Goal: Task Accomplishment & Management: Use online tool/utility

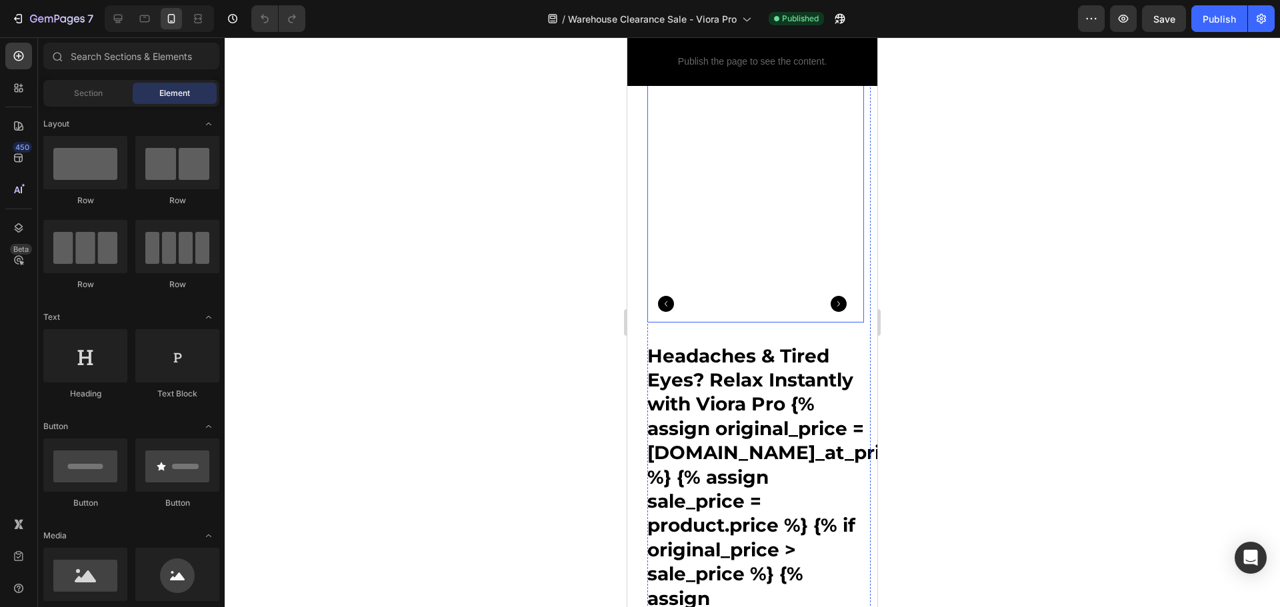
scroll to position [333, 0]
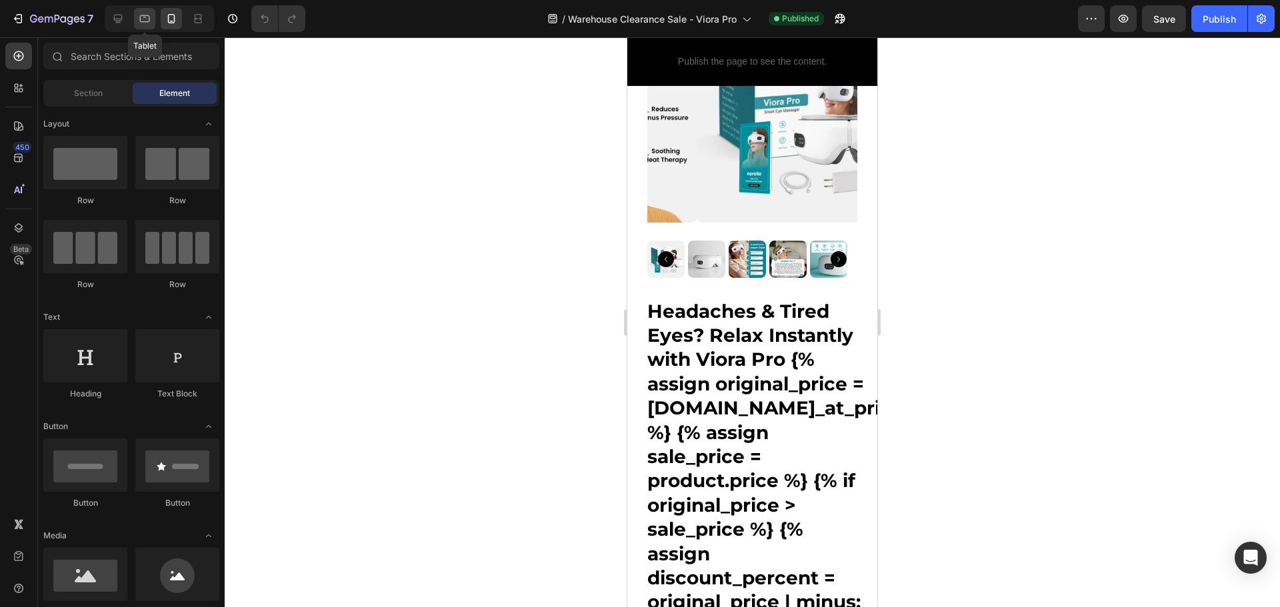
click at [152, 21] on div at bounding box center [144, 18] width 21 height 21
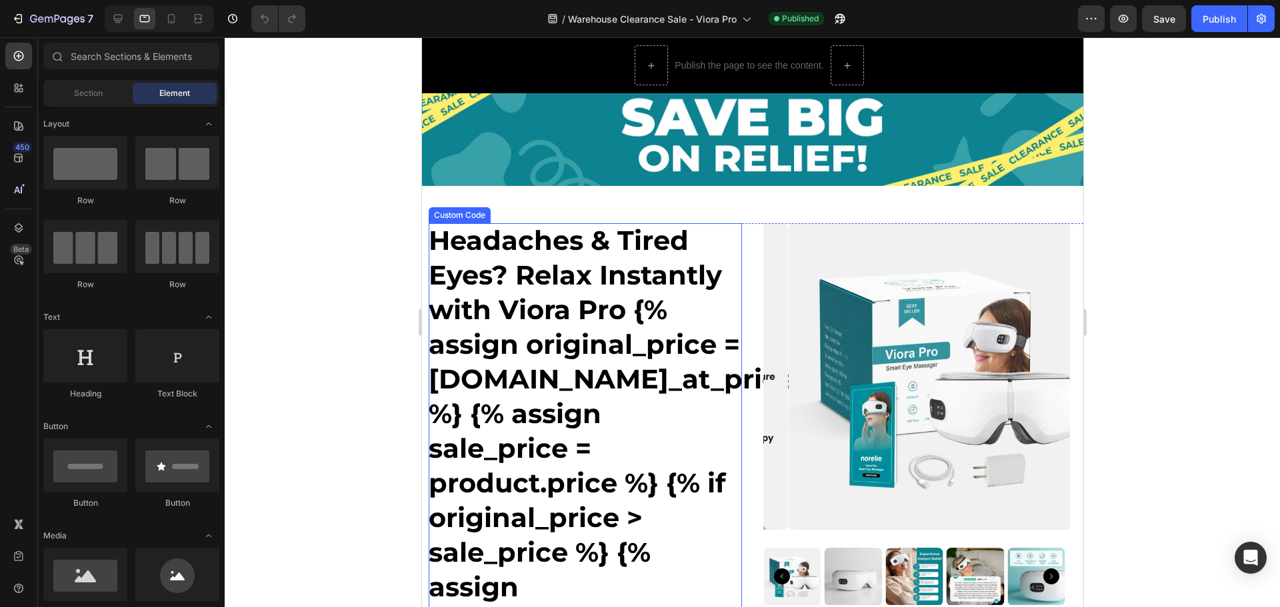
click at [725, 247] on h1 "Headaches & Tired Eyes? Relax Instantly with Viora Pro {% assign original_price…" at bounding box center [584, 535] width 313 height 624
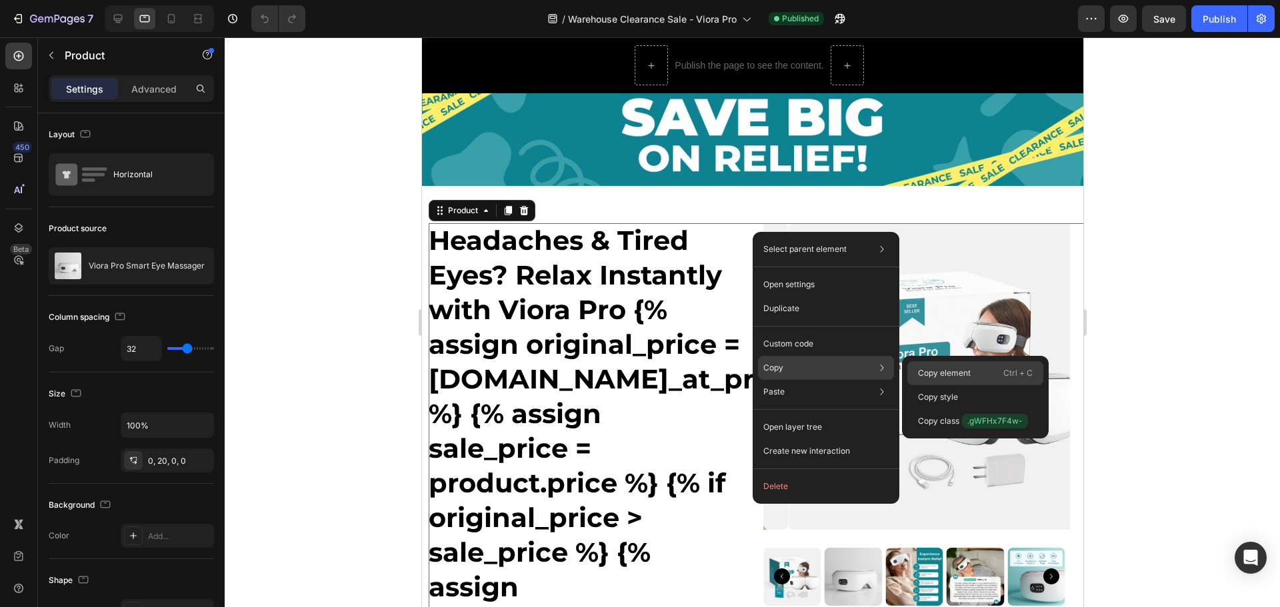
click at [937, 367] on p "Copy element" at bounding box center [944, 373] width 53 height 12
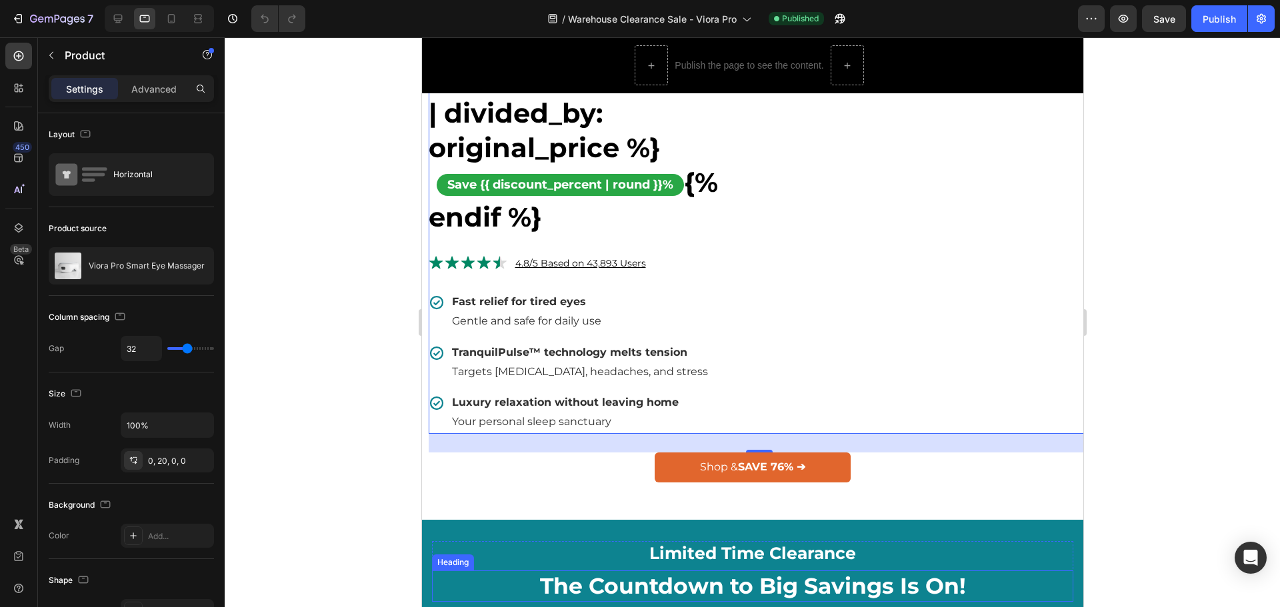
scroll to position [800, 0]
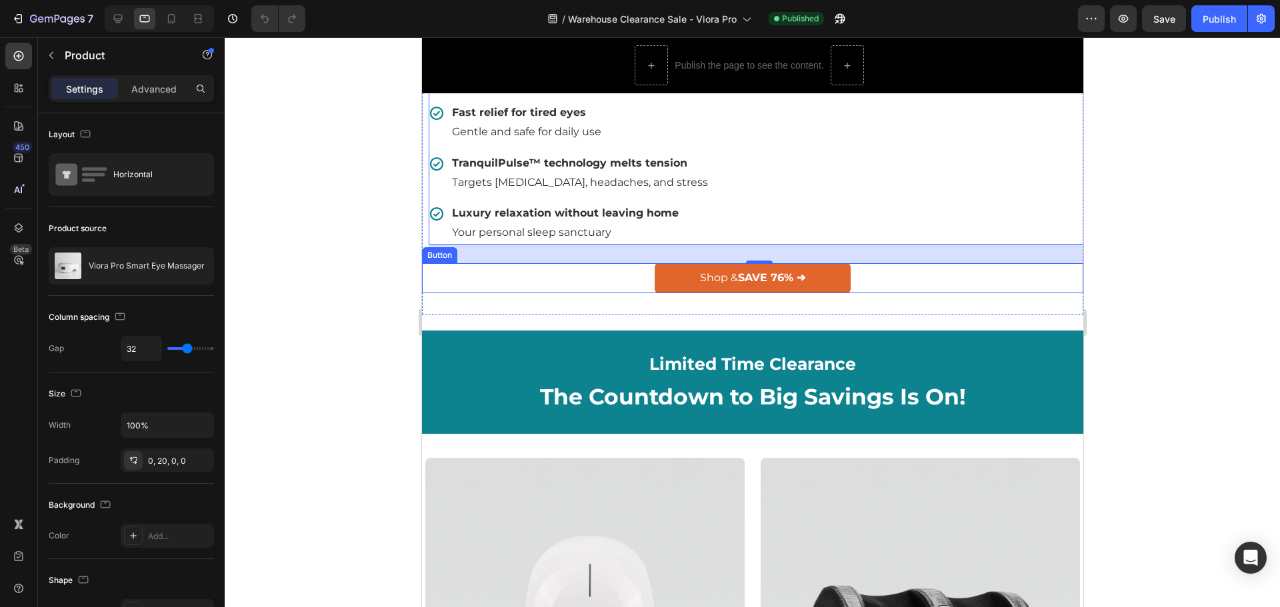
click at [914, 293] on div "Shop & SAVE 76% ➔ Button" at bounding box center [751, 278] width 661 height 30
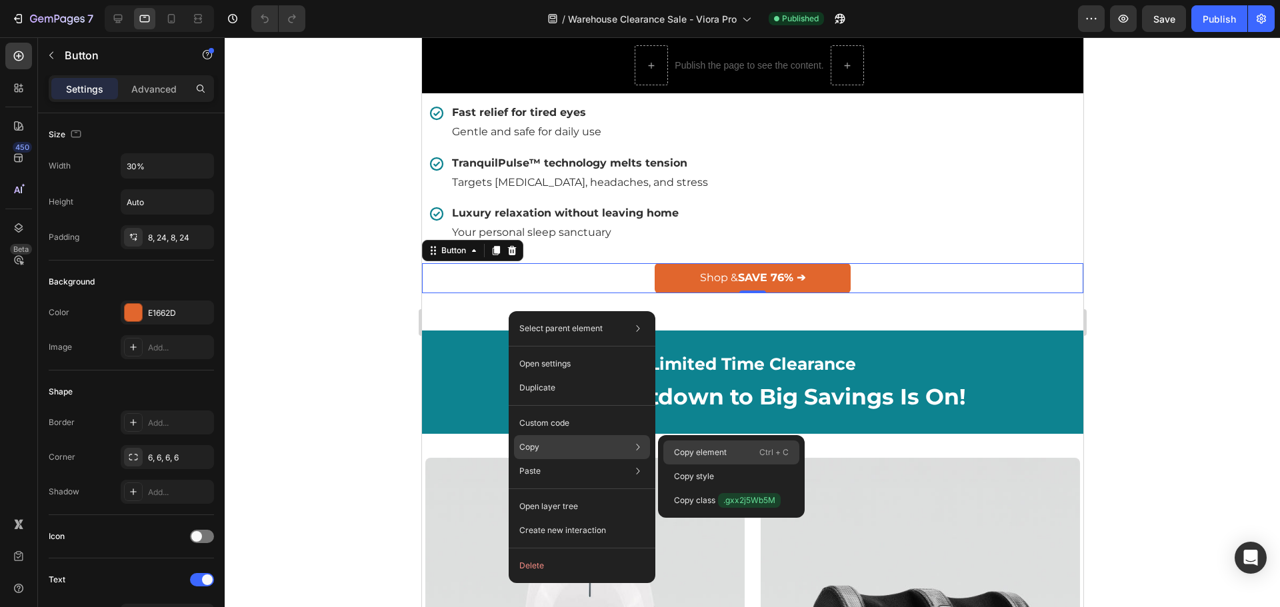
click at [681, 447] on p "Copy element" at bounding box center [700, 453] width 53 height 12
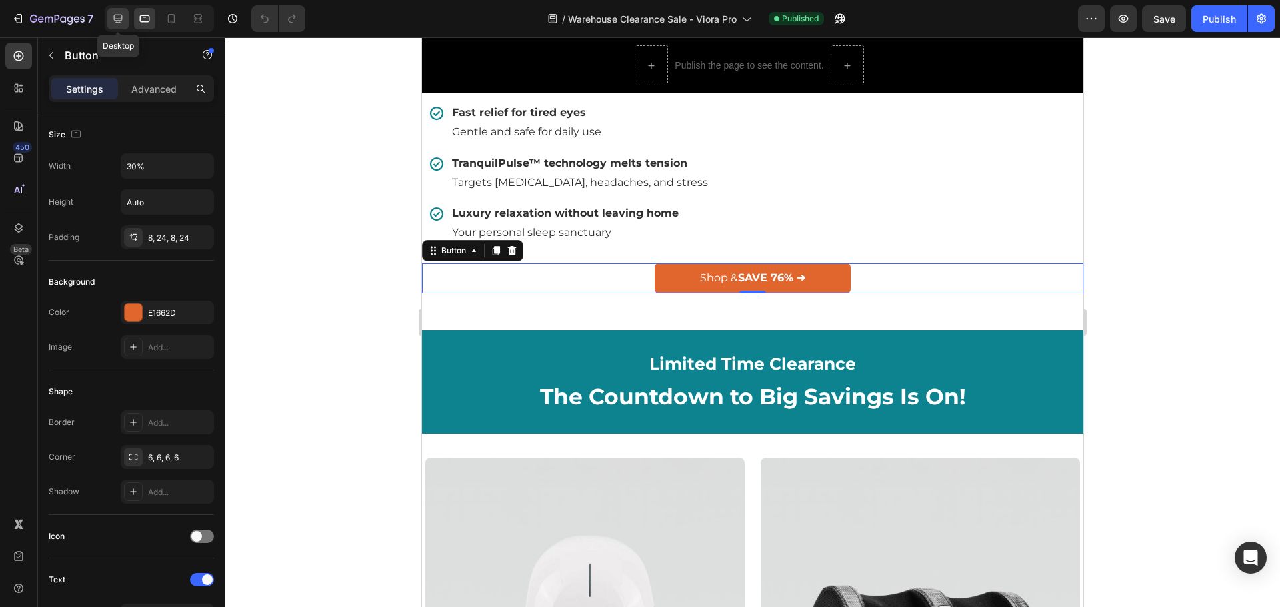
click at [119, 10] on div at bounding box center [117, 18] width 21 height 21
type input "18"
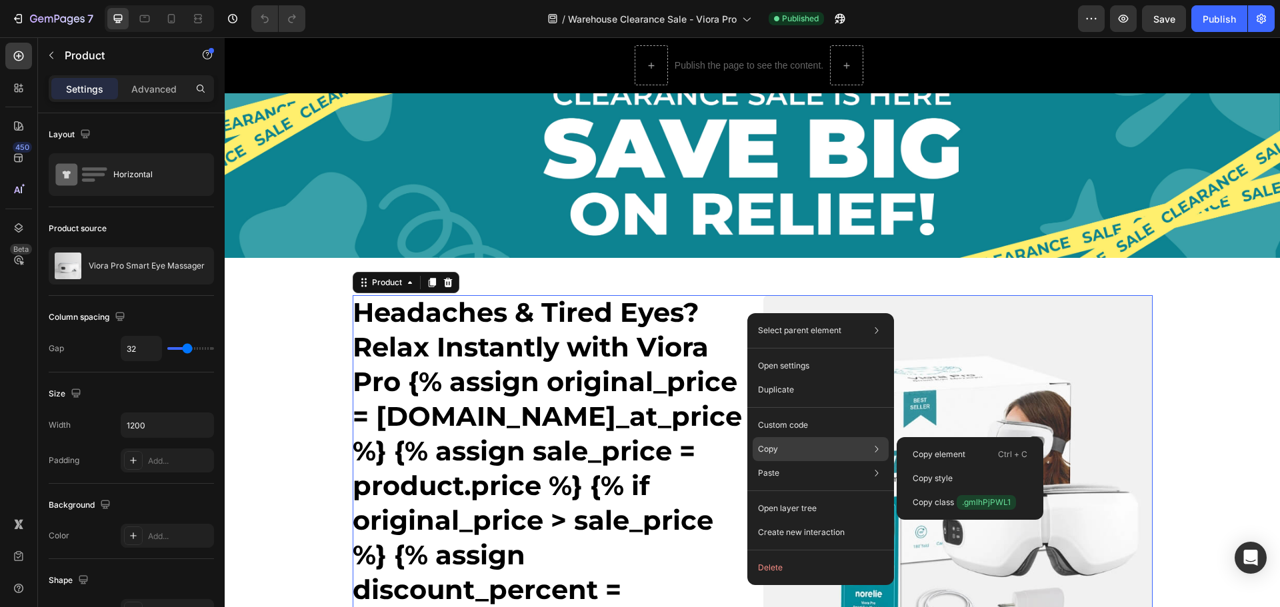
click at [798, 445] on div "Copy Copy element Ctrl + C Copy style Copy class .gmlhPjPWL1" at bounding box center [821, 449] width 136 height 24
click at [942, 451] on p "Copy element" at bounding box center [939, 455] width 53 height 12
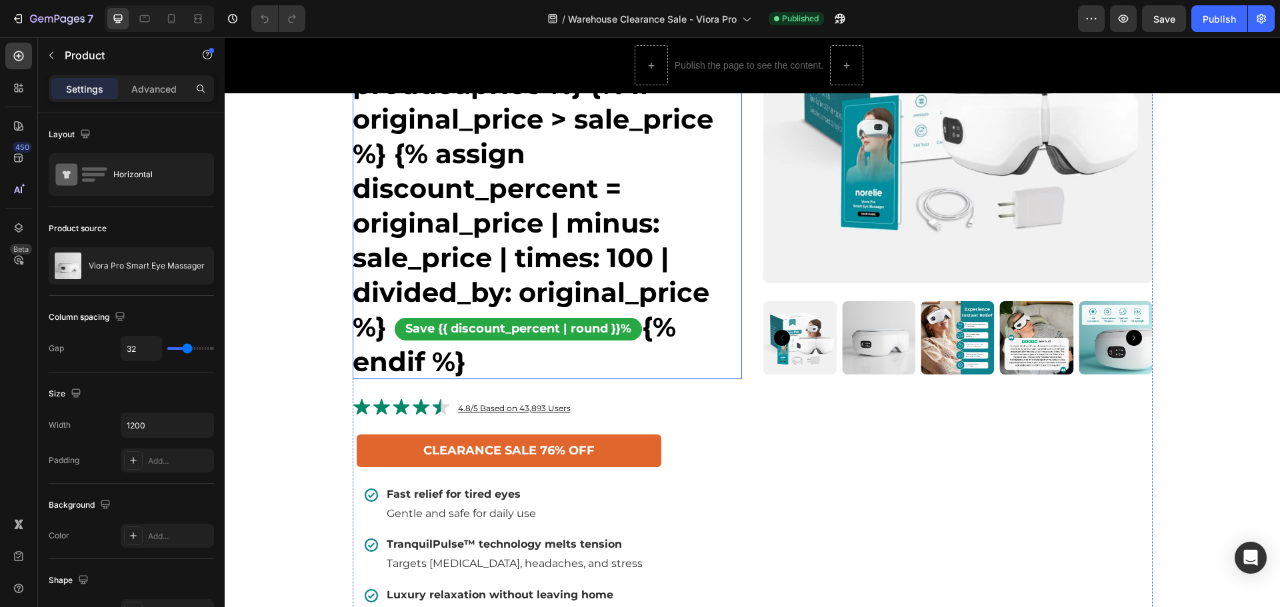
scroll to position [667, 0]
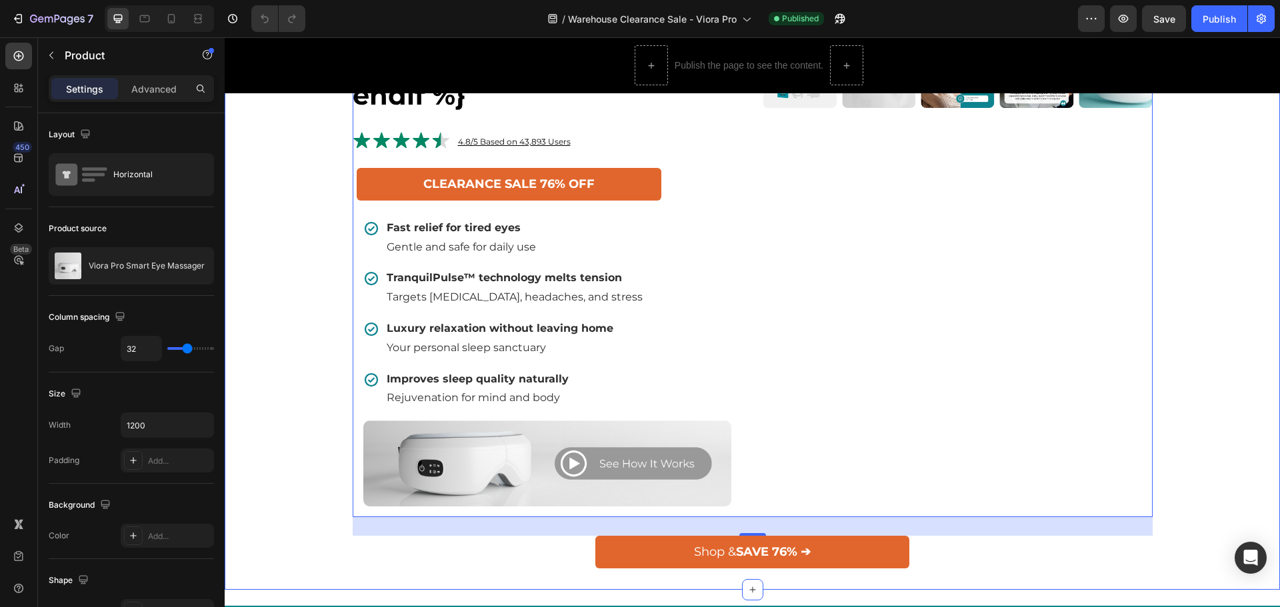
click at [277, 237] on div "Headaches & Tired Eyes? Relax Instantly with Viora Pro {% assign original_price…" at bounding box center [752, 89] width 1055 height 957
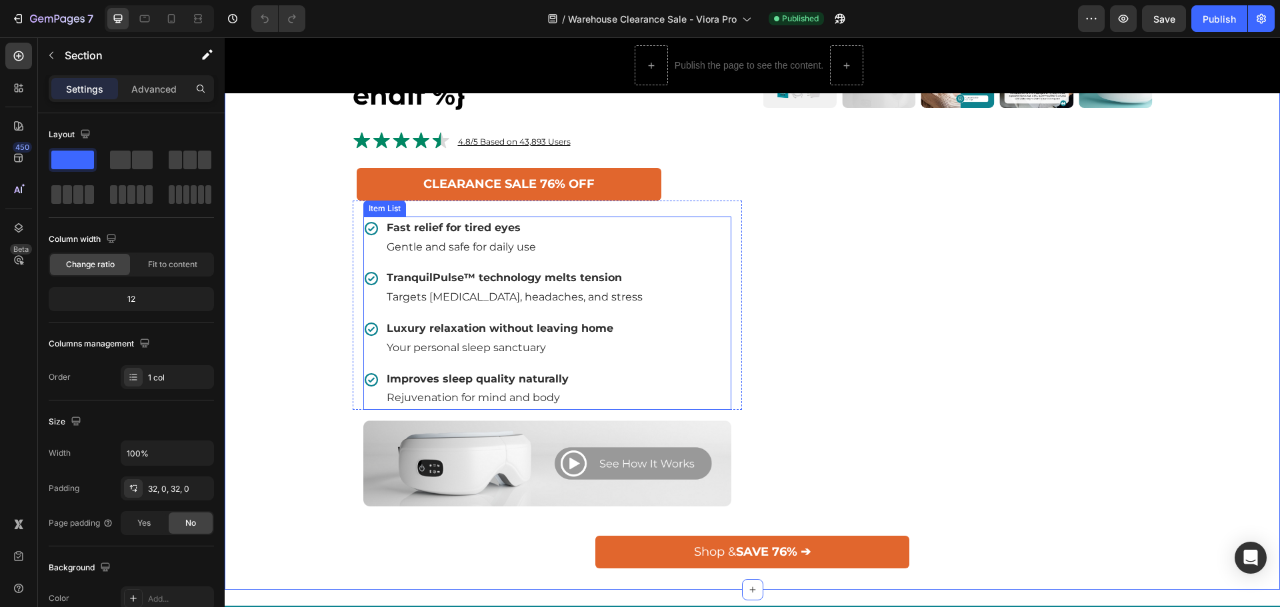
click at [487, 234] on strong "Fast relief for tired eyes" at bounding box center [454, 227] width 134 height 13
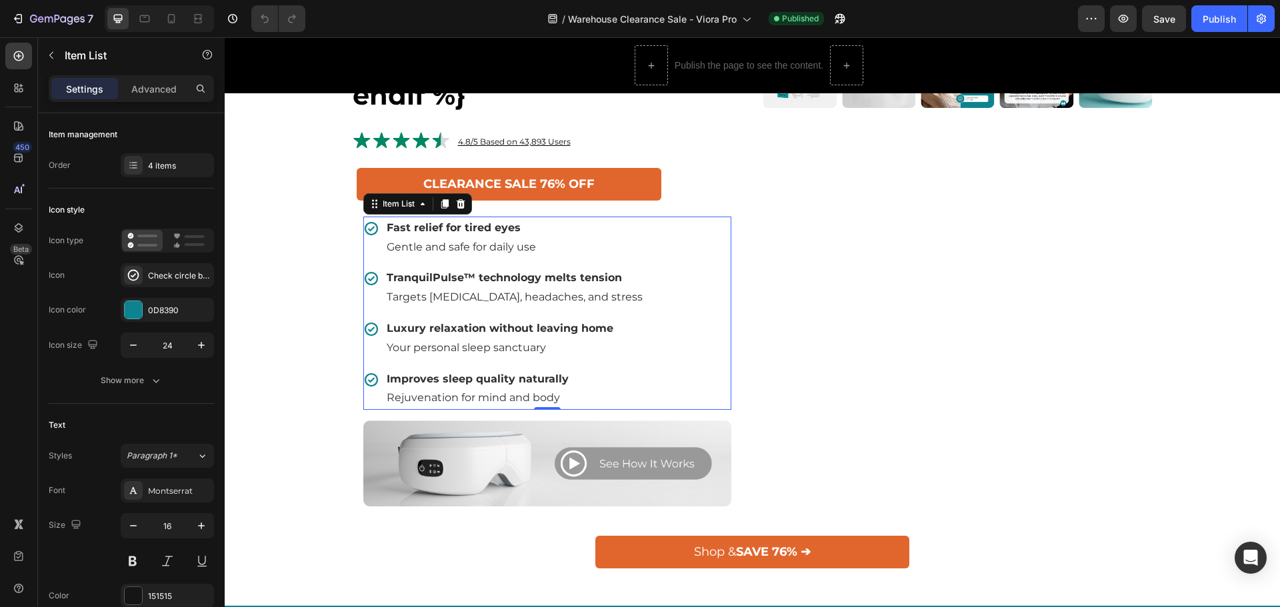
click at [493, 234] on strong "Fast relief for tired eyes" at bounding box center [454, 227] width 134 height 13
click at [487, 234] on strong "Fast relief for tired eyes" at bounding box center [454, 227] width 134 height 13
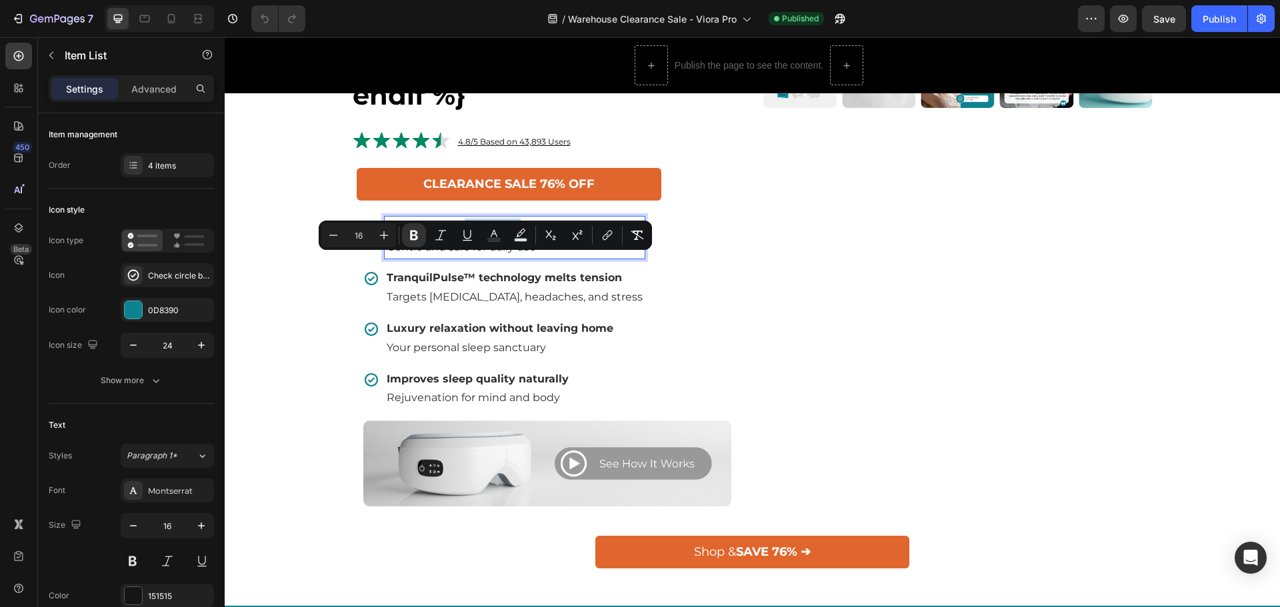
drag, startPoint x: 469, startPoint y: 262, endPoint x: 523, endPoint y: 263, distance: 54.7
click at [523, 238] on p "Fast relief for tired eyes" at bounding box center [515, 228] width 256 height 19
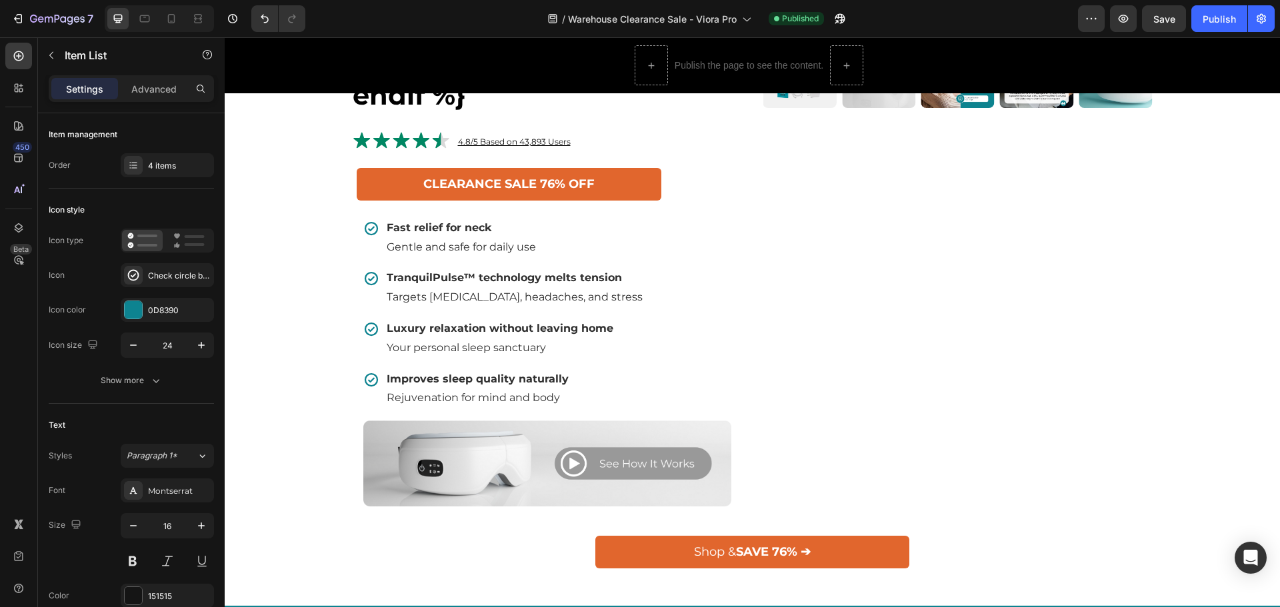
click at [688, 355] on div "Fast relief for neck Gentle and safe for daily use TranquilPulse™ technology me…" at bounding box center [547, 313] width 368 height 193
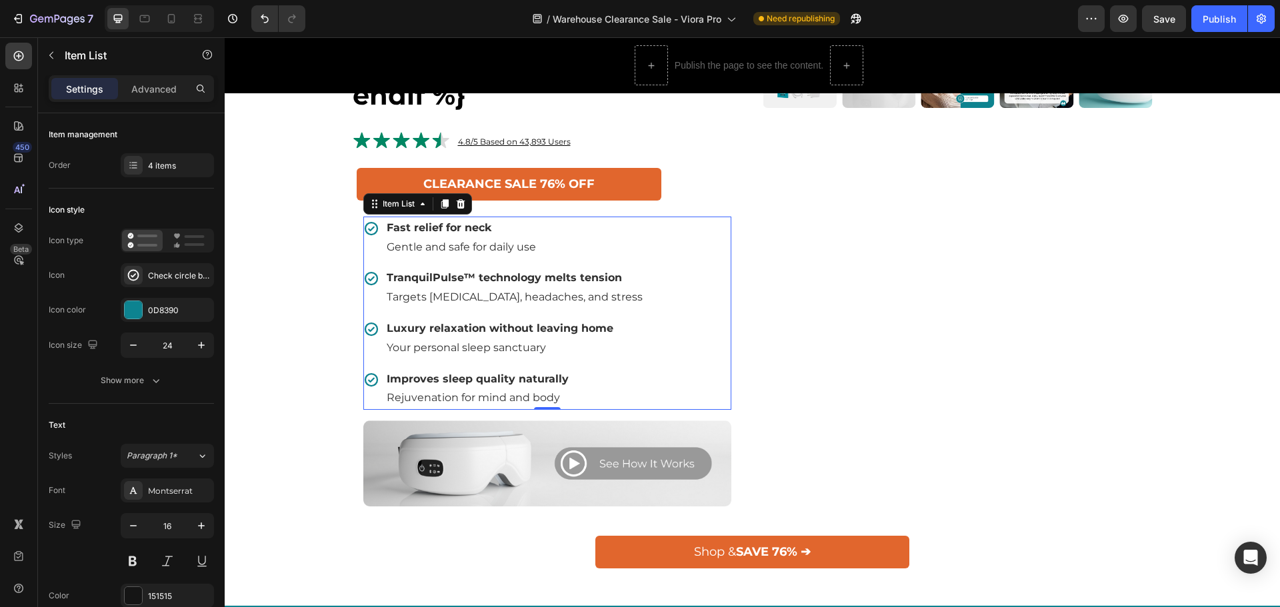
click at [480, 253] on span "Gentle and safe for daily use" at bounding box center [461, 247] width 149 height 13
click at [464, 234] on strong "Fast relief for neck" at bounding box center [439, 227] width 105 height 13
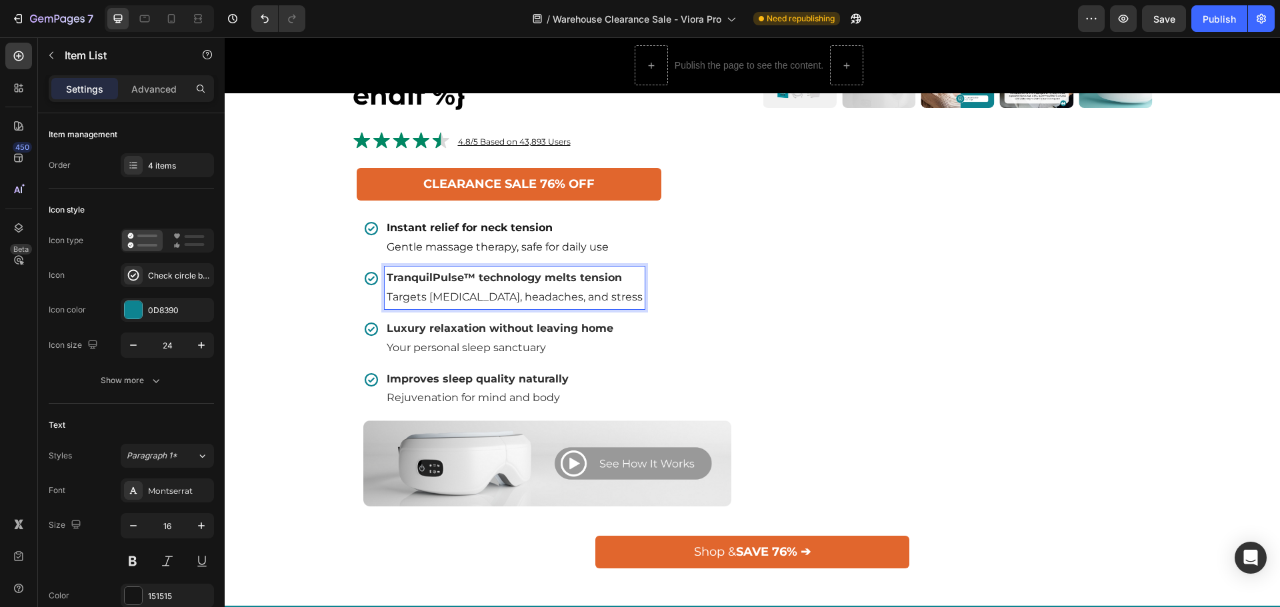
click at [463, 303] on span "Targets [MEDICAL_DATA], headaches, and stress" at bounding box center [515, 297] width 256 height 13
click at [546, 345] on div "Instant relief for neck tension Gentle massage therapy, safe for daily use Spa-…" at bounding box center [520, 313] width 315 height 193
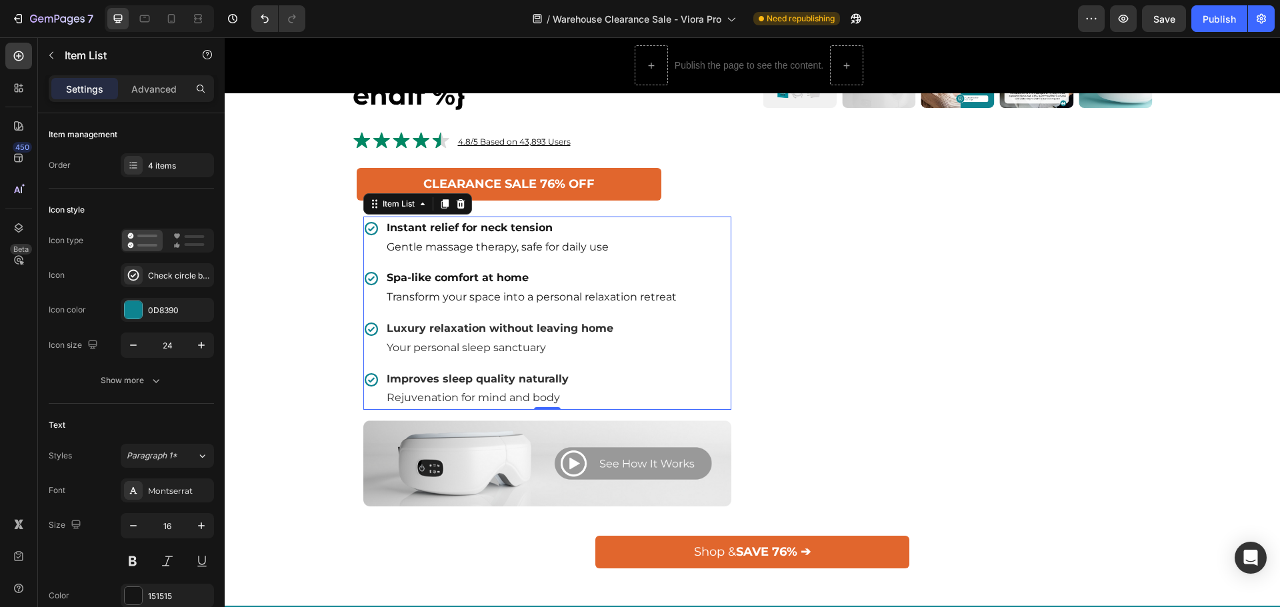
click at [539, 354] on span "Your personal sleep sanctuary" at bounding box center [466, 347] width 159 height 13
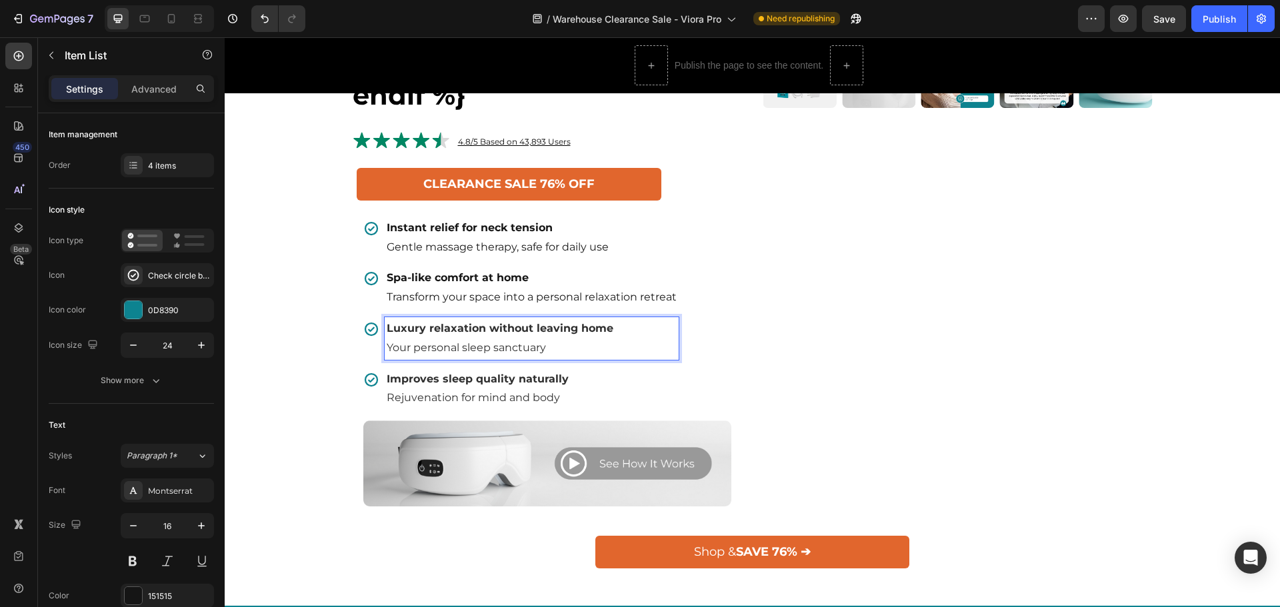
click at [509, 339] on p "Luxury relaxation without leaving home" at bounding box center [532, 328] width 290 height 19
click at [555, 389] on p "Improves sleep quality naturally" at bounding box center [532, 379] width 290 height 19
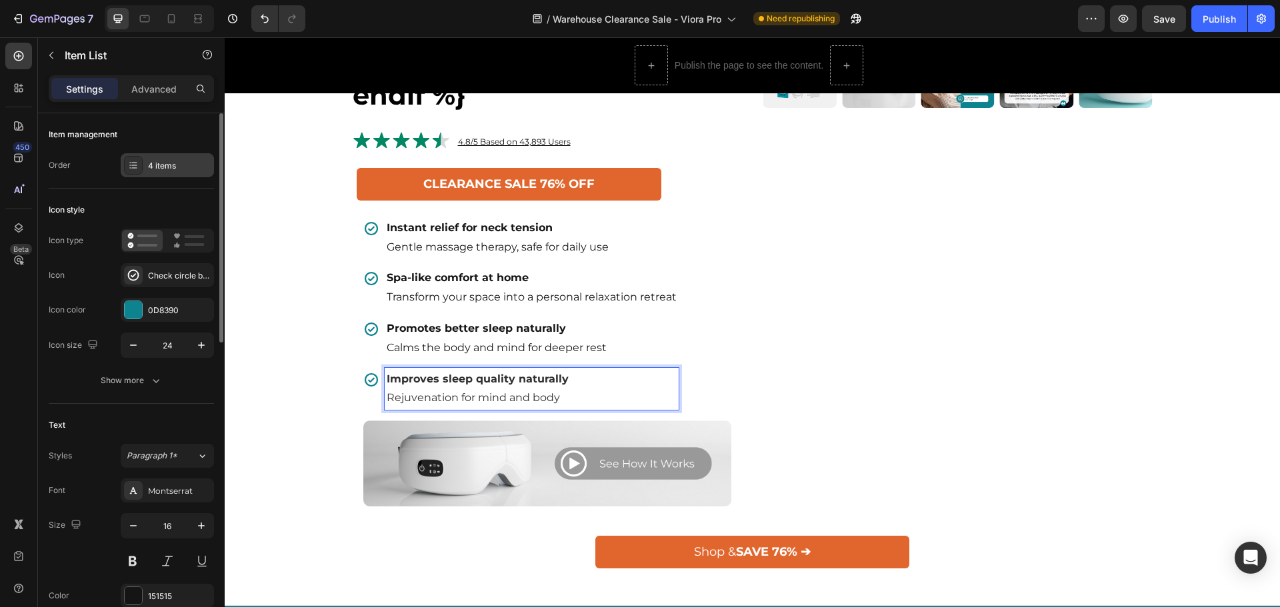
click at [171, 175] on div "4 items" at bounding box center [167, 165] width 93 height 24
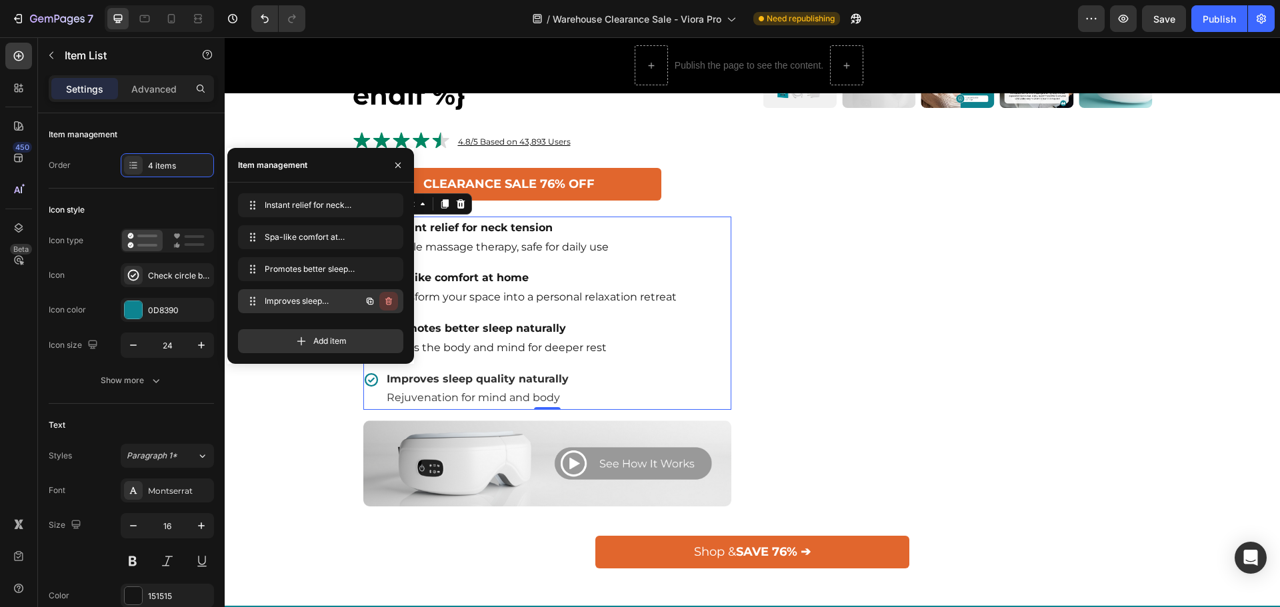
click at [389, 299] on icon "button" at bounding box center [388, 301] width 11 height 11
click at [386, 302] on div "Delete" at bounding box center [379, 301] width 25 height 12
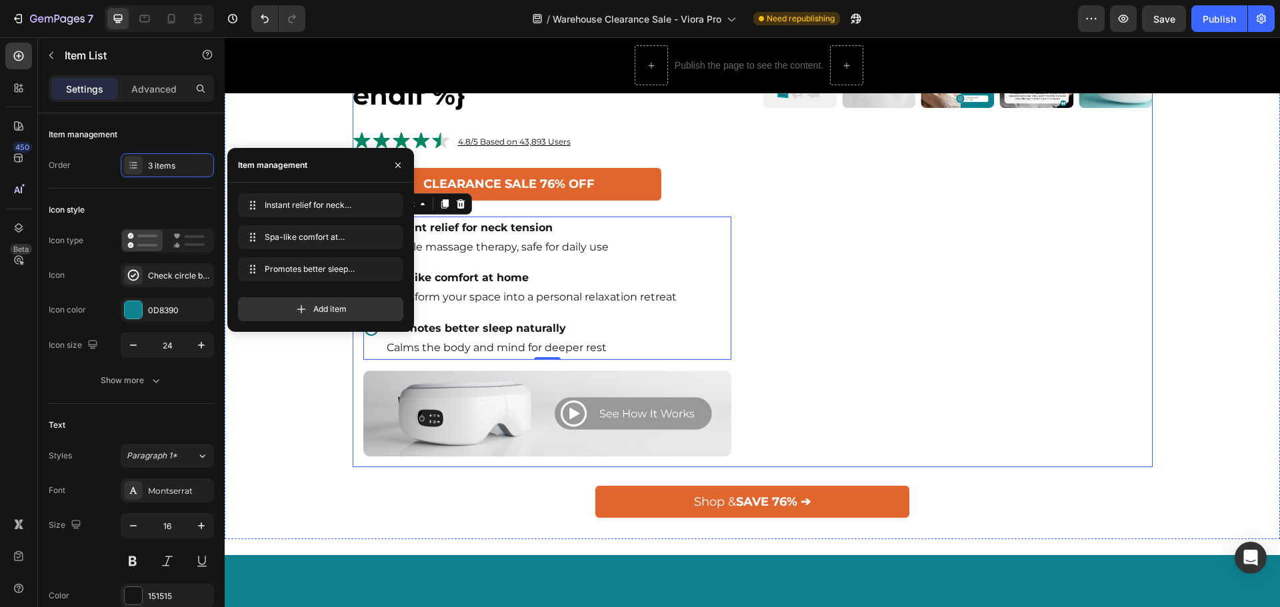
click at [937, 375] on div "Product Images" at bounding box center [957, 47] width 389 height 840
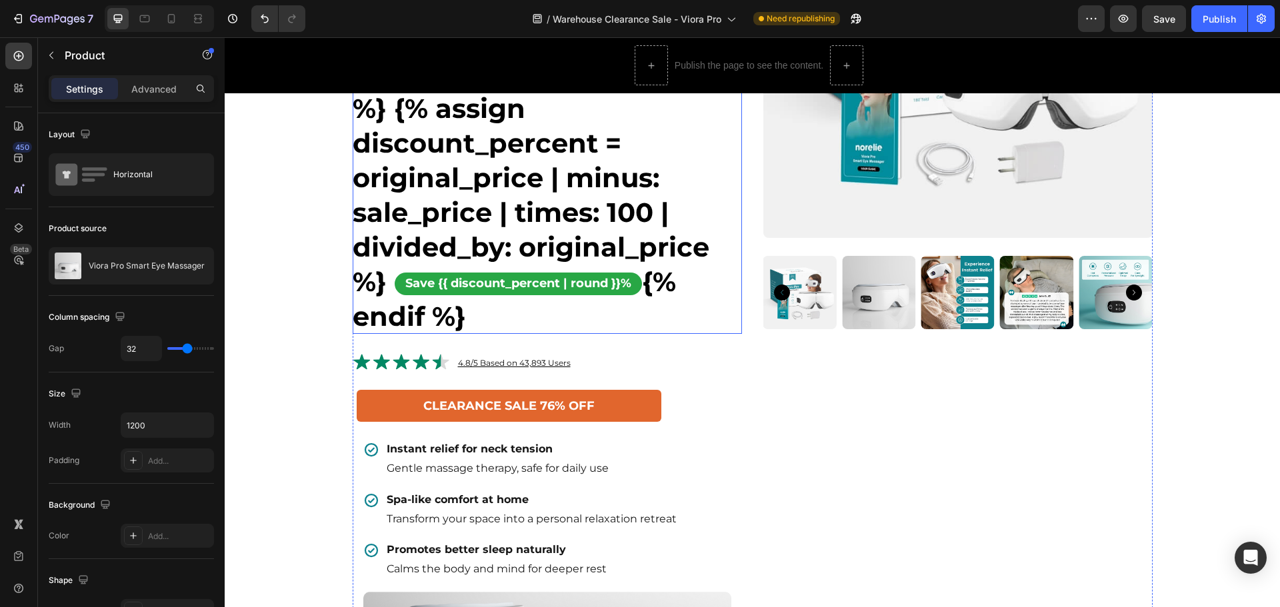
scroll to position [467, 0]
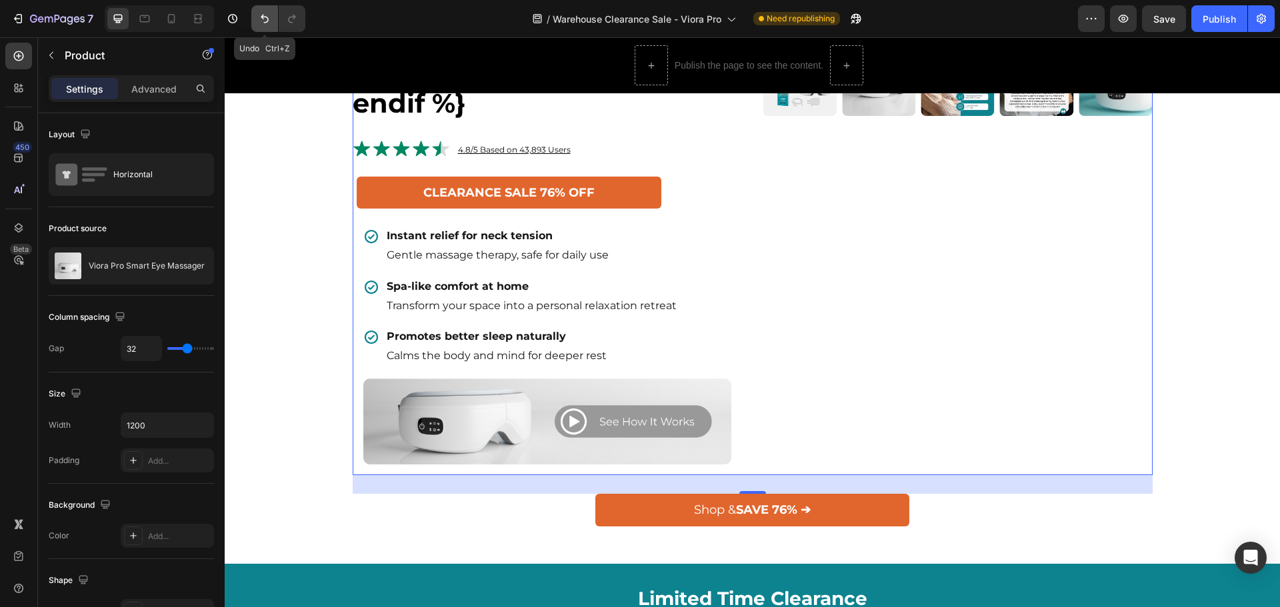
click at [259, 16] on icon "Undo/Redo" at bounding box center [264, 18] width 13 height 13
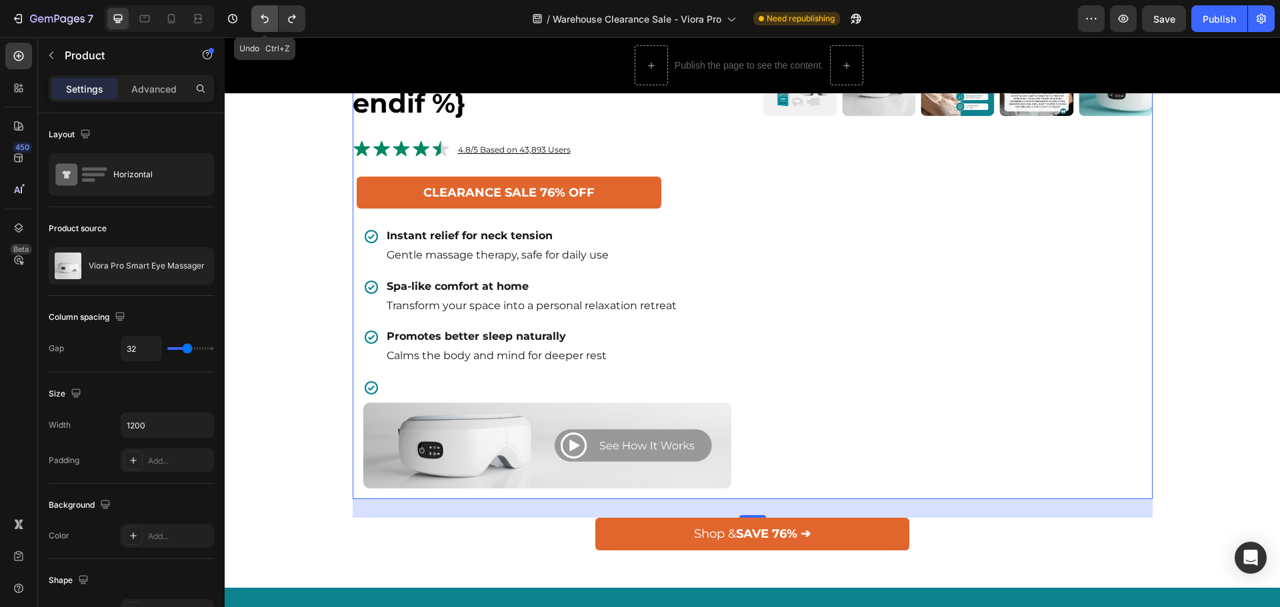
click at [259, 16] on icon "Undo/Redo" at bounding box center [264, 18] width 13 height 13
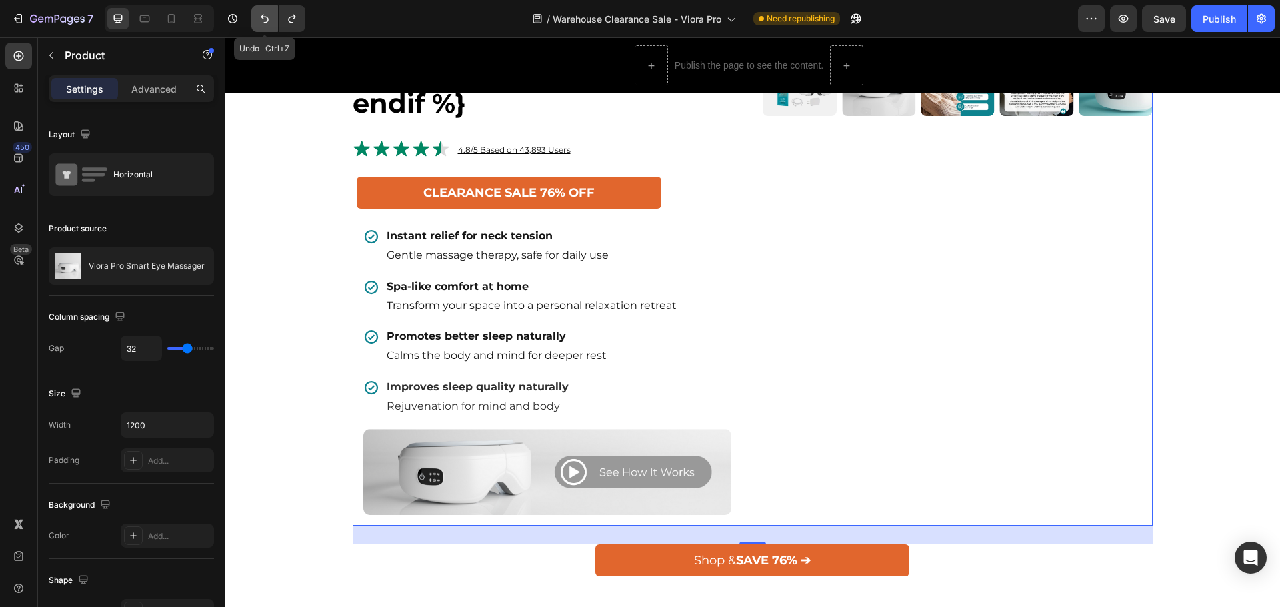
click at [259, 16] on icon "Undo/Redo" at bounding box center [264, 18] width 13 height 13
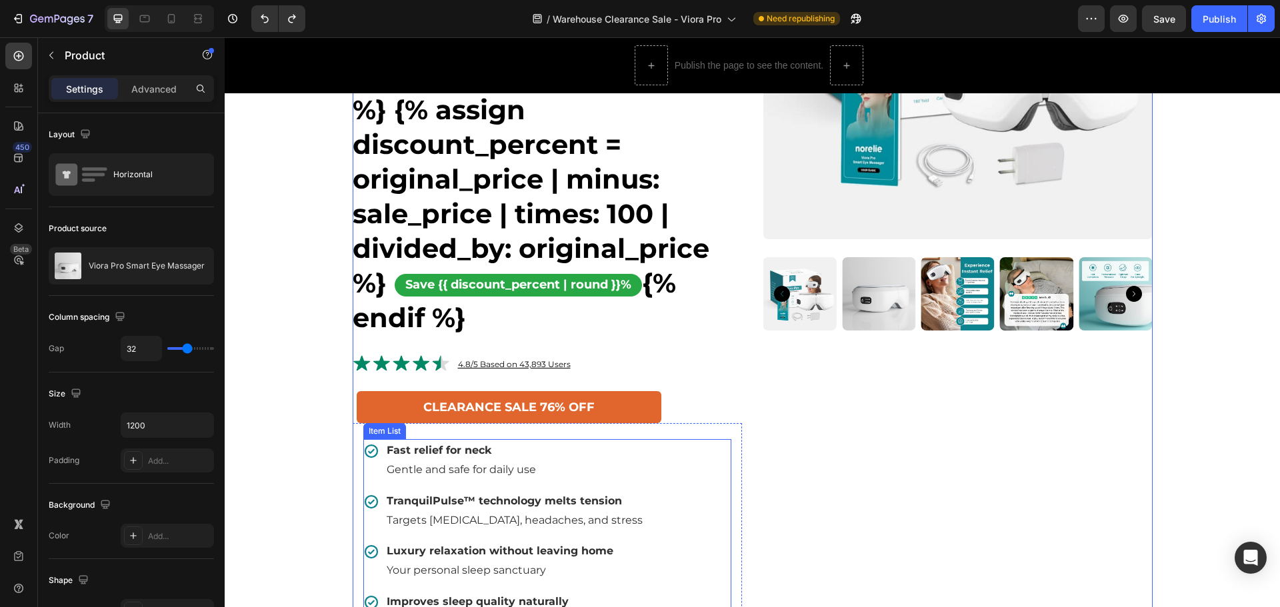
scroll to position [200, 0]
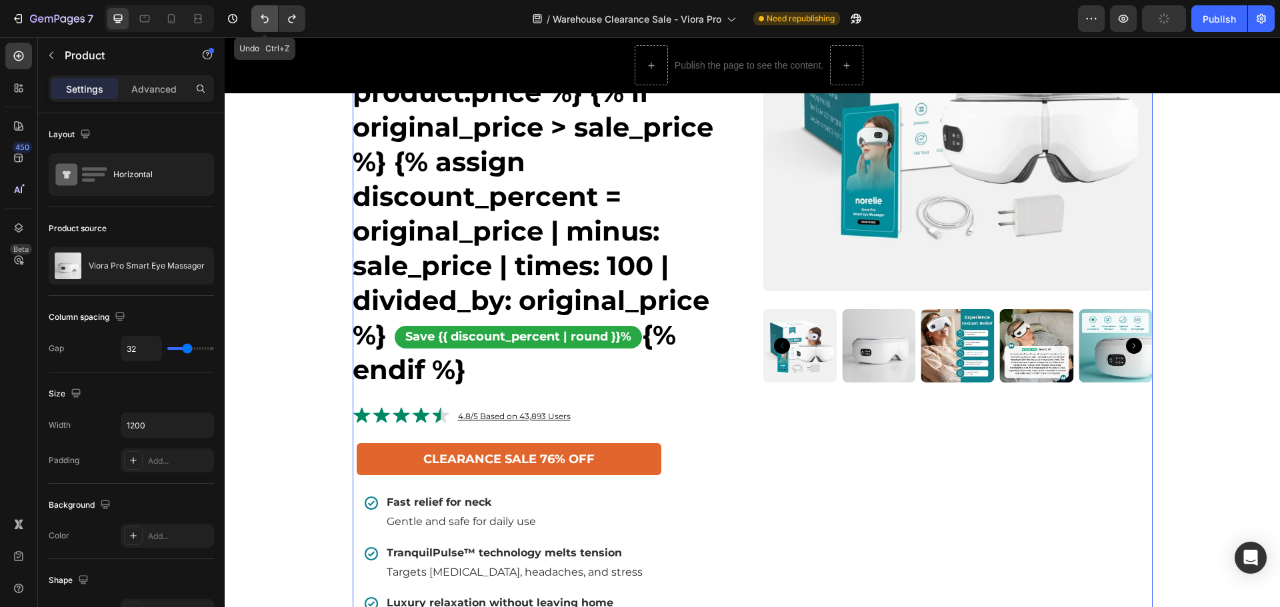
click at [264, 18] on icon "Undo/Redo" at bounding box center [264, 18] width 13 height 13
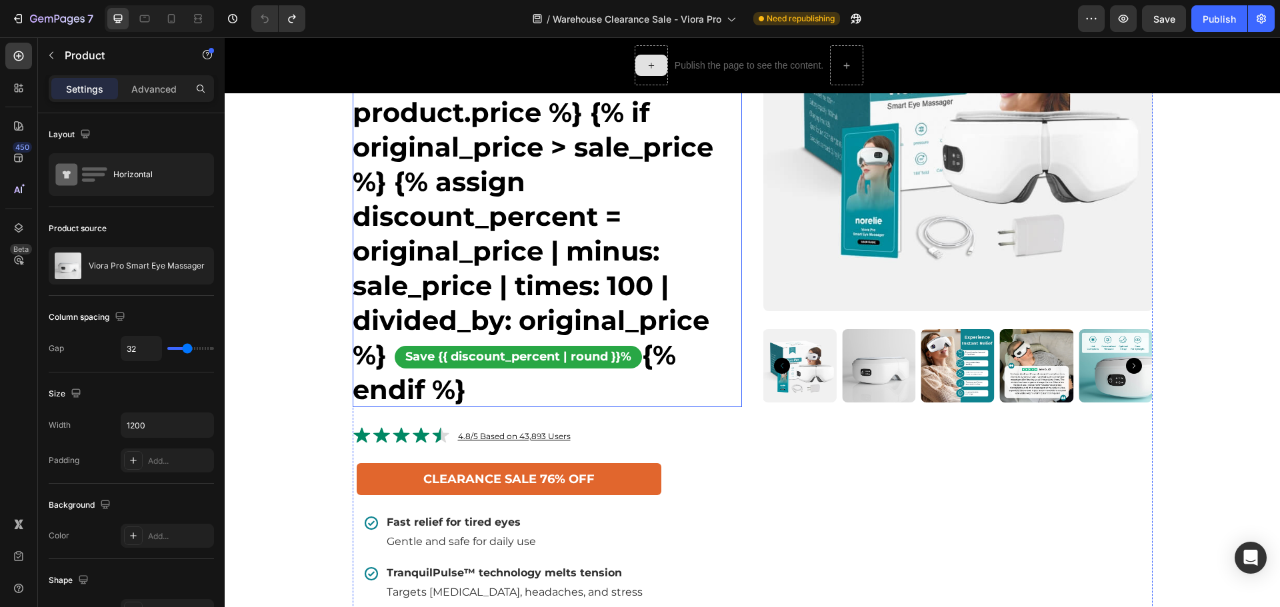
scroll to position [133, 0]
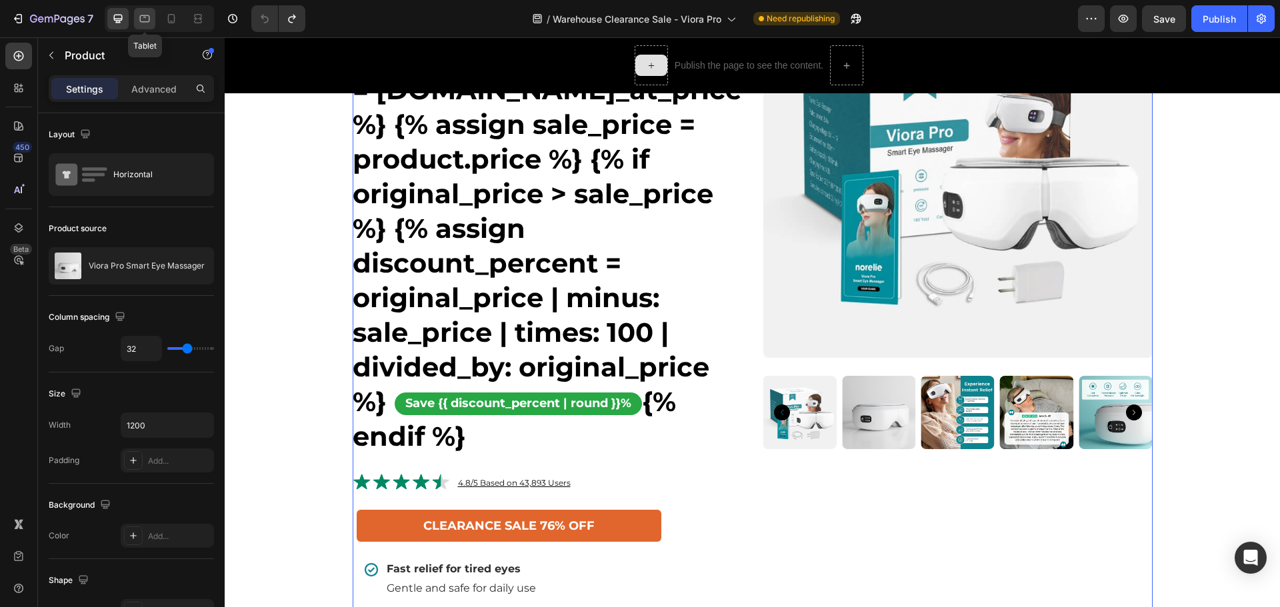
click at [145, 13] on icon at bounding box center [144, 18] width 13 height 13
type input "100%"
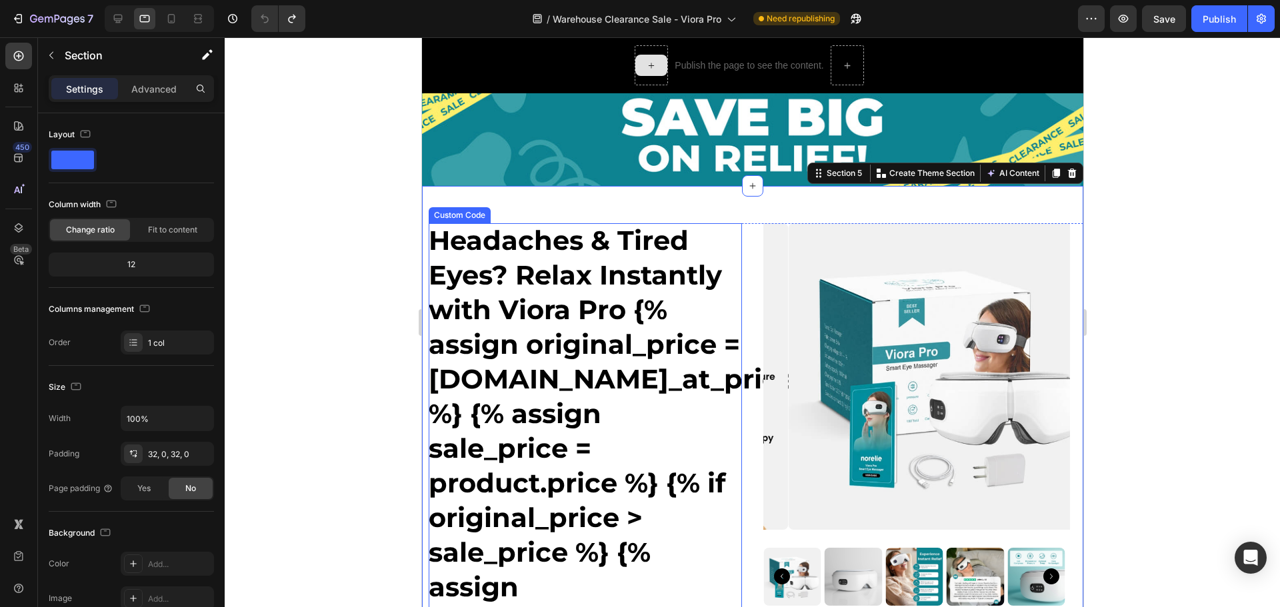
click at [726, 231] on h1 "Headaches & Tired Eyes? Relax Instantly with Viora Pro {% assign original_price…" at bounding box center [584, 535] width 313 height 624
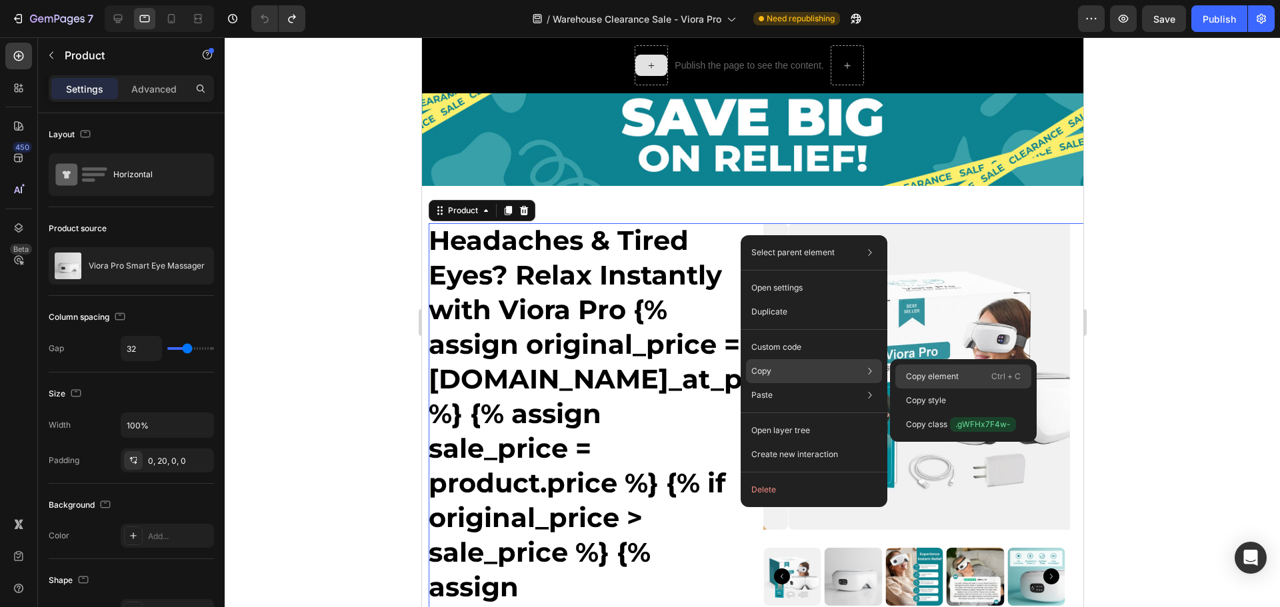
click at [910, 389] on div "Copy element Ctrl + C" at bounding box center [963, 401] width 136 height 24
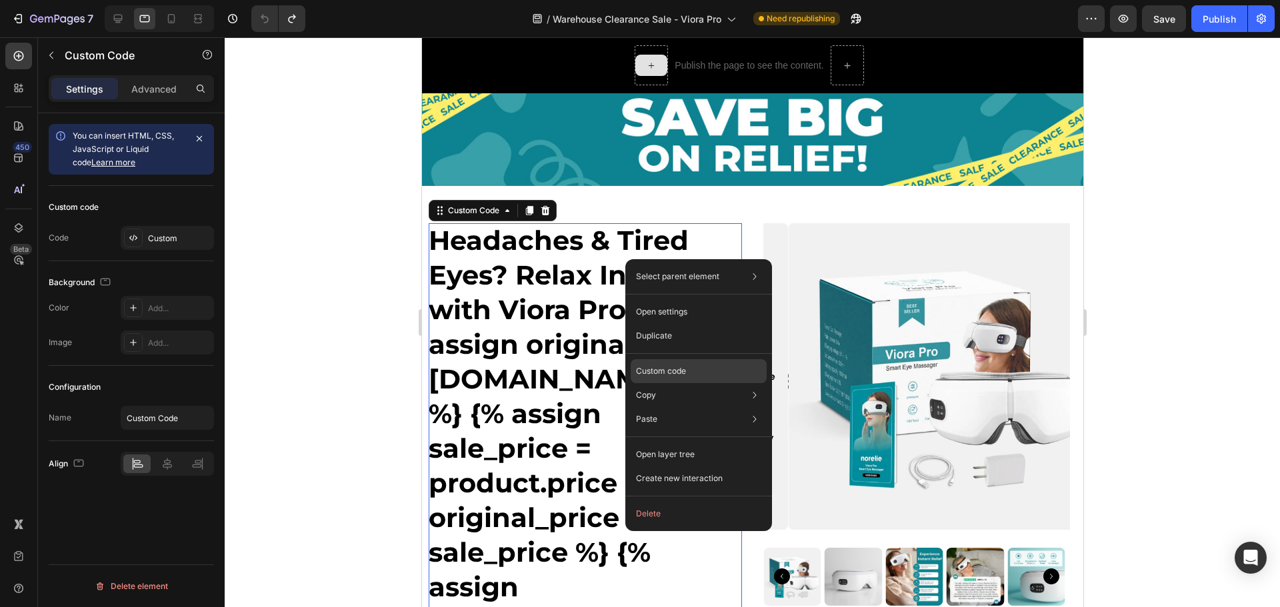
click at [665, 377] on p "Custom code" at bounding box center [661, 371] width 50 height 12
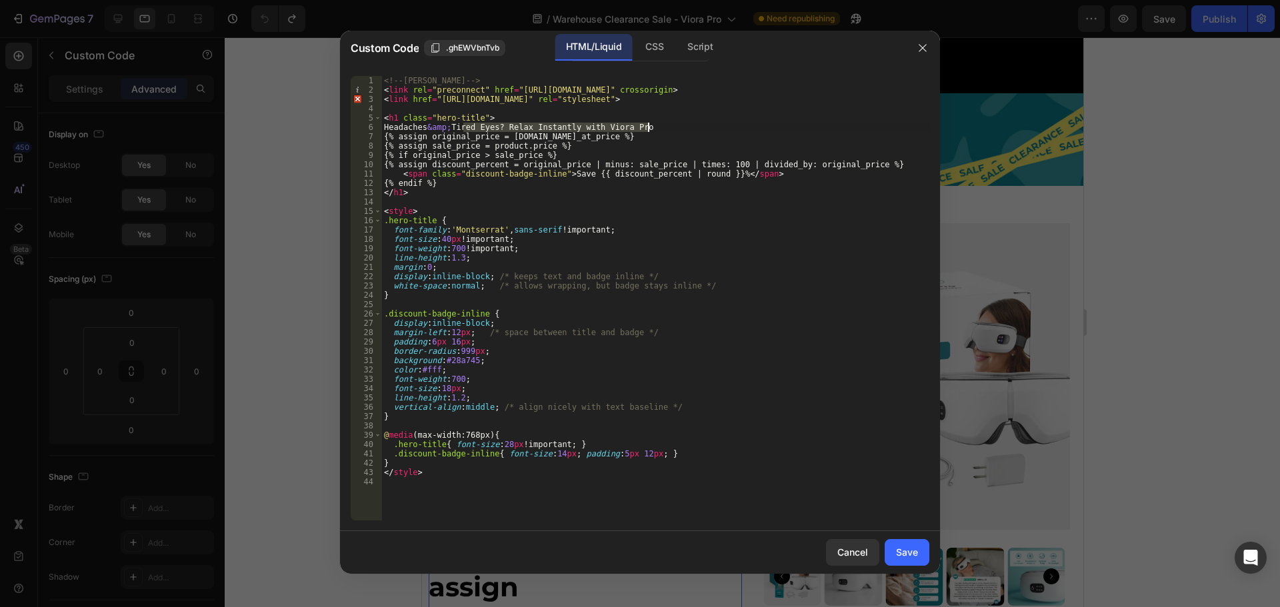
drag, startPoint x: 463, startPoint y: 131, endPoint x: 674, endPoint y: 131, distance: 210.7
click at [674, 131] on div "<!-- Montserrat font --> < link rel = "preconnect" href = "https://fonts.gstati…" at bounding box center [655, 307] width 548 height 463
paste textarea "No More Tension in Your Neck: Say Hello to Relaxation with PureRelief"
type textarea "Headaches &amp; No More Tension in Your Neck: Say Hello to Relaxation with Pure…"
click at [919, 554] on button "Save" at bounding box center [907, 552] width 45 height 27
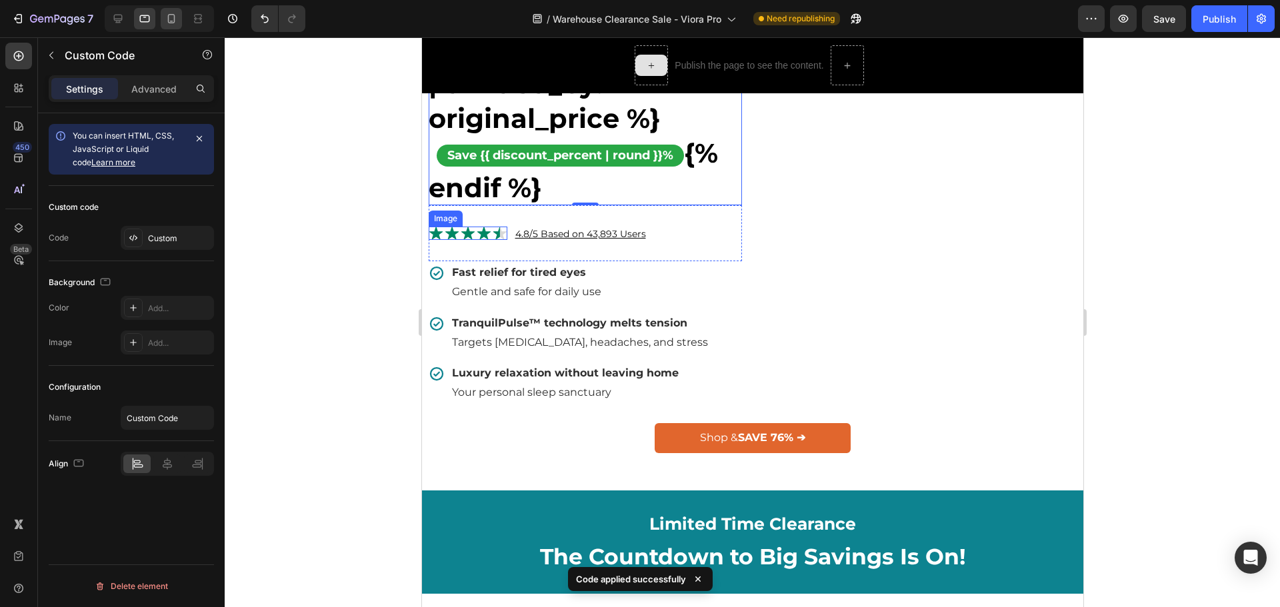
scroll to position [733, 0]
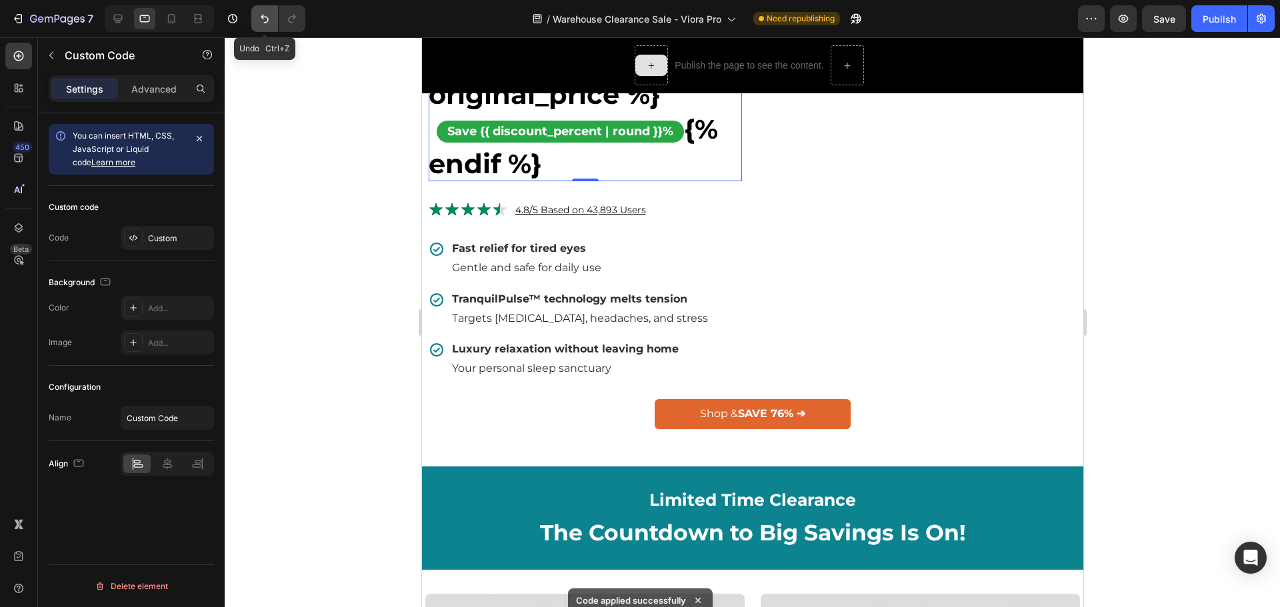
click at [267, 25] on button "Undo/Redo" at bounding box center [264, 18] width 27 height 27
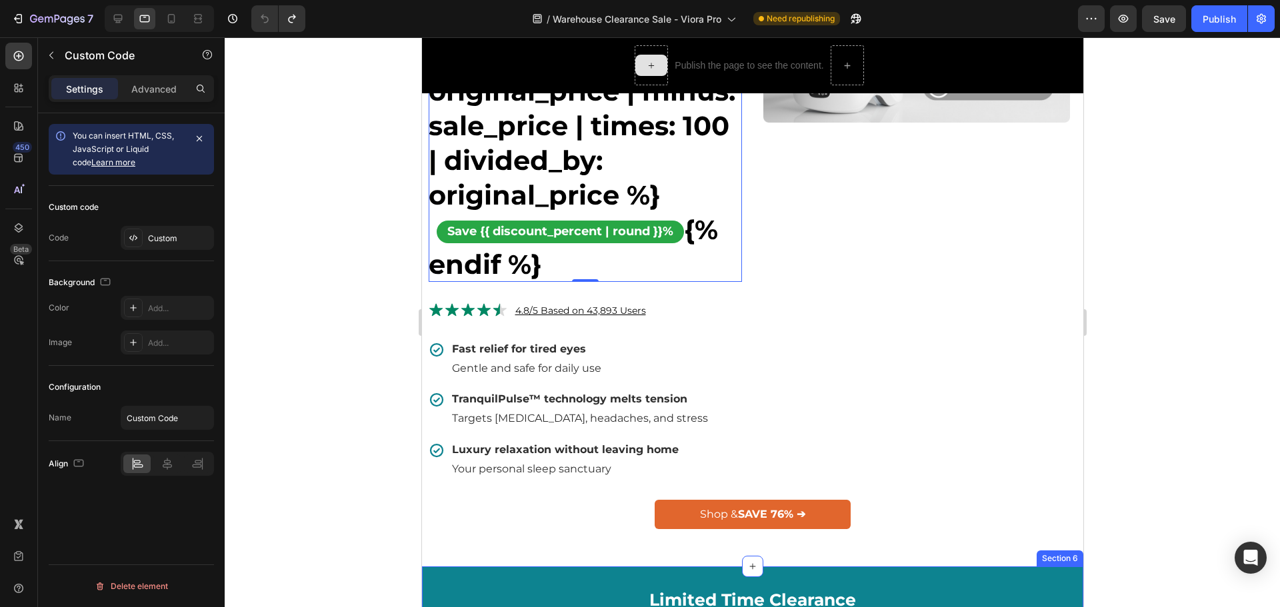
scroll to position [667, 0]
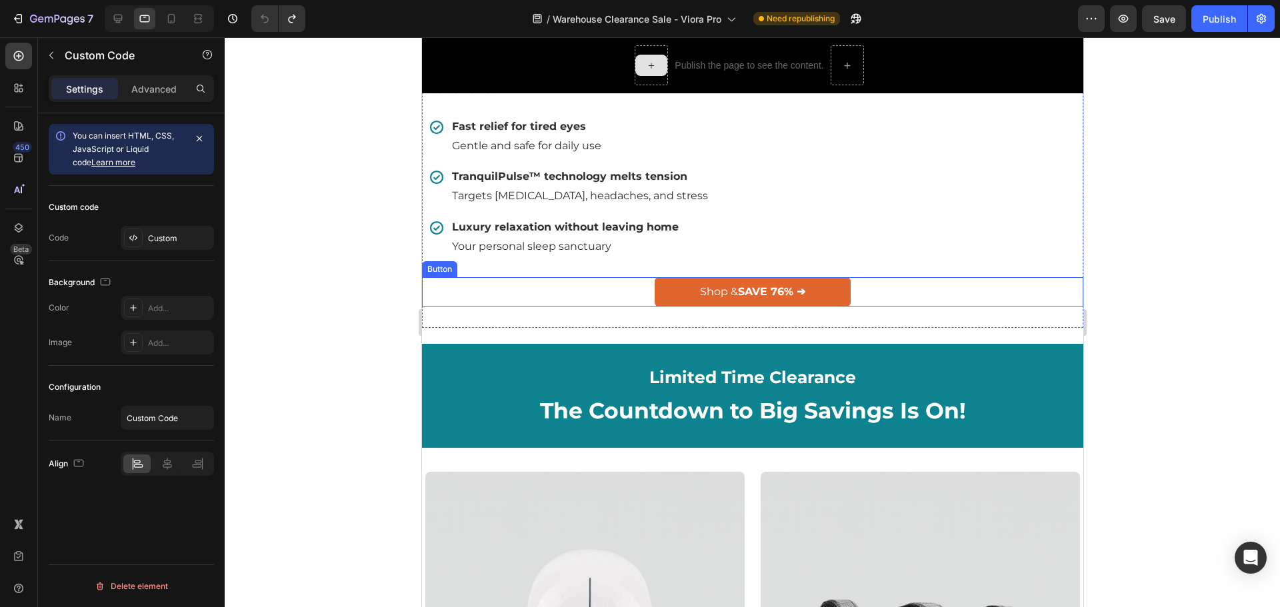
click at [908, 307] on div "Shop & SAVE 76% ➔ Button" at bounding box center [751, 292] width 661 height 30
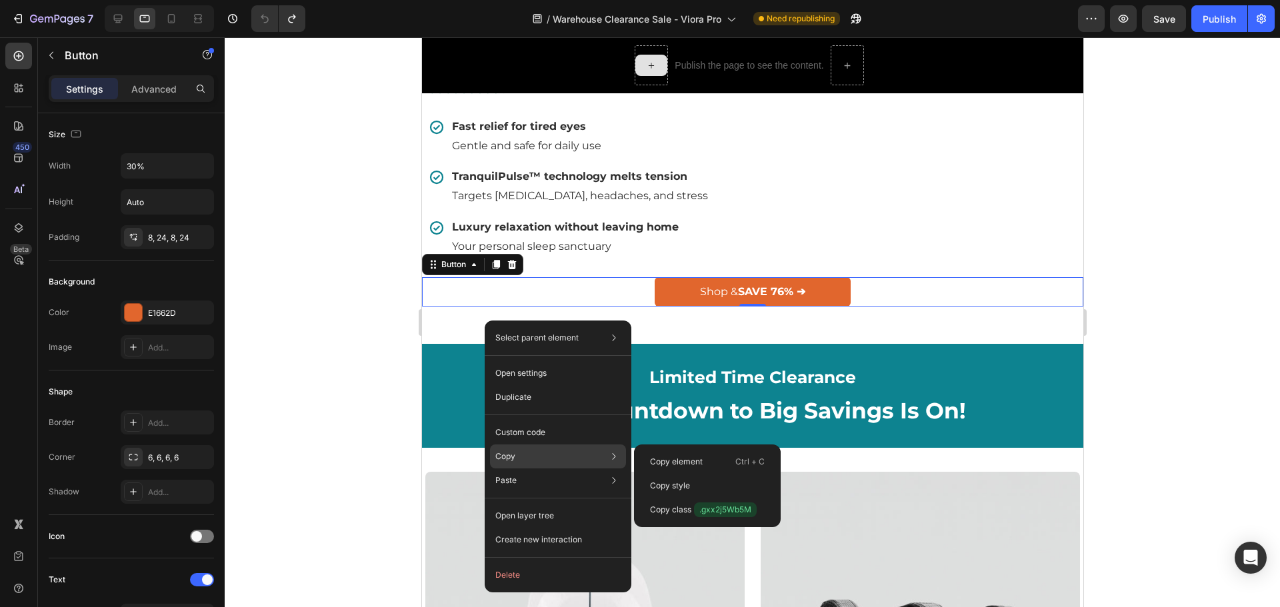
drag, startPoint x: 571, startPoint y: 451, endPoint x: 619, endPoint y: 463, distance: 49.3
click at [572, 451] on div "Copy Copy element Ctrl + C Copy style Copy class .gxx2j5Wb5M" at bounding box center [558, 457] width 136 height 24
click at [676, 474] on div "Copy element Ctrl + C" at bounding box center [707, 486] width 136 height 24
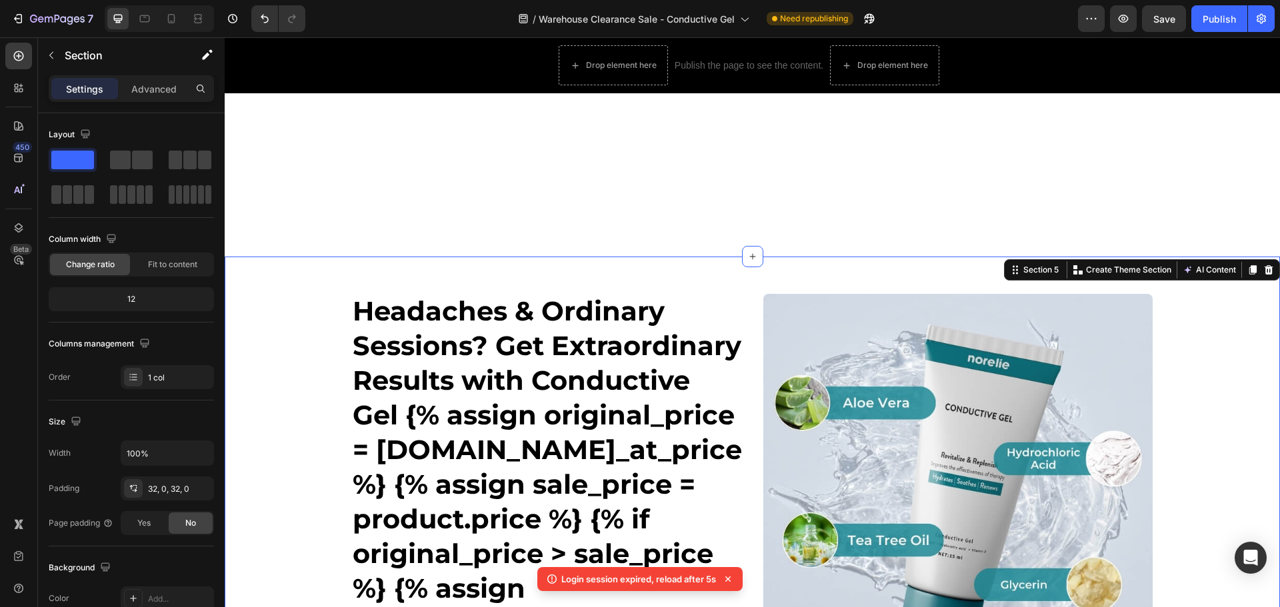
scroll to position [733, 0]
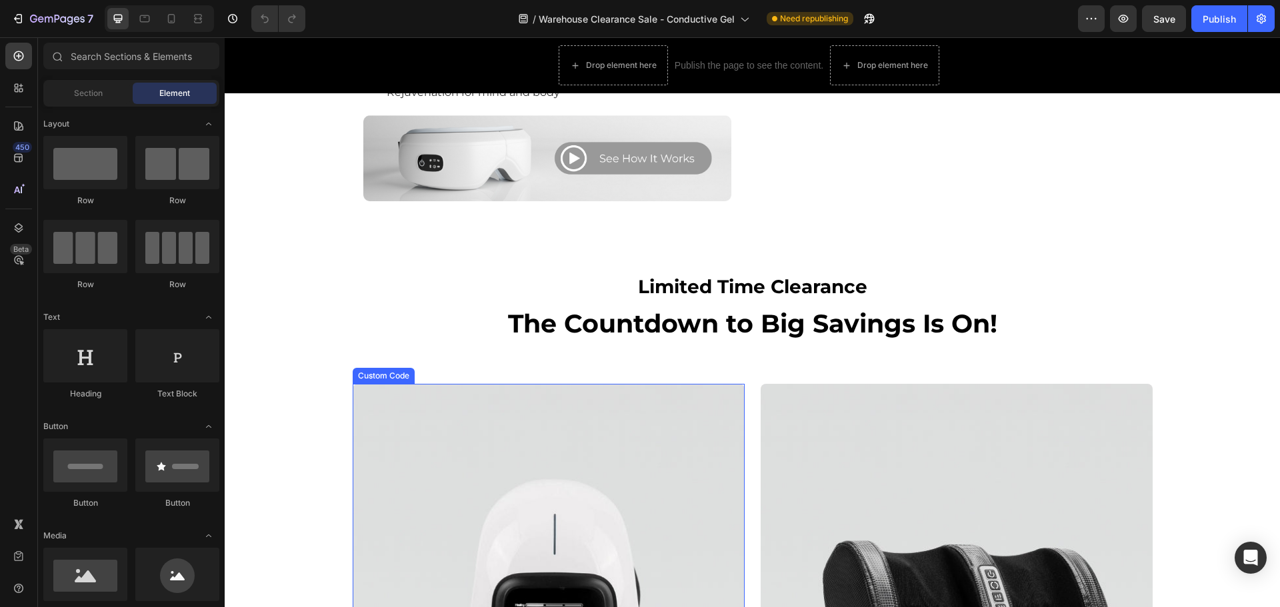
scroll to position [867, 0]
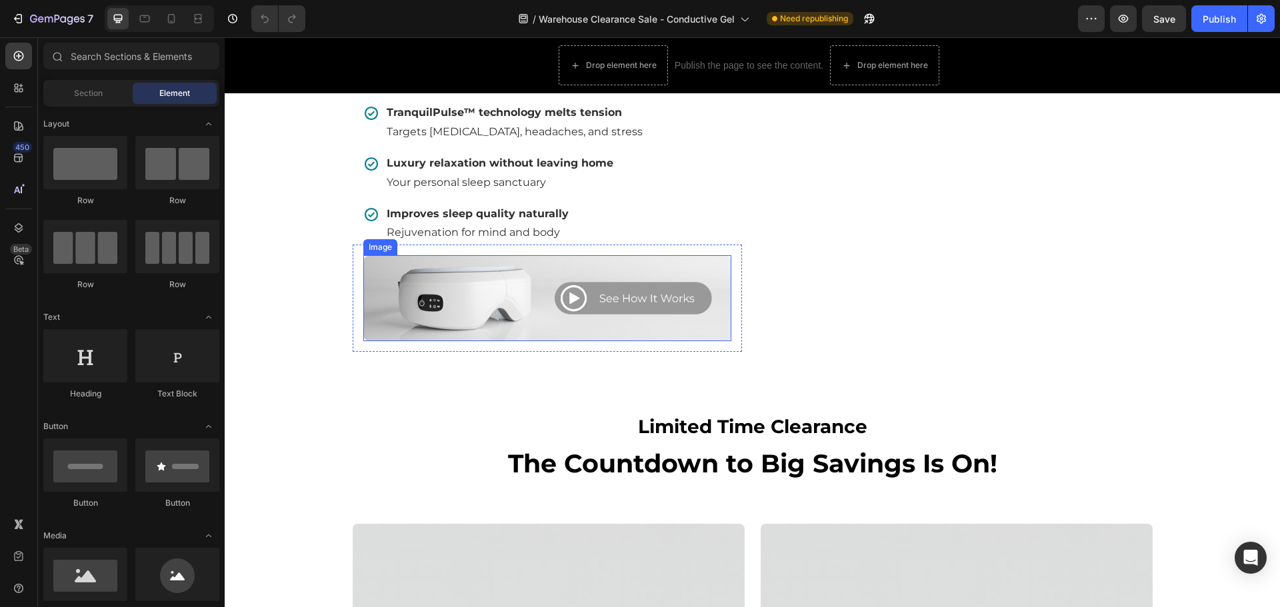
click at [519, 331] on img at bounding box center [547, 298] width 368 height 86
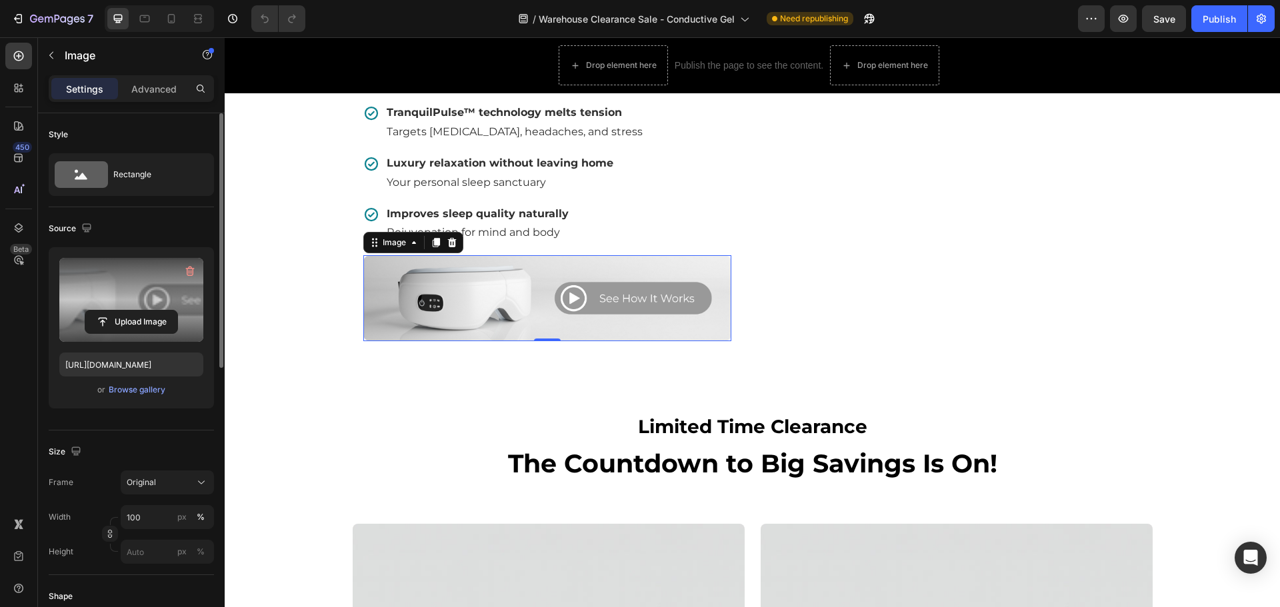
click at [143, 293] on label at bounding box center [131, 300] width 144 height 84
click at [143, 311] on input "file" at bounding box center [131, 322] width 92 height 23
click at [128, 310] on button "Upload Image" at bounding box center [131, 322] width 93 height 24
click at [137, 311] on input "file" at bounding box center [131, 322] width 92 height 23
click at [151, 295] on label at bounding box center [131, 300] width 144 height 84
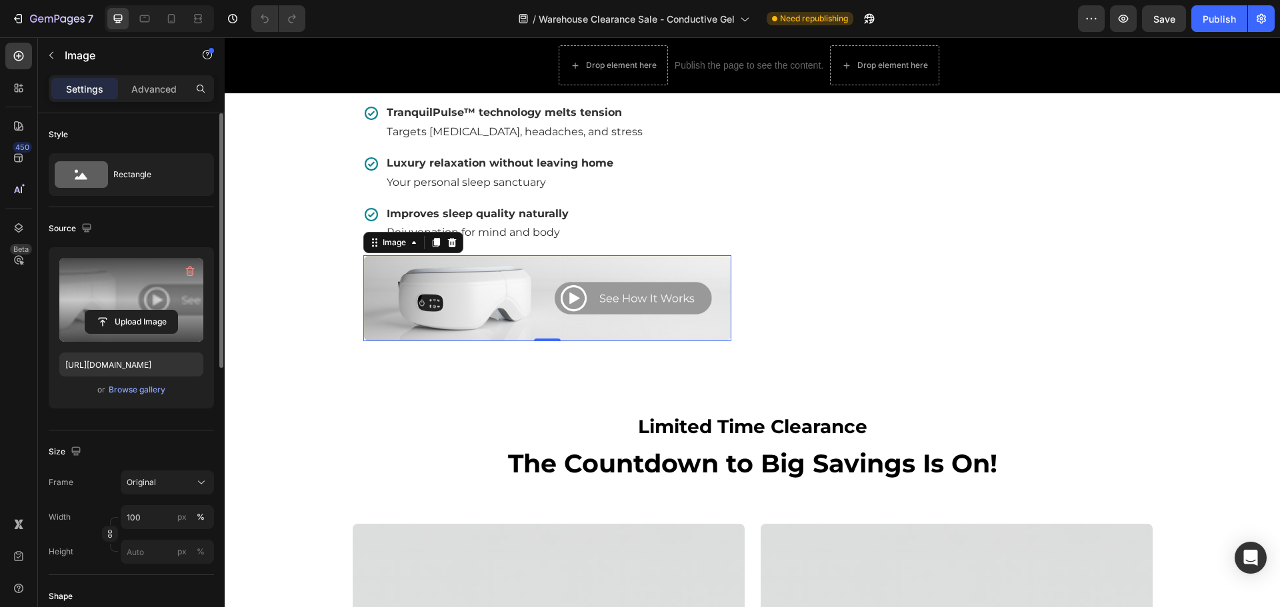
click at [151, 311] on input "file" at bounding box center [131, 322] width 92 height 23
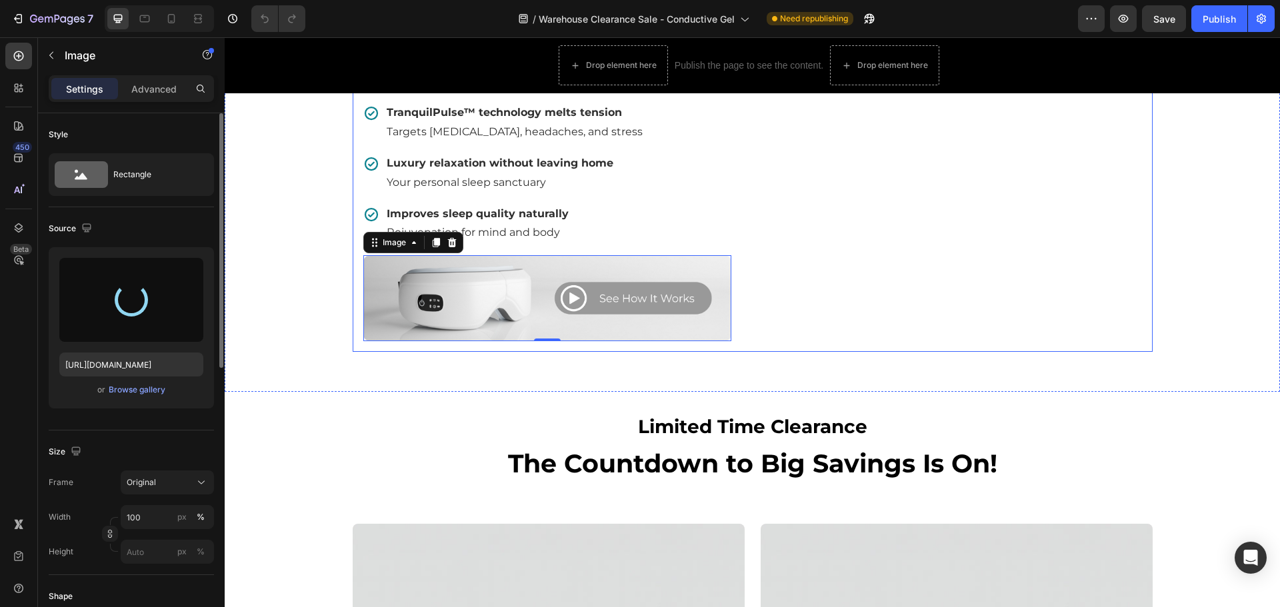
type input "https://cdn.shopify.com/s/files/1/0772/0383/3158/files/gempages_474696484135109…"
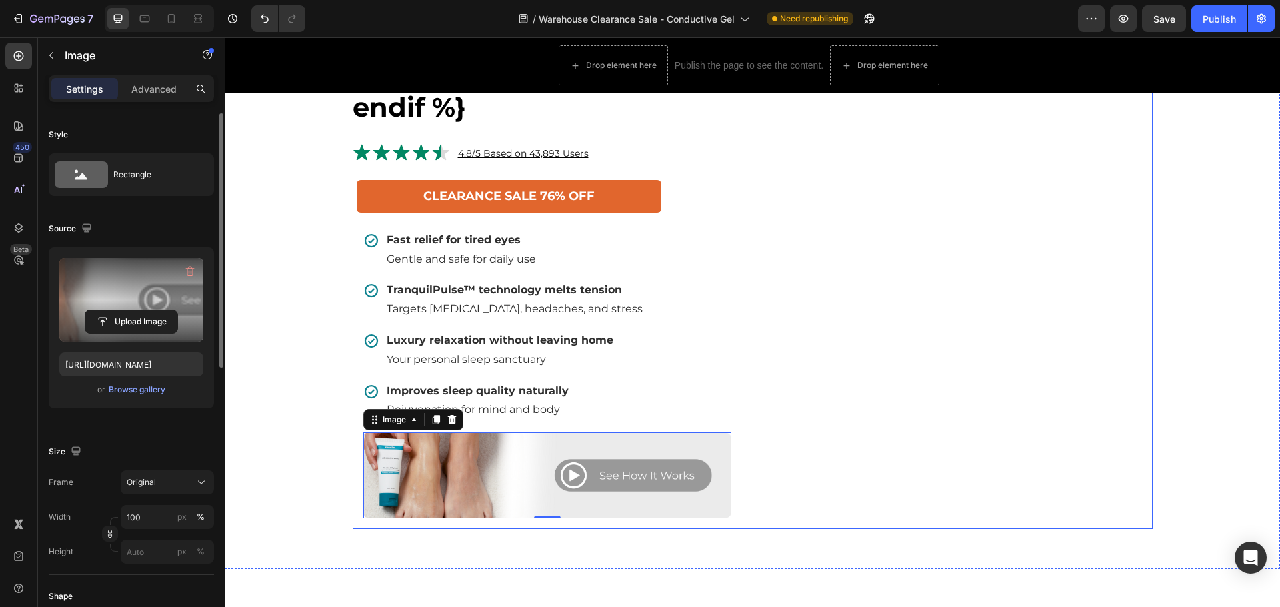
scroll to position [733, 0]
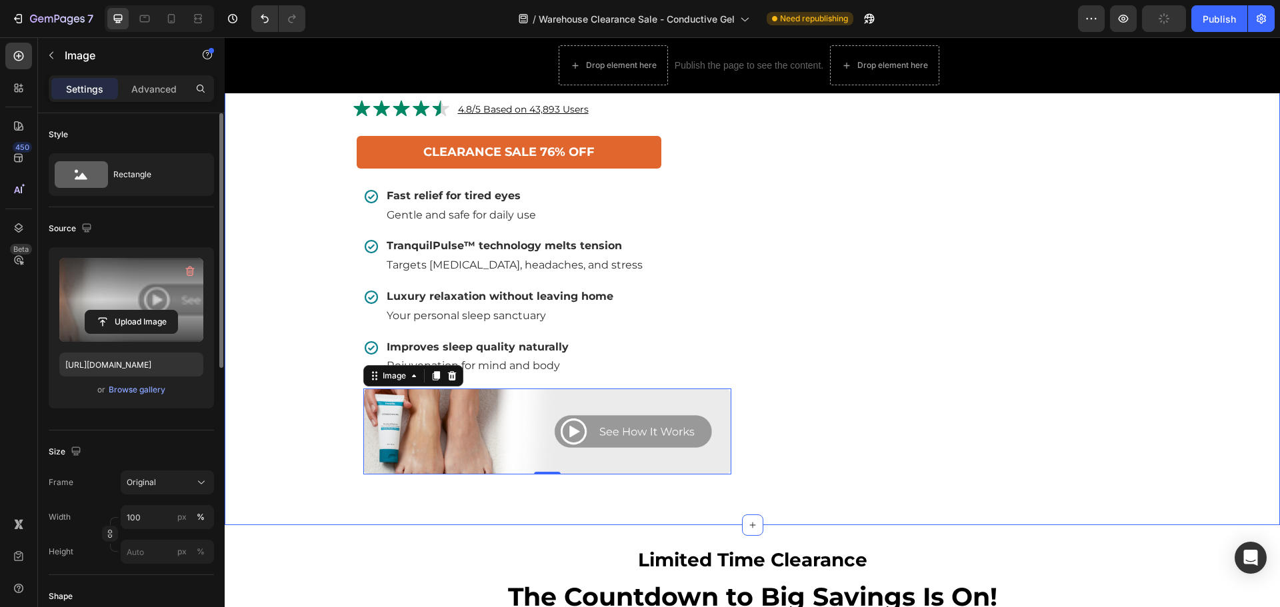
click at [1170, 281] on div "Headaches & Ordinary Sessions? Get Extraordinary Results with Conductive Gel {%…" at bounding box center [752, 25] width 1055 height 960
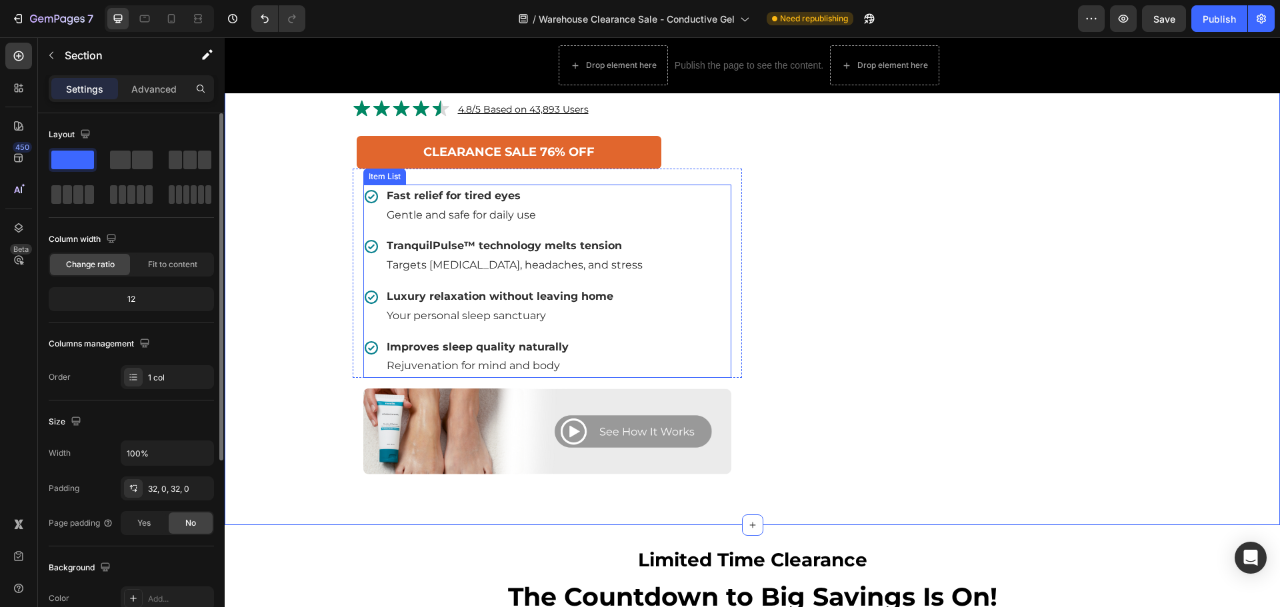
click at [436, 221] on span "Gentle and safe for daily use" at bounding box center [461, 215] width 149 height 13
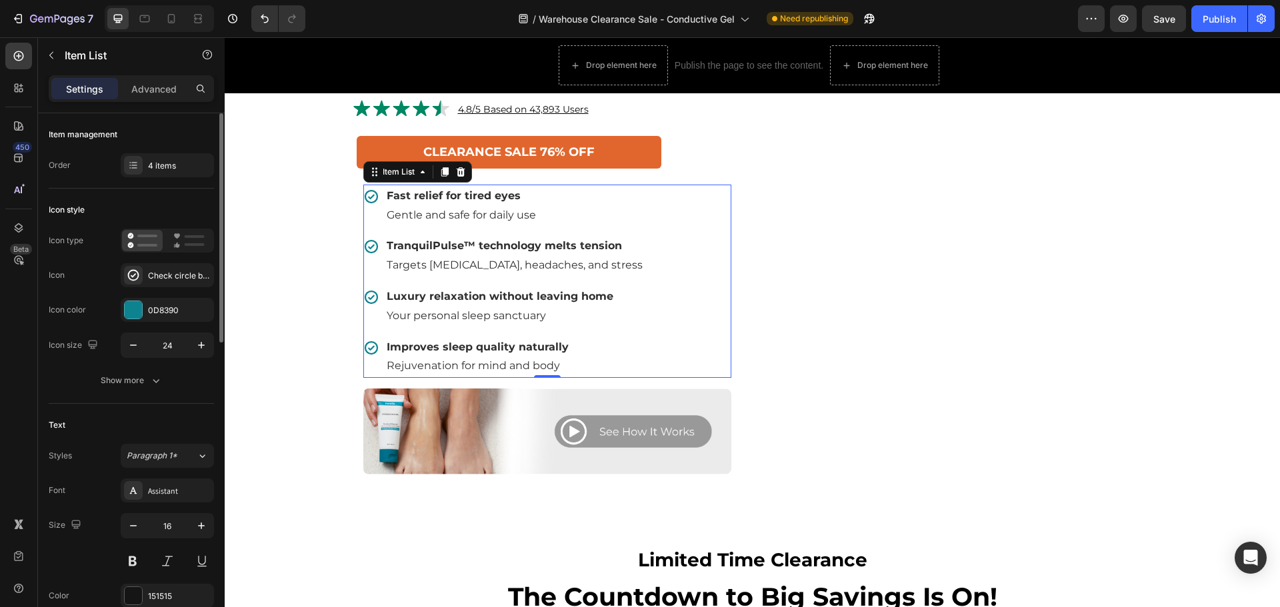
click at [436, 221] on span "Gentle and safe for daily use" at bounding box center [461, 215] width 149 height 13
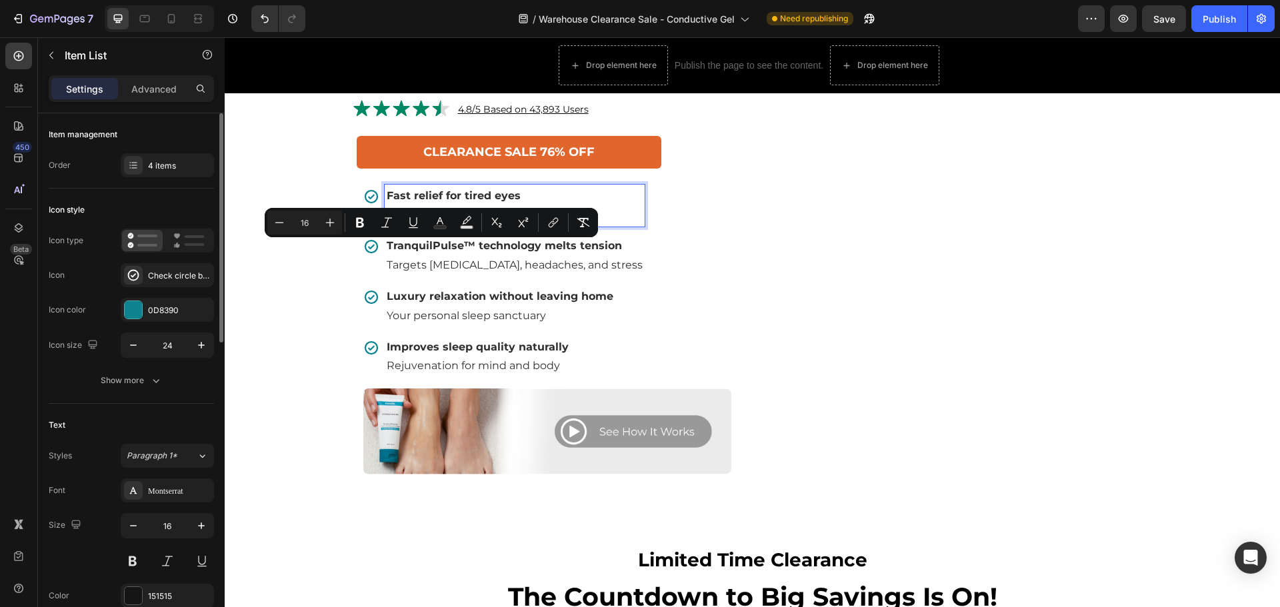
click at [446, 221] on span "Gentle and safe for daily use" at bounding box center [461, 215] width 149 height 13
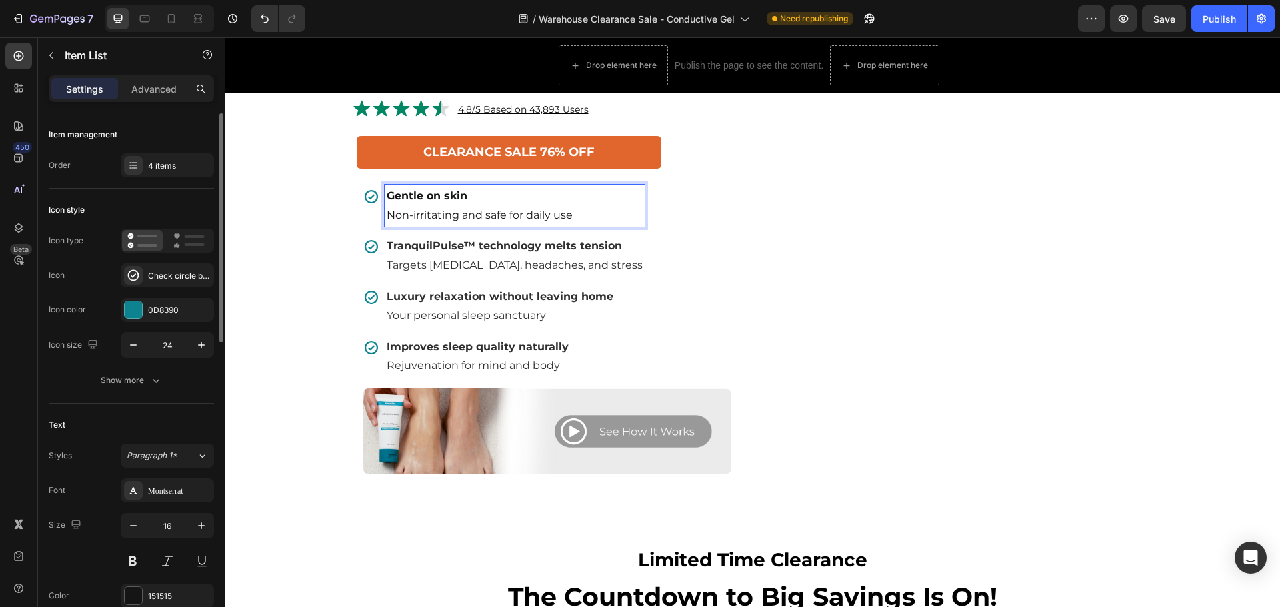
click at [439, 225] on p "Gentle on skin Non-irritating and safe for daily use" at bounding box center [515, 206] width 256 height 39
click at [443, 225] on p "Gentle on skin Non-irritating and safe for daily use" at bounding box center [515, 206] width 256 height 39
click at [545, 225] on p "Boosts device performance – Maximizes conductivity for better results" at bounding box center [558, 206] width 343 height 39
click at [501, 271] on span "Targets [MEDICAL_DATA], headaches, and stress" at bounding box center [515, 265] width 256 height 13
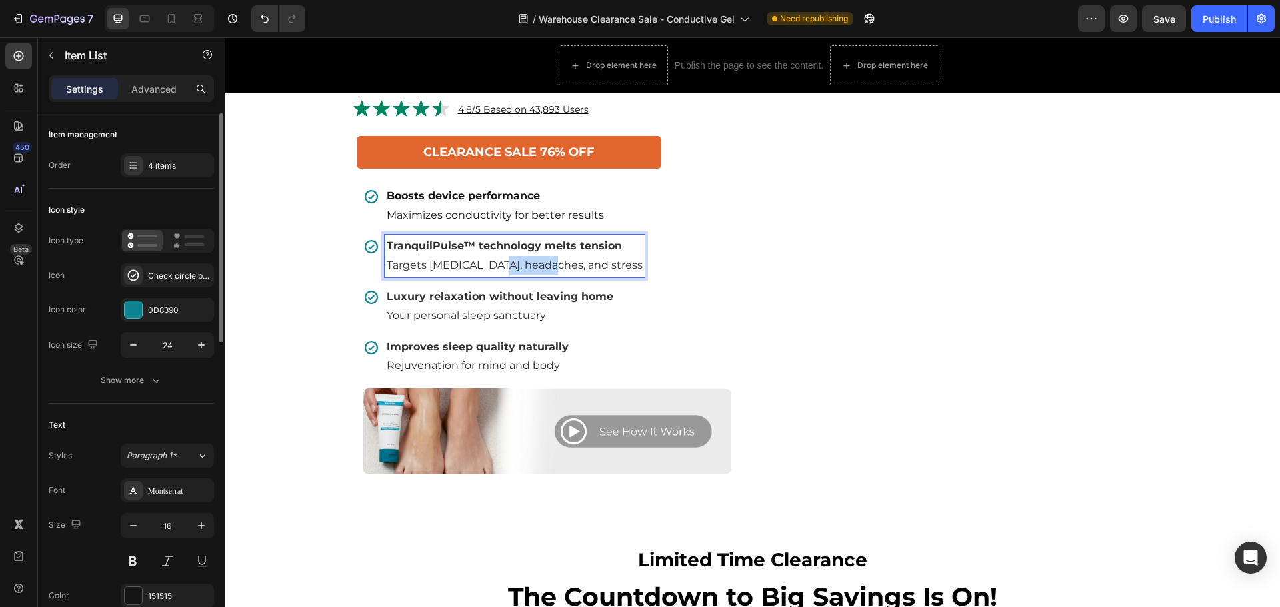
click at [501, 271] on span "Targets [MEDICAL_DATA], headaches, and stress" at bounding box center [515, 265] width 256 height 13
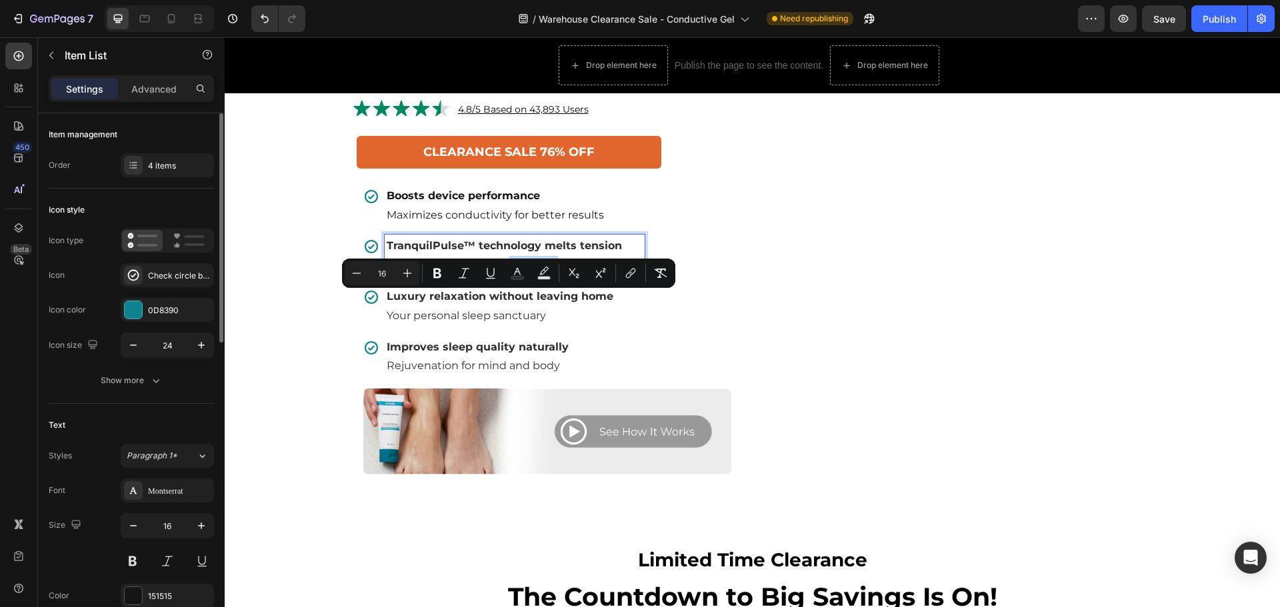
click at [504, 271] on span "Targets [MEDICAL_DATA], headaches, and stress" at bounding box center [515, 265] width 256 height 13
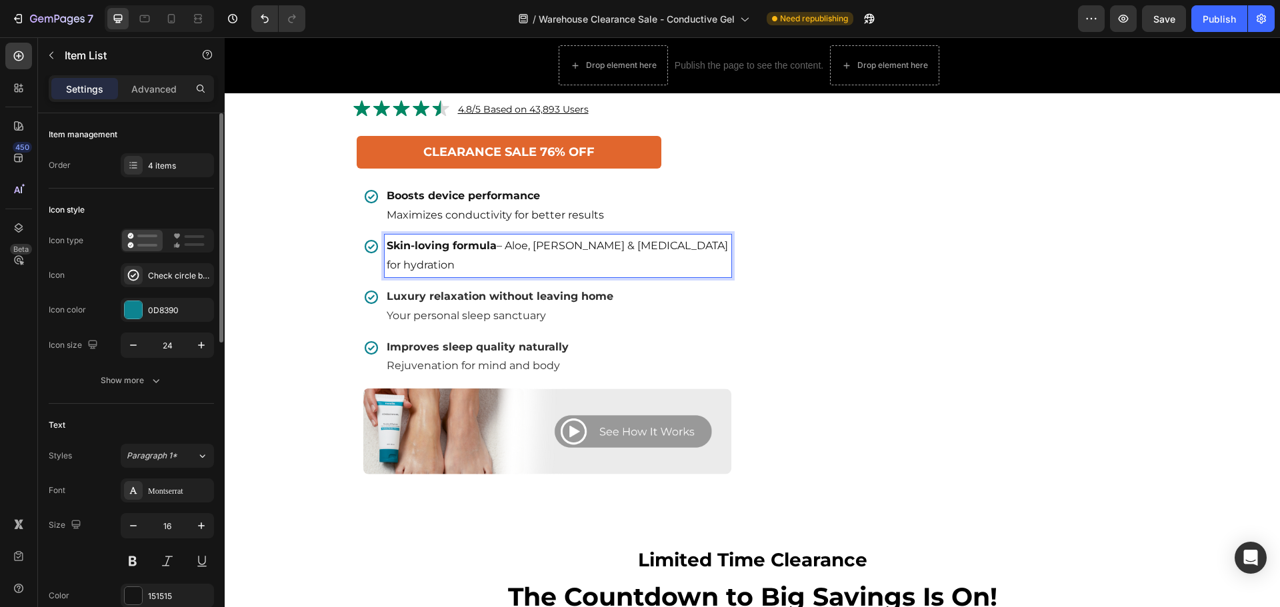
click at [504, 275] on p "Skin-loving formula – Aloe, chamomile & hyaluronic acid for hydration" at bounding box center [558, 256] width 343 height 39
click at [483, 275] on p "⁠⁠⁠⁠⁠⁠⁠ Aloe, chamomile & hyaluronic acid for hydration" at bounding box center [518, 265] width 263 height 19
click at [505, 275] on p "Soothes & refreshes – Calms the skin during and after treatment" at bounding box center [558, 256] width 343 height 39
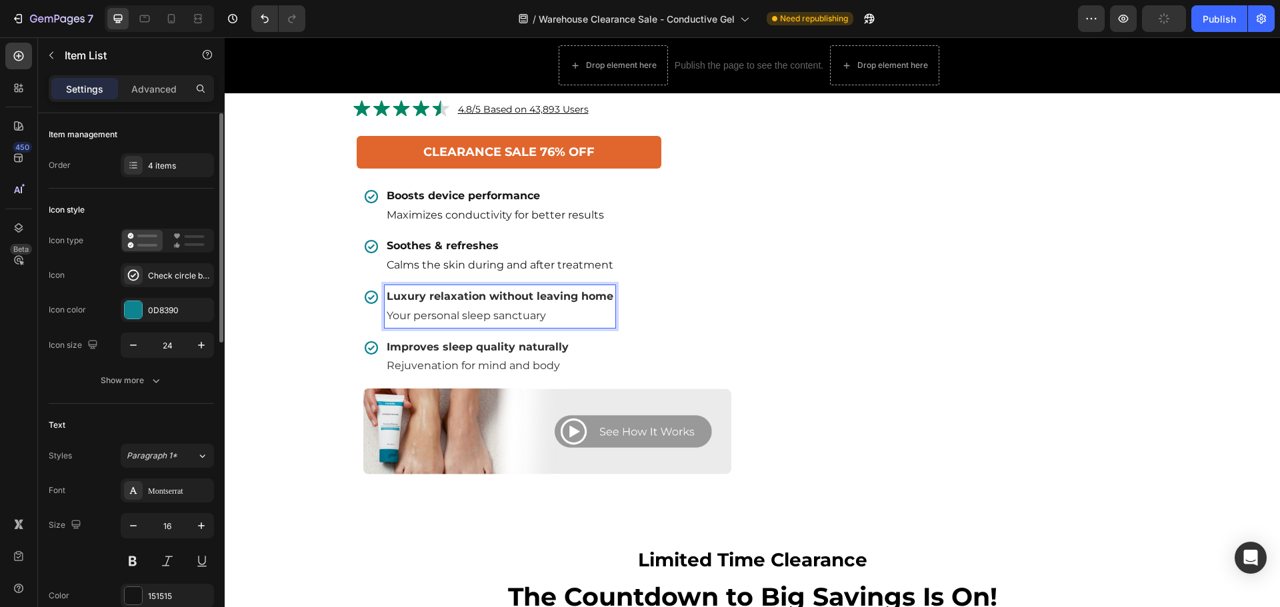
click at [430, 326] on p "Your personal sleep sanctuary" at bounding box center [500, 316] width 227 height 19
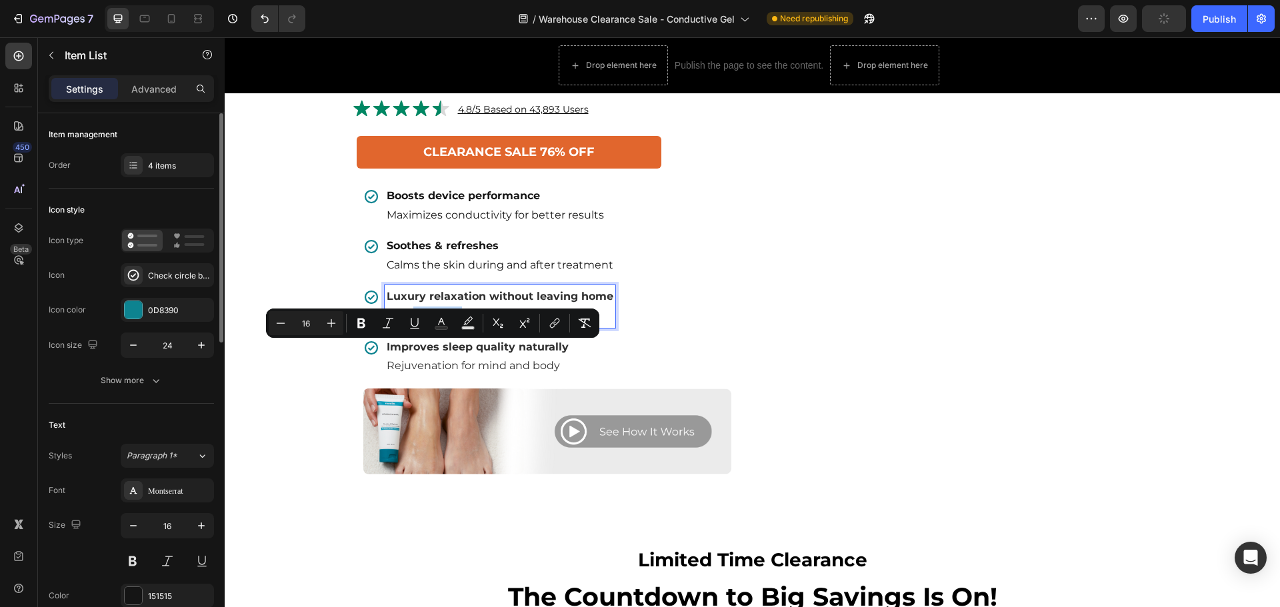
click at [439, 322] on span "Your personal sleep sanctuary" at bounding box center [466, 315] width 159 height 13
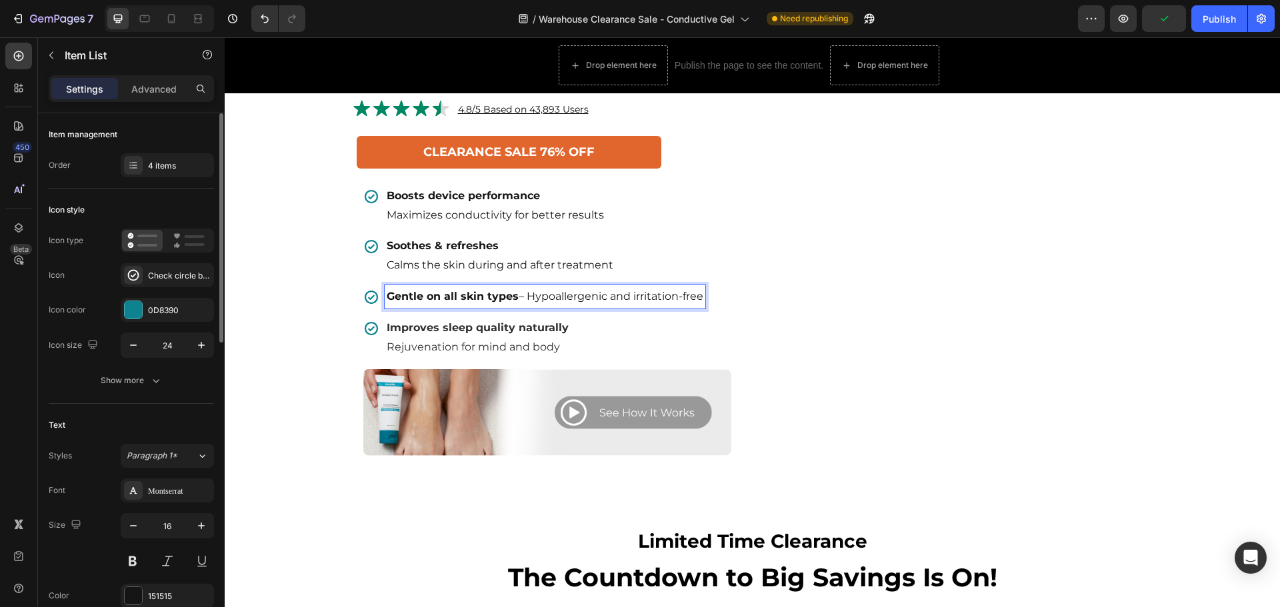
click at [525, 307] on p "Gentle on all skin types – Hypoallergenic and irritation-free" at bounding box center [545, 296] width 317 height 19
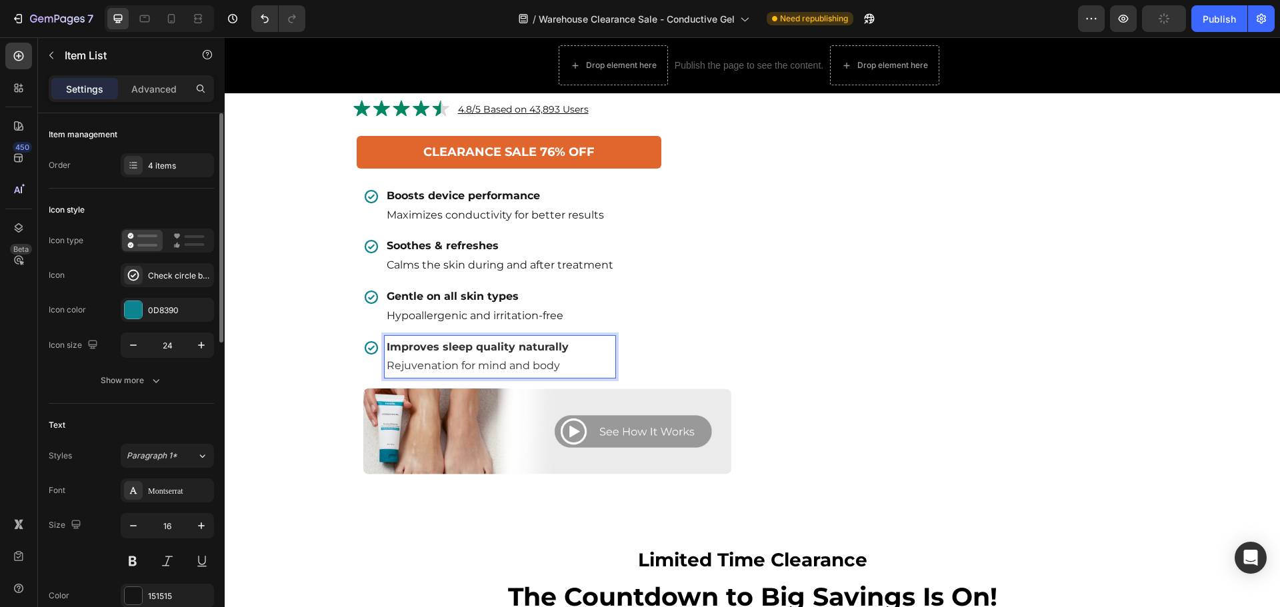
click at [509, 357] on p "Improves sleep quality naturally" at bounding box center [500, 347] width 227 height 19
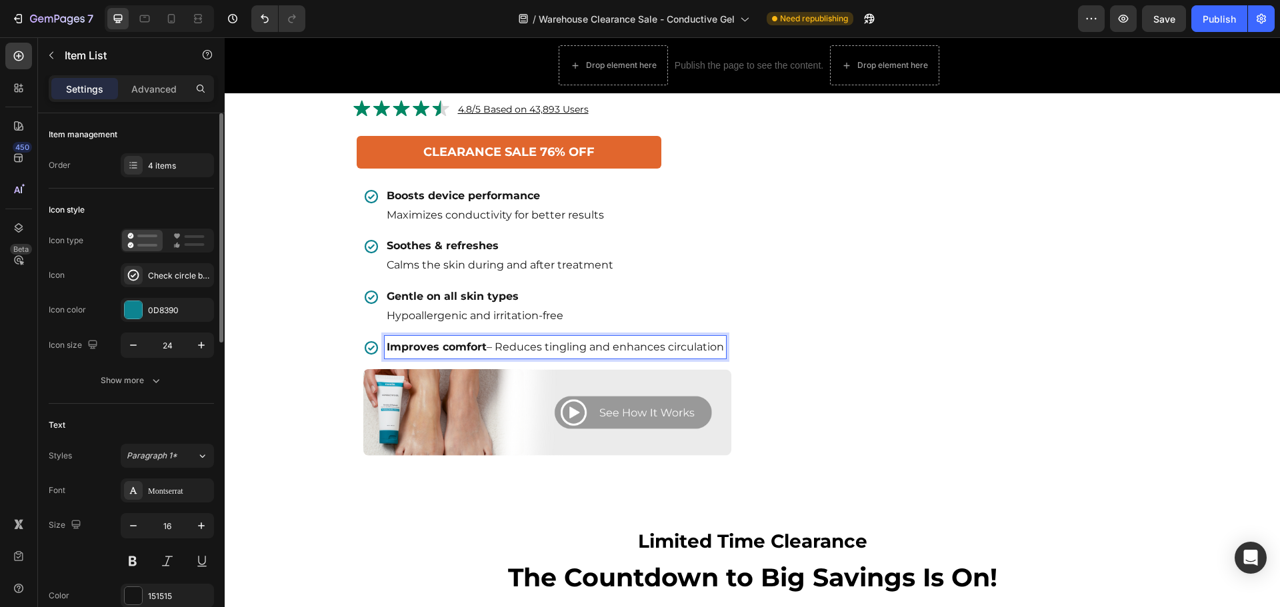
click at [495, 357] on p "Improves comfort – Reduces tingling and enhances circulation" at bounding box center [555, 347] width 337 height 19
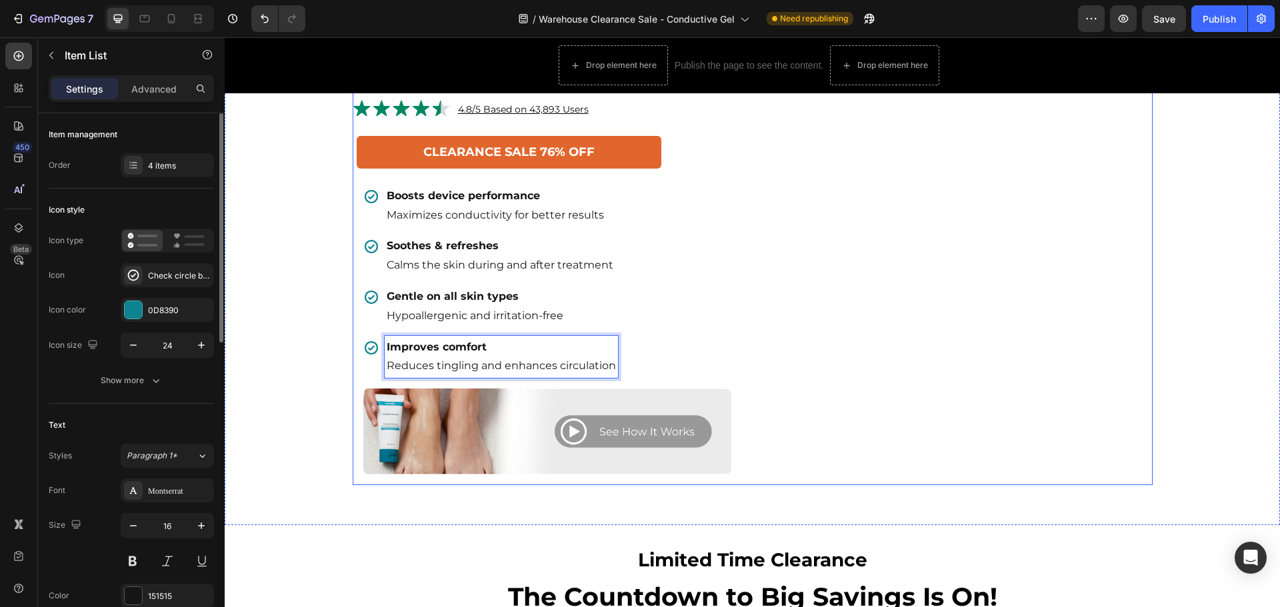
click at [776, 351] on div "Product Images" at bounding box center [957, 23] width 389 height 925
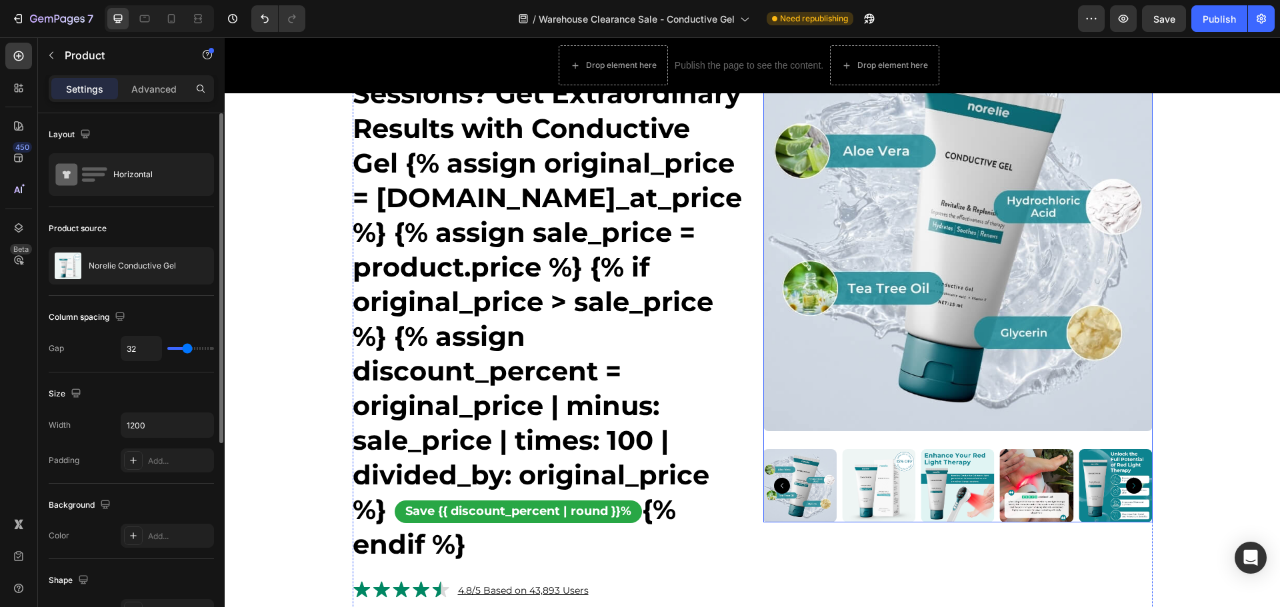
scroll to position [125, 0]
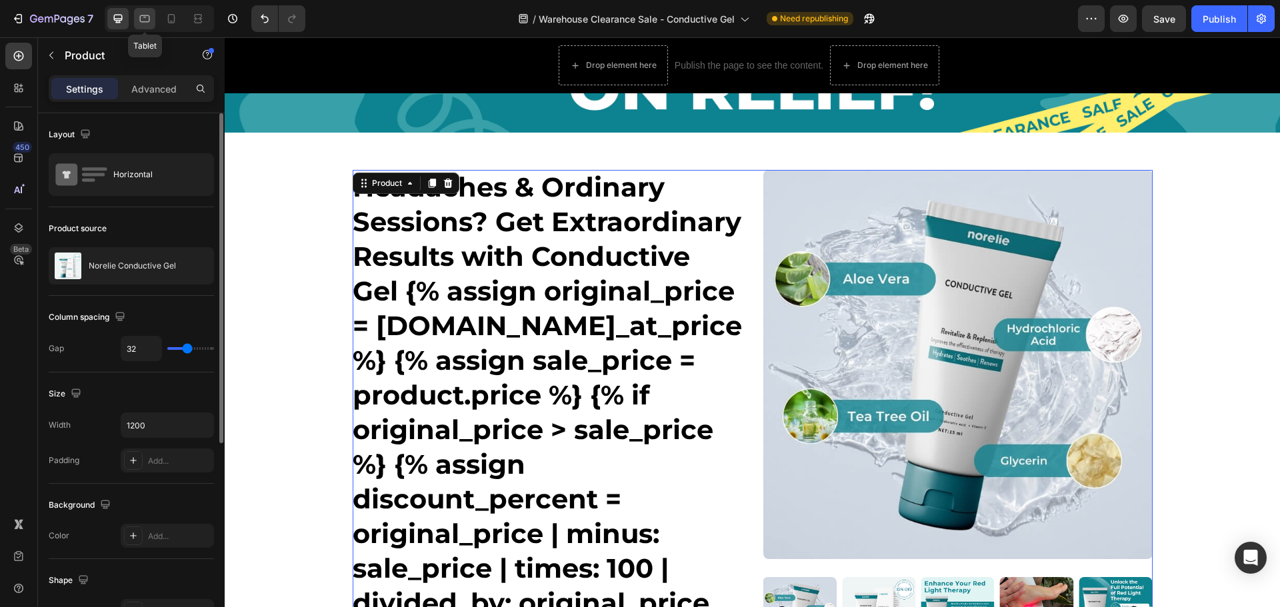
click at [141, 15] on icon at bounding box center [144, 18] width 13 height 13
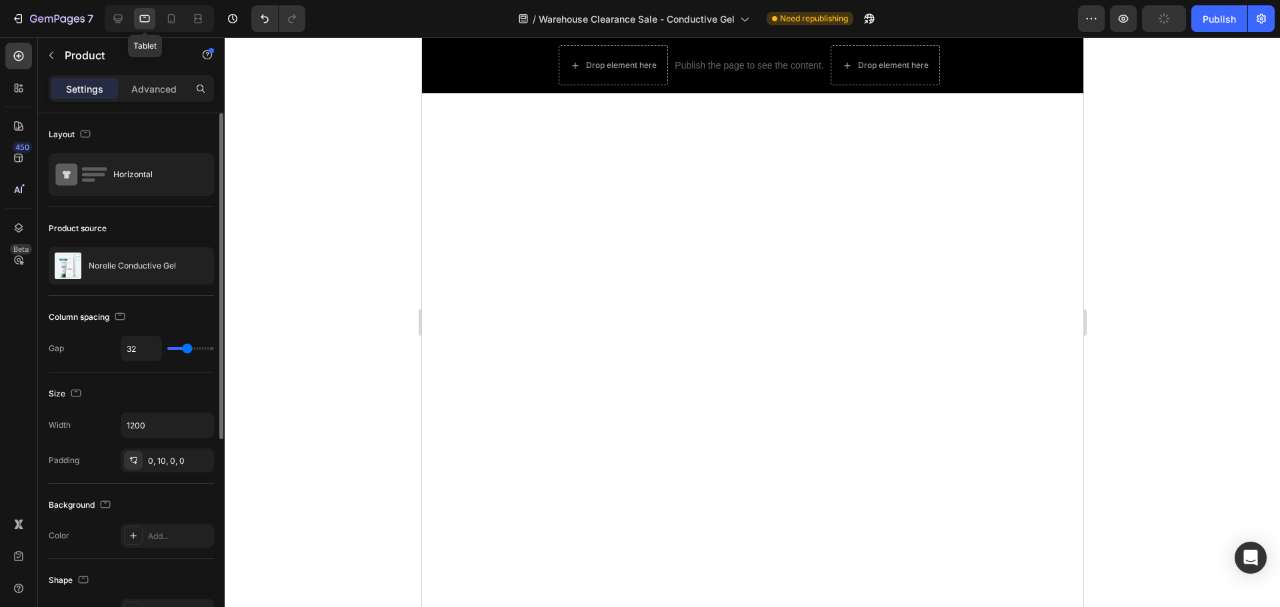
type input "100%"
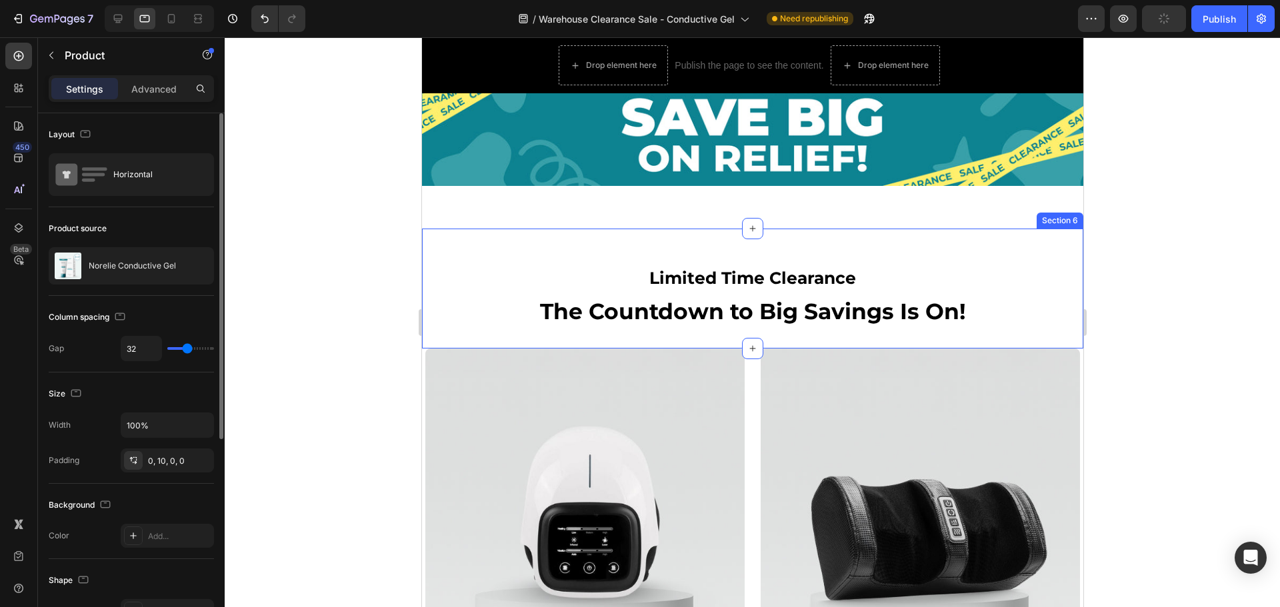
click at [831, 251] on div "Limited Time Clearance Heading The Countdown to Big Savings Is On! Heading Row …" at bounding box center [751, 288] width 661 height 119
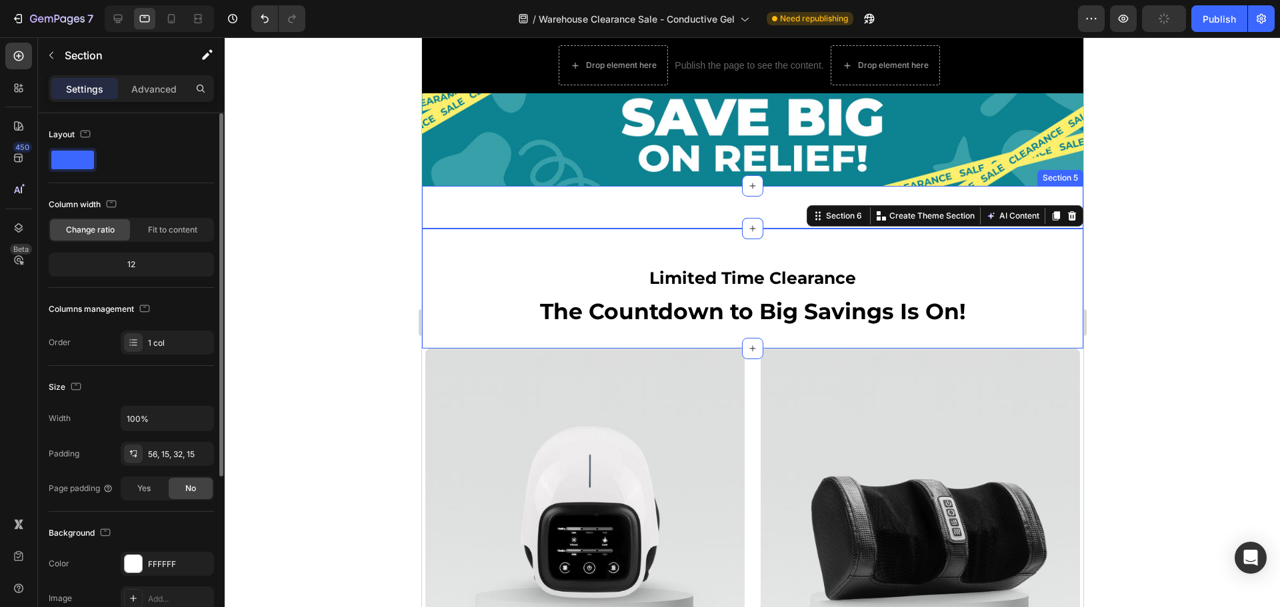
click at [784, 195] on div "Headaches & Ordinary Sessions? Get Extraordinary Results with Conductive Gel {%…" at bounding box center [751, 207] width 661 height 43
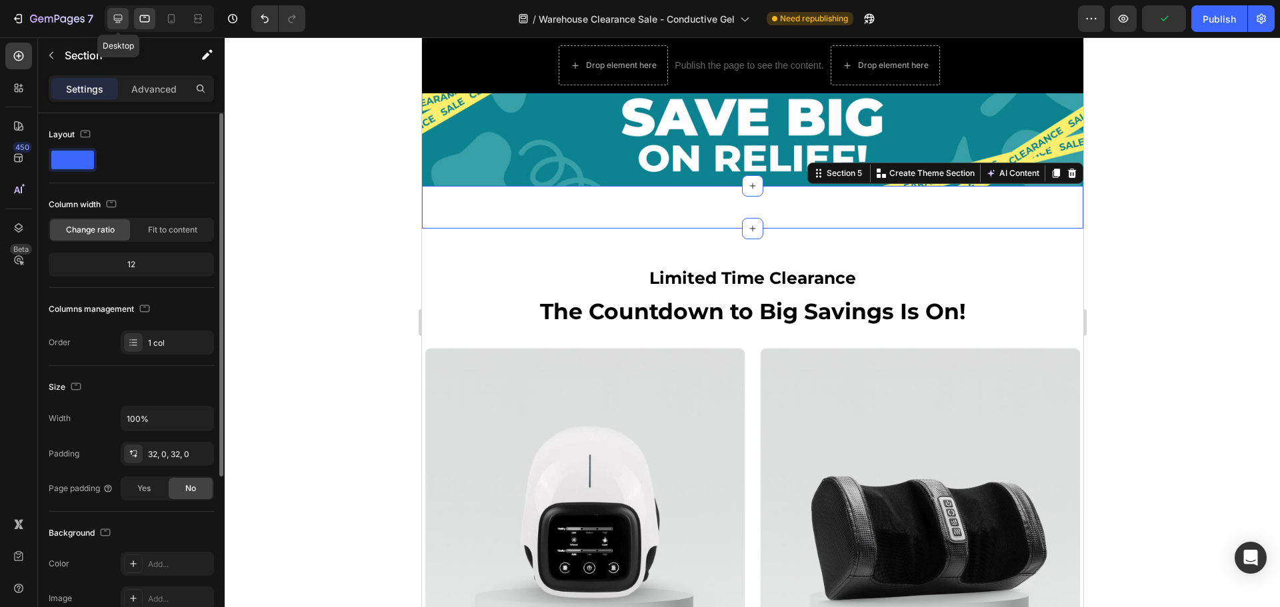
click at [126, 15] on div at bounding box center [117, 18] width 21 height 21
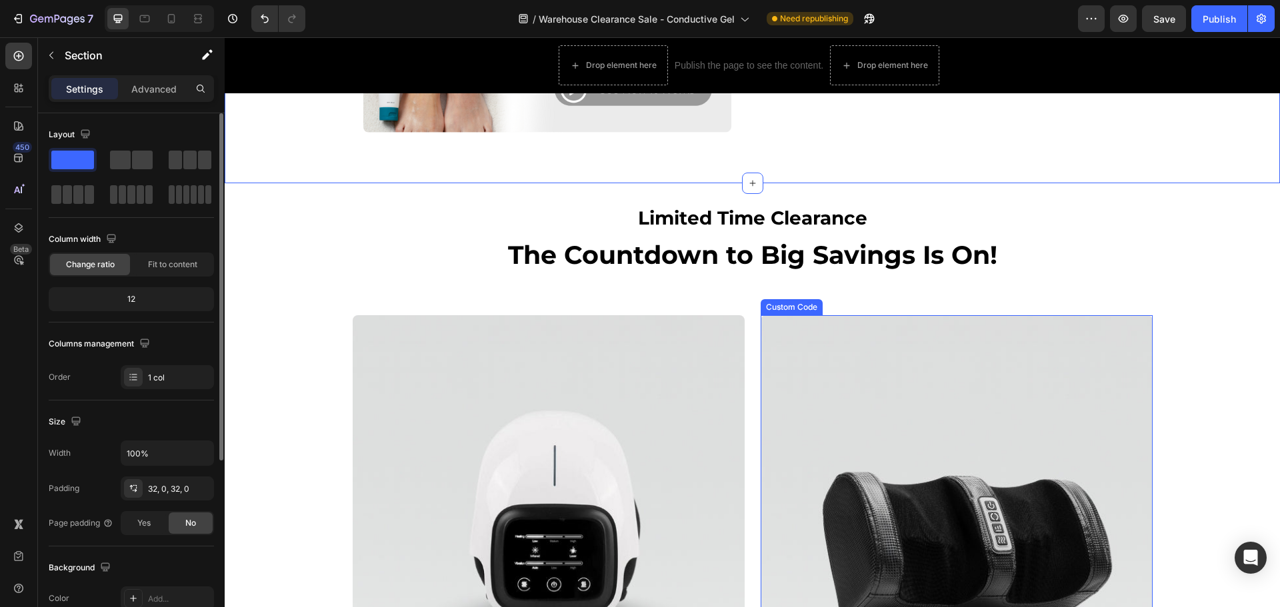
scroll to position [1039, 0]
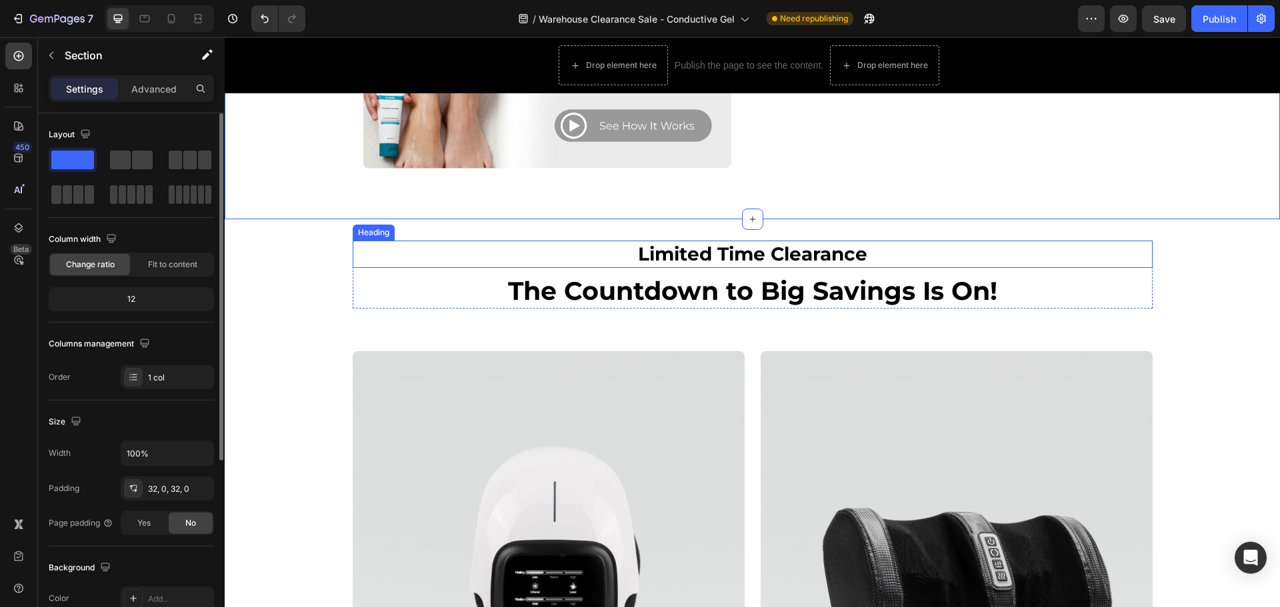
click at [1067, 267] on h2 "Limited Time Clearance" at bounding box center [753, 254] width 800 height 27
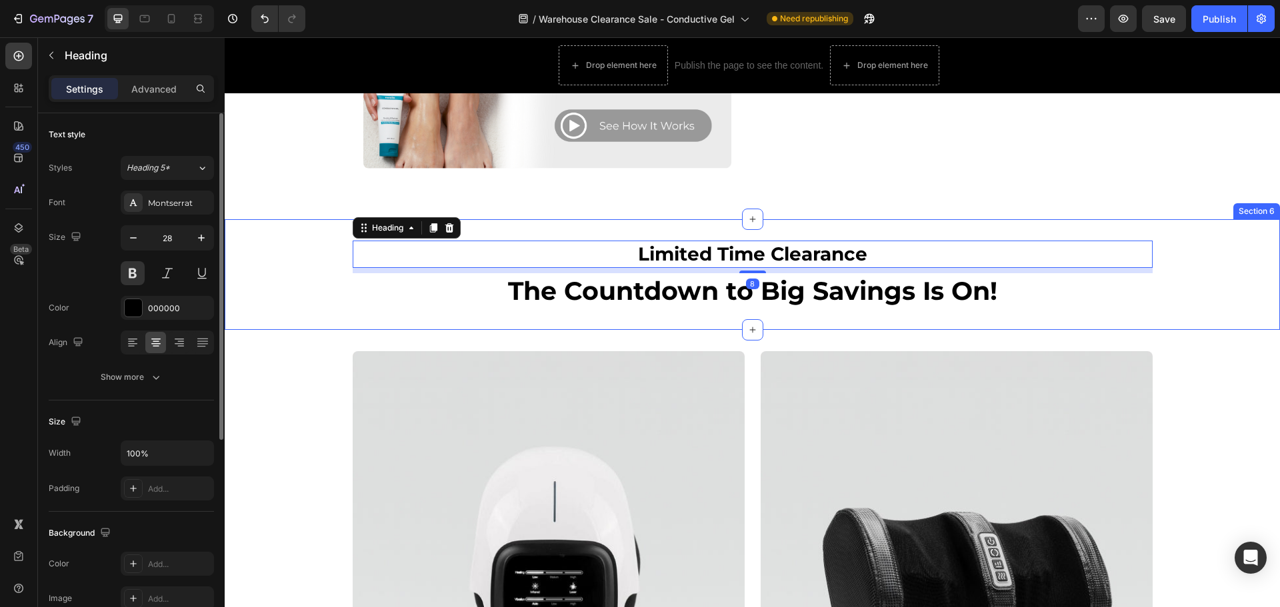
click at [287, 309] on div "Limited Time Clearance Heading 8 The Countdown to Big Savings Is On! Heading Row" at bounding box center [752, 275] width 1035 height 68
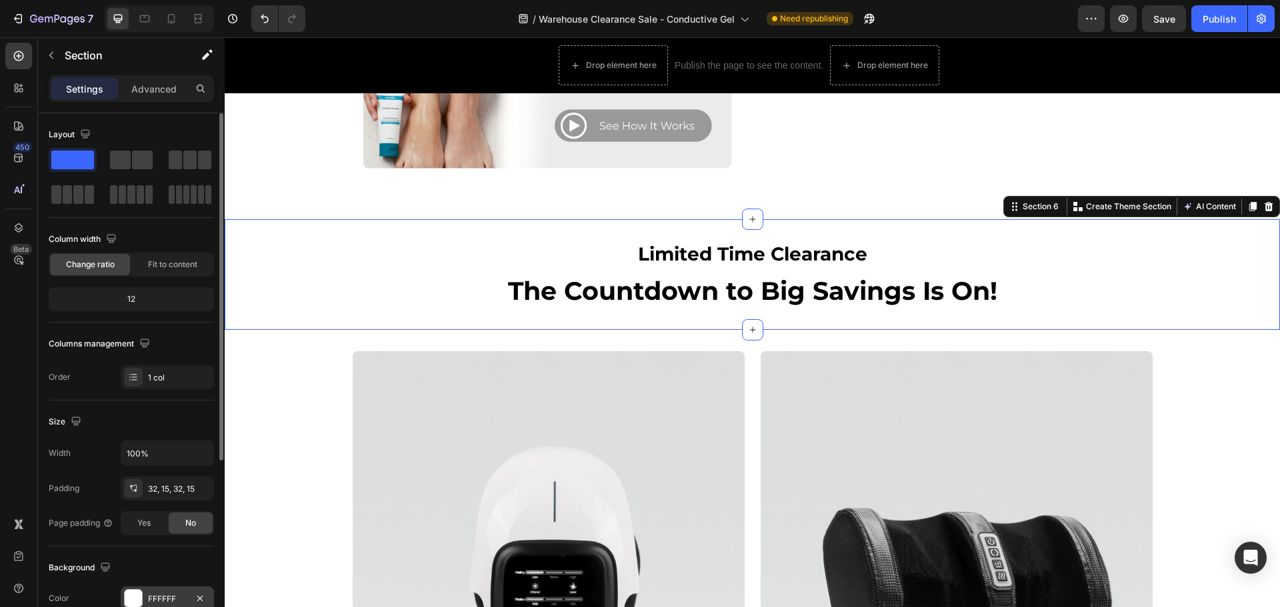
click at [138, 598] on div at bounding box center [133, 598] width 17 height 17
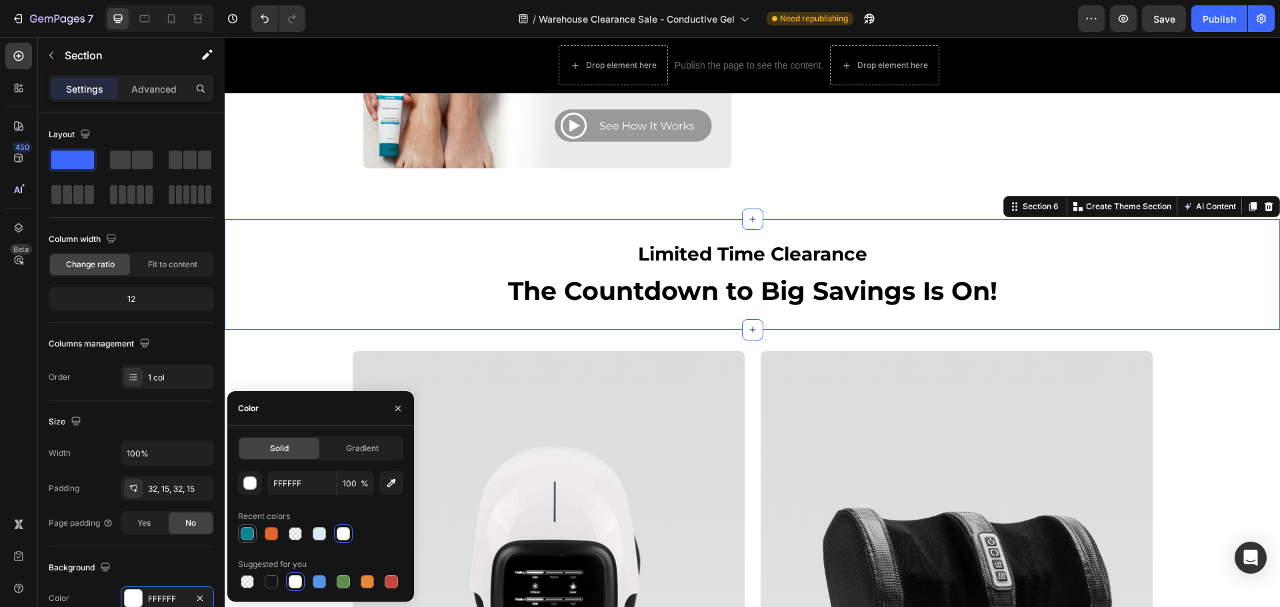
click at [245, 536] on div at bounding box center [247, 533] width 13 height 13
type input "0D8390"
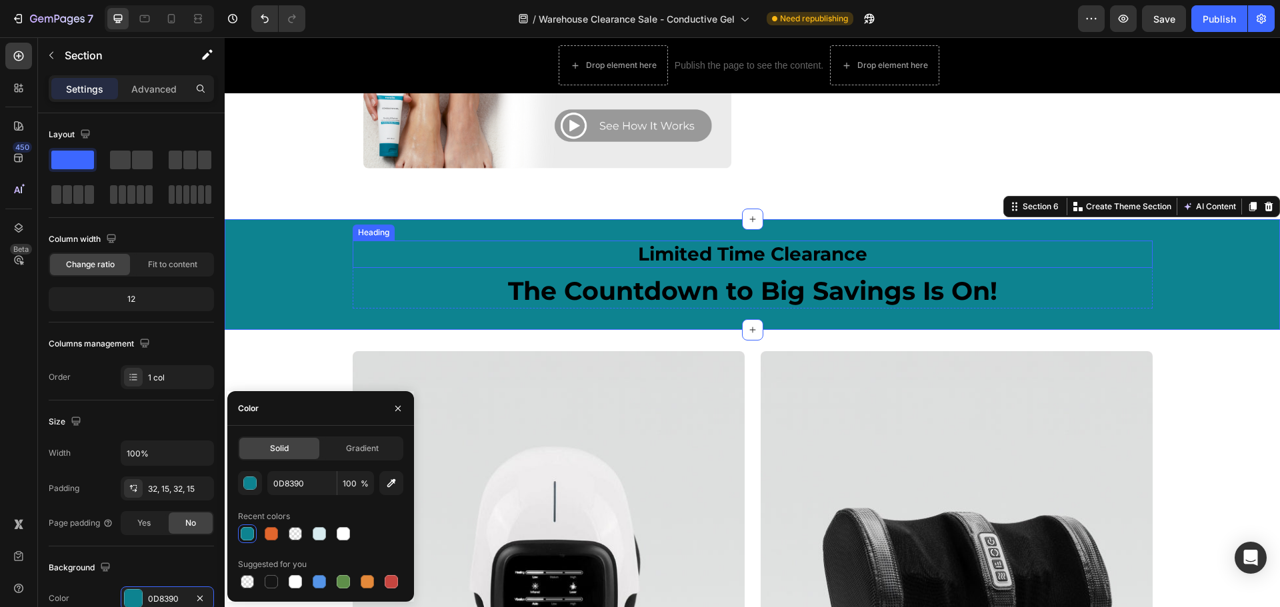
click at [649, 267] on h2 "Limited Time Clearance" at bounding box center [753, 254] width 800 height 27
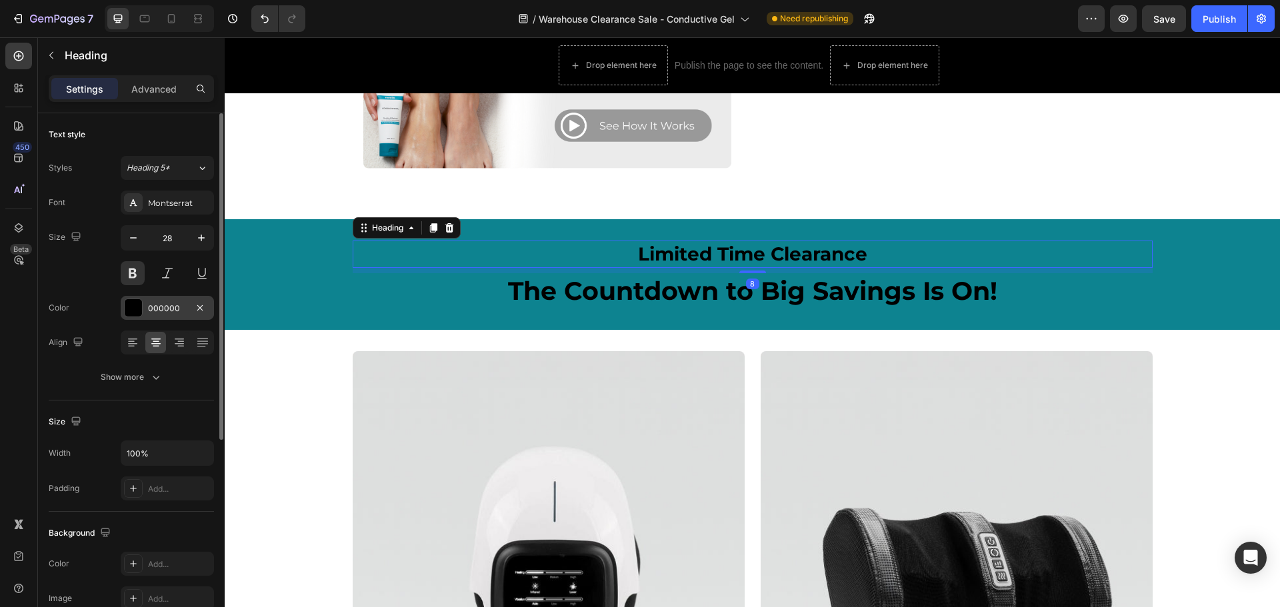
click at [137, 304] on div at bounding box center [133, 307] width 17 height 17
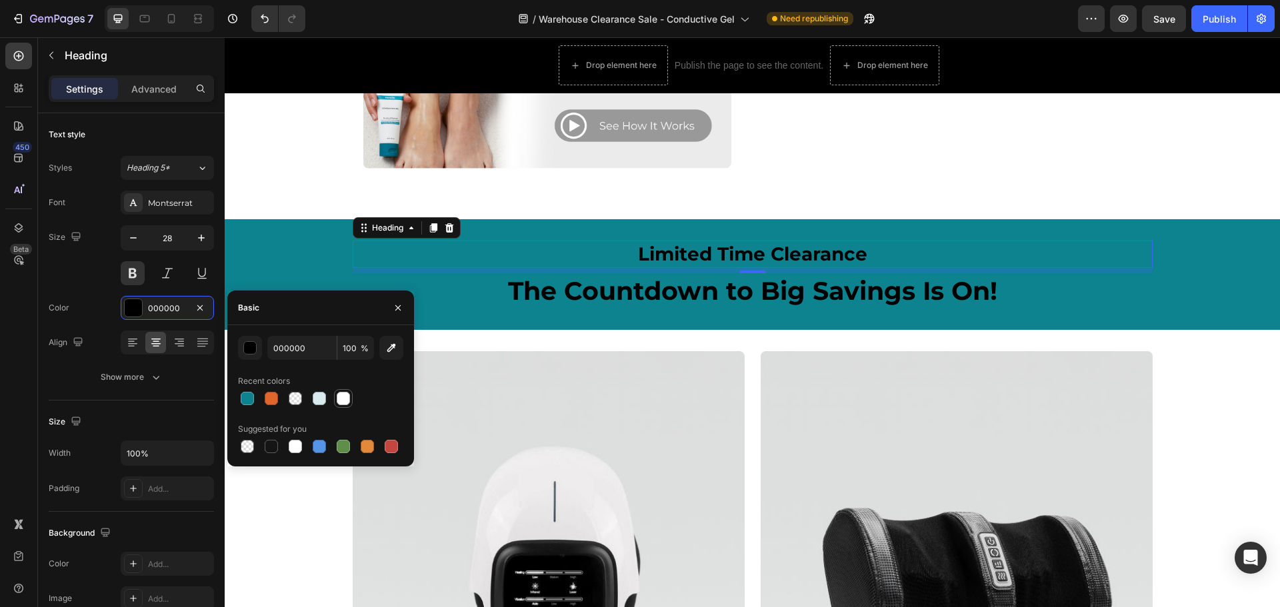
drag, startPoint x: 343, startPoint y: 398, endPoint x: 268, endPoint y: 342, distance: 93.9
click at [343, 398] on div at bounding box center [343, 398] width 13 height 13
type input "FFFFFF"
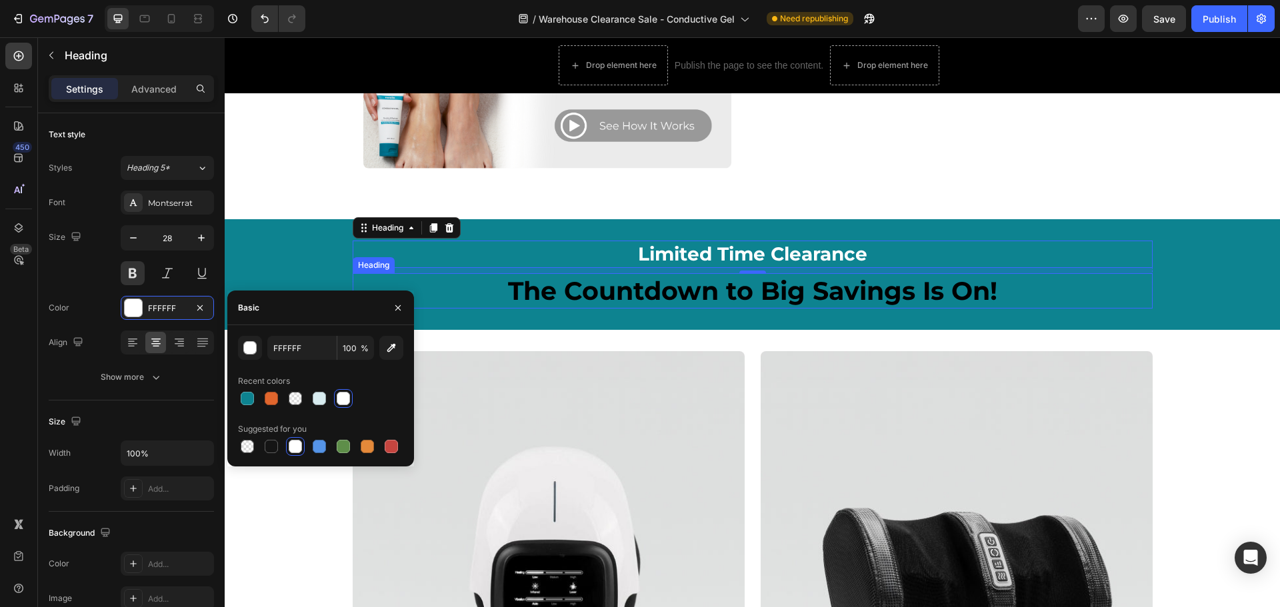
click at [563, 309] on h2 "The Countdown to Big Savings Is On!" at bounding box center [753, 290] width 800 height 35
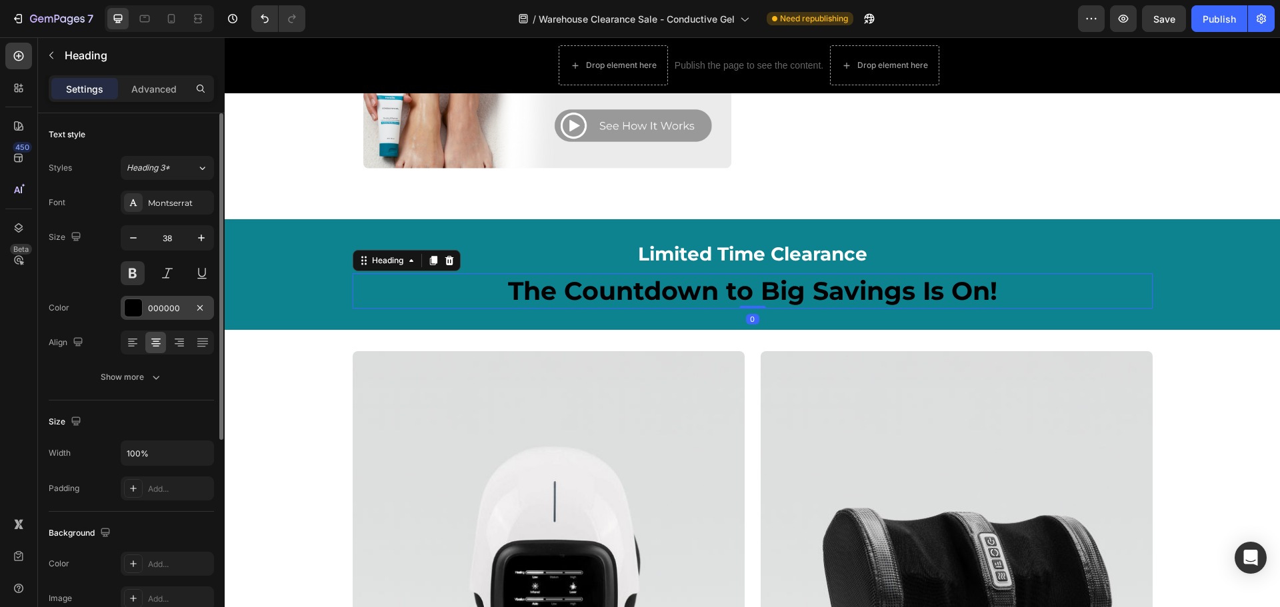
drag, startPoint x: 129, startPoint y: 309, endPoint x: 135, endPoint y: 311, distance: 7.0
click at [131, 309] on div at bounding box center [133, 307] width 17 height 17
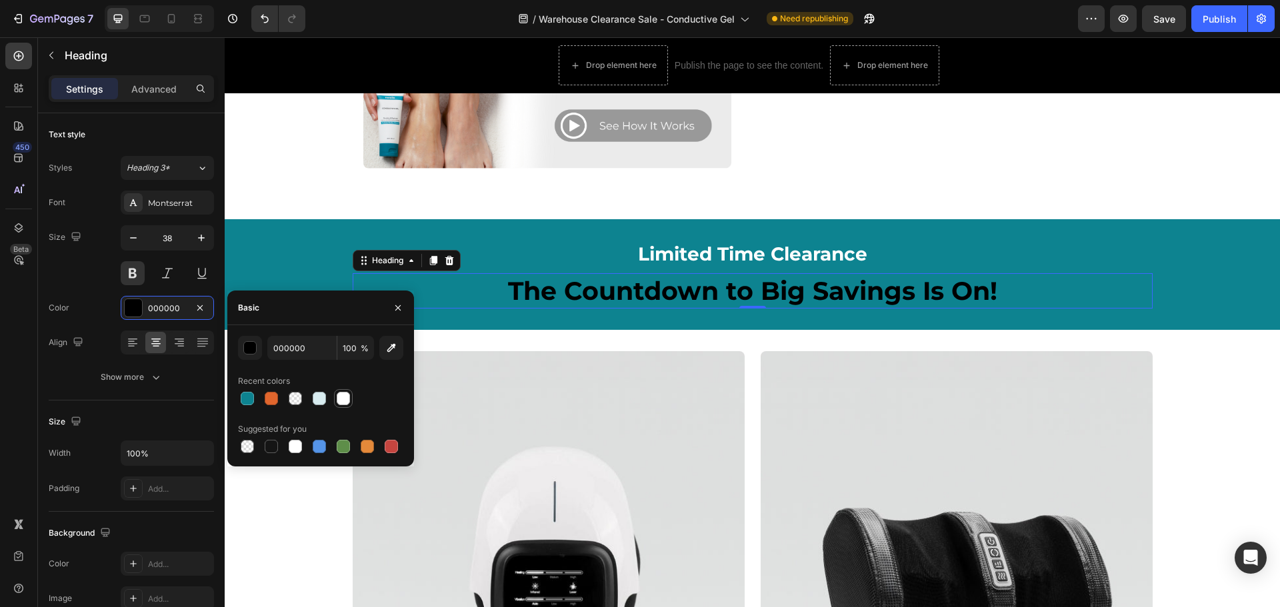
click at [349, 399] on div at bounding box center [343, 398] width 13 height 13
type input "FFFFFF"
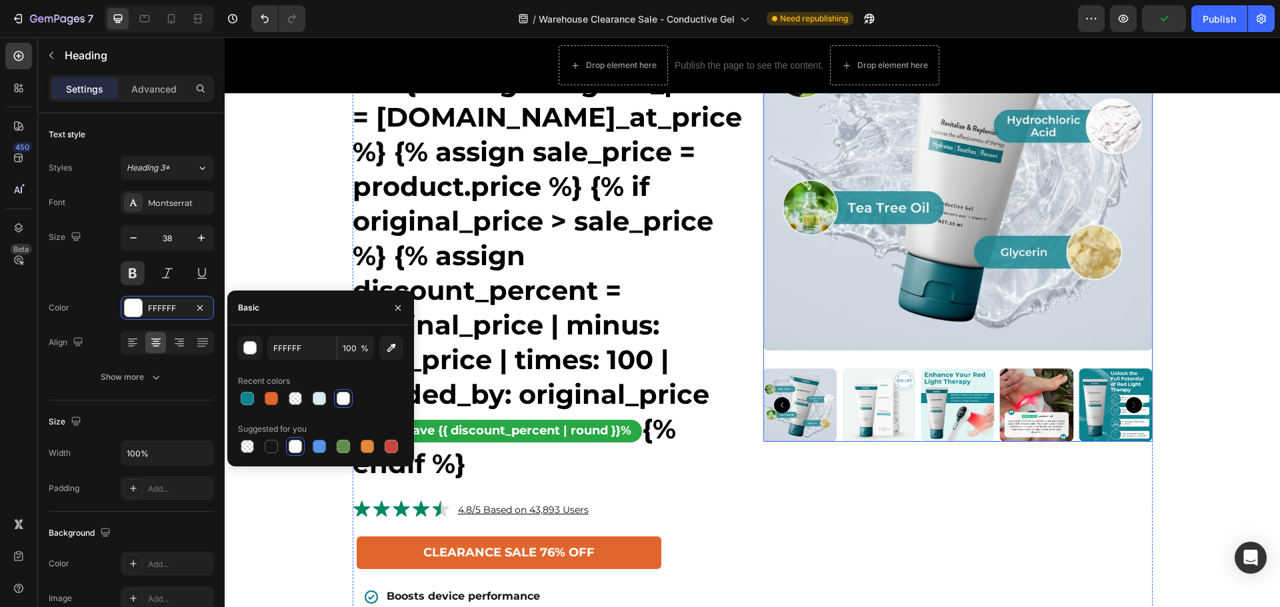
scroll to position [467, 0]
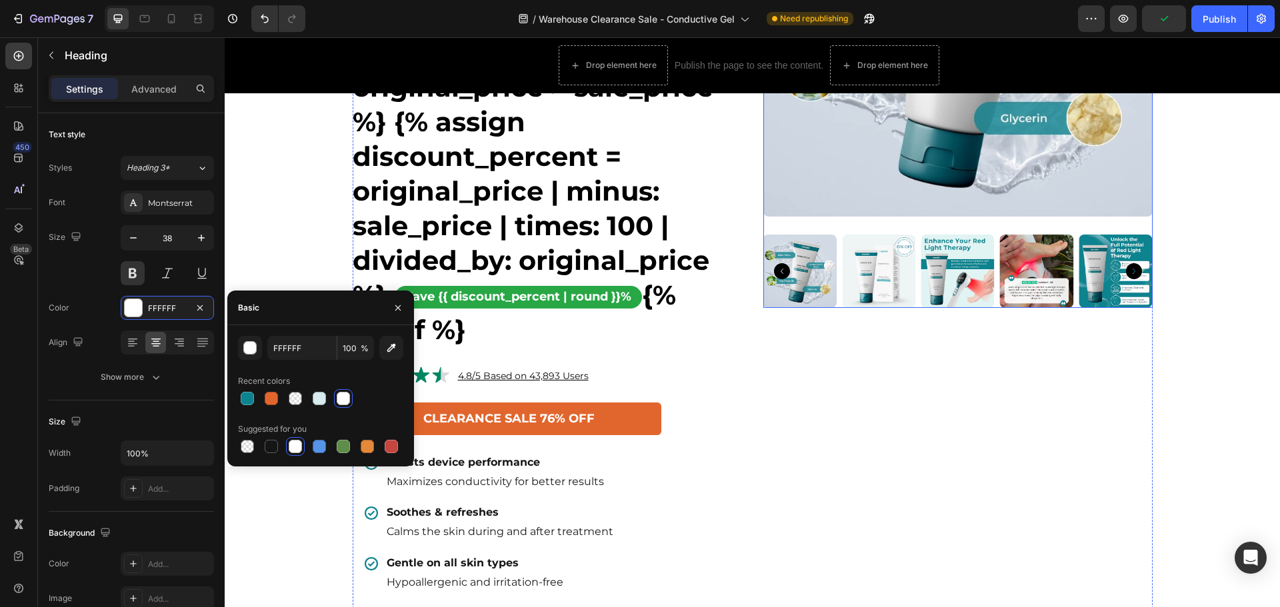
click at [763, 421] on div "Product Images" at bounding box center [957, 289] width 389 height 925
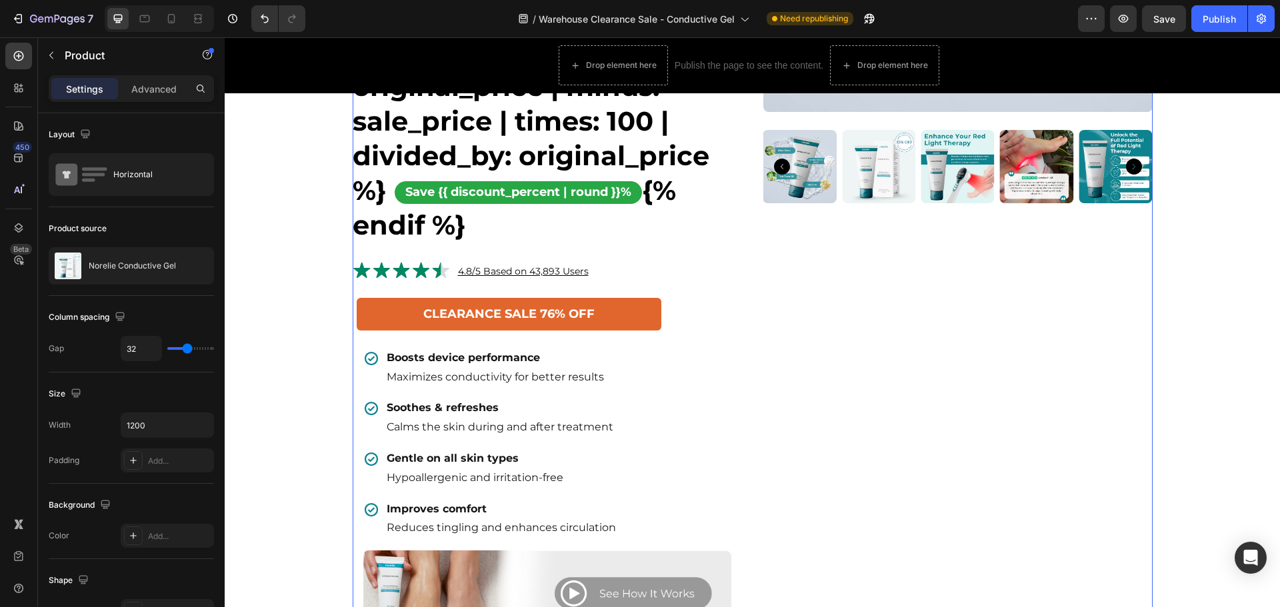
scroll to position [600, 0]
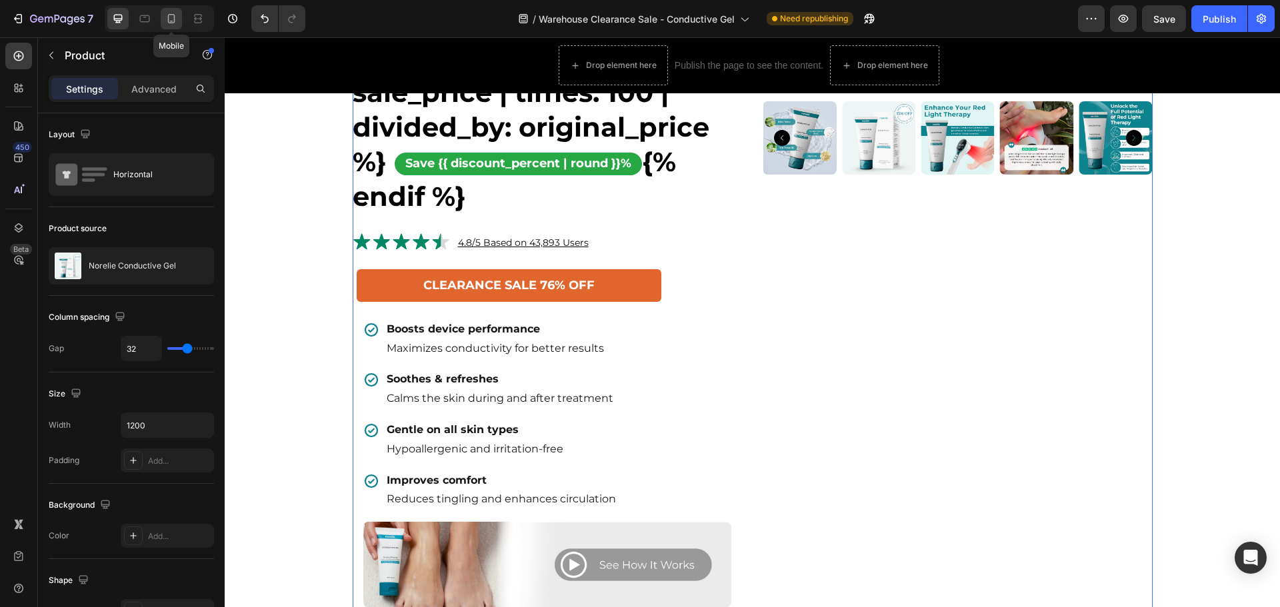
click at [173, 16] on icon at bounding box center [171, 18] width 13 height 13
type input "16"
type input "100%"
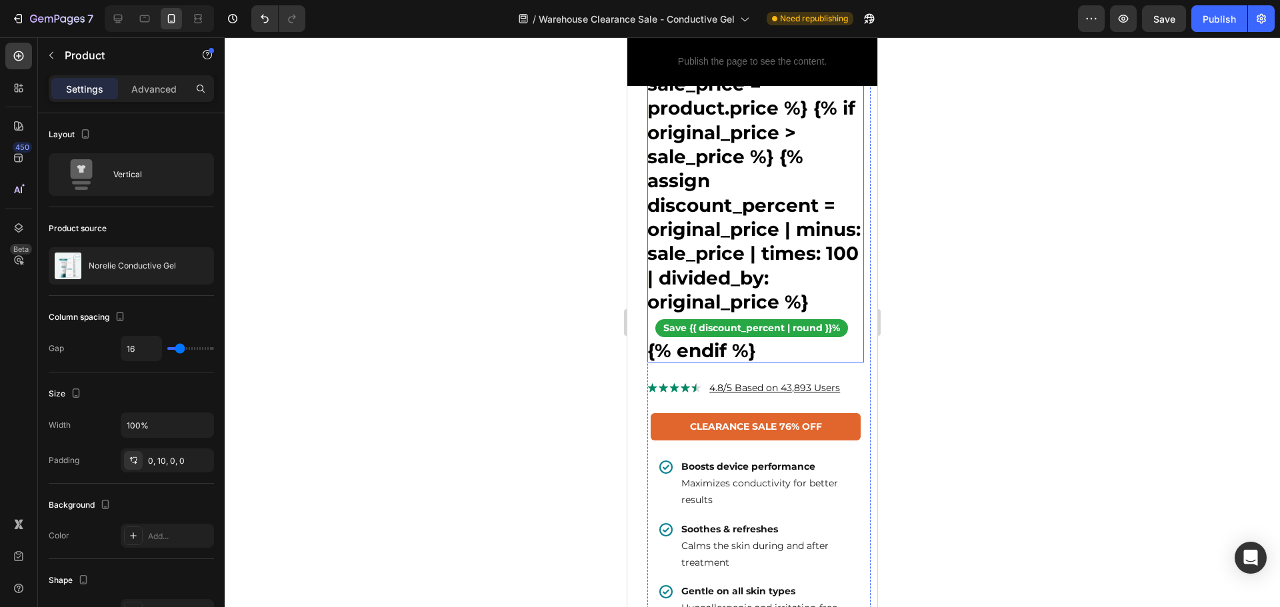
scroll to position [867, 0]
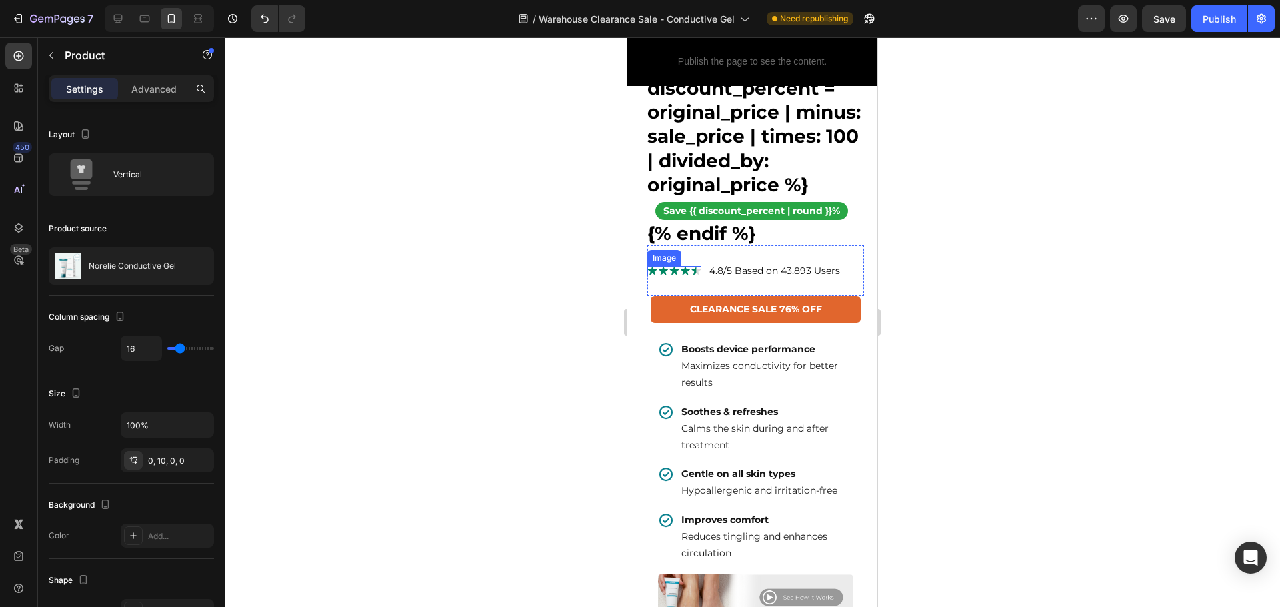
click at [681, 275] on img at bounding box center [674, 270] width 54 height 9
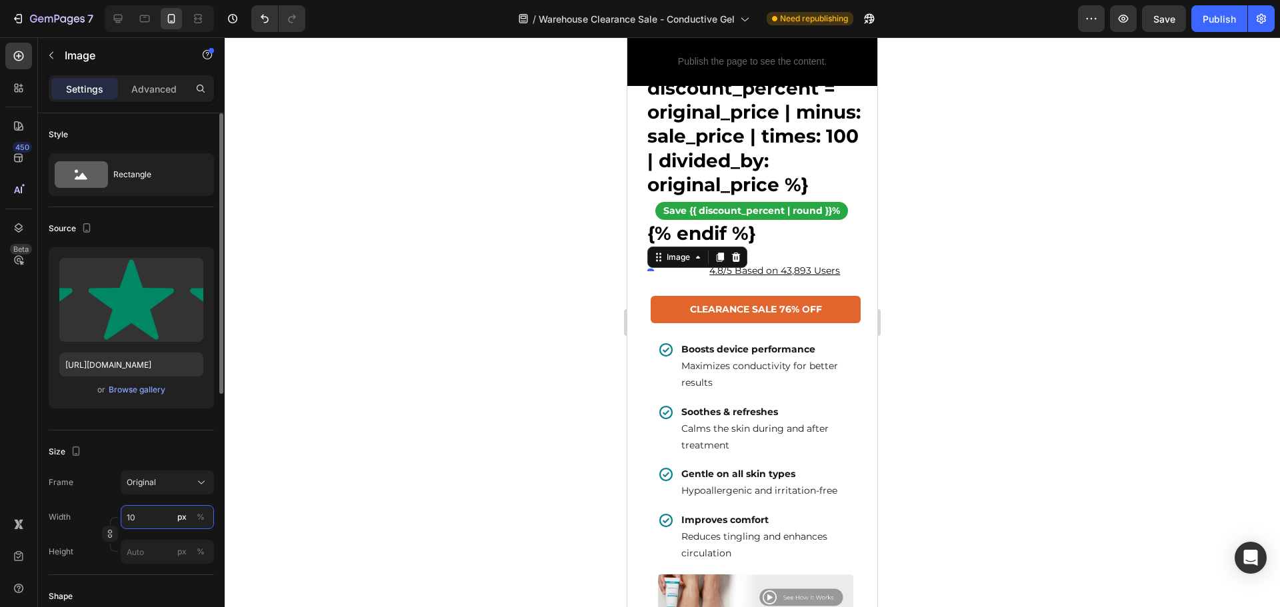
type input "100"
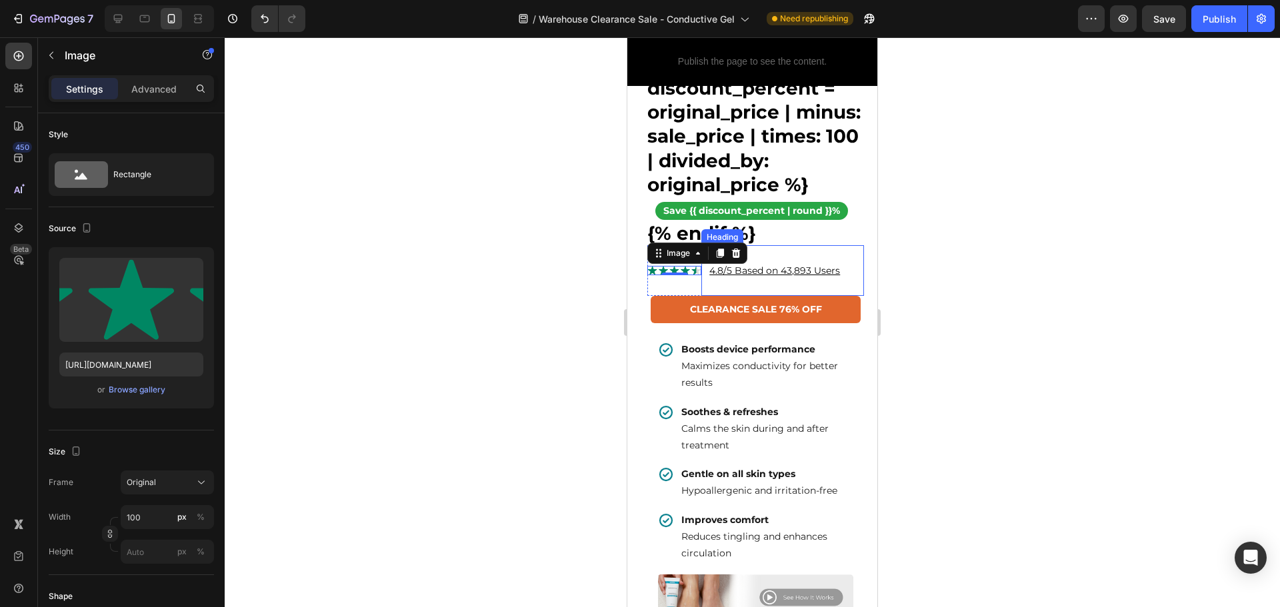
click at [779, 290] on h2 "4.8/5 Based on 43,893 Users" at bounding box center [786, 267] width 156 height 45
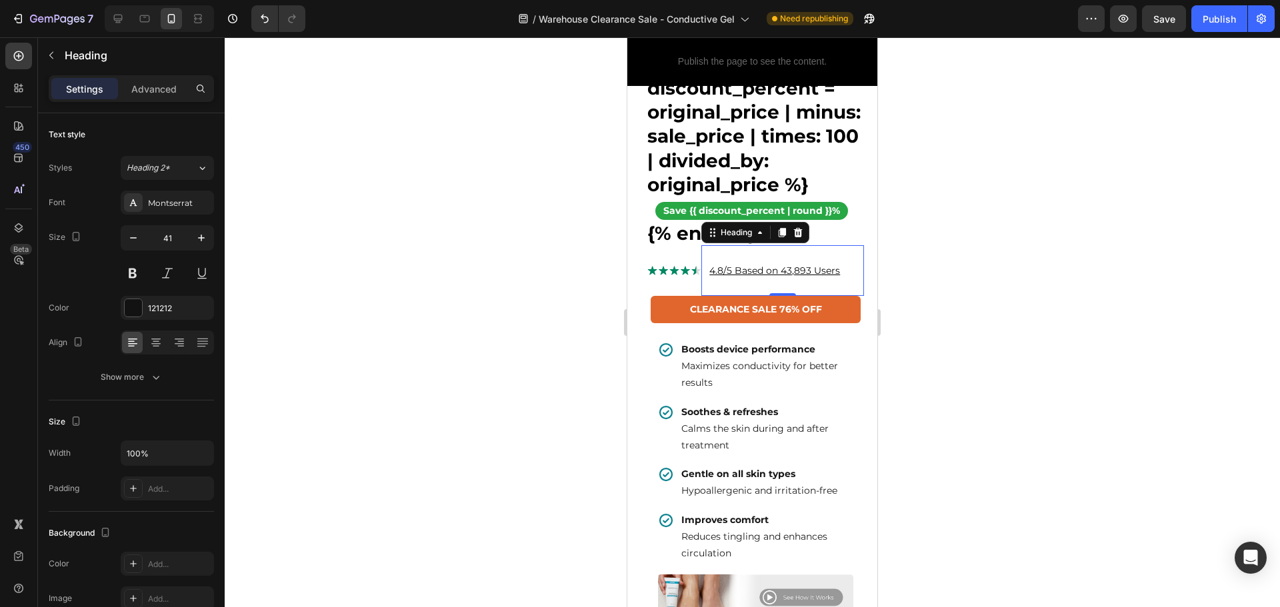
click at [756, 290] on h2 "4.8/5 Based on 43,893 Users" at bounding box center [786, 267] width 156 height 45
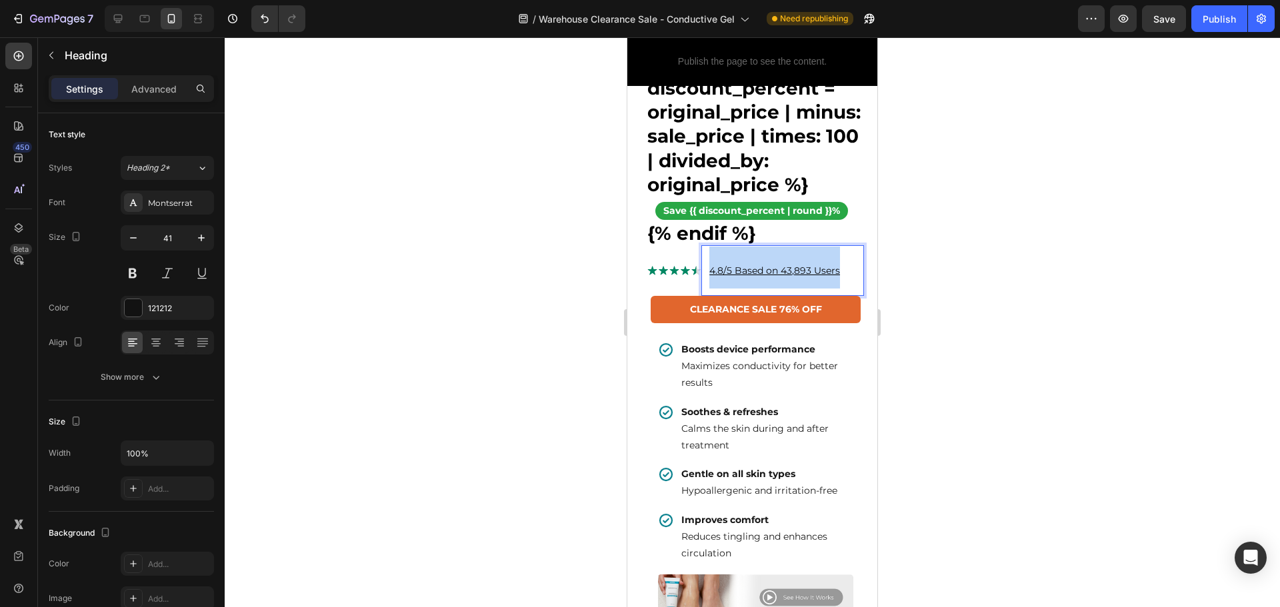
drag, startPoint x: 707, startPoint y: 308, endPoint x: 843, endPoint y: 317, distance: 137.0
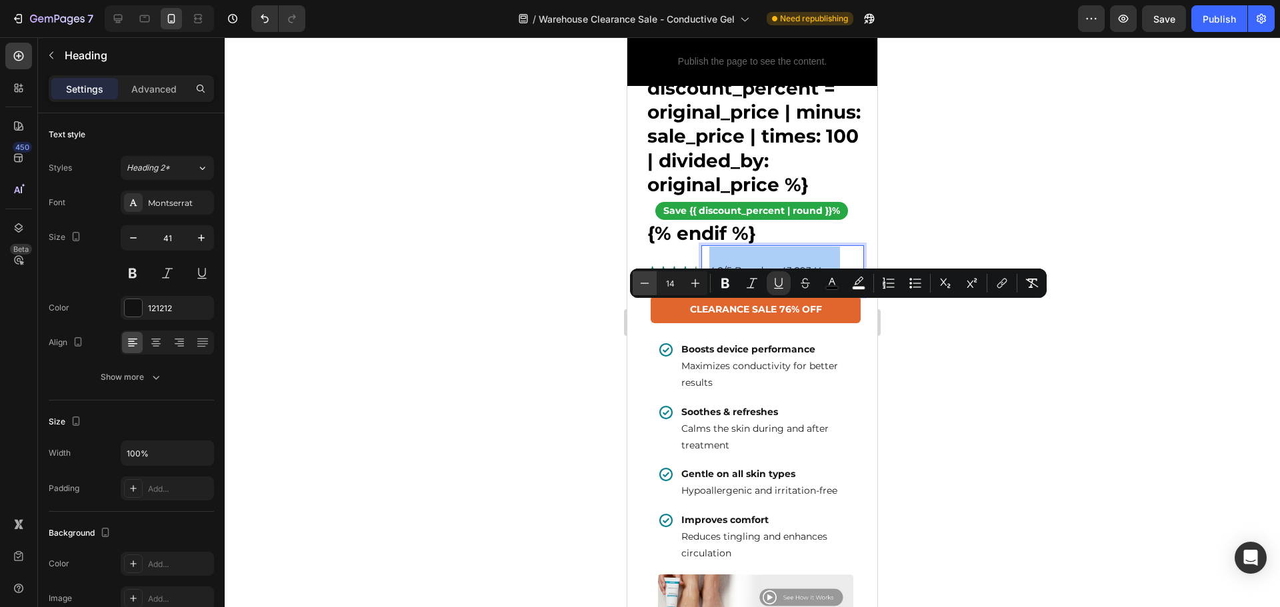
click at [647, 286] on icon "Editor contextual toolbar" at bounding box center [644, 283] width 13 height 13
type input "12"
click at [1001, 427] on div at bounding box center [752, 322] width 1055 height 570
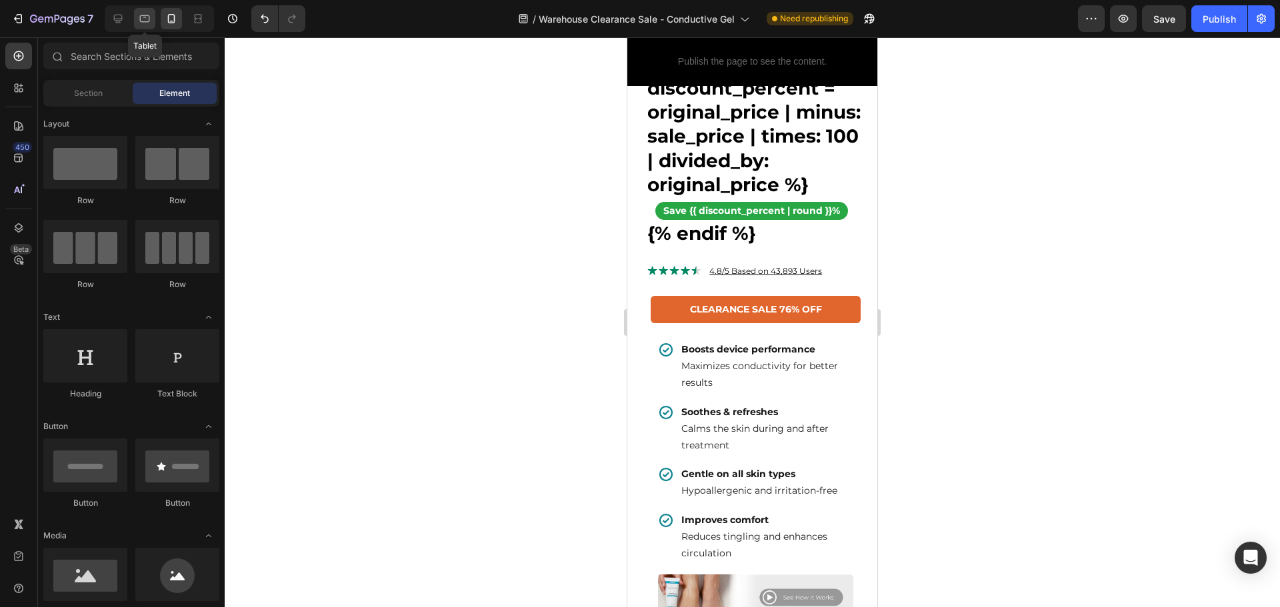
click at [143, 19] on icon at bounding box center [144, 18] width 13 height 13
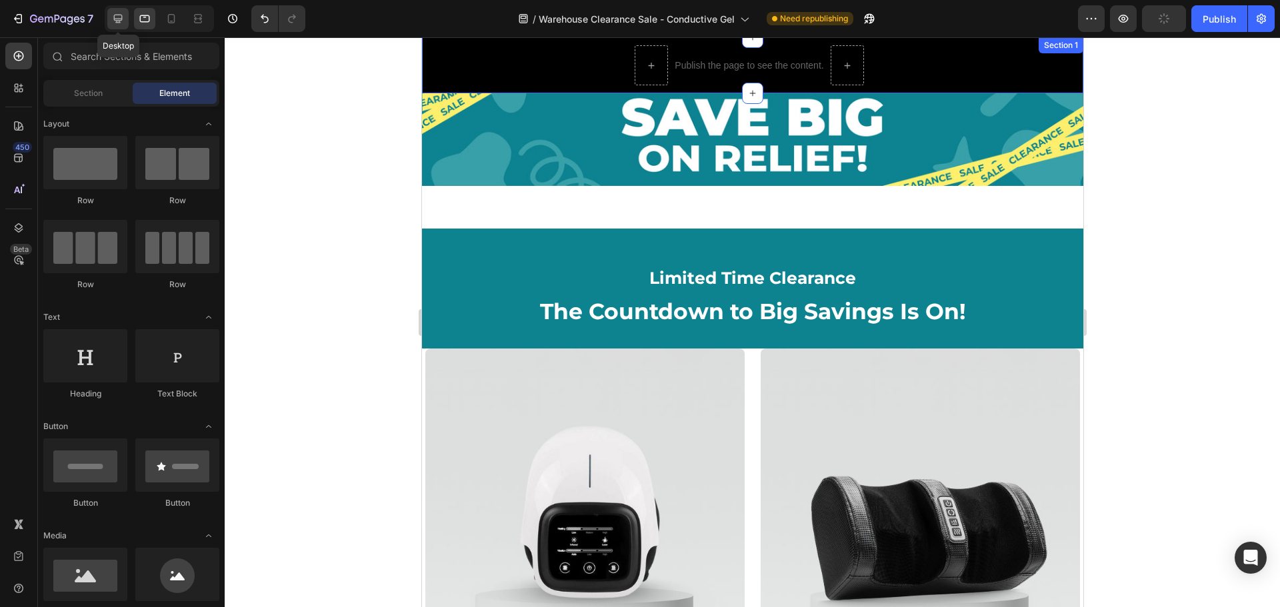
click at [123, 25] on div at bounding box center [117, 18] width 21 height 21
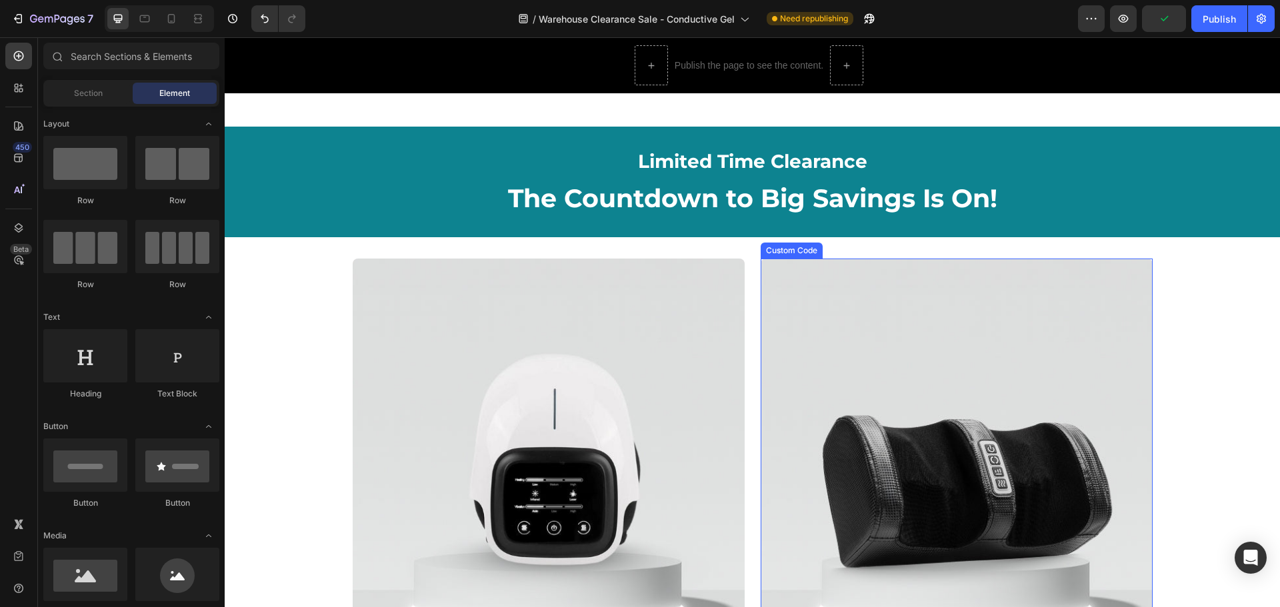
scroll to position [1133, 0]
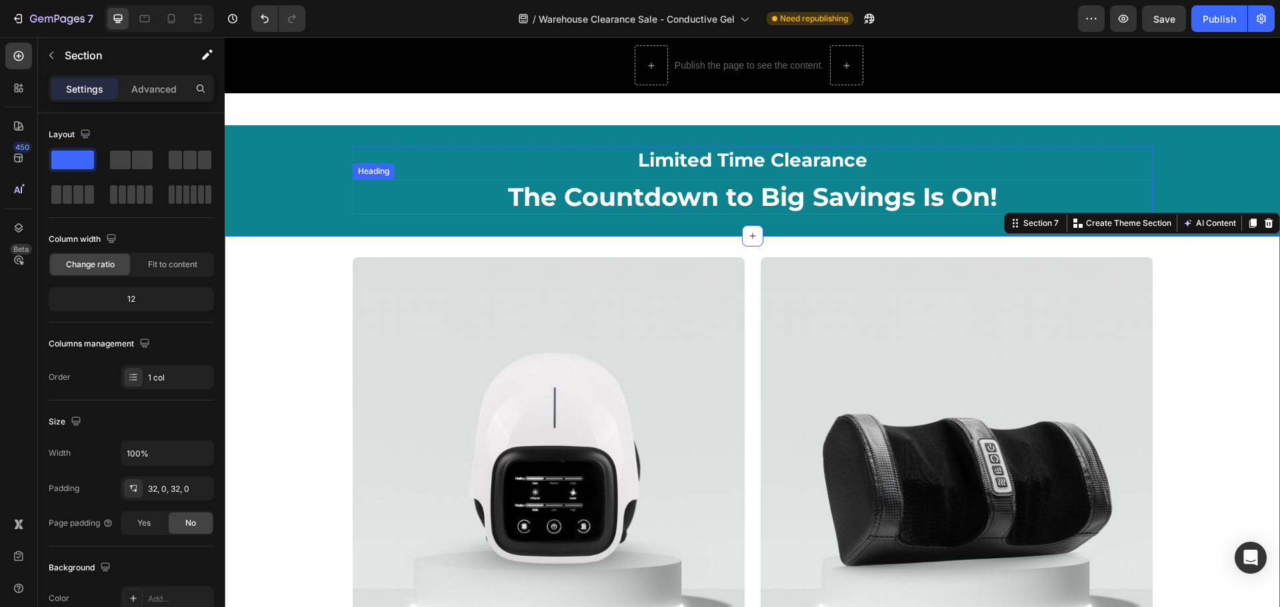
click at [985, 173] on h2 "Limited Time Clearance" at bounding box center [753, 160] width 800 height 27
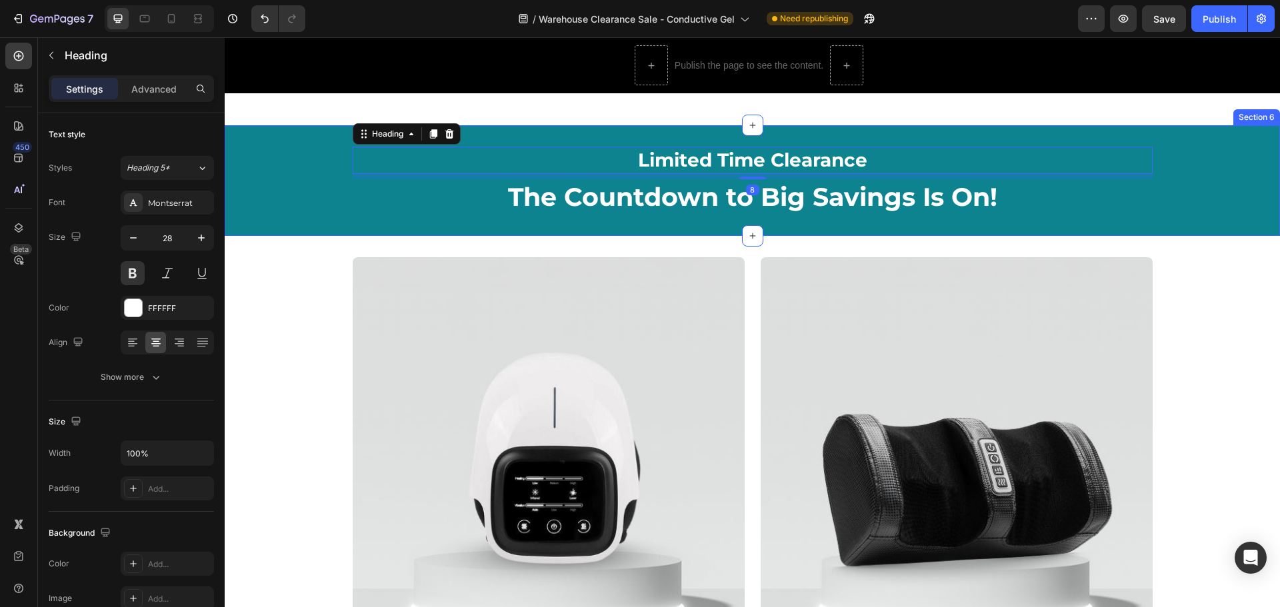
click at [1173, 215] on div "Limited Time Clearance Heading 8 The Countdown to Big Savings Is On! Heading Row" at bounding box center [752, 181] width 1035 height 68
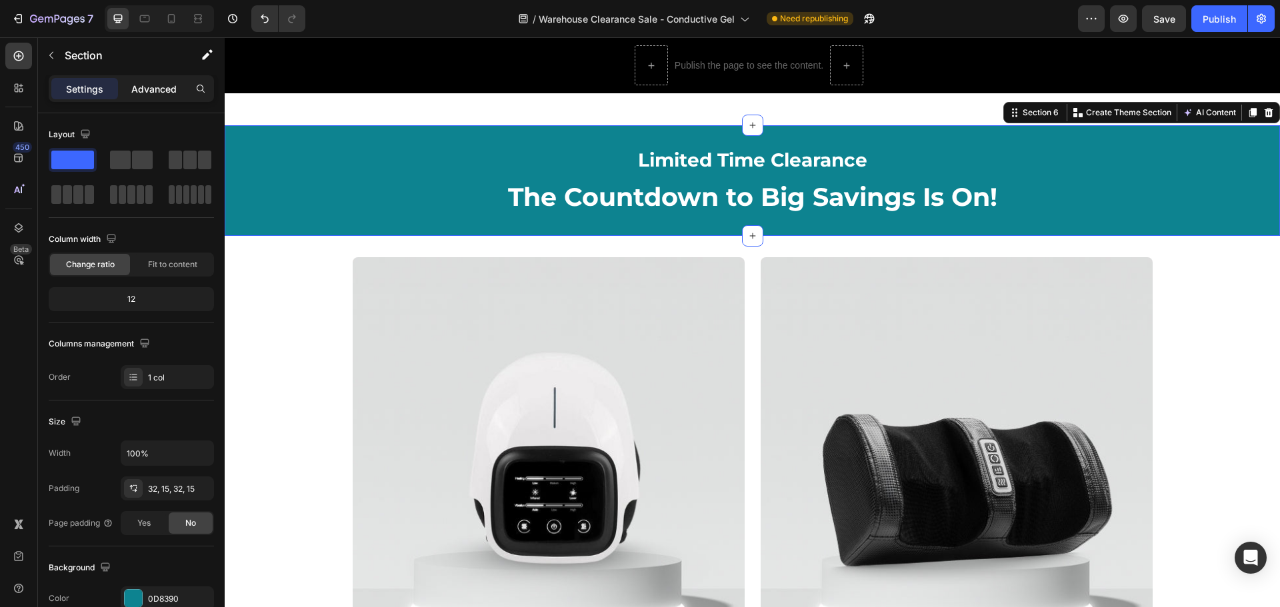
click at [161, 89] on p "Advanced" at bounding box center [153, 89] width 45 height 14
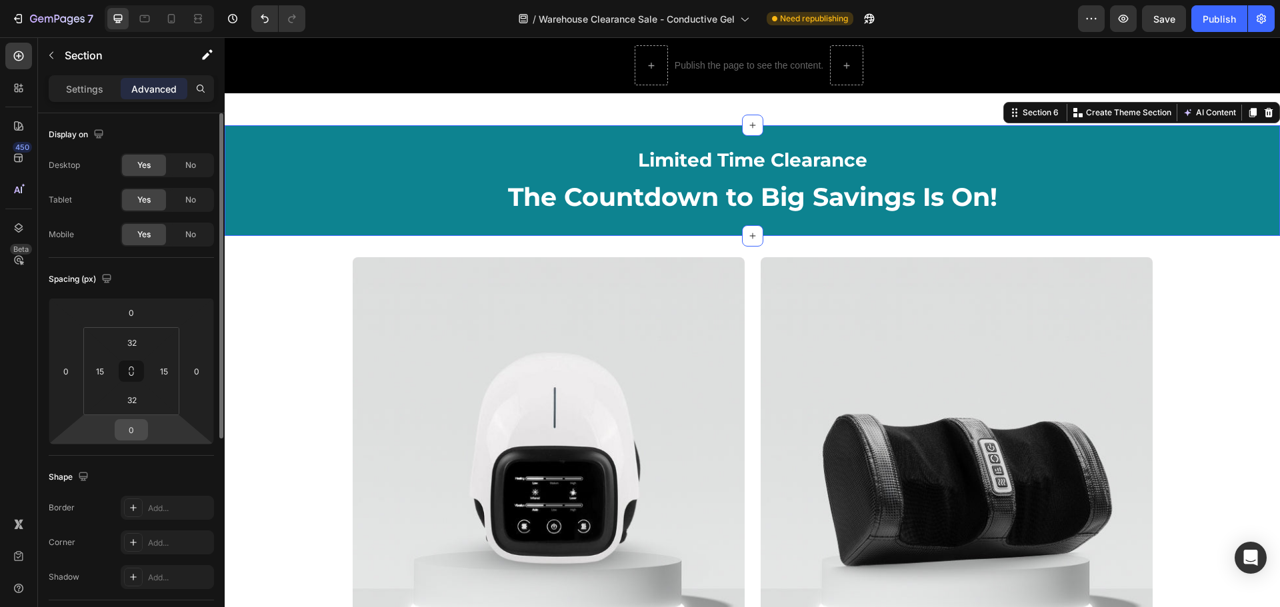
click at [143, 425] on input "0" at bounding box center [131, 430] width 27 height 20
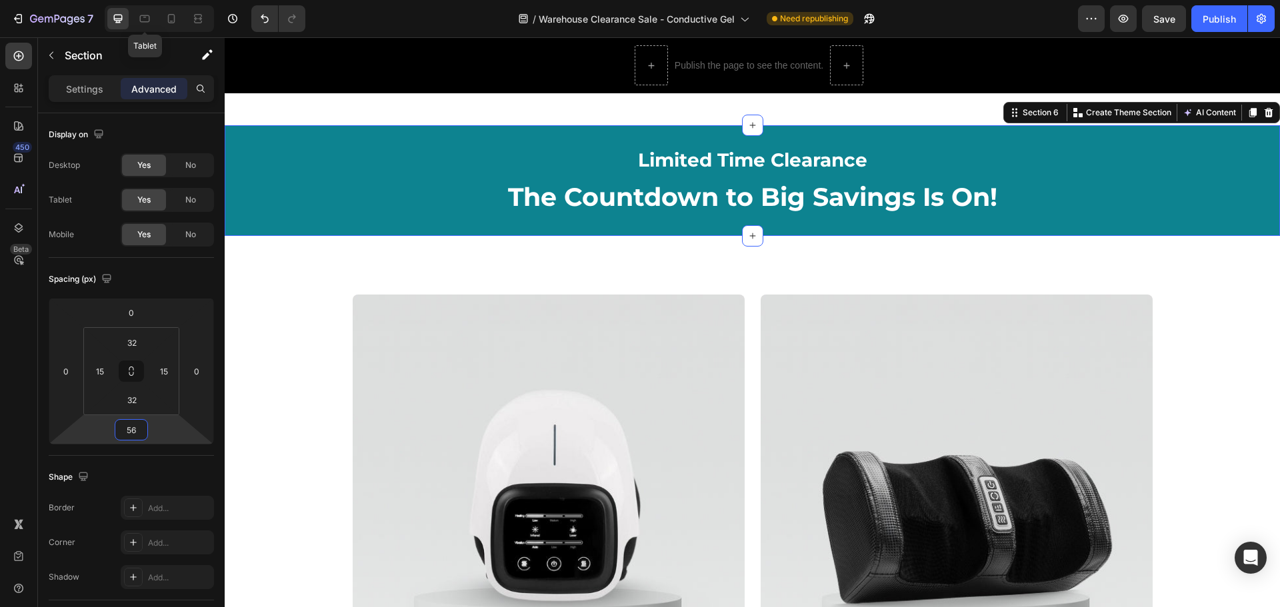
click at [145, 19] on icon at bounding box center [144, 18] width 13 height 13
type input "0"
type input "56"
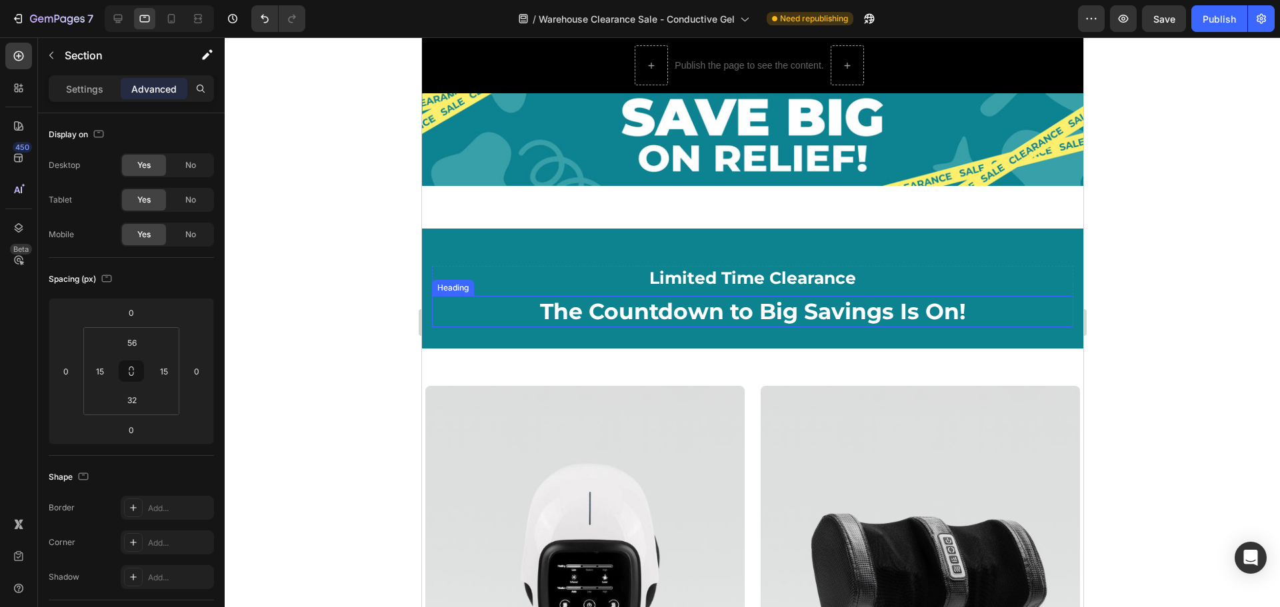
click at [594, 309] on h2 "The Countdown to Big Savings Is On!" at bounding box center [751, 311] width 641 height 31
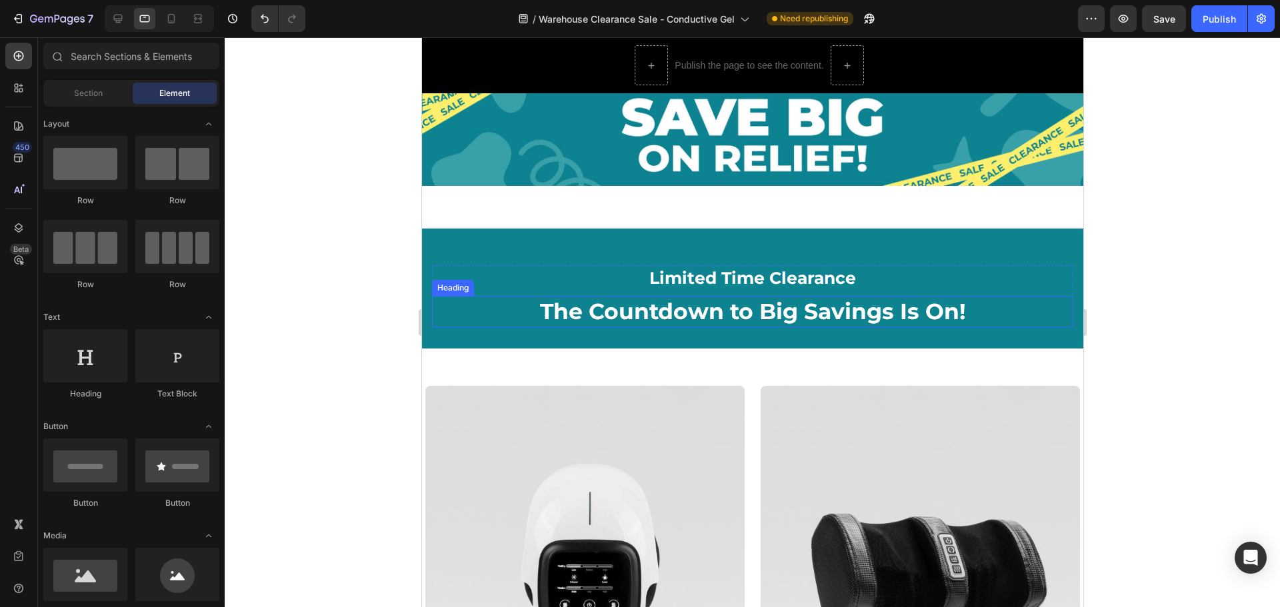
click at [701, 249] on div "Limited Time Clearance Heading The Countdown to Big Savings Is On! Heading Row …" at bounding box center [751, 288] width 661 height 119
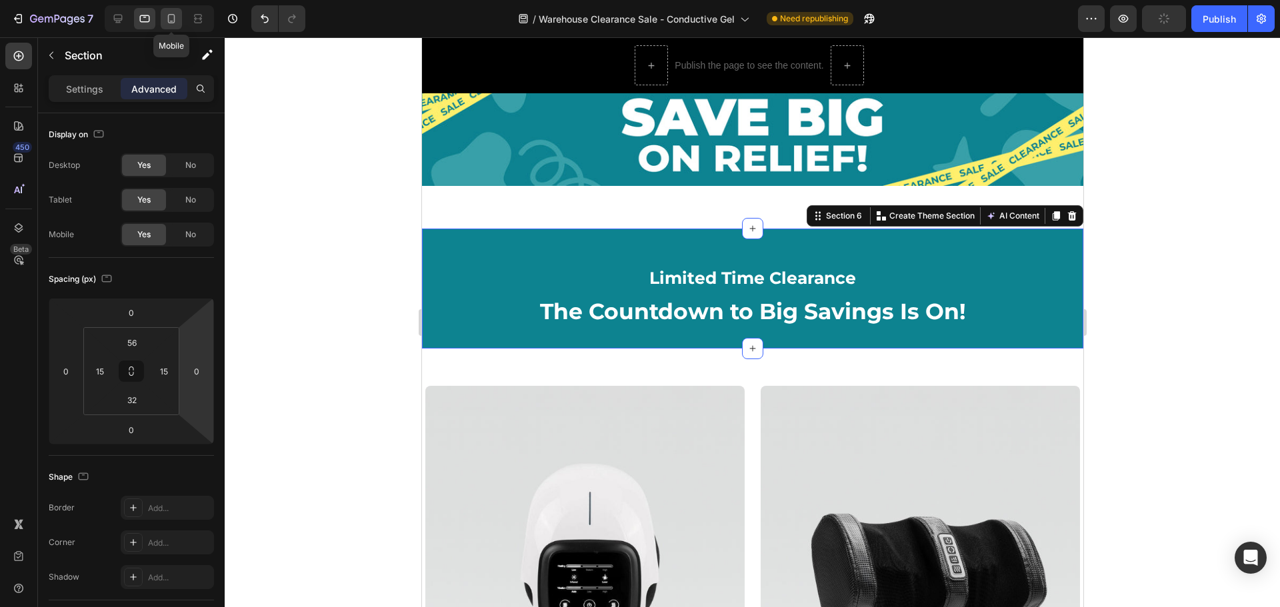
click at [167, 21] on icon at bounding box center [171, 18] width 13 height 13
type input "10"
type input "0"
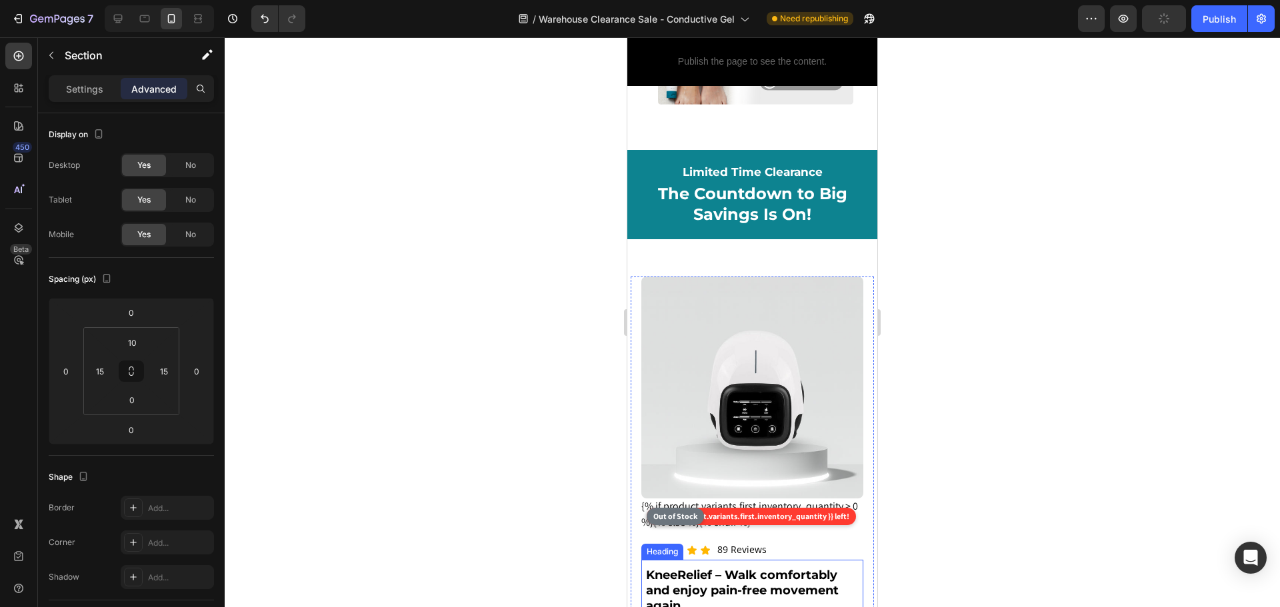
scroll to position [1352, 0]
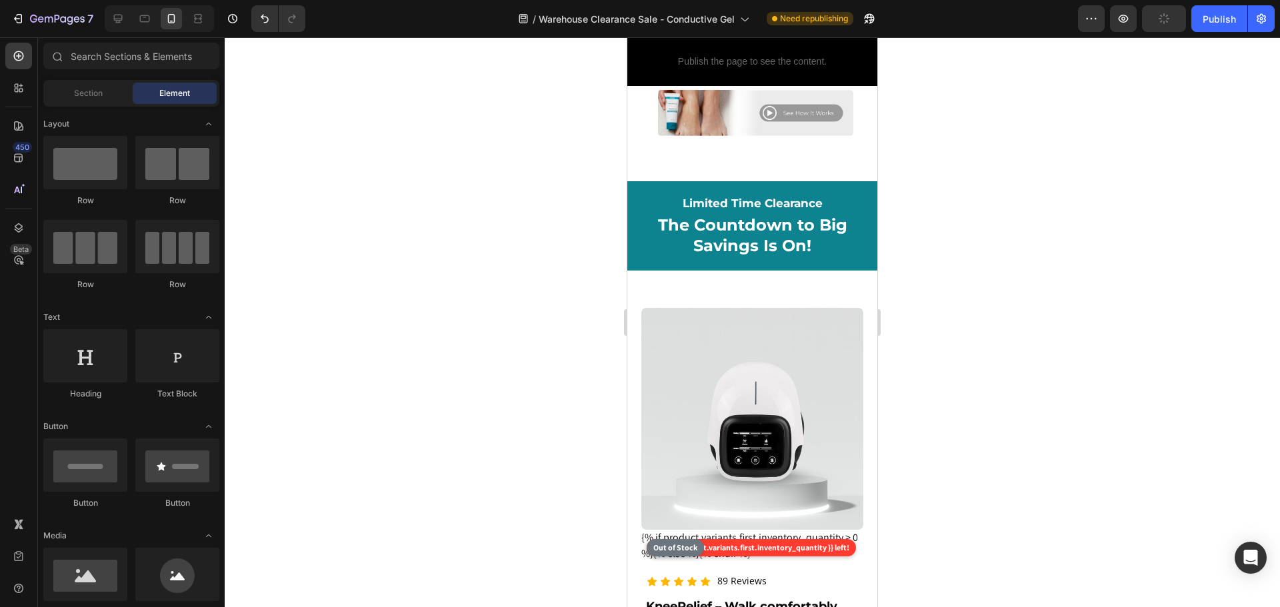
click at [119, 17] on icon at bounding box center [117, 18] width 13 height 13
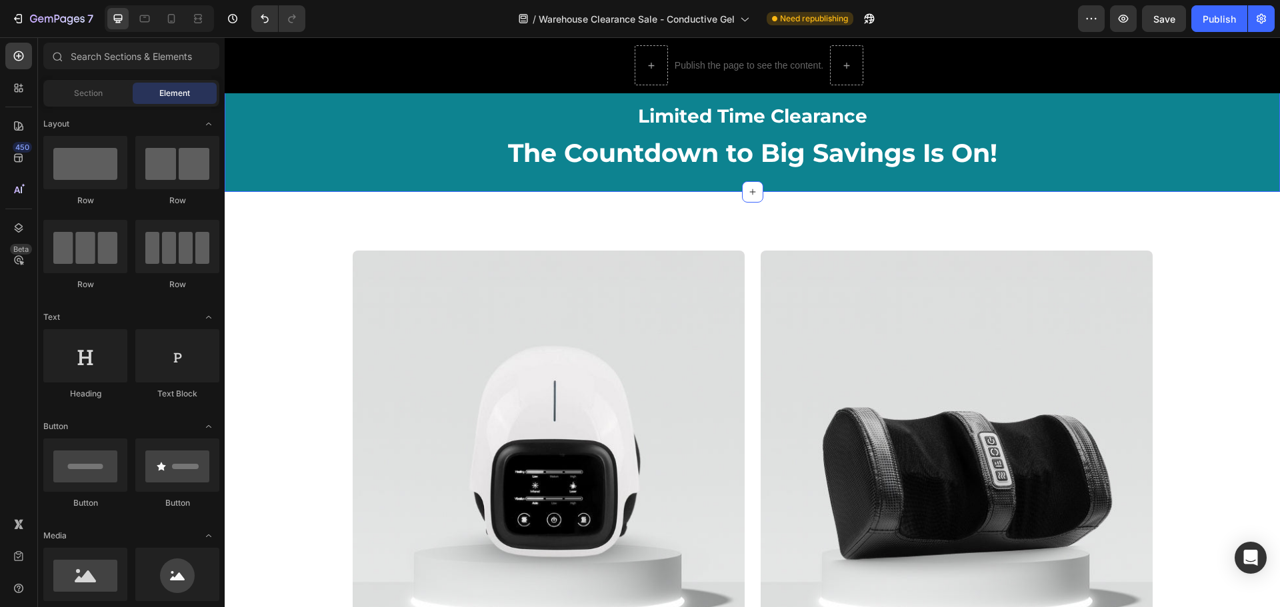
click at [424, 171] on h2 "The Countdown to Big Savings Is On!" at bounding box center [753, 152] width 800 height 35
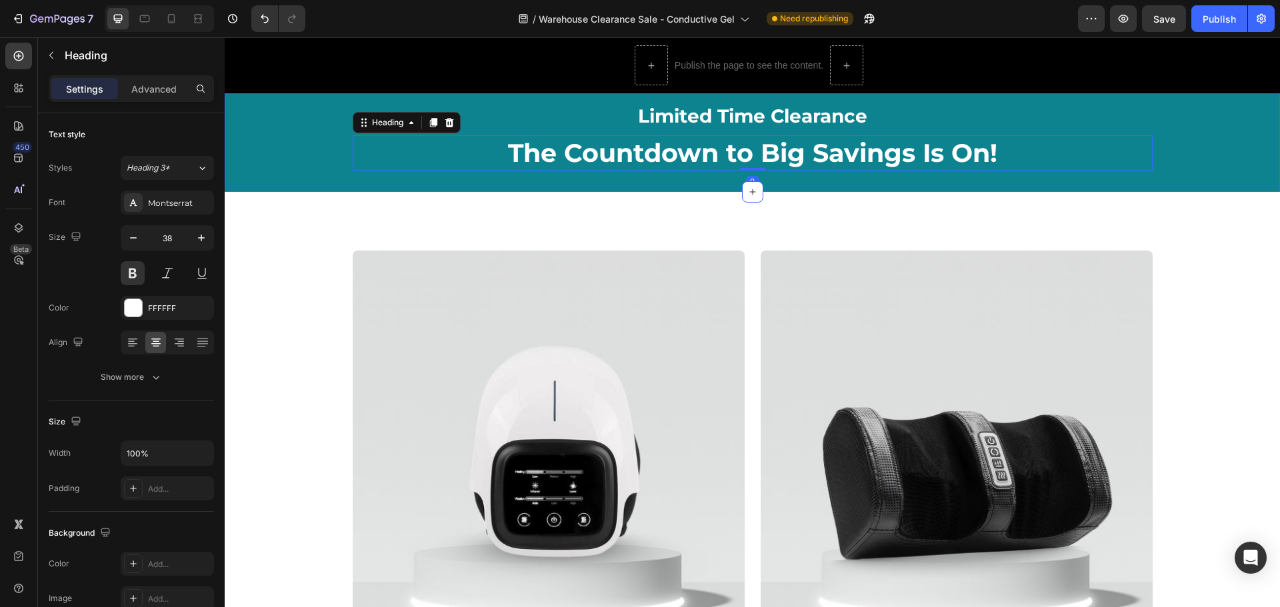
click at [314, 139] on div "Limited Time Clearance Heading The Countdown to Big Savings Is On! Heading 0 Row" at bounding box center [752, 137] width 1035 height 68
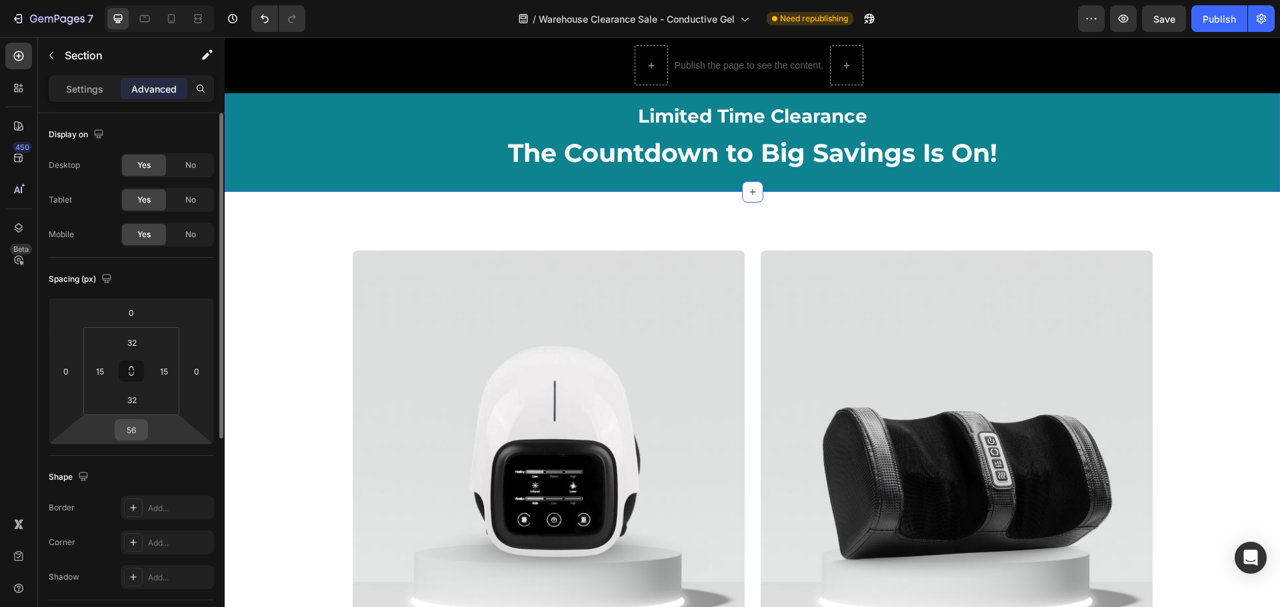
click at [132, 432] on input "56" at bounding box center [131, 430] width 27 height 20
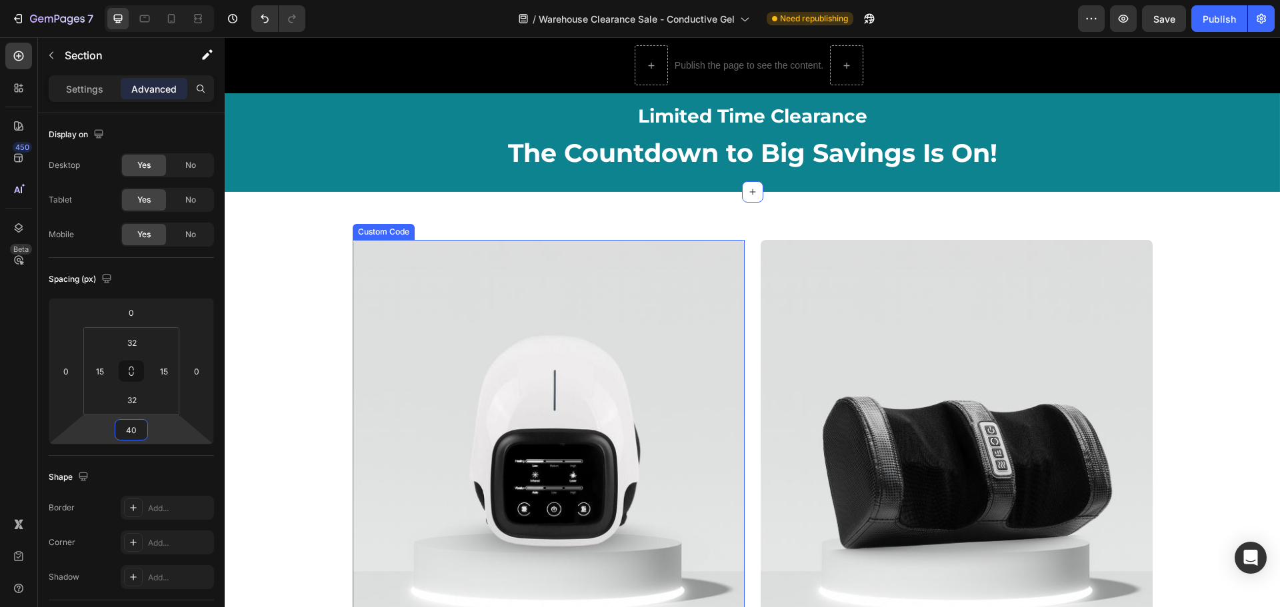
type input "4"
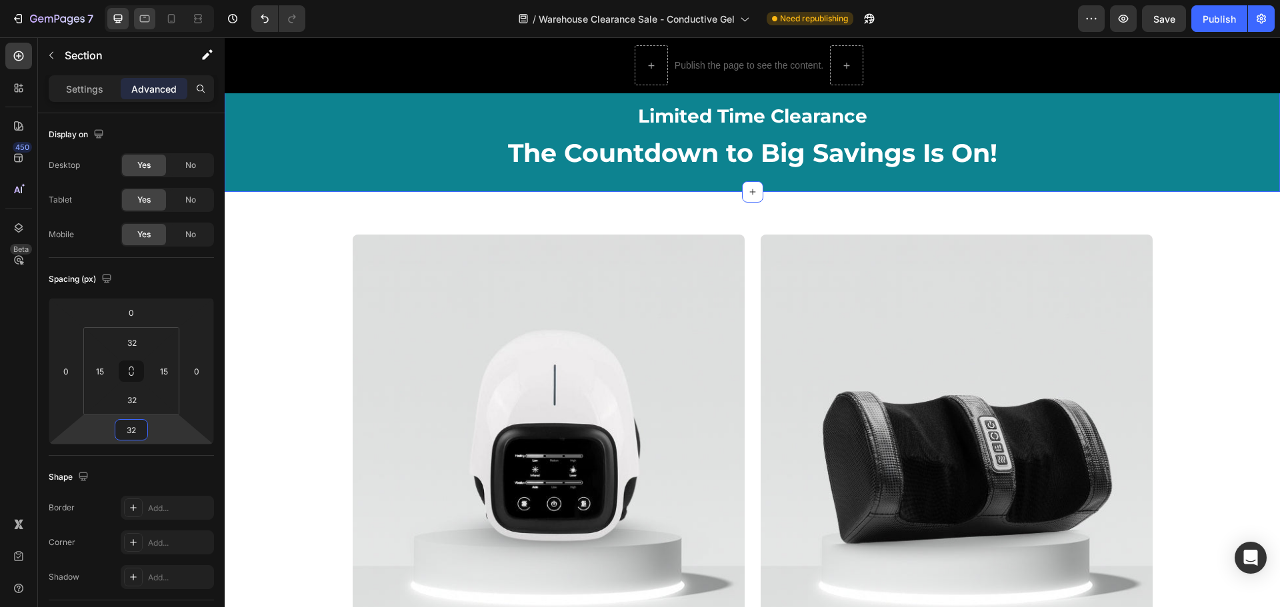
click at [141, 29] on div at bounding box center [159, 18] width 109 height 27
click at [145, 25] on div at bounding box center [144, 18] width 21 height 21
type input "0"
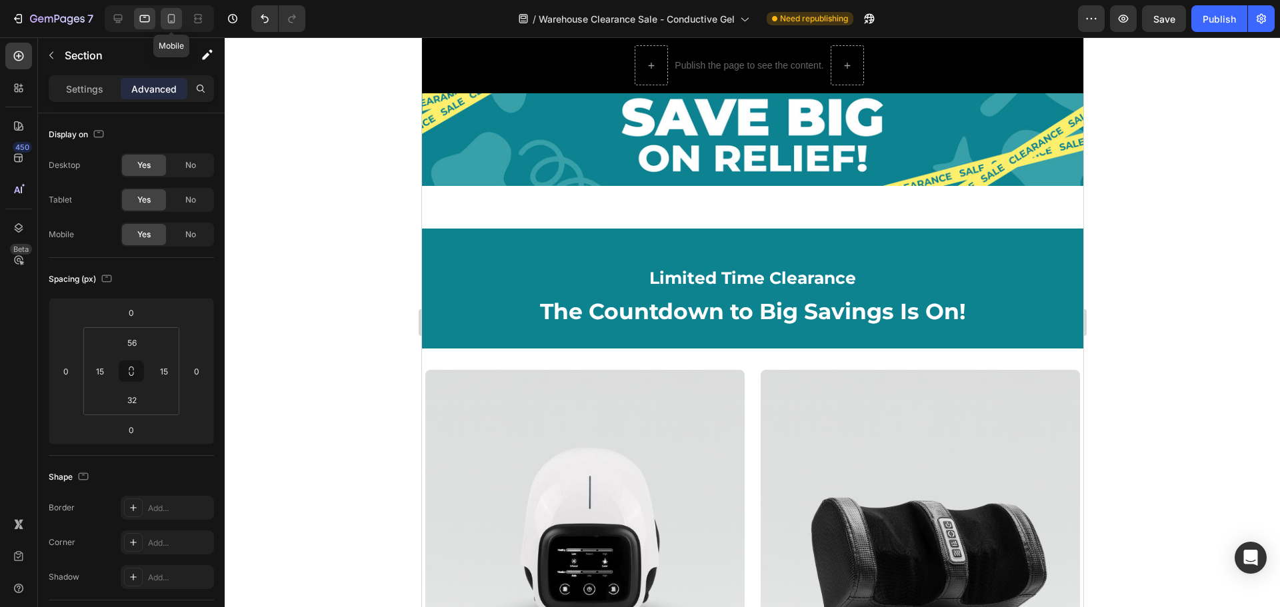
click at [168, 21] on icon at bounding box center [171, 18] width 7 height 9
type input "10"
type input "0"
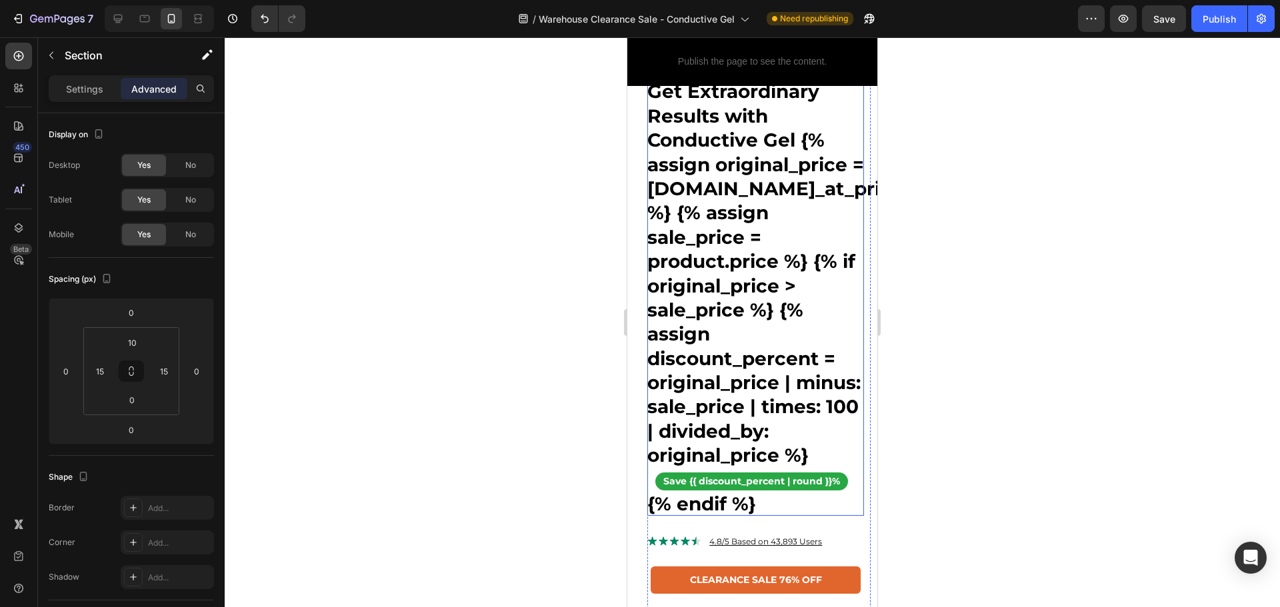
scroll to position [550, 0]
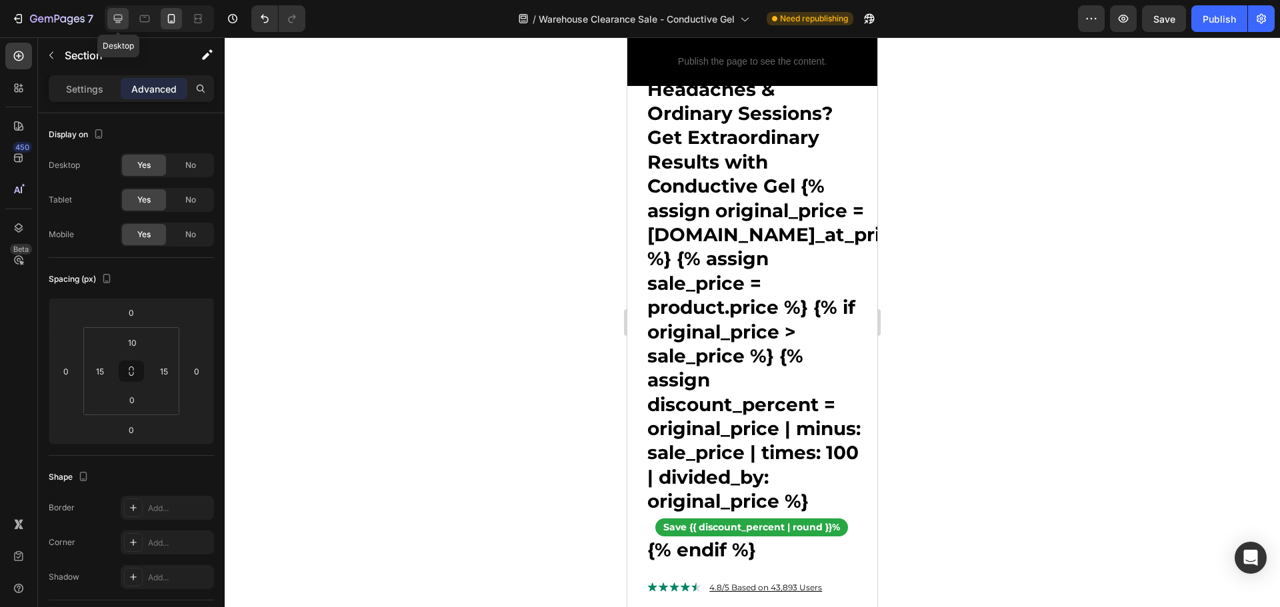
click at [127, 13] on div at bounding box center [117, 18] width 21 height 21
type input "32"
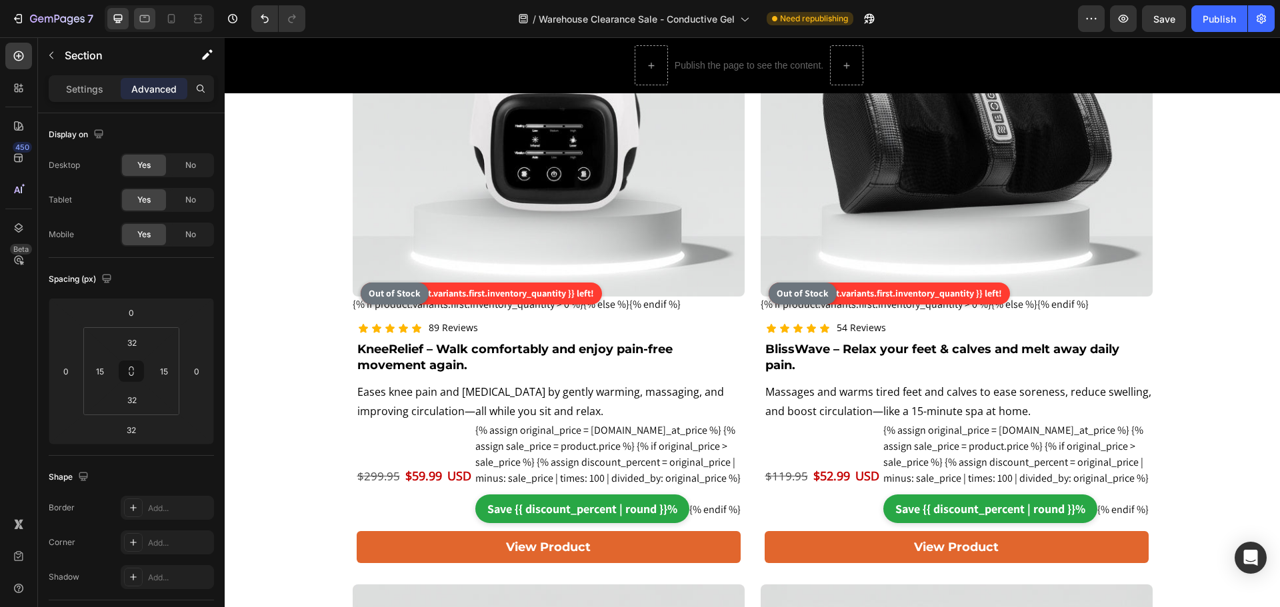
click at [144, 17] on icon at bounding box center [145, 18] width 10 height 7
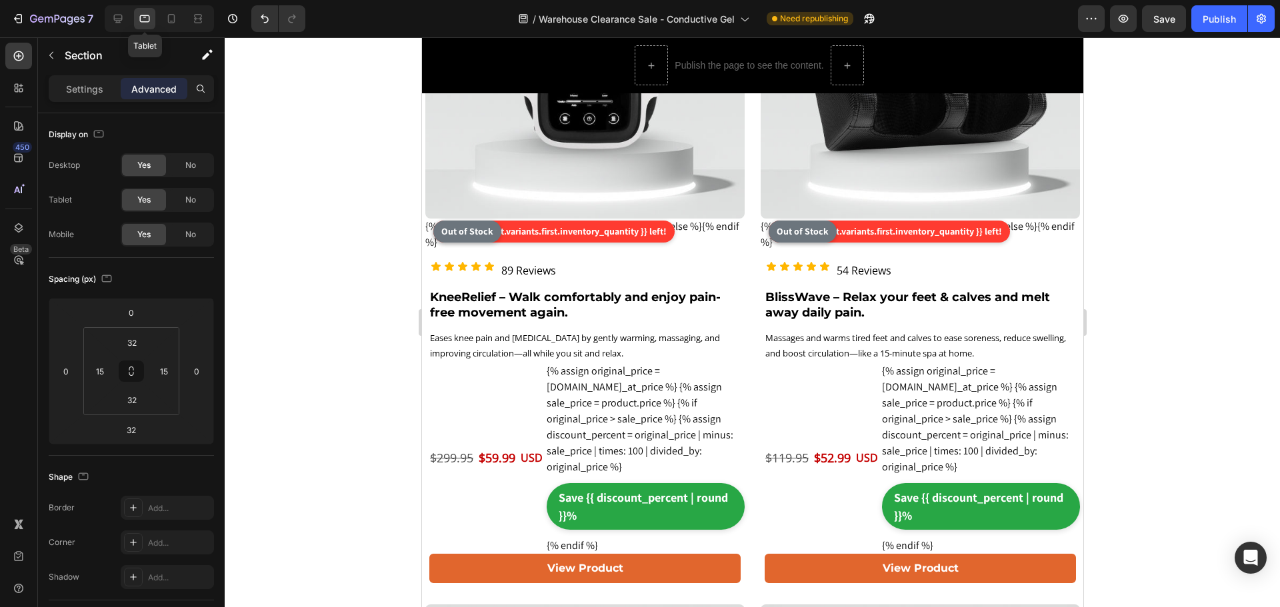
type input "0"
type input "56"
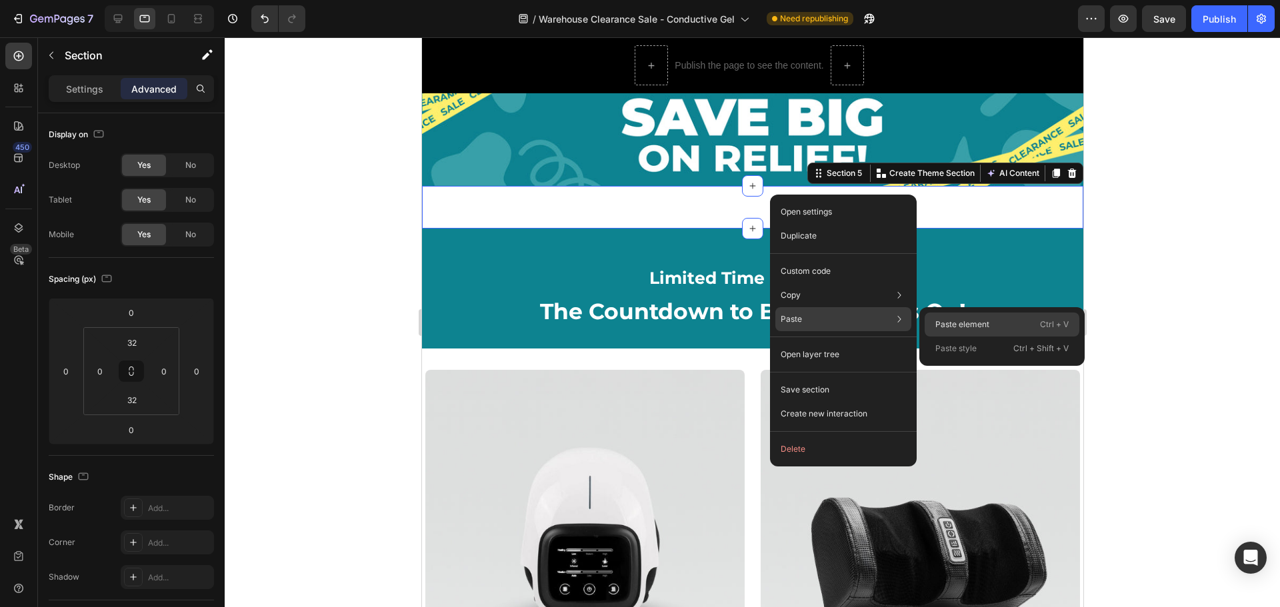
click at [971, 337] on div "Paste element Ctrl + V" at bounding box center [1002, 349] width 155 height 24
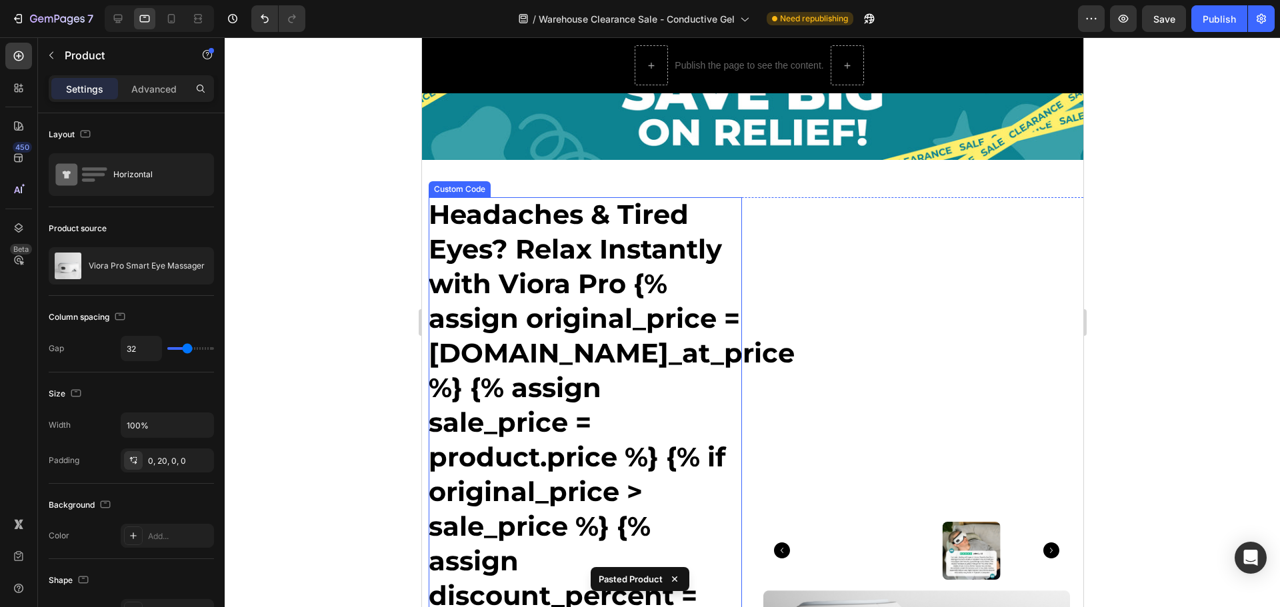
scroll to position [4, 0]
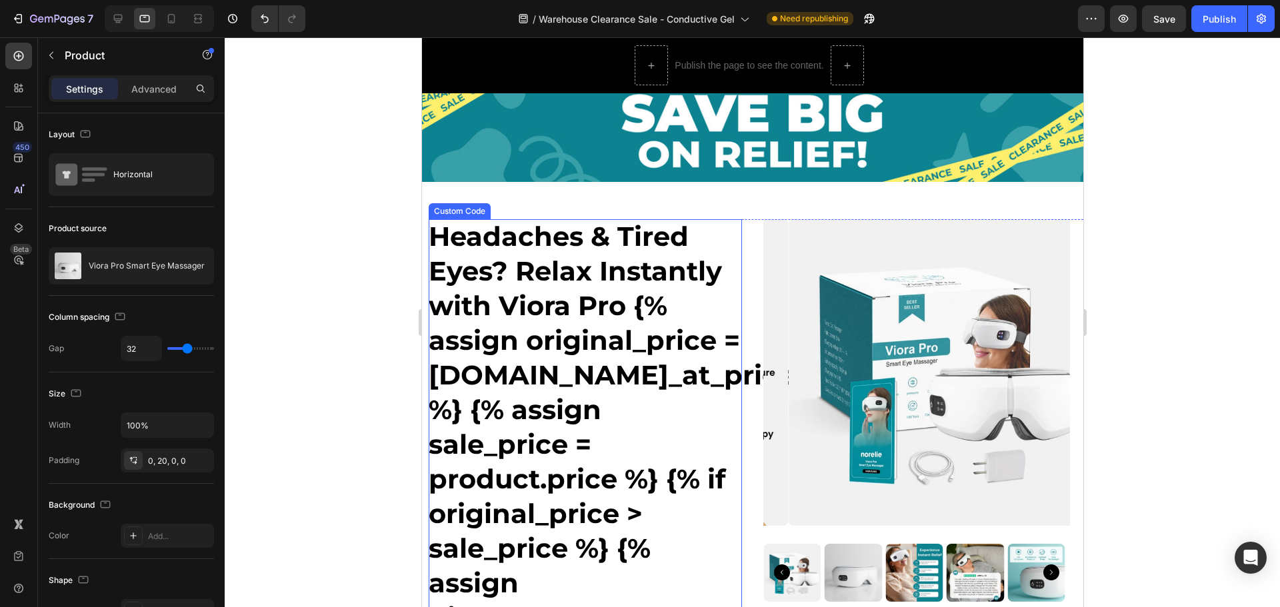
click at [517, 252] on h1 "Headaches & Tired Eyes? Relax Instantly with Viora Pro {% assign original_price…" at bounding box center [584, 531] width 313 height 624
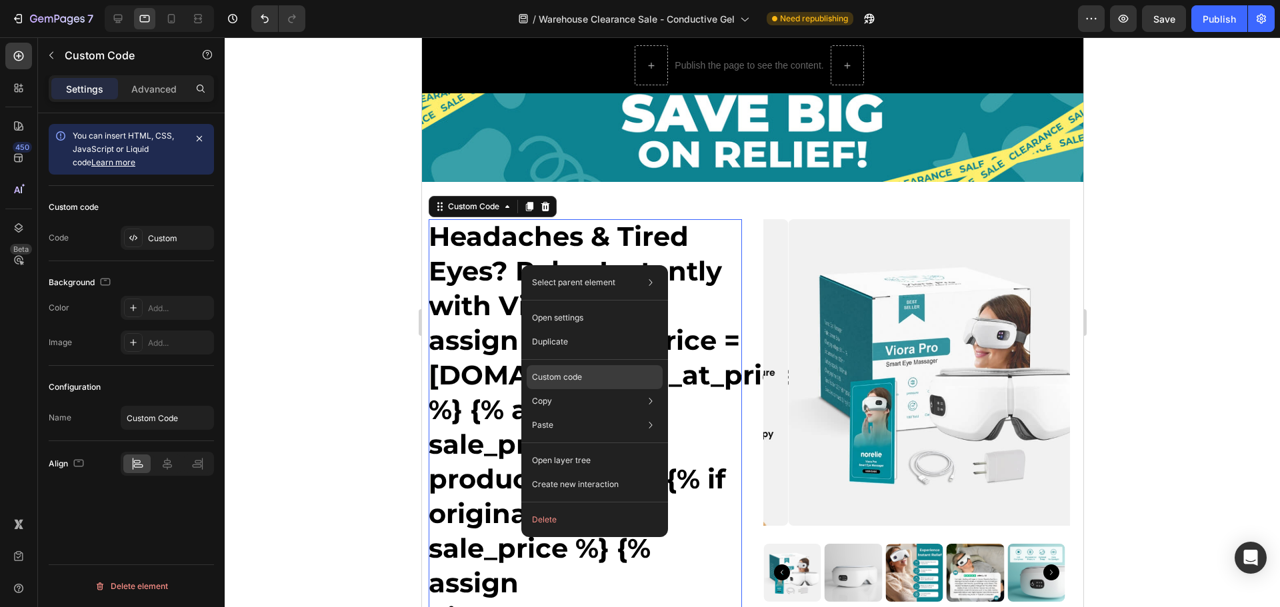
click at [585, 413] on div "Custom code" at bounding box center [595, 425] width 136 height 24
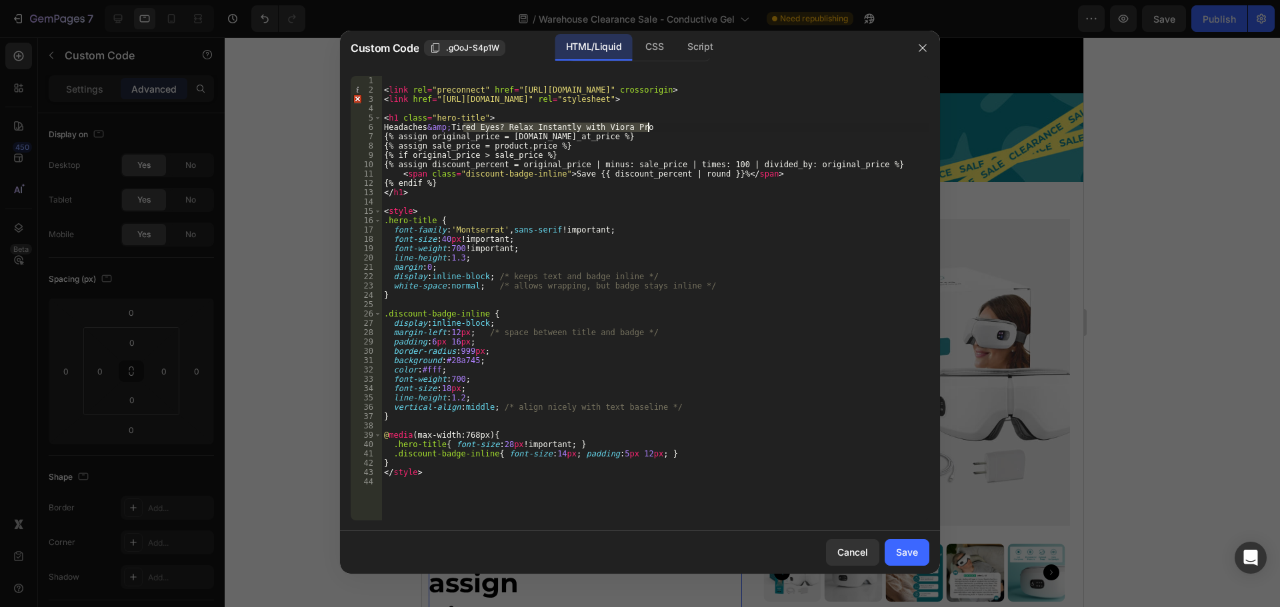
drag, startPoint x: 464, startPoint y: 129, endPoint x: 649, endPoint y: 127, distance: 185.4
click at [649, 127] on div "< link rel = "preconnect" href = "https://fonts.gstatic.com" crossorigin > < li…" at bounding box center [655, 307] width 548 height 463
paste textarea "Ordinary Sessions? Get Extraordinary Results with Conductive Gel"
type textarea "Headaches &amp; Ordinary Sessions? Get Extraordinary Results with Conductive Gel"
click at [902, 561] on button "Save" at bounding box center [907, 552] width 45 height 27
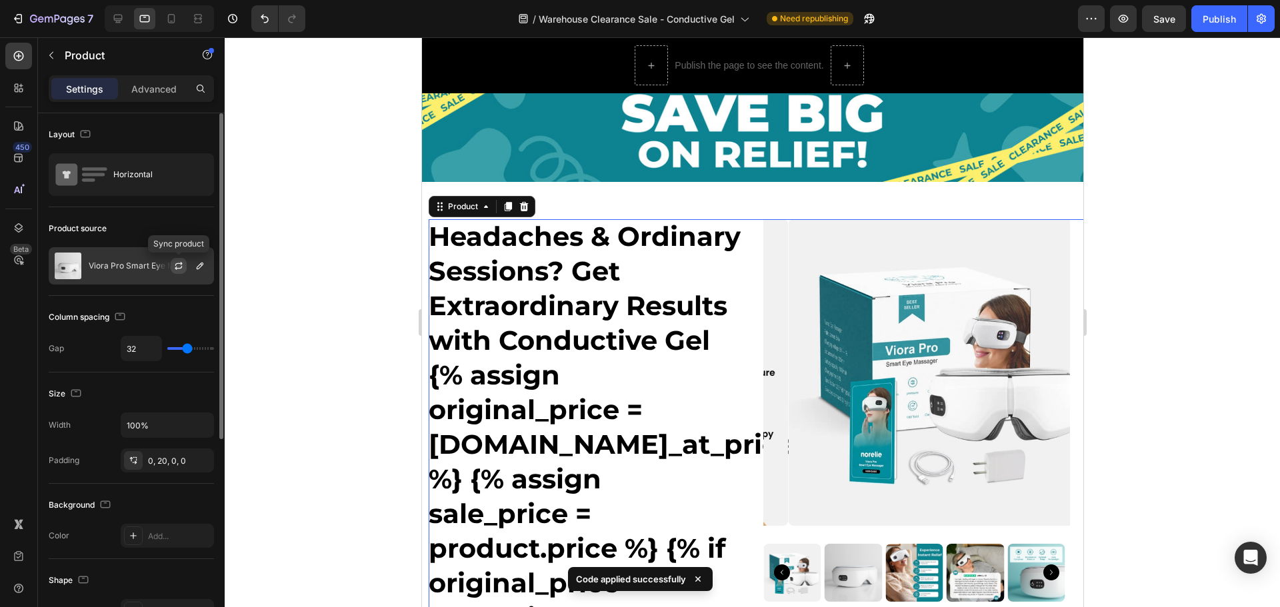
click at [185, 263] on button "button" at bounding box center [179, 266] width 16 height 16
click at [201, 264] on icon "button" at bounding box center [200, 266] width 7 height 7
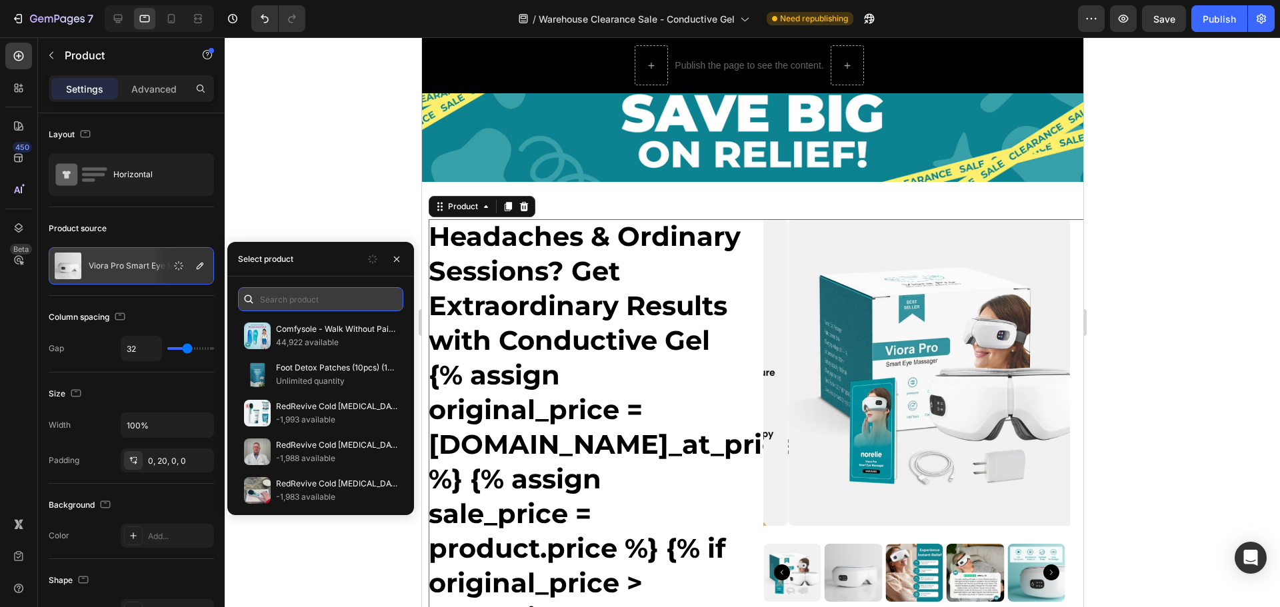
click at [306, 301] on input "text" at bounding box center [320, 299] width 165 height 24
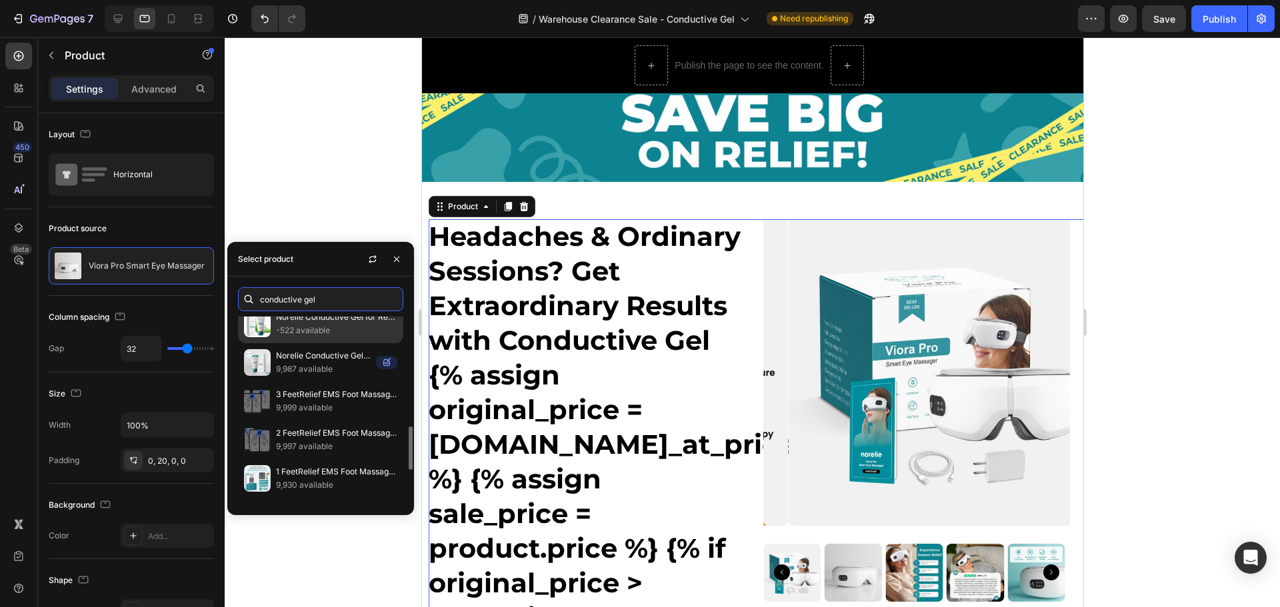
scroll to position [543, 0]
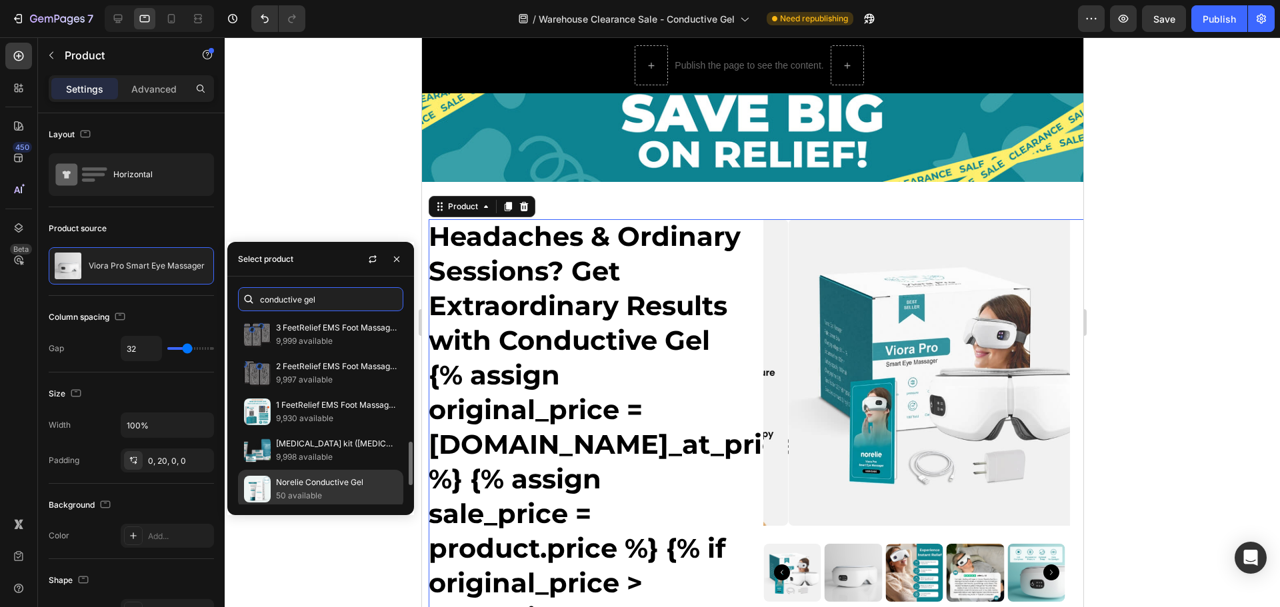
type input "conductive gel"
click at [335, 509] on div "Norelie Conductive Gel 50 available" at bounding box center [320, 528] width 165 height 39
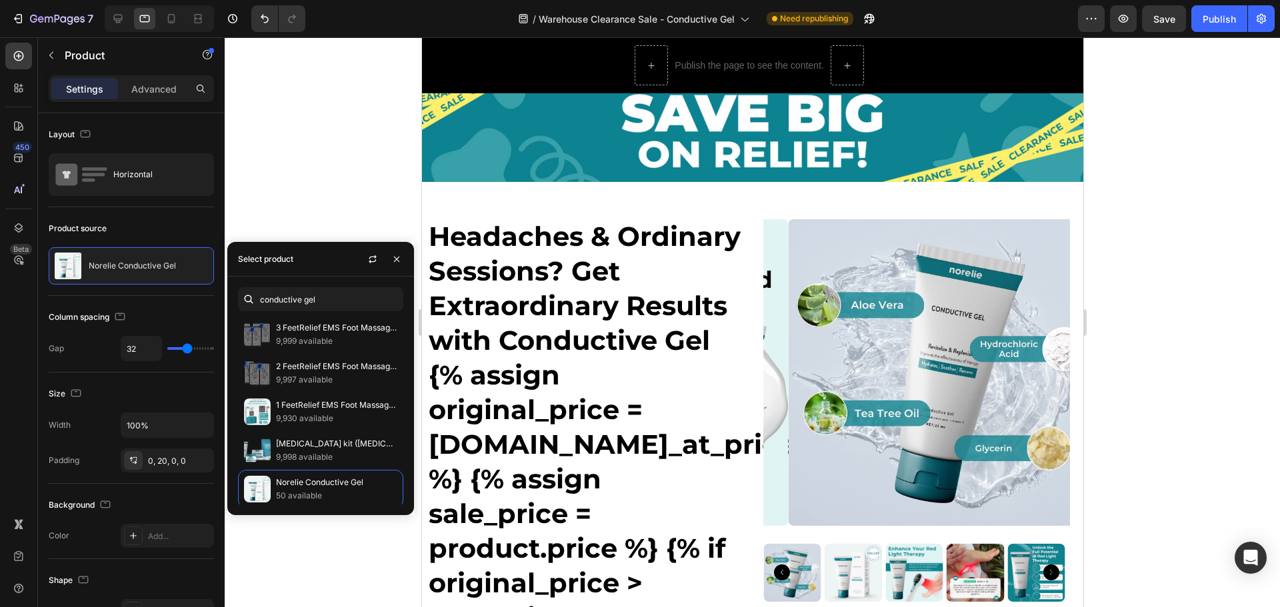
click at [1165, 258] on div at bounding box center [752, 322] width 1055 height 570
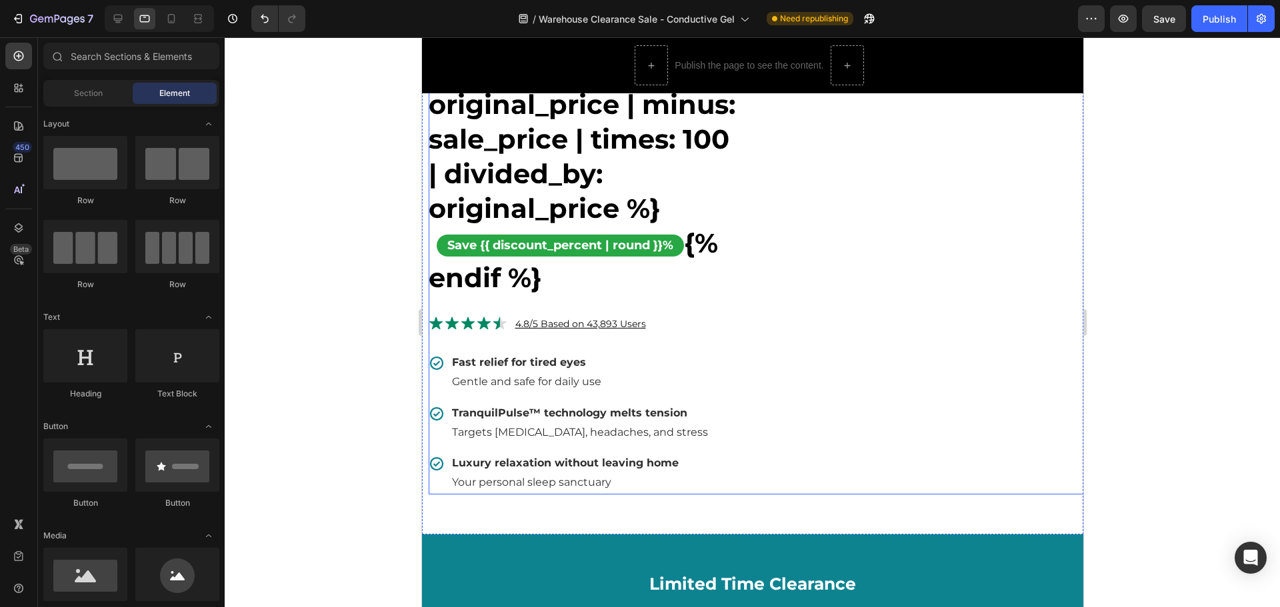
scroll to position [604, 0]
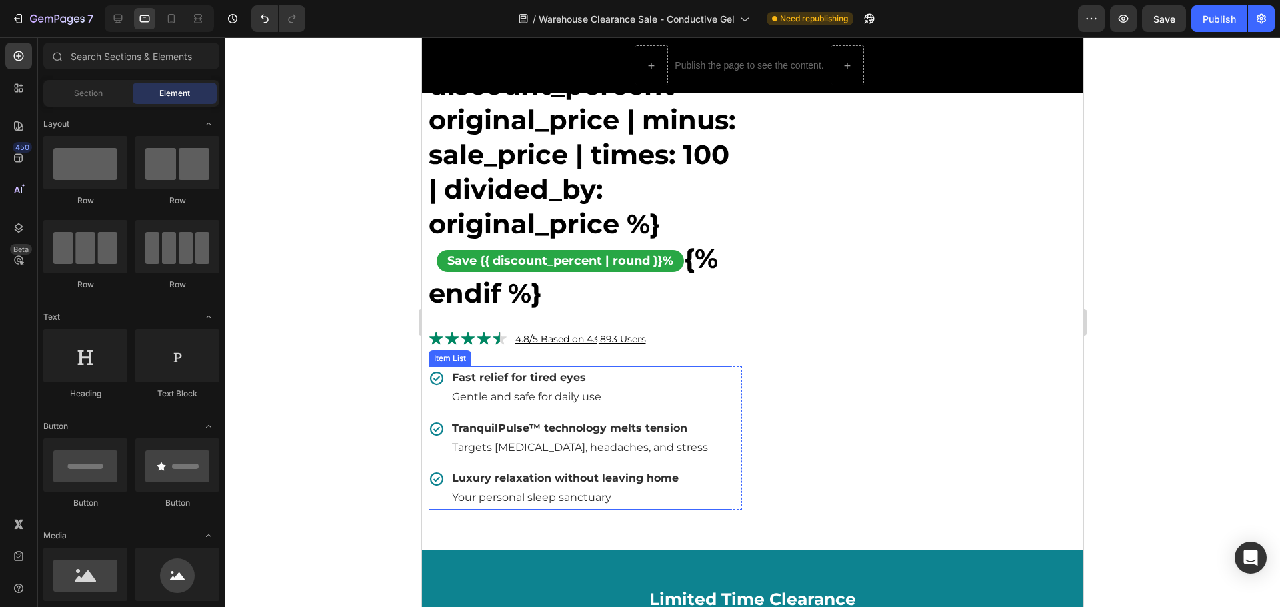
click at [565, 407] on p "Gentle and safe for daily use" at bounding box center [579, 397] width 256 height 19
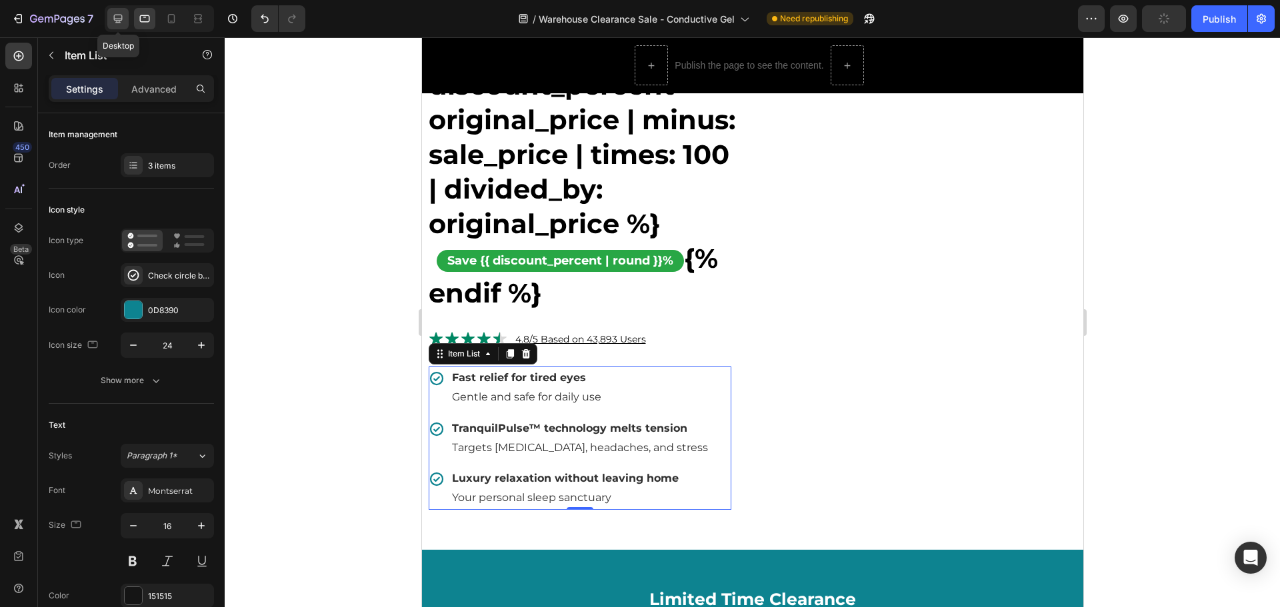
click at [121, 14] on icon at bounding box center [117, 18] width 13 height 13
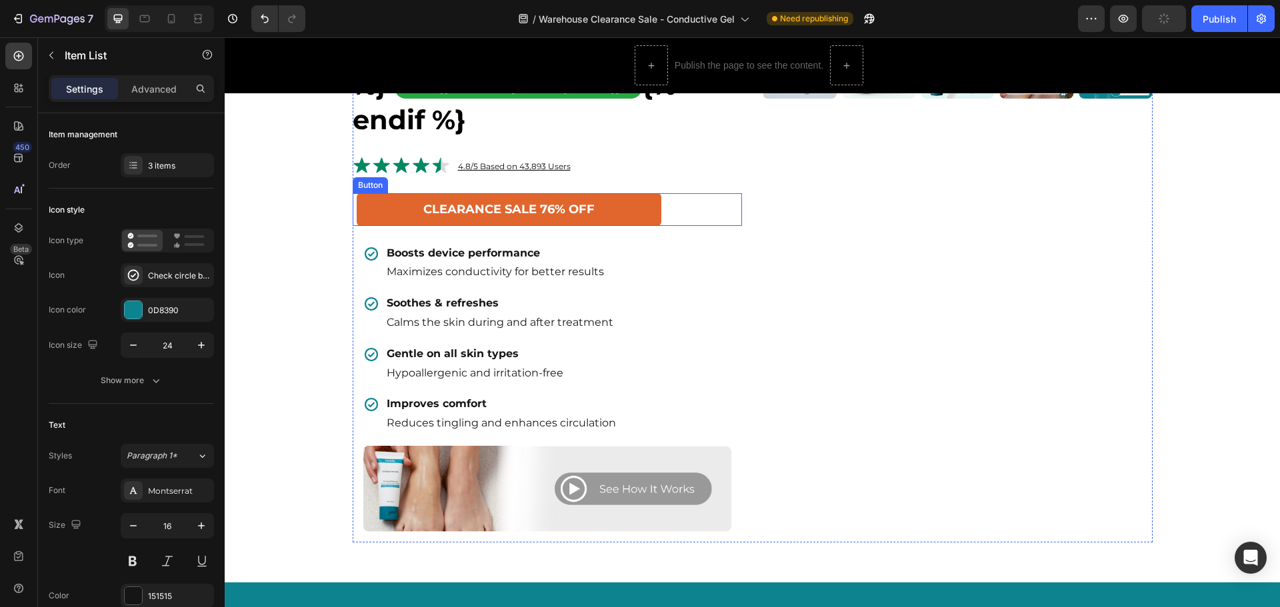
scroll to position [557, 0]
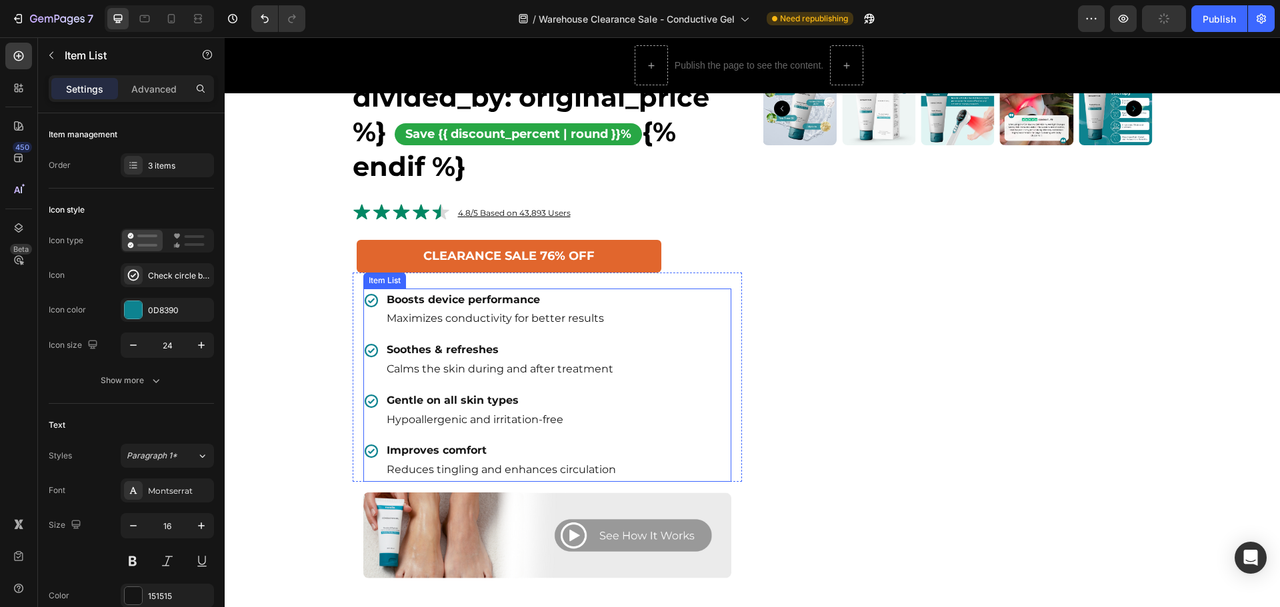
click at [453, 306] on strong "Boosts device performance" at bounding box center [463, 299] width 153 height 13
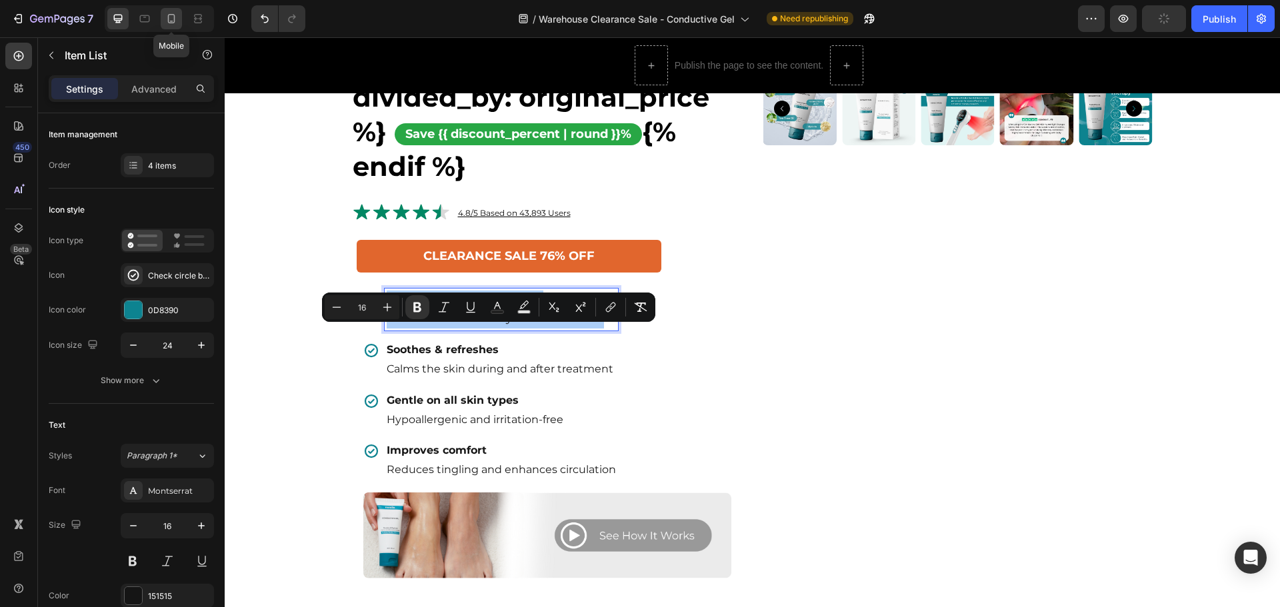
click at [170, 13] on icon at bounding box center [171, 18] width 13 height 13
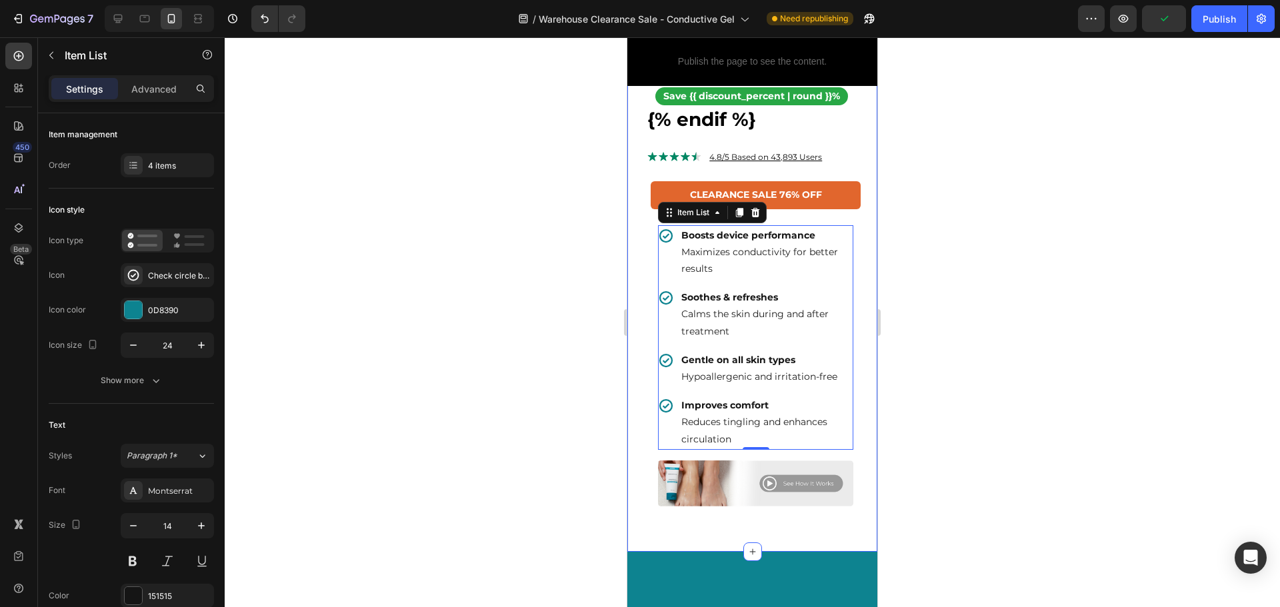
scroll to position [836, 0]
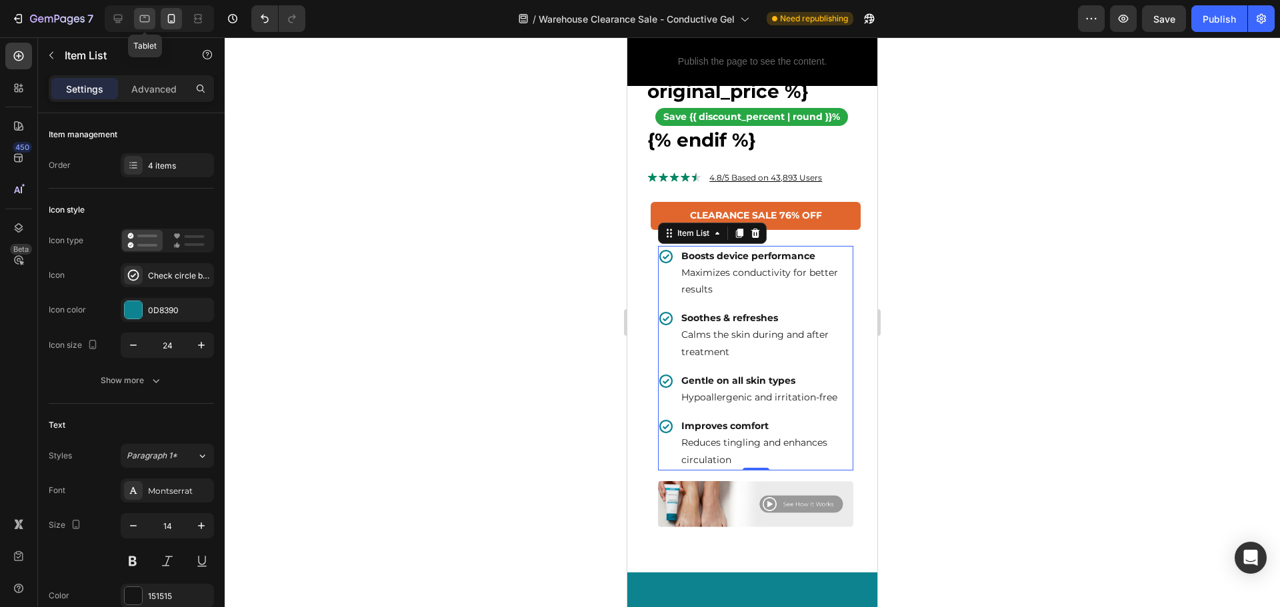
click at [149, 17] on icon at bounding box center [144, 18] width 13 height 13
type input "16"
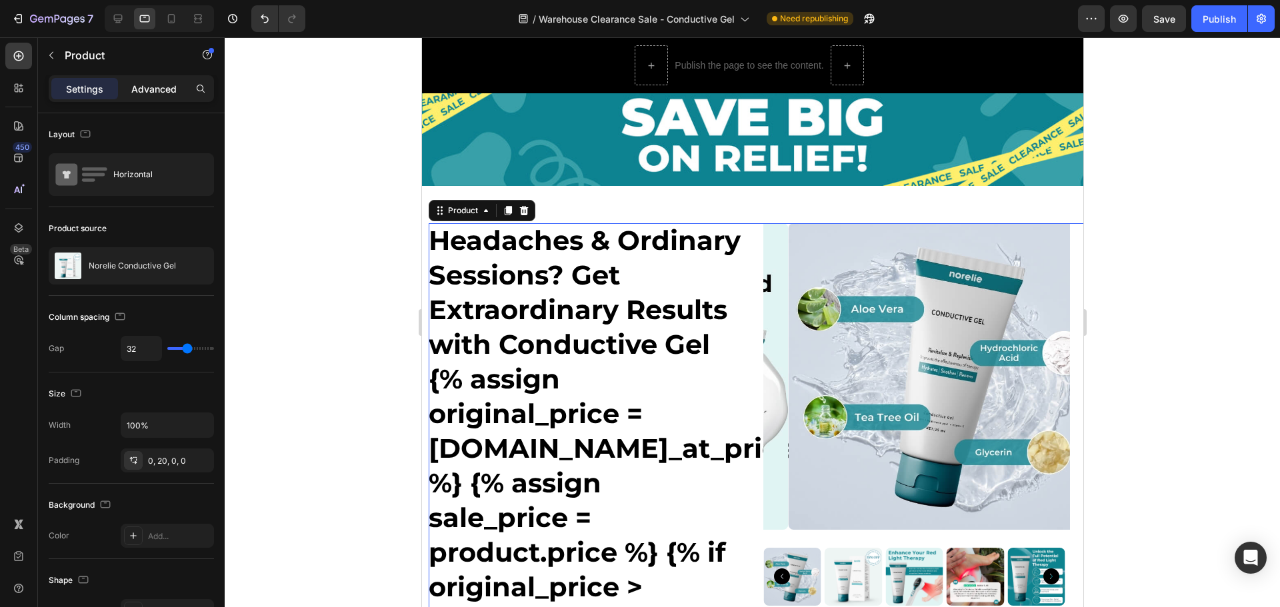
click at [145, 82] on p "Advanced" at bounding box center [153, 89] width 45 height 14
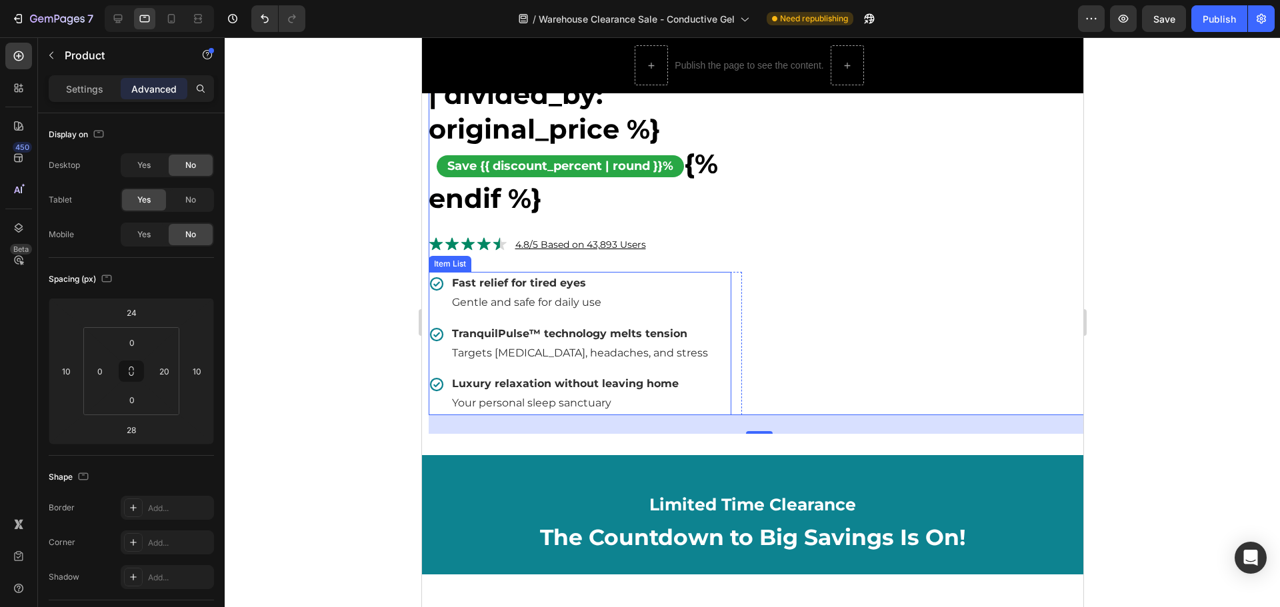
scroll to position [800, 0]
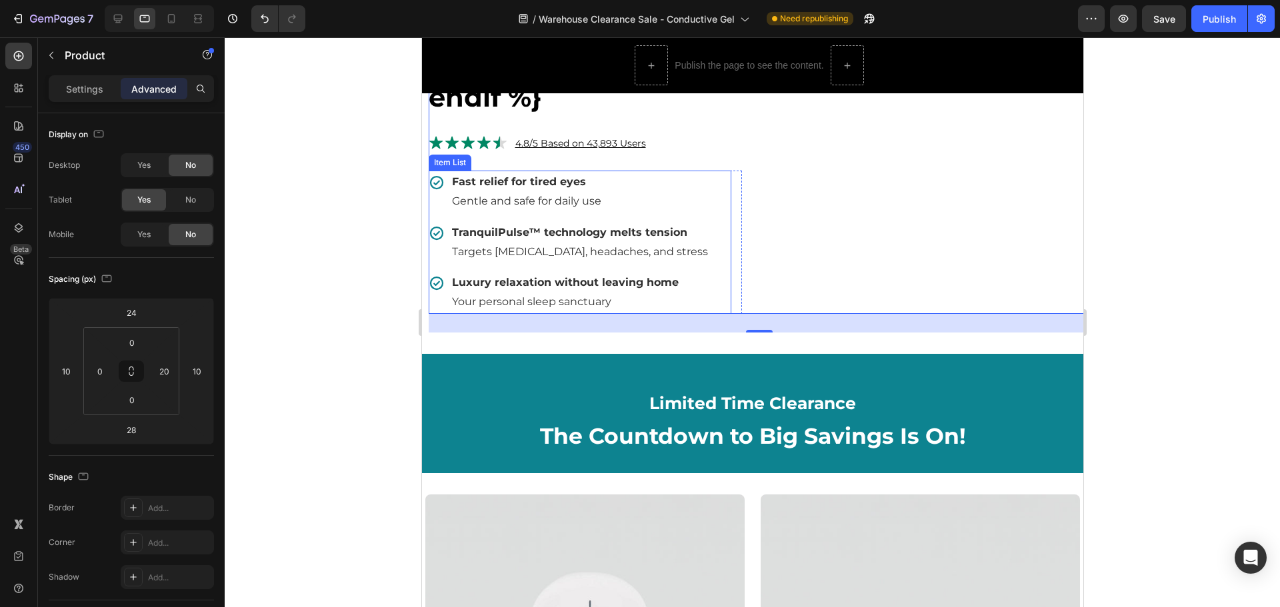
click at [496, 207] on span "Gentle and safe for daily use" at bounding box center [525, 201] width 149 height 13
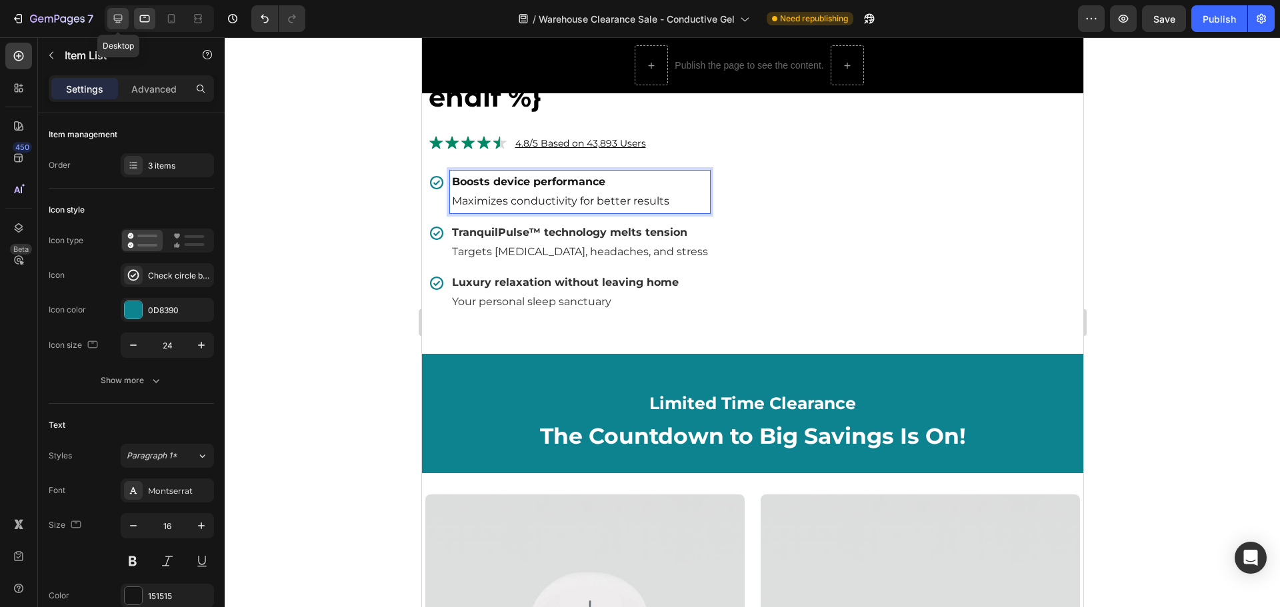
click at [117, 18] on icon at bounding box center [117, 18] width 13 height 13
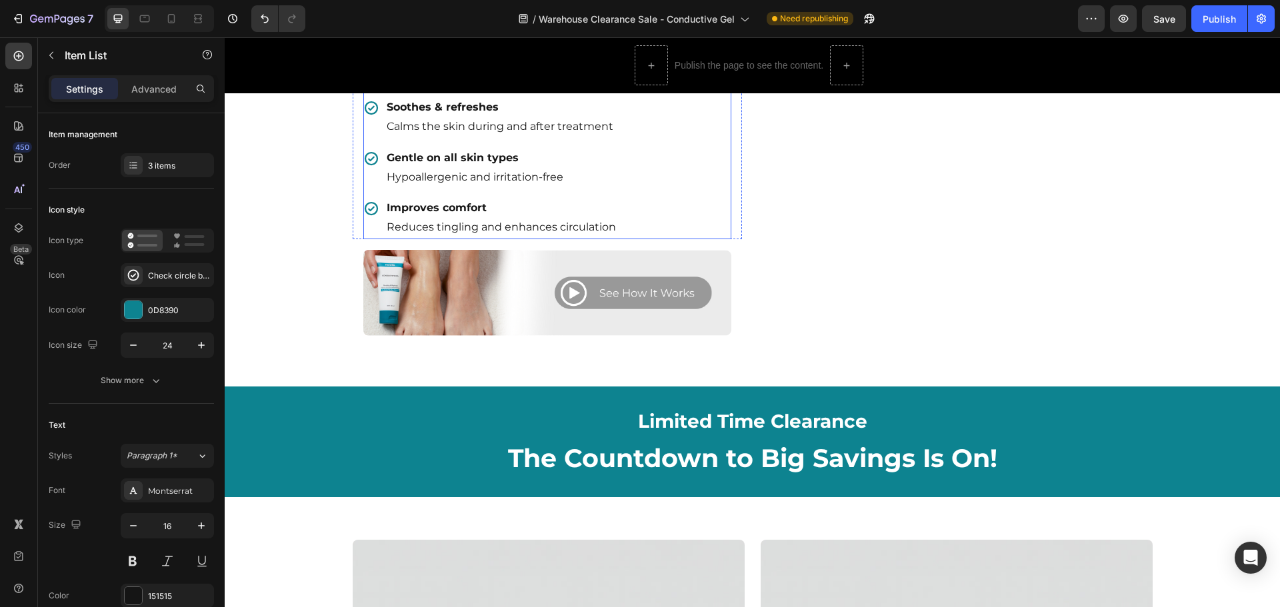
scroll to position [753, 0]
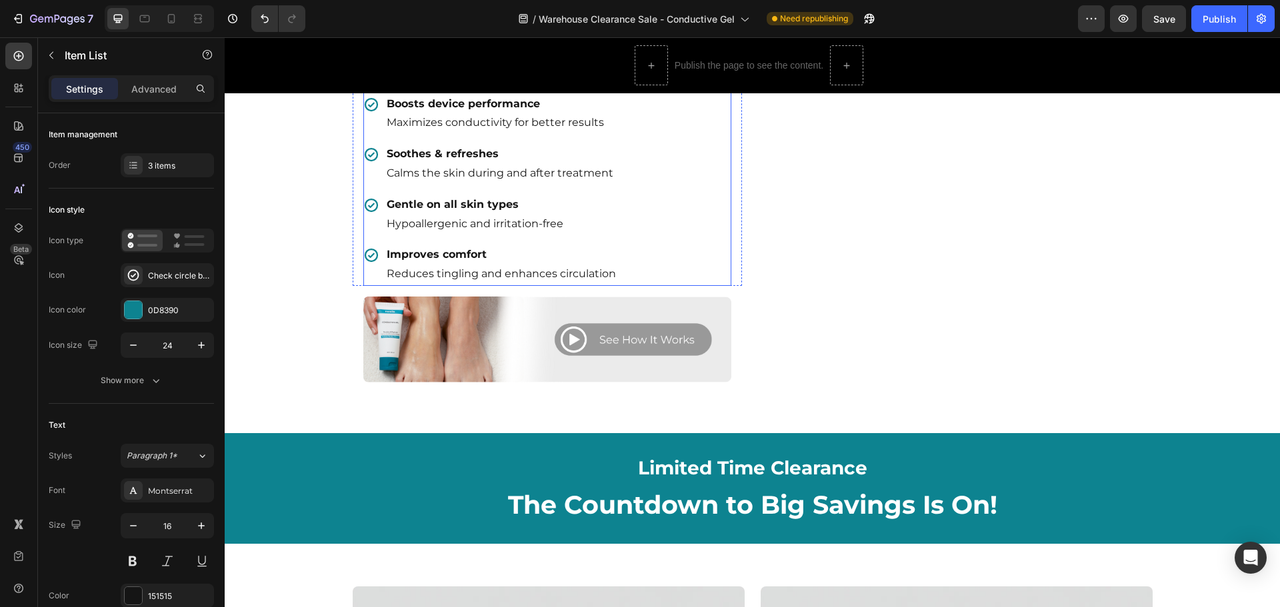
click at [438, 183] on p "Calms the skin during and after treatment" at bounding box center [501, 173] width 229 height 19
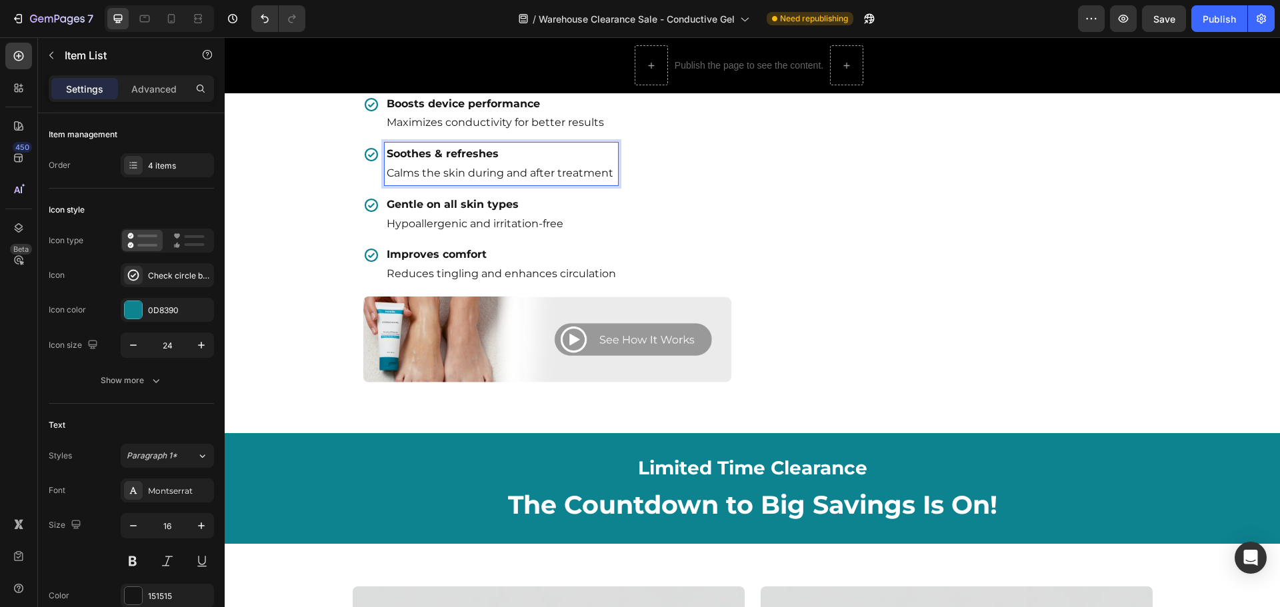
click at [448, 183] on p "Calms the skin during and after treatment" at bounding box center [501, 173] width 229 height 19
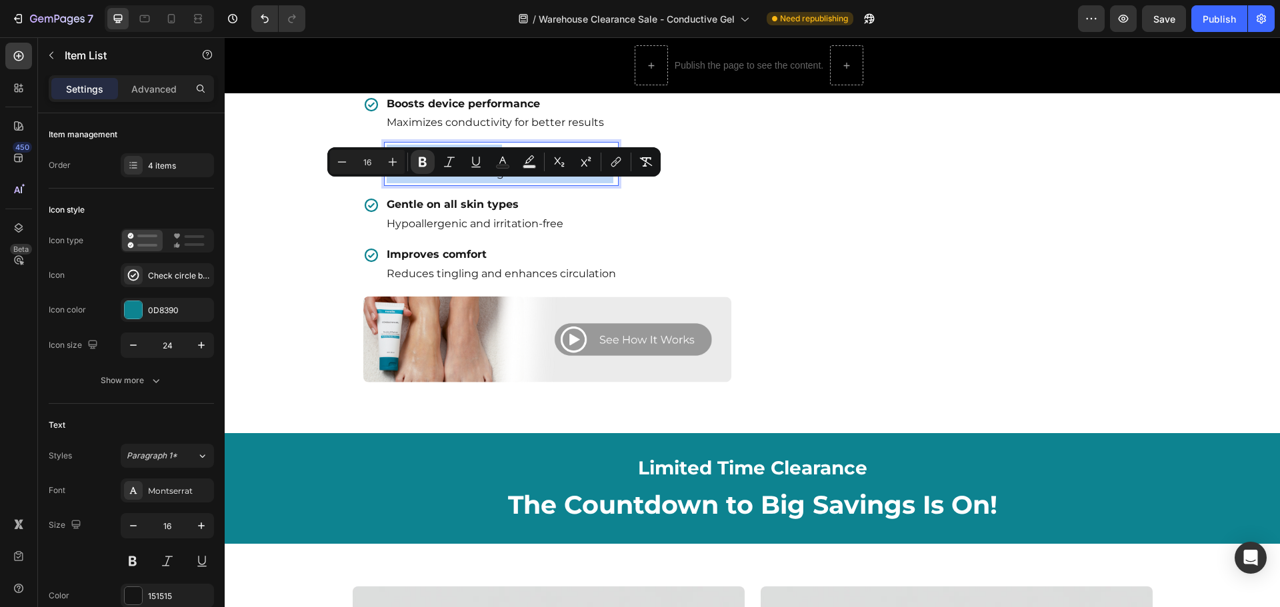
copy div "Soothes & refreshes Calms the skin during and after treatment"
click at [149, 21] on icon at bounding box center [144, 18] width 13 height 13
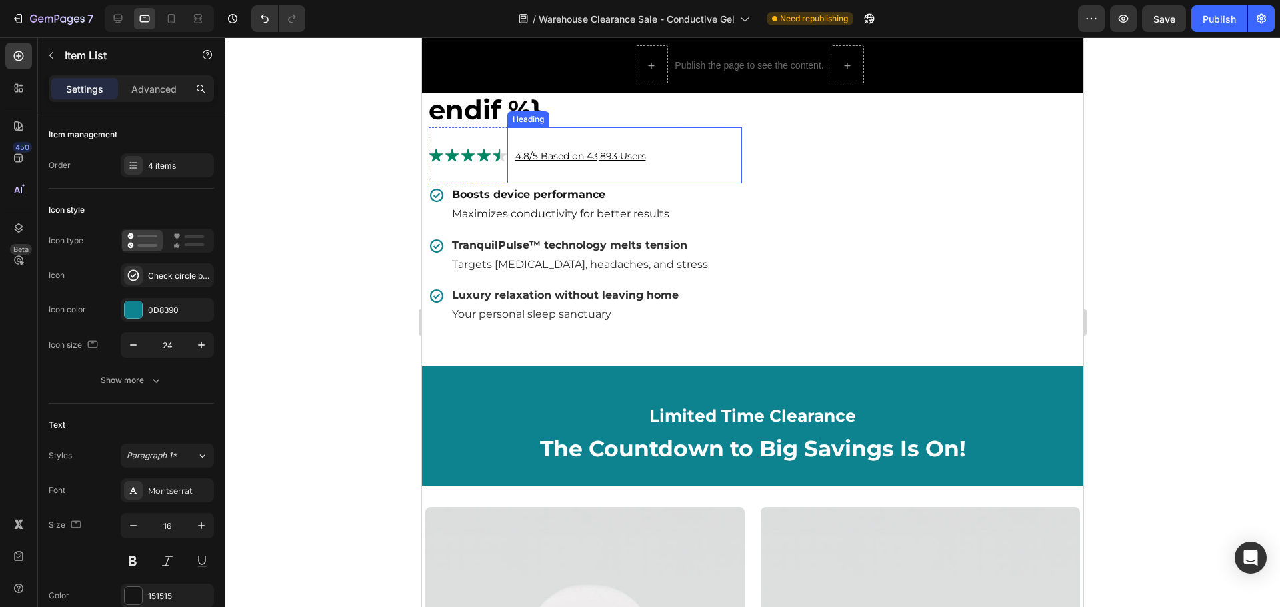
scroll to position [743, 0]
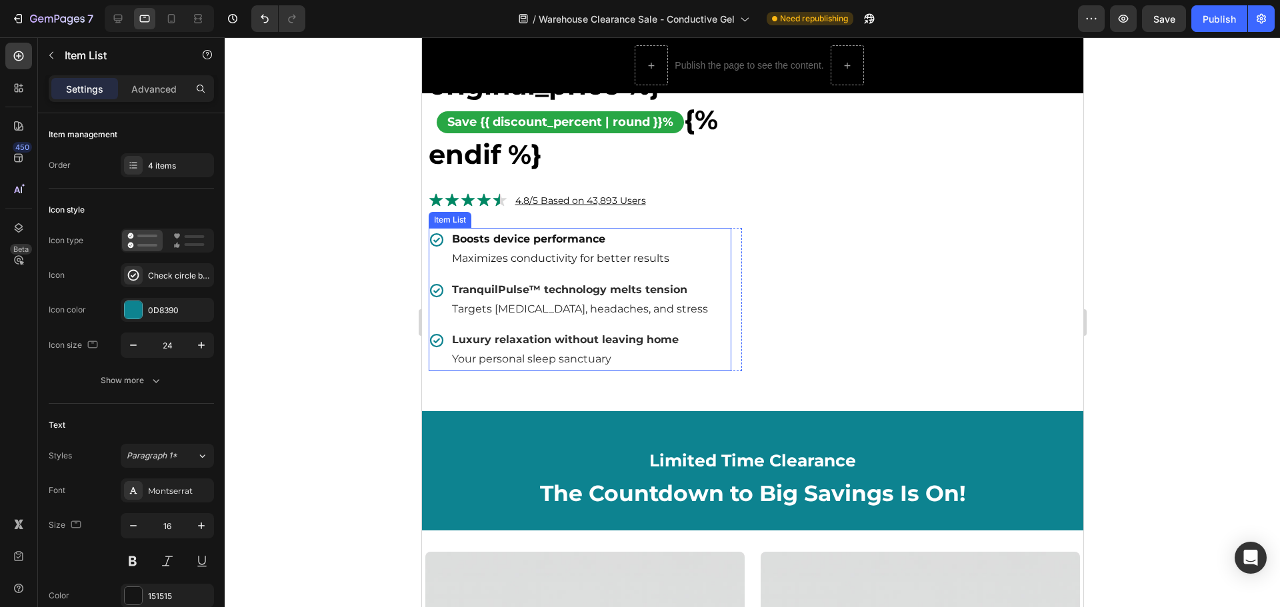
click at [537, 296] on strong "TranquilPulse™ technology melts tension" at bounding box center [568, 289] width 235 height 13
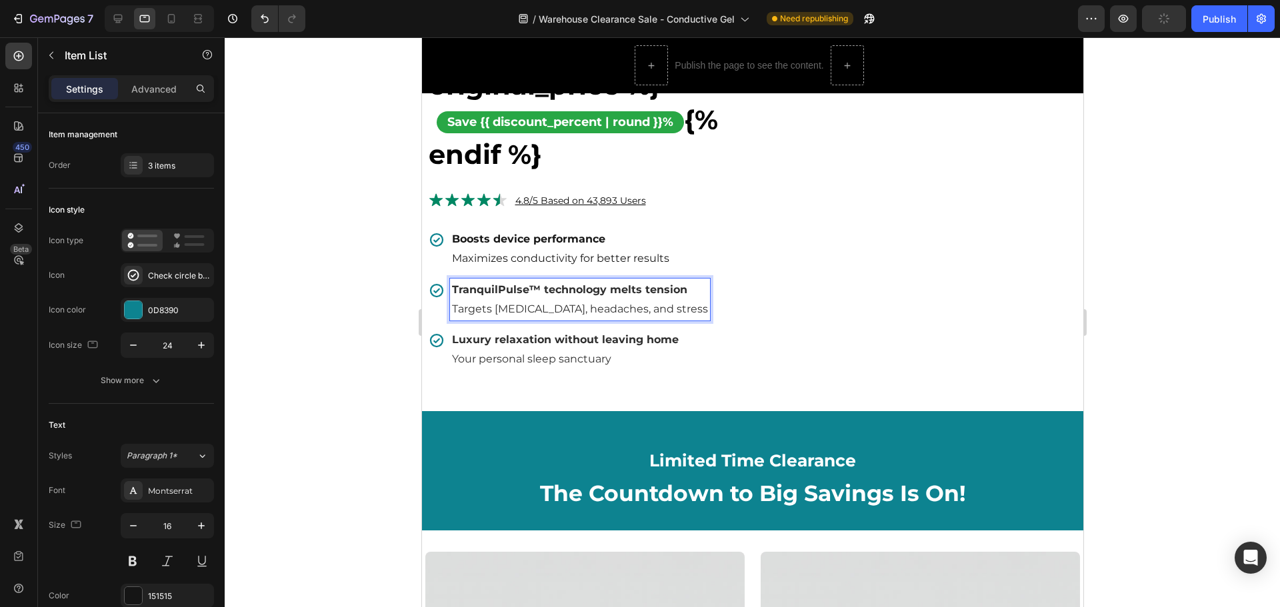
click at [537, 296] on strong "TranquilPulse™ technology melts tension" at bounding box center [568, 289] width 235 height 13
click at [112, 13] on icon at bounding box center [117, 18] width 13 height 13
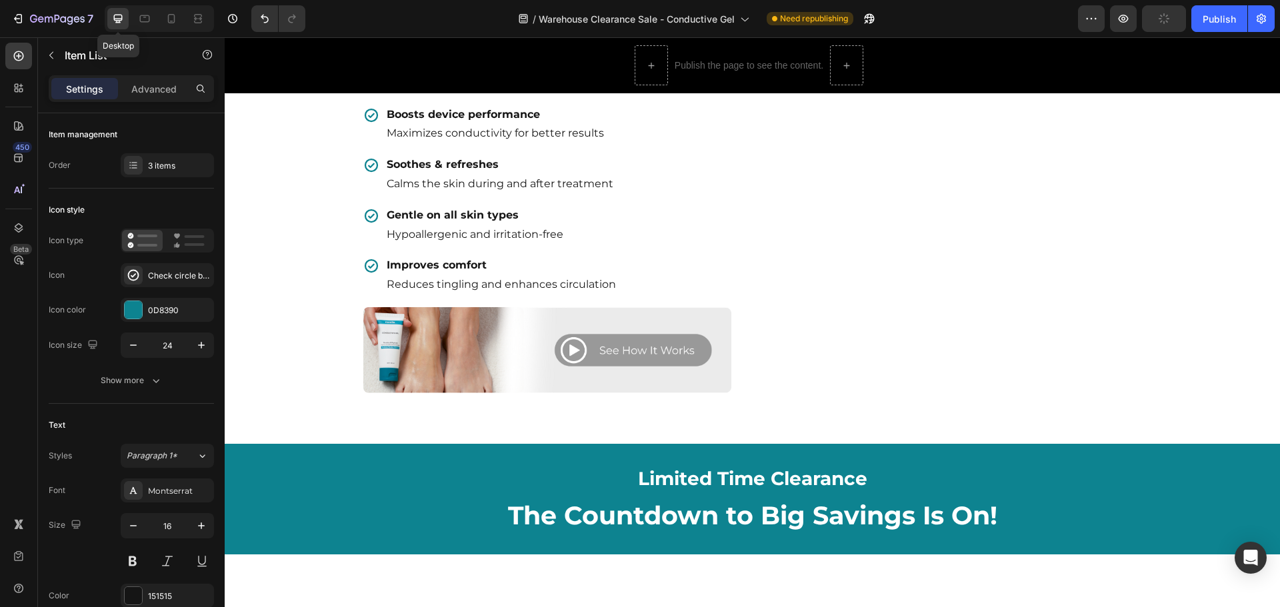
scroll to position [696, 0]
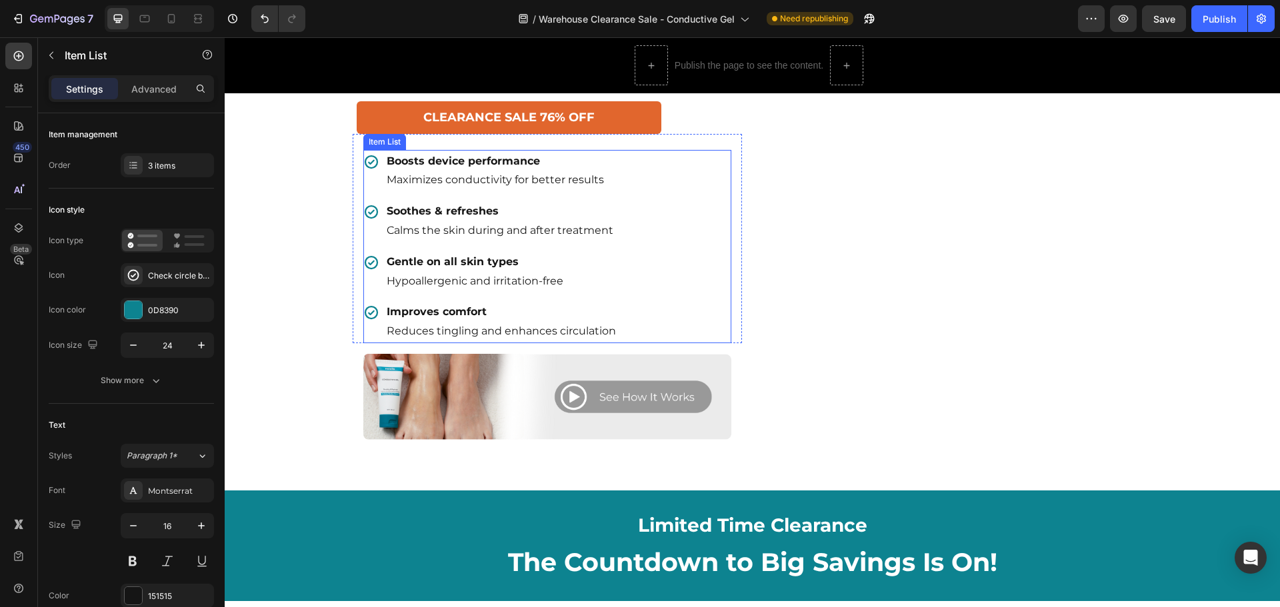
click at [473, 221] on p "Soothes & refreshes" at bounding box center [501, 211] width 229 height 19
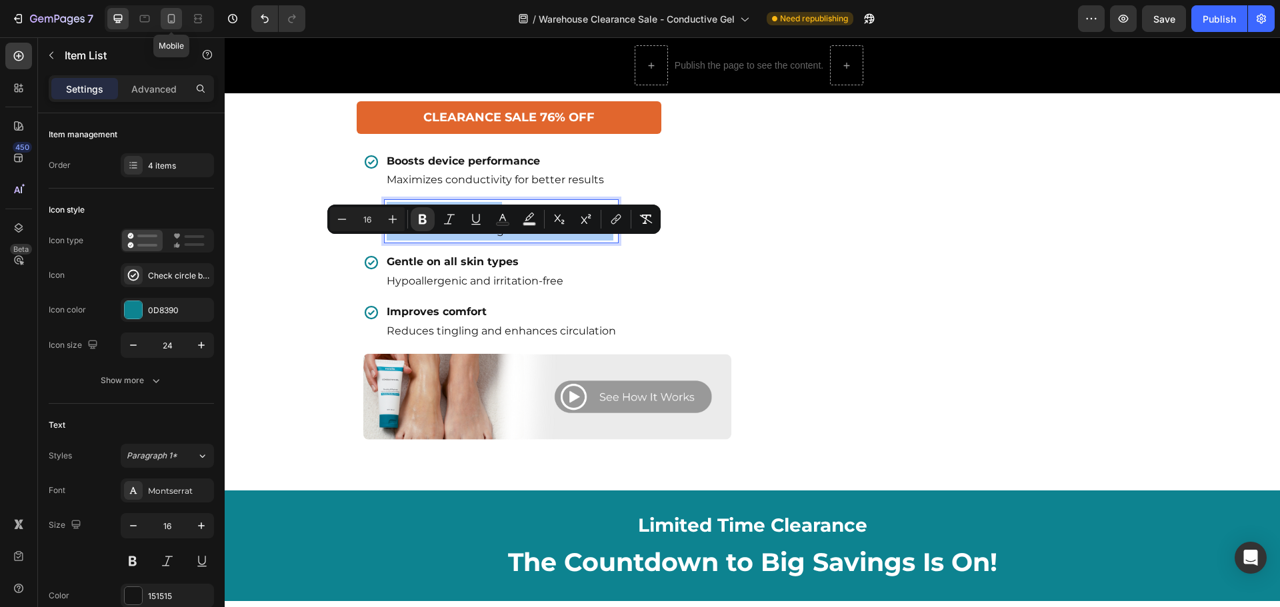
click at [174, 15] on icon at bounding box center [171, 18] width 7 height 9
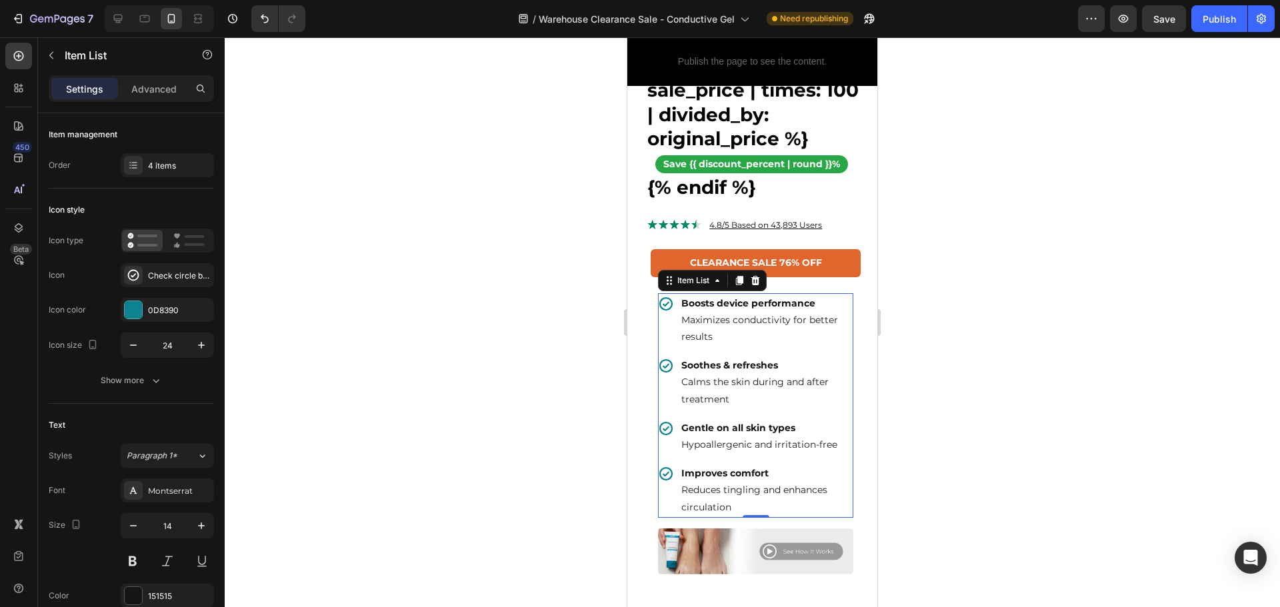
scroll to position [1036, 0]
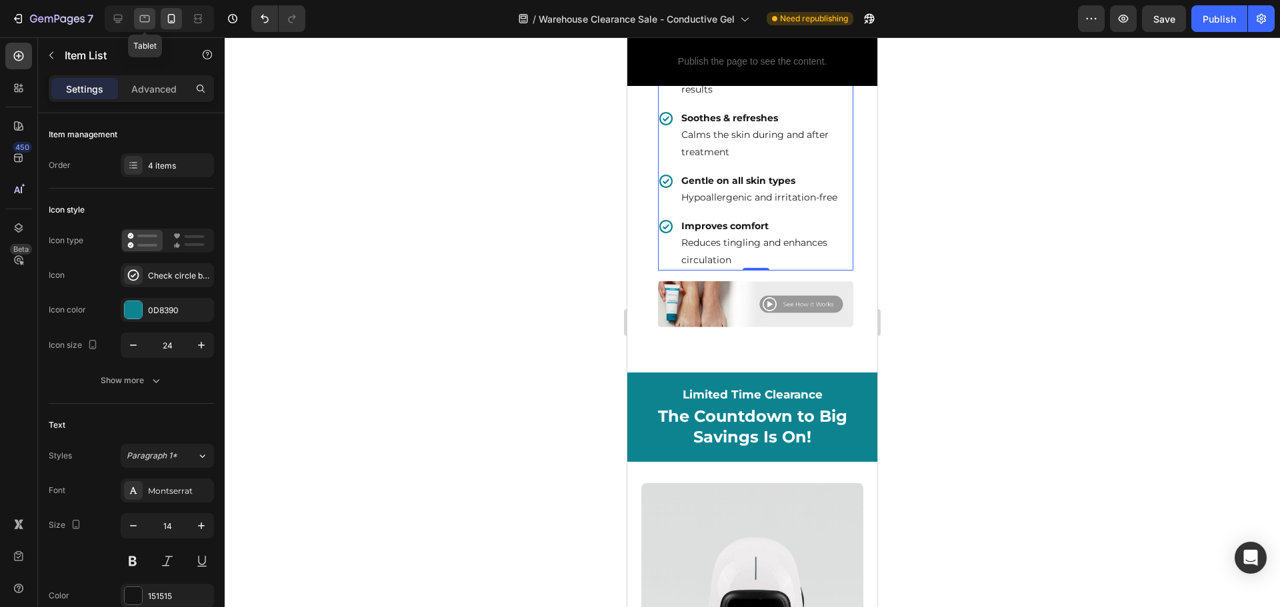
click at [145, 12] on icon at bounding box center [144, 18] width 13 height 13
type input "16"
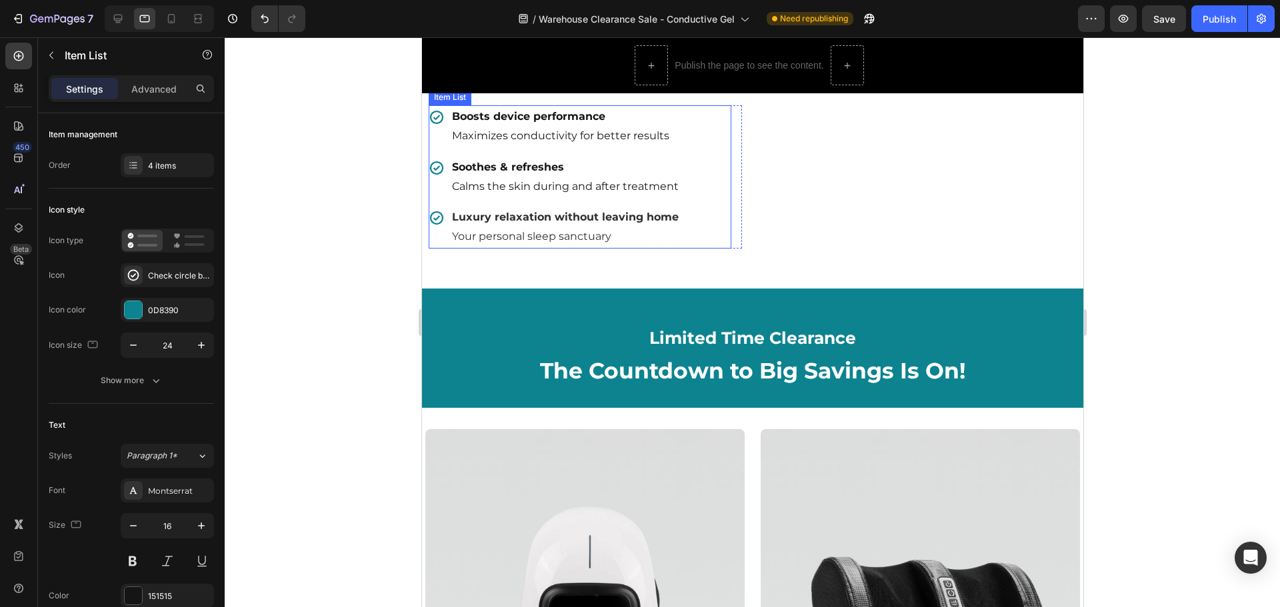
scroll to position [835, 0]
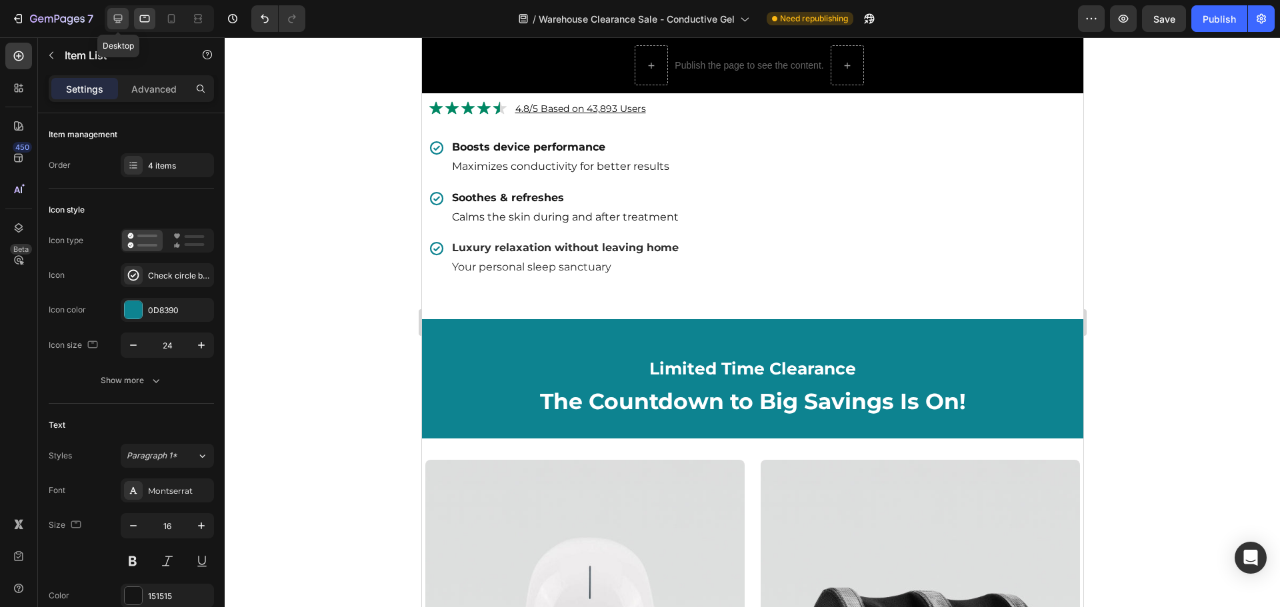
click at [120, 23] on icon at bounding box center [118, 19] width 9 height 9
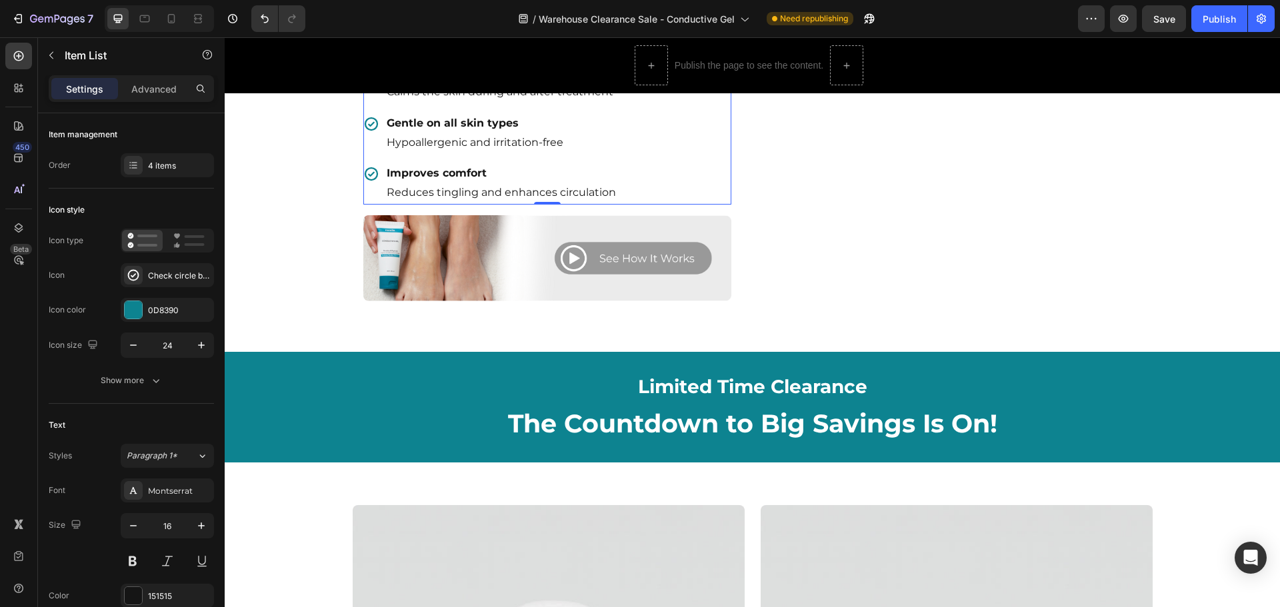
scroll to position [797, 0]
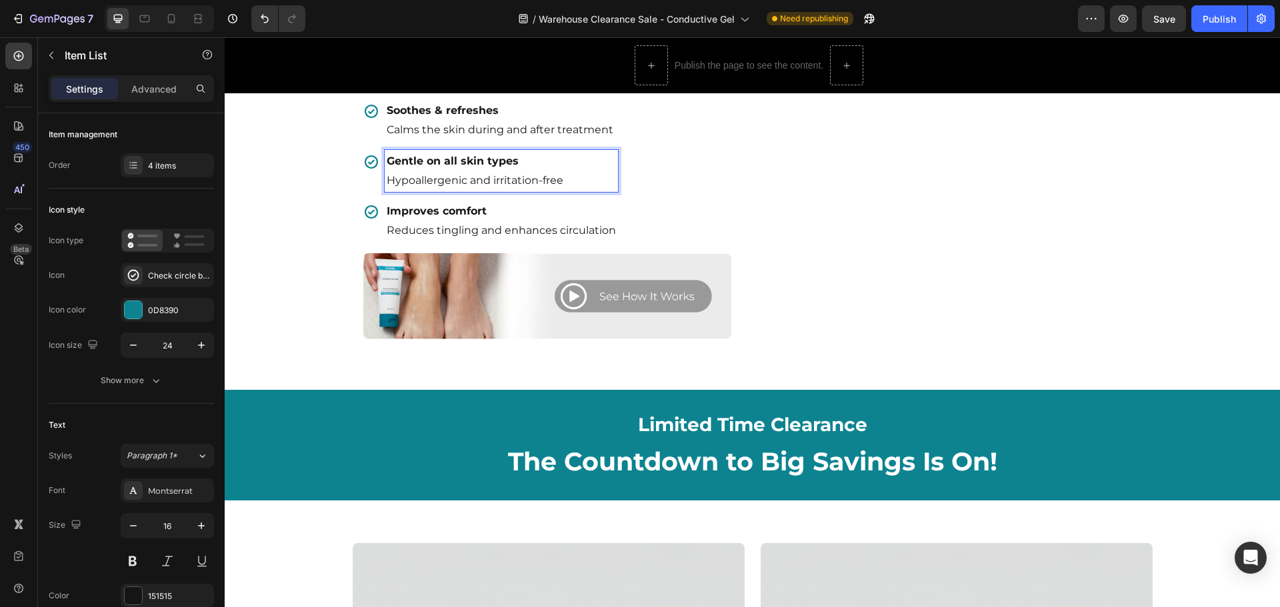
click at [437, 167] on strong "Gentle on all skin types" at bounding box center [453, 161] width 132 height 13
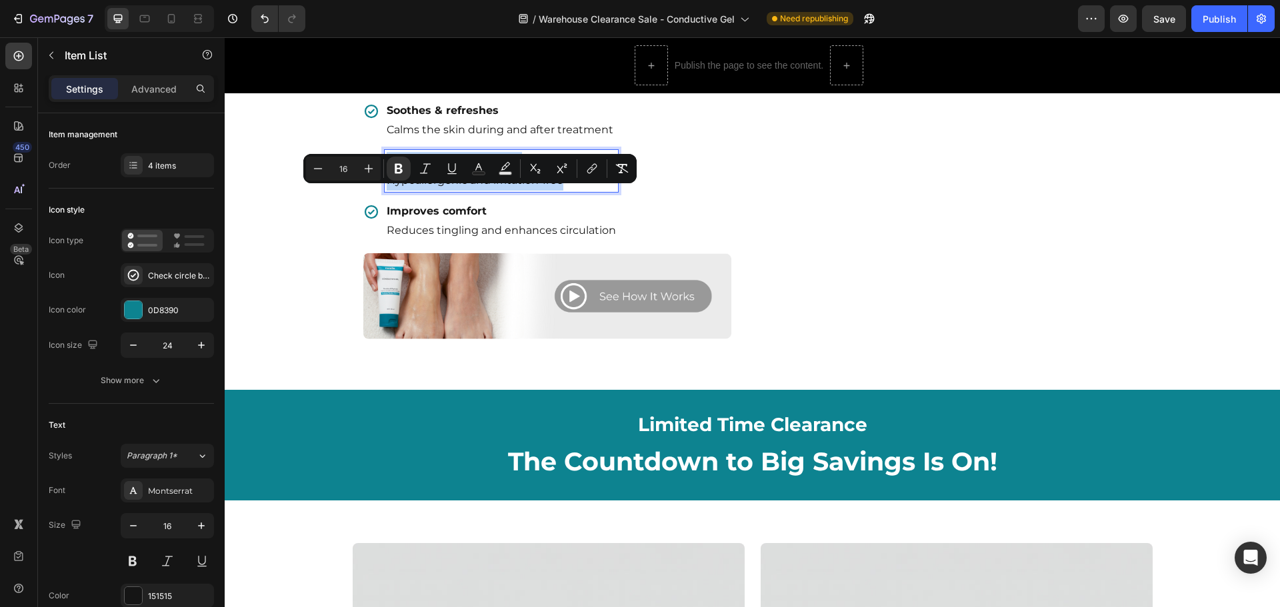
copy div "Gentle on all skin types Hypoallergenic and irritation-free"
click at [152, 19] on div at bounding box center [144, 18] width 21 height 21
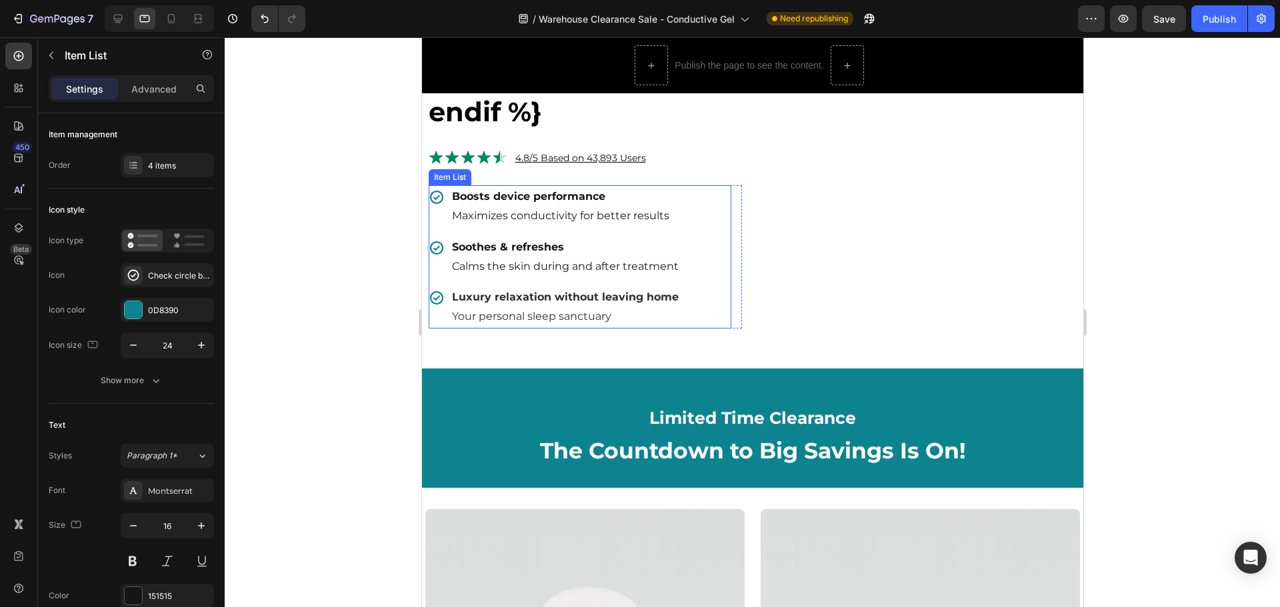
scroll to position [785, 0]
click at [545, 327] on p "Your personal sleep sanctuary" at bounding box center [564, 317] width 227 height 19
click at [540, 323] on span "Your personal sleep sanctuary" at bounding box center [530, 317] width 159 height 13
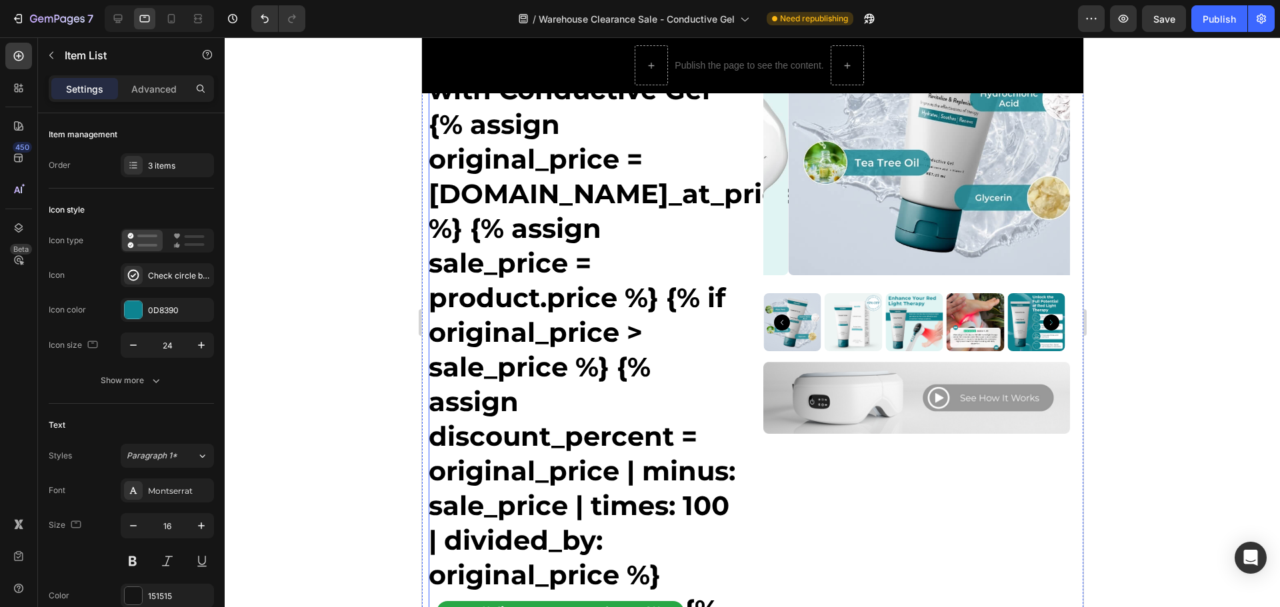
scroll to position [251, 0]
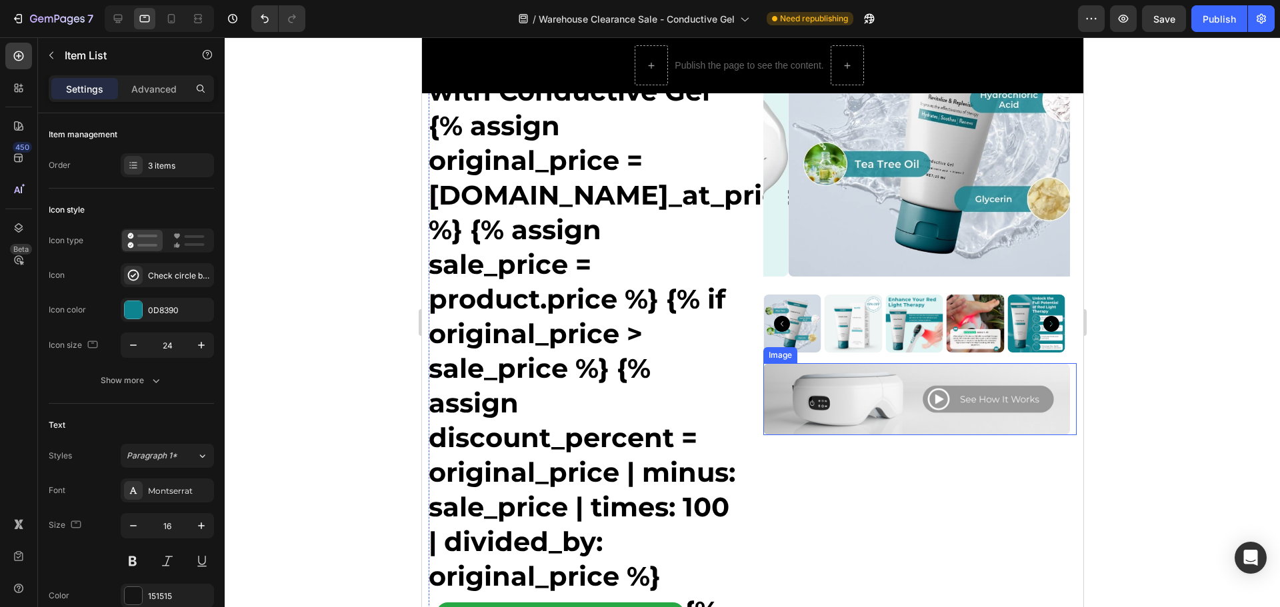
click at [914, 383] on img at bounding box center [916, 399] width 307 height 72
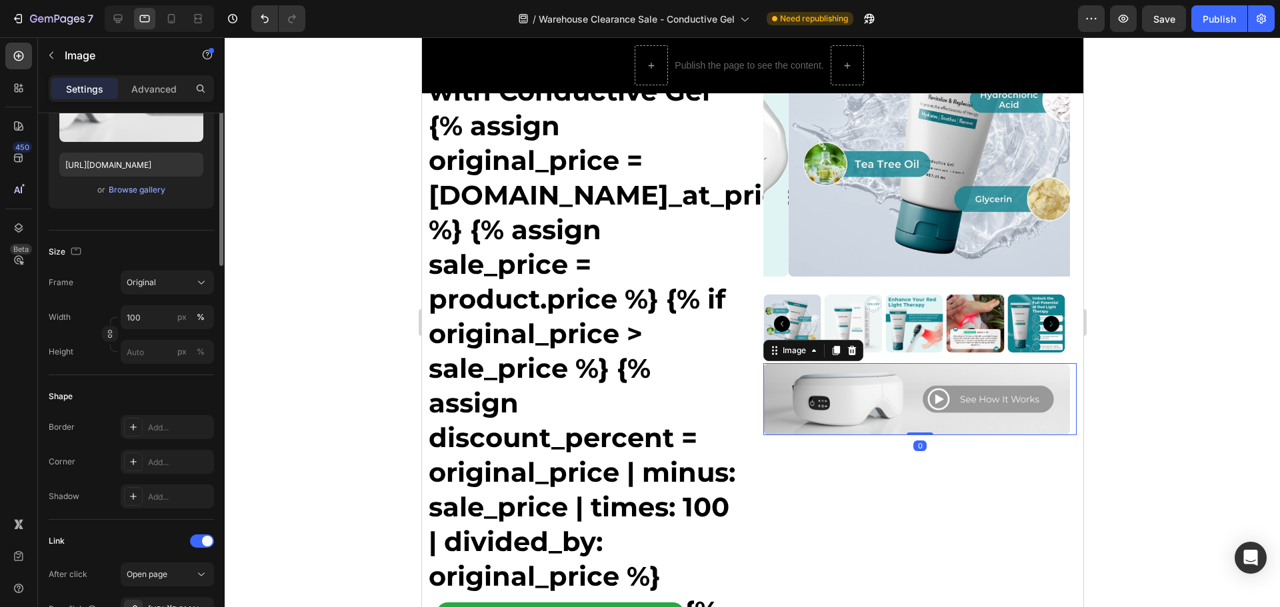
scroll to position [267, 0]
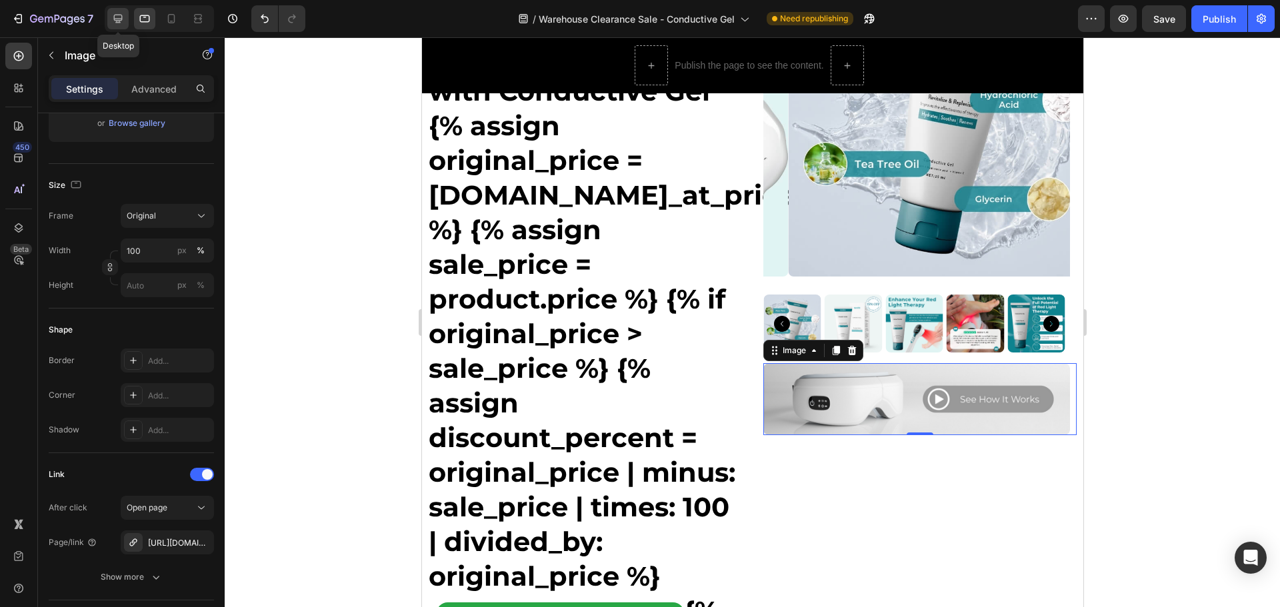
click at [125, 19] on icon at bounding box center [117, 18] width 13 height 13
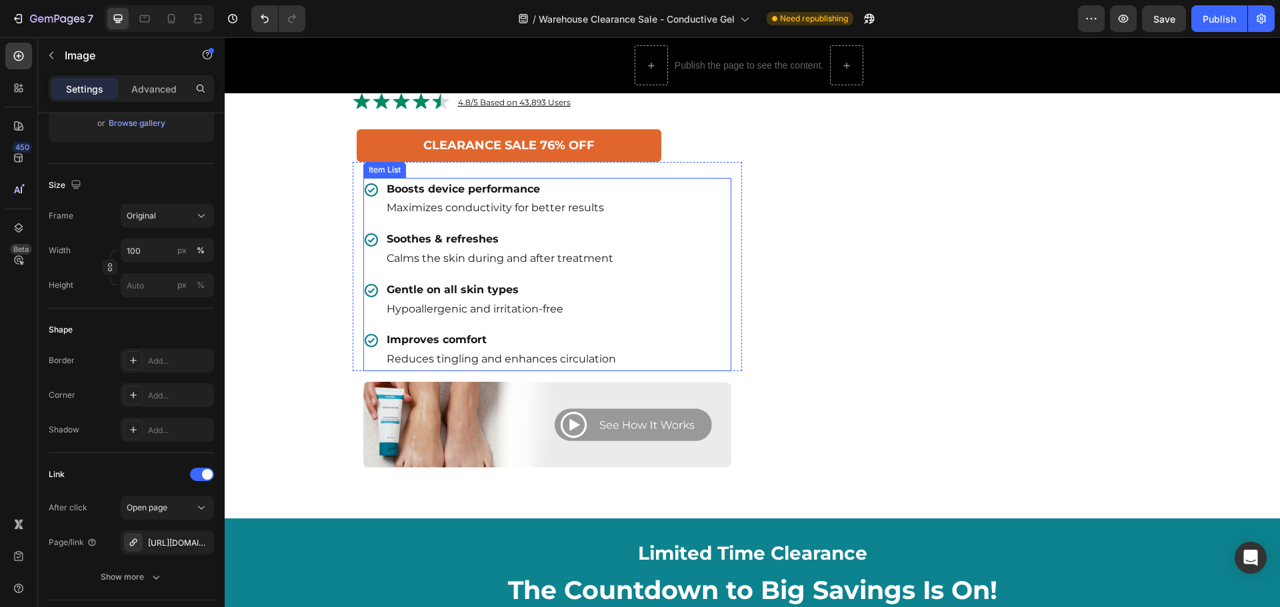
scroll to position [671, 0]
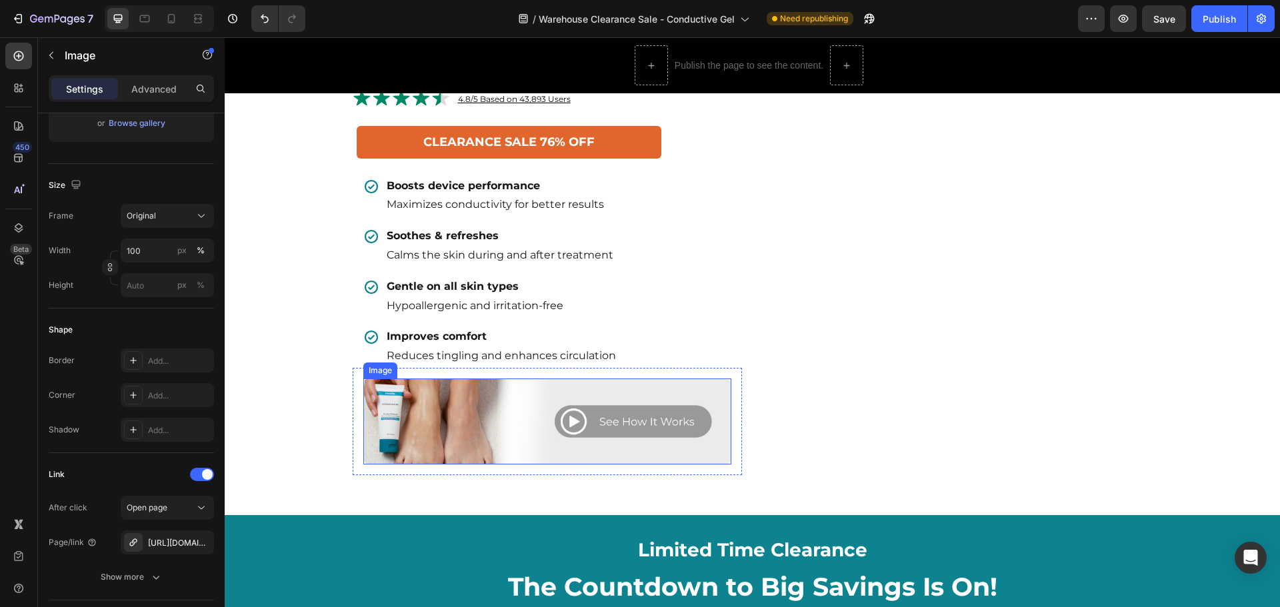
click at [493, 433] on img at bounding box center [547, 422] width 368 height 86
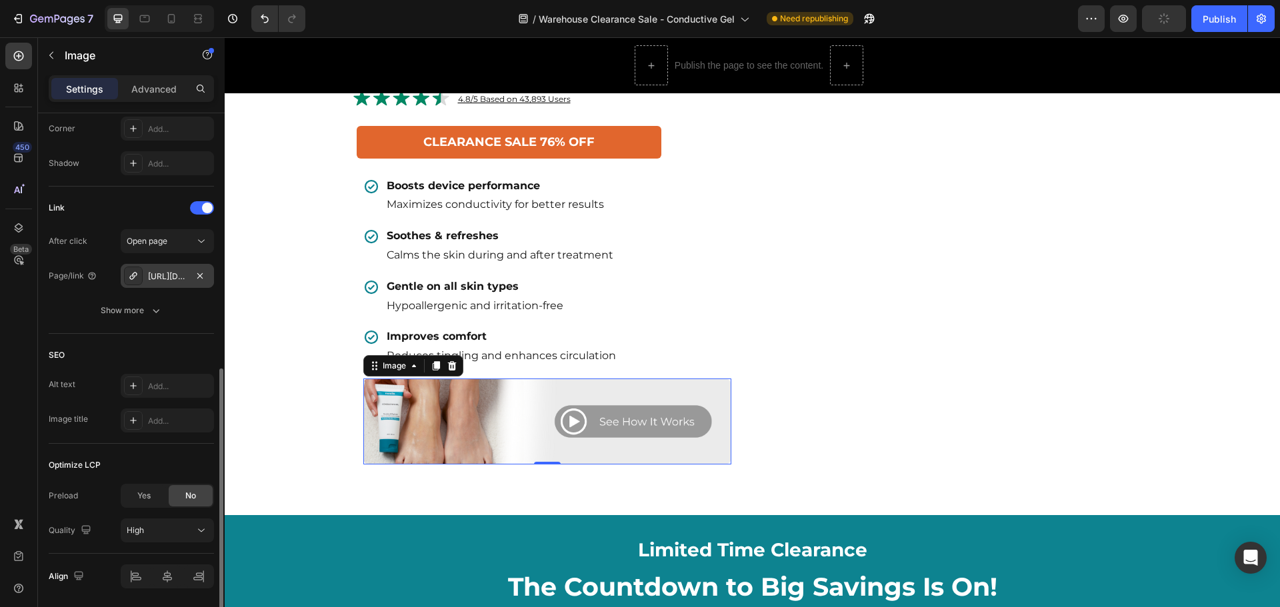
click at [179, 274] on div "https://norelie.co/norelie-conductive-gel-2#r-1733650374810" at bounding box center [167, 277] width 39 height 12
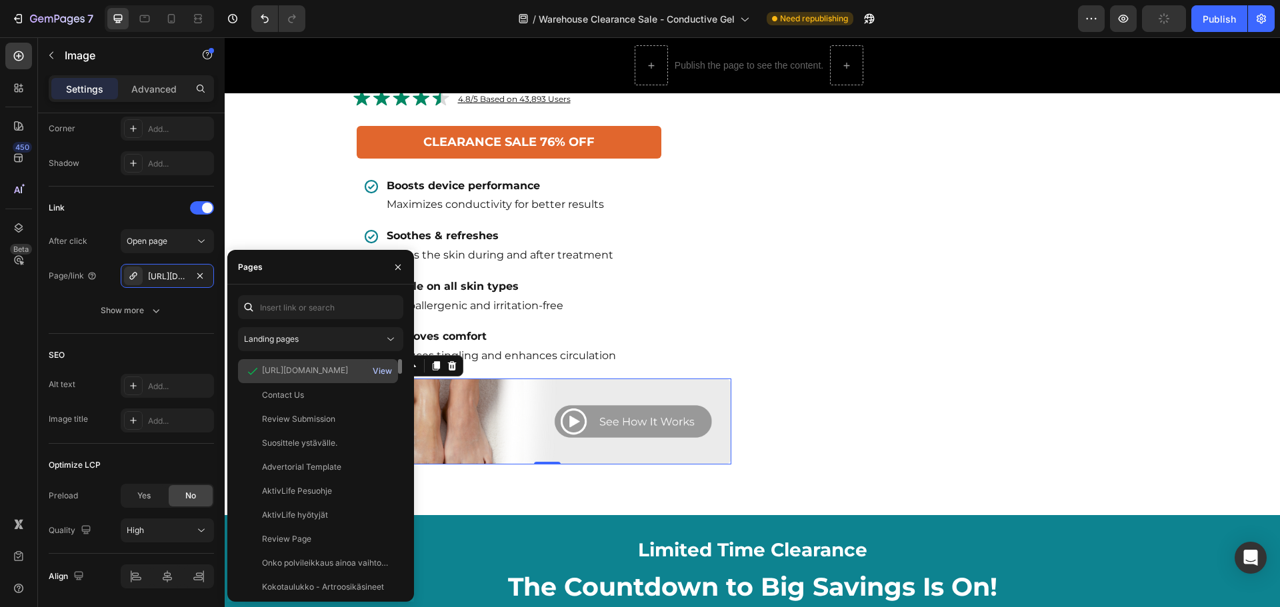
click at [378, 369] on div "View" at bounding box center [382, 371] width 19 height 12
click at [605, 461] on img at bounding box center [547, 422] width 368 height 86
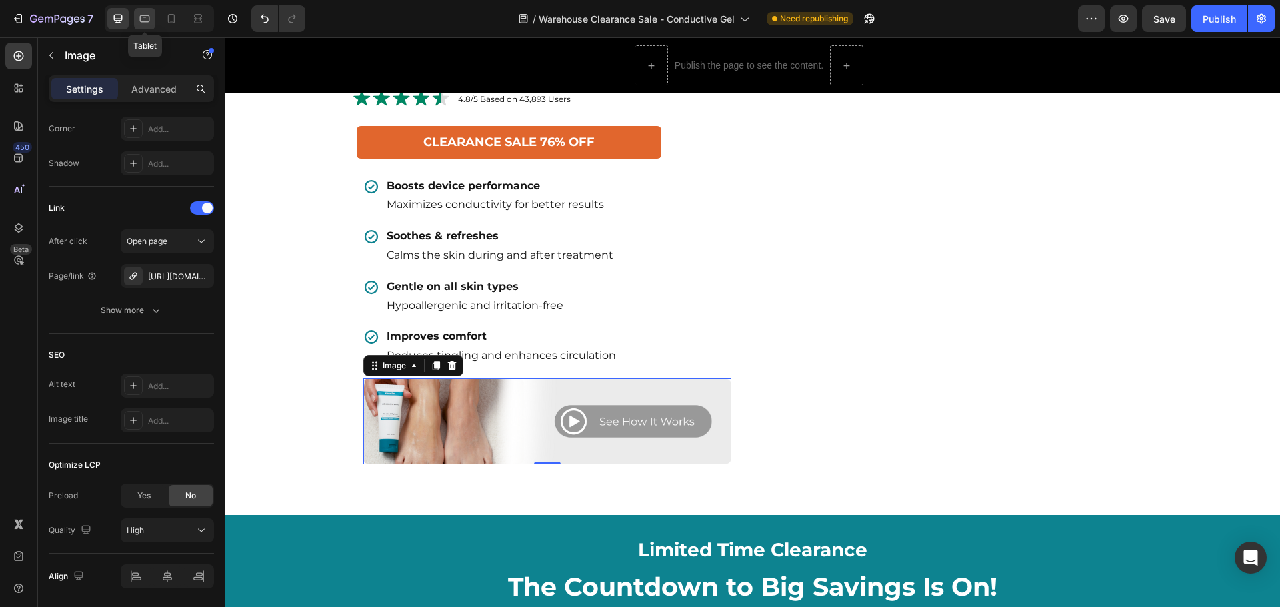
click at [151, 14] on icon at bounding box center [144, 18] width 13 height 13
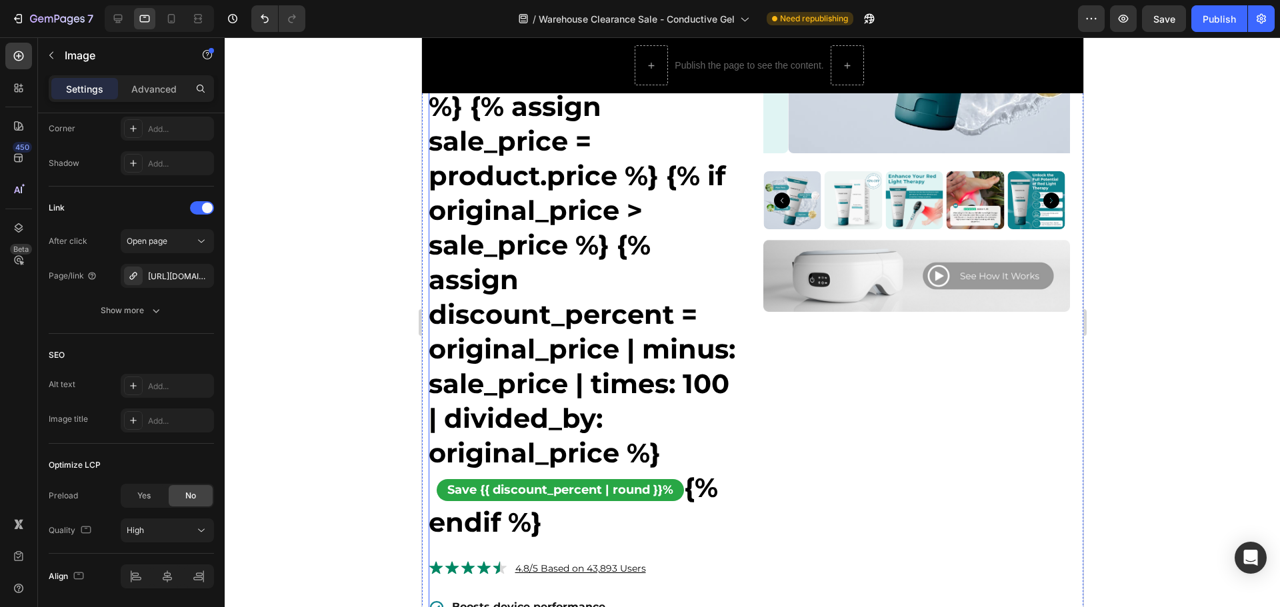
scroll to position [358, 0]
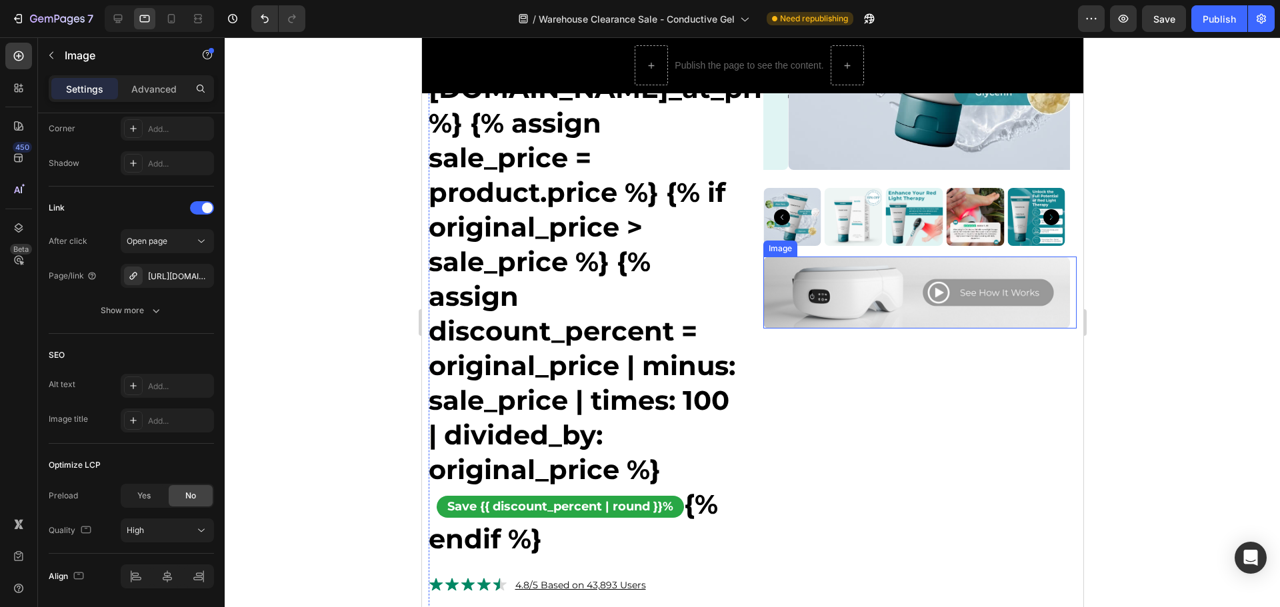
click at [799, 299] on img at bounding box center [916, 293] width 307 height 72
click at [181, 278] on div "https://norelie.co/viora-pro?_ab=0&key=1756198660568#r-1728582841211" at bounding box center [167, 277] width 39 height 12
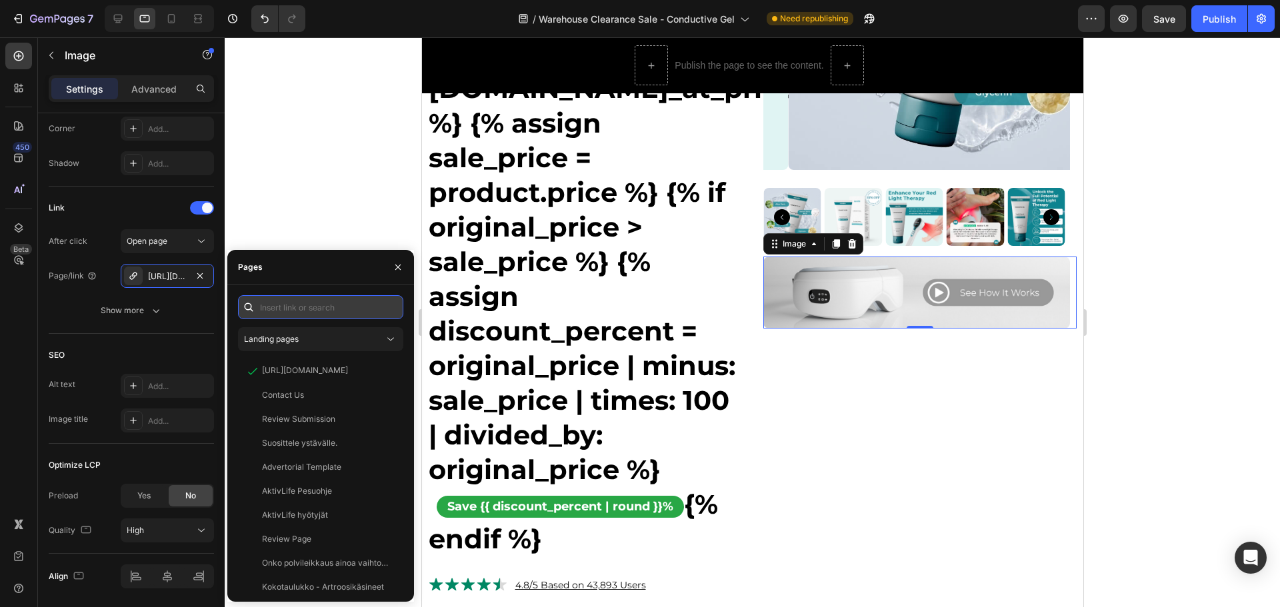
click at [312, 308] on input "text" at bounding box center [320, 307] width 165 height 24
paste input "https://norelie.co/products/norelie-conductive-gel-2#r-1733650374810"
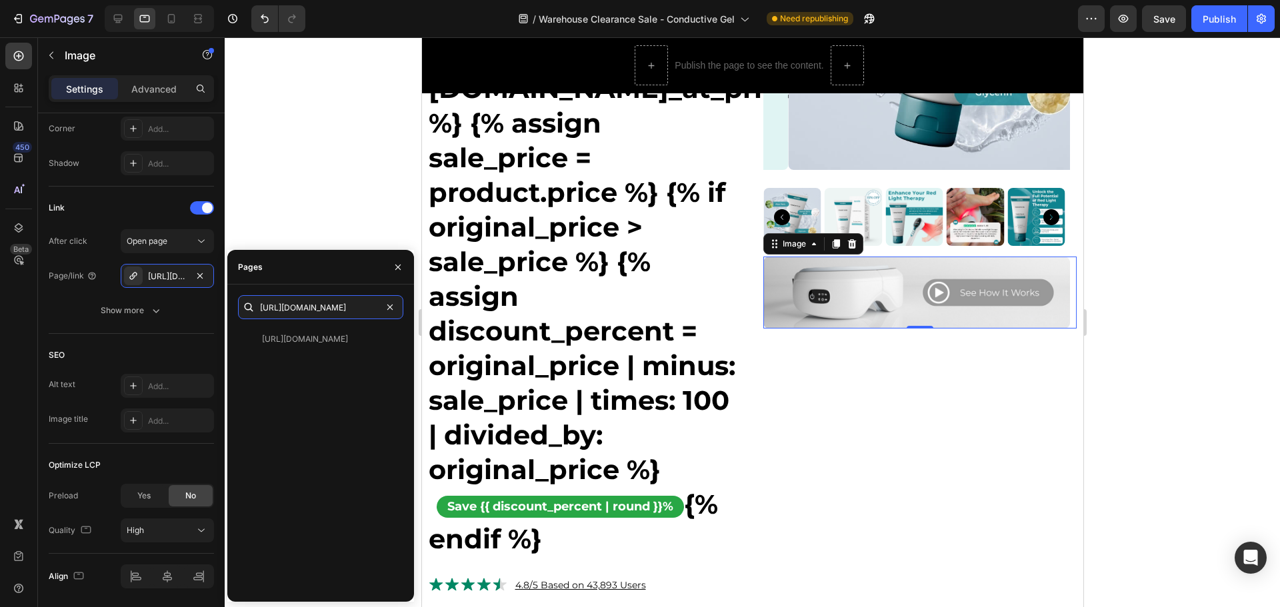
type input "https://norelie.co/products/norelie-conductive-gel-2#r-1733650374810"
click at [371, 373] on div "https://norelie.co/products/norelie-conductive-gel-2#r-1733650374810 View" at bounding box center [320, 459] width 165 height 264
click at [348, 337] on div "https://norelie.co/products/norelie-conductive-gel-2#r-1733650374810" at bounding box center [305, 339] width 86 height 12
click at [349, 371] on div "https://norelie.co/products/norelie-conductive-gel-2#r-1733650374810 View" at bounding box center [320, 459] width 165 height 264
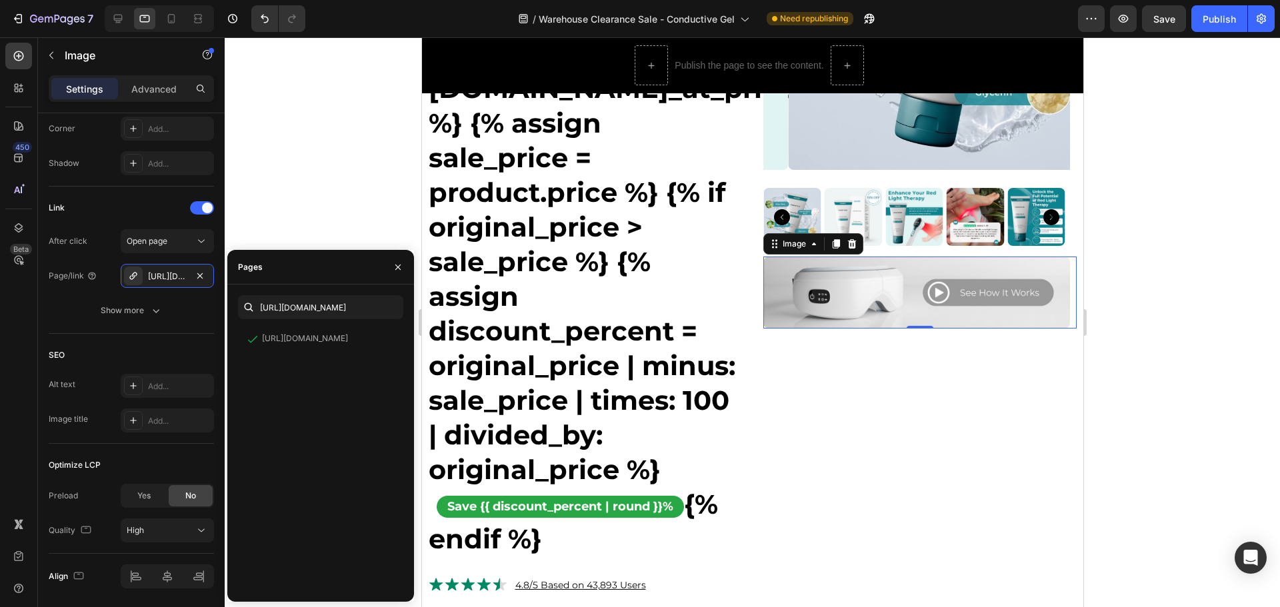
click at [339, 191] on div at bounding box center [752, 322] width 1055 height 570
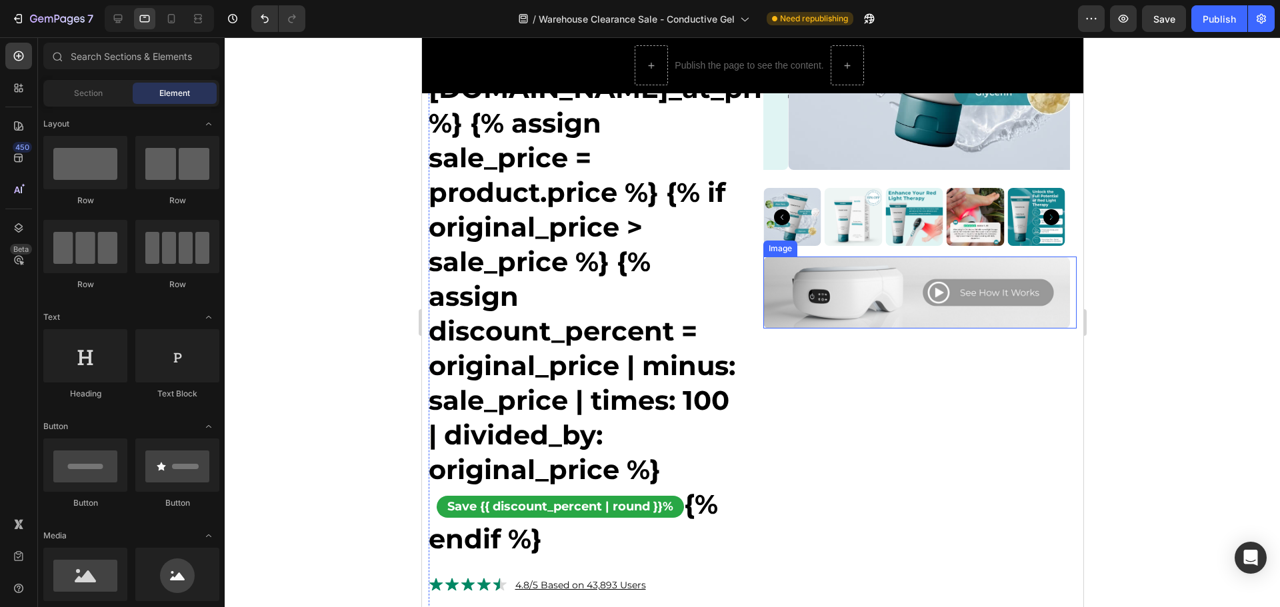
click at [863, 287] on img at bounding box center [916, 293] width 307 height 72
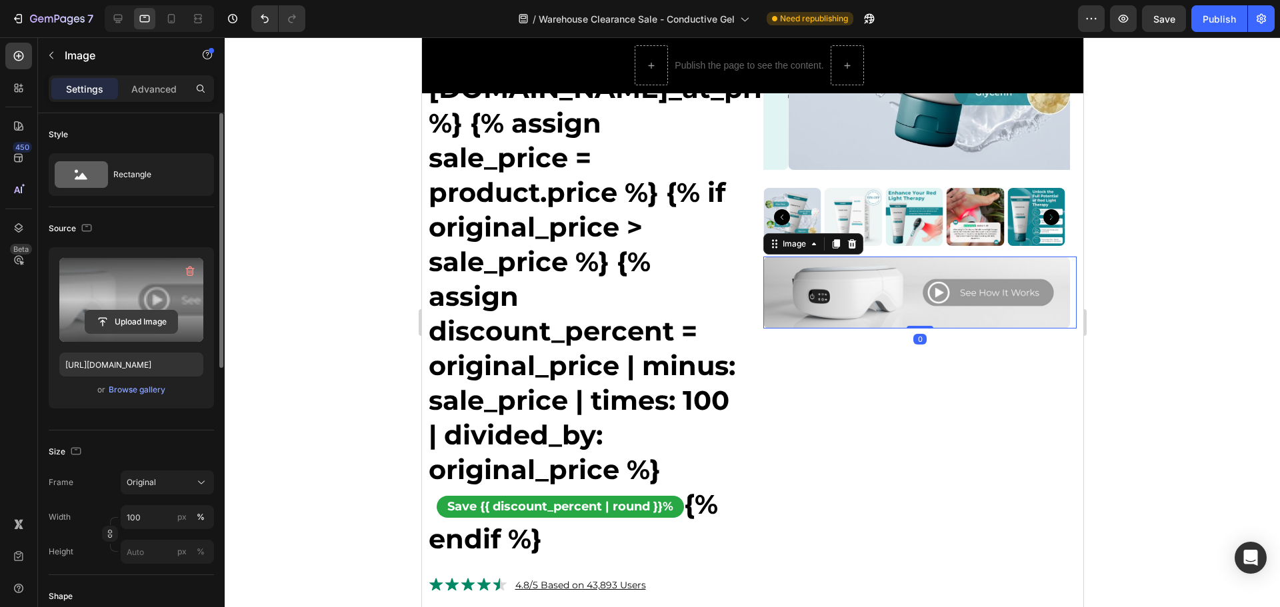
click at [124, 314] on input "file" at bounding box center [131, 322] width 92 height 23
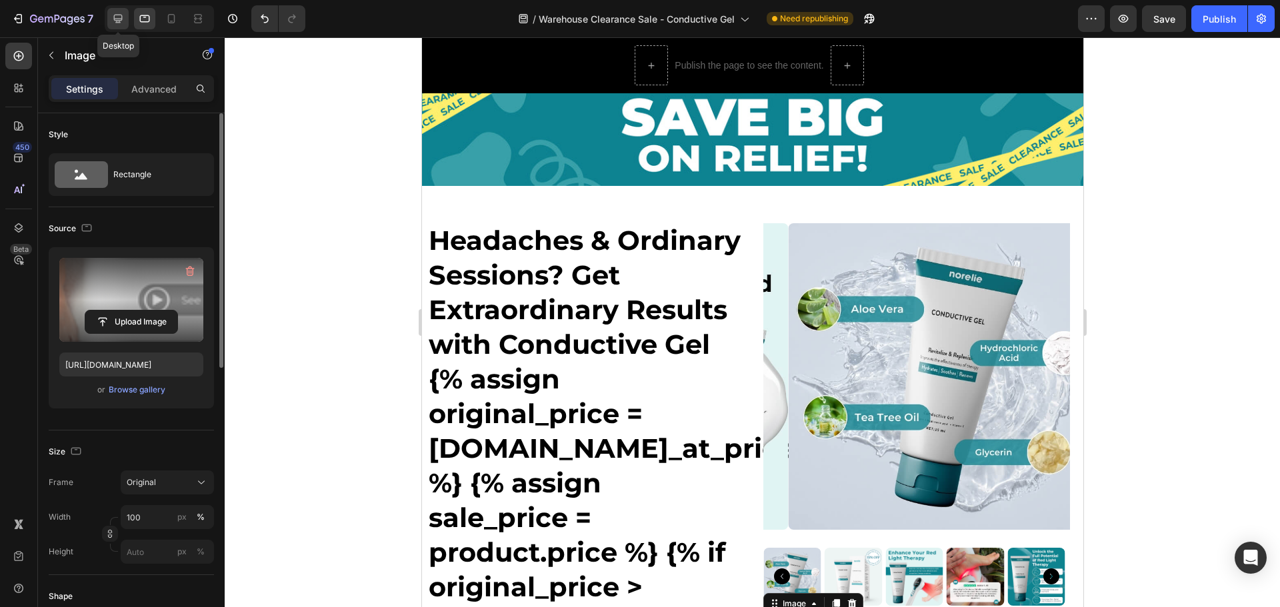
click at [121, 19] on icon at bounding box center [118, 19] width 9 height 9
type input "https://cdn.shopify.com/s/files/1/0772/0383/3158/files/gempages_474696484135109…"
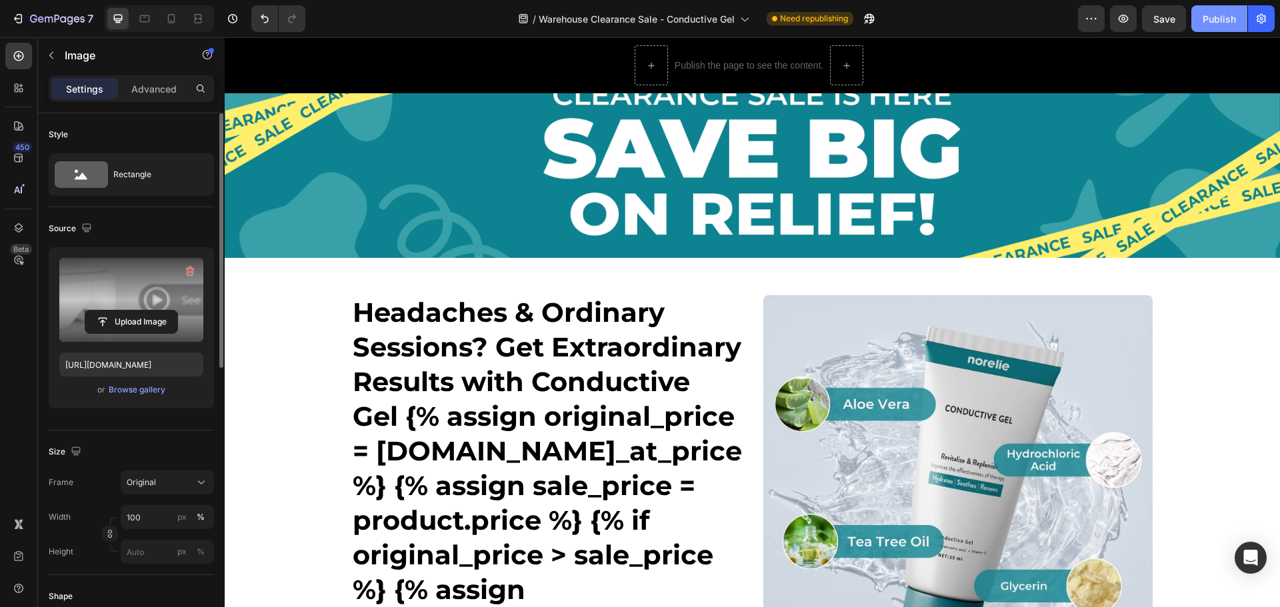
click at [1218, 17] on div "Publish" at bounding box center [1219, 19] width 33 height 14
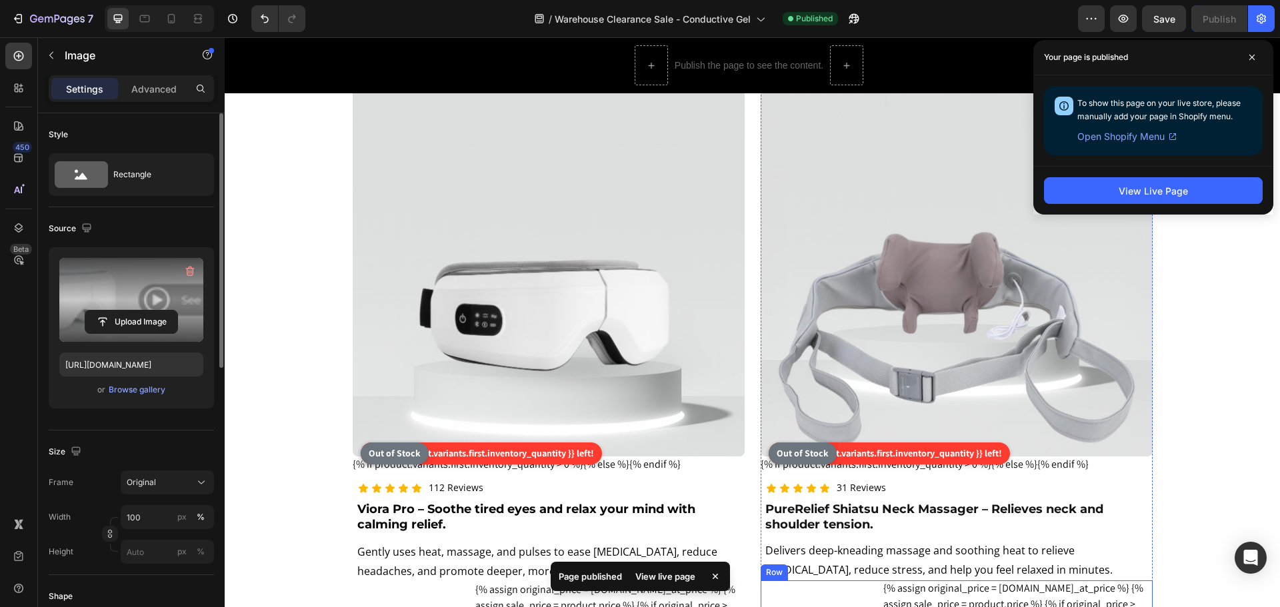
scroll to position [1800, 0]
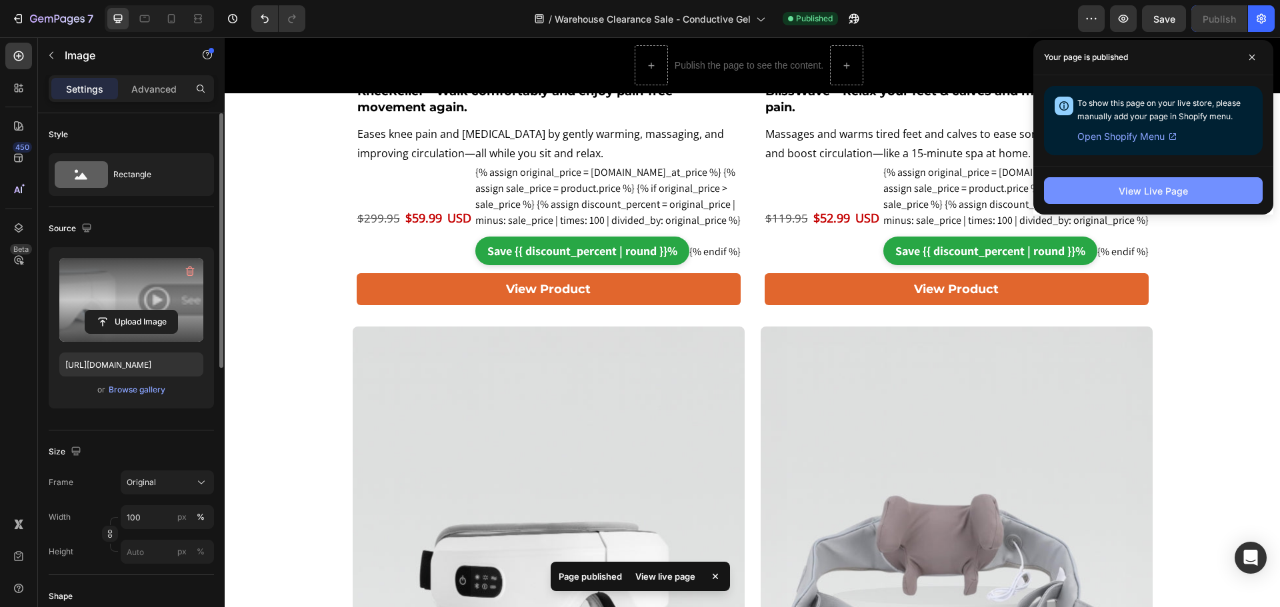
click at [1105, 199] on button "View Live Page" at bounding box center [1153, 190] width 219 height 27
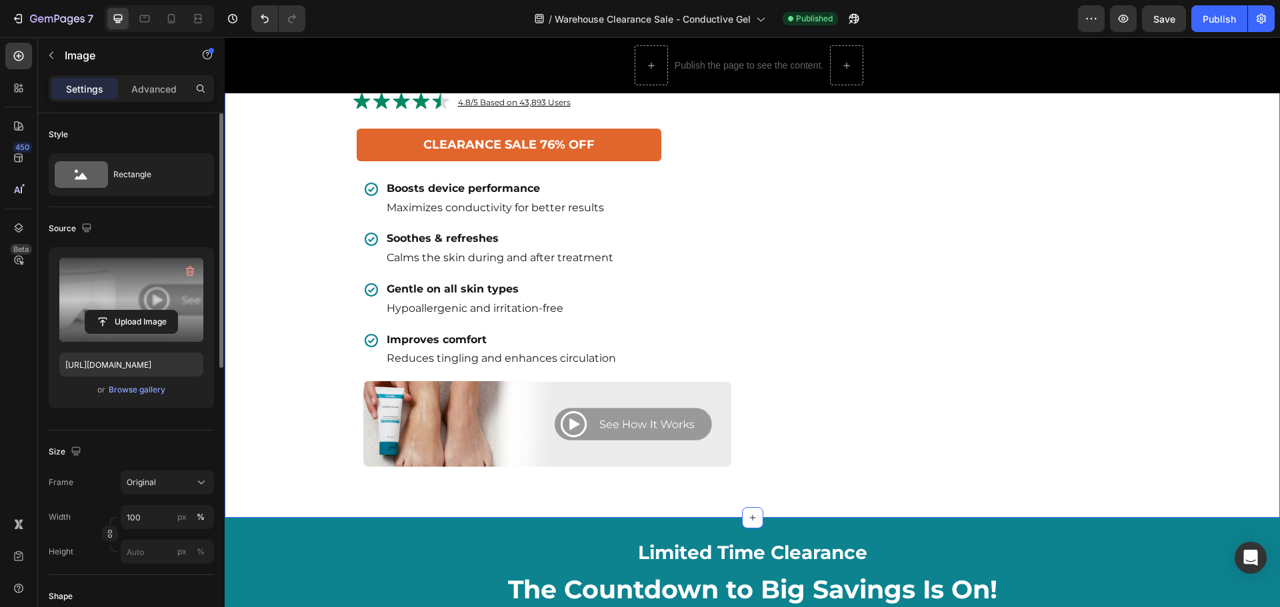
scroll to position [733, 0]
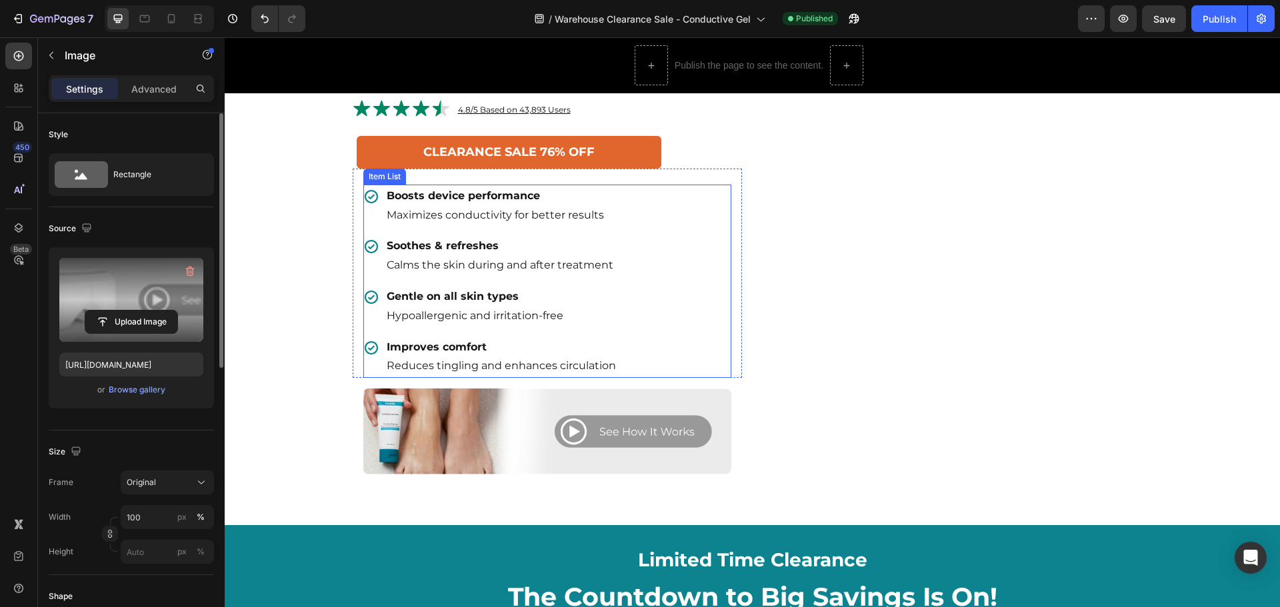
click at [496, 357] on p "Improves comfort" at bounding box center [501, 347] width 229 height 19
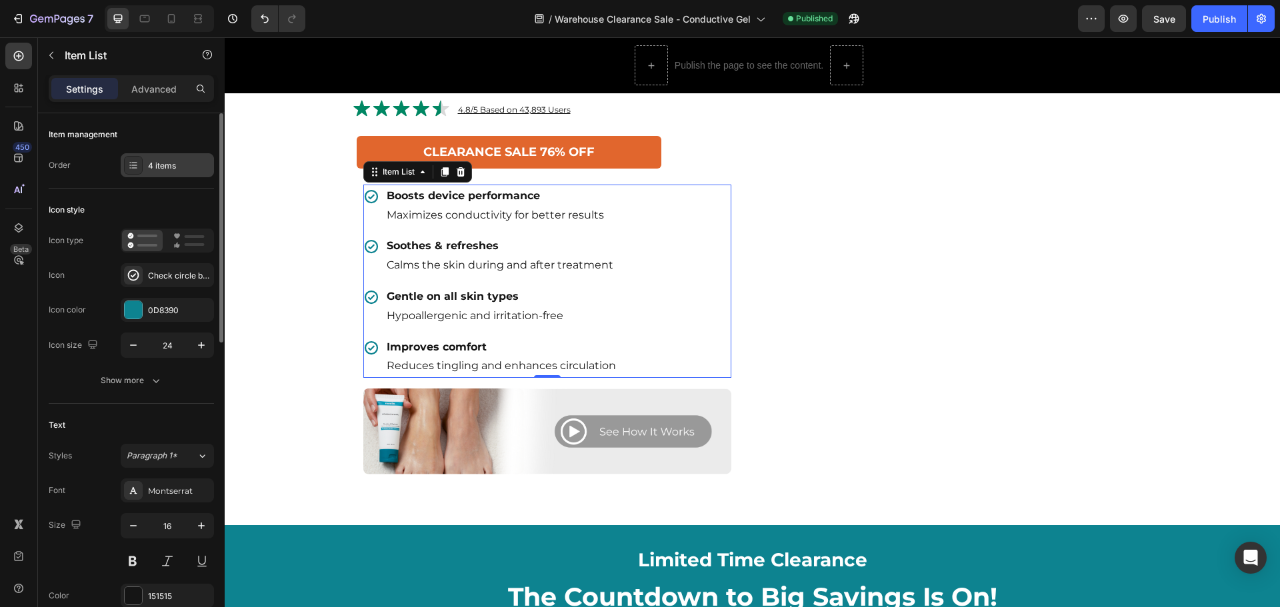
click at [174, 165] on div "4 items" at bounding box center [179, 166] width 63 height 12
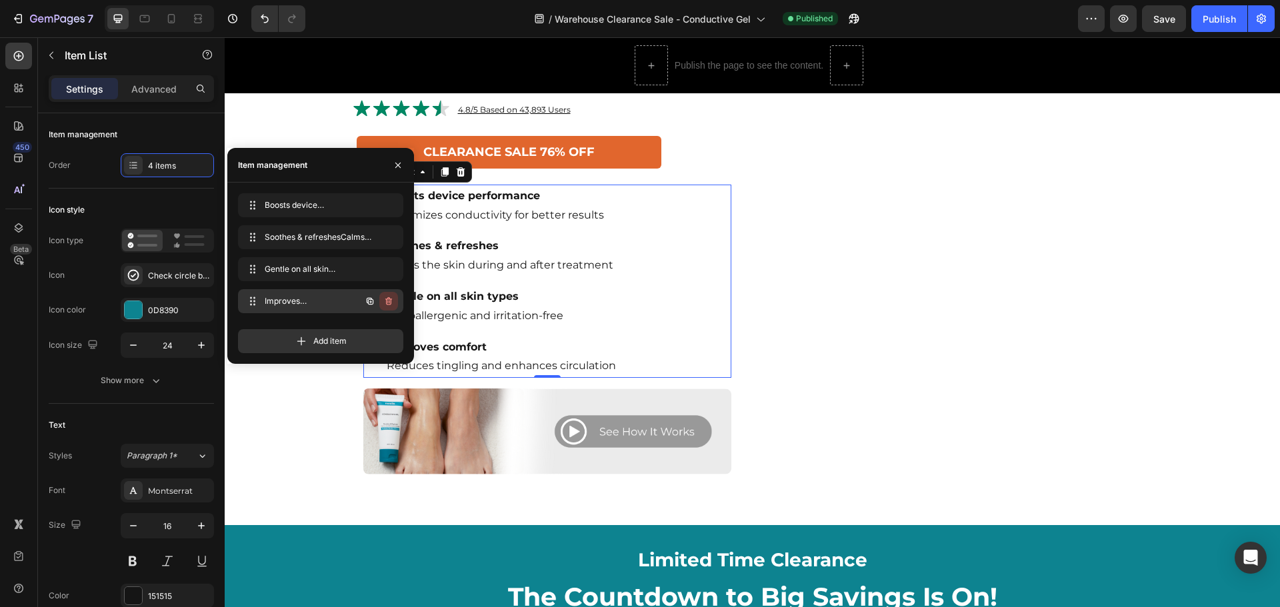
click at [395, 304] on button "button" at bounding box center [388, 301] width 19 height 19
click at [367, 297] on button "Delete" at bounding box center [379, 301] width 37 height 19
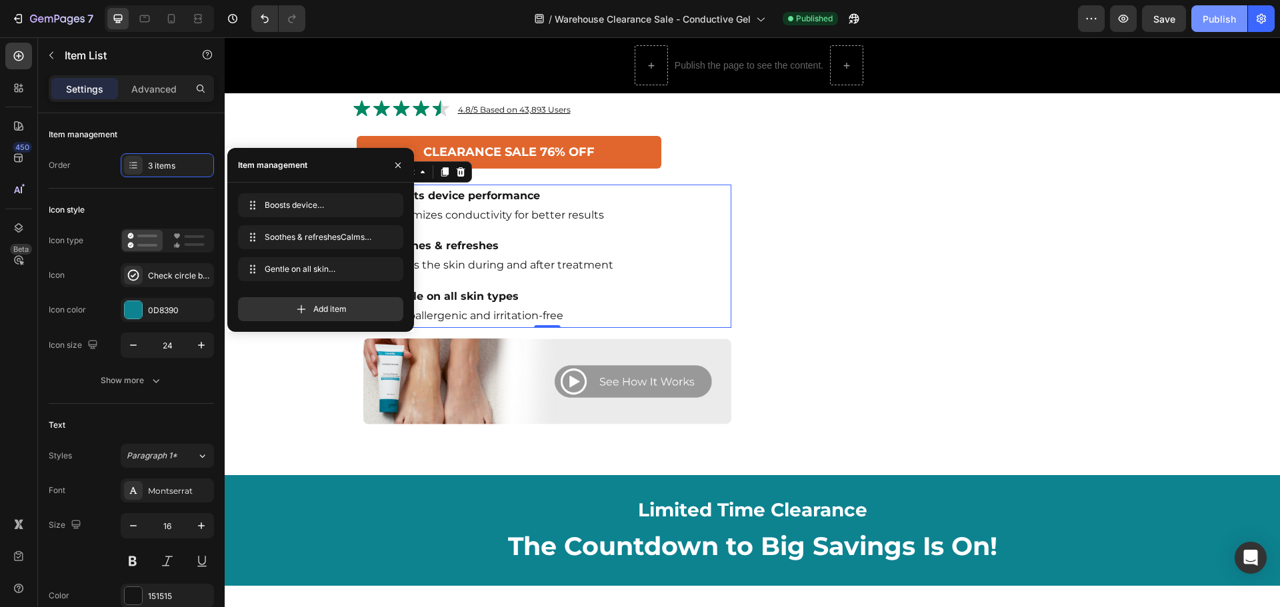
click at [1210, 19] on div "Publish" at bounding box center [1219, 19] width 33 height 14
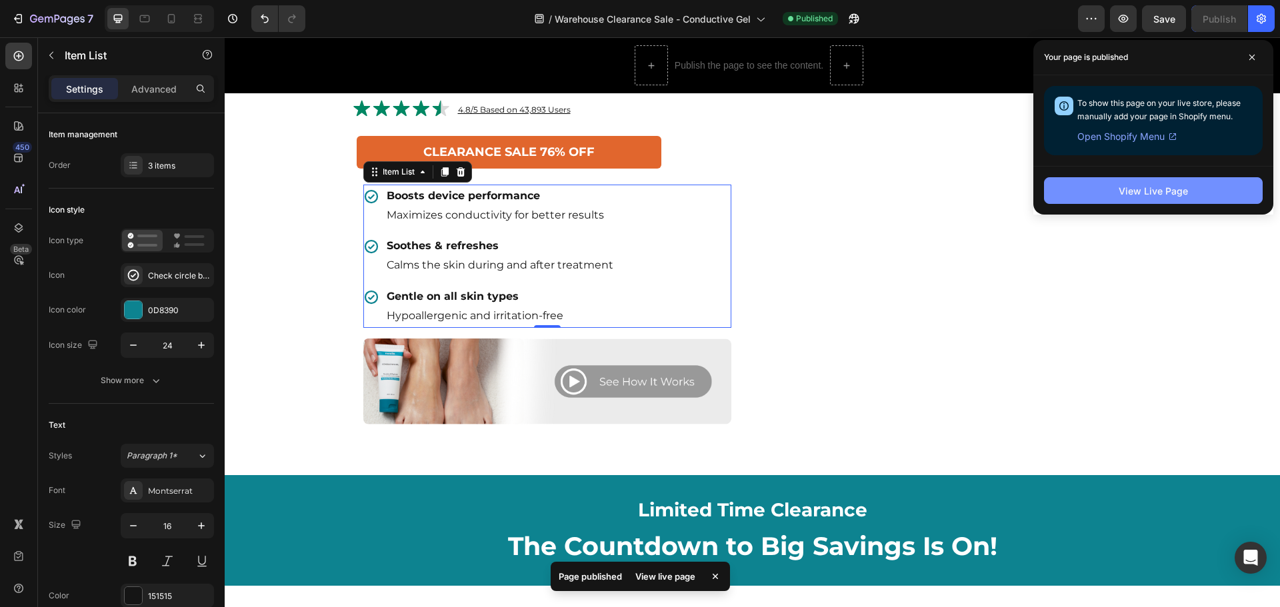
click at [1168, 195] on div "View Live Page" at bounding box center [1153, 191] width 69 height 14
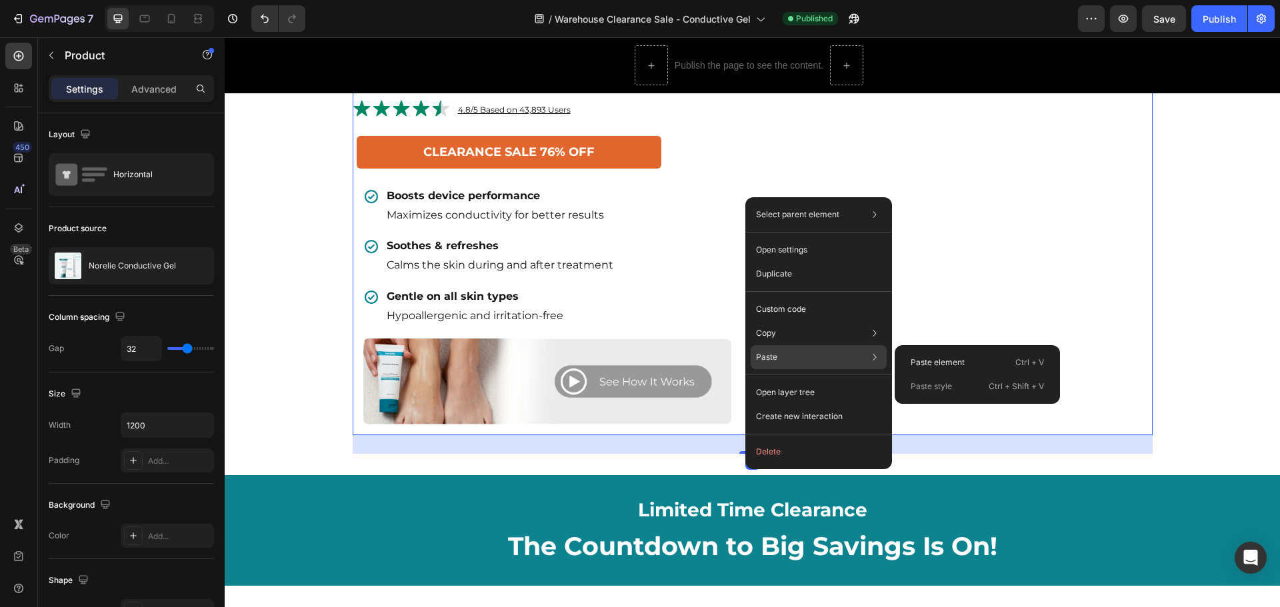
click at [791, 381] on div "Paste Paste element Ctrl + V Paste style Ctrl + Shift + V" at bounding box center [819, 393] width 136 height 24
click at [940, 359] on p "Paste element" at bounding box center [938, 363] width 54 height 12
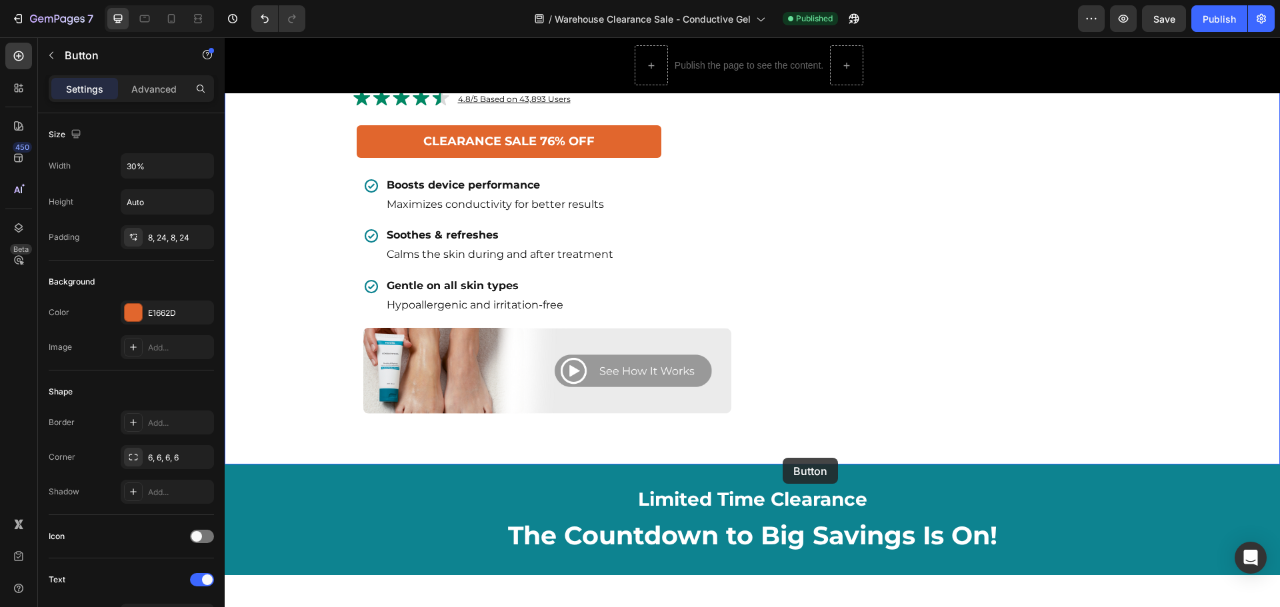
scroll to position [992, 0]
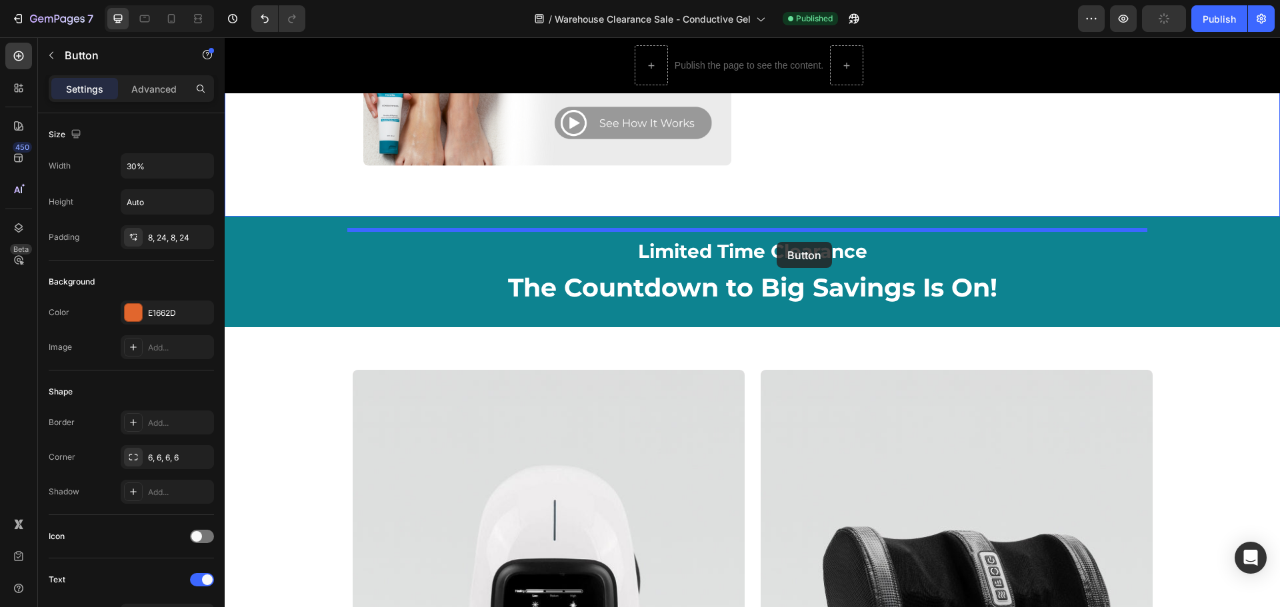
drag, startPoint x: 791, startPoint y: 252, endPoint x: 777, endPoint y: 242, distance: 17.2
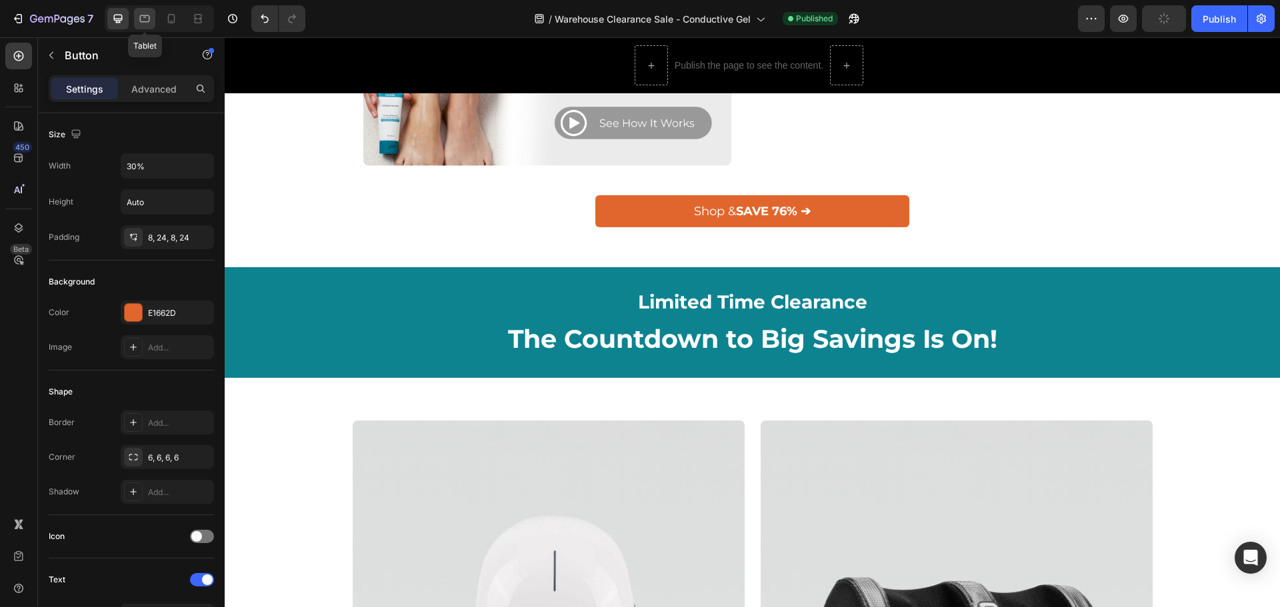
click at [143, 17] on icon at bounding box center [144, 18] width 13 height 13
type input "16"
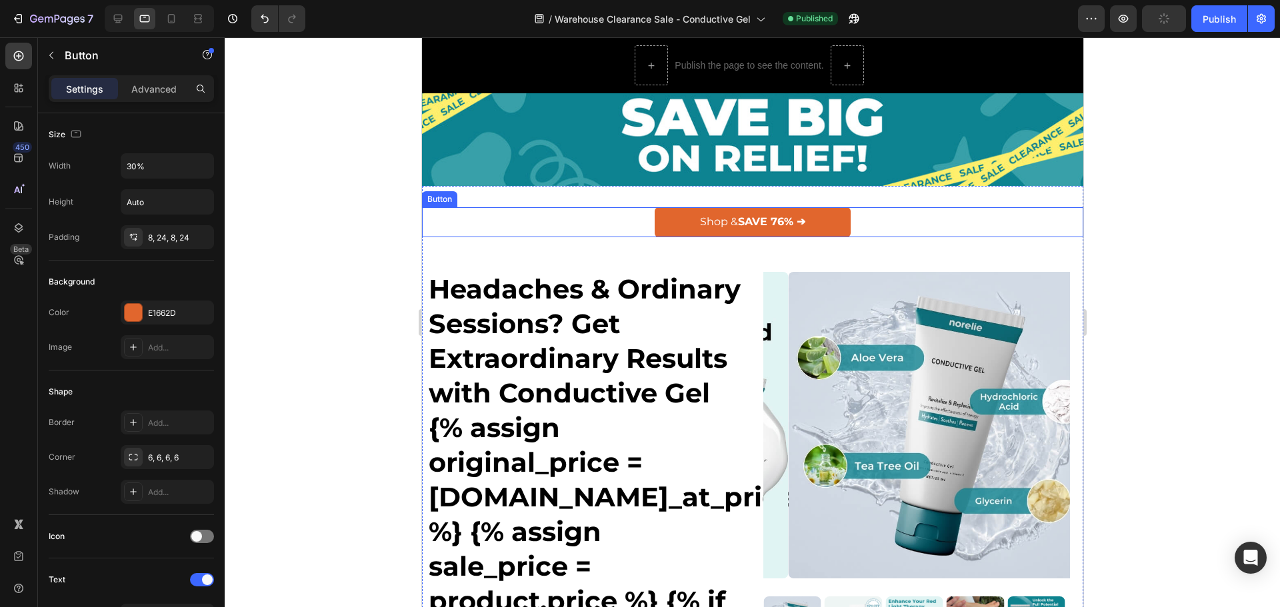
click at [539, 227] on div "Shop & SAVE 76% ➔ Button 0" at bounding box center [751, 222] width 661 height 30
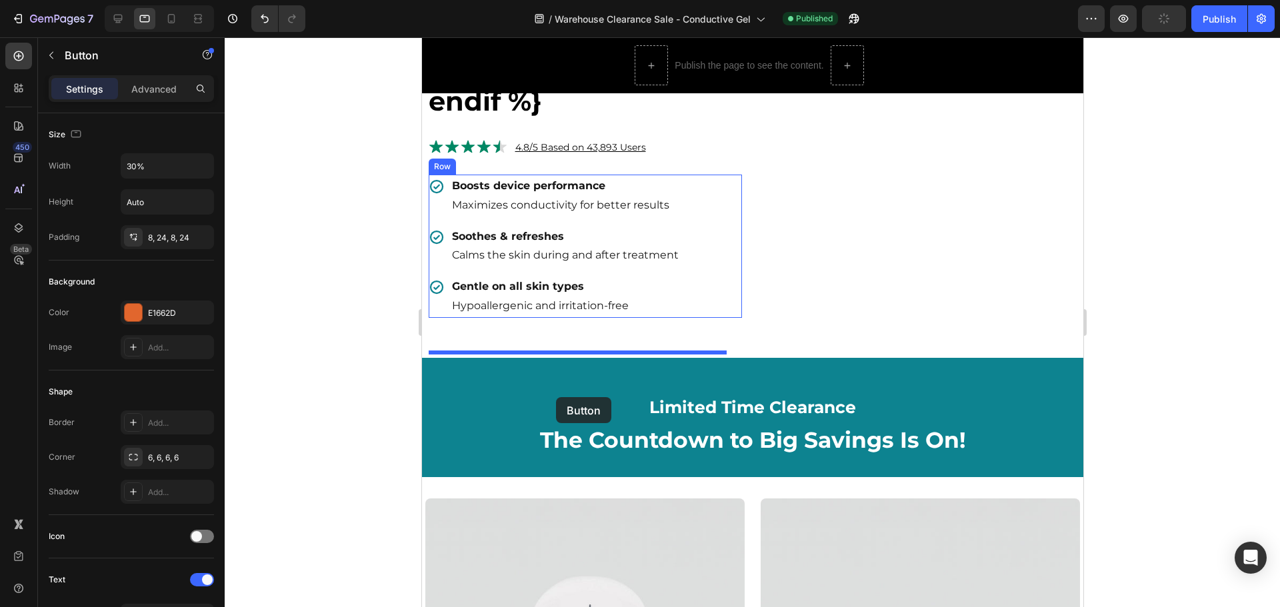
scroll to position [949, 0]
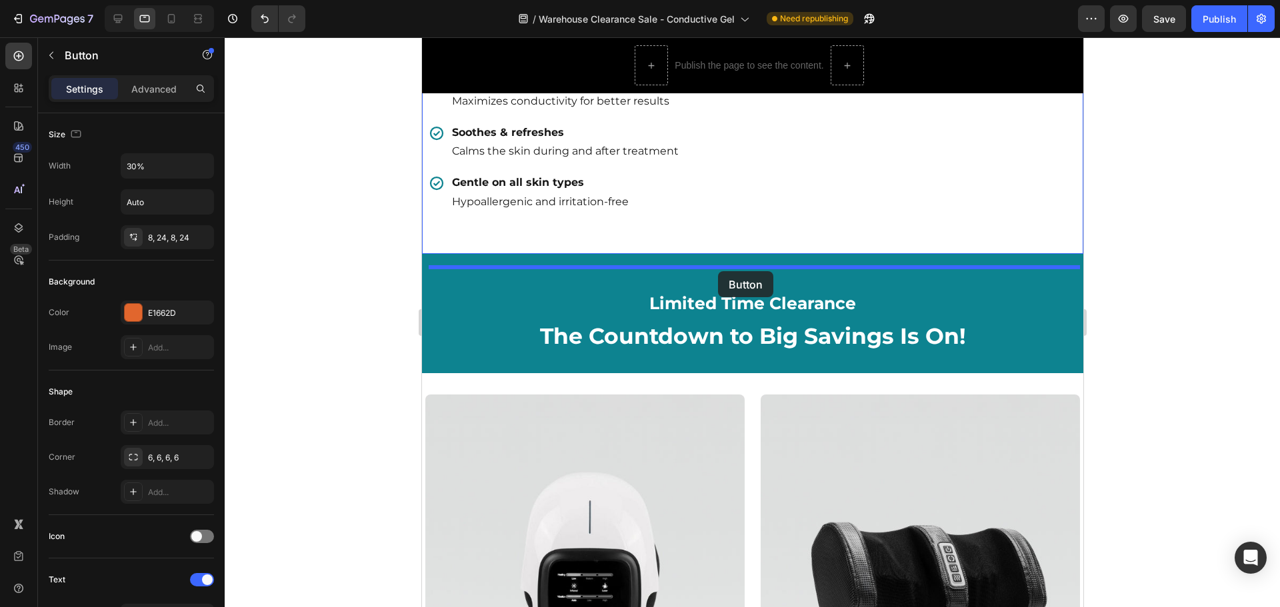
drag, startPoint x: 439, startPoint y: 199, endPoint x: 719, endPoint y: 271, distance: 289.2
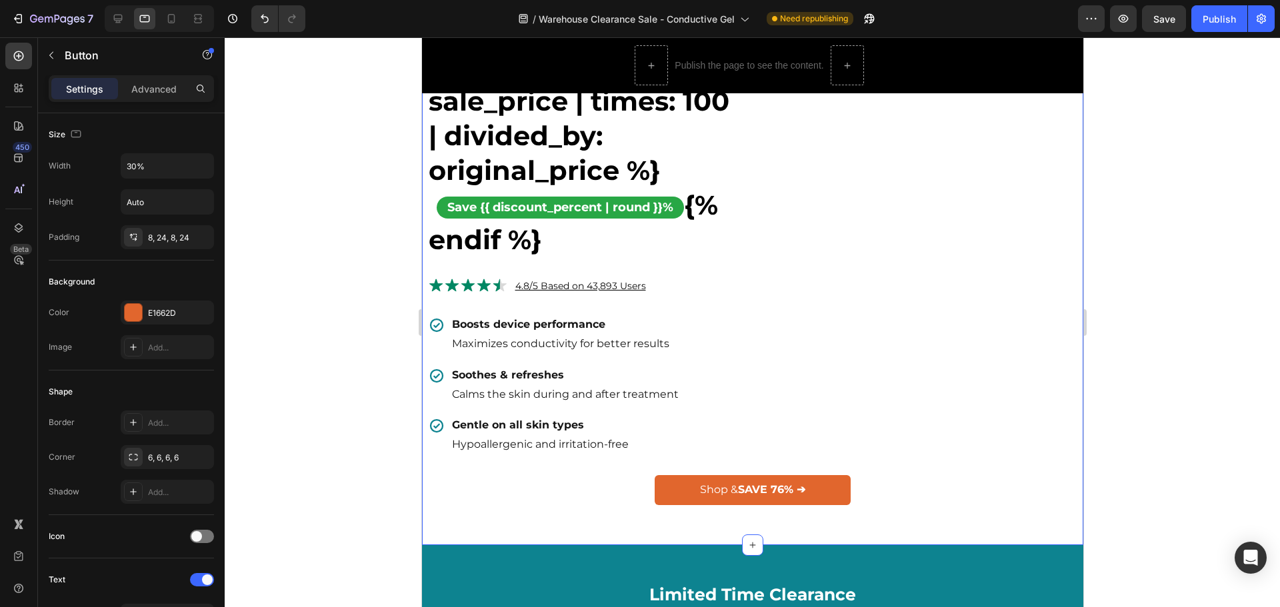
scroll to position [633, 0]
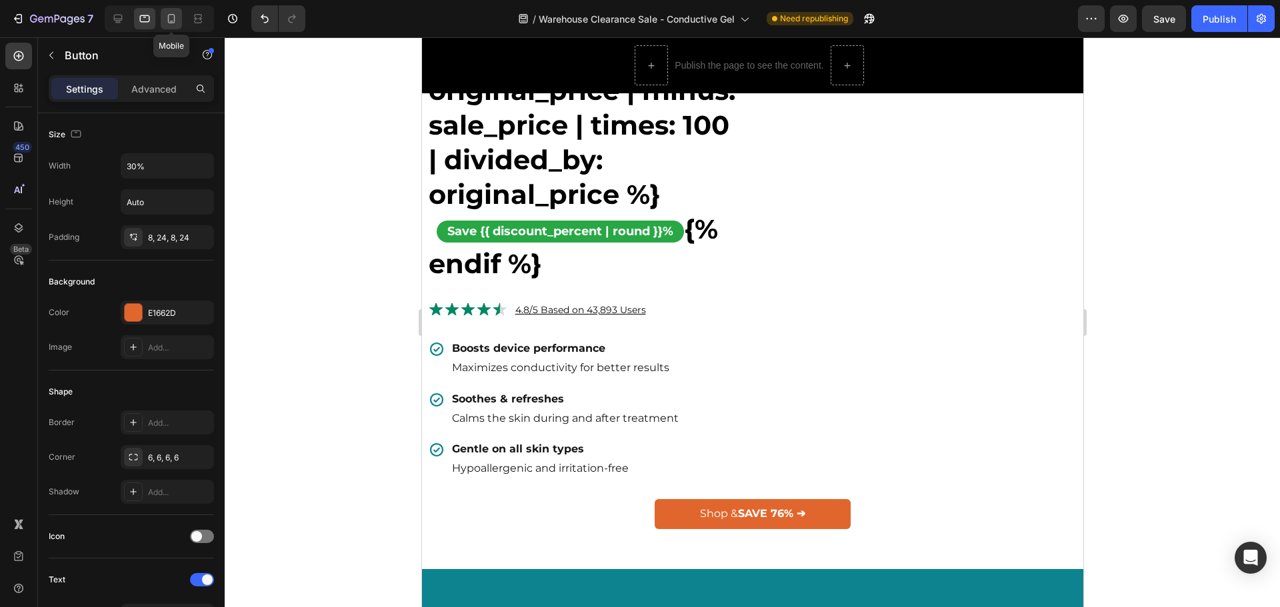
click at [173, 21] on icon at bounding box center [171, 18] width 13 height 13
type input "7000%"
type input "14"
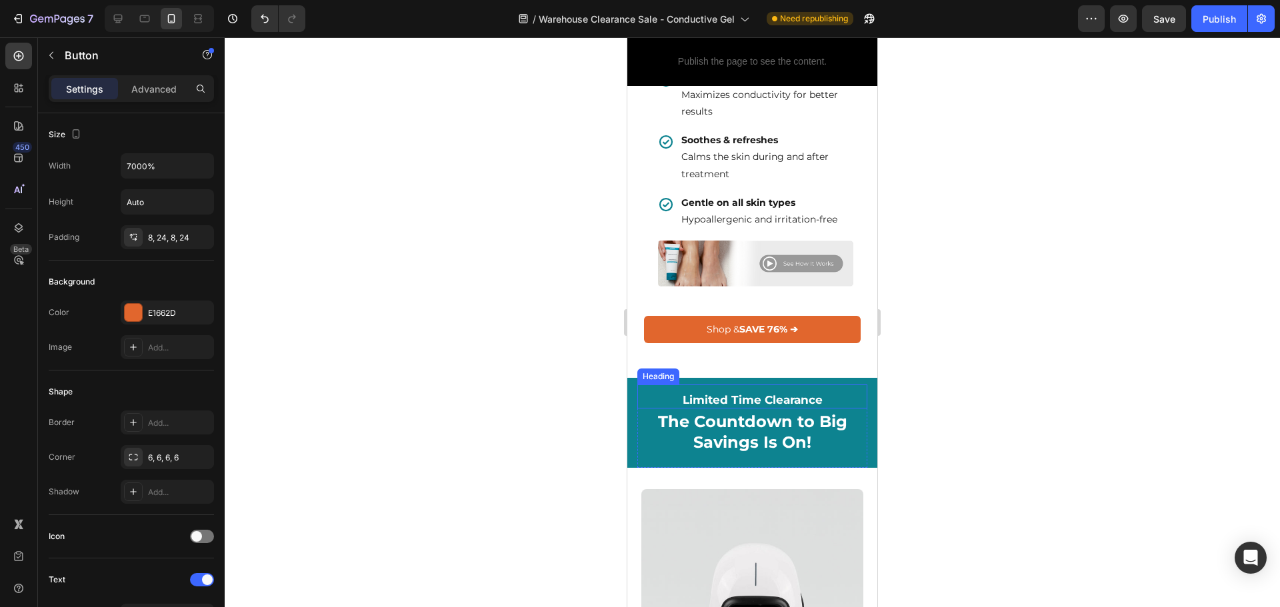
scroll to position [949, 0]
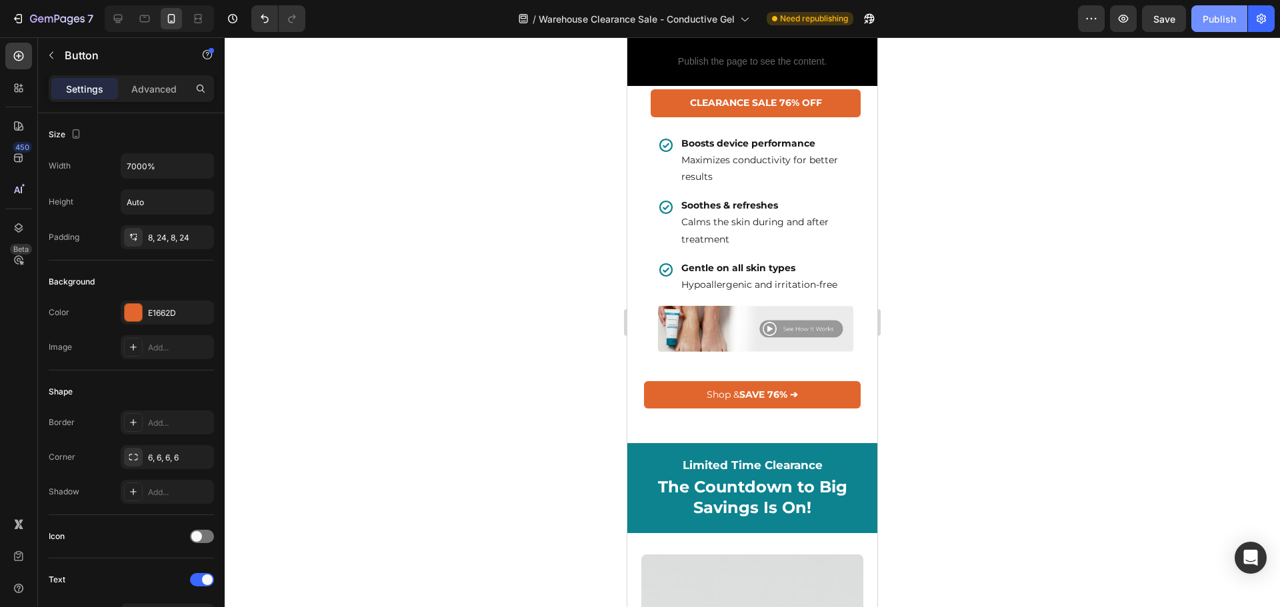
click at [1217, 24] on div "Publish" at bounding box center [1219, 19] width 33 height 14
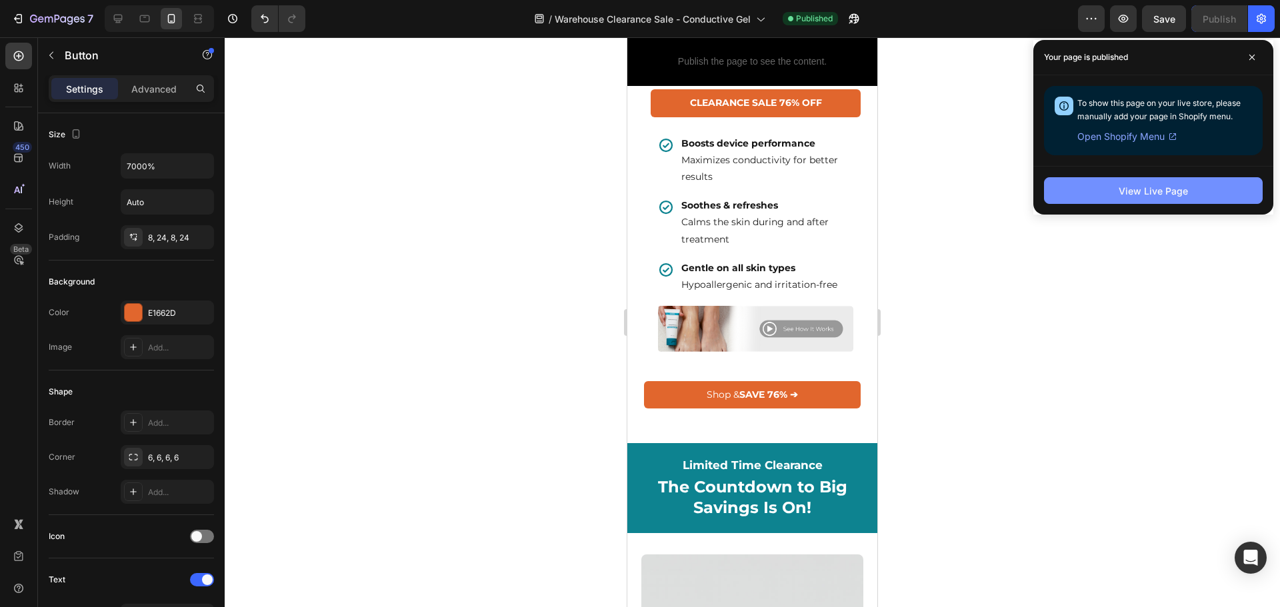
click at [1120, 201] on button "View Live Page" at bounding box center [1153, 190] width 219 height 27
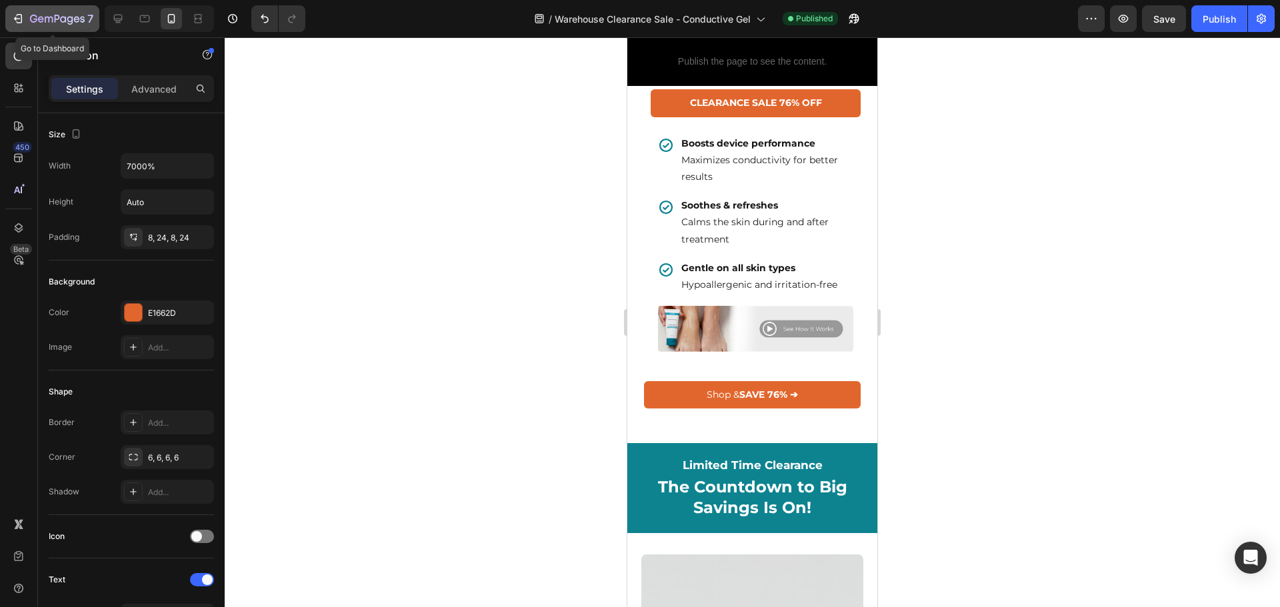
click at [51, 11] on div "7" at bounding box center [61, 19] width 63 height 16
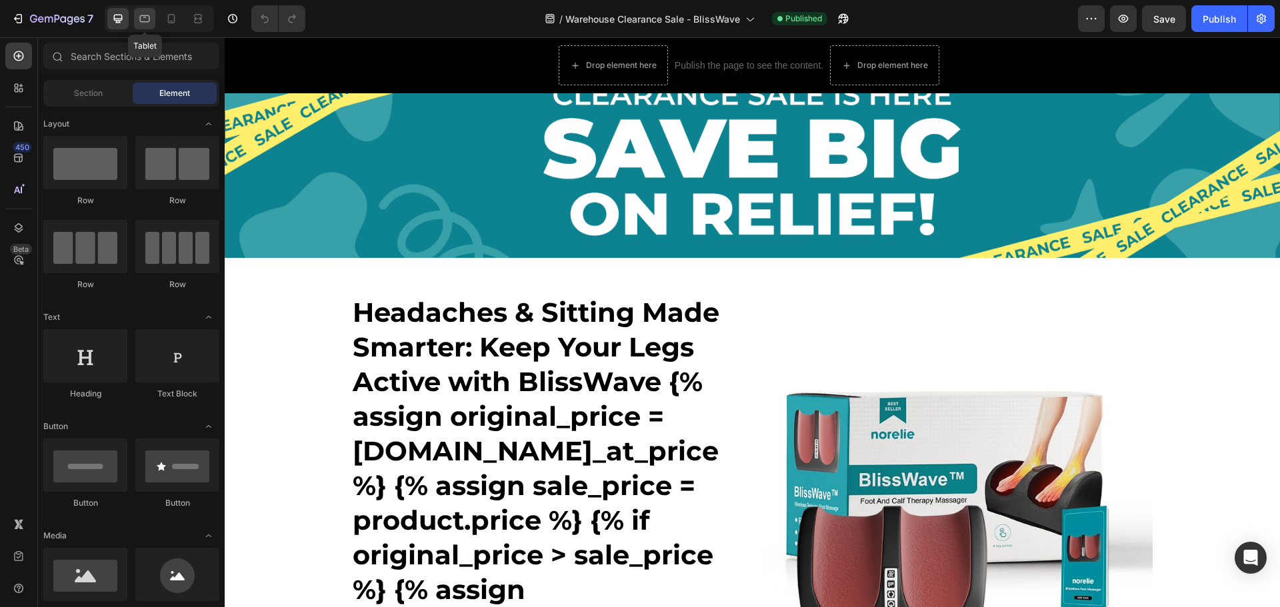
click at [145, 11] on div at bounding box center [144, 18] width 21 height 21
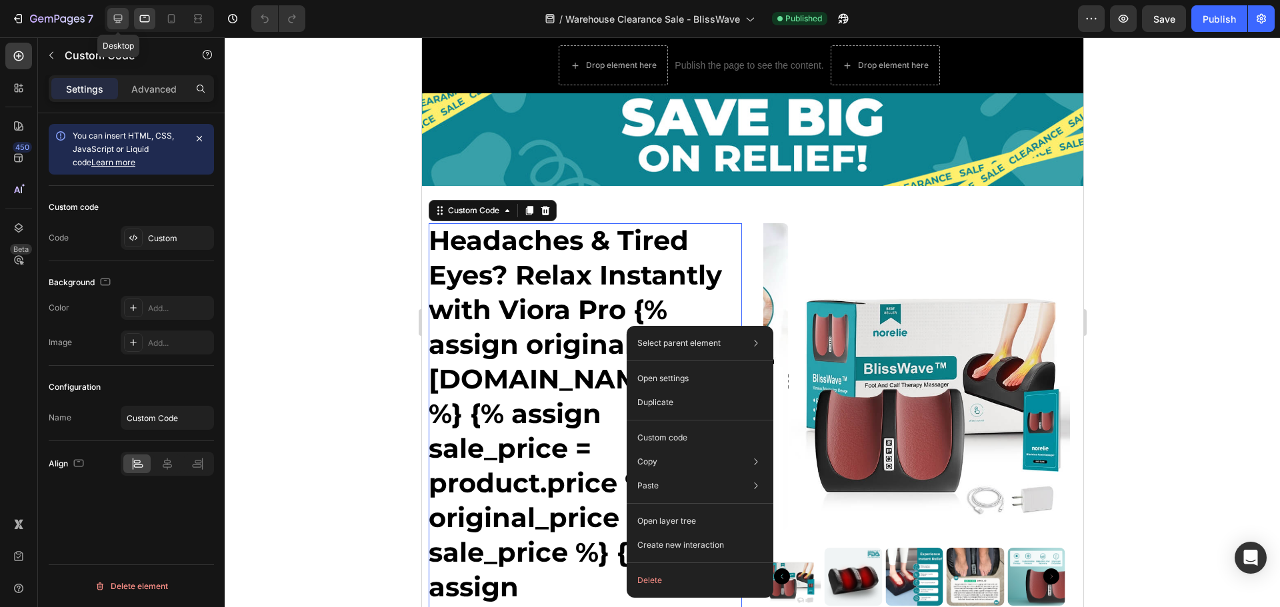
click at [114, 19] on icon at bounding box center [118, 19] width 9 height 9
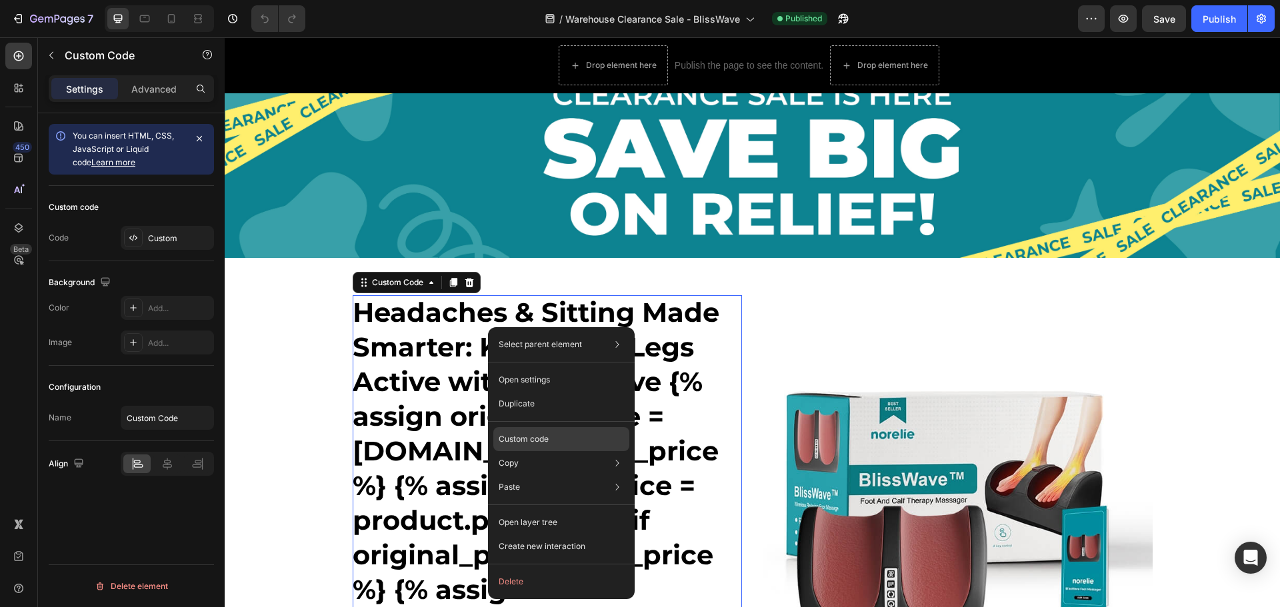
click at [540, 439] on p "Custom code" at bounding box center [524, 439] width 50 height 12
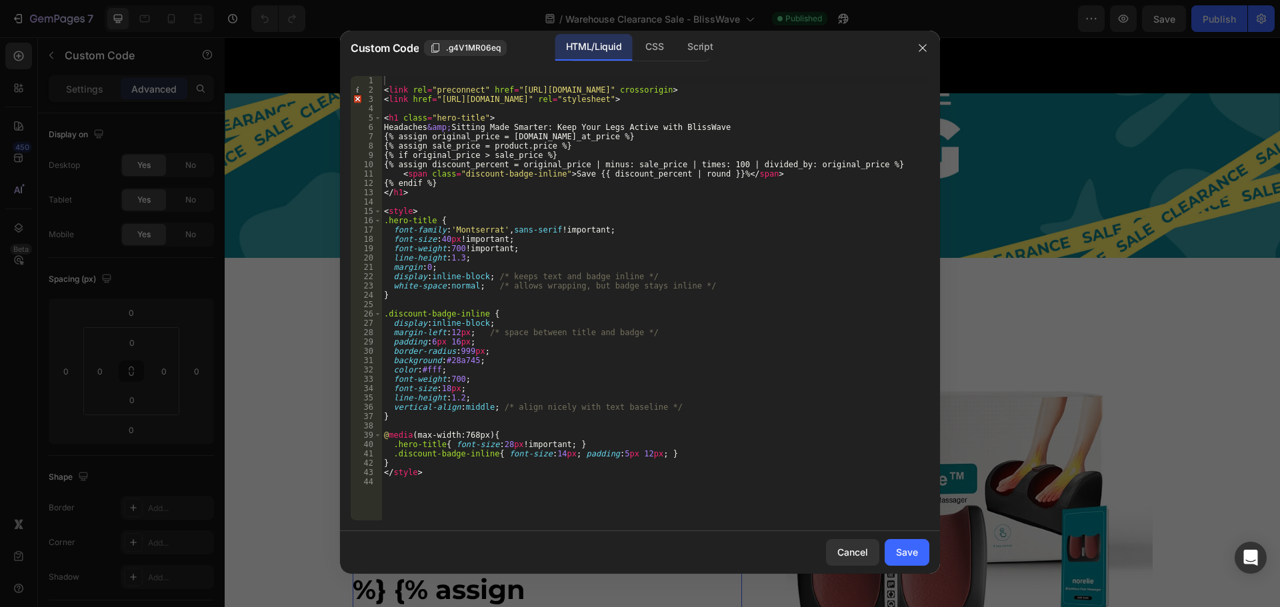
type textarea "Headaches &amp; Sitting Made Smarter: Keep Your Legs Active with BlissWave"
drag, startPoint x: 465, startPoint y: 128, endPoint x: 723, endPoint y: 131, distance: 258.1
click at [723, 131] on div "< link rel = "preconnect" href = "https://fonts.gstatic.com" crossorigin > < li…" at bounding box center [655, 307] width 548 height 463
drag, startPoint x: 865, startPoint y: 549, endPoint x: 637, endPoint y: 511, distance: 231.3
click at [865, 549] on div "Cancel" at bounding box center [852, 552] width 31 height 14
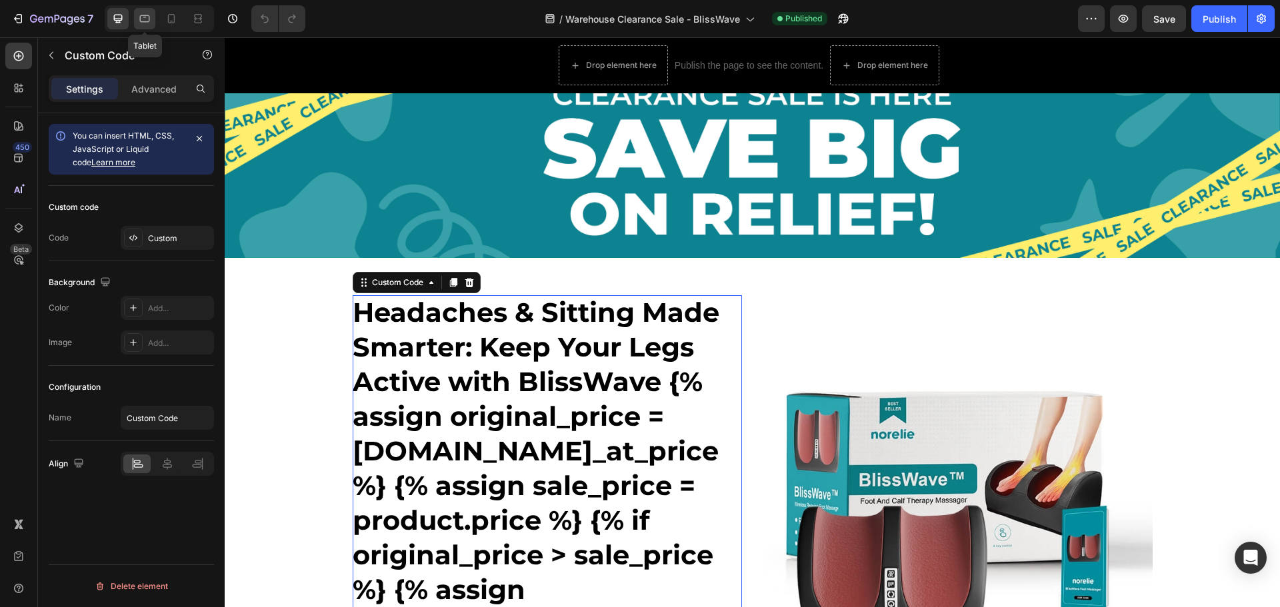
click at [149, 19] on icon at bounding box center [145, 18] width 10 height 7
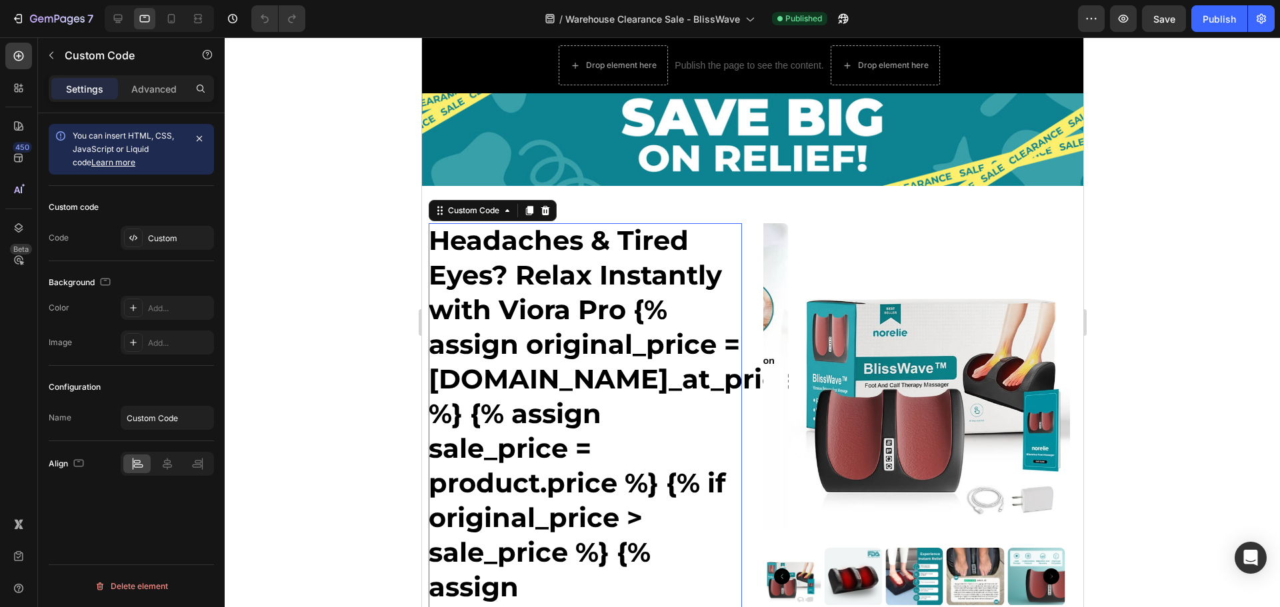
click at [505, 251] on h1 "Headaches & Tired Eyes? Relax Instantly with Viora Pro {% assign original_price…" at bounding box center [584, 535] width 313 height 624
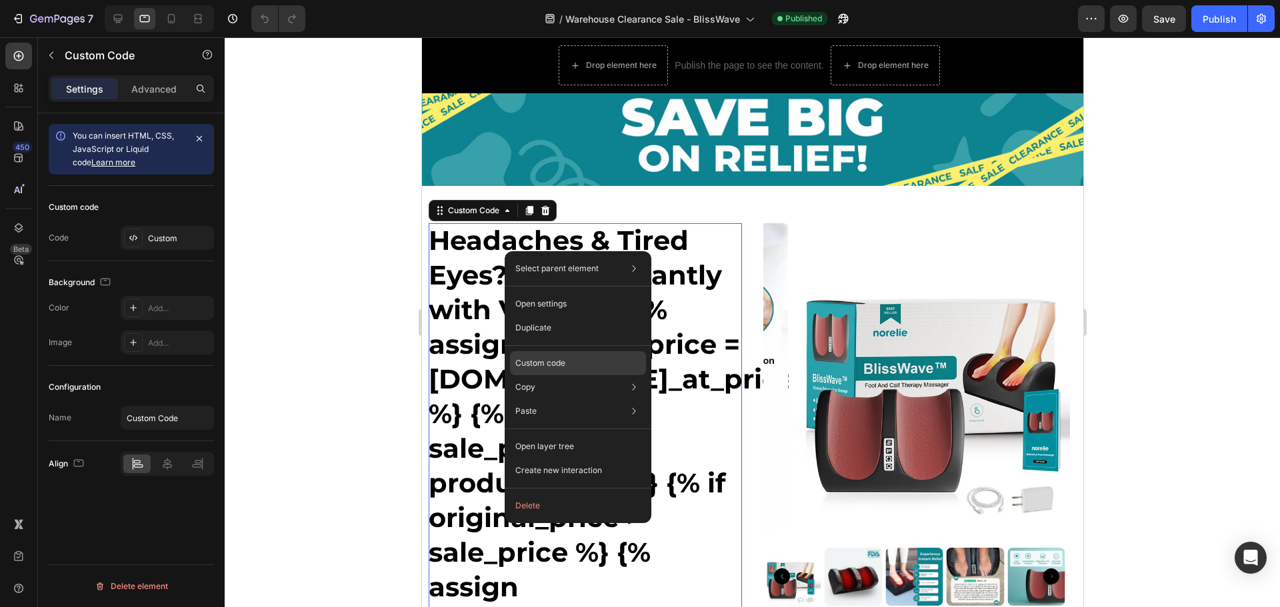
click at [565, 369] on p "Custom code" at bounding box center [540, 363] width 50 height 12
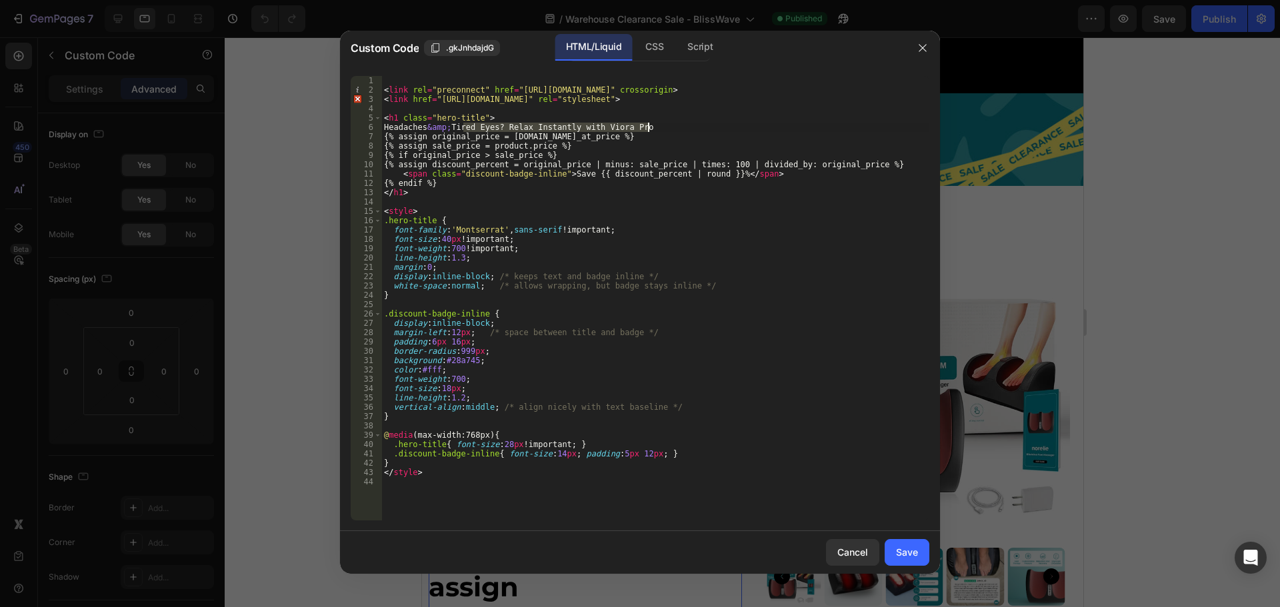
drag, startPoint x: 462, startPoint y: 127, endPoint x: 650, endPoint y: 123, distance: 188.1
click at [650, 123] on div "< link rel = "preconnect" href = "[URL][DOMAIN_NAME]" crossorigin > < link href…" at bounding box center [655, 307] width 548 height 463
paste textarea "Sitting Made Smarter: Keep Your Legs Active with BlissWave"
type textarea "Headaches &amp; Sitting Made Smarter: Keep Your Legs Active with BlissWave"
click at [917, 556] on div "Save" at bounding box center [907, 552] width 22 height 14
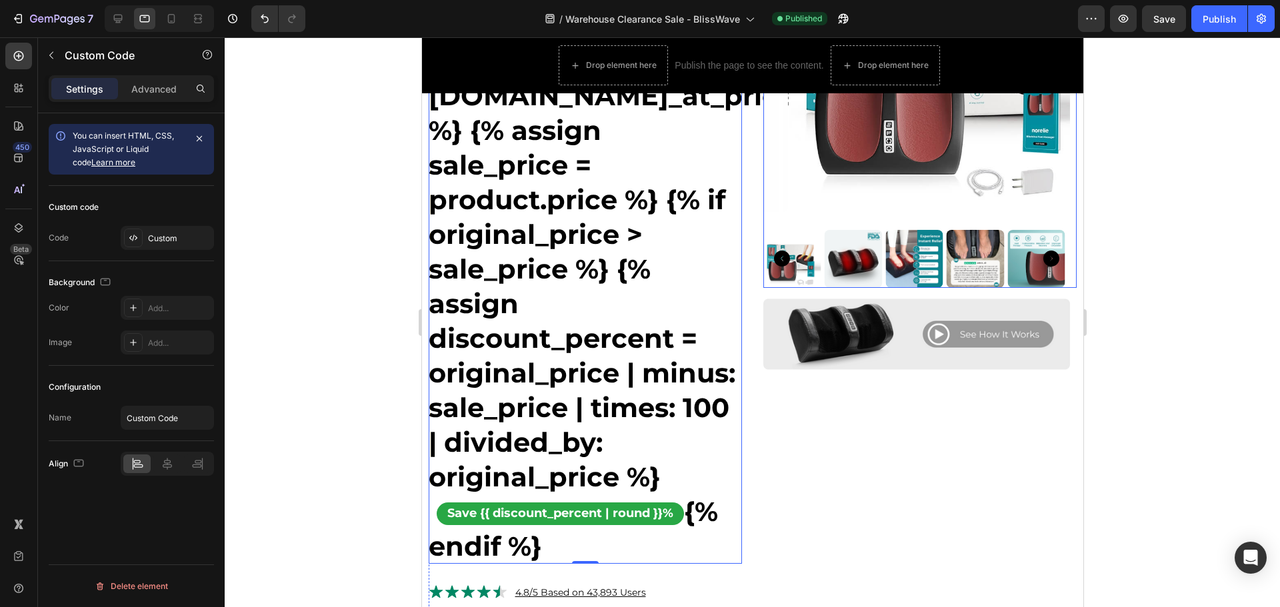
scroll to position [67, 0]
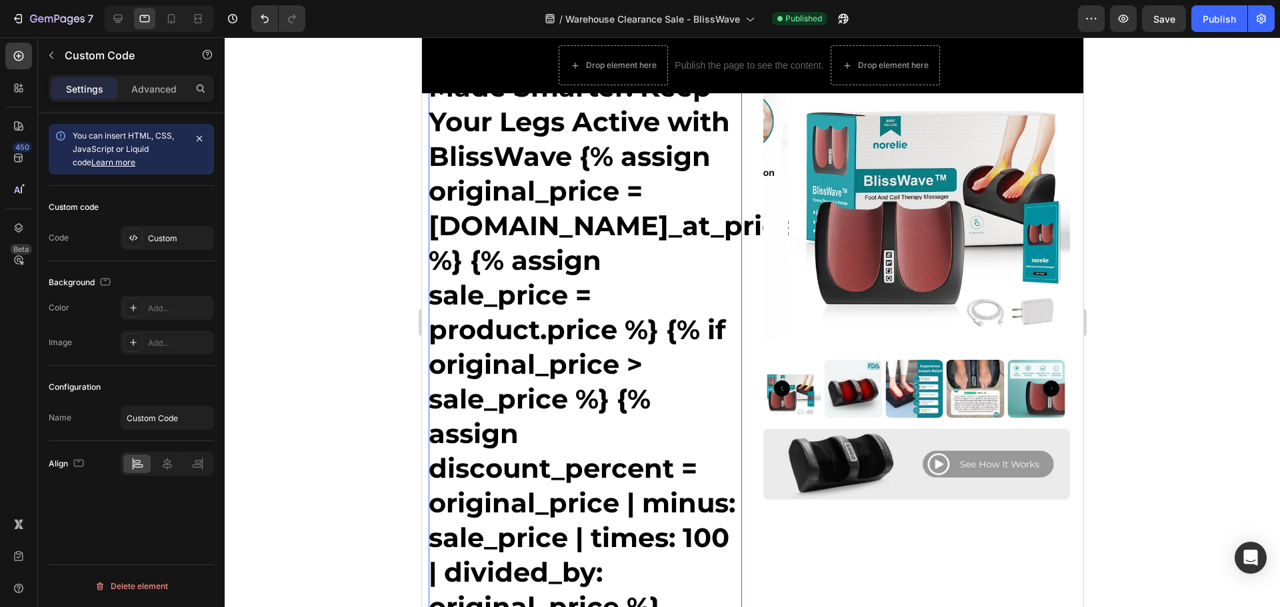
click at [156, 21] on div at bounding box center [159, 18] width 109 height 27
click at [169, 18] on icon at bounding box center [171, 18] width 13 height 13
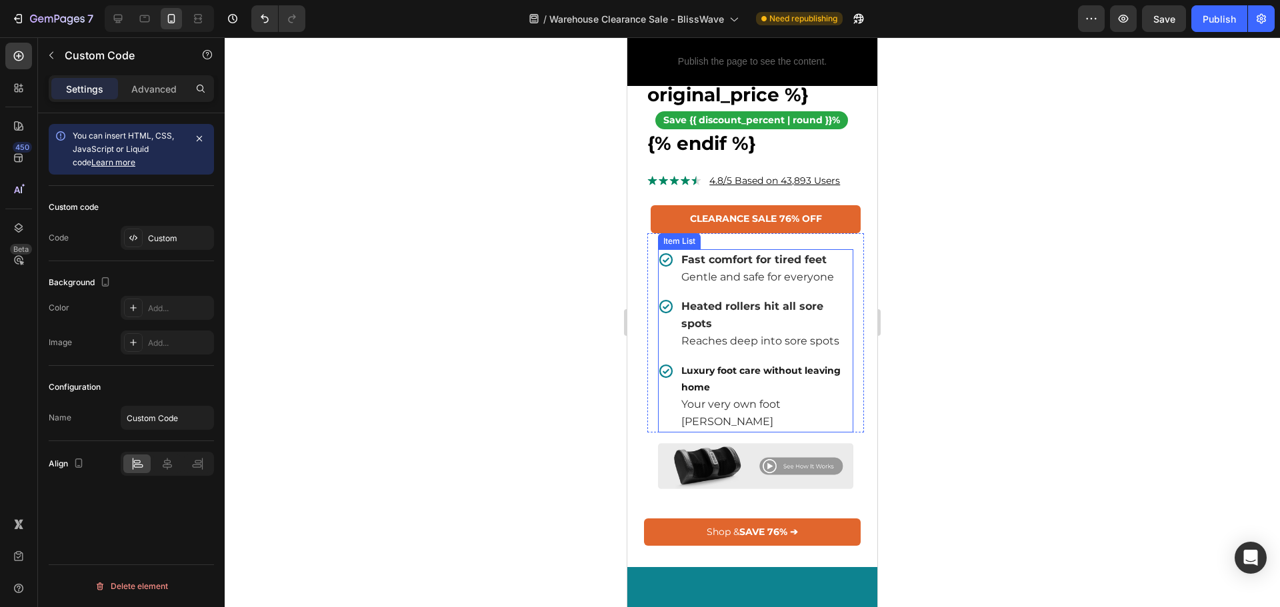
scroll to position [887, 0]
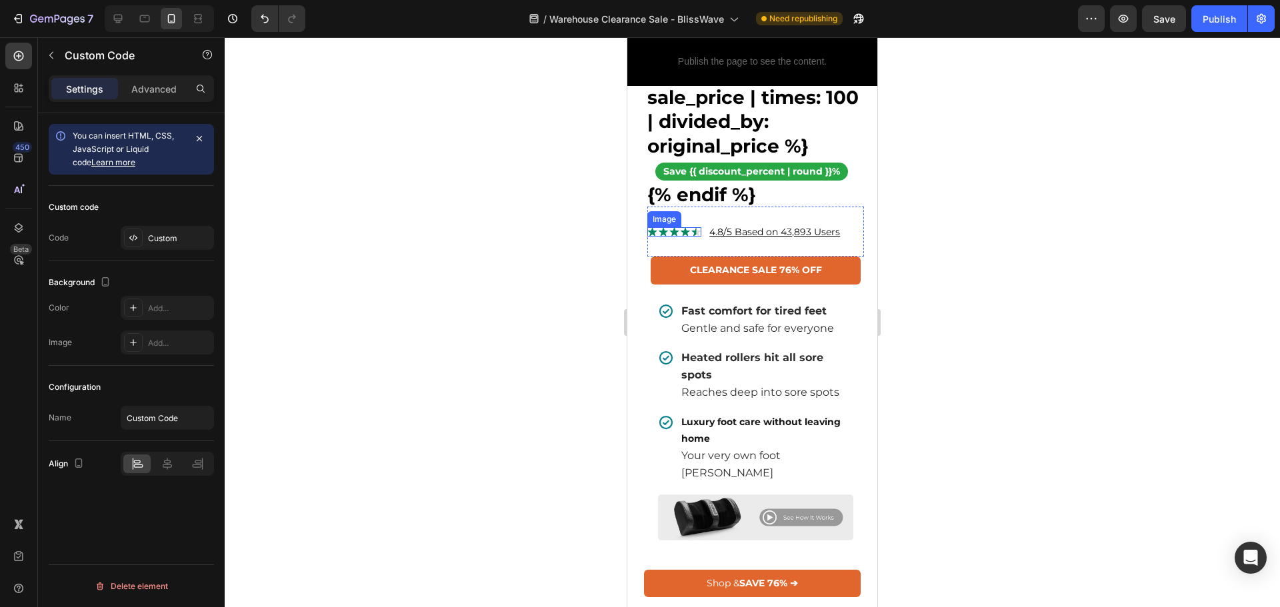
click at [683, 237] on img at bounding box center [674, 231] width 54 height 9
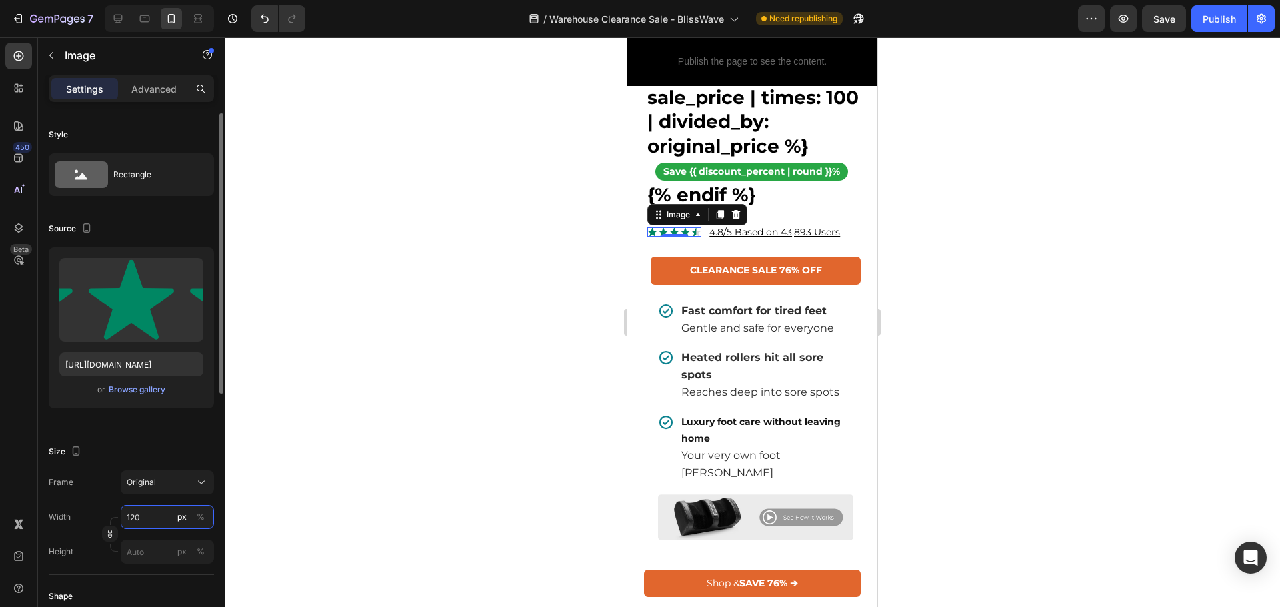
click at [151, 520] on input "120" at bounding box center [167, 517] width 93 height 24
type input "100"
click at [761, 238] on u "4.8/5 Based on 43,893 Users" at bounding box center [774, 232] width 131 height 12
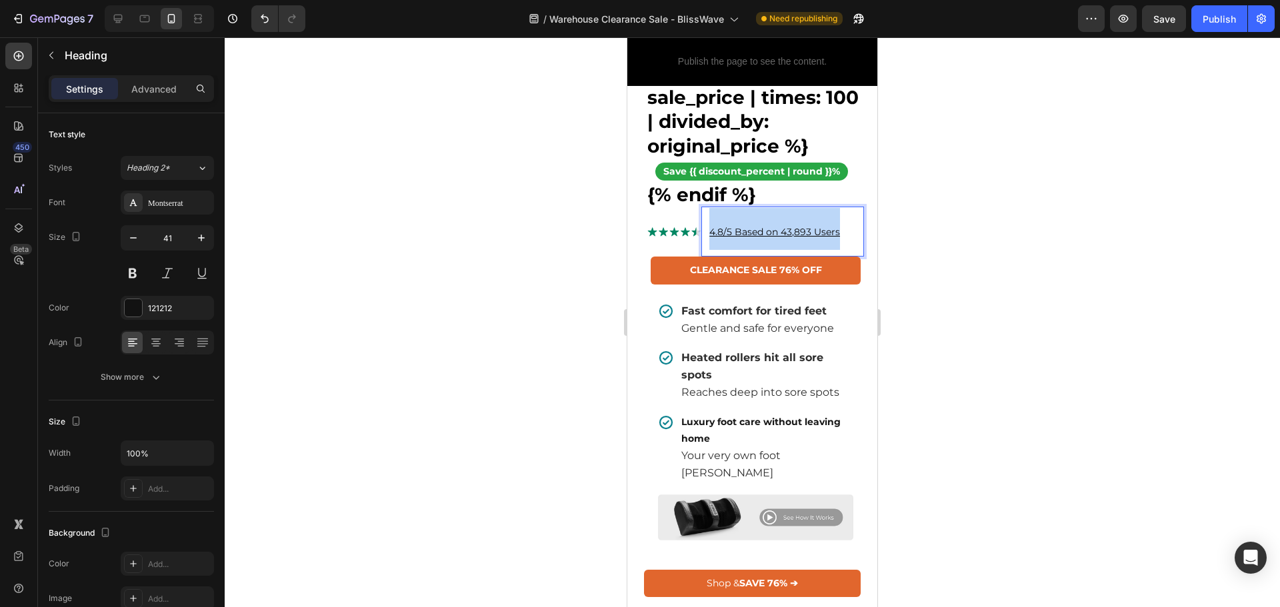
drag, startPoint x: 842, startPoint y: 269, endPoint x: 705, endPoint y: 282, distance: 137.3
click at [708, 251] on h2 "4.8/5 Based on 43,893 Users" at bounding box center [786, 229] width 156 height 45
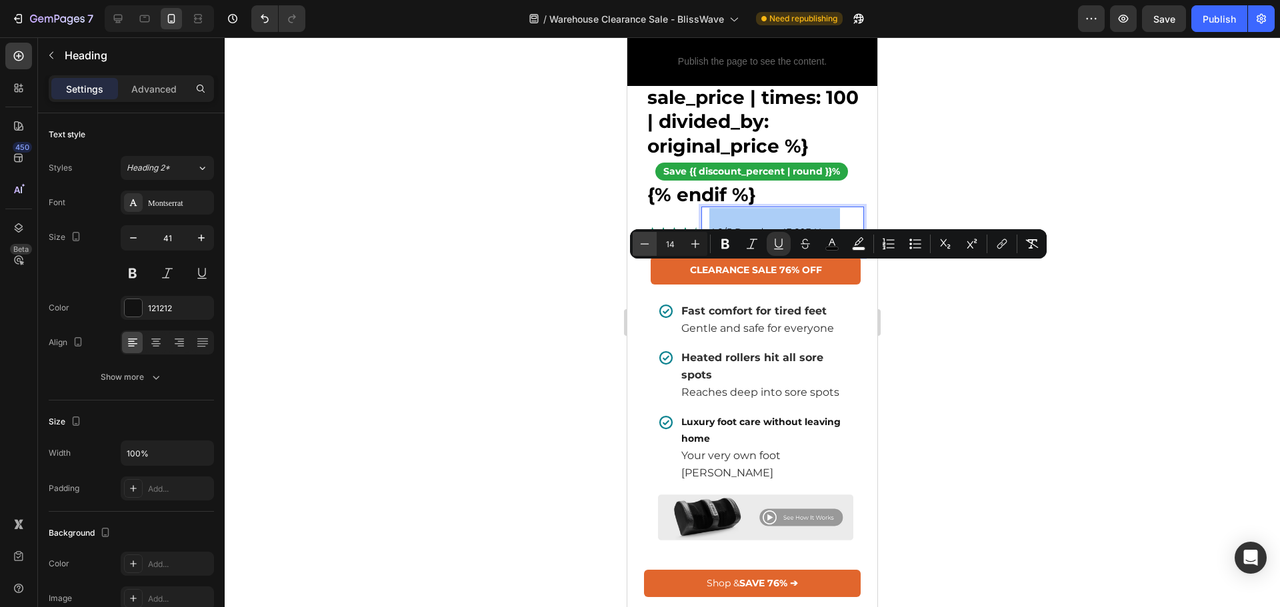
click at [644, 241] on icon "Editor contextual toolbar" at bounding box center [644, 243] width 13 height 13
type input "12"
click at [1213, 25] on div "Publish" at bounding box center [1219, 19] width 33 height 14
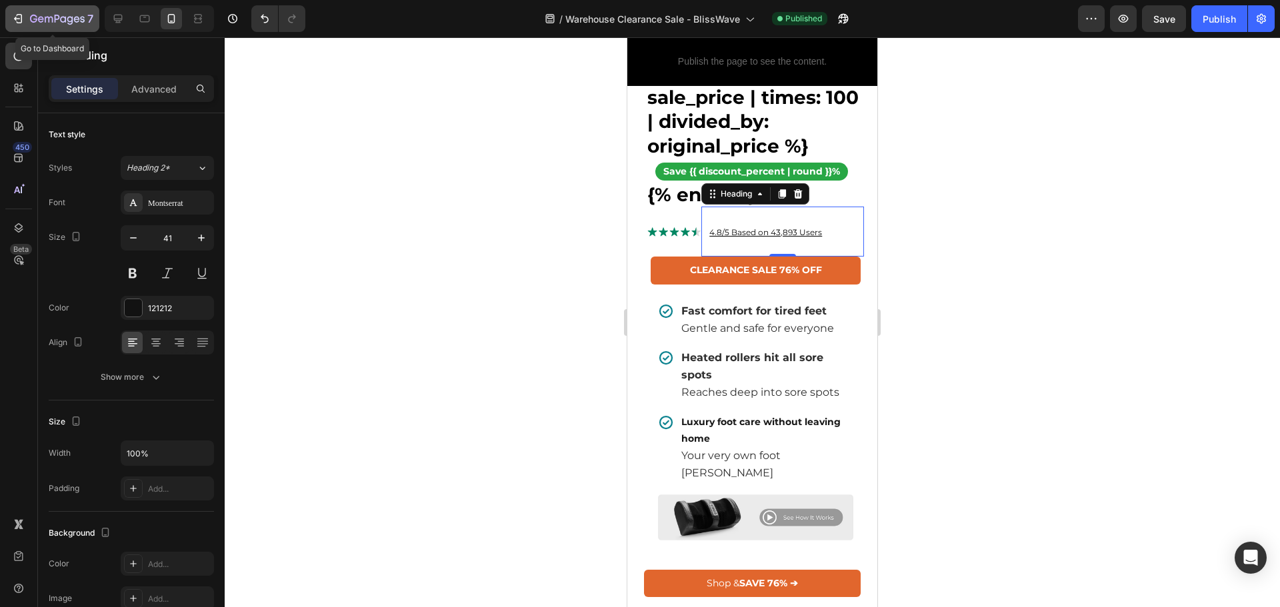
click at [63, 19] on icon "button" at bounding box center [57, 19] width 55 height 11
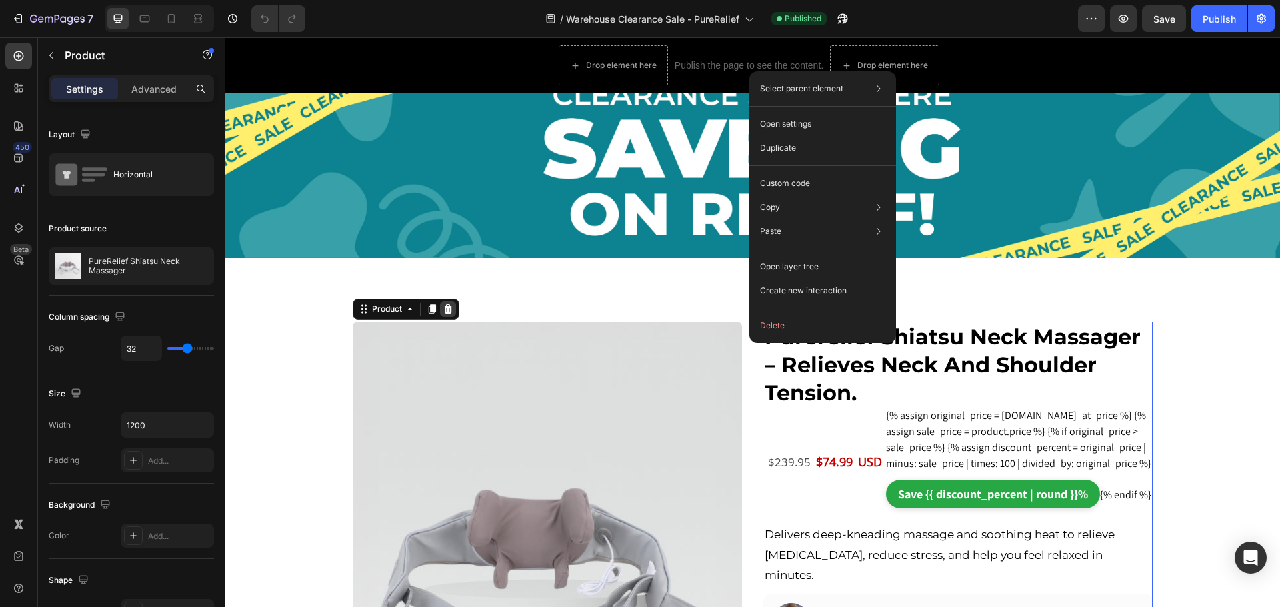
click at [443, 310] on icon at bounding box center [448, 309] width 11 height 11
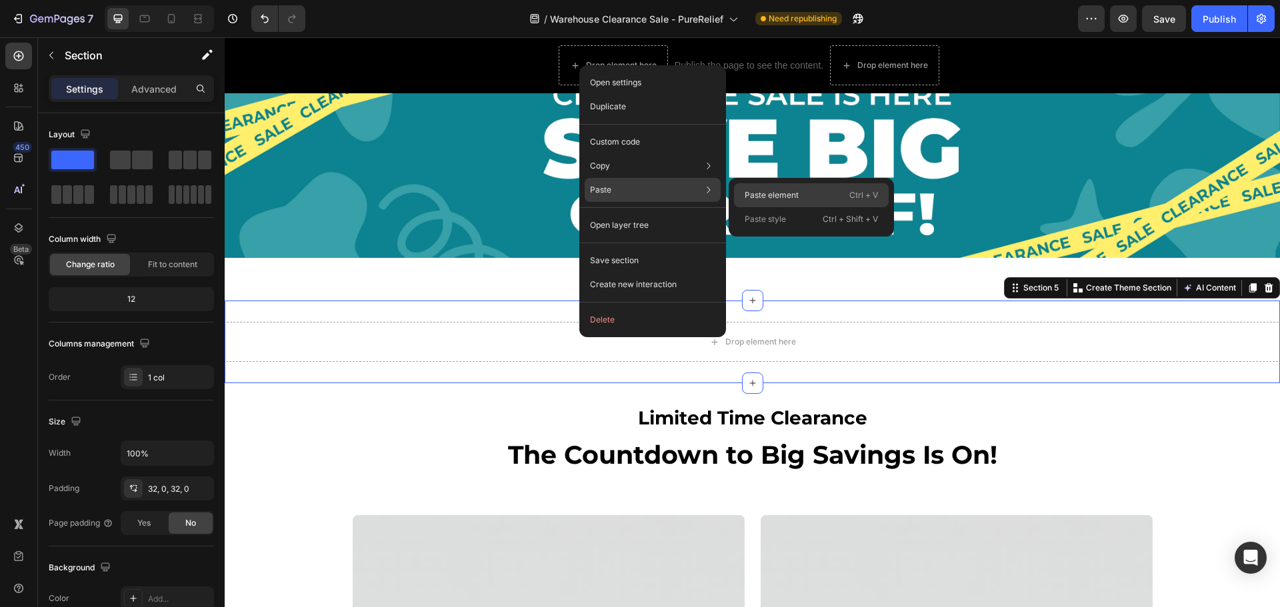
click at [765, 190] on p "Paste element" at bounding box center [772, 195] width 54 height 12
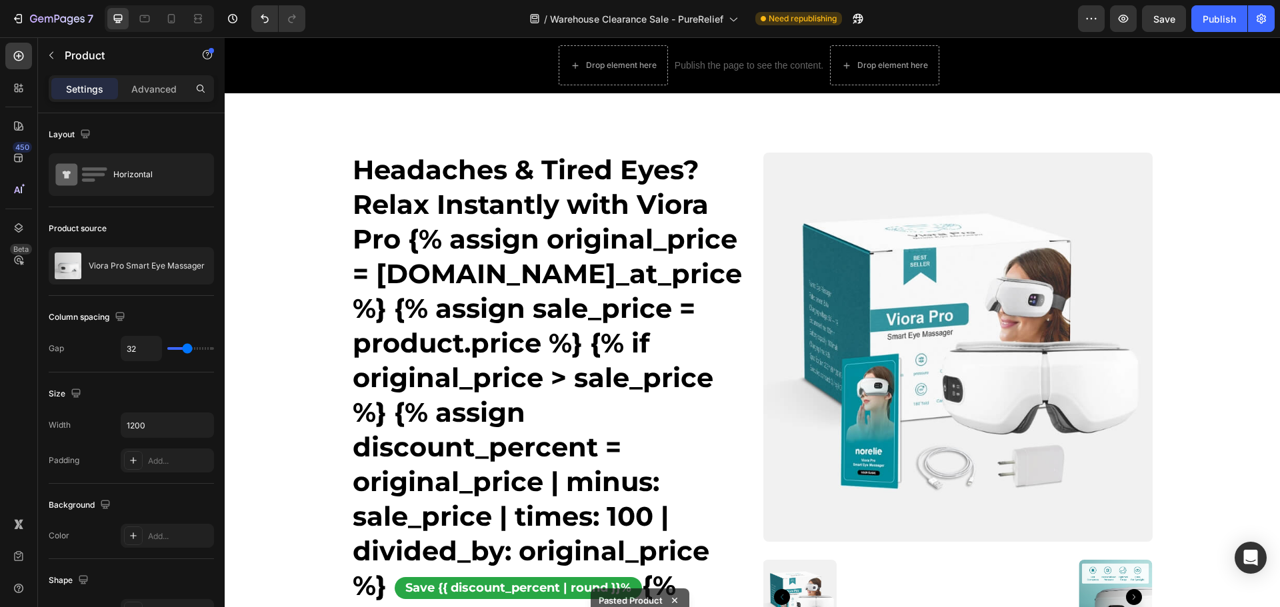
scroll to position [45, 0]
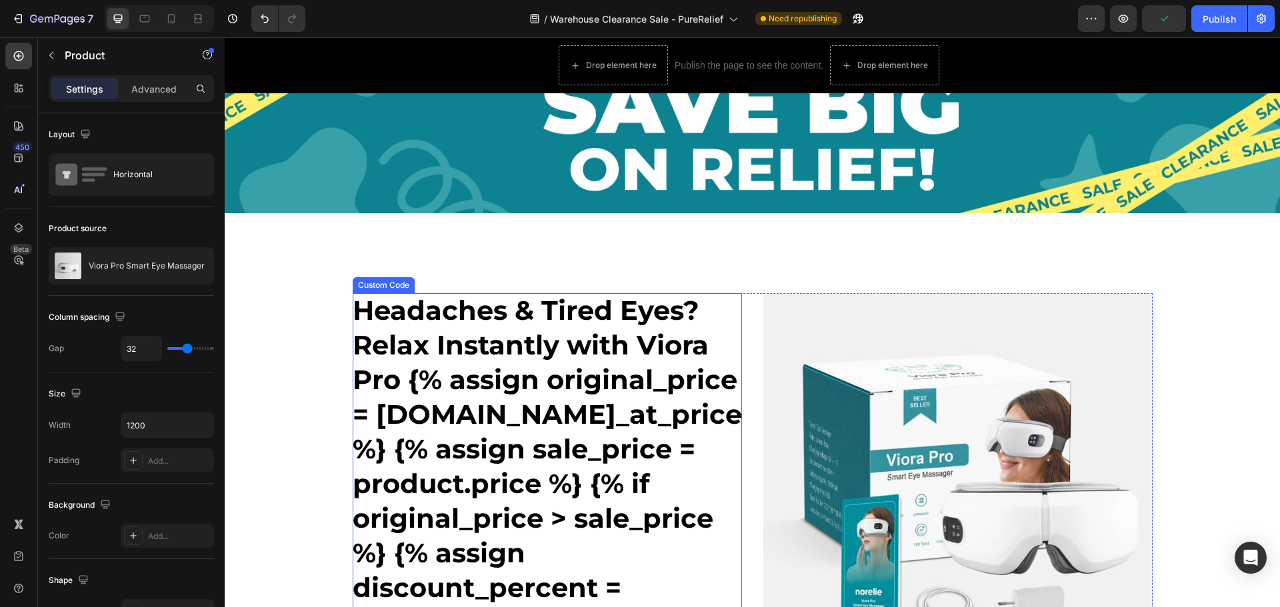
click at [373, 285] on div "Custom Code" at bounding box center [383, 285] width 57 height 12
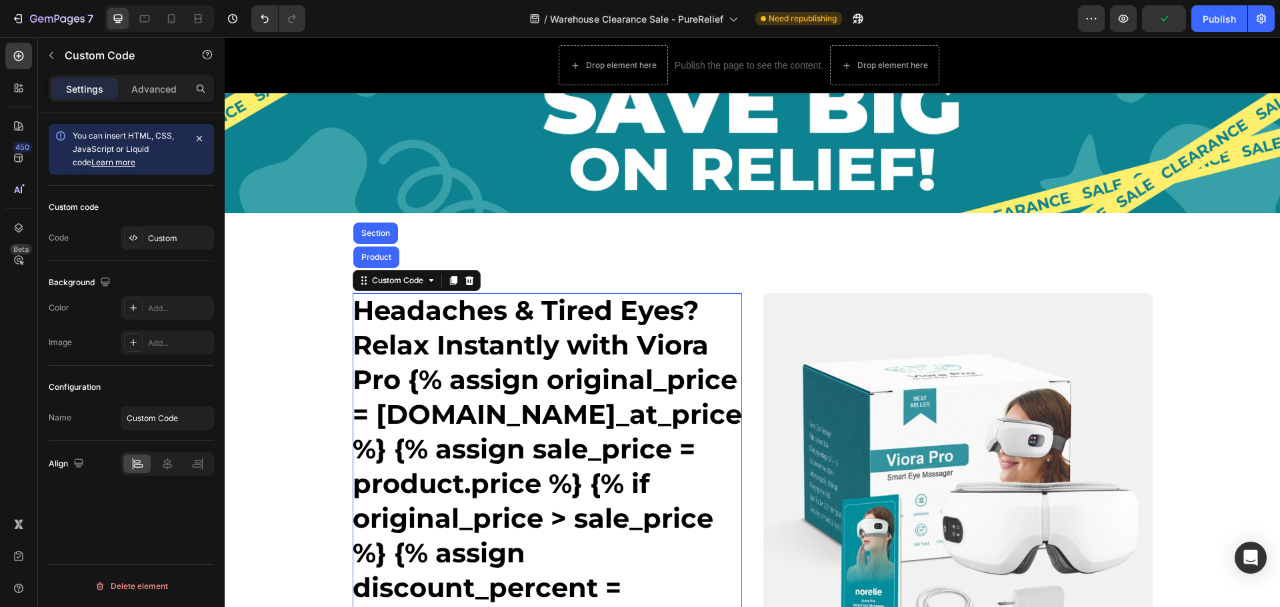
click at [376, 270] on div "Custom Code Product Section" at bounding box center [417, 280] width 128 height 21
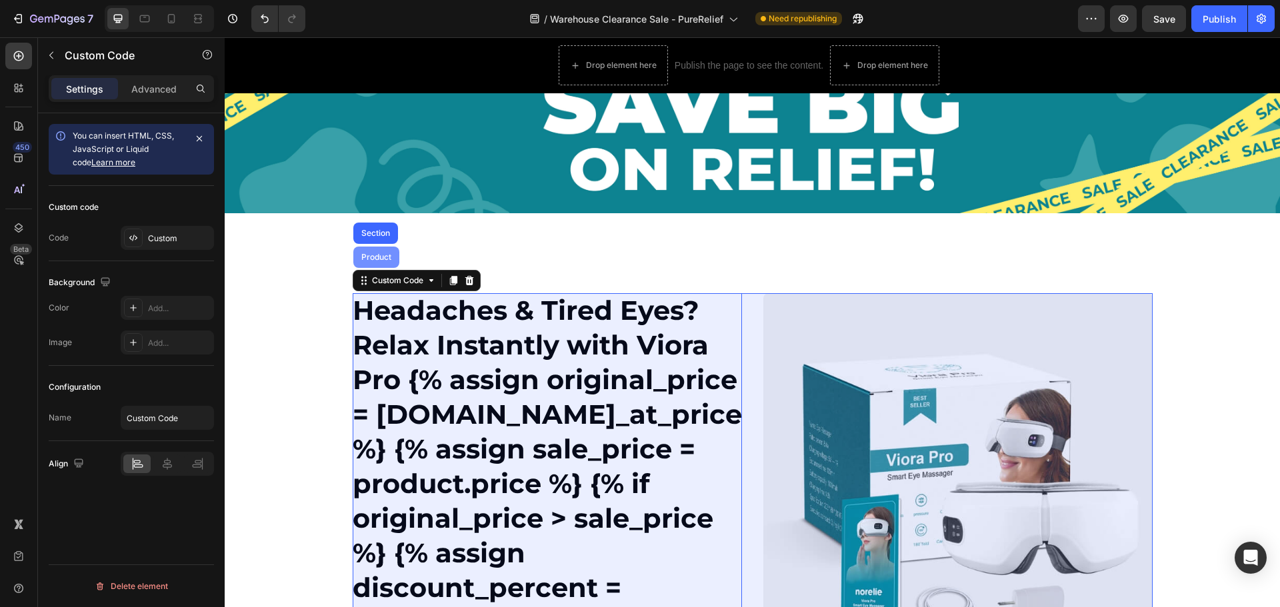
click at [377, 263] on div "Product" at bounding box center [376, 257] width 46 height 21
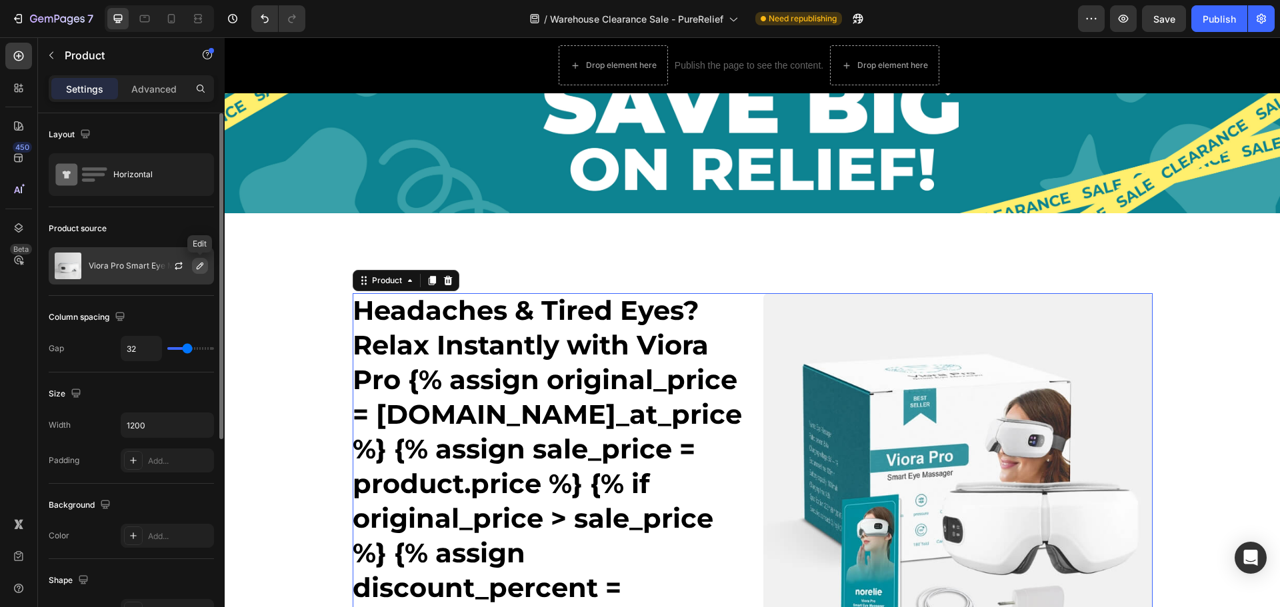
click at [198, 267] on icon "button" at bounding box center [200, 266] width 7 height 7
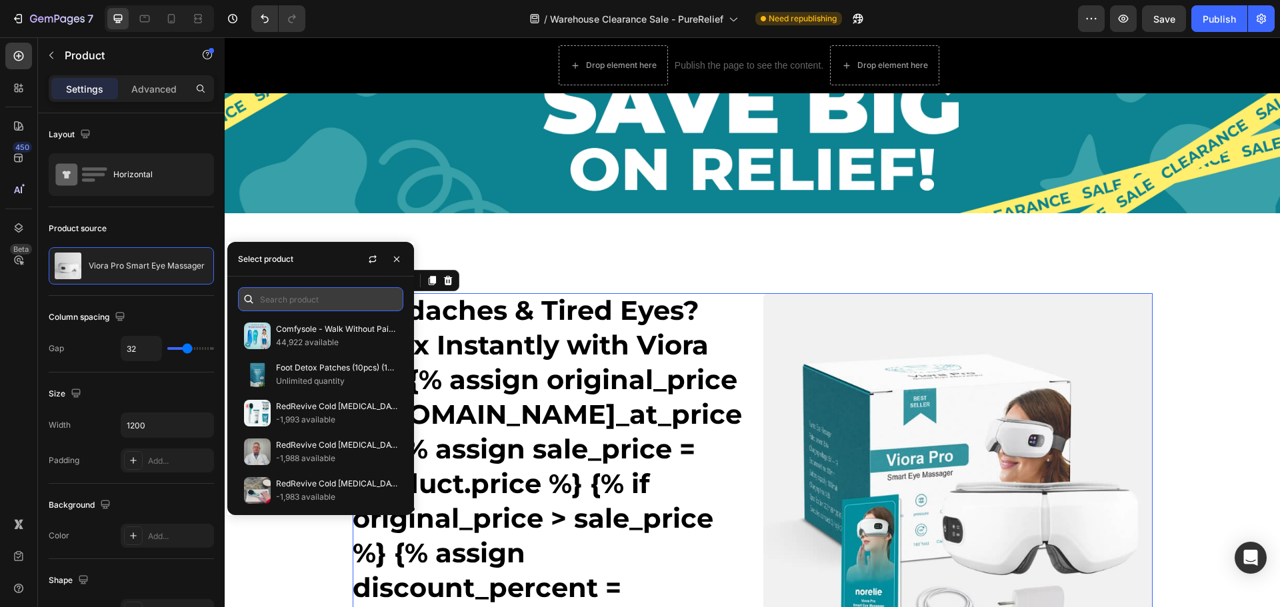
click at [281, 295] on input "text" at bounding box center [320, 299] width 165 height 24
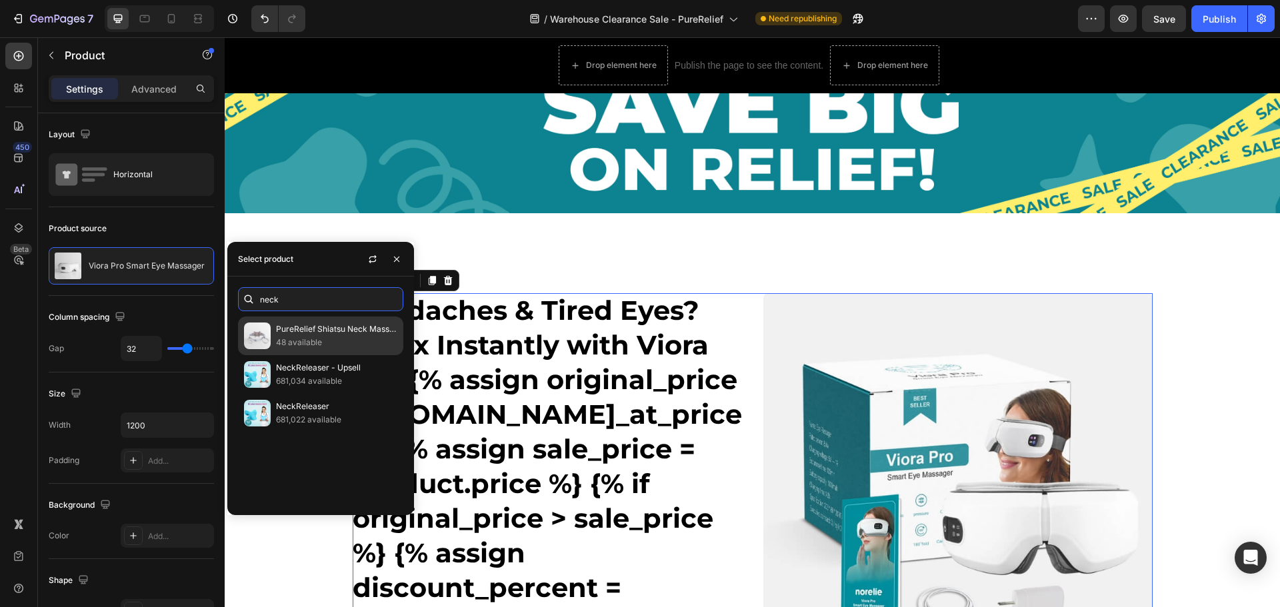
type input "neck"
click at [316, 341] on p "48 available" at bounding box center [336, 342] width 121 height 13
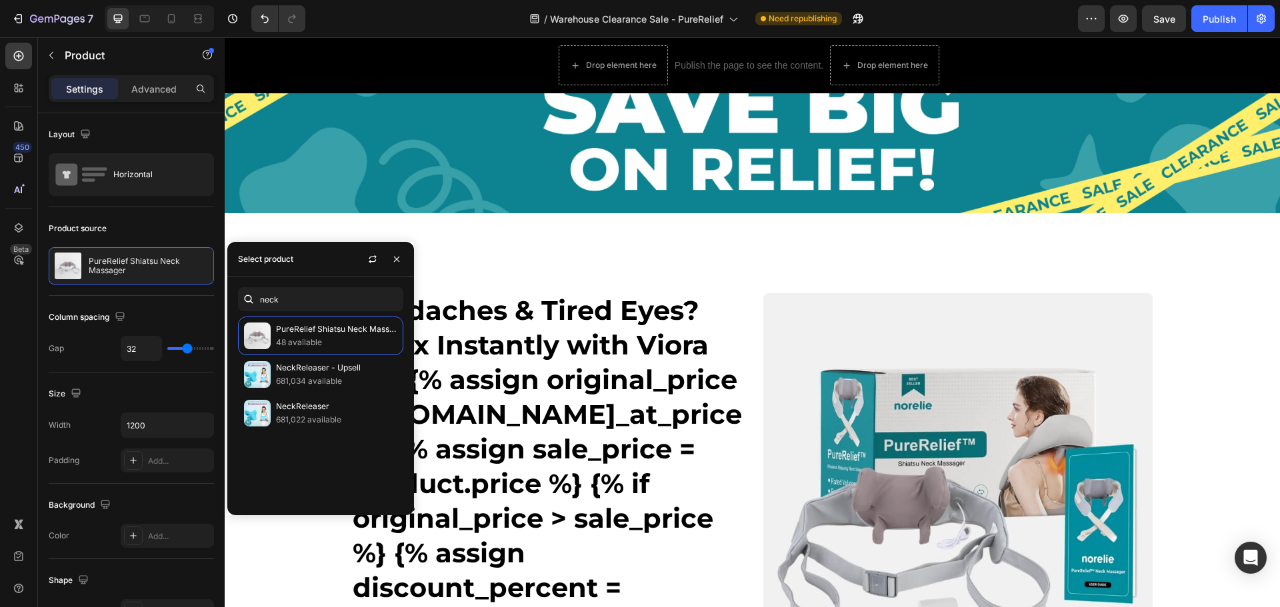
scroll to position [245, 0]
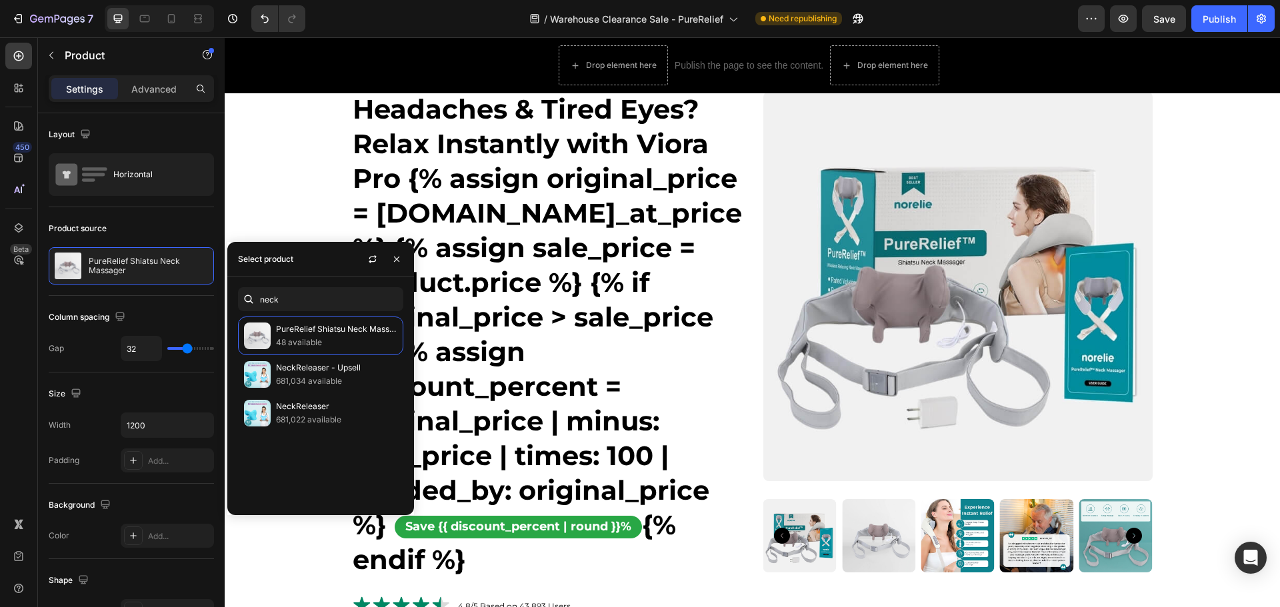
click at [741, 331] on div "Headaches & Tired Eyes? Relax Instantly with Viora Pro {% assign original_price…" at bounding box center [753, 494] width 800 height 805
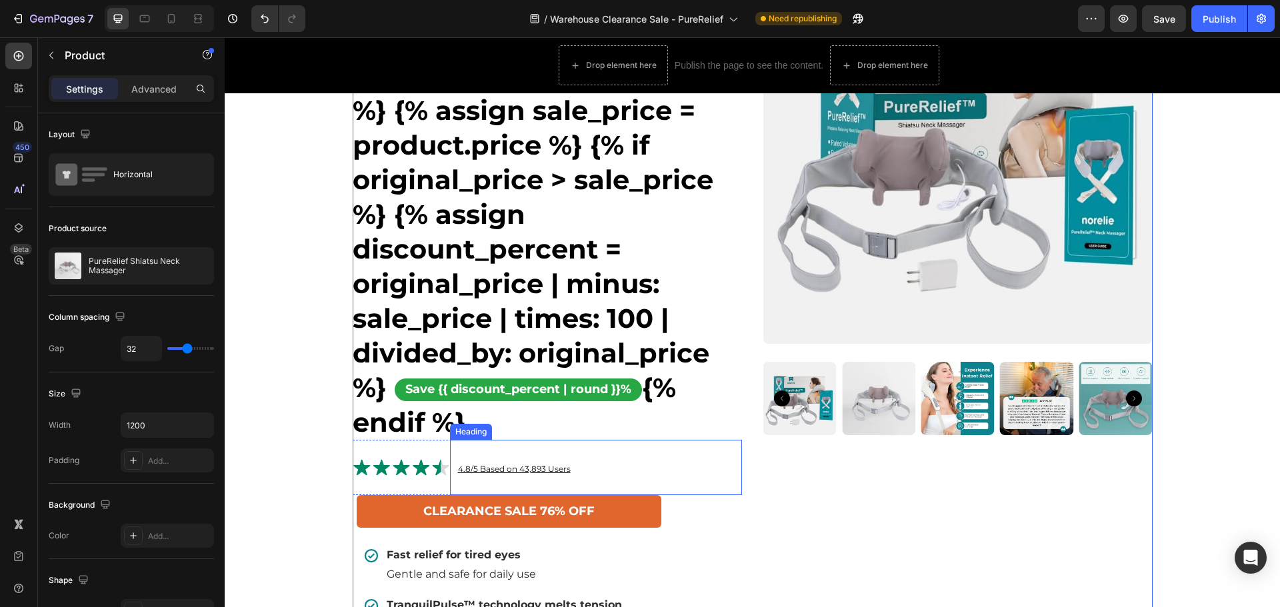
scroll to position [378, 0]
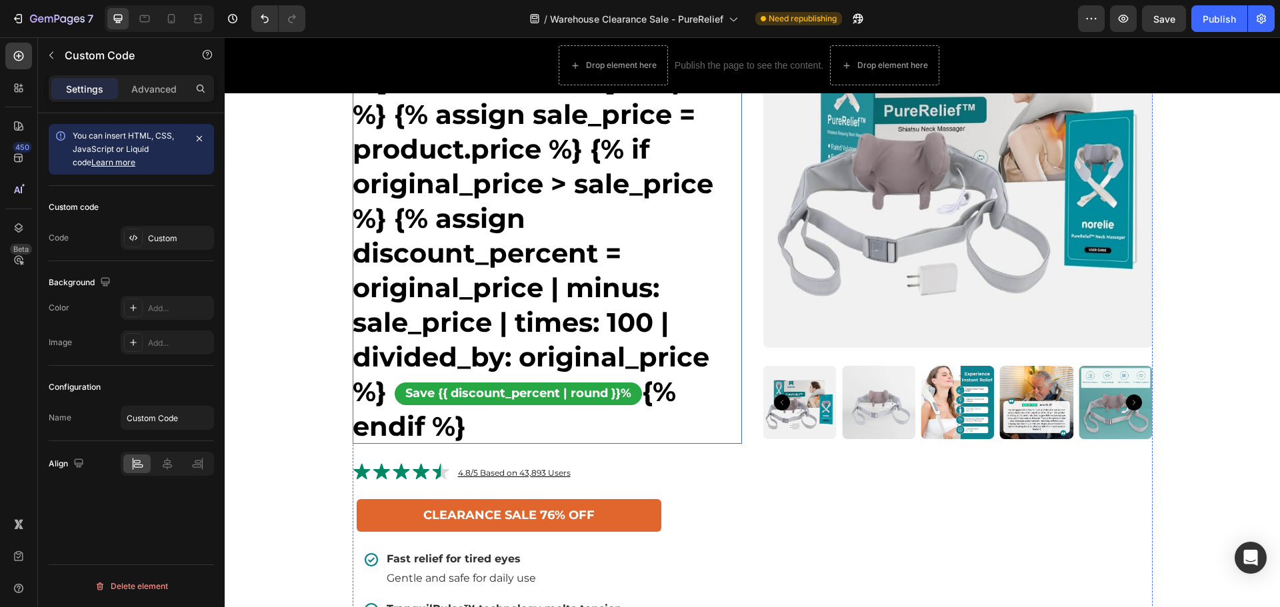
click at [463, 189] on h1 "Headaches & Tired Eyes? Relax Instantly with Viora Pro {% assign original_price…" at bounding box center [547, 201] width 389 height 485
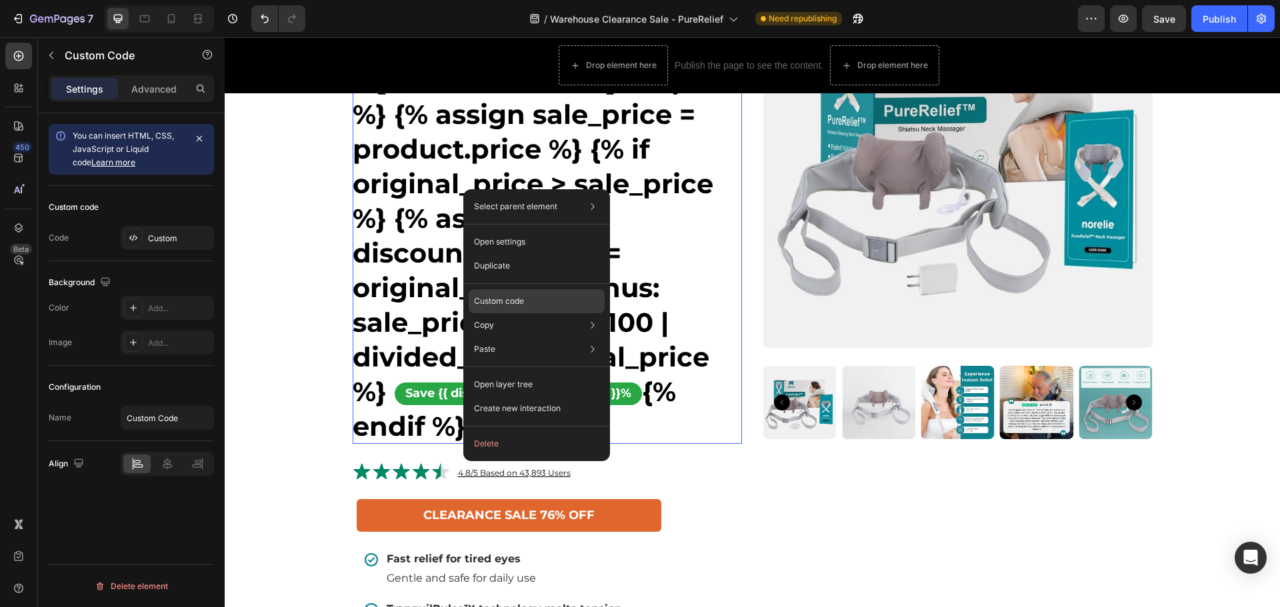
click at [518, 337] on div "Custom code" at bounding box center [537, 349] width 136 height 24
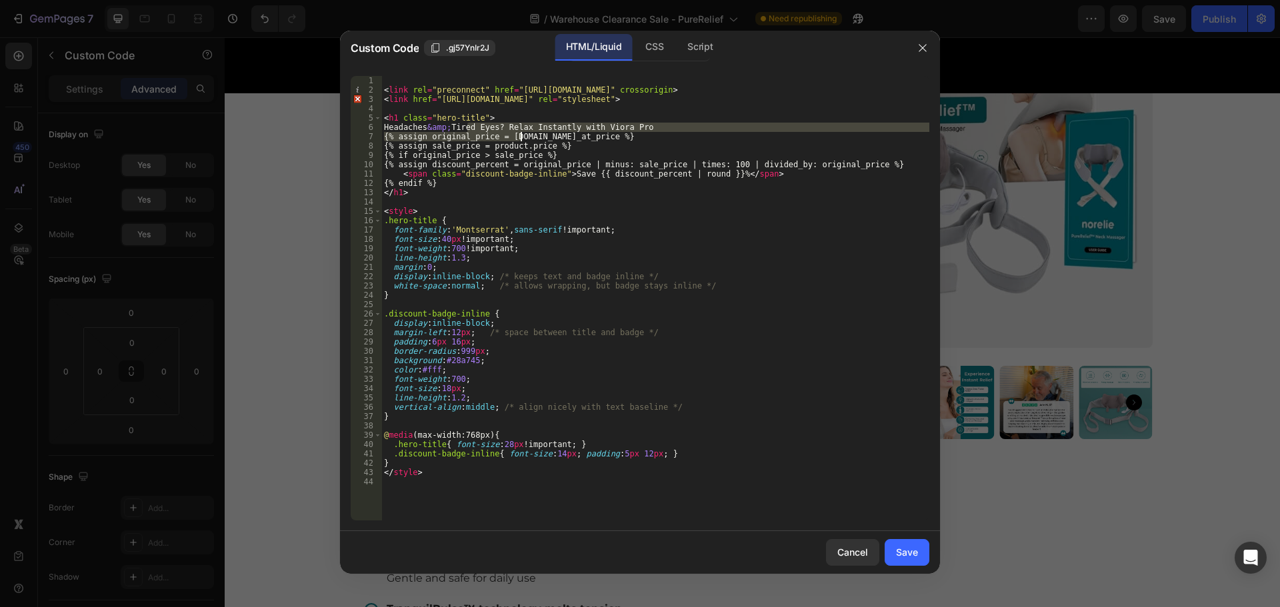
drag, startPoint x: 468, startPoint y: 128, endPoint x: 514, endPoint y: 131, distance: 46.1
click at [527, 133] on div "< link rel = "preconnect" href = "[URL][DOMAIN_NAME]" crossorigin > < link href…" at bounding box center [655, 307] width 548 height 463
click at [463, 122] on div "< link rel = "preconnect" href = "[URL][DOMAIN_NAME]" crossorigin > < link href…" at bounding box center [655, 307] width 548 height 463
drag, startPoint x: 462, startPoint y: 125, endPoint x: 656, endPoint y: 127, distance: 194.0
click at [656, 127] on div "< link rel = "preconnect" href = "[URL][DOMAIN_NAME]" crossorigin > < link href…" at bounding box center [655, 307] width 548 height 463
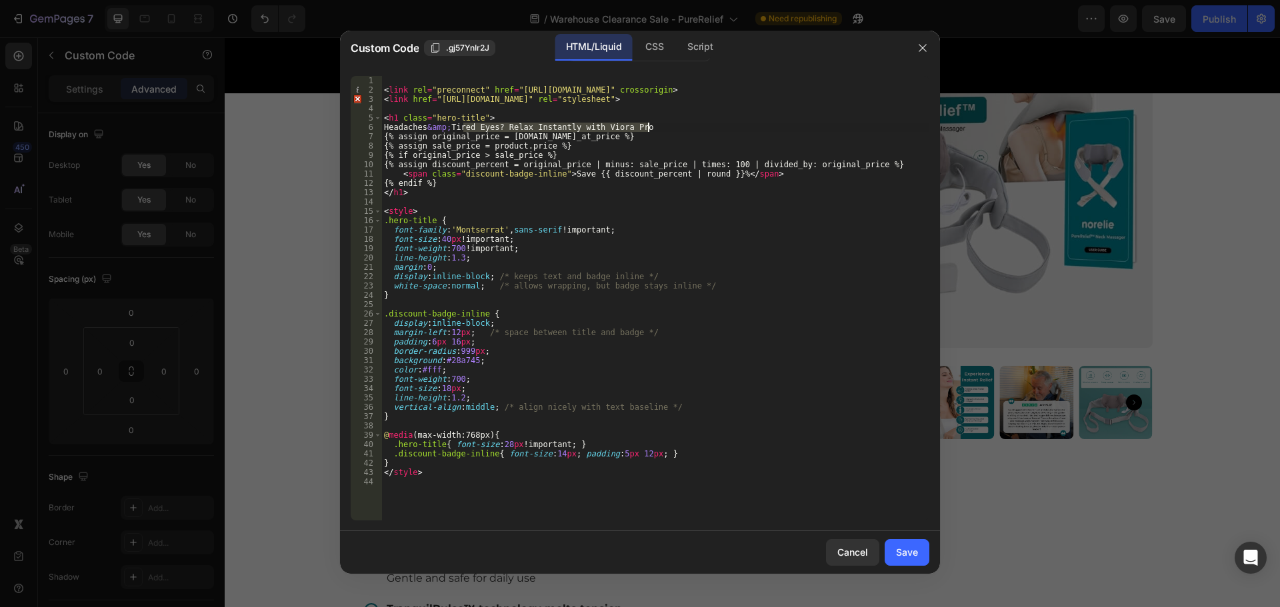
paste textarea "No More Tension in Your Neck: Say Hello to Relaxation with PureRelief"
type textarea "Headaches &amp; No More Tension in Your Neck: Say Hello to Relaxation with Pure…"
click at [903, 551] on div "Save" at bounding box center [907, 552] width 22 height 14
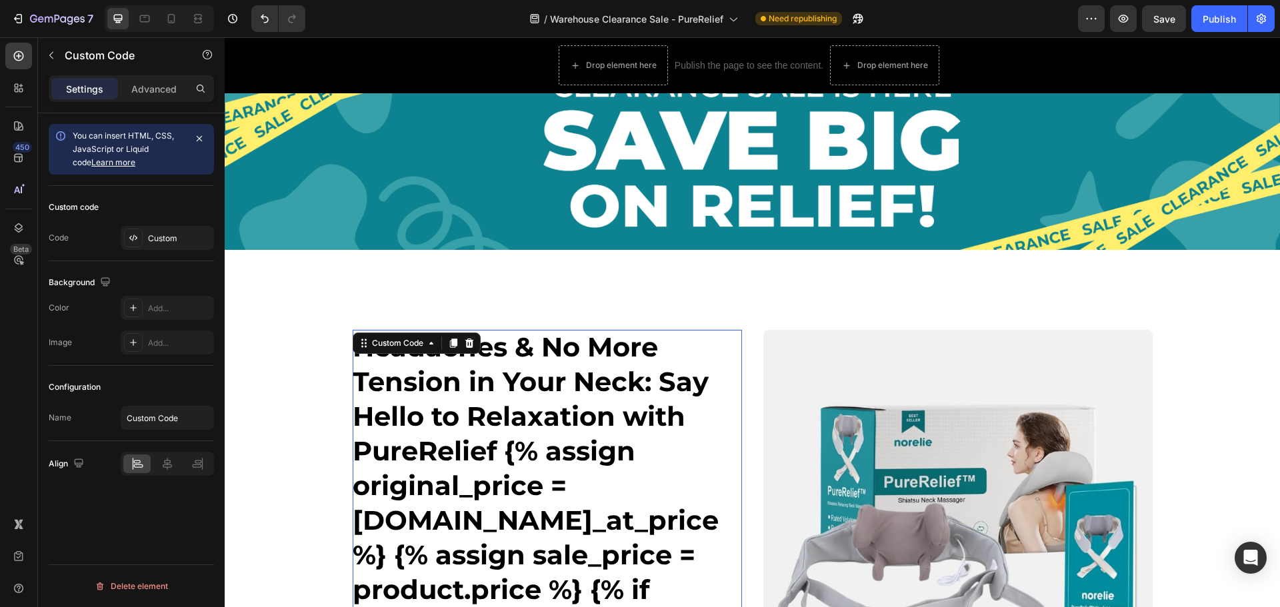
scroll to position [0, 0]
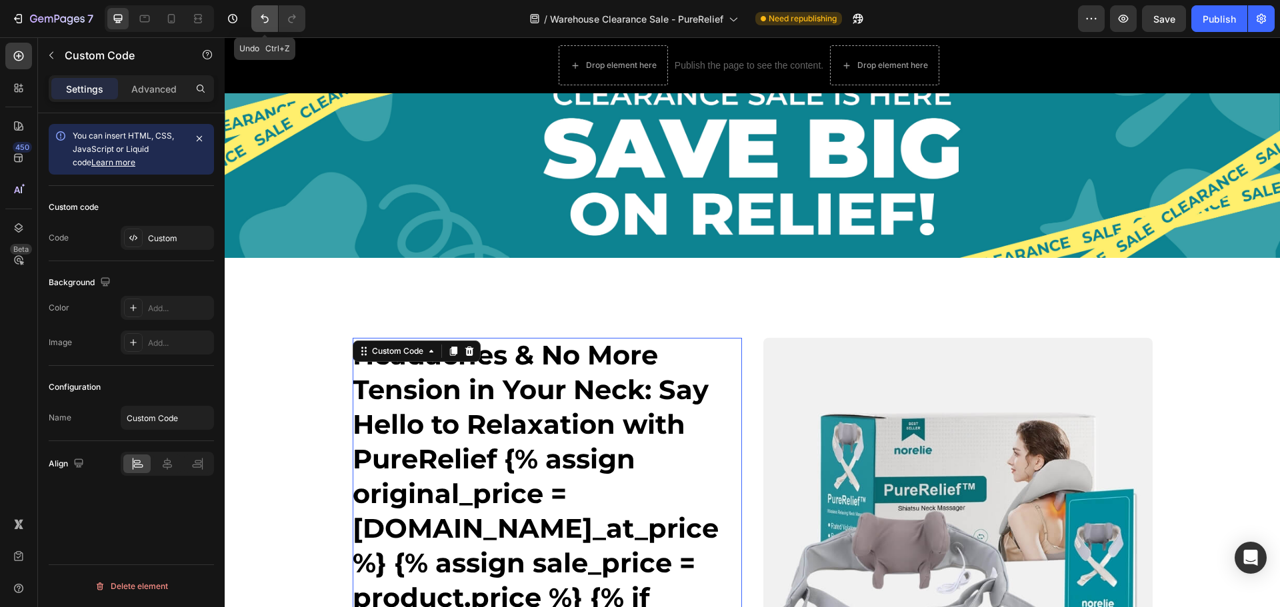
click at [260, 13] on icon "Undo/Redo" at bounding box center [264, 18] width 13 height 13
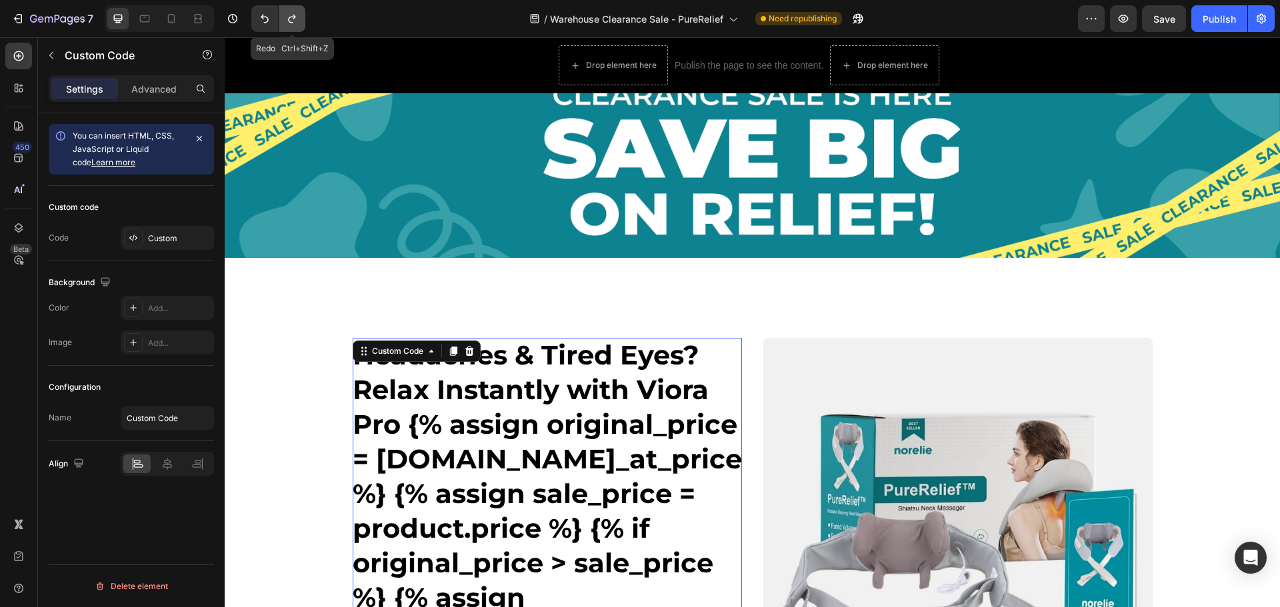
click at [293, 13] on icon "Undo/Redo" at bounding box center [291, 18] width 13 height 13
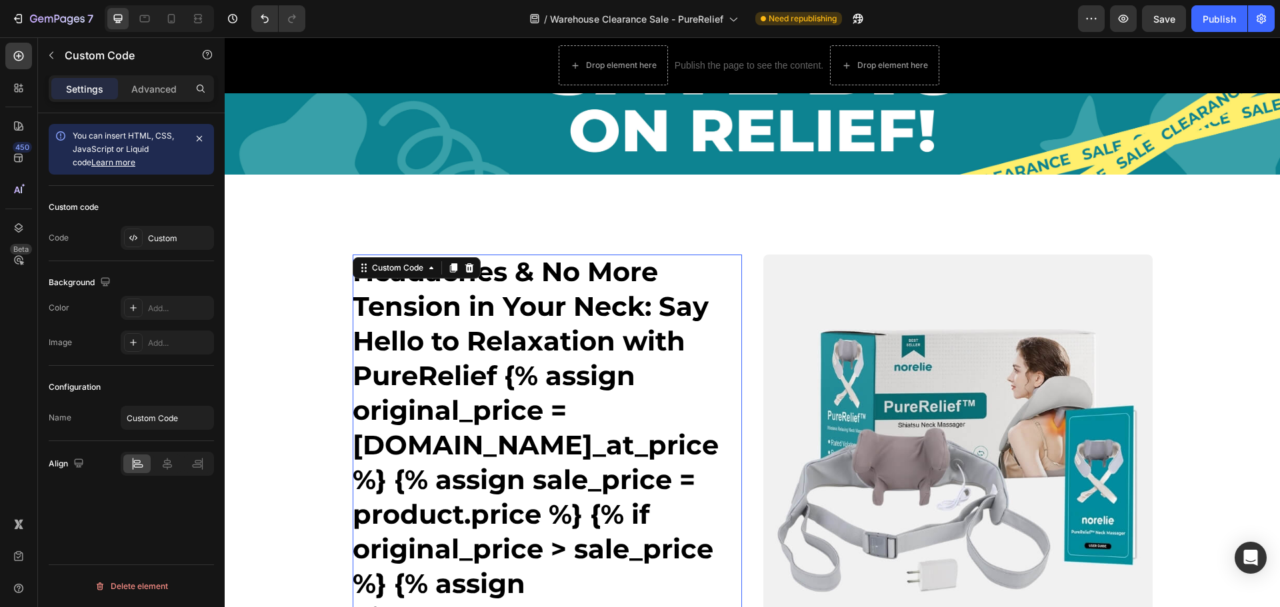
scroll to position [200, 0]
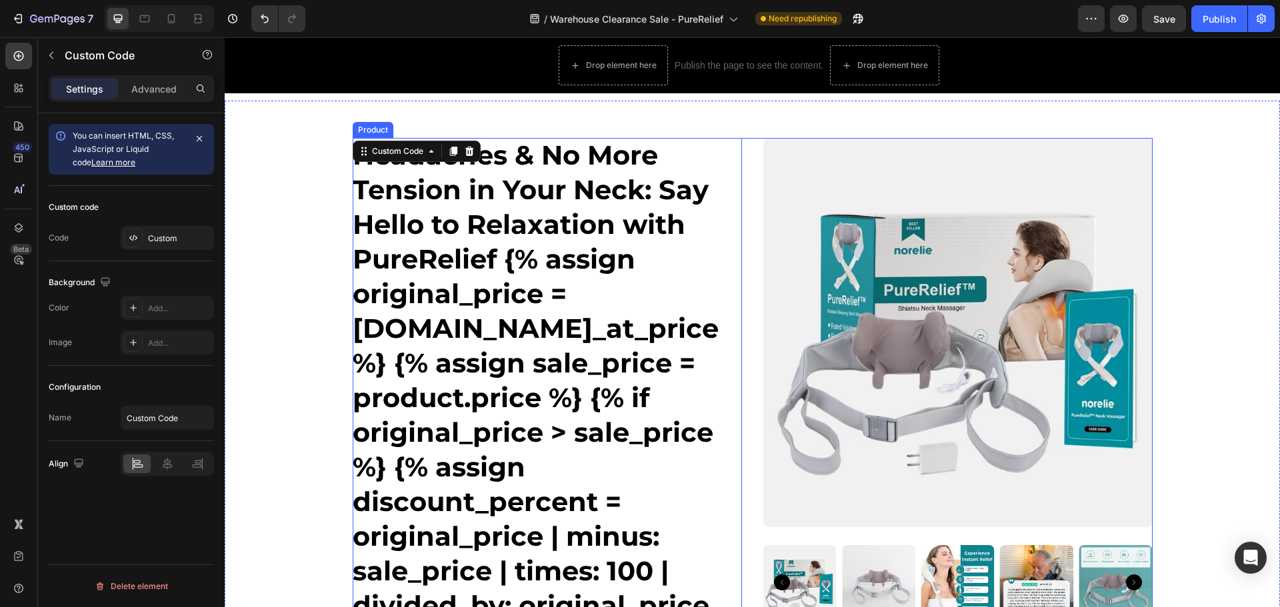
click at [743, 171] on div "Headaches & No More Tension in Your Neck: Say Hello to Relaxation with PureReli…" at bounding box center [753, 575] width 800 height 874
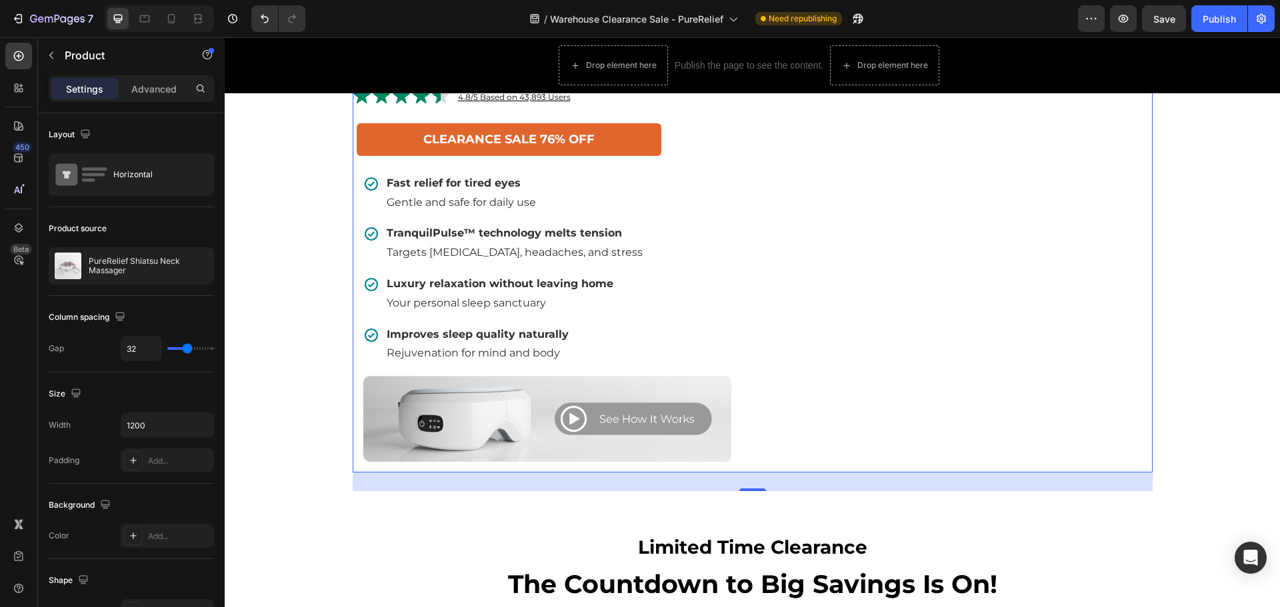
scroll to position [800, 0]
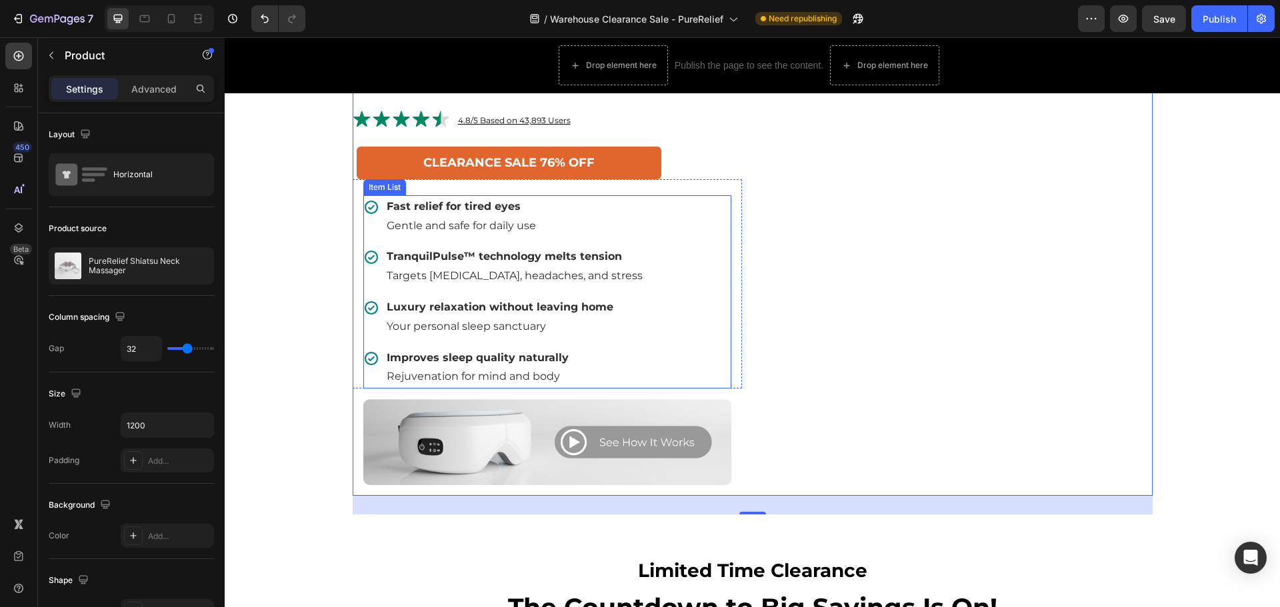
click at [436, 191] on div "Fast relief for tired eyes Gentle and safe for daily use TranquilPulse™ technol…" at bounding box center [547, 283] width 389 height 209
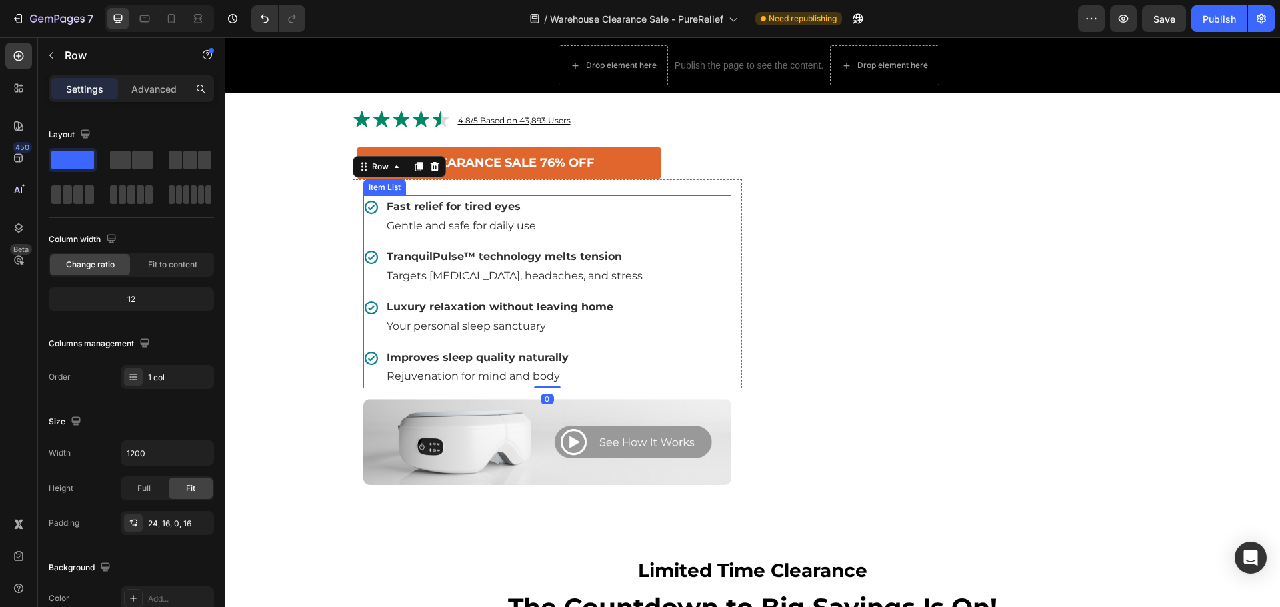
click at [442, 223] on span "Gentle and safe for daily use" at bounding box center [461, 225] width 149 height 13
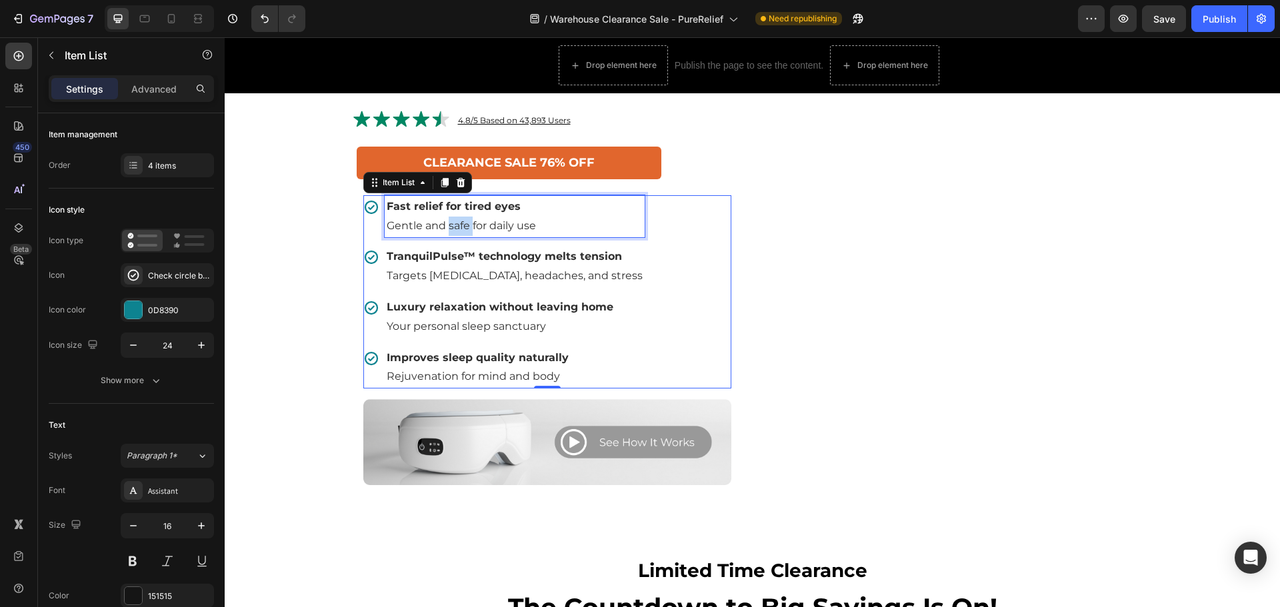
click at [444, 225] on span "Gentle and safe for daily use" at bounding box center [461, 225] width 149 height 13
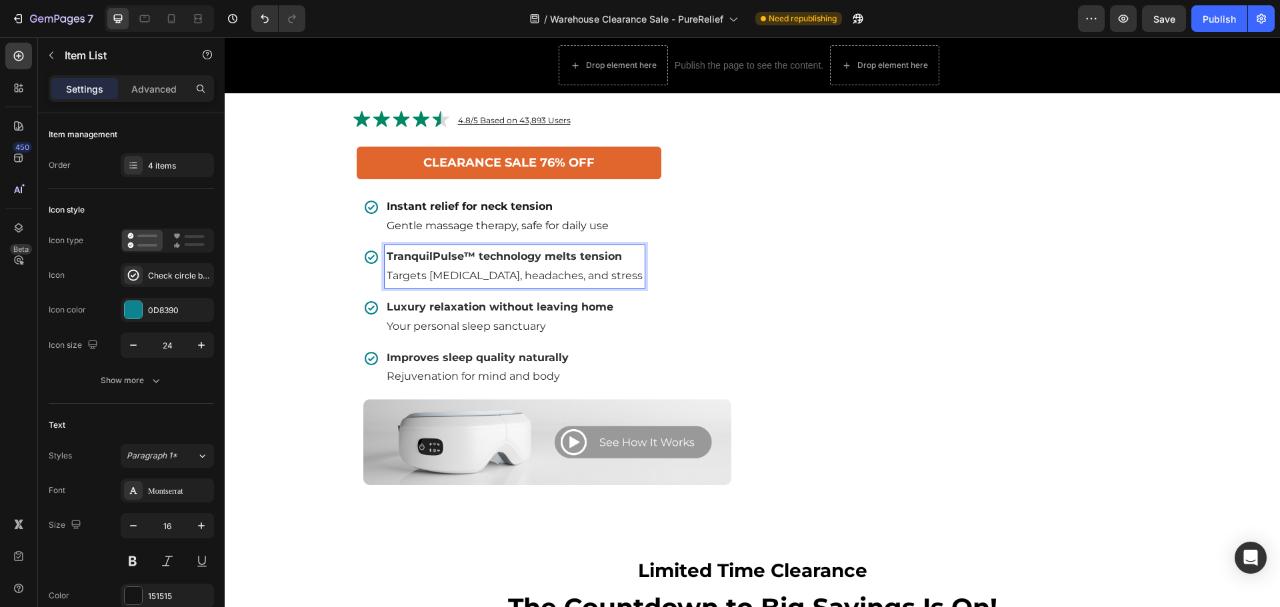
click at [403, 268] on p "Targets [MEDICAL_DATA], headaches, and stress" at bounding box center [515, 276] width 256 height 19
click at [387, 252] on strong "TranquilPulse™ technology melts tension" at bounding box center [504, 256] width 235 height 13
click at [511, 283] on p "Spa-like comfort at home Transform your space into a personal relaxation retreat" at bounding box center [532, 266] width 290 height 39
click at [498, 275] on p "Spa-like comfort at home Transform your space into a personal relaxation retreat" at bounding box center [532, 266] width 290 height 39
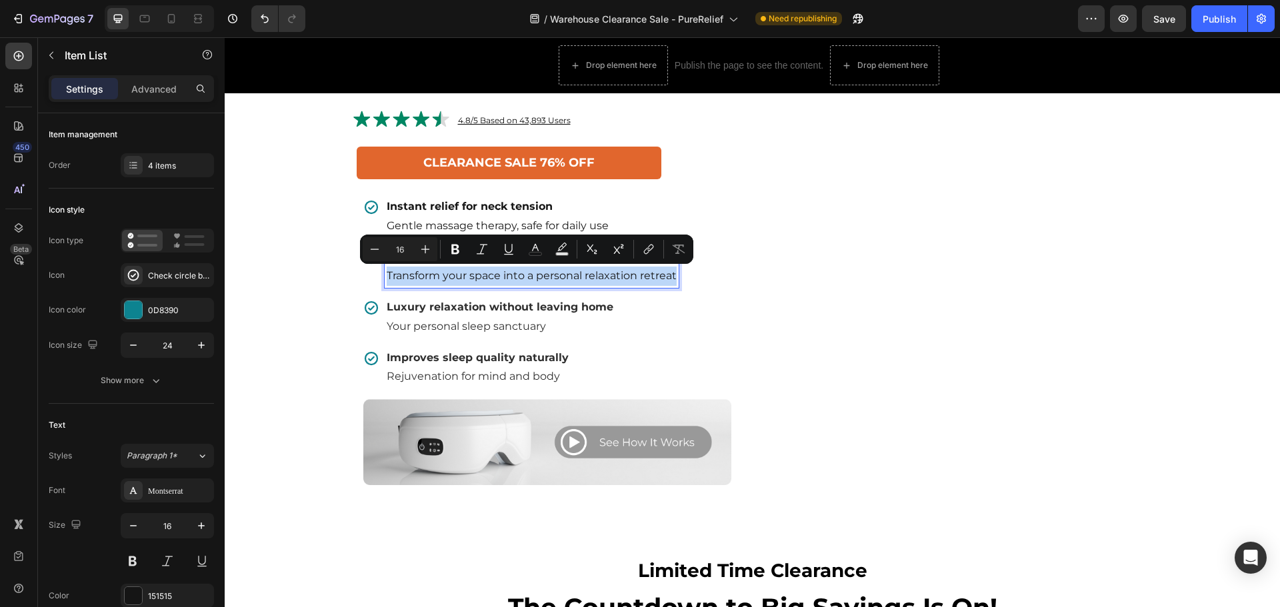
drag, startPoint x: 383, startPoint y: 274, endPoint x: 701, endPoint y: 279, distance: 317.4
click at [701, 279] on div "Instant relief for neck tension Gentle massage therapy, safe for daily use Spa-…" at bounding box center [547, 291] width 368 height 193
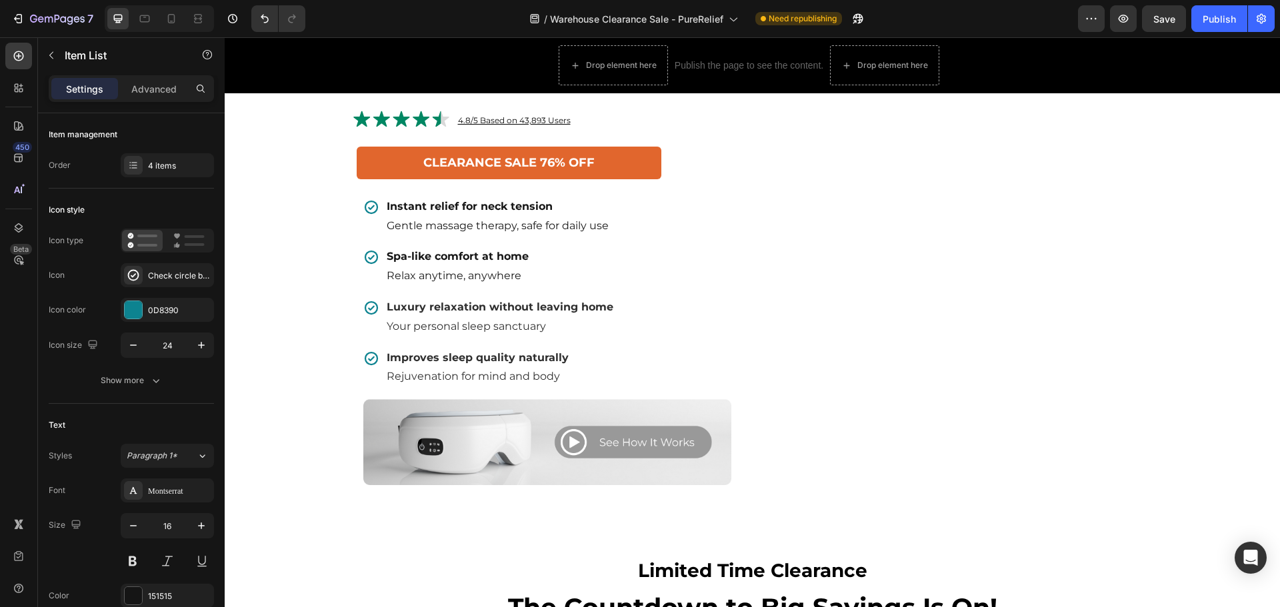
click at [703, 279] on div "Instant relief for neck tension Gentle massage therapy, safe for daily use Spa-…" at bounding box center [547, 291] width 368 height 193
click at [499, 327] on span "Your personal sleep sanctuary" at bounding box center [466, 326] width 159 height 13
click at [415, 373] on span "Rejuvenation for mind and body" at bounding box center [473, 376] width 173 height 13
click at [156, 167] on div "4 items" at bounding box center [179, 166] width 63 height 12
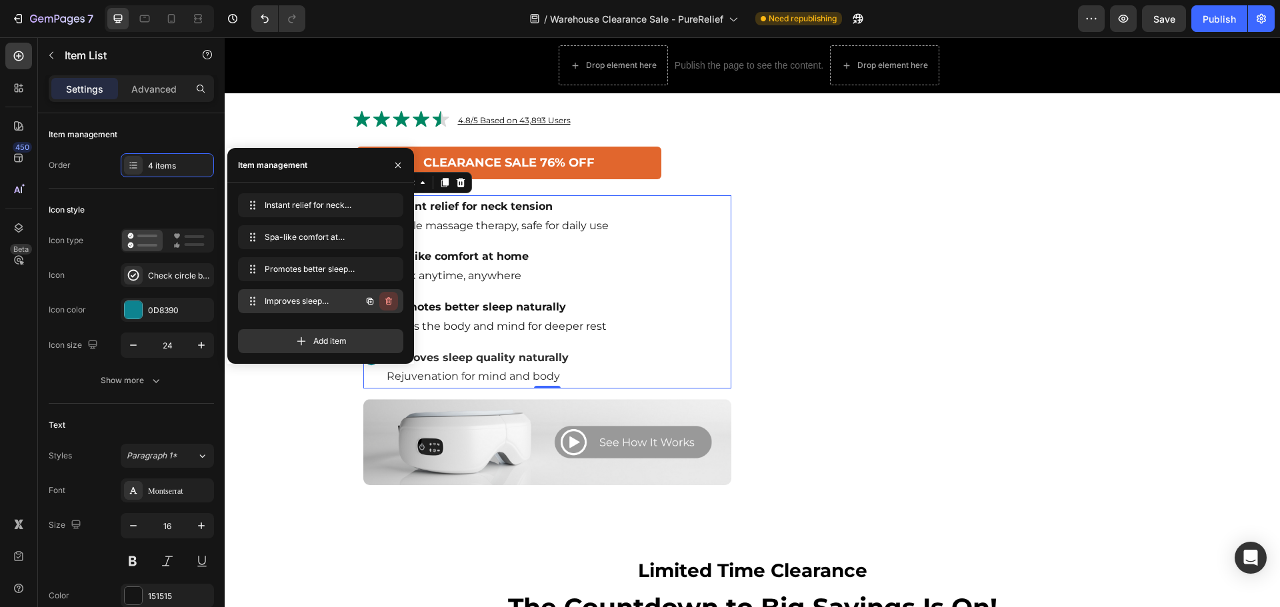
click at [395, 297] on button "button" at bounding box center [388, 301] width 19 height 19
click at [375, 302] on div "Delete" at bounding box center [379, 301] width 25 height 12
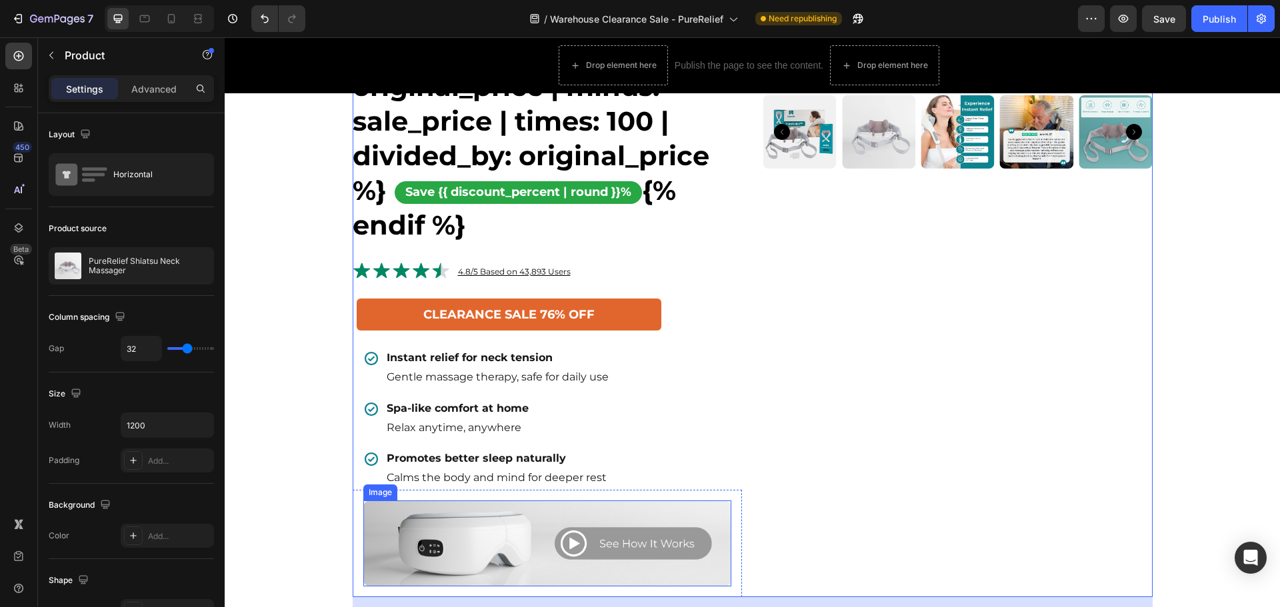
scroll to position [600, 0]
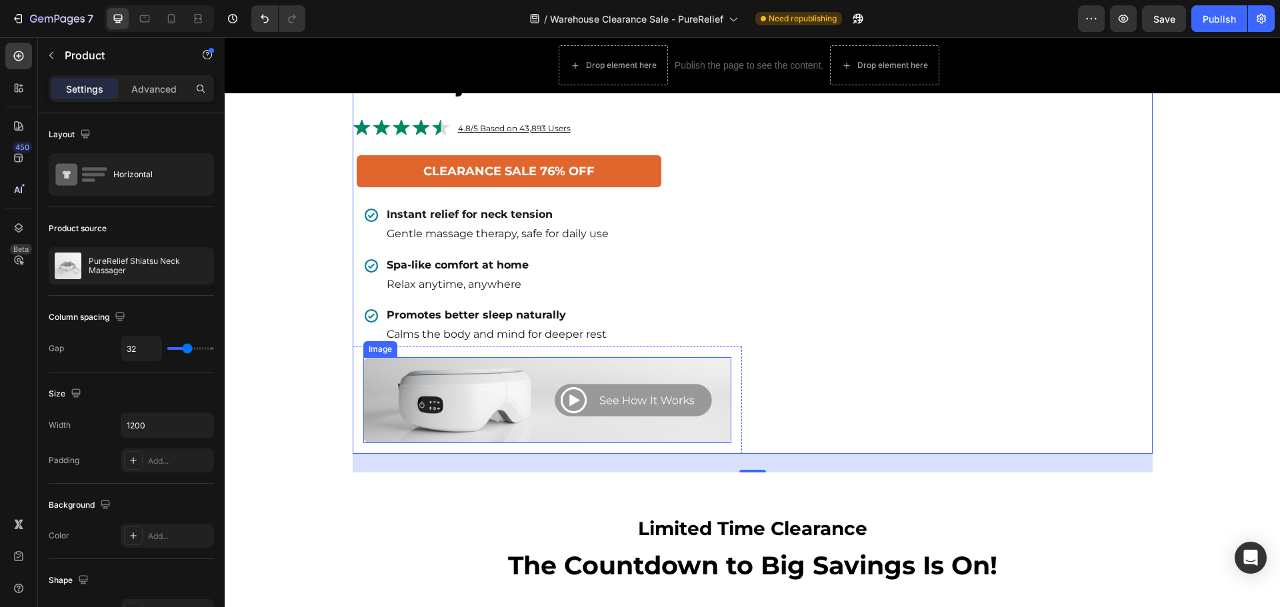
click at [504, 388] on img at bounding box center [547, 400] width 368 height 86
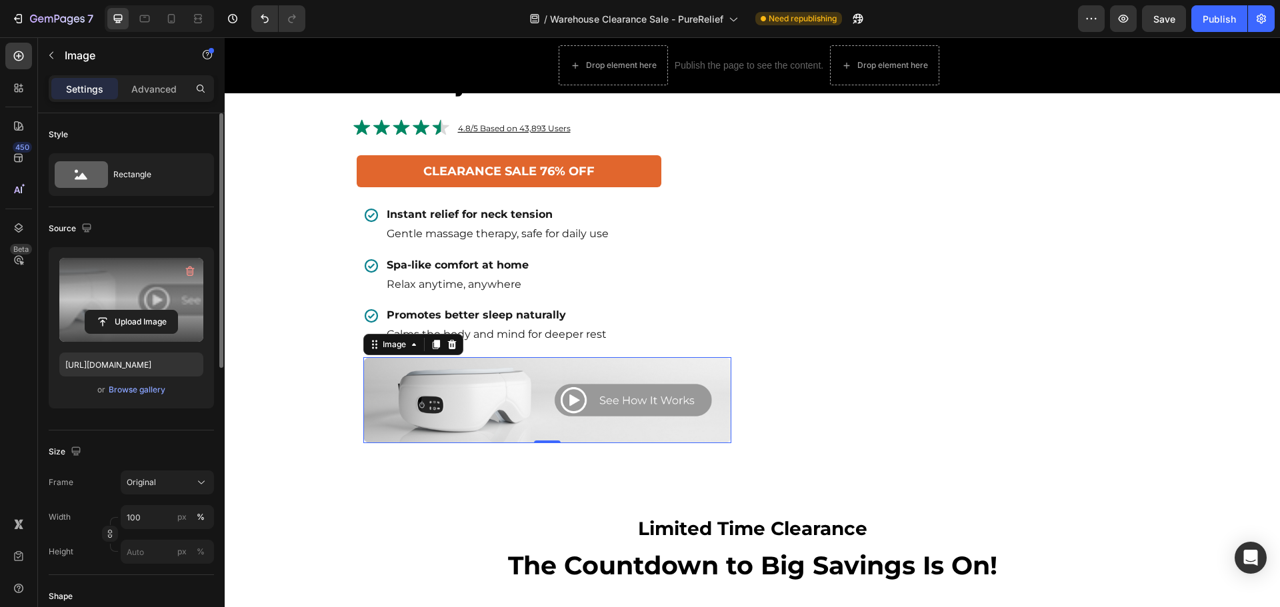
click at [138, 299] on label at bounding box center [131, 300] width 144 height 84
click at [138, 311] on input "file" at bounding box center [131, 322] width 92 height 23
click at [161, 307] on label at bounding box center [131, 300] width 144 height 84
click at [161, 311] on input "file" at bounding box center [131, 322] width 92 height 23
click at [72, 285] on label at bounding box center [131, 300] width 144 height 84
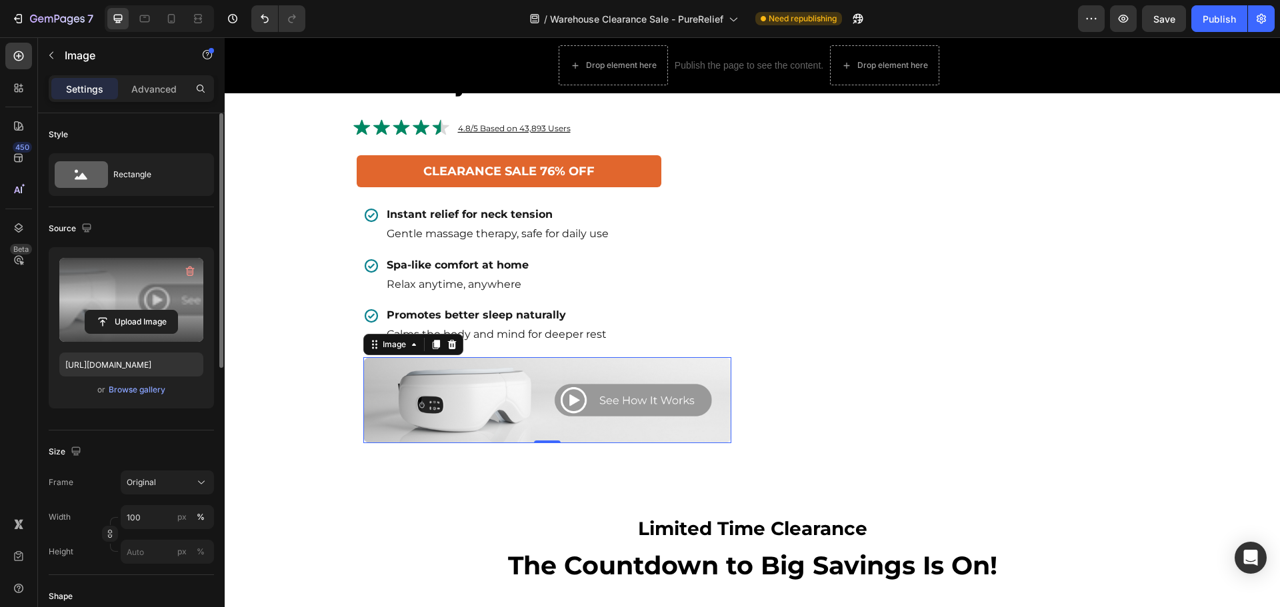
click at [85, 311] on input "file" at bounding box center [131, 322] width 92 height 23
click at [143, 309] on label at bounding box center [131, 300] width 144 height 84
click at [143, 311] on input "file" at bounding box center [131, 322] width 92 height 23
click at [160, 299] on label at bounding box center [131, 300] width 144 height 84
click at [160, 311] on input "file" at bounding box center [131, 322] width 92 height 23
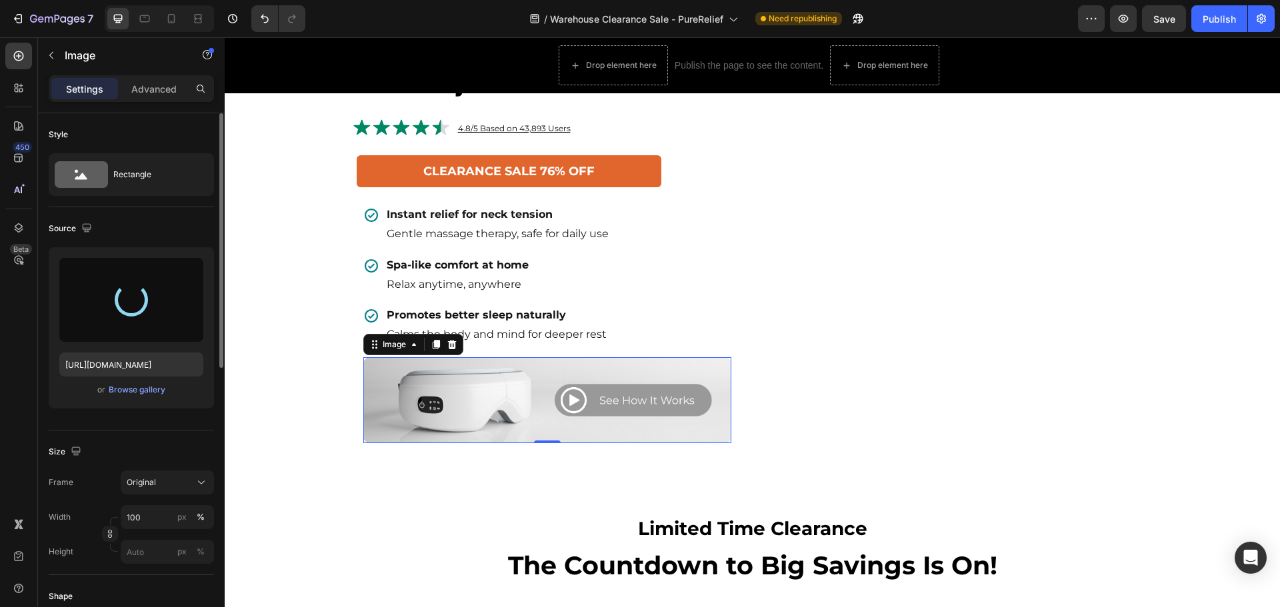
type input "[URL][DOMAIN_NAME]"
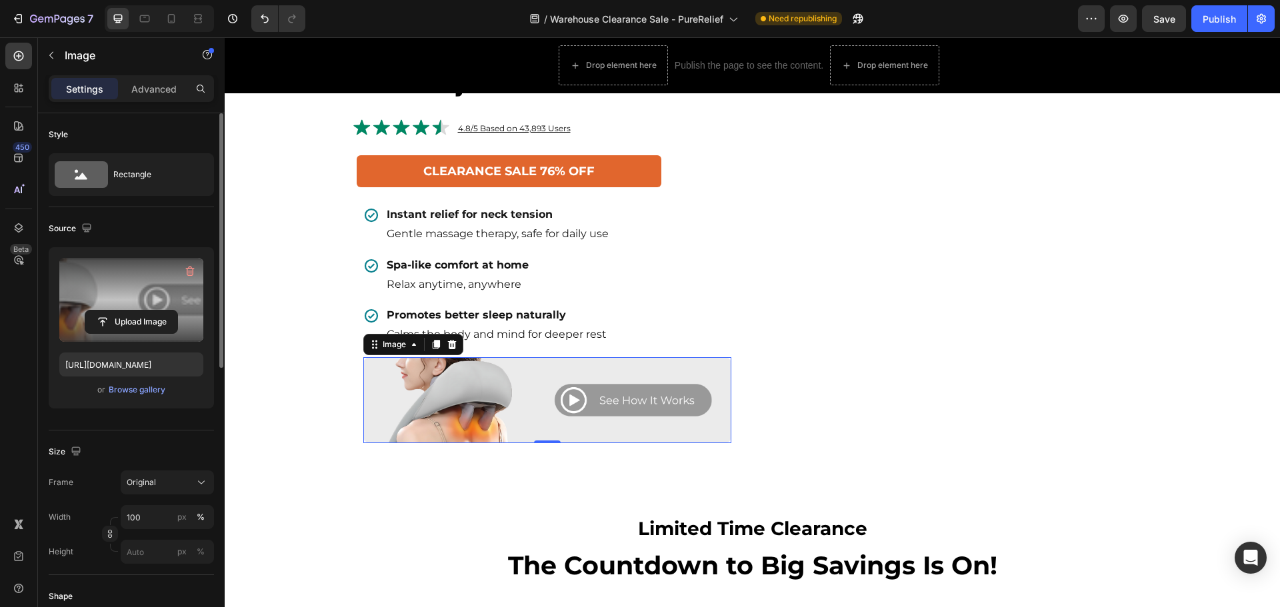
click at [119, 305] on label at bounding box center [131, 300] width 144 height 84
click at [119, 311] on input "file" at bounding box center [131, 322] width 92 height 23
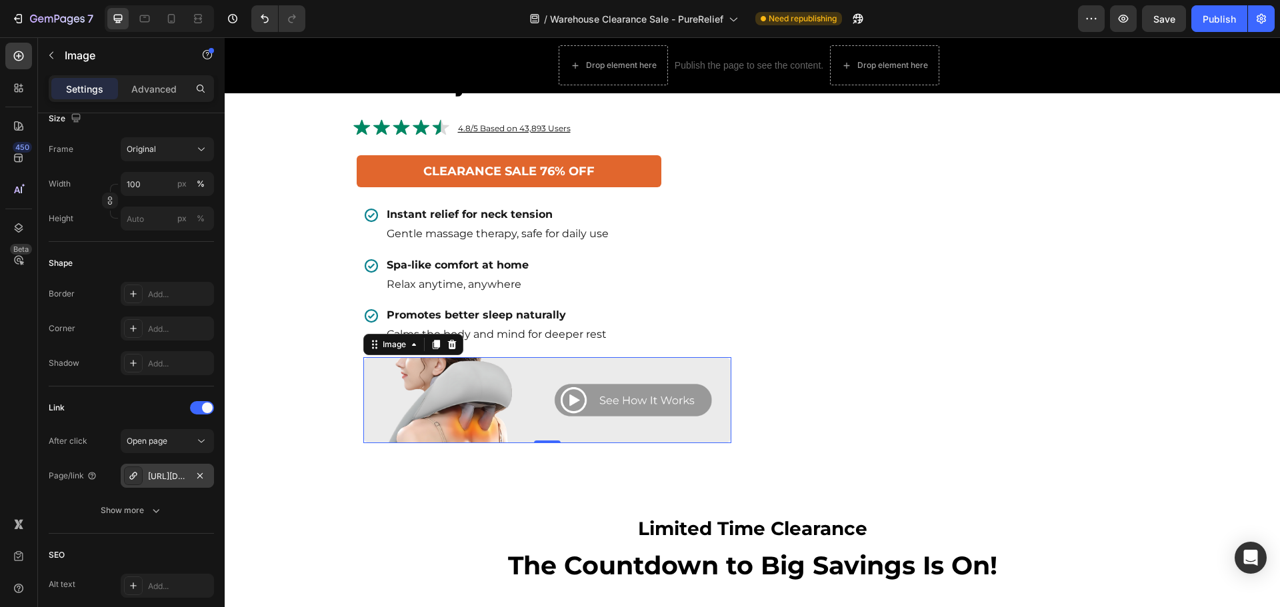
scroll to position [579, 0]
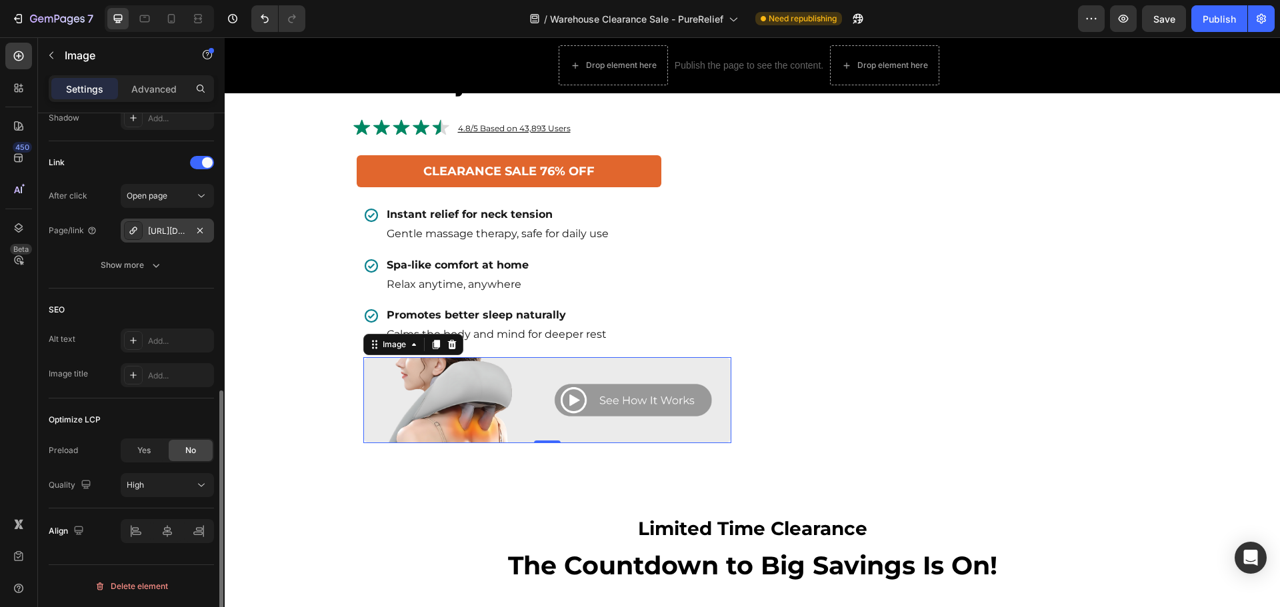
click at [168, 225] on div "[URL][DOMAIN_NAME]" at bounding box center [167, 231] width 39 height 12
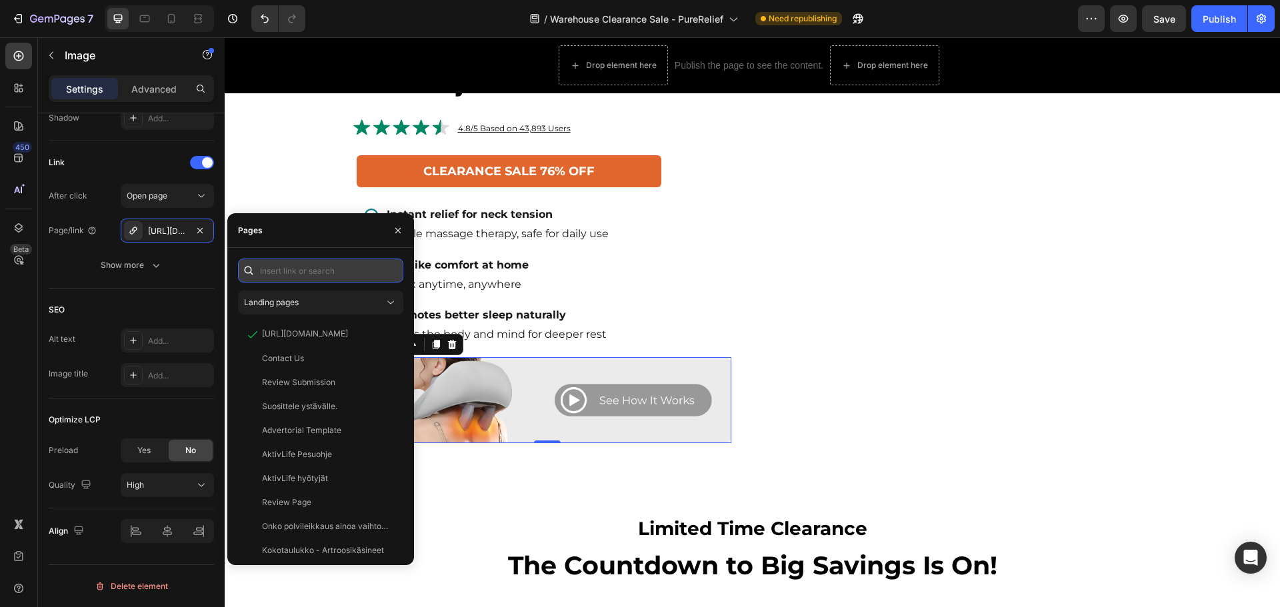
click at [281, 268] on input "text" at bounding box center [320, 271] width 165 height 24
paste input "https://norelie.co/products/purerelief-shiatsu-neck-massager#r-1728582841211"
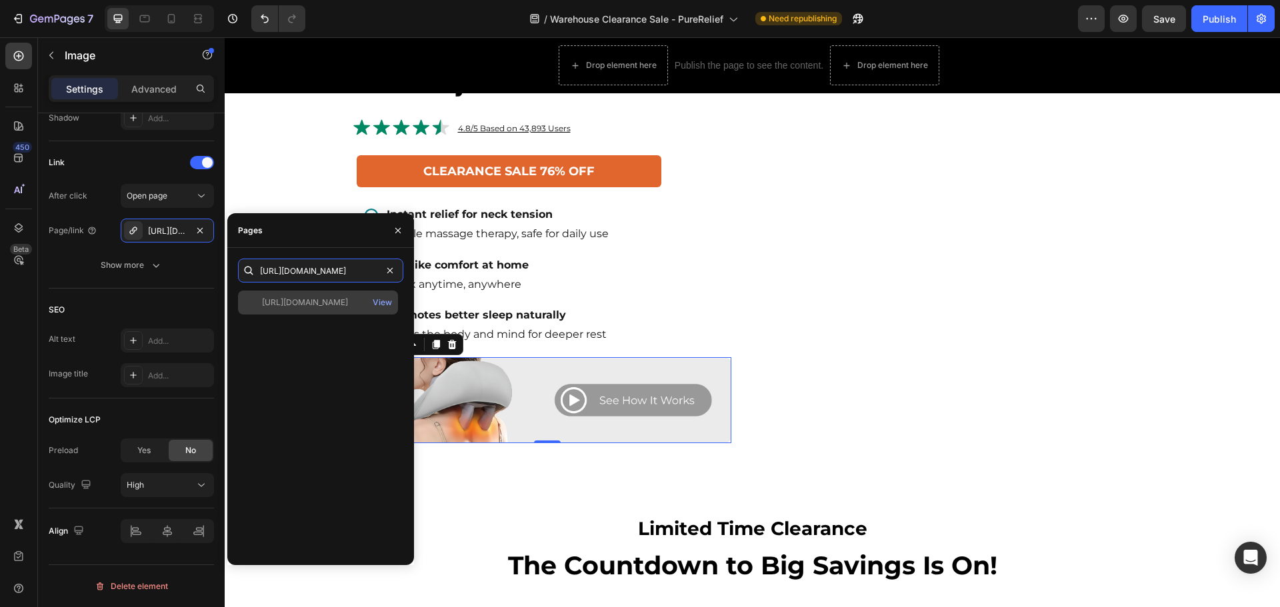
type input "https://norelie.co/products/purerelief-shiatsu-neck-massager#r-1728582841211"
click at [348, 306] on div "https://norelie.co/products/purerelief-shiatsu-neck-massager#r-1728582841211" at bounding box center [305, 303] width 86 height 12
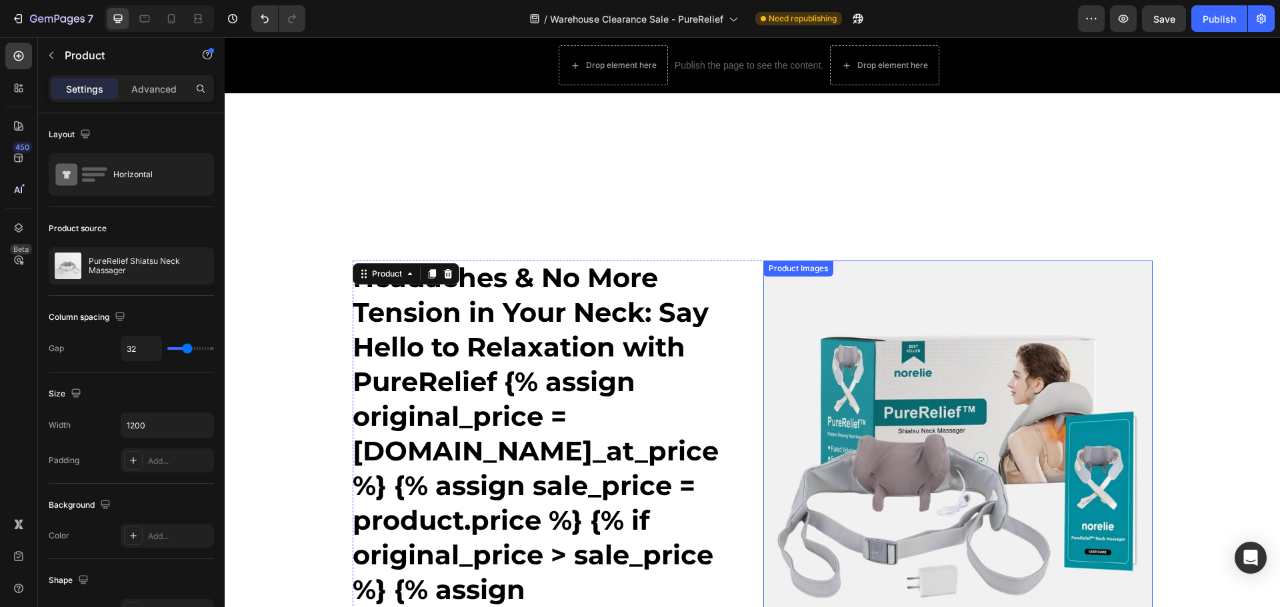
scroll to position [67, 0]
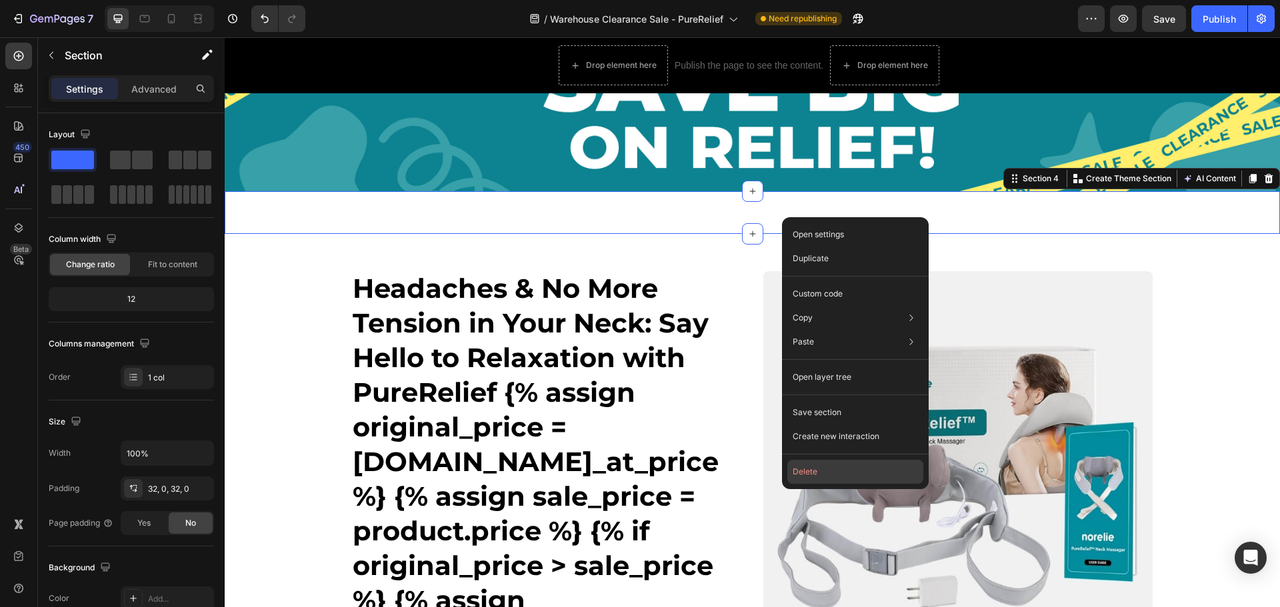
click at [830, 469] on button "Delete" at bounding box center [855, 472] width 136 height 24
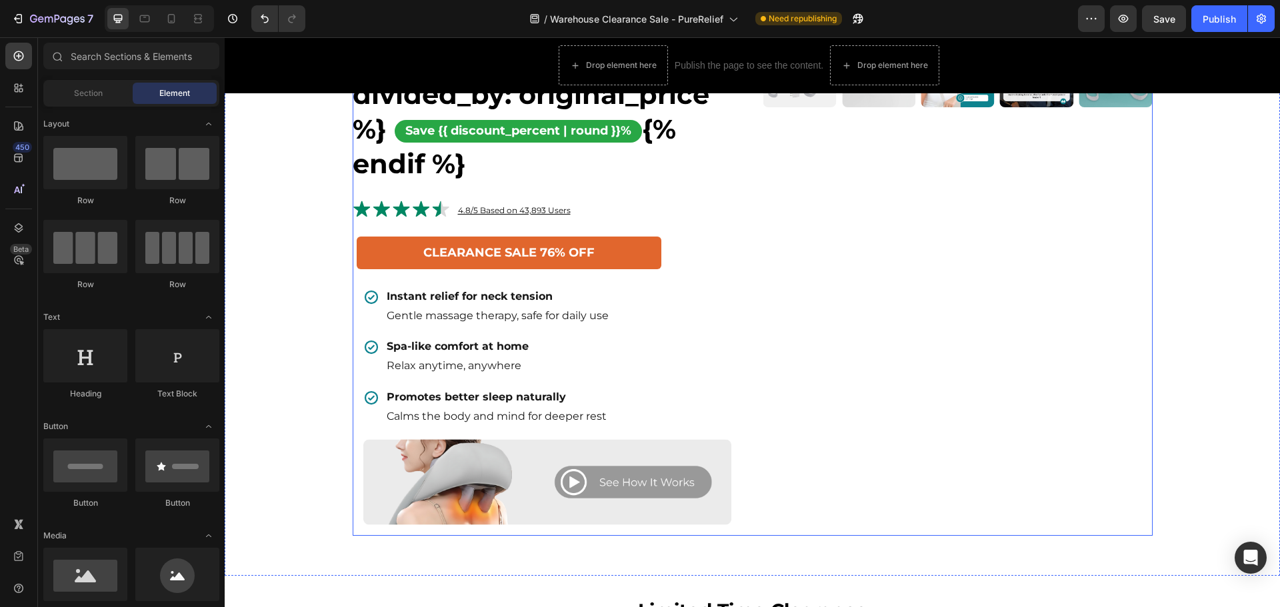
scroll to position [667, 0]
click at [169, 18] on icon at bounding box center [171, 18] width 13 height 13
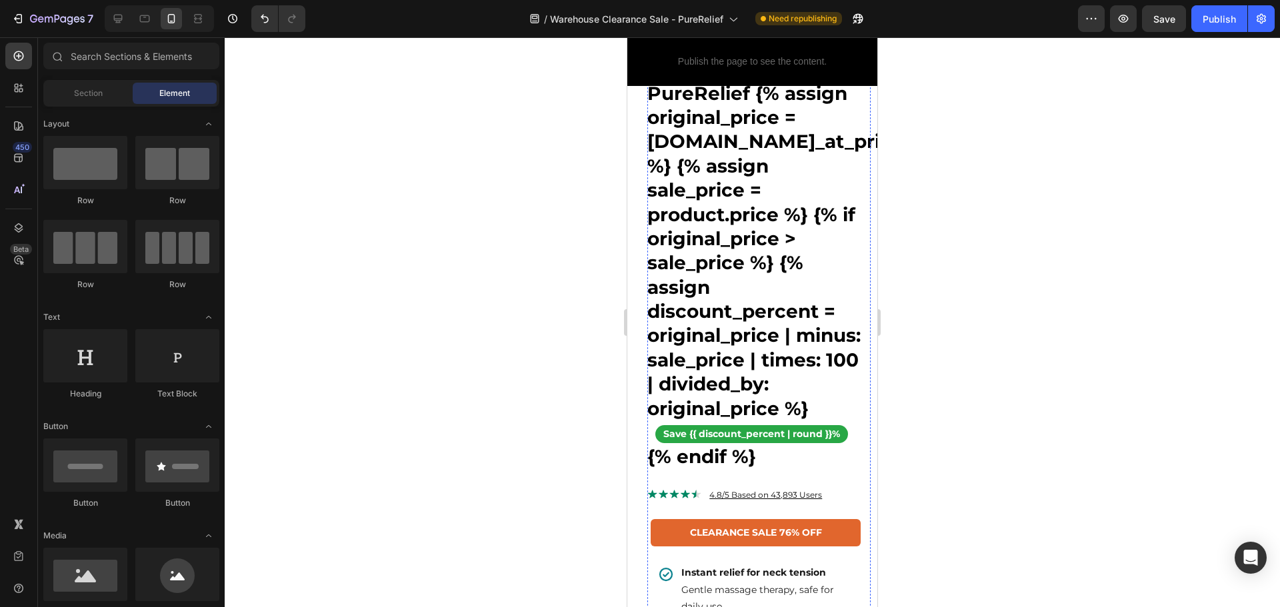
scroll to position [600, 0]
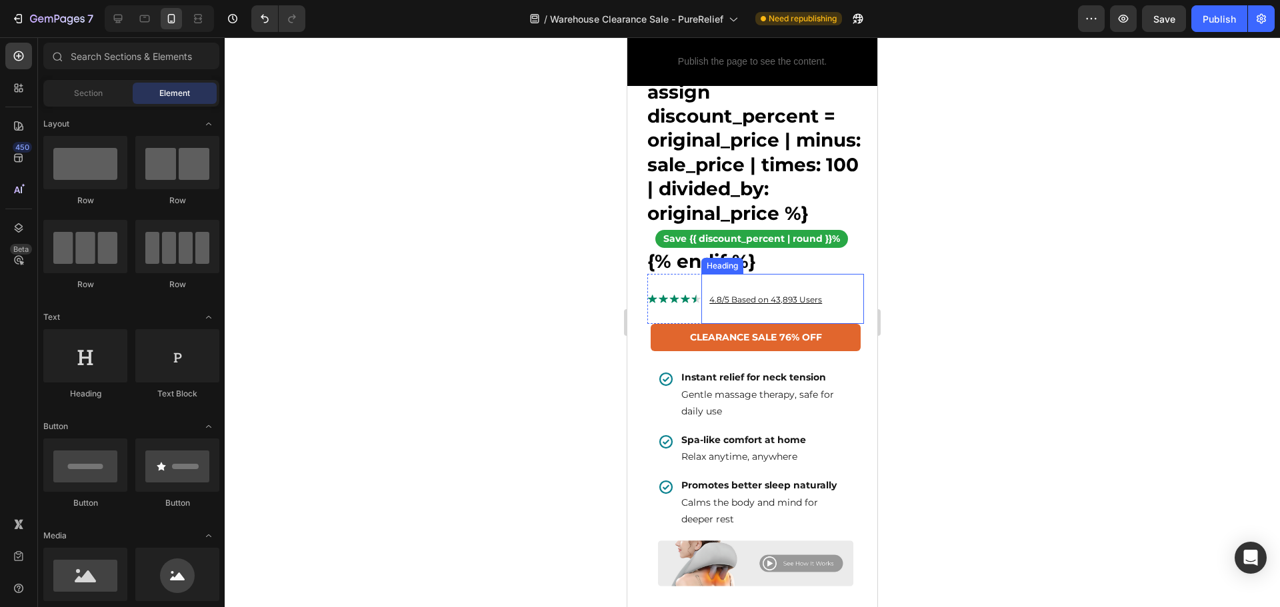
click at [769, 305] on u "4.8/5 Based on 43,893 Users" at bounding box center [765, 300] width 113 height 10
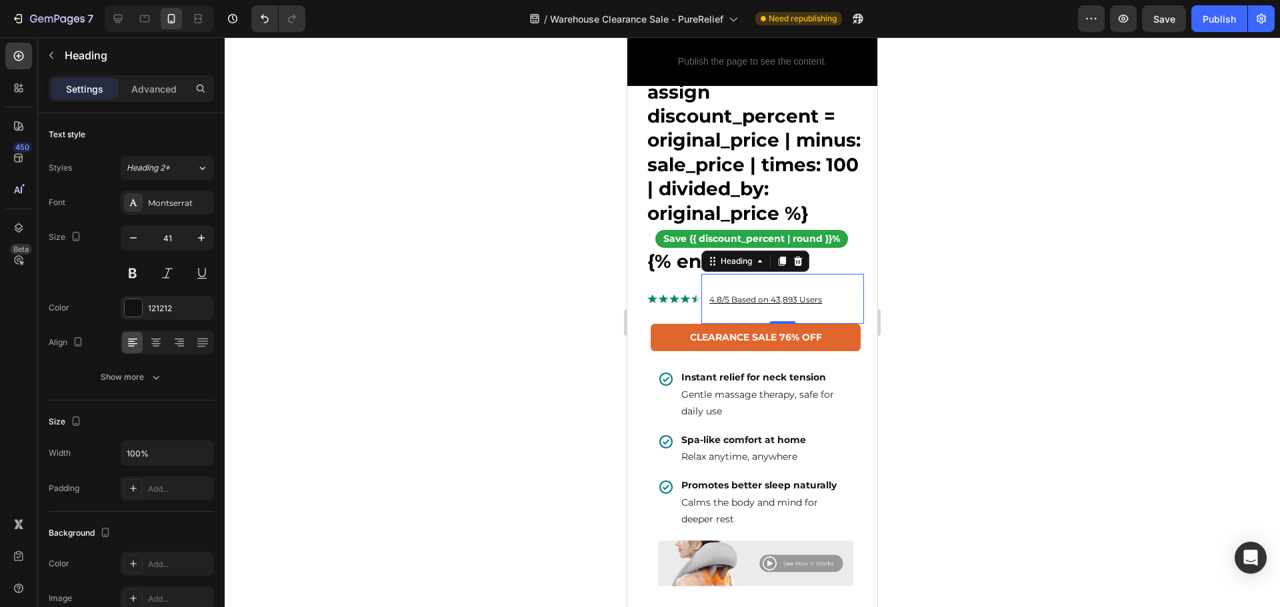
click at [818, 305] on u "4.8/5 Based on 43,893 Users" at bounding box center [765, 300] width 113 height 10
drag, startPoint x: 829, startPoint y: 313, endPoint x: 705, endPoint y: 310, distance: 123.4
click at [708, 310] on h2 "4.8/5 Based on 43,893 Users" at bounding box center [786, 296] width 156 height 45
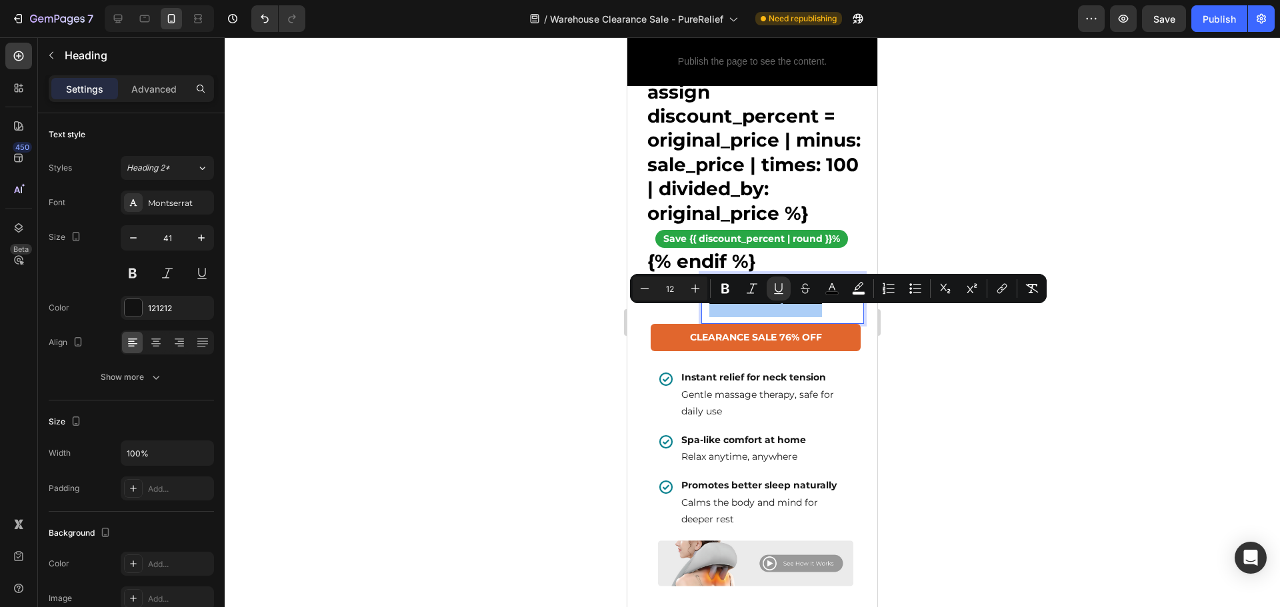
click at [949, 405] on div at bounding box center [752, 322] width 1055 height 570
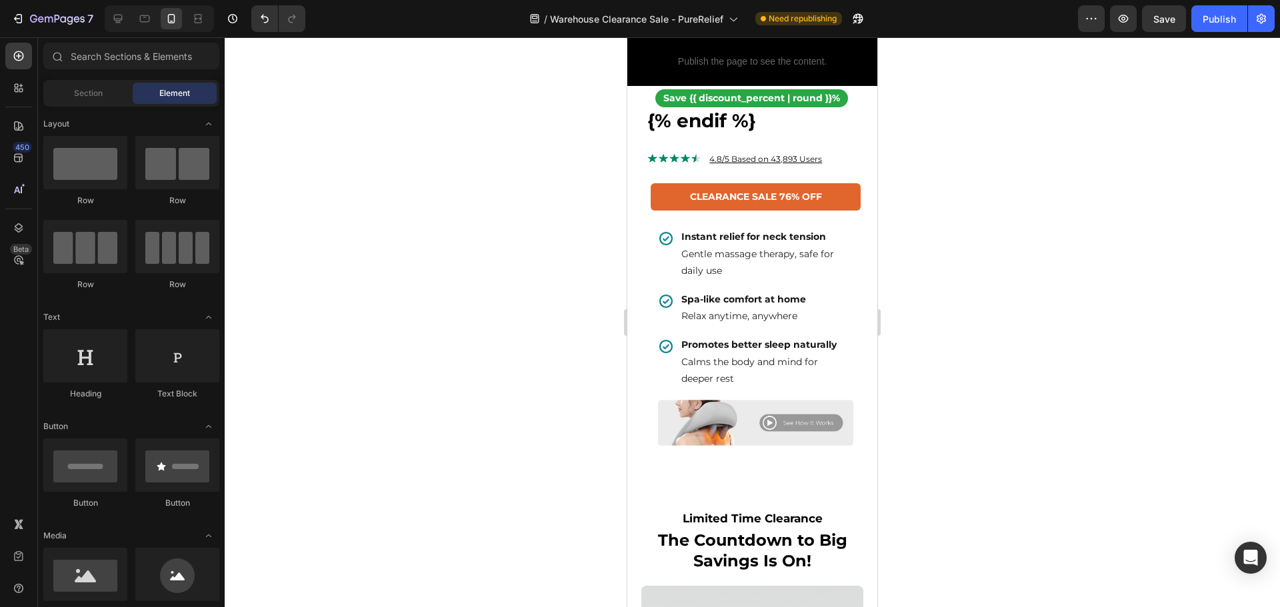
scroll to position [733, 0]
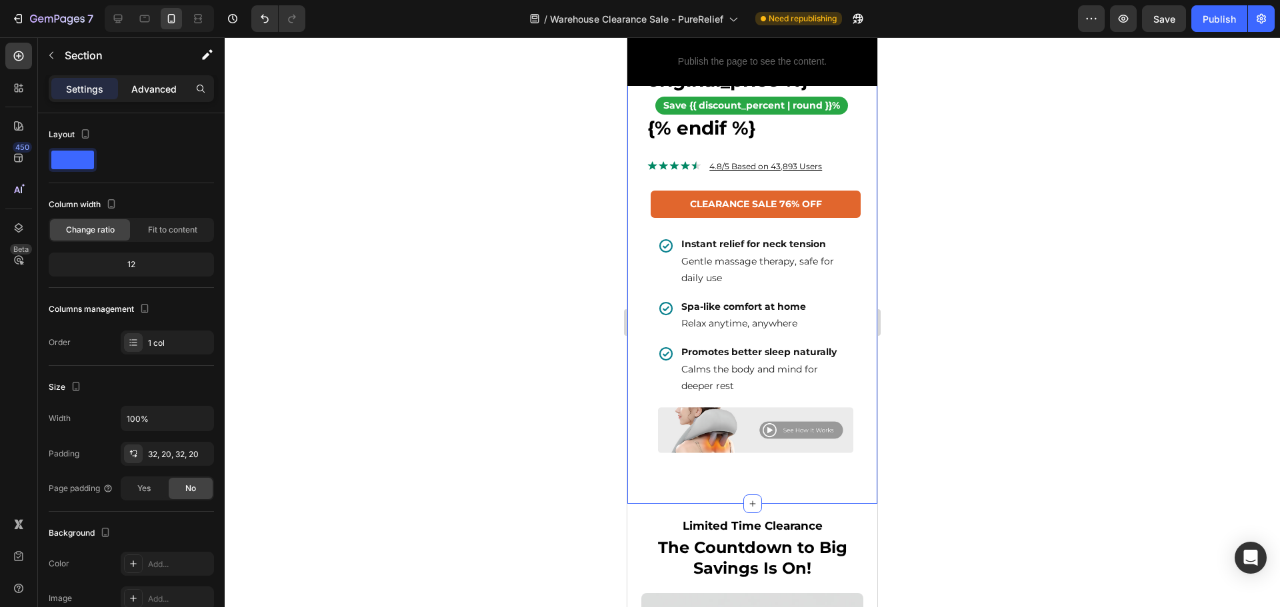
click at [159, 85] on p "Advanced" at bounding box center [153, 89] width 45 height 14
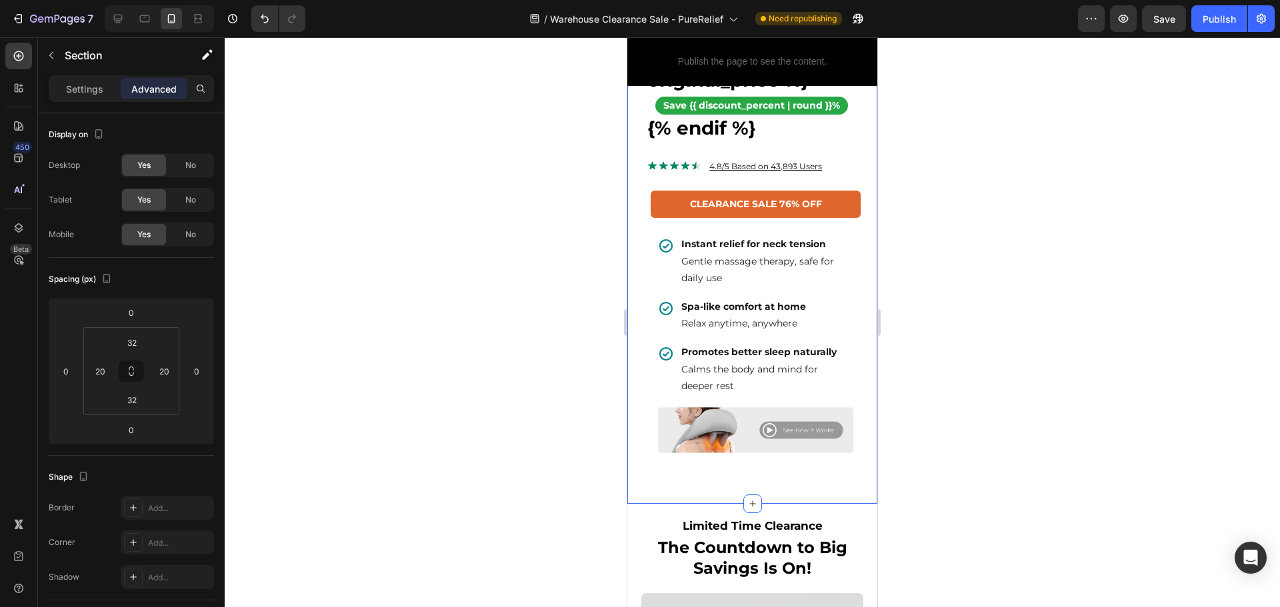
click at [955, 483] on div at bounding box center [752, 322] width 1055 height 570
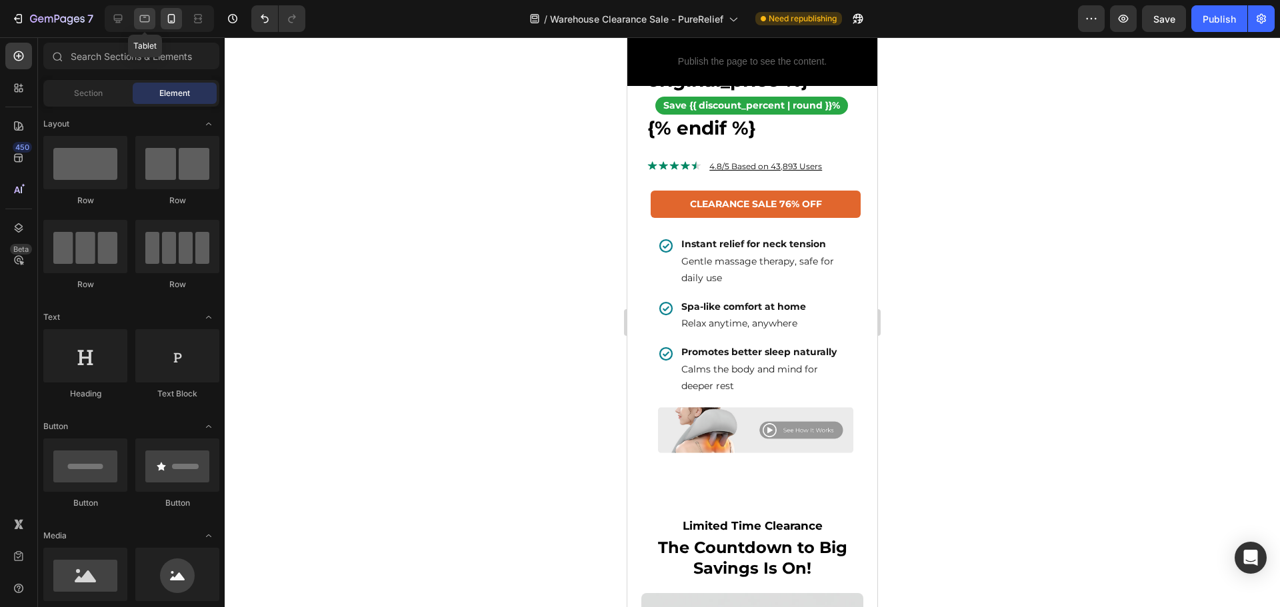
click at [146, 27] on div at bounding box center [144, 18] width 21 height 21
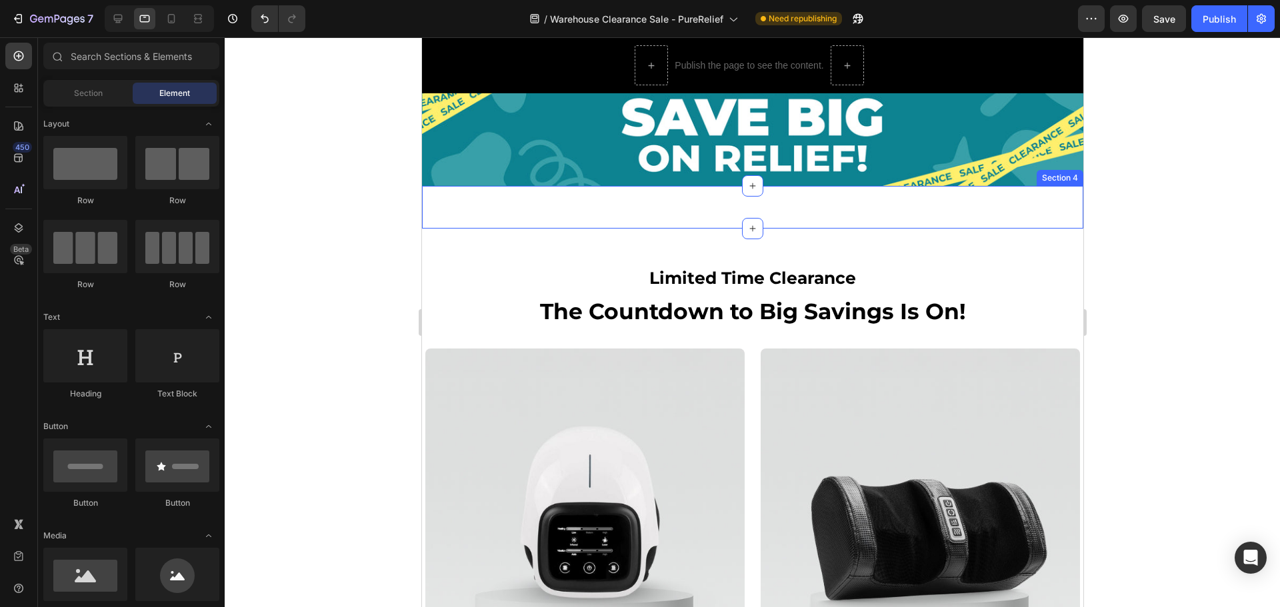
click at [720, 203] on div "Headaches & No More Tension in Your Neck: Say Hello to Relaxation with PureReli…" at bounding box center [751, 207] width 661 height 43
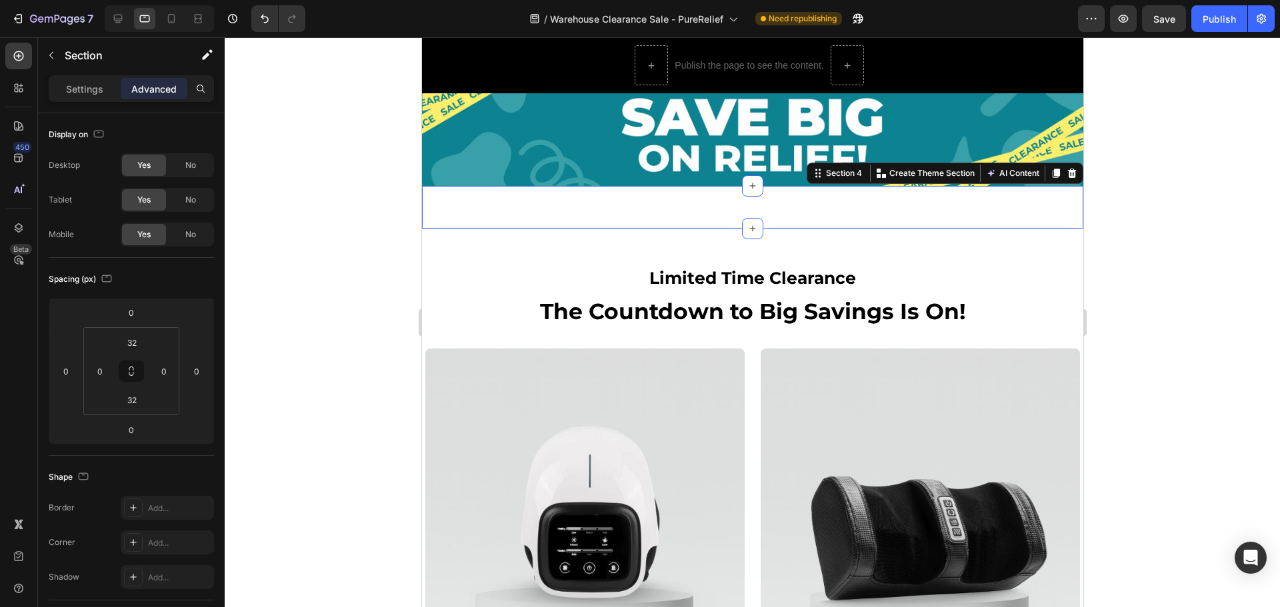
drag, startPoint x: 612, startPoint y: 204, endPoint x: 617, endPoint y: 196, distance: 9.3
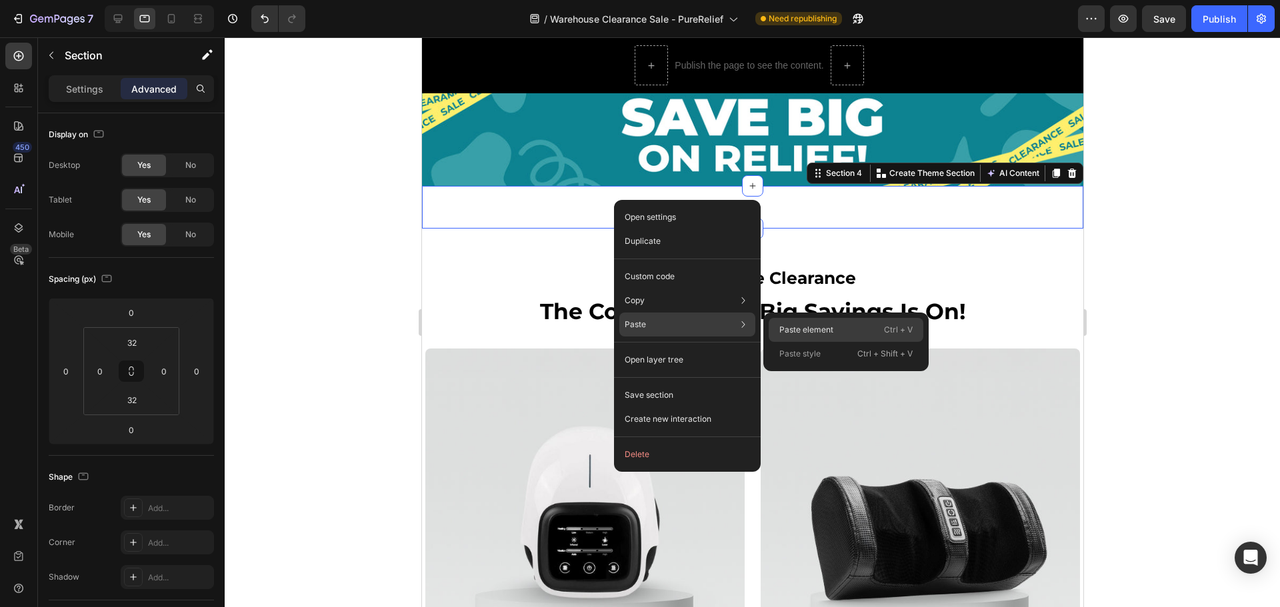
click at [786, 334] on p "Paste element" at bounding box center [806, 330] width 54 height 12
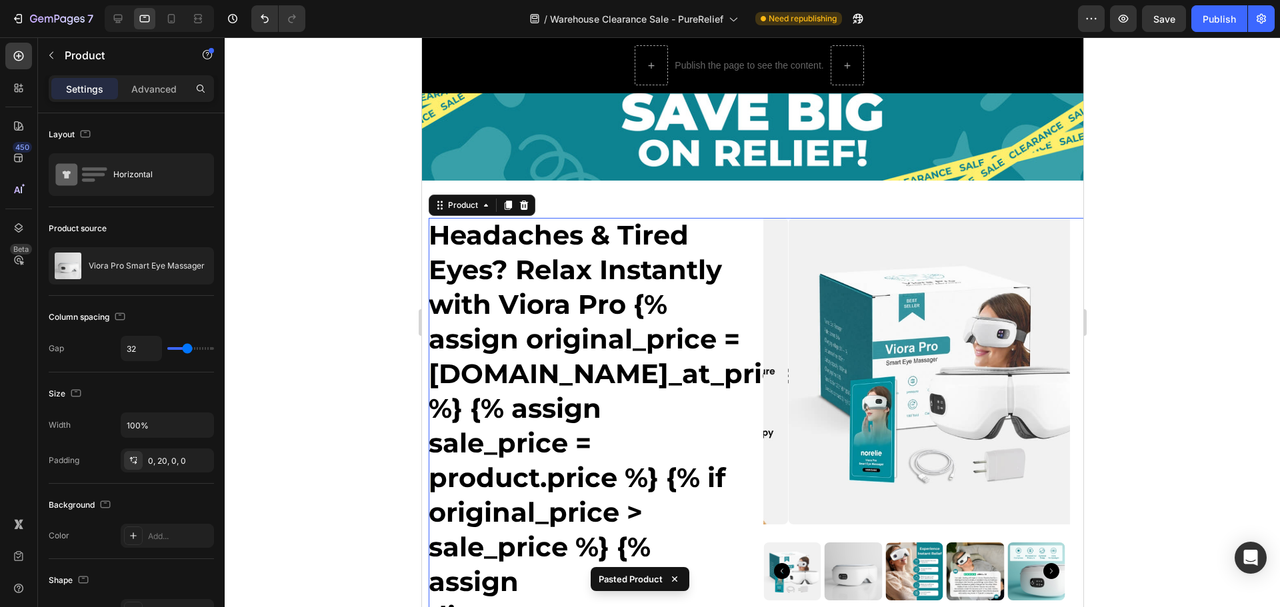
scroll to position [4, 0]
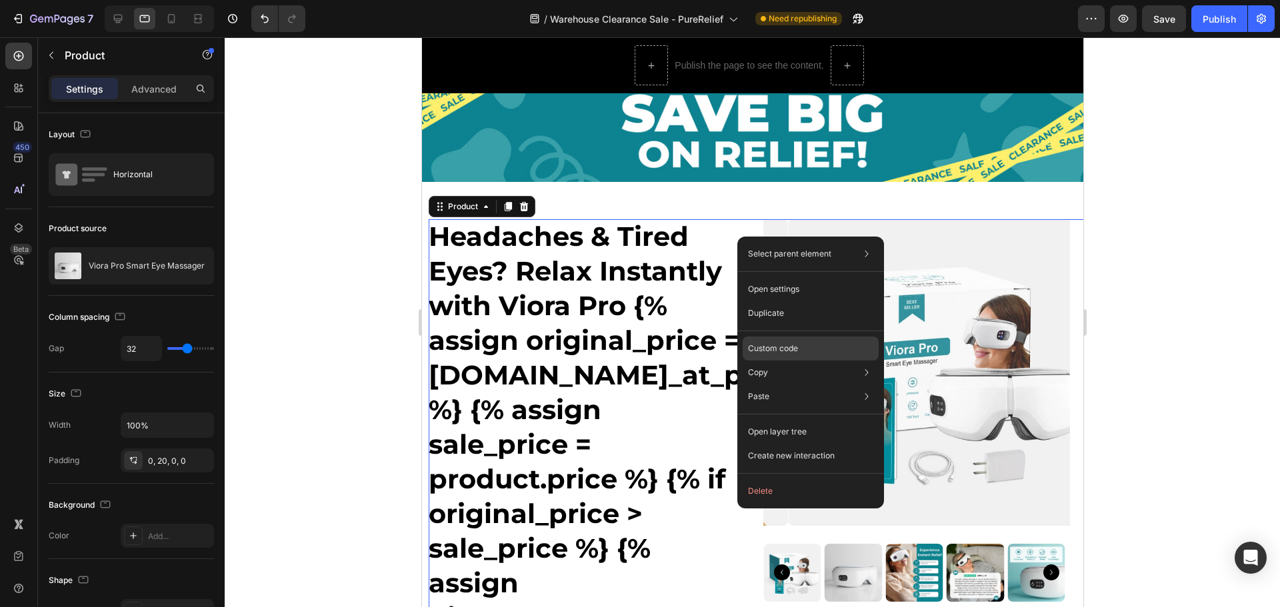
click at [783, 385] on div "Custom code" at bounding box center [811, 397] width 136 height 24
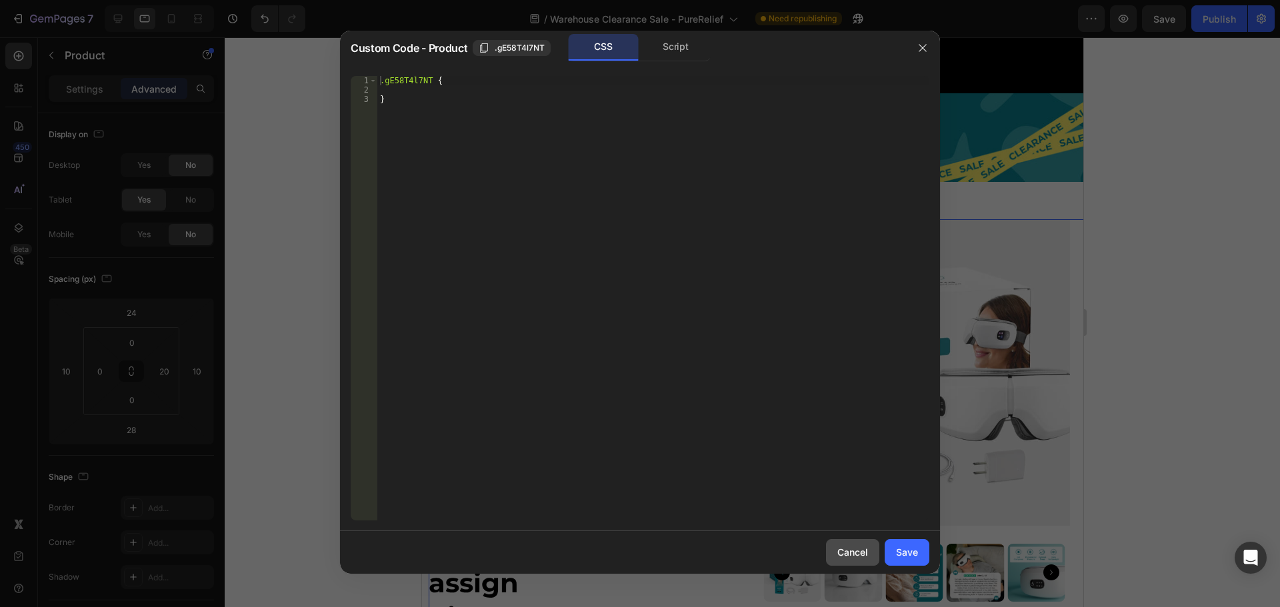
drag, startPoint x: 833, startPoint y: 551, endPoint x: 401, endPoint y: 500, distance: 435.8
click at [833, 551] on button "Cancel" at bounding box center [852, 552] width 53 height 27
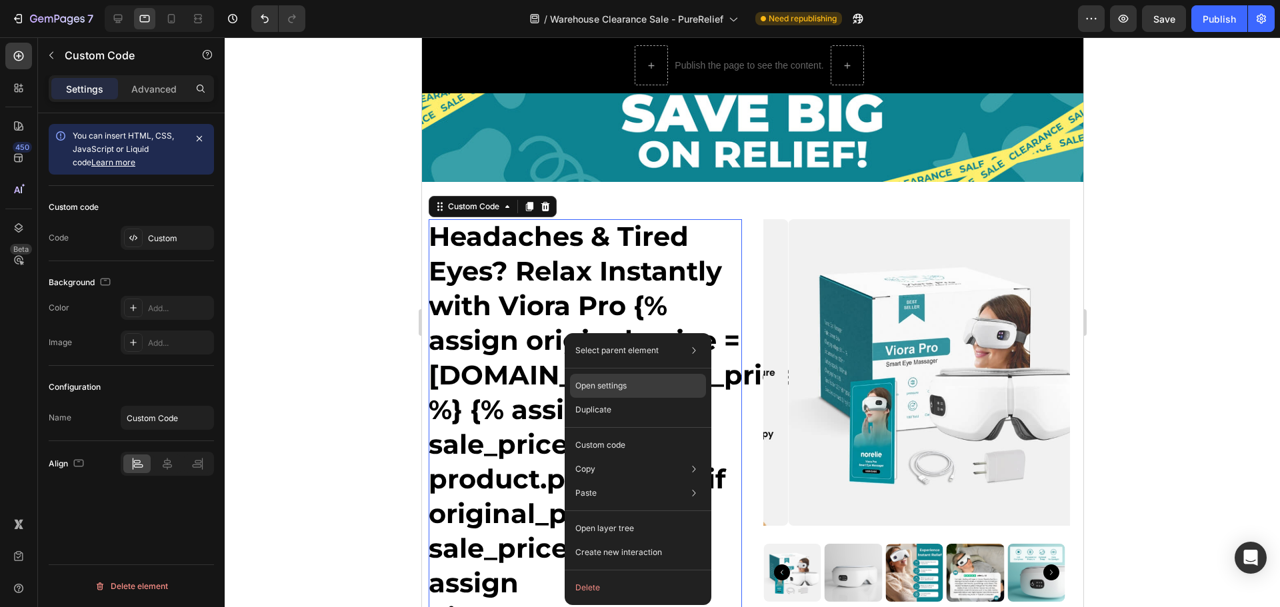
click at [617, 386] on p "Open settings" at bounding box center [600, 386] width 51 height 12
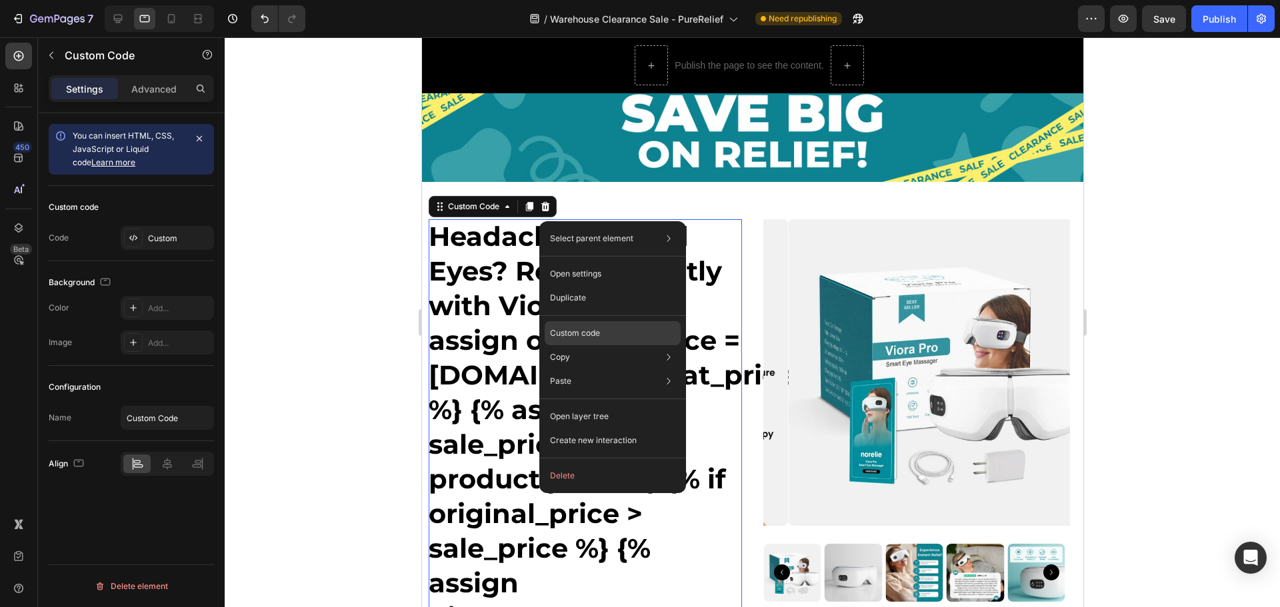
click at [599, 369] on div "Custom code" at bounding box center [613, 381] width 136 height 24
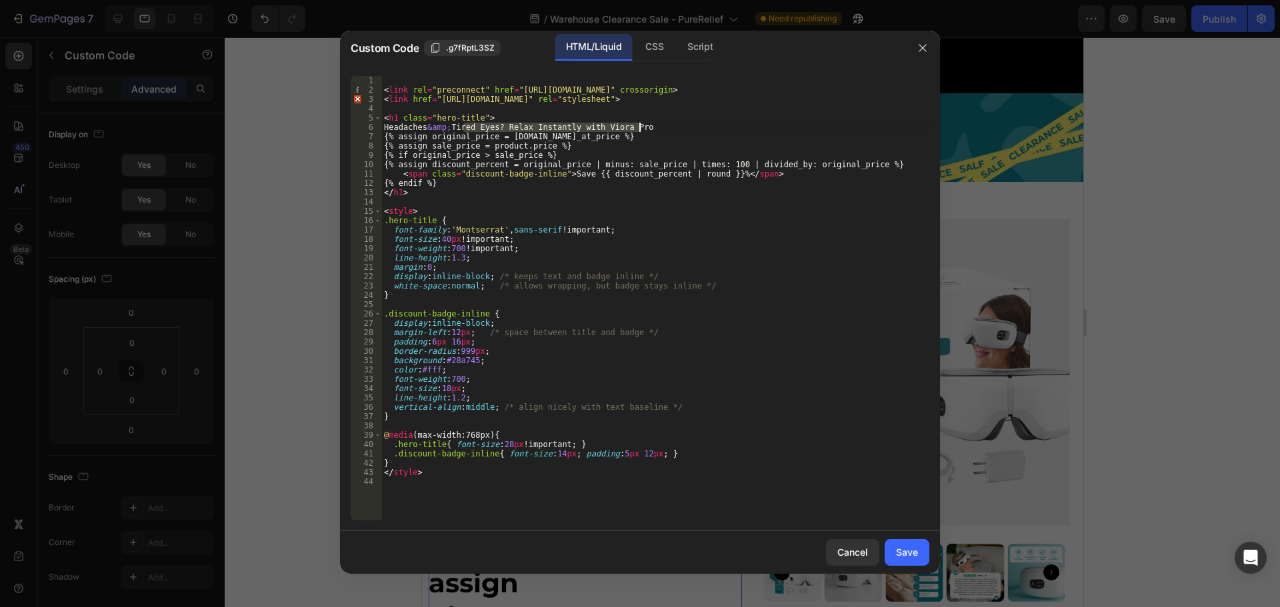
drag, startPoint x: 464, startPoint y: 126, endPoint x: 649, endPoint y: 131, distance: 184.8
click at [649, 131] on div "< link rel = "preconnect" href = "[URL][DOMAIN_NAME]" crossorigin > < link href…" at bounding box center [655, 307] width 548 height 463
click at [526, 127] on div "< link rel = "preconnect" href = "[URL][DOMAIN_NAME]" crossorigin > < link href…" at bounding box center [655, 298] width 548 height 445
drag, startPoint x: 461, startPoint y: 125, endPoint x: 671, endPoint y: 134, distance: 210.2
click at [671, 134] on div "< link rel = "preconnect" href = "[URL][DOMAIN_NAME]" crossorigin > < link href…" at bounding box center [655, 307] width 548 height 463
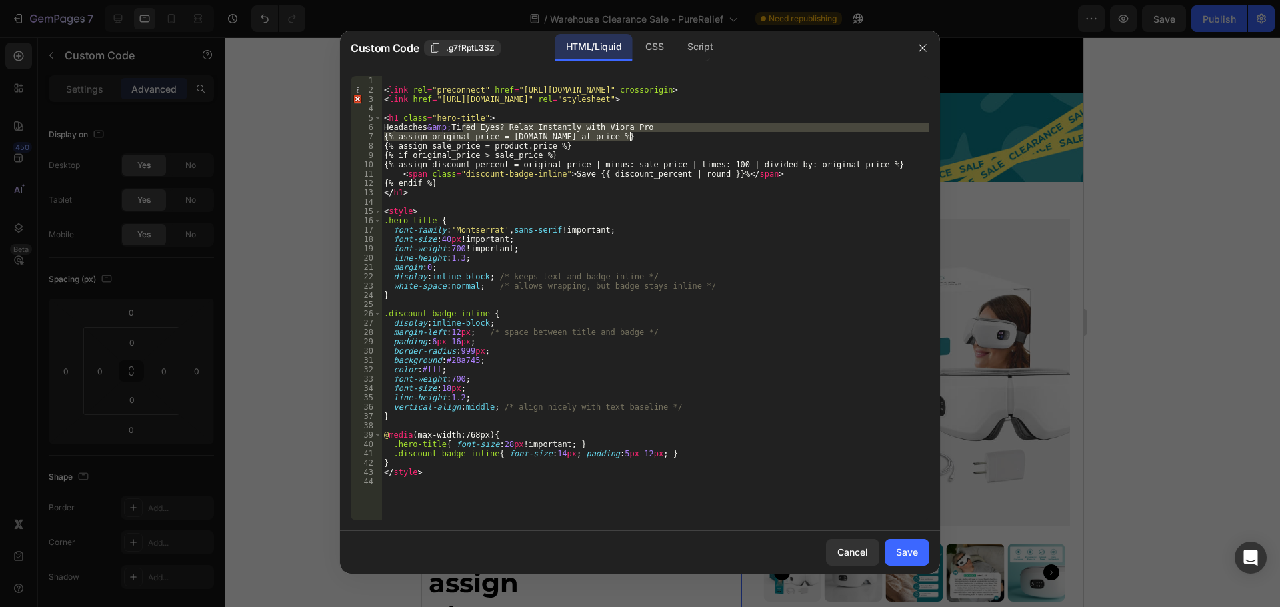
click at [639, 131] on div "< link rel = "preconnect" href = "[URL][DOMAIN_NAME]" crossorigin > < link href…" at bounding box center [655, 298] width 548 height 445
drag, startPoint x: 465, startPoint y: 127, endPoint x: 670, endPoint y: 138, distance: 205.7
click at [670, 138] on div "< link rel = "preconnect" href = "[URL][DOMAIN_NAME]" crossorigin > < link href…" at bounding box center [655, 307] width 548 height 463
click at [594, 133] on div "< link rel = "preconnect" href = "[URL][DOMAIN_NAME]" crossorigin > < link href…" at bounding box center [655, 298] width 548 height 445
drag, startPoint x: 462, startPoint y: 127, endPoint x: 656, endPoint y: 127, distance: 194.0
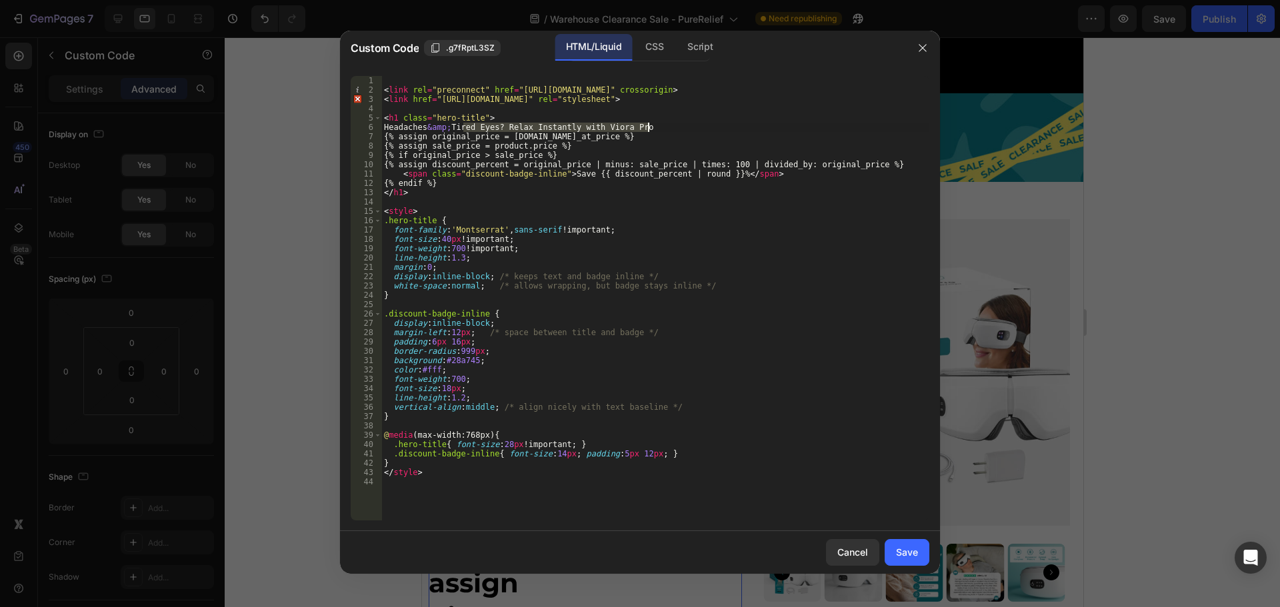
click at [656, 127] on div "< link rel = "preconnect" href = "[URL][DOMAIN_NAME]" crossorigin > < link href…" at bounding box center [655, 307] width 548 height 463
paste textarea "No More Tension in Your Neck: Say Hello to Relaxation with PureRelief"
type textarea "Headaches &amp; No More Tension in Your Neck: Say Hello to Relaxation with Pure…"
click at [896, 560] on button "Save" at bounding box center [907, 552] width 45 height 27
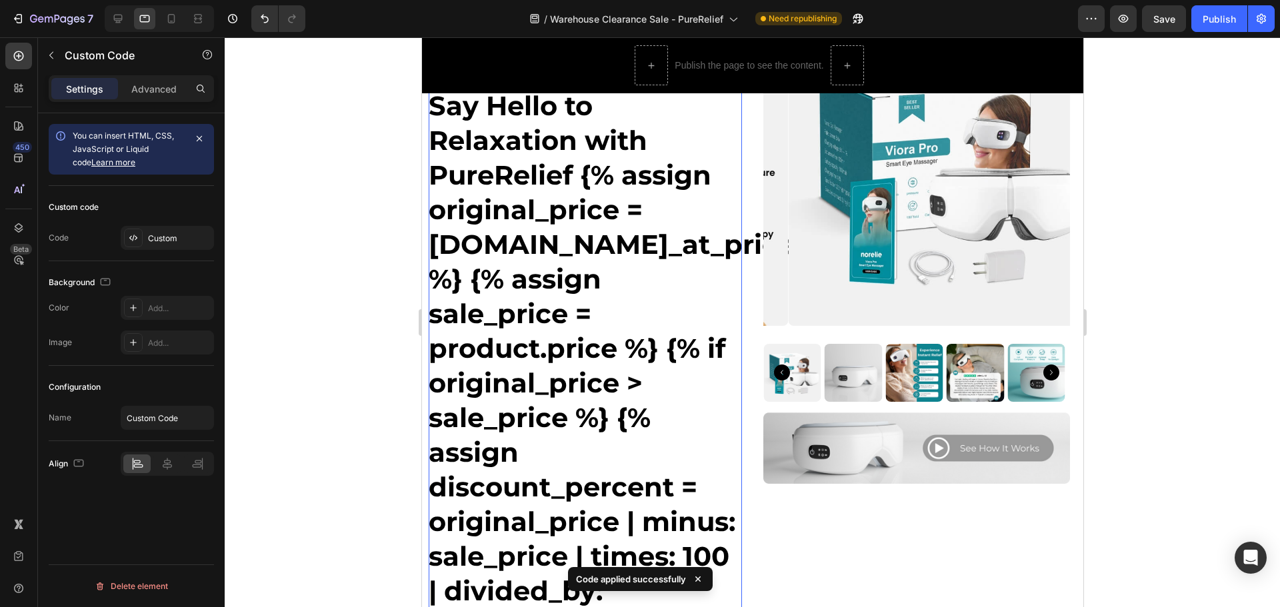
scroll to position [0, 0]
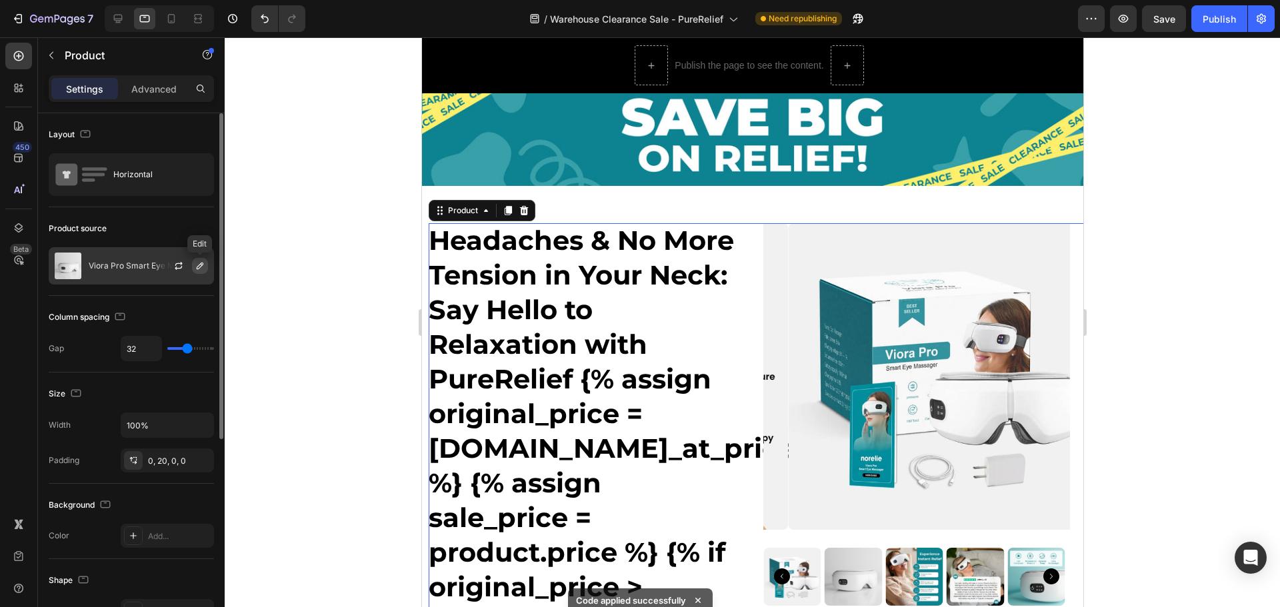
click at [202, 269] on icon "button" at bounding box center [200, 266] width 11 height 11
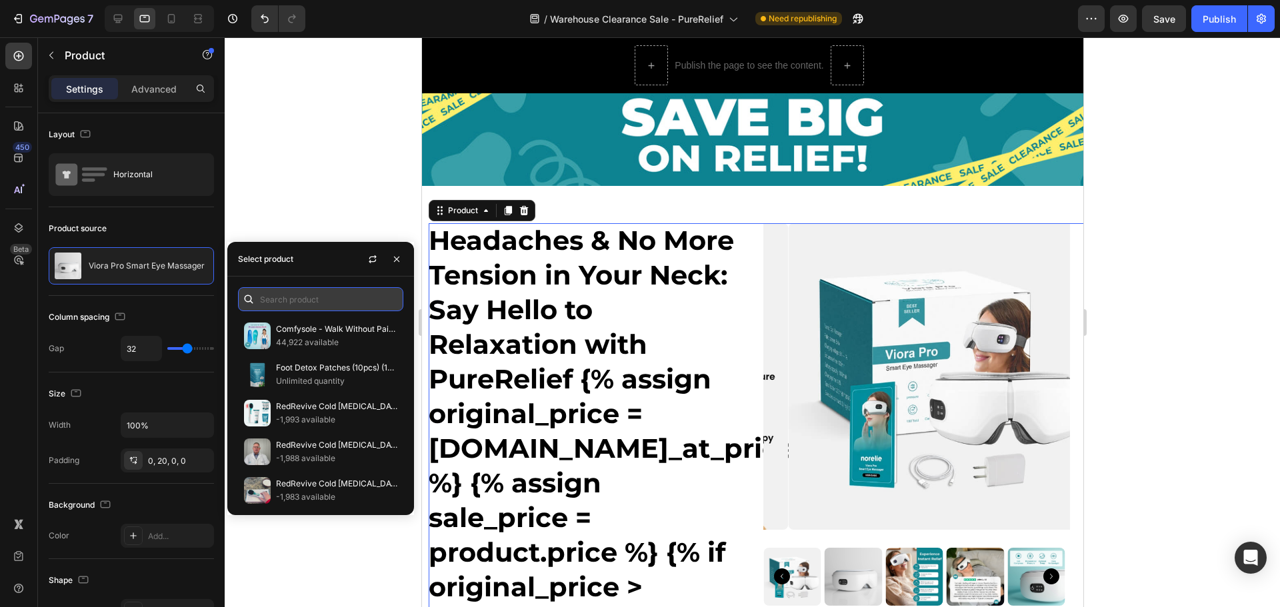
click at [309, 300] on input "text" at bounding box center [320, 299] width 165 height 24
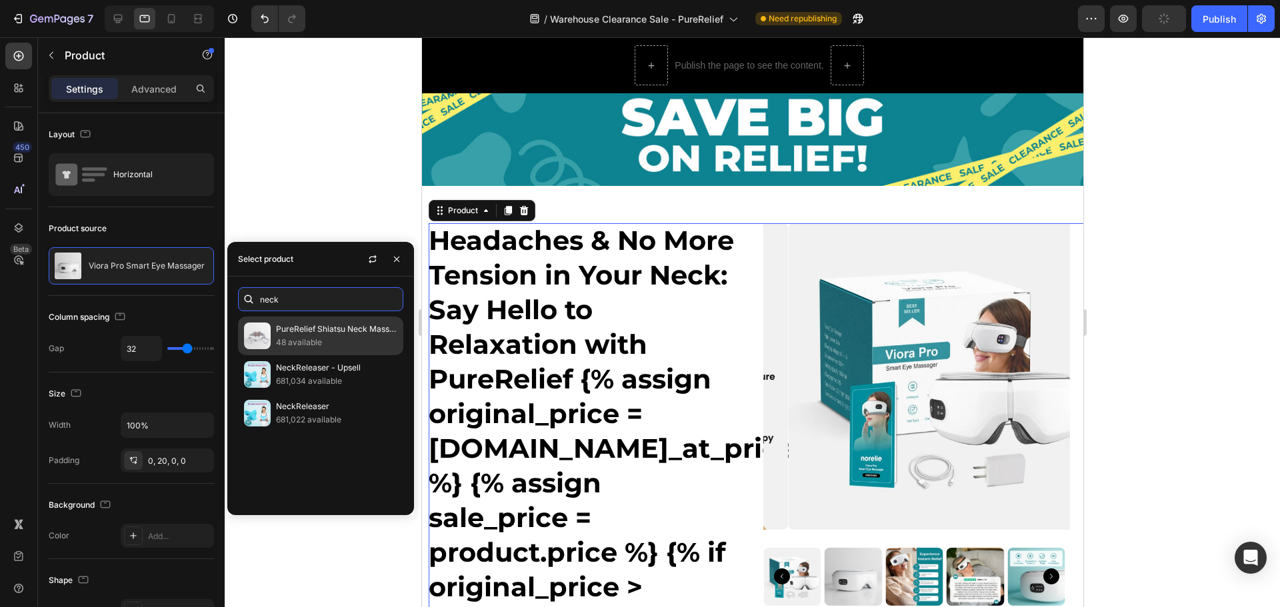
type input "neck"
click at [306, 331] on p "PureRelief Shiatsu Neck Massager" at bounding box center [336, 329] width 121 height 13
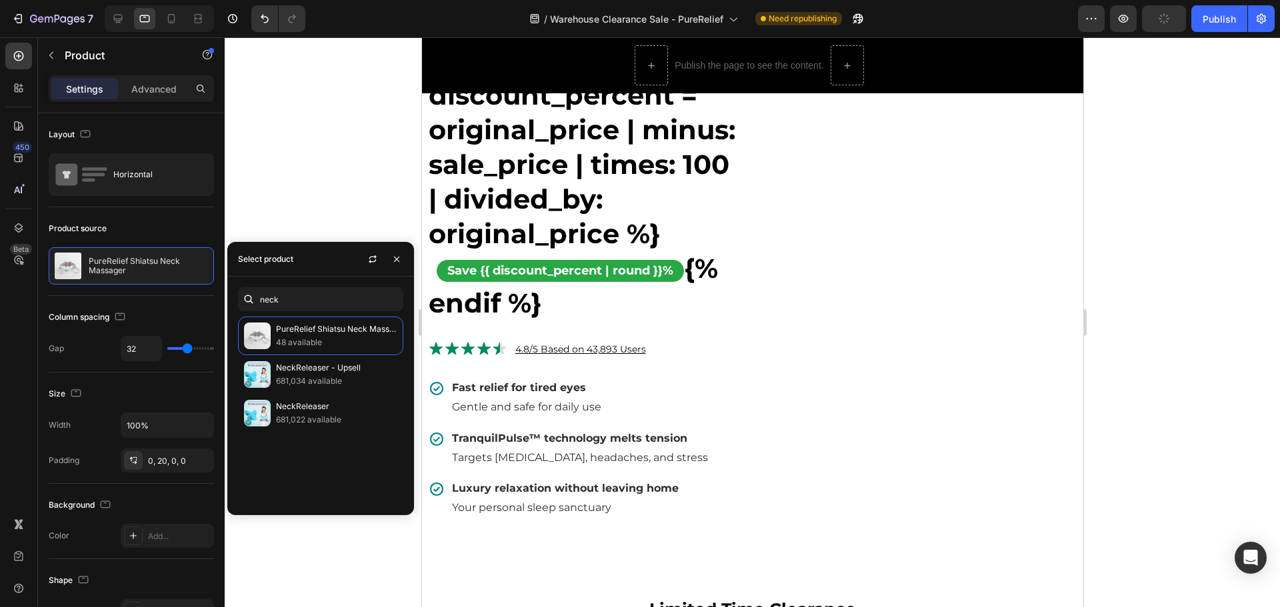
scroll to position [600, 0]
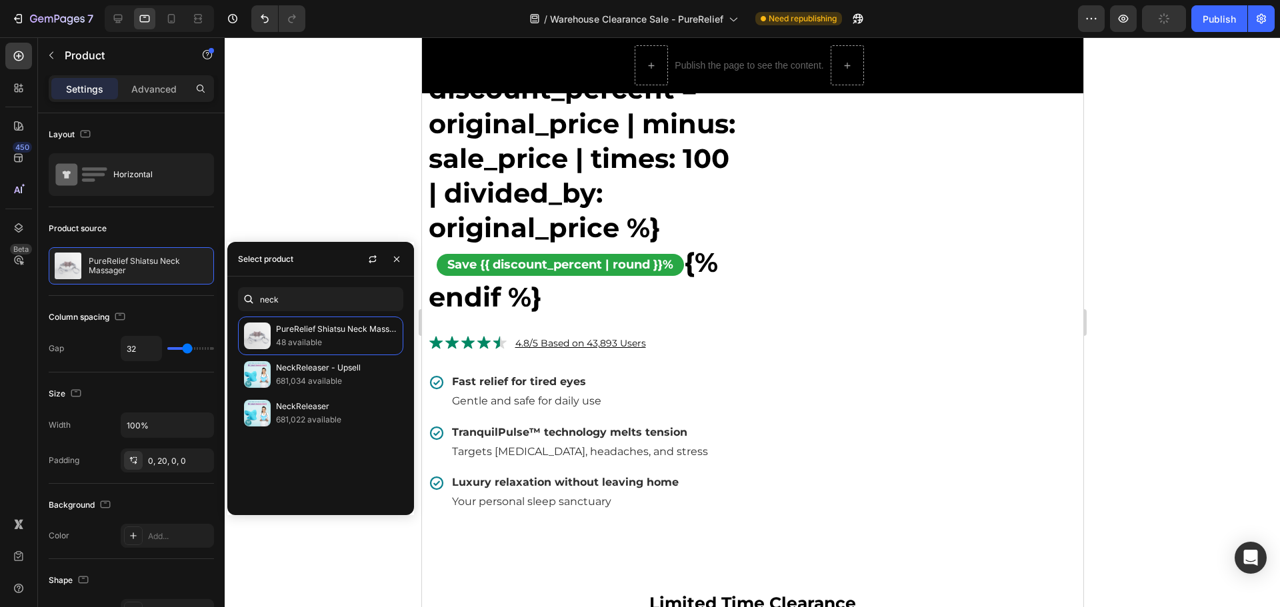
click at [1021, 375] on div "Product Images Image" at bounding box center [919, 67] width 313 height 893
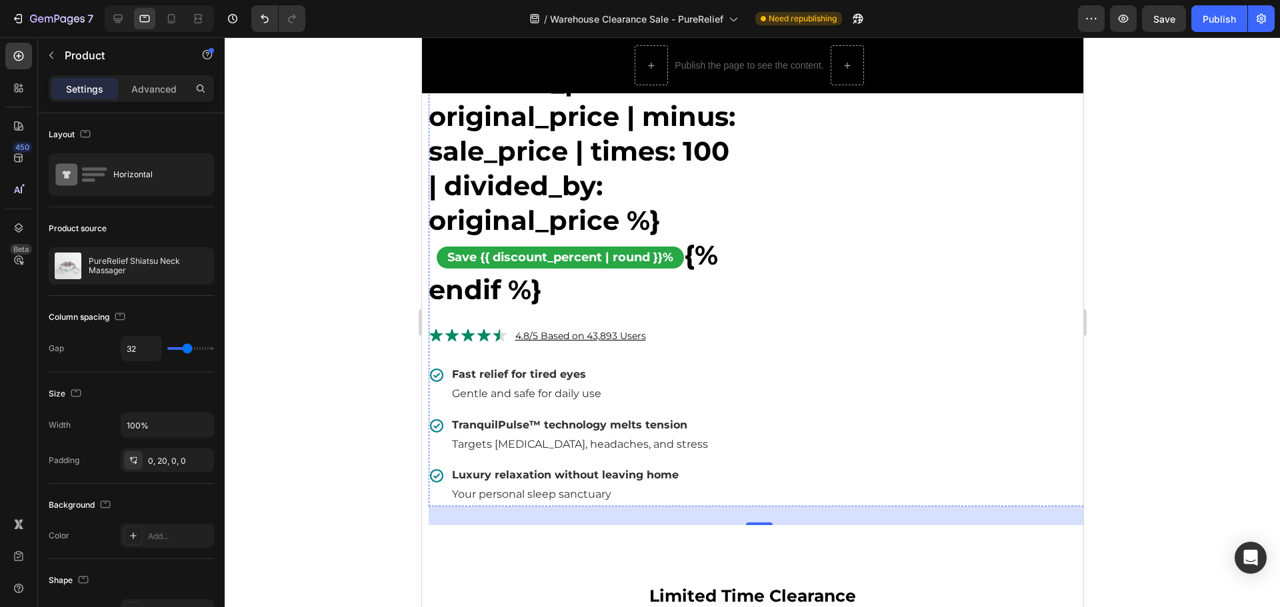
scroll to position [733, 0]
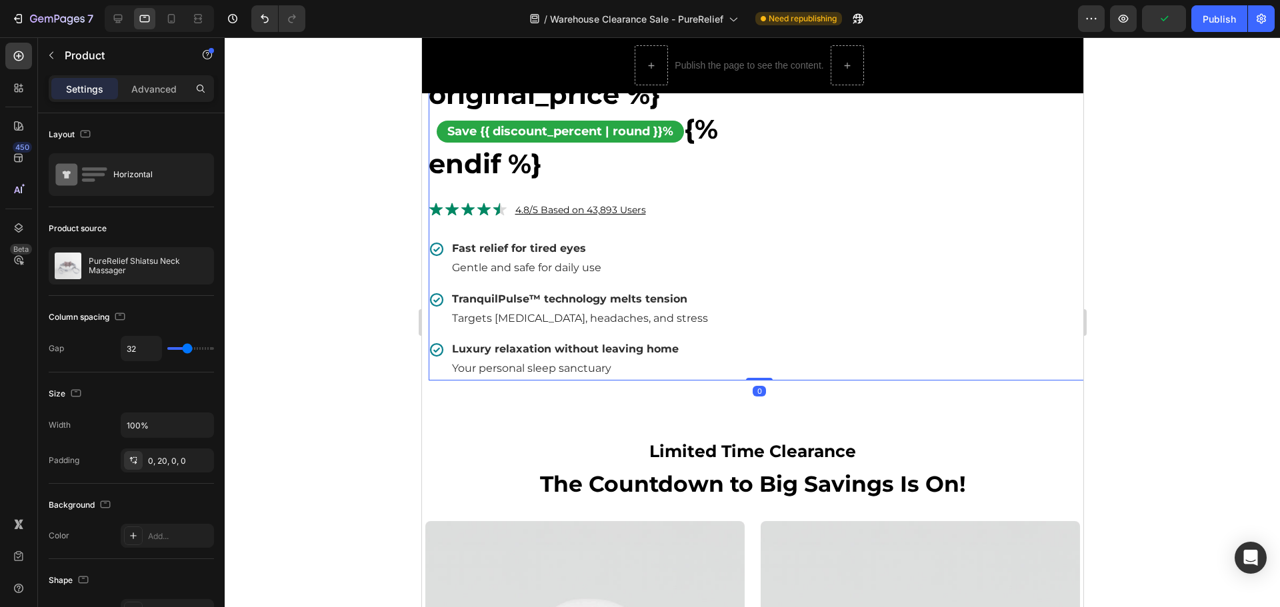
drag, startPoint x: 752, startPoint y: 398, endPoint x: 753, endPoint y: 375, distance: 23.3
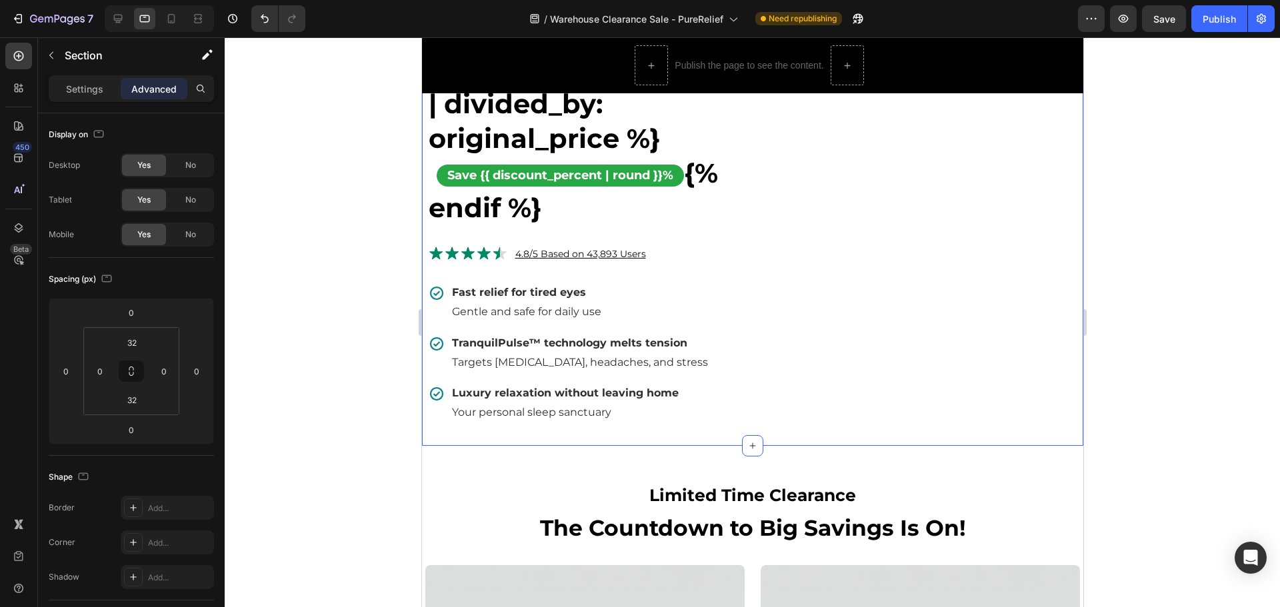
scroll to position [667, 0]
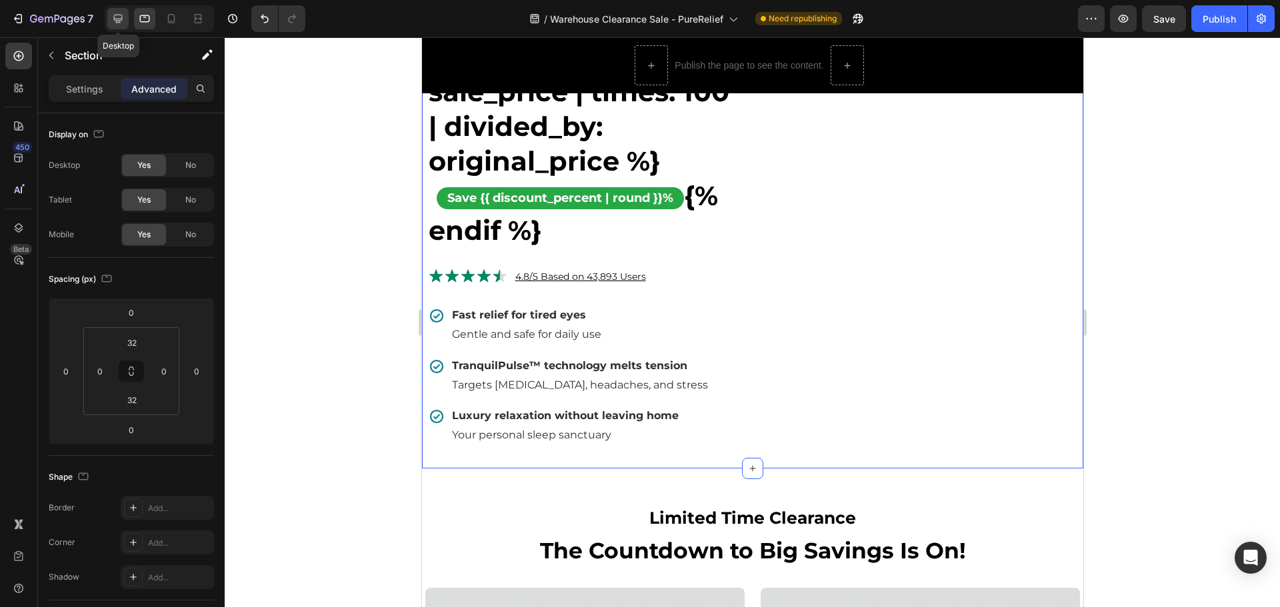
click at [120, 21] on icon at bounding box center [118, 19] width 9 height 9
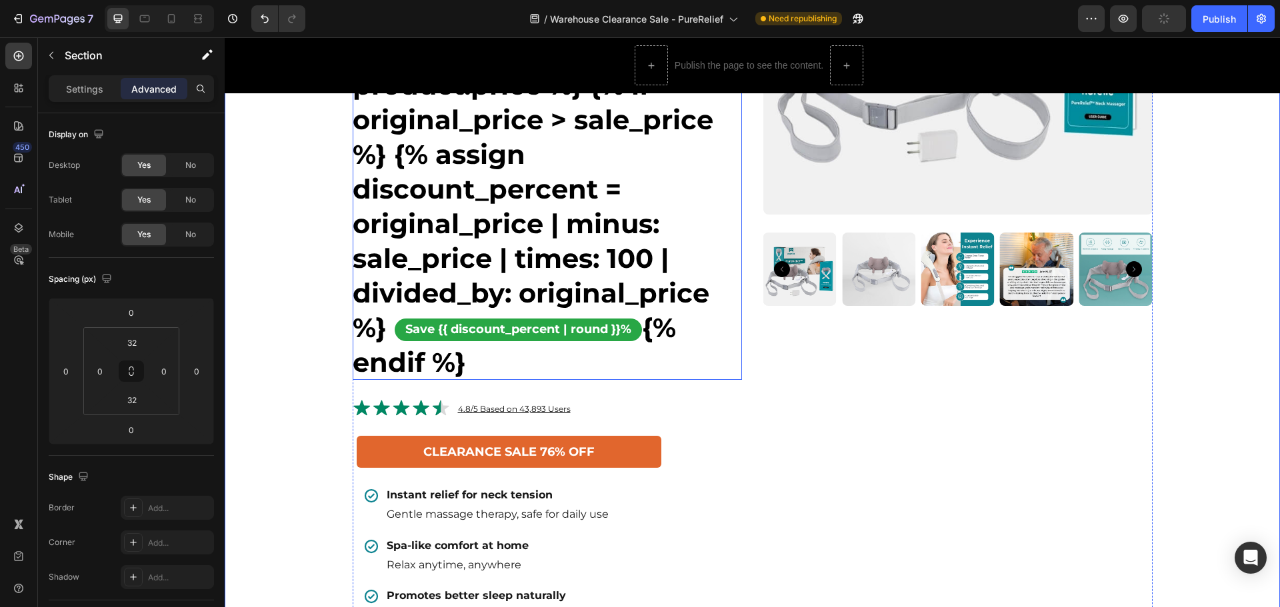
scroll to position [433, 0]
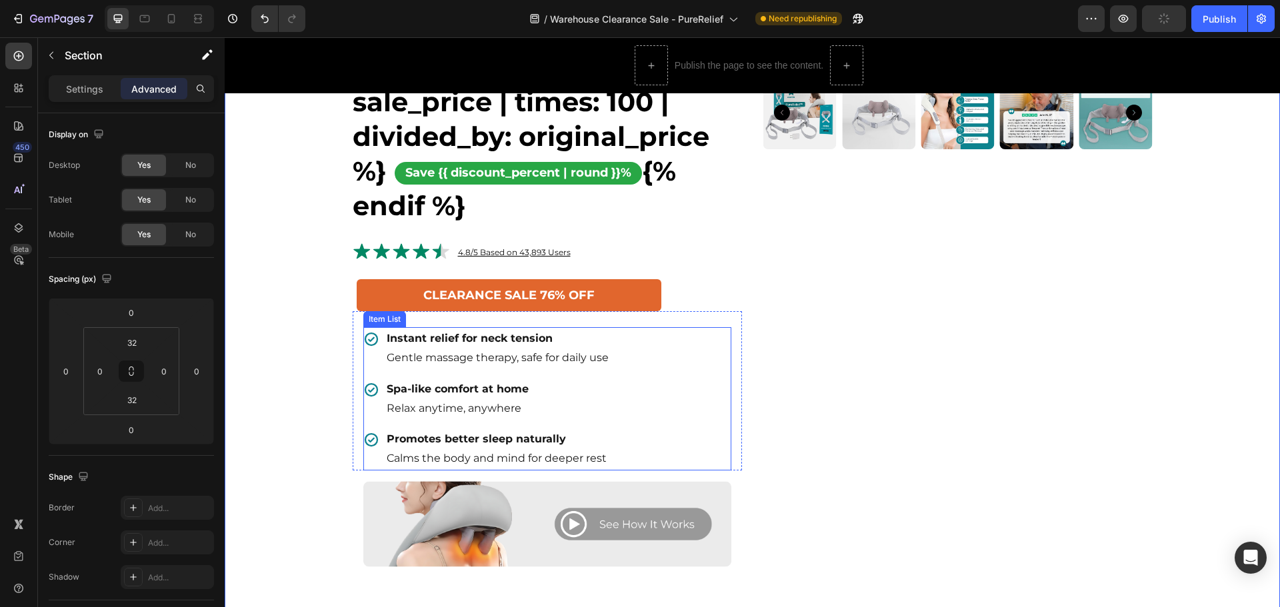
click at [451, 362] on p "Instant relief for neck tension Gentle massage therapy, safe for daily use" at bounding box center [498, 348] width 222 height 39
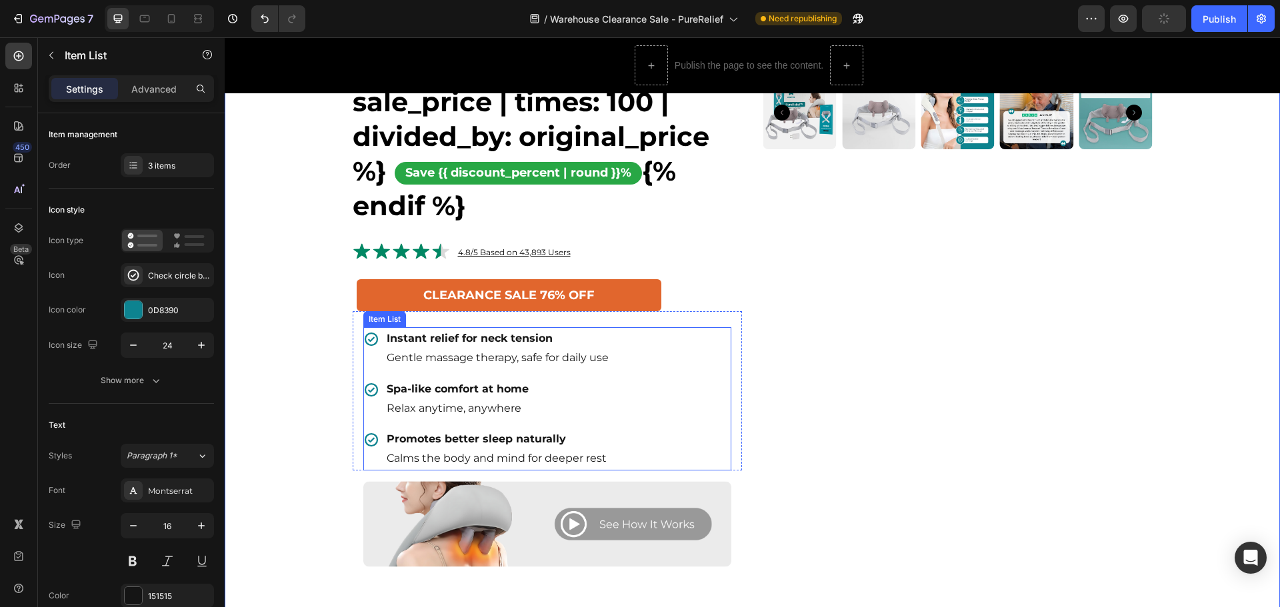
click at [451, 362] on p "Instant relief for neck tension Gentle massage therapy, safe for daily use" at bounding box center [498, 348] width 222 height 39
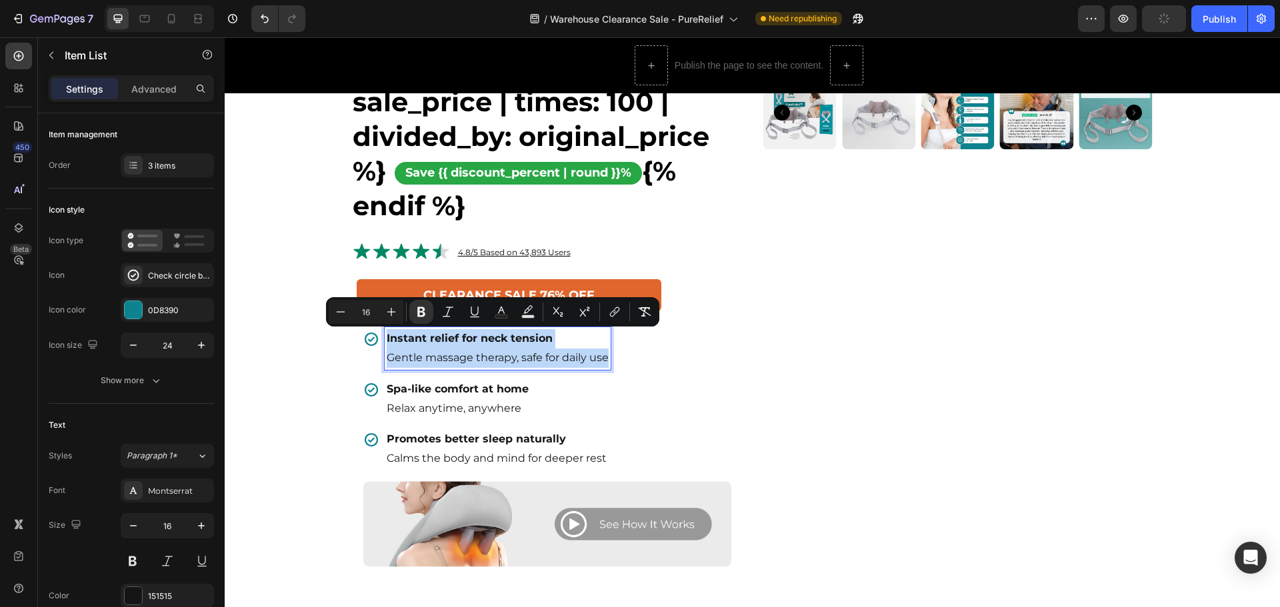
copy p "Instant relief for neck tension Gentle massage therapy, safe for daily use"
click at [141, 17] on icon at bounding box center [145, 18] width 10 height 7
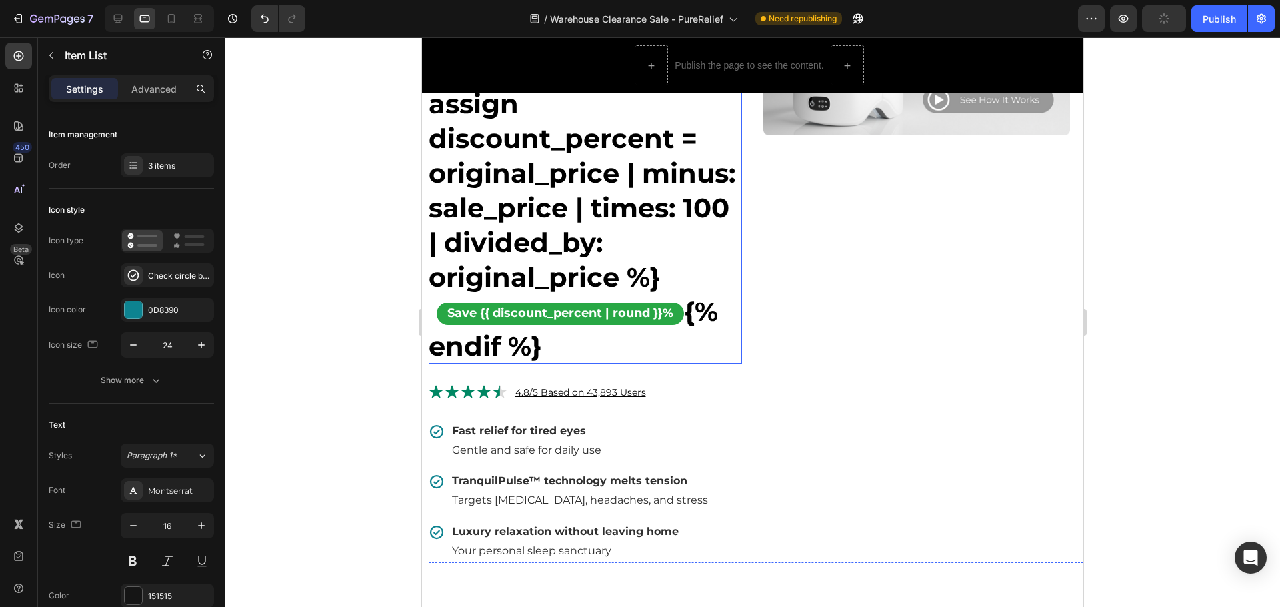
scroll to position [387, 0]
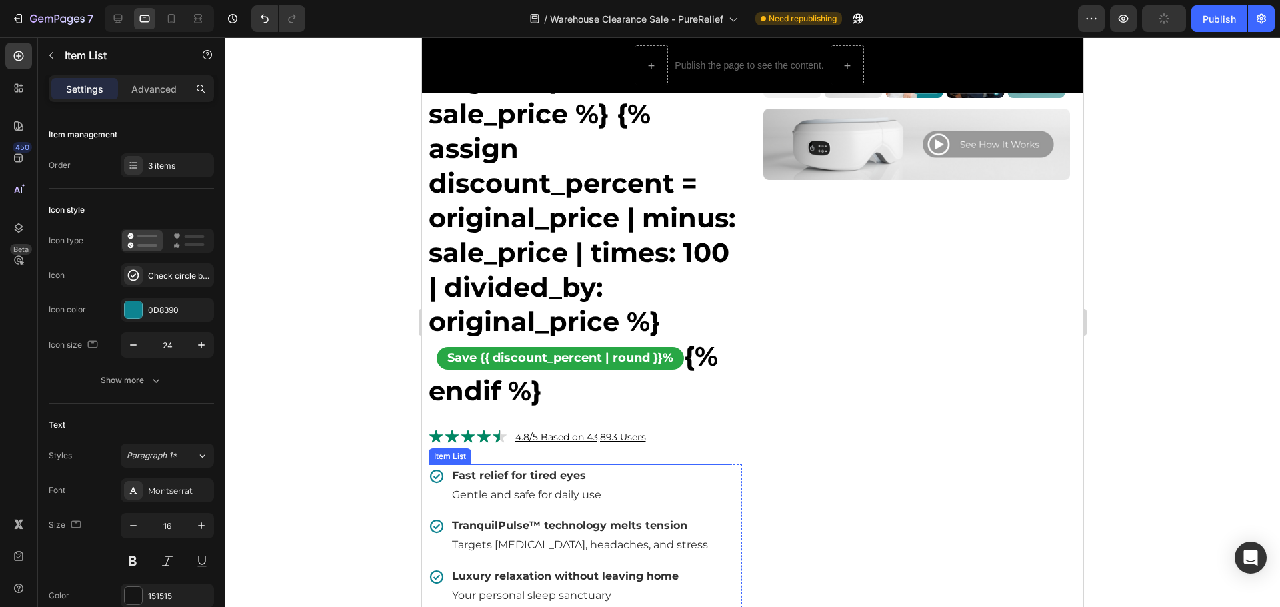
click at [533, 490] on span "Gentle and safe for daily use" at bounding box center [525, 495] width 149 height 13
click at [124, 21] on icon at bounding box center [117, 18] width 13 height 13
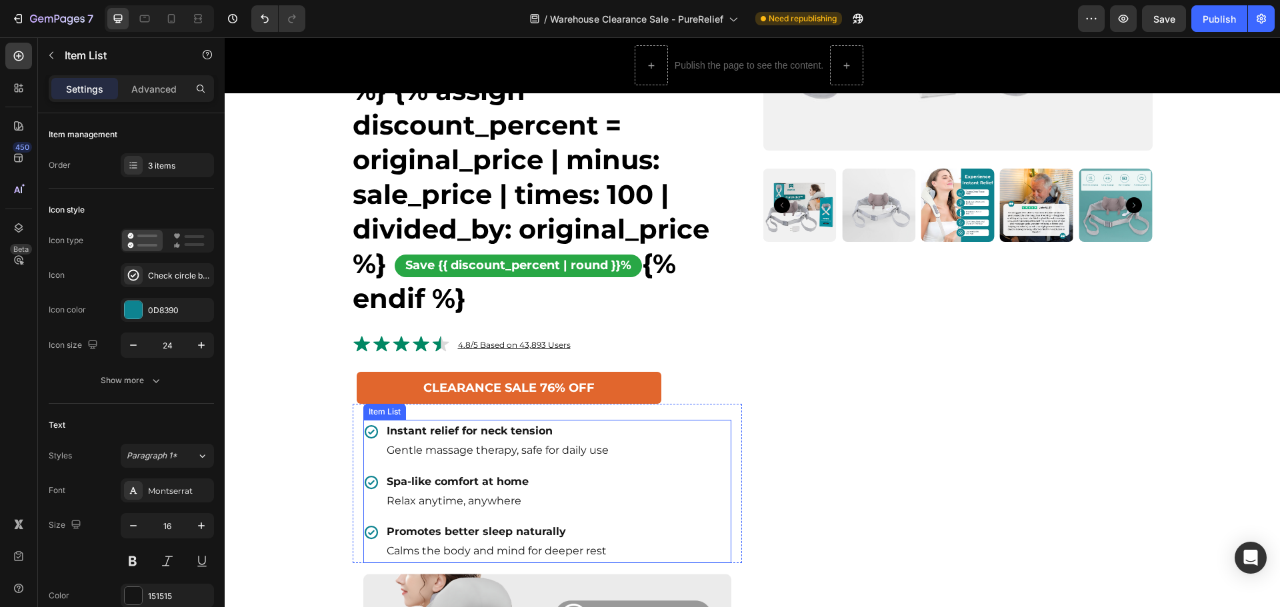
scroll to position [340, 0]
click at [472, 498] on p "Spa-like comfort at home Relax anytime, anywhere" at bounding box center [498, 492] width 222 height 39
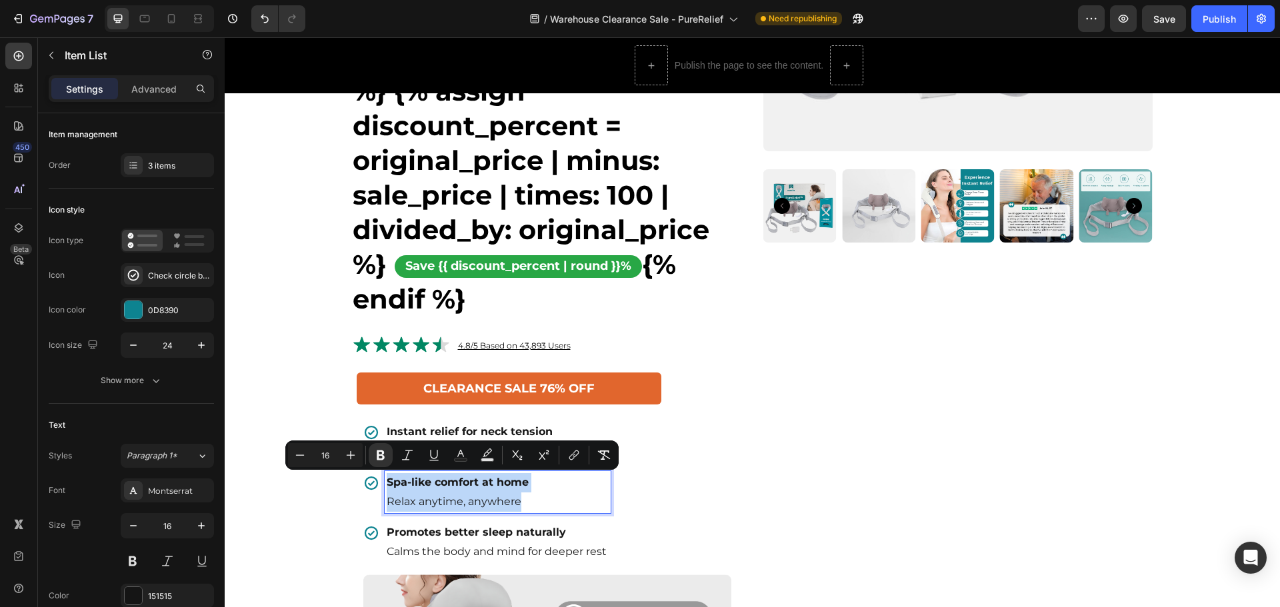
copy p "Spa-like comfort at home Relax anytime, anywhere"
click at [145, 23] on icon at bounding box center [144, 18] width 13 height 13
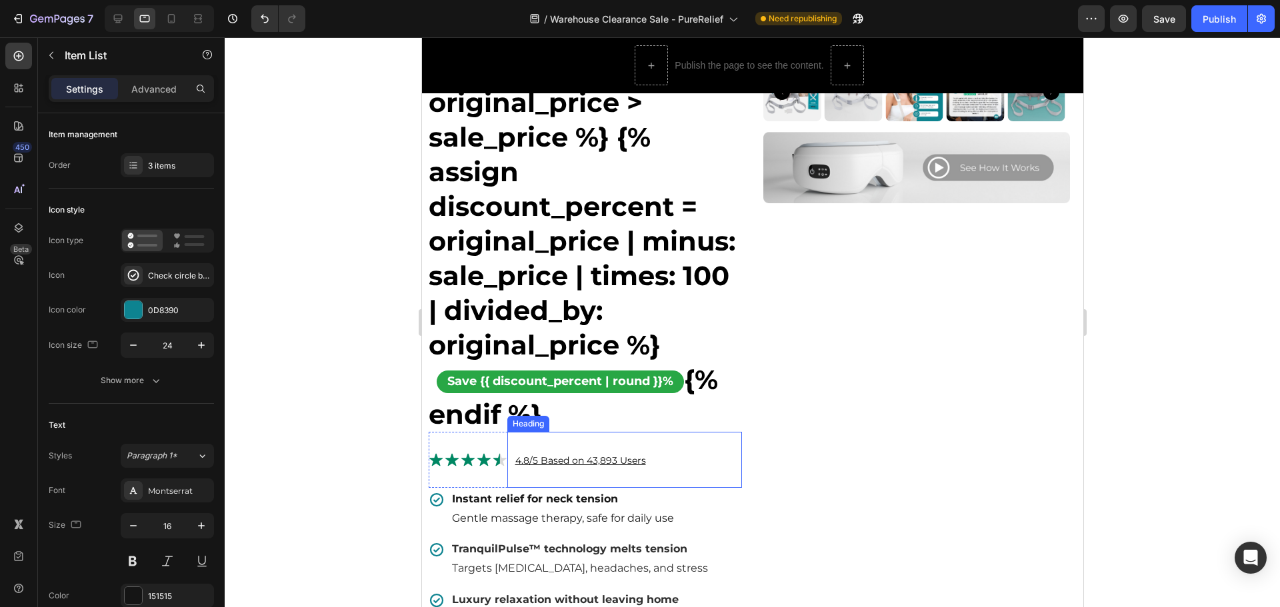
scroll to position [493, 0]
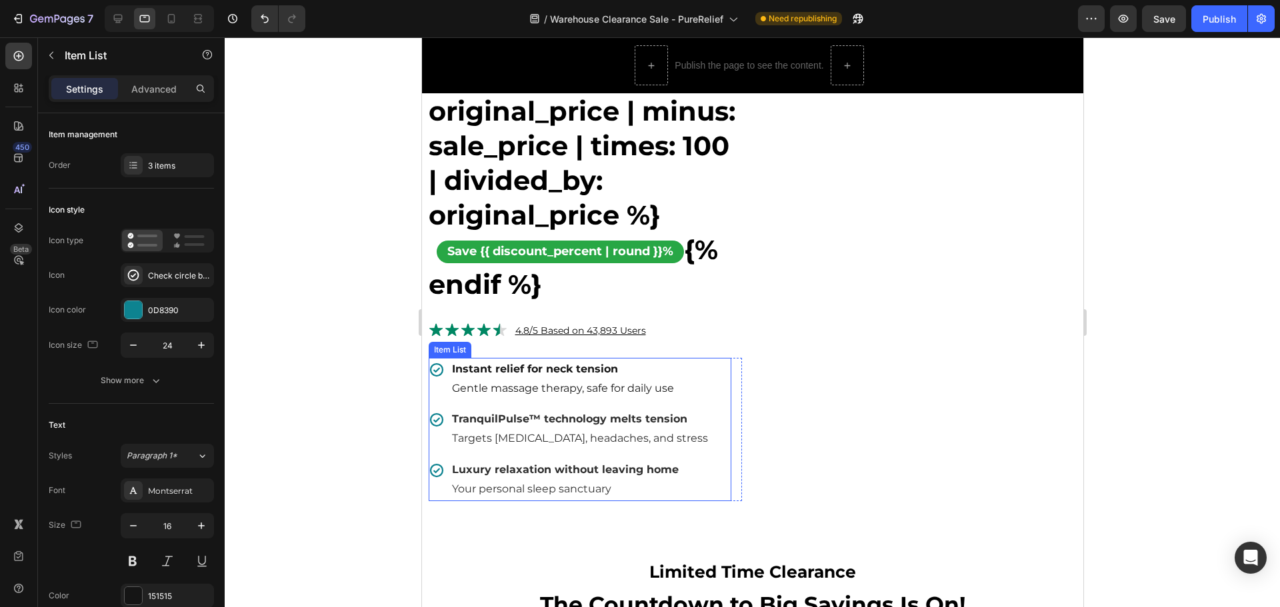
click at [533, 397] on p "Instant relief for neck tension Gentle massage therapy, safe for daily use" at bounding box center [579, 379] width 256 height 39
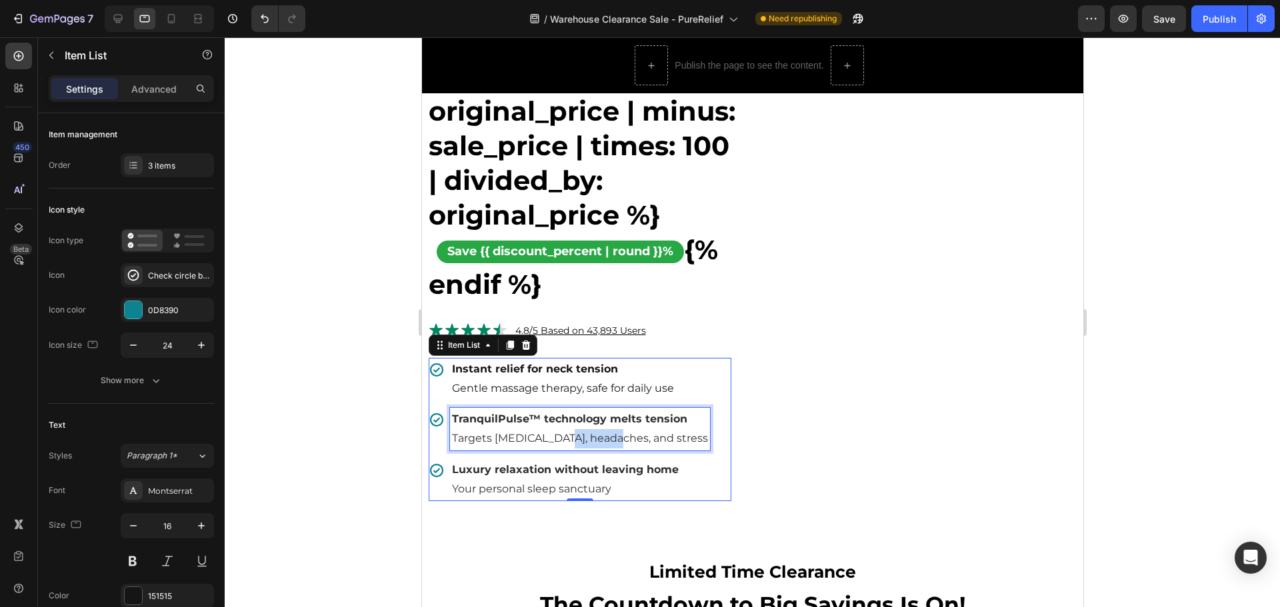
click at [555, 447] on p "Targets [MEDICAL_DATA], headaches, and stress" at bounding box center [579, 438] width 256 height 19
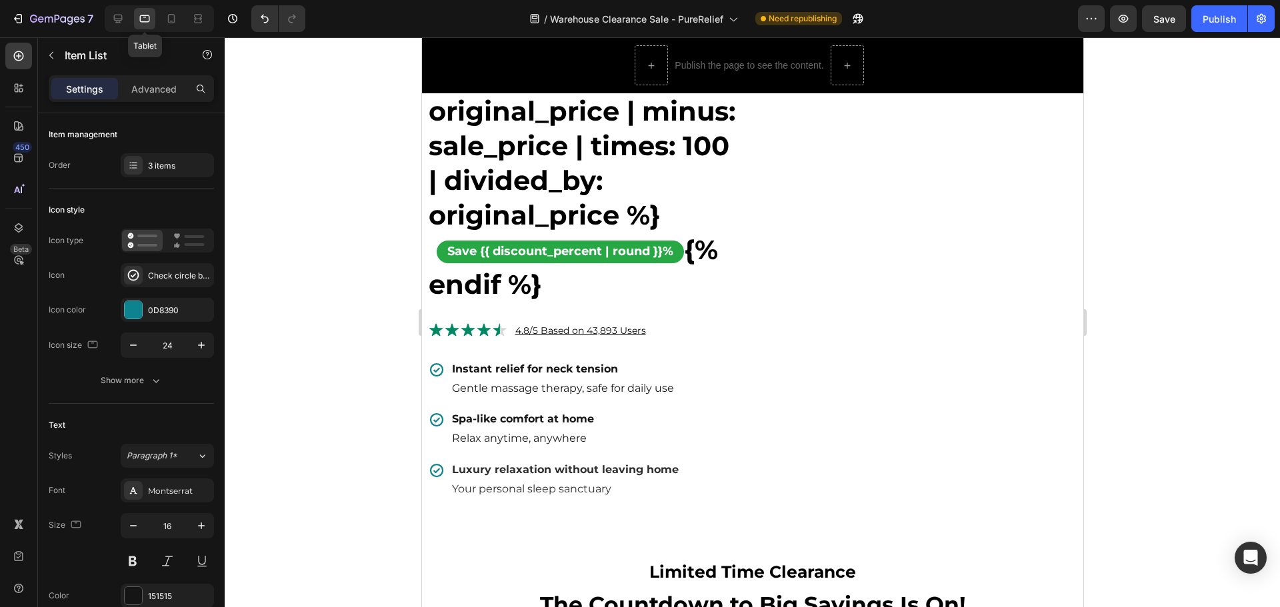
click at [147, 25] on div at bounding box center [144, 18] width 21 height 21
click at [117, 21] on icon at bounding box center [118, 19] width 9 height 9
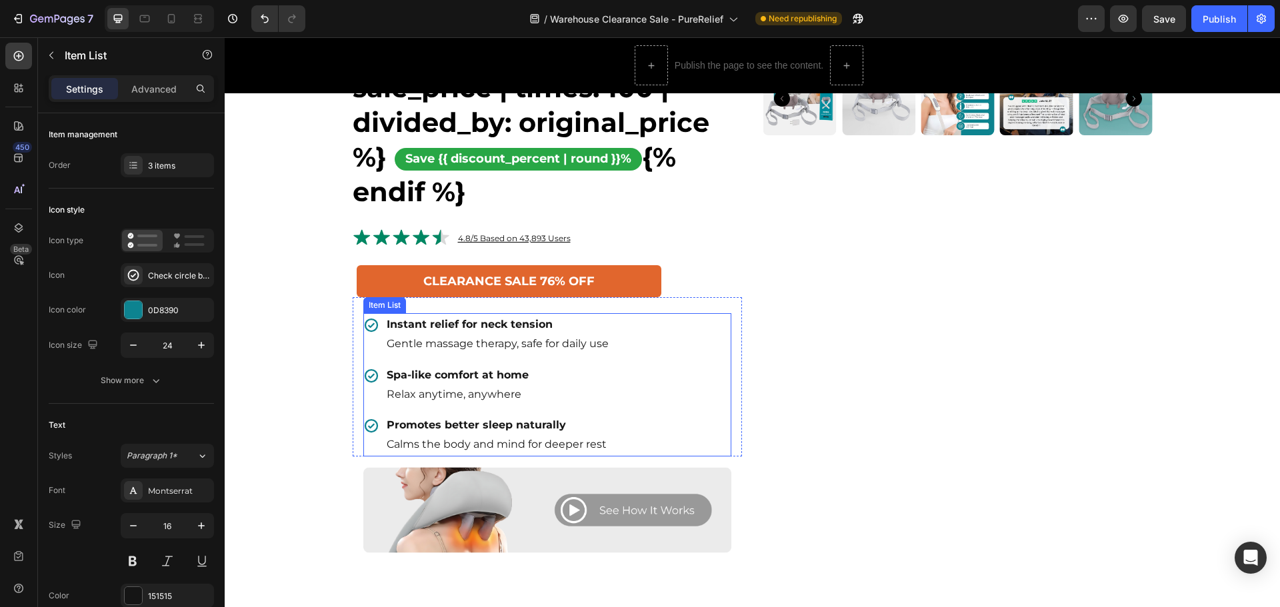
click at [437, 387] on p "Spa-like comfort at home Relax anytime, anywhere" at bounding box center [498, 385] width 222 height 39
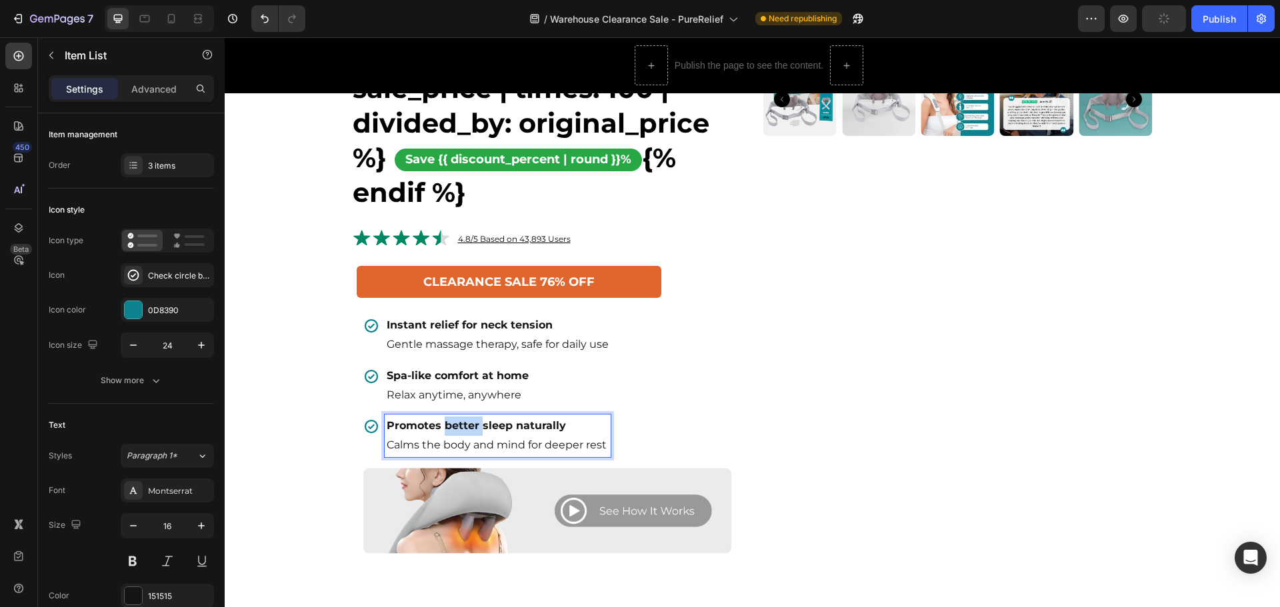
click at [450, 424] on strong "Promotes better sleep naturally" at bounding box center [476, 425] width 179 height 13
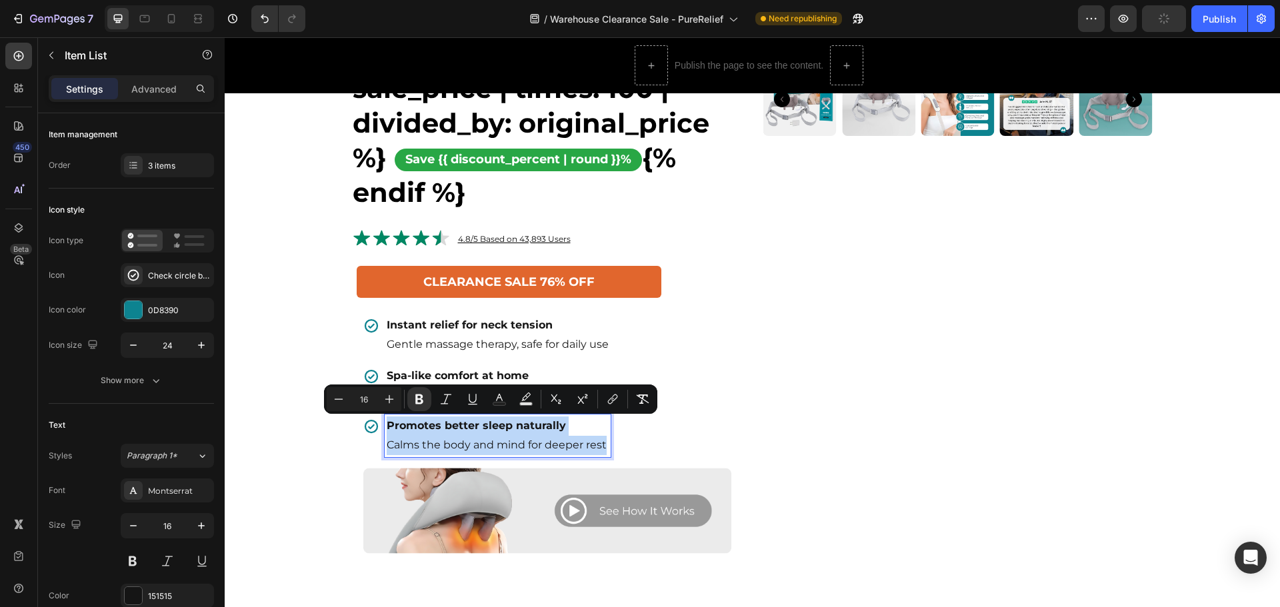
copy p "Promotes better sleep naturally Calms the body and mind for deeper rest"
click at [141, 13] on icon at bounding box center [144, 18] width 13 height 13
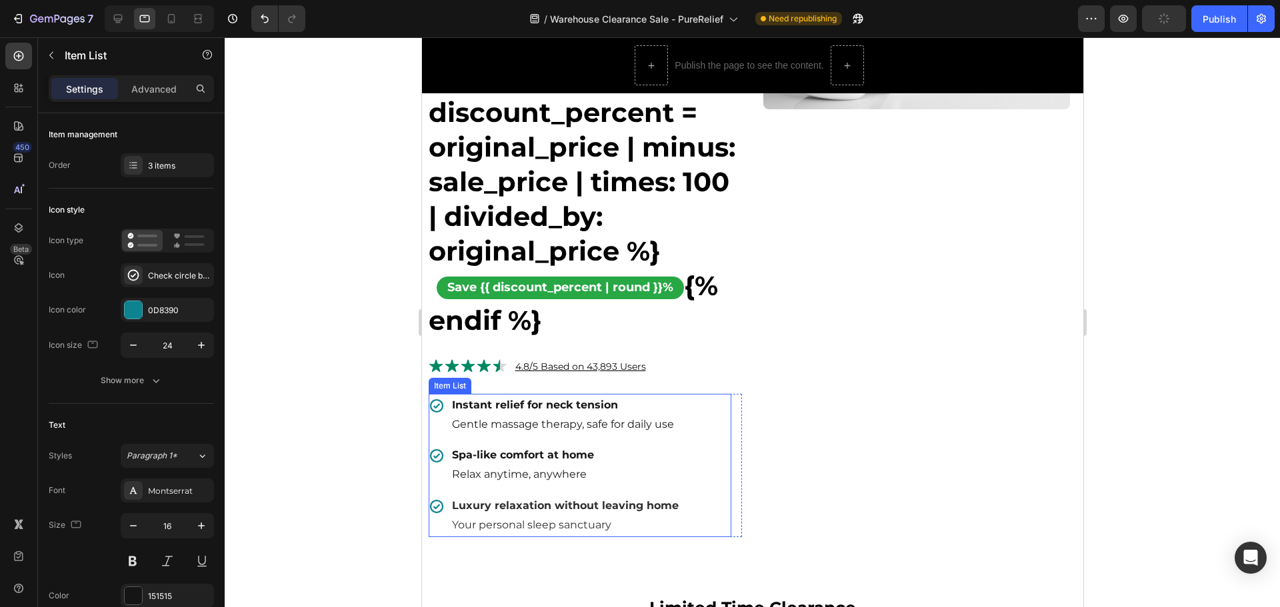
scroll to position [600, 0]
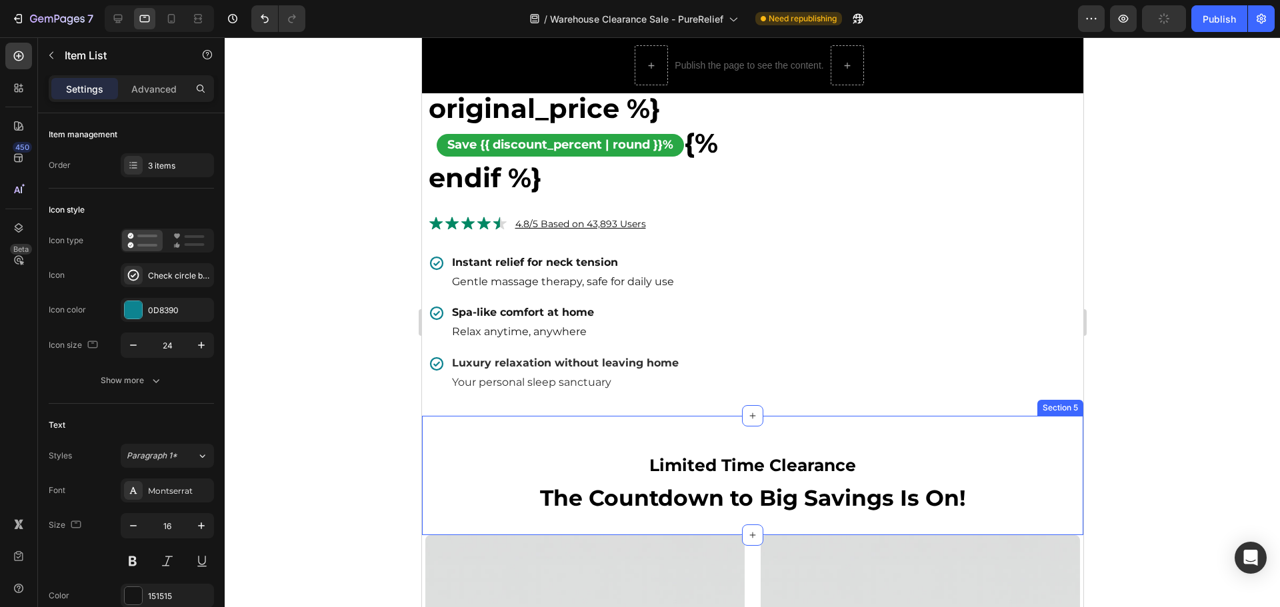
click at [541, 439] on div "Limited Time Clearance Heading The Countdown to Big Savings Is On! Heading Row …" at bounding box center [751, 475] width 661 height 119
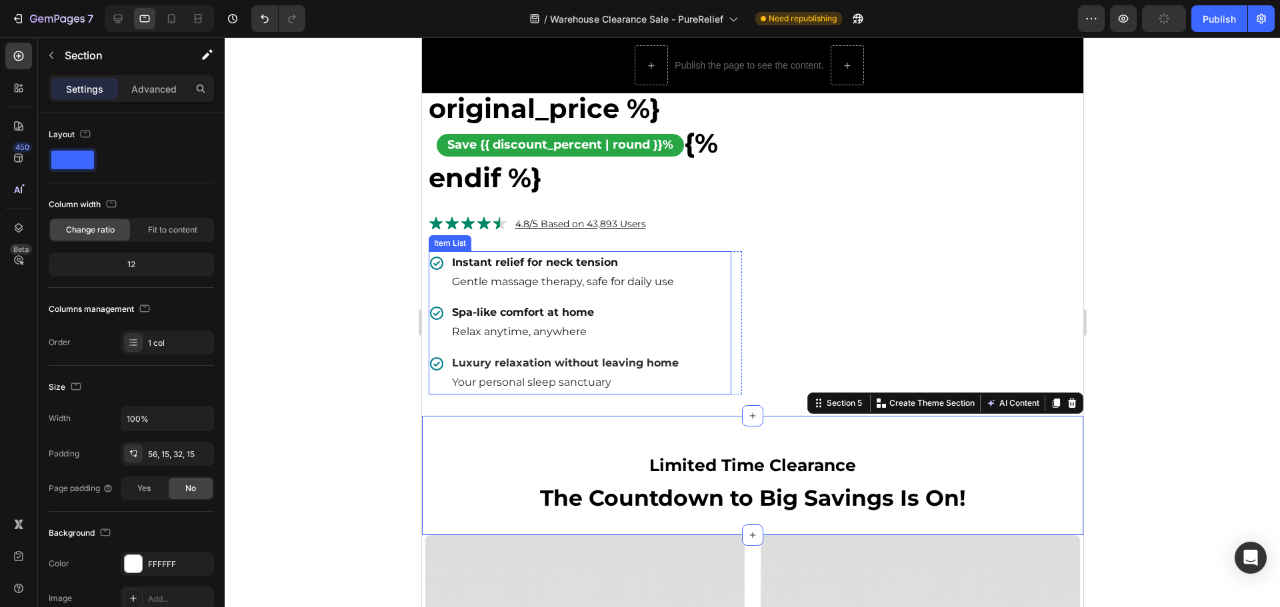
click at [535, 375] on p "Your personal sleep sanctuary" at bounding box center [564, 382] width 227 height 19
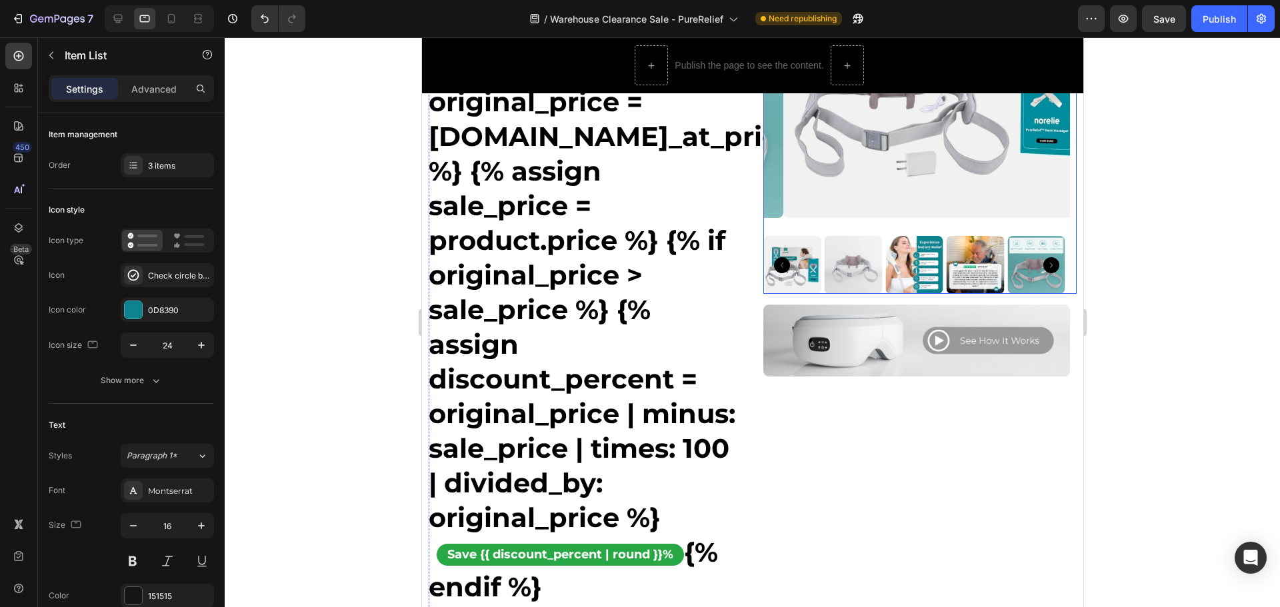
scroll to position [333, 0]
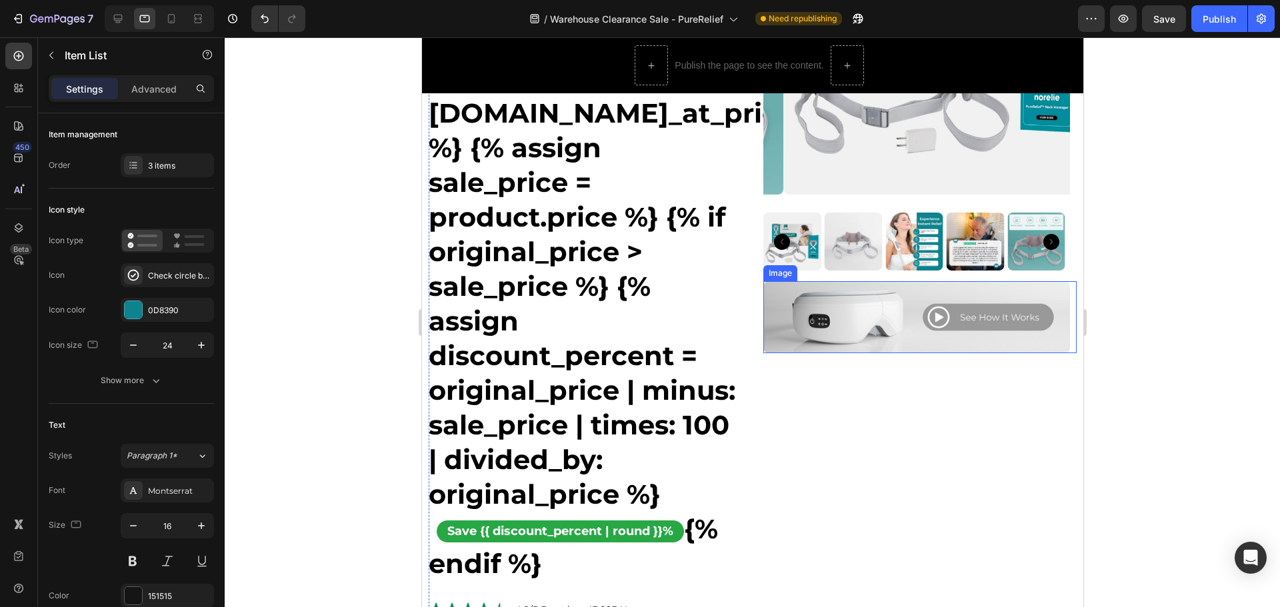
click at [867, 308] on img at bounding box center [916, 317] width 307 height 72
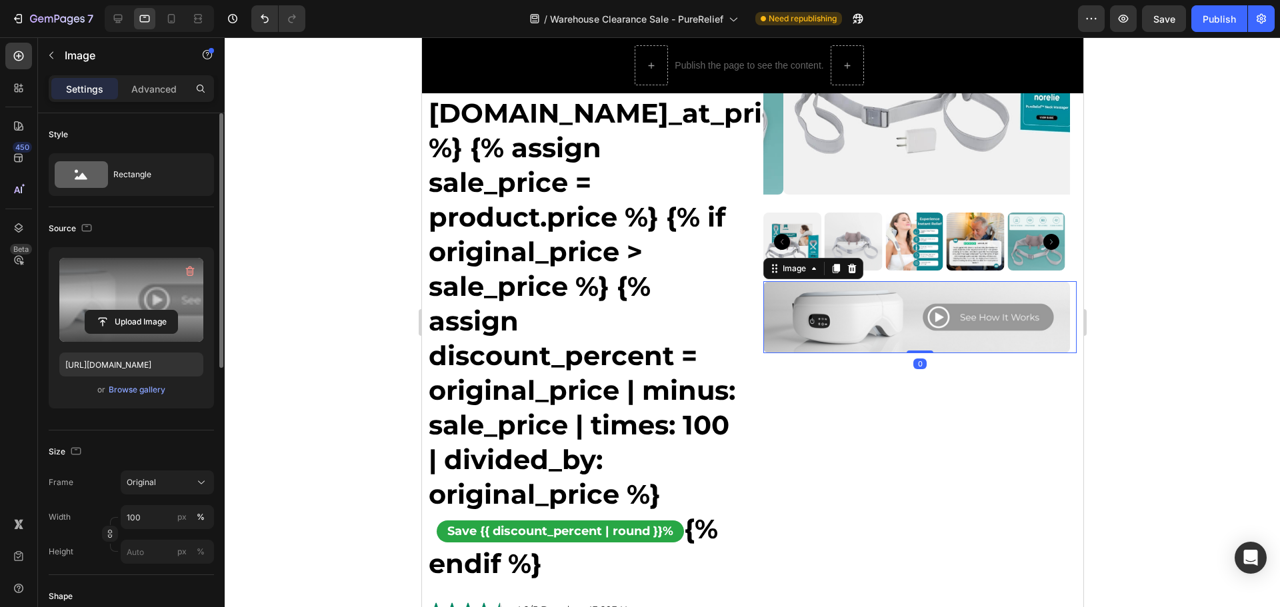
click at [158, 301] on label at bounding box center [131, 300] width 144 height 84
click at [158, 311] on input "file" at bounding box center [131, 322] width 92 height 23
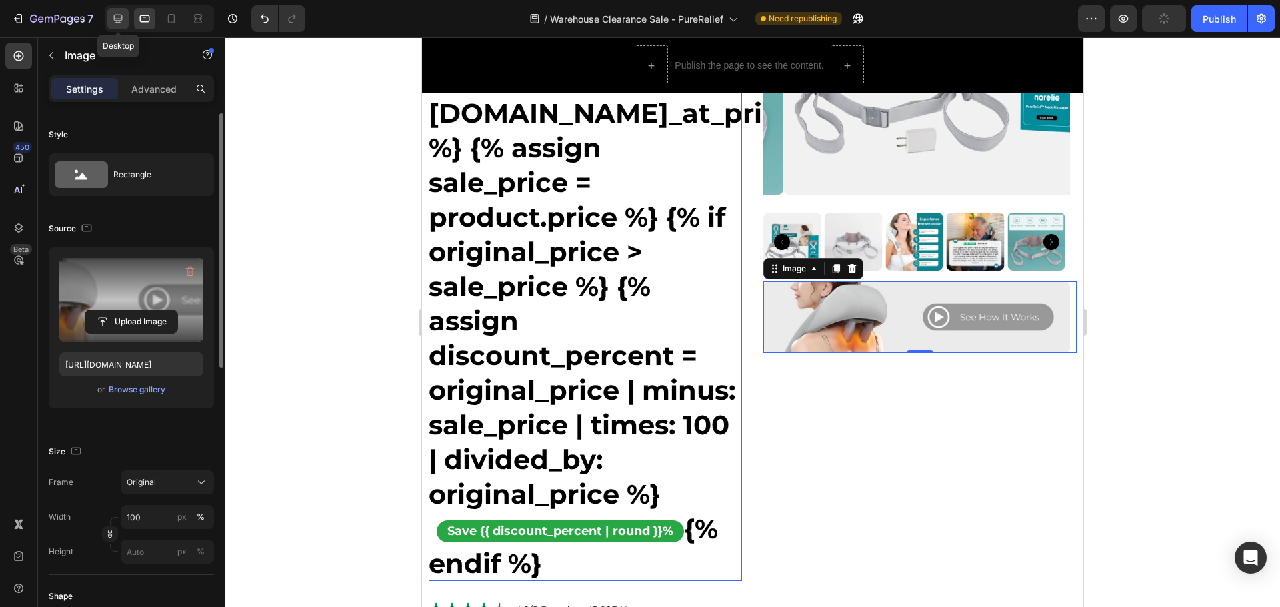
click at [118, 26] on div at bounding box center [117, 18] width 21 height 21
type input "[URL][DOMAIN_NAME]"
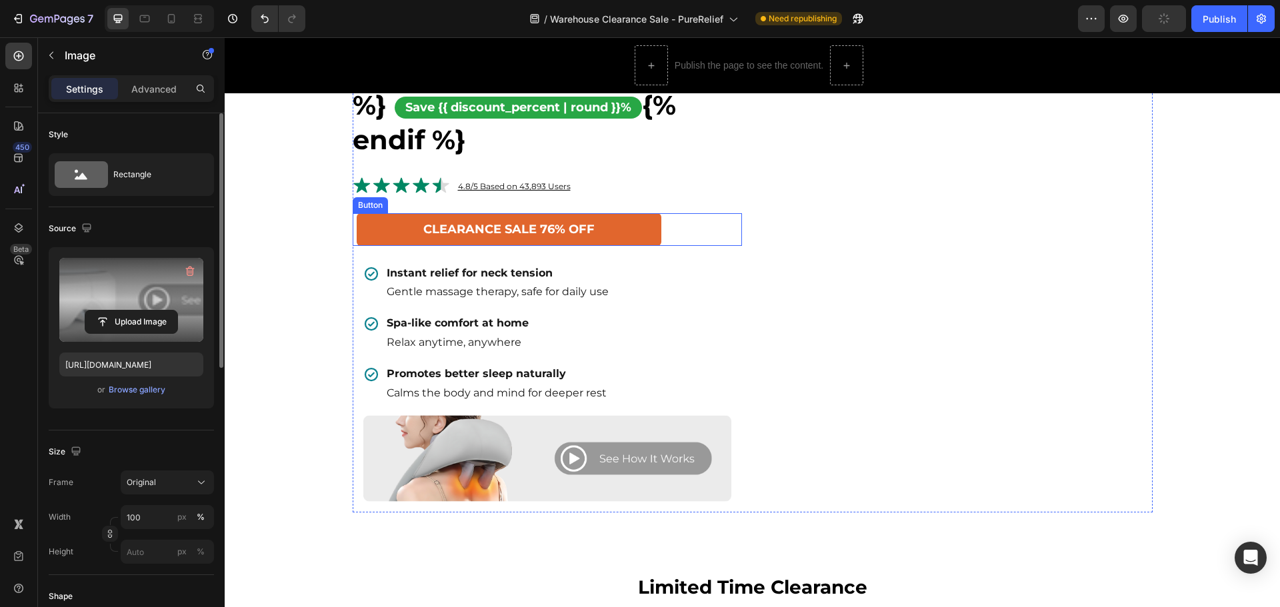
scroll to position [620, 0]
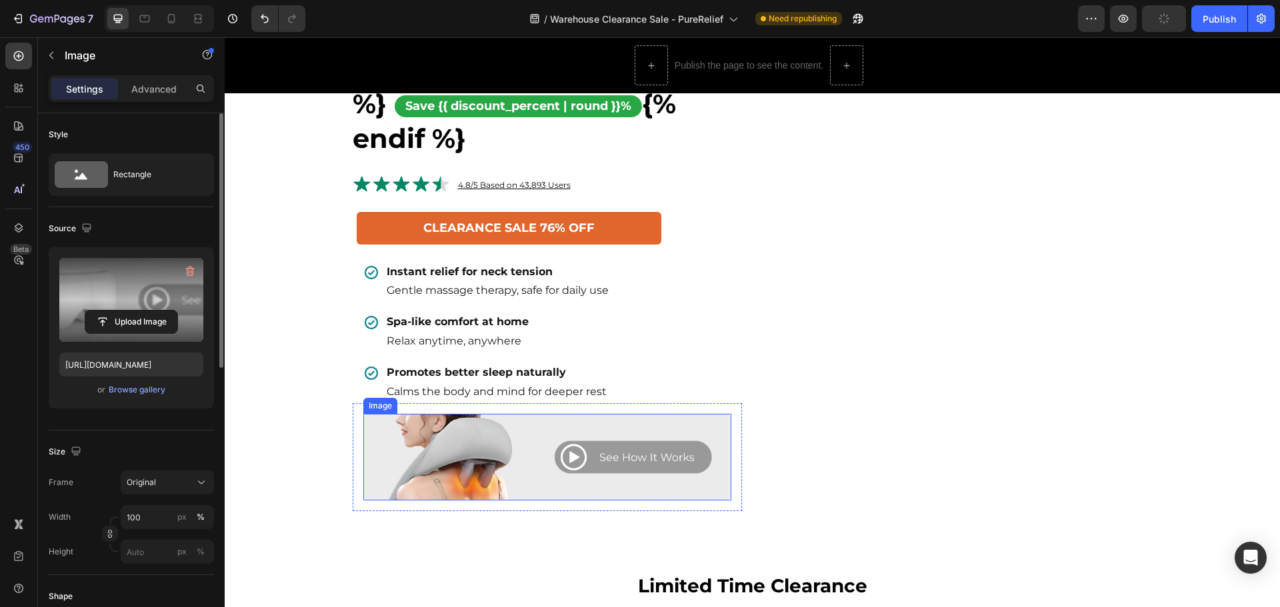
click at [567, 453] on img at bounding box center [547, 457] width 368 height 86
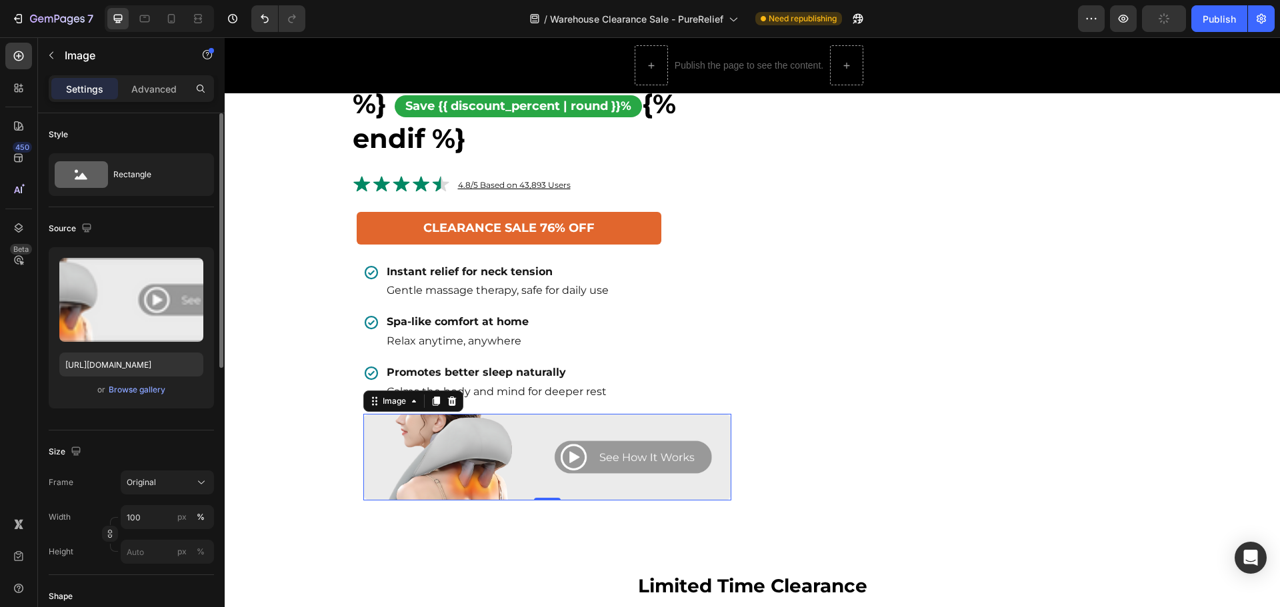
scroll to position [333, 0]
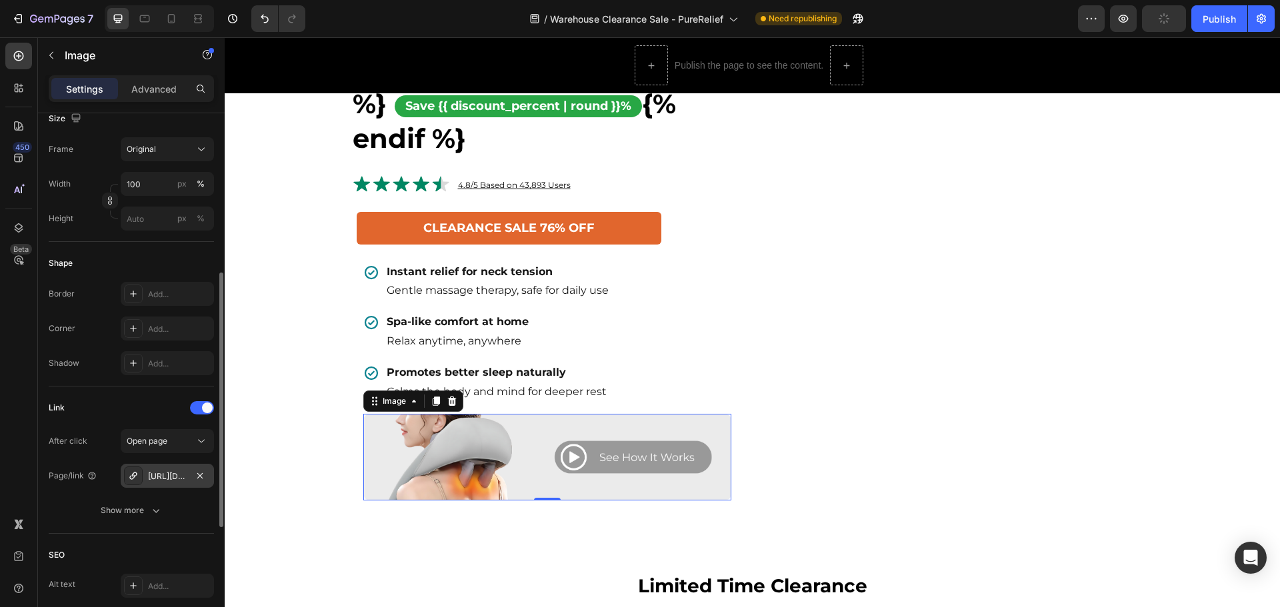
click at [160, 475] on div "https://norelie.co/purerelief-shiatsu-neck-massager#r-1728582841211" at bounding box center [167, 477] width 39 height 12
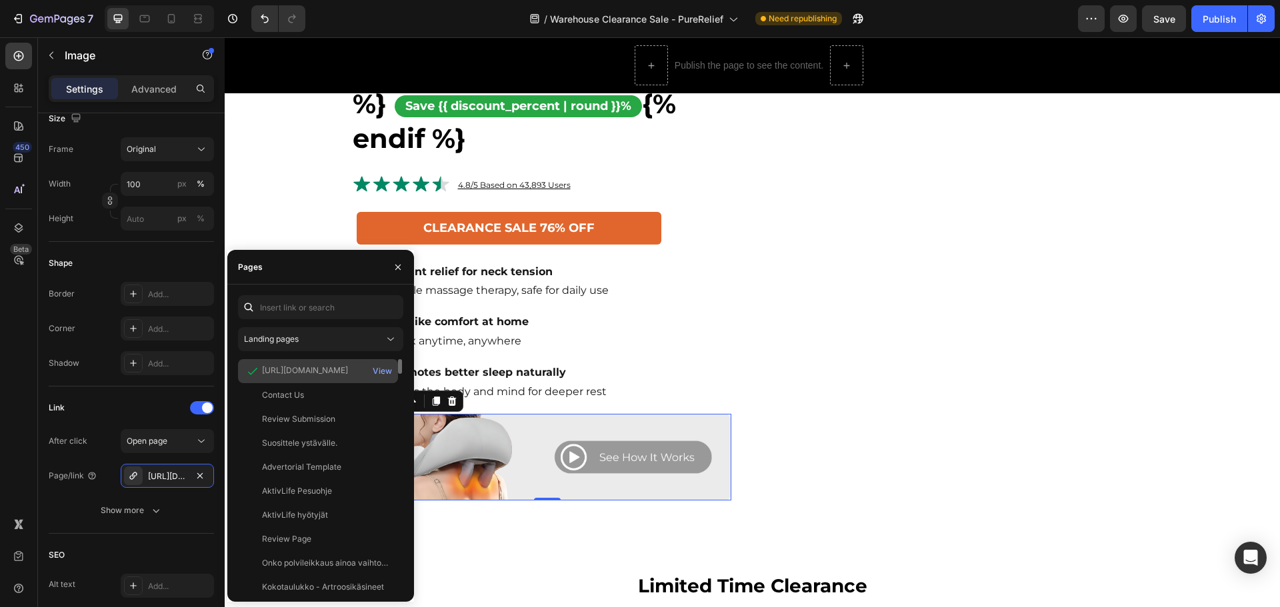
click at [348, 370] on div "https://norelie.co/products/purerelief-shiatsu-neck-massager#r-1728582841211" at bounding box center [305, 371] width 86 height 12
click at [375, 370] on div "View" at bounding box center [382, 371] width 19 height 12
click at [165, 479] on div "https://norelie.co/purerelief-shiatsu-neck-massager#r-1728582841211" at bounding box center [167, 477] width 39 height 12
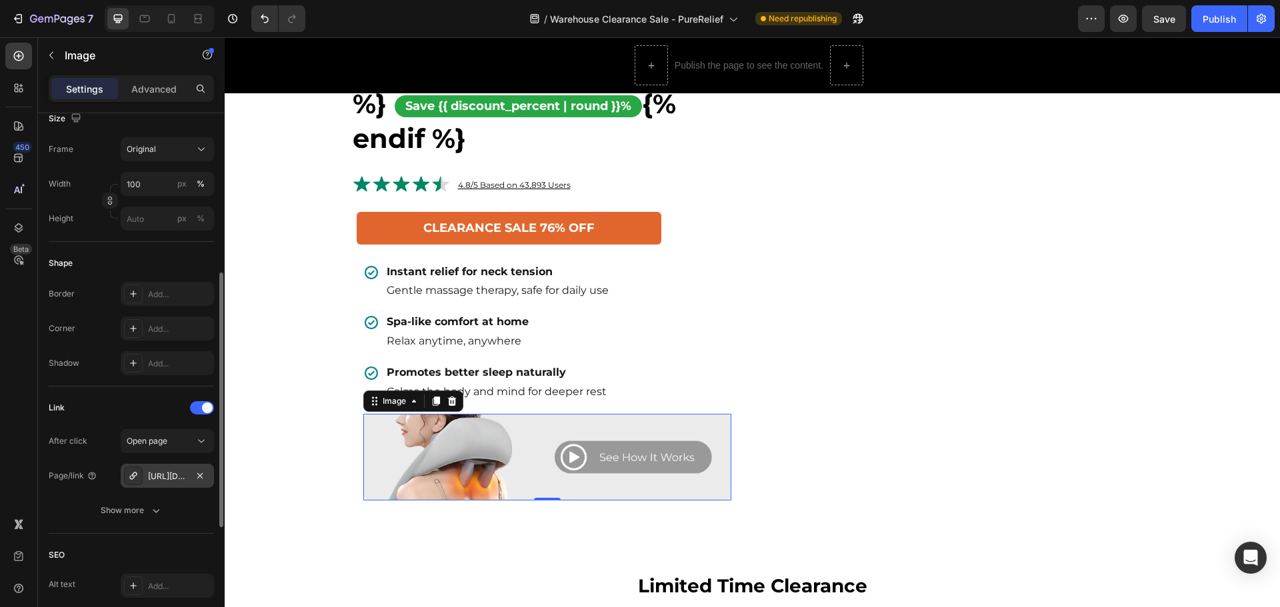
click at [176, 477] on div "https://norelie.co/purerelief-shiatsu-neck-massager#r-1728582841211" at bounding box center [167, 477] width 39 height 12
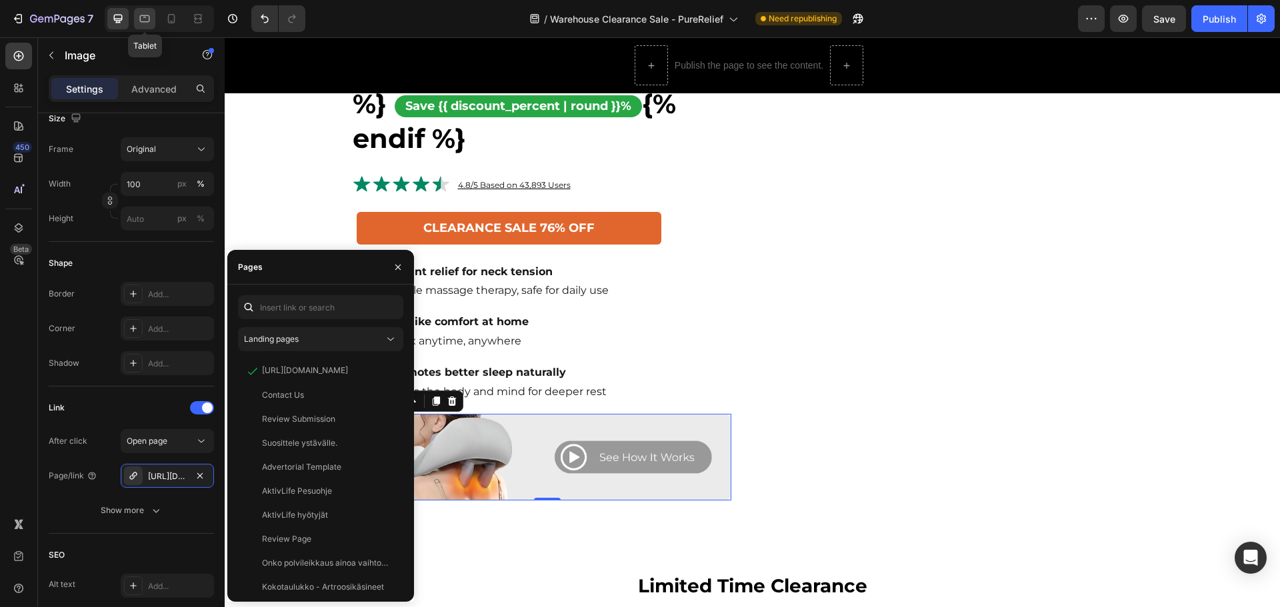
click at [141, 13] on icon at bounding box center [144, 18] width 13 height 13
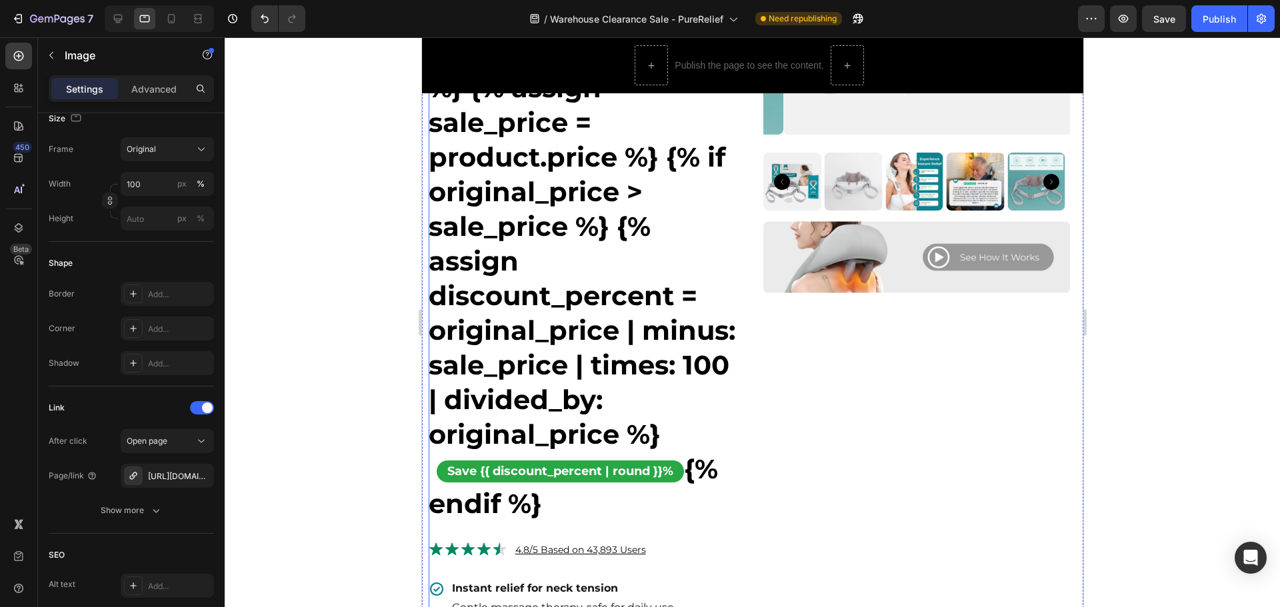
scroll to position [373, 0]
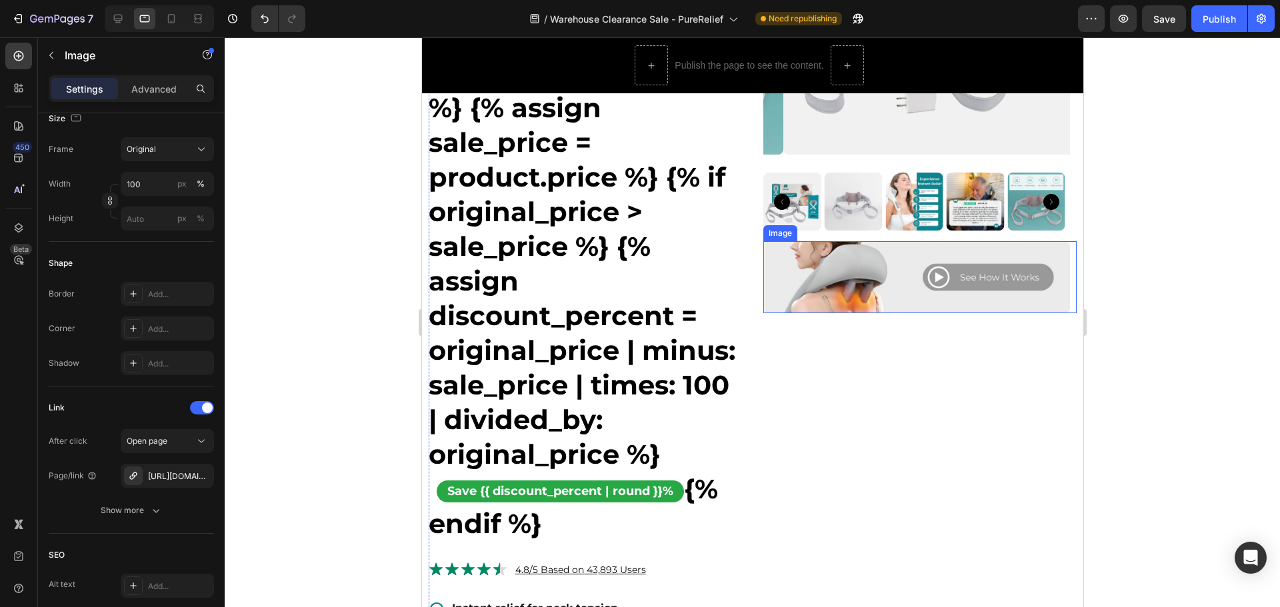
click at [889, 258] on img at bounding box center [916, 277] width 307 height 72
click at [166, 487] on div "[URL][DOMAIN_NAME]" at bounding box center [167, 476] width 93 height 24
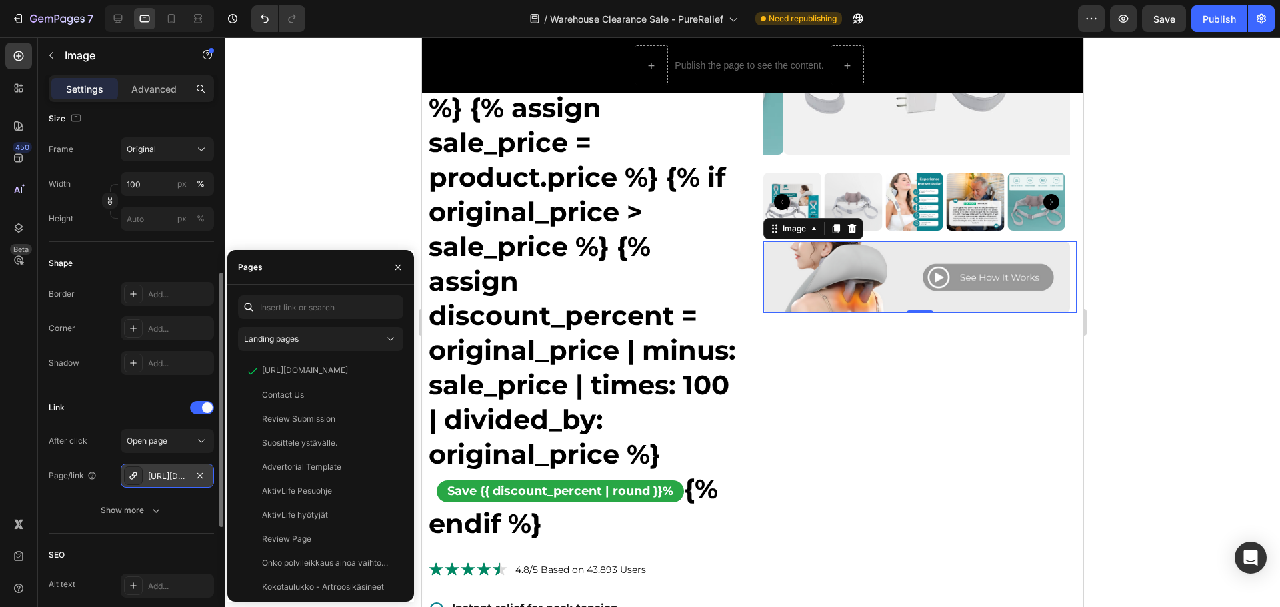
click at [188, 477] on div "[URL][DOMAIN_NAME]" at bounding box center [167, 476] width 93 height 24
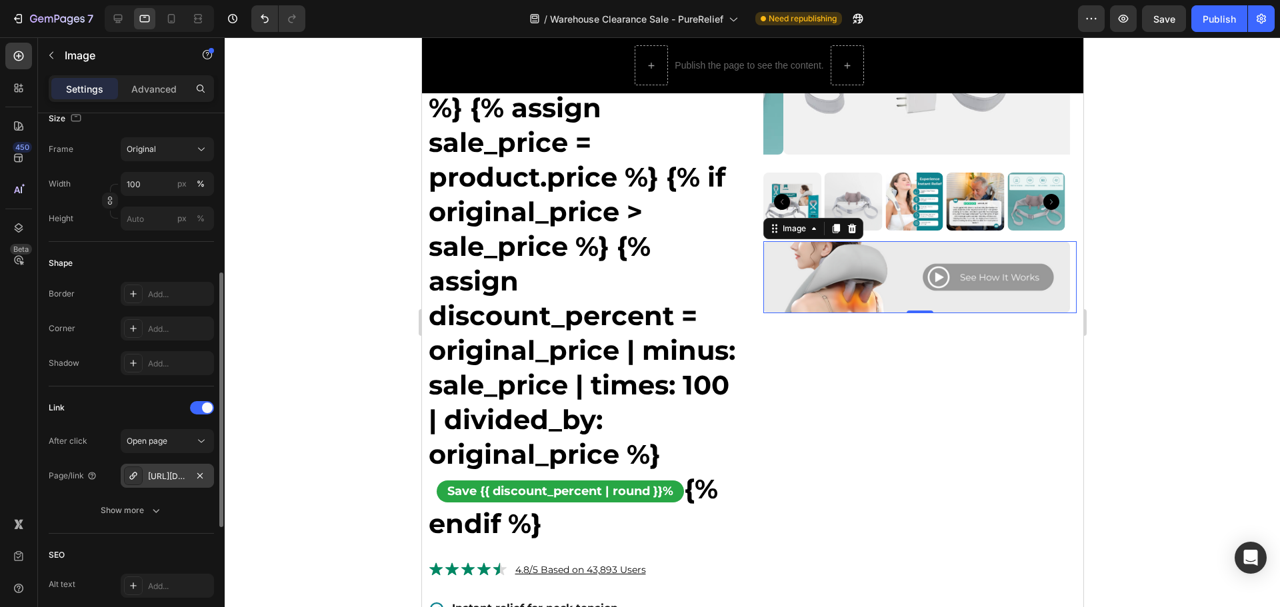
click at [188, 477] on div "[URL][DOMAIN_NAME]" at bounding box center [167, 476] width 93 height 24
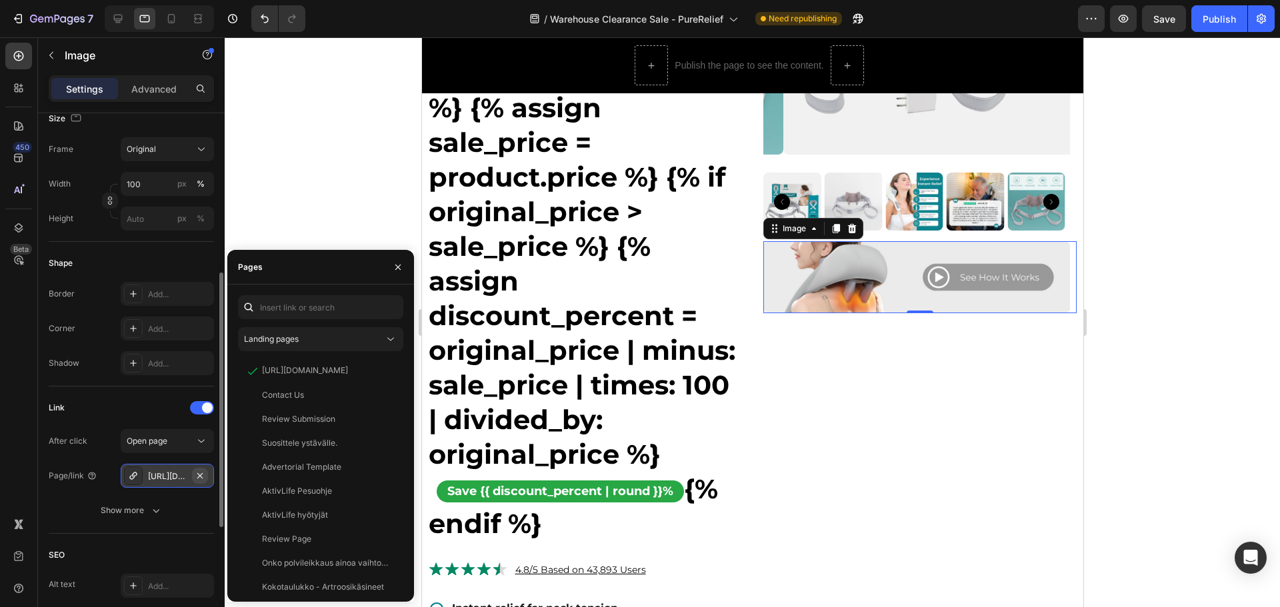
click at [197, 475] on icon "button" at bounding box center [200, 476] width 11 height 11
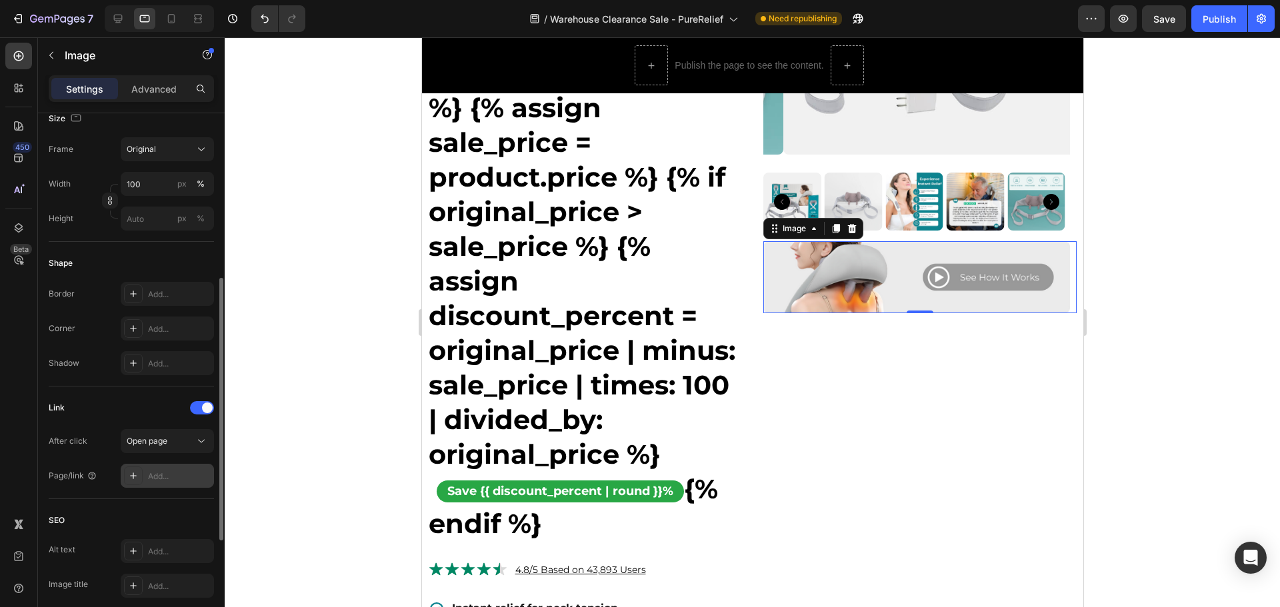
click at [189, 475] on div "Add..." at bounding box center [179, 477] width 63 height 12
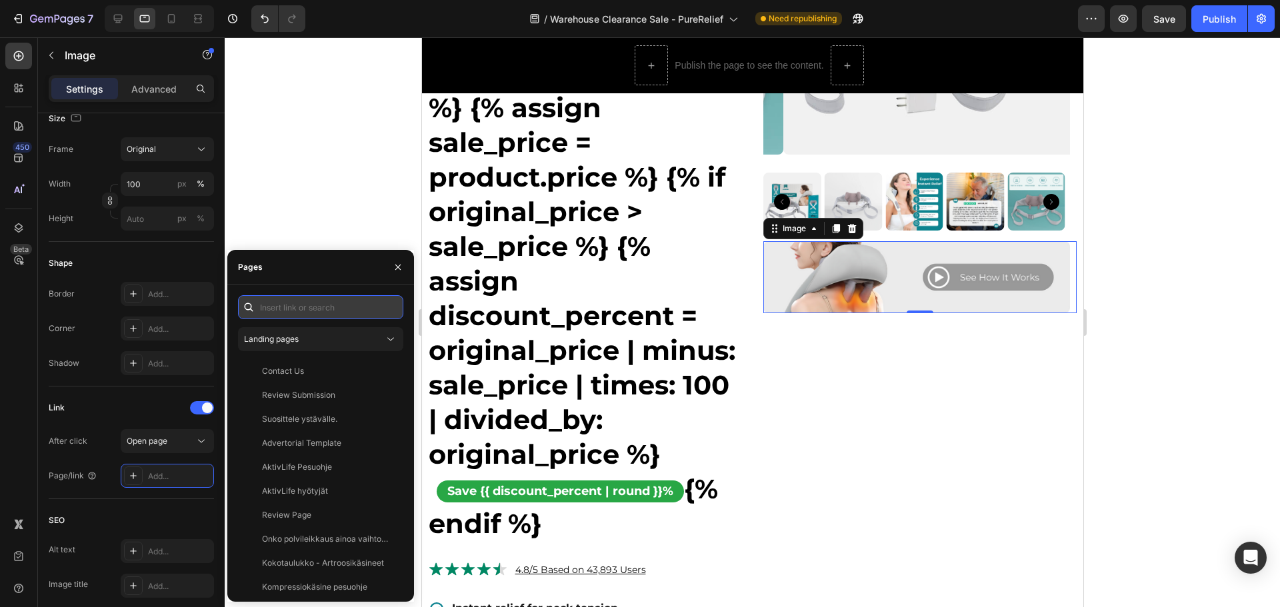
click at [305, 309] on input "text" at bounding box center [320, 307] width 165 height 24
paste input "https://norelie.co/products/purerelief-shiatsu-neck-massager#r-1728582841211"
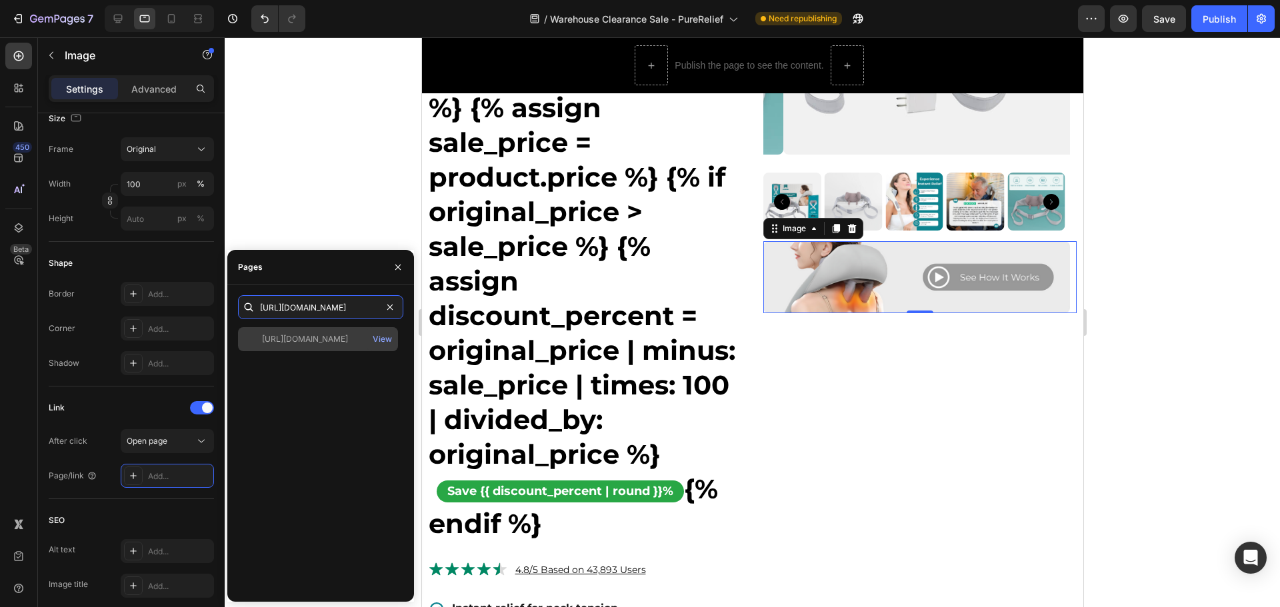
type input "https://norelie.co/products/purerelief-shiatsu-neck-massager#r-1728582841211"
click at [345, 335] on div "https://norelie.co/products/purerelief-shiatsu-neck-massager#r-1728582841211" at bounding box center [305, 339] width 86 height 12
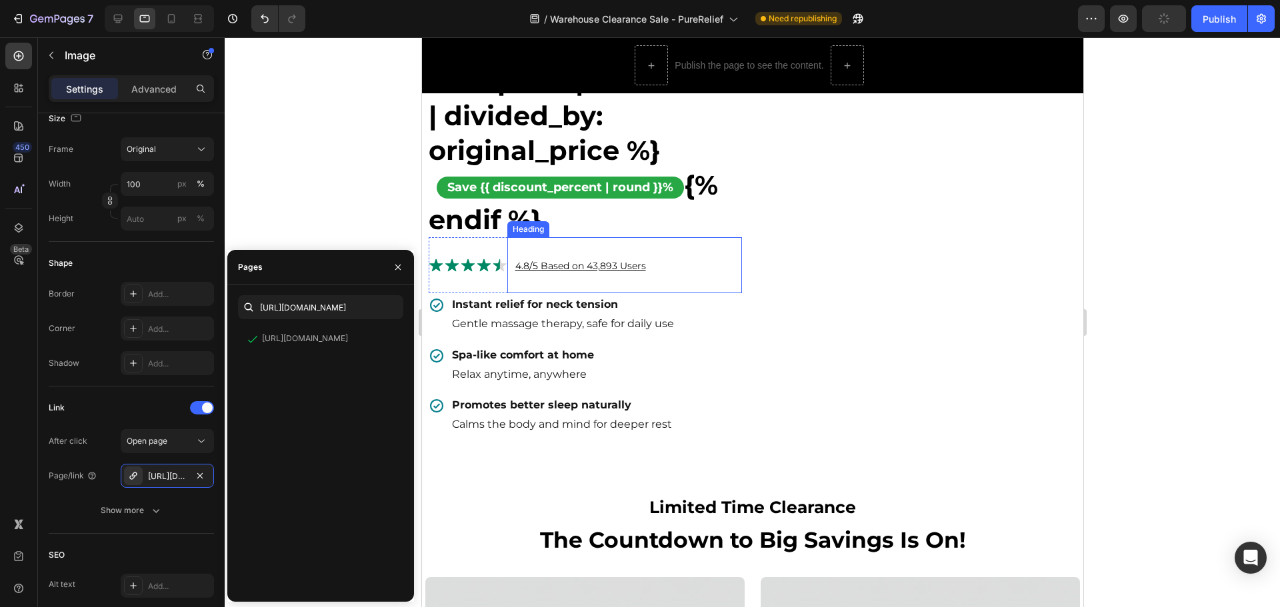
scroll to position [800, 0]
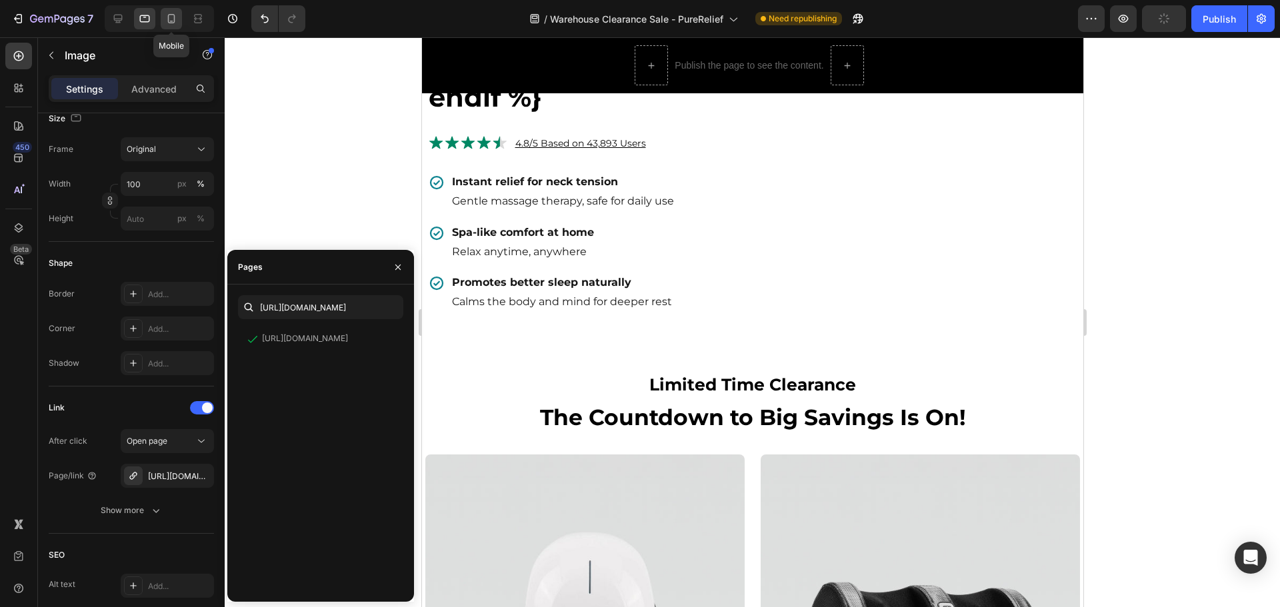
click at [179, 19] on div at bounding box center [171, 18] width 21 height 21
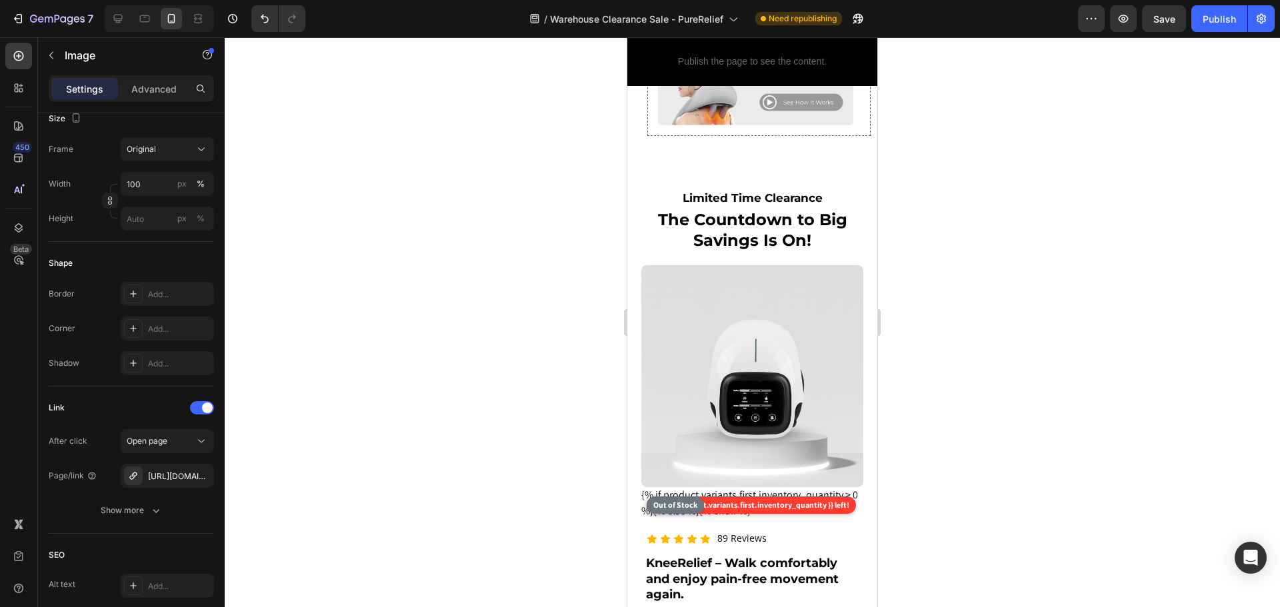
scroll to position [1067, 0]
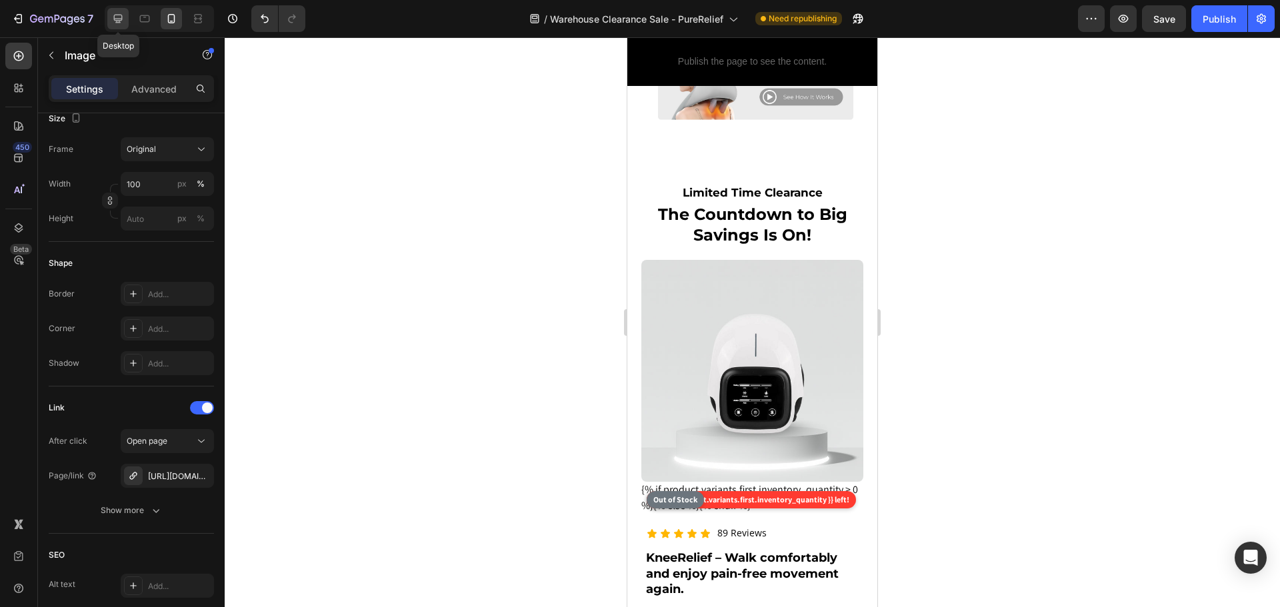
click at [121, 21] on icon at bounding box center [117, 18] width 13 height 13
type input "[URL][DOMAIN_NAME]"
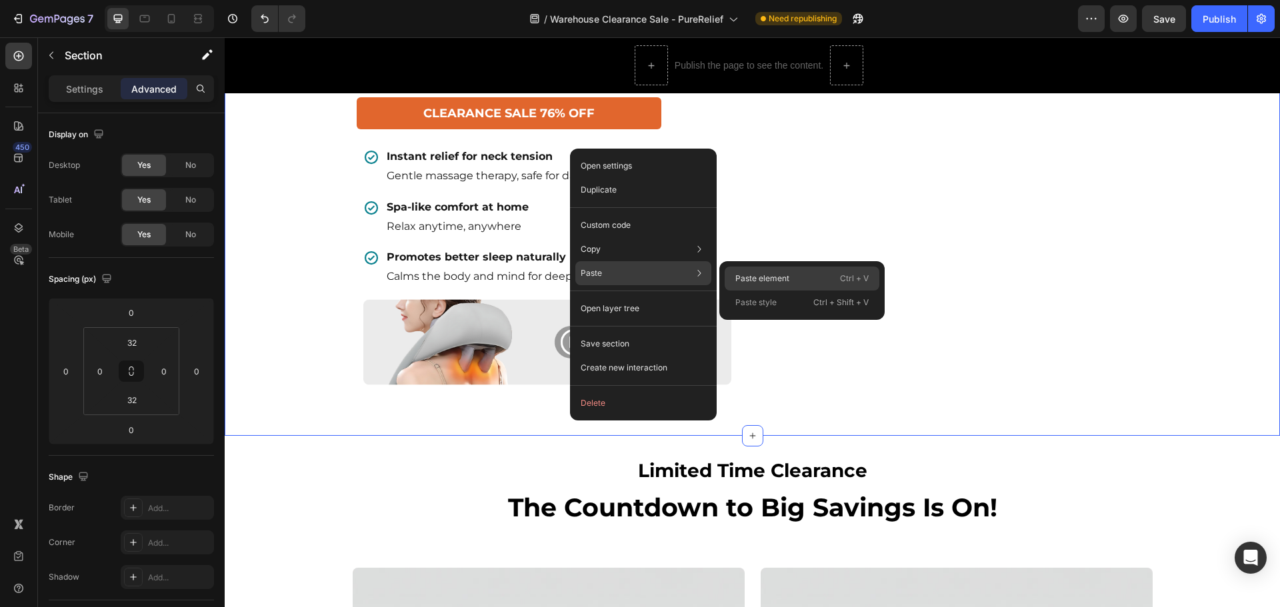
click at [749, 291] on div "Paste element Ctrl + V" at bounding box center [802, 303] width 155 height 24
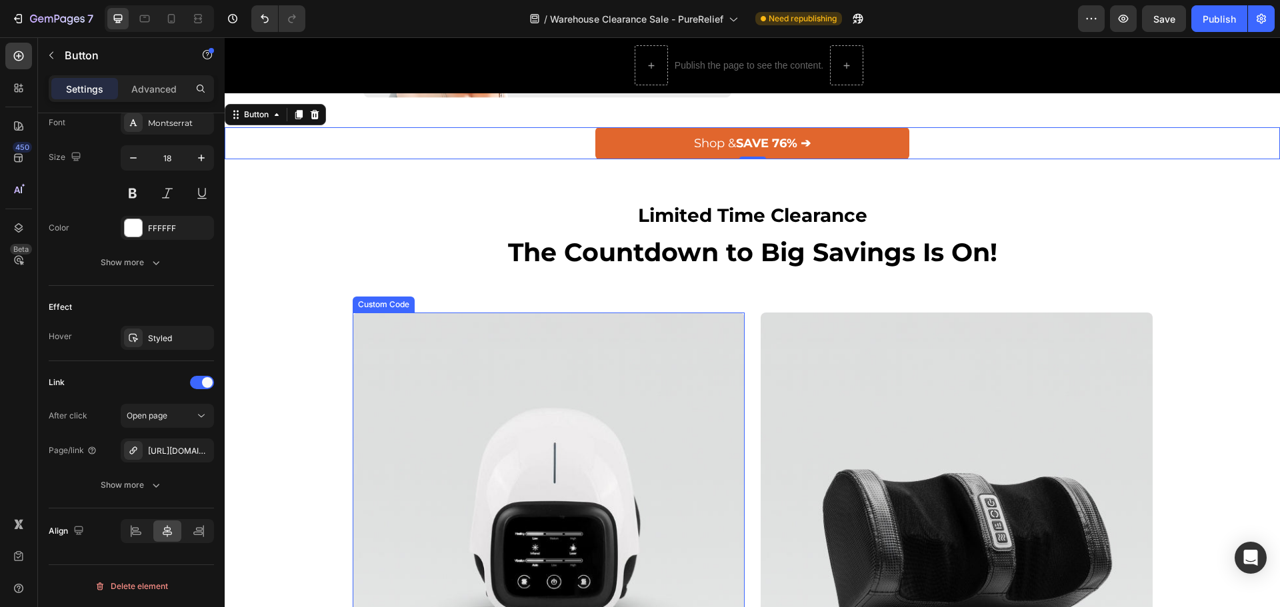
scroll to position [1149, 0]
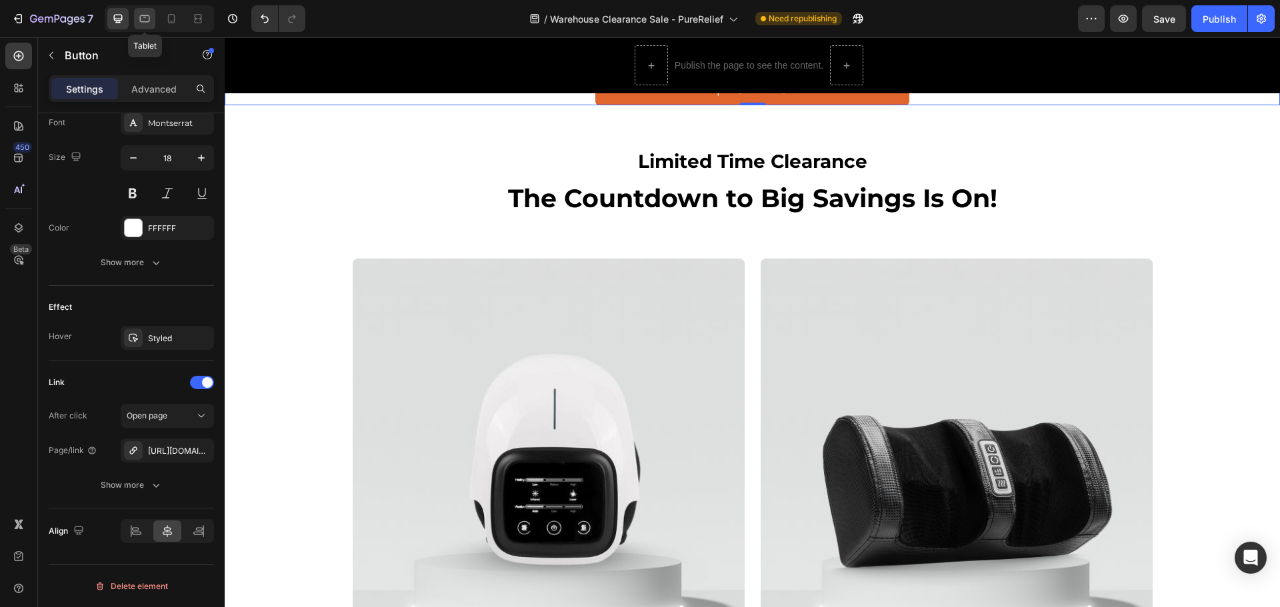
click at [140, 18] on icon at bounding box center [145, 18] width 10 height 7
type input "16"
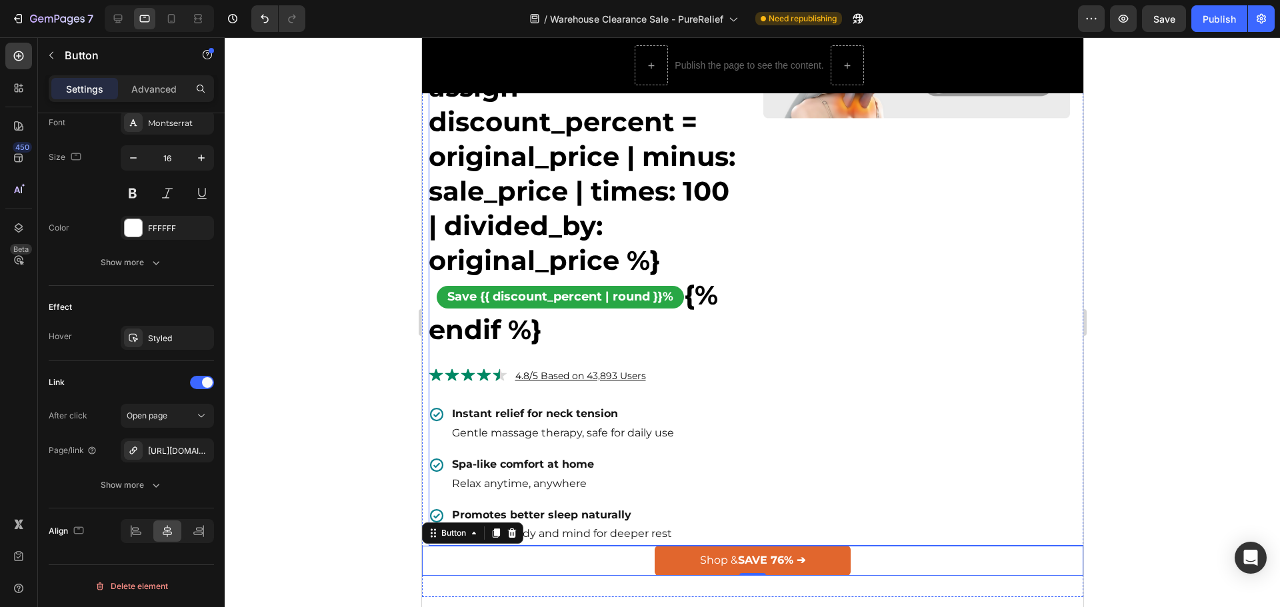
scroll to position [835, 0]
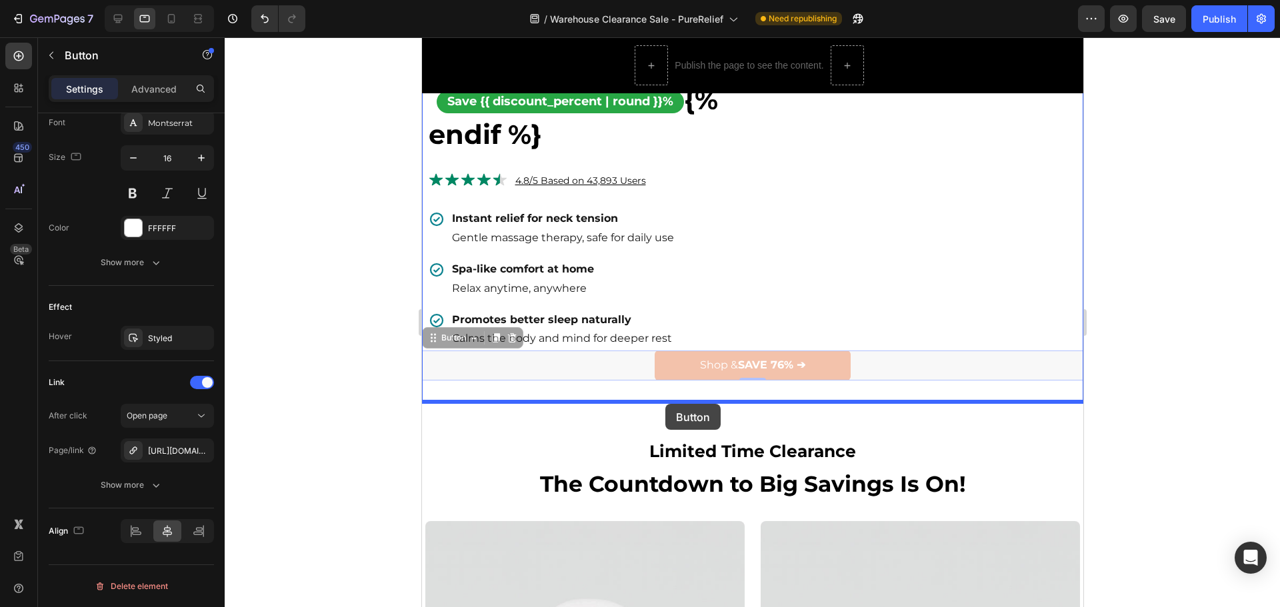
drag, startPoint x: 428, startPoint y: 337, endPoint x: 665, endPoint y: 404, distance: 245.9
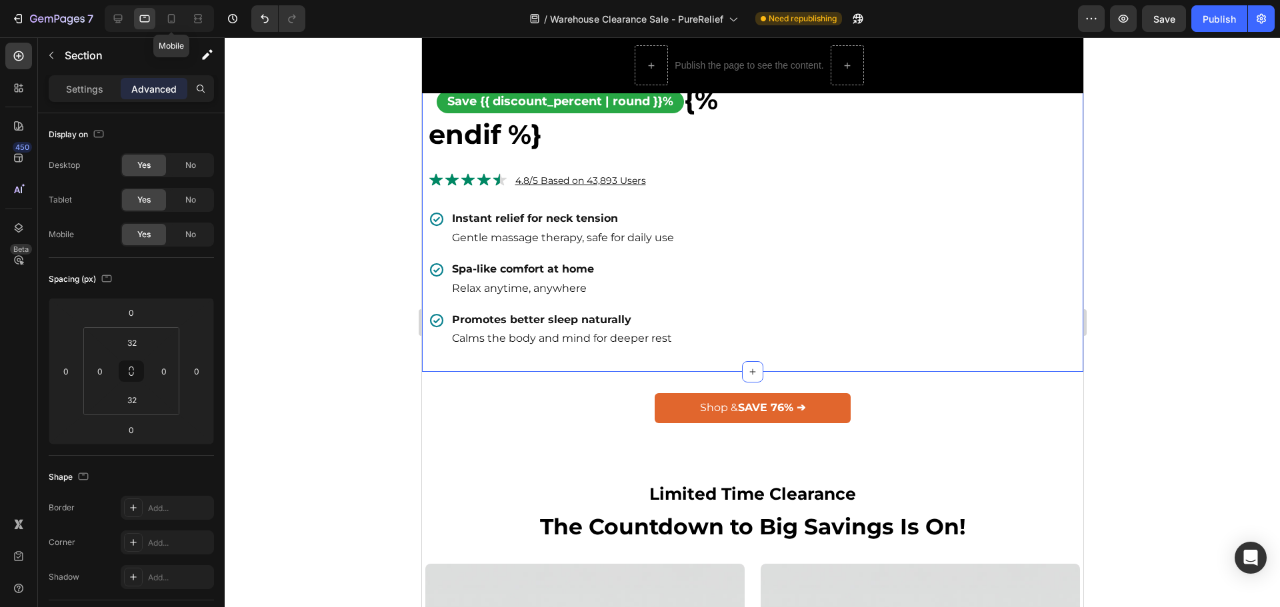
click at [172, 21] on icon at bounding box center [171, 18] width 7 height 9
type input "20"
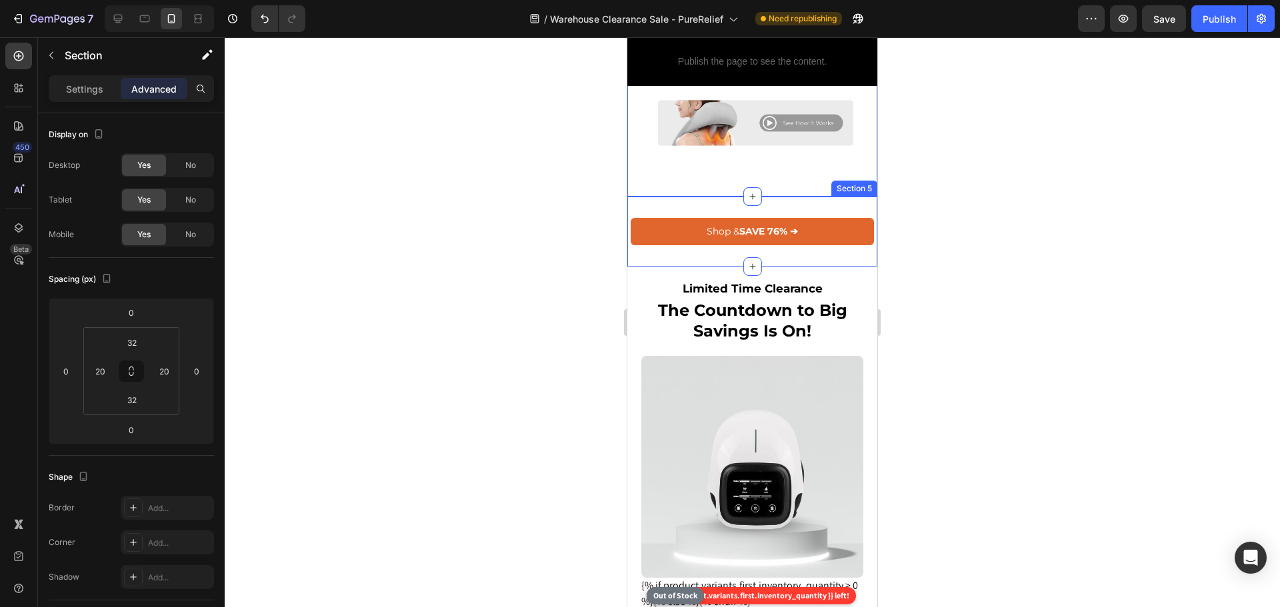
scroll to position [1039, 0]
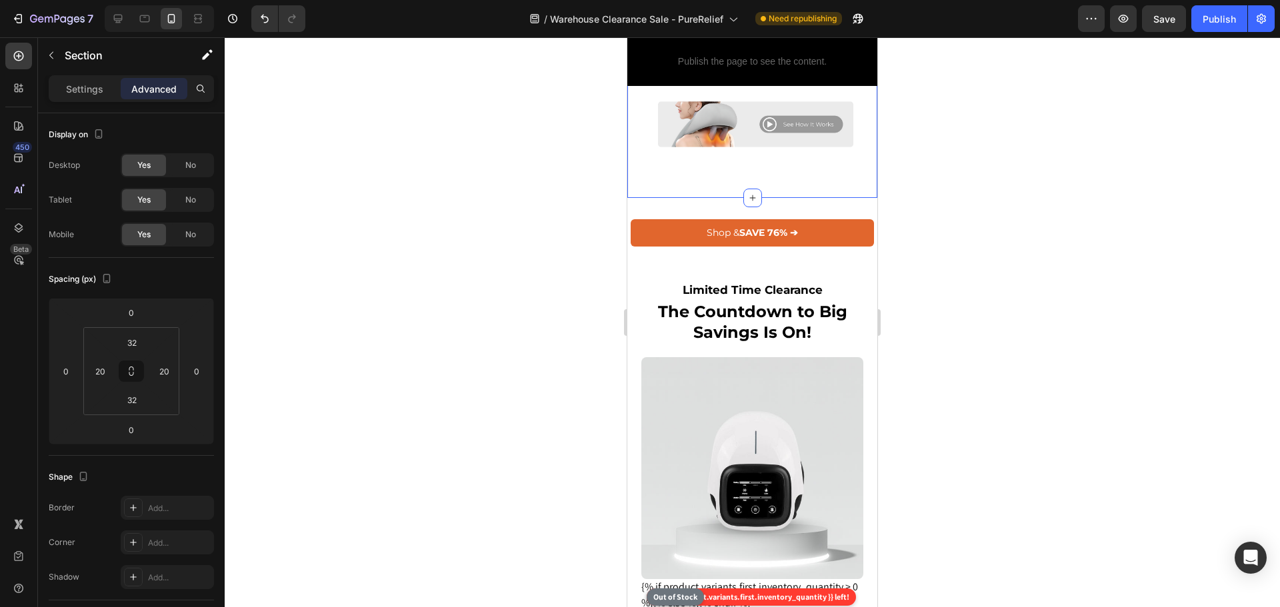
click at [747, 158] on div "Image Row" at bounding box center [755, 124] width 217 height 67
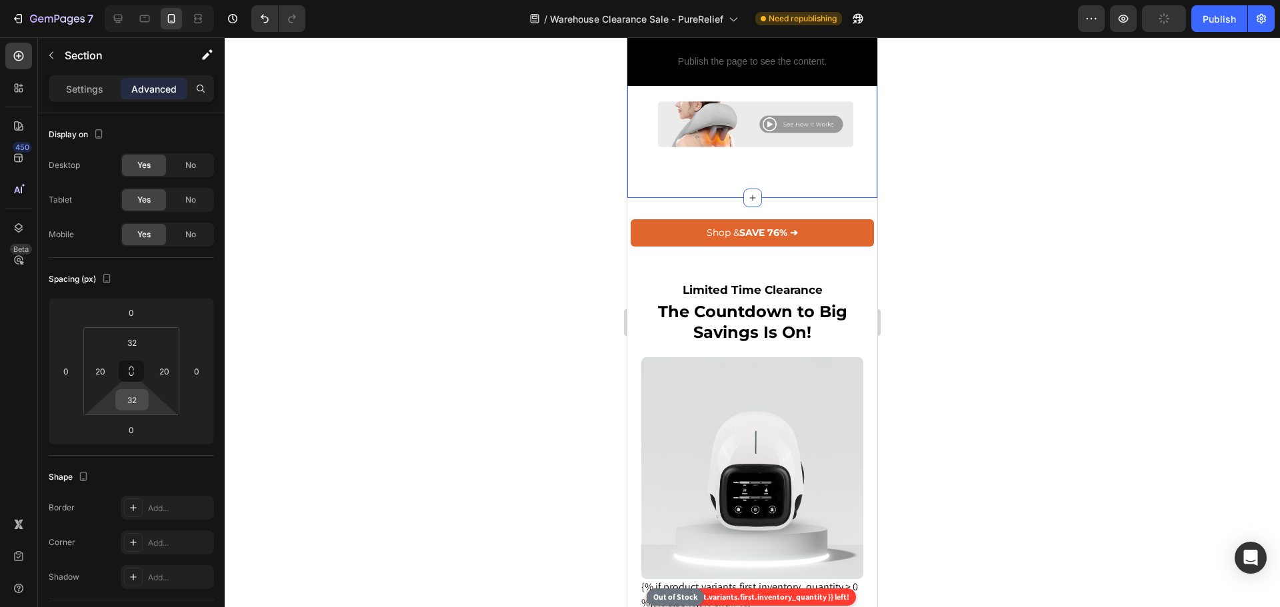
click at [129, 403] on input "32" at bounding box center [132, 400] width 27 height 20
type input "0"
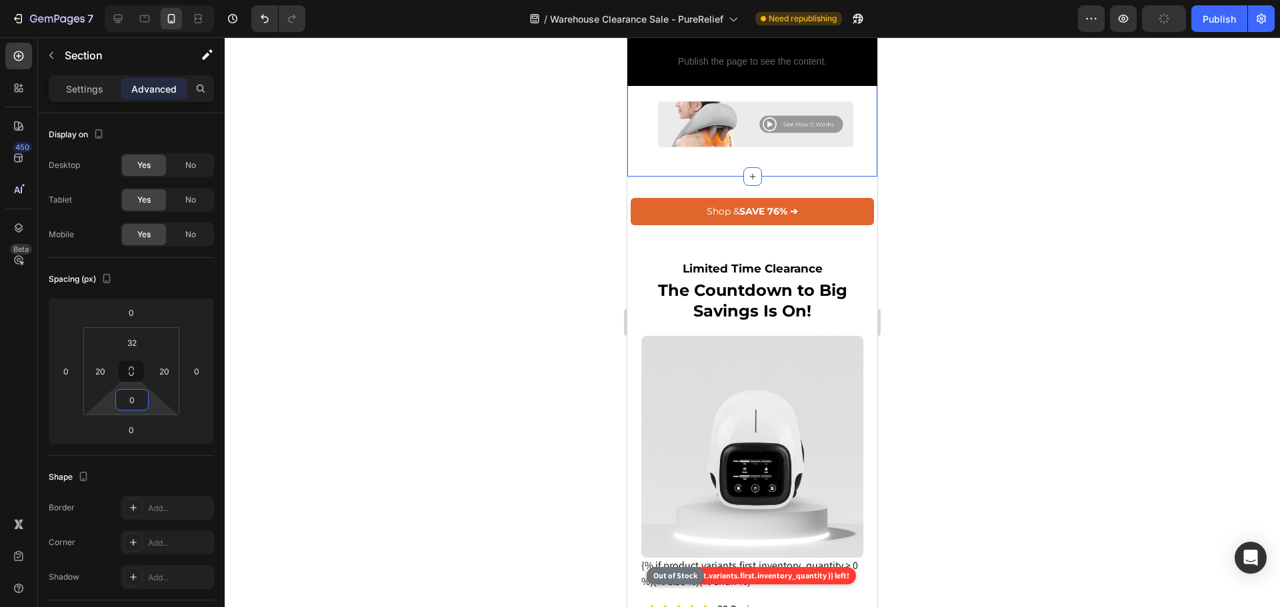
click at [1101, 265] on div at bounding box center [752, 322] width 1055 height 570
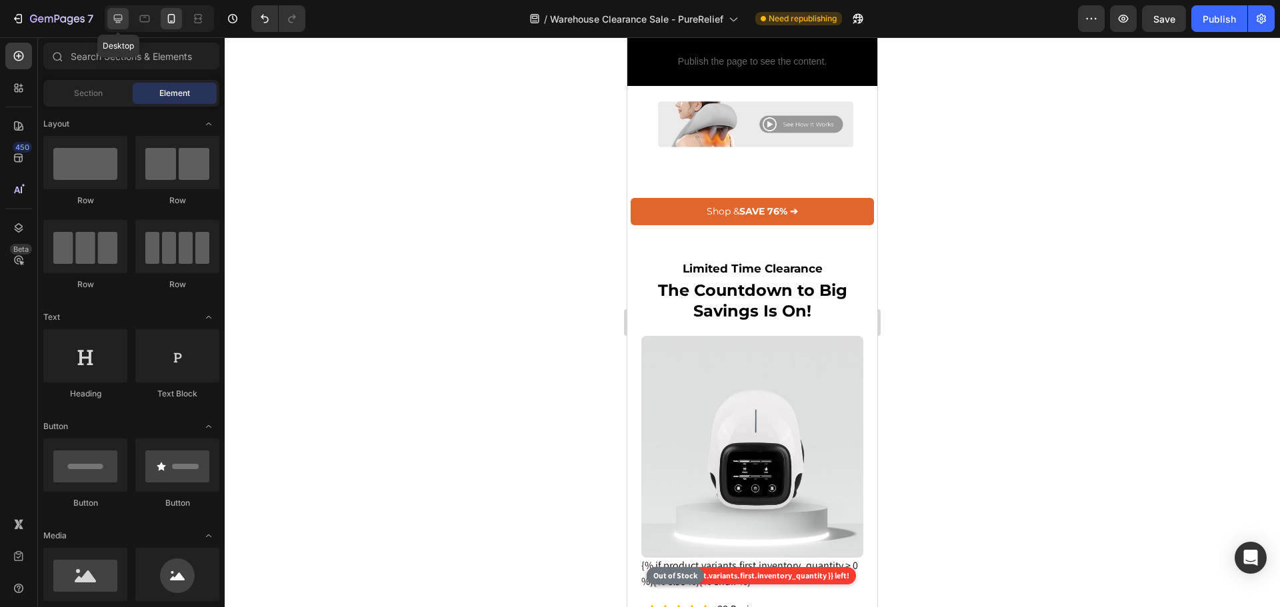
click at [119, 12] on icon at bounding box center [117, 18] width 13 height 13
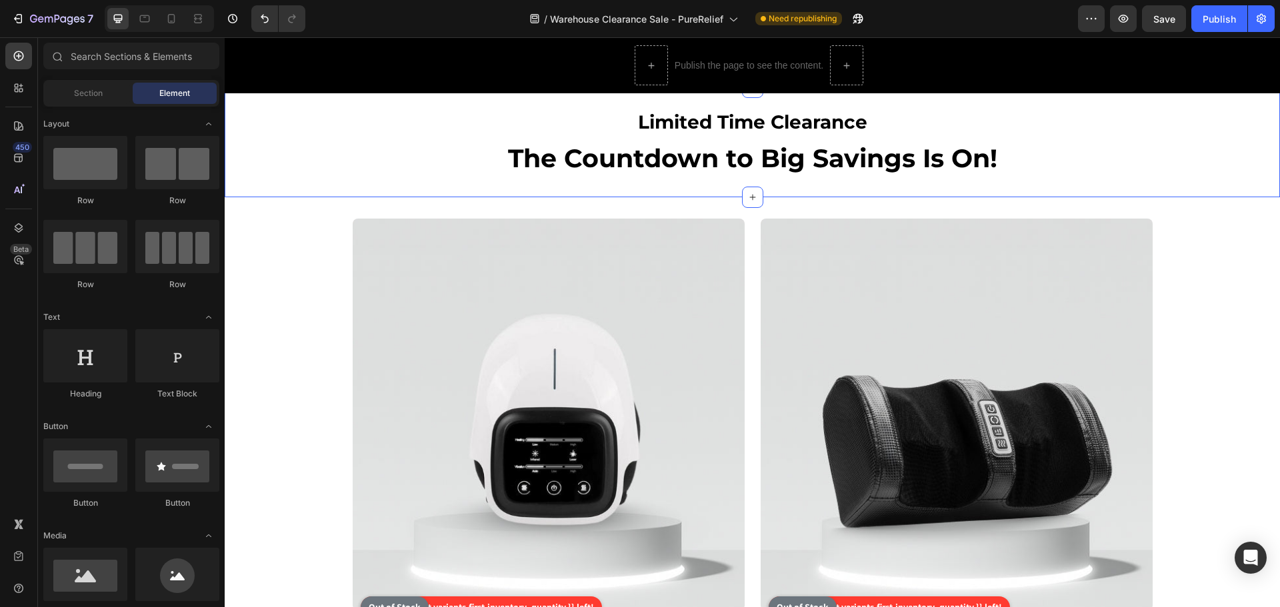
scroll to position [957, 0]
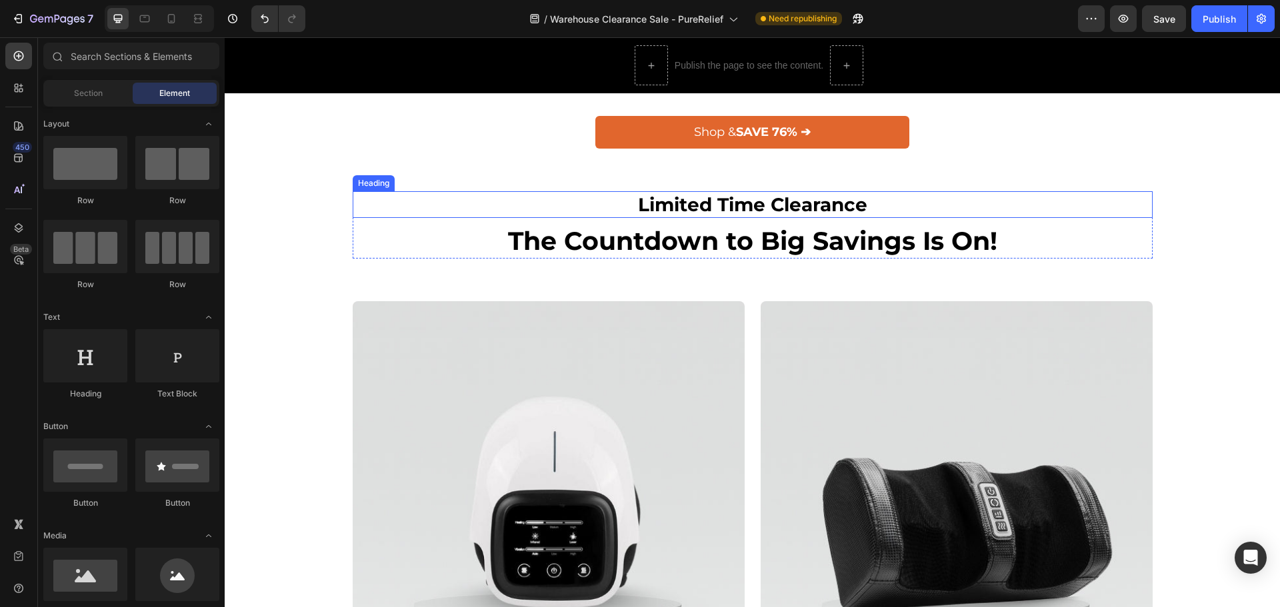
click at [526, 195] on h2 "Limited Time Clearance" at bounding box center [753, 204] width 800 height 27
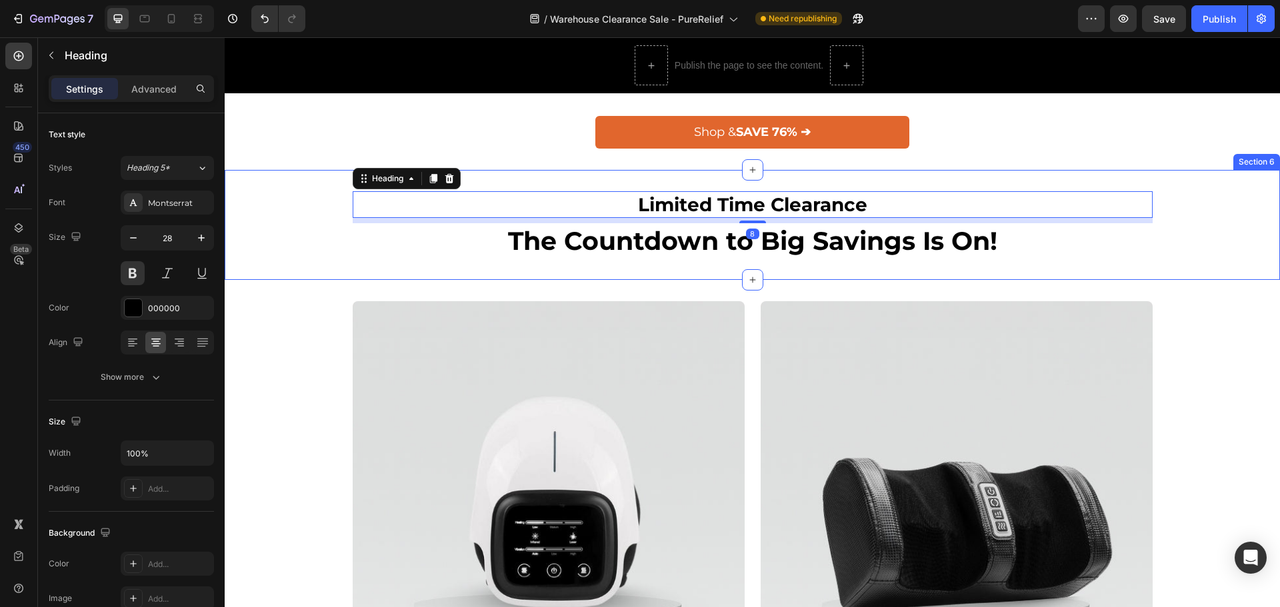
click at [287, 196] on div "Limited Time Clearance Heading 8 The Countdown to Big Savings Is On! Heading Row" at bounding box center [752, 225] width 1035 height 68
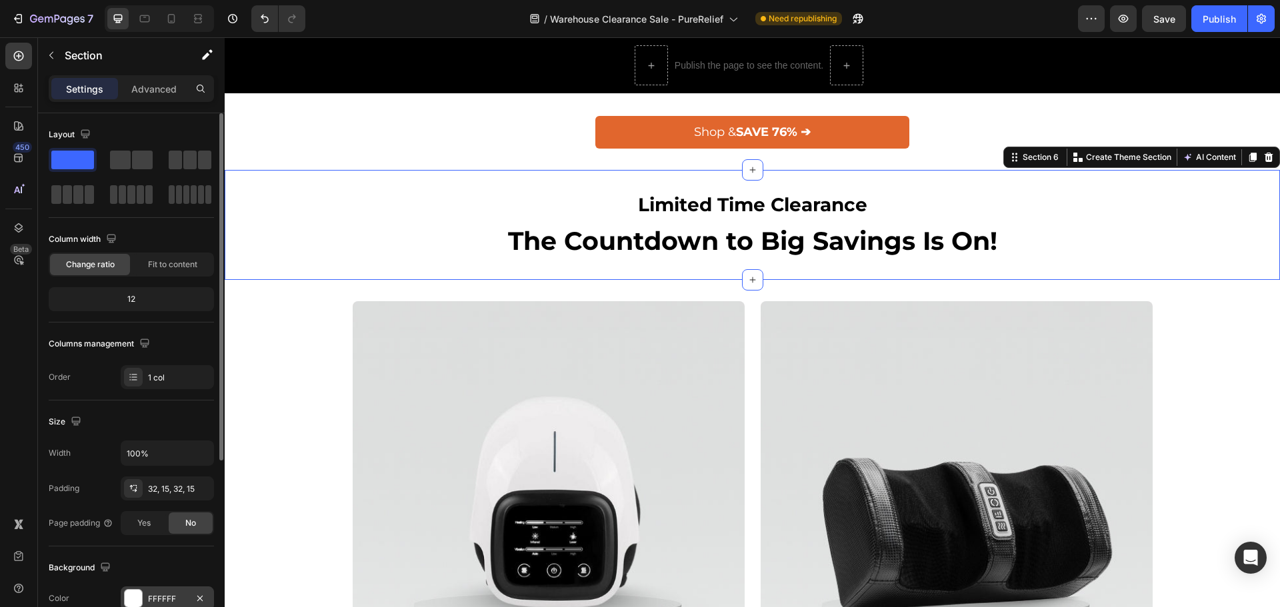
click at [137, 601] on div at bounding box center [133, 598] width 17 height 17
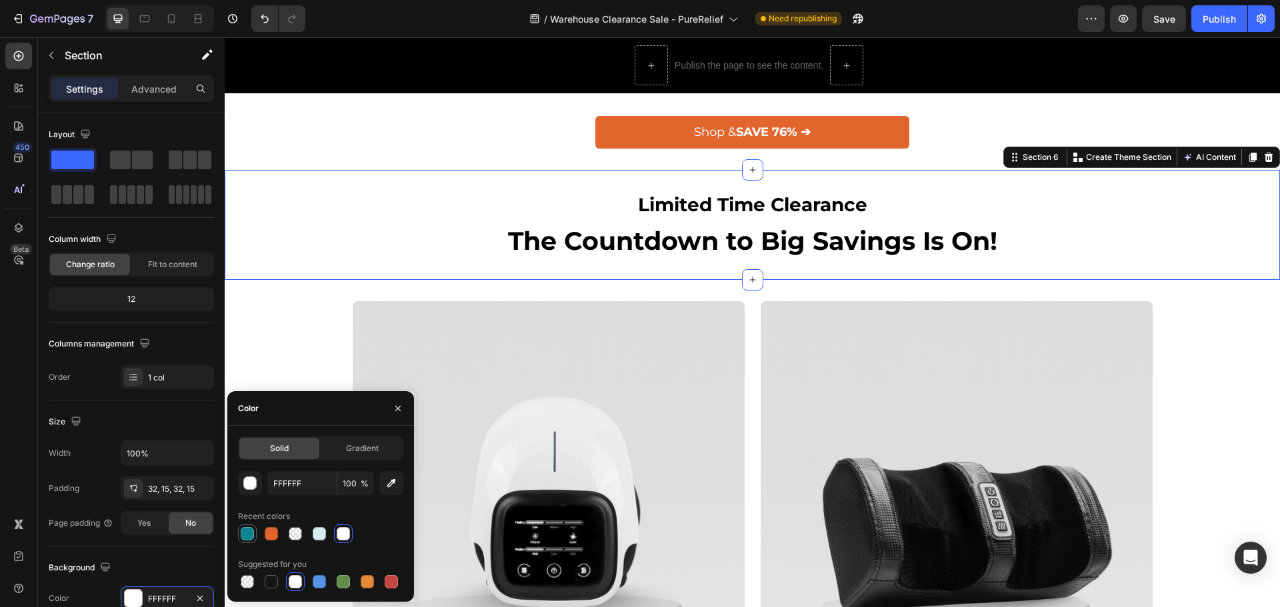
click at [243, 535] on div at bounding box center [247, 533] width 13 height 13
type input "0D8390"
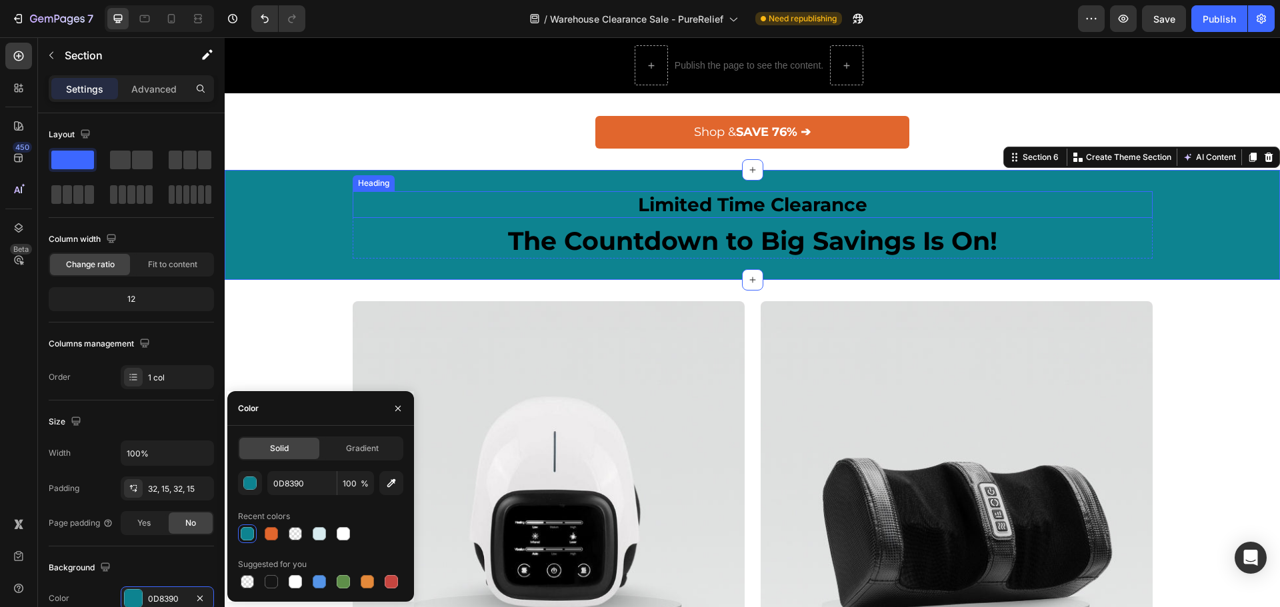
click at [708, 197] on h2 "Limited Time Clearance" at bounding box center [753, 204] width 800 height 27
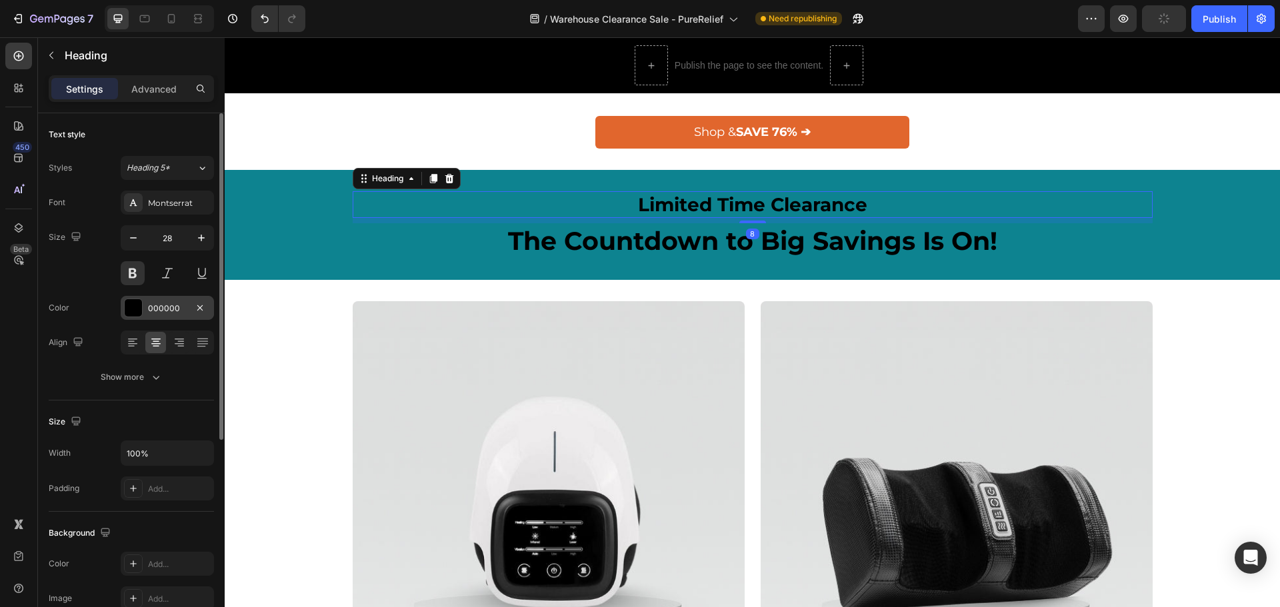
click at [133, 309] on div at bounding box center [133, 307] width 17 height 17
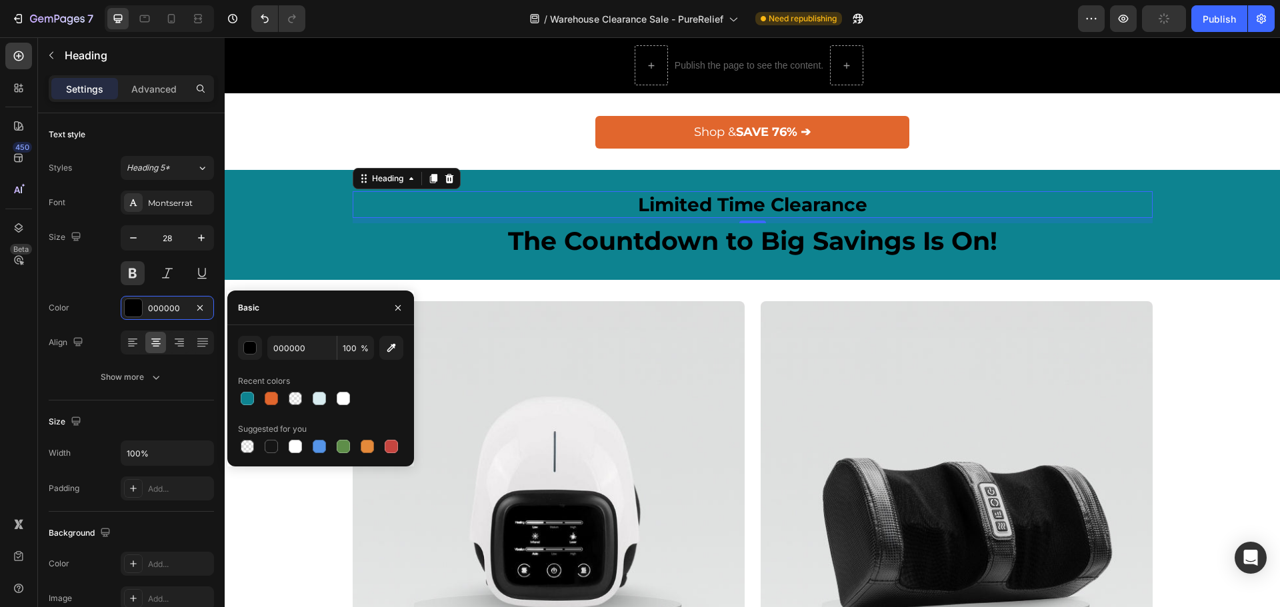
click at [357, 405] on div at bounding box center [320, 398] width 165 height 19
drag, startPoint x: 345, startPoint y: 401, endPoint x: 353, endPoint y: 264, distance: 136.9
click at [345, 401] on div at bounding box center [343, 398] width 13 height 13
type input "FFFFFF"
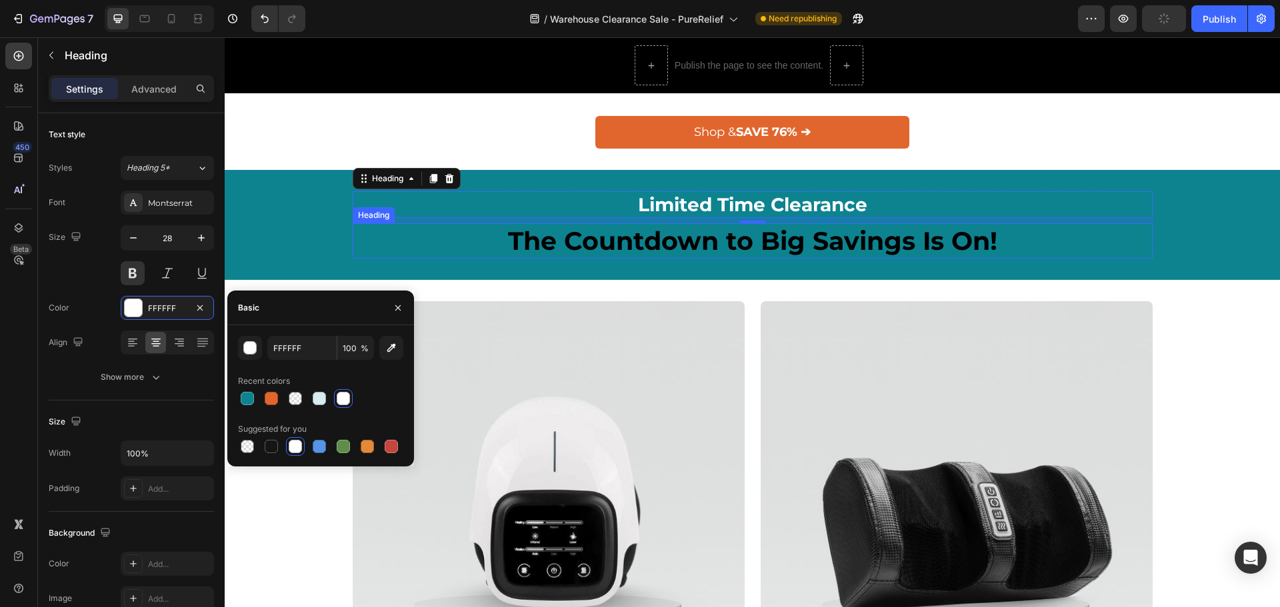
click at [594, 252] on h2 "The Countdown to Big Savings Is On!" at bounding box center [753, 240] width 800 height 35
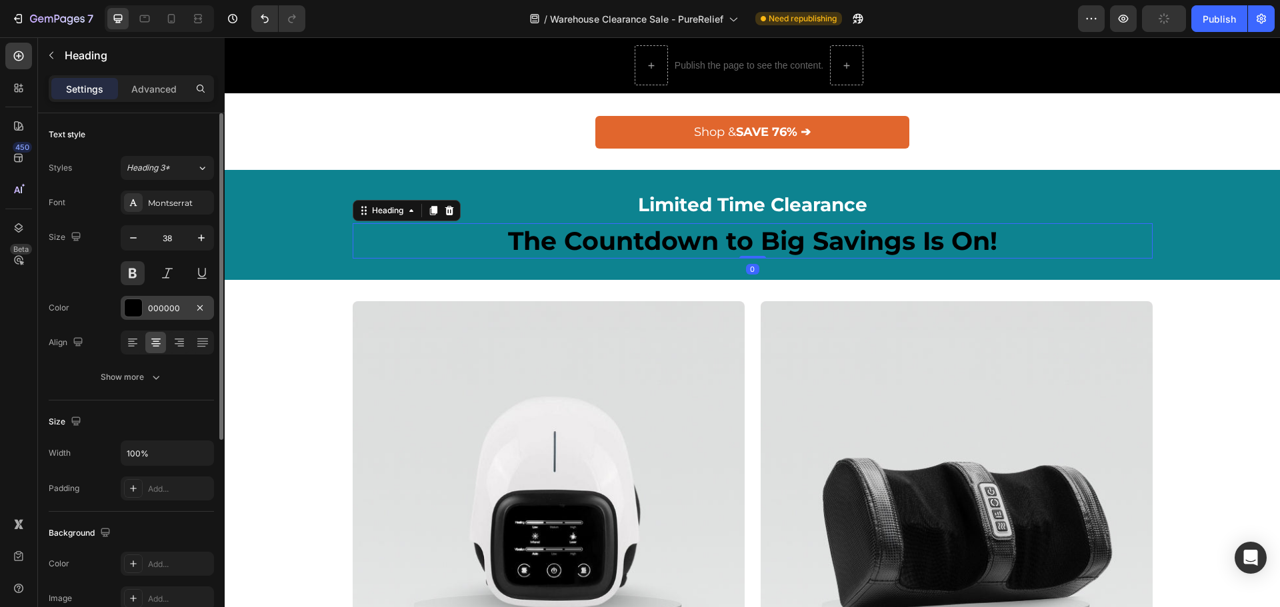
click at [136, 311] on div at bounding box center [133, 307] width 17 height 17
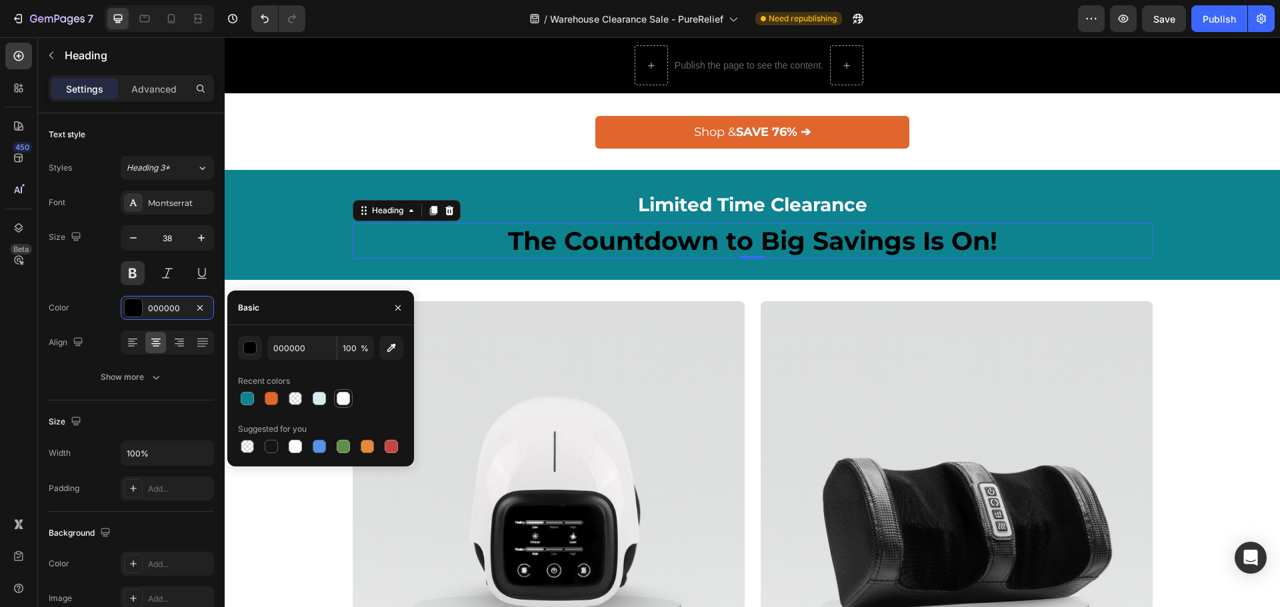
click at [341, 398] on div at bounding box center [343, 398] width 13 height 13
type input "FFFFFF"
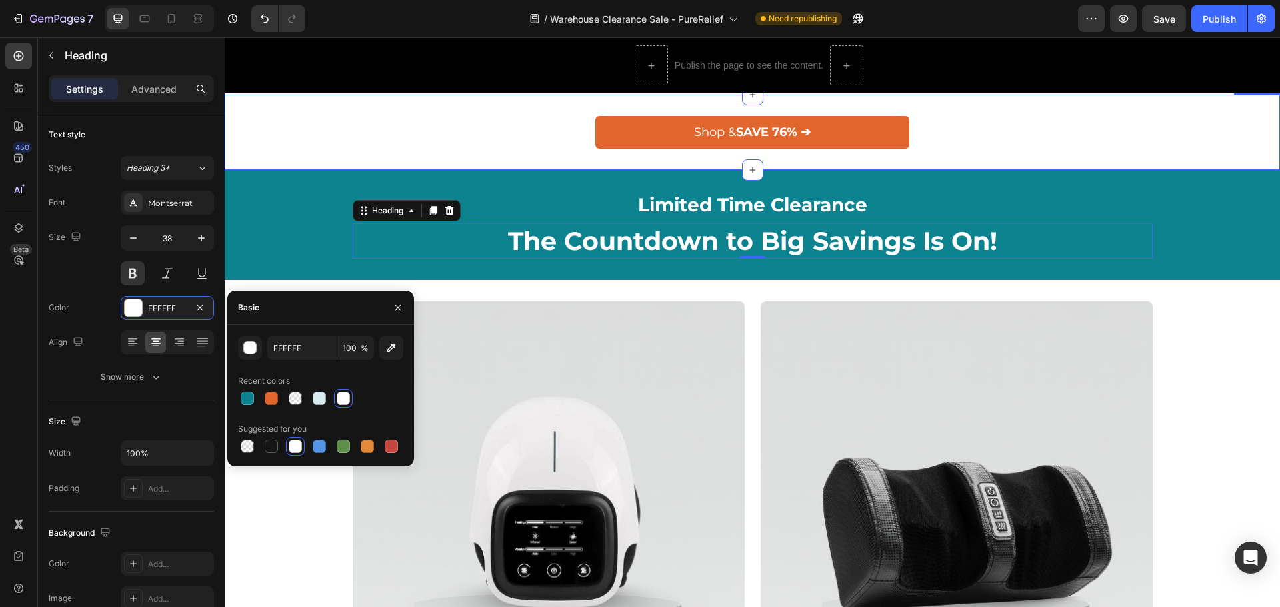
click at [576, 153] on div "Shop & SAVE 76% ➔ Button Section 5" at bounding box center [752, 132] width 1055 height 75
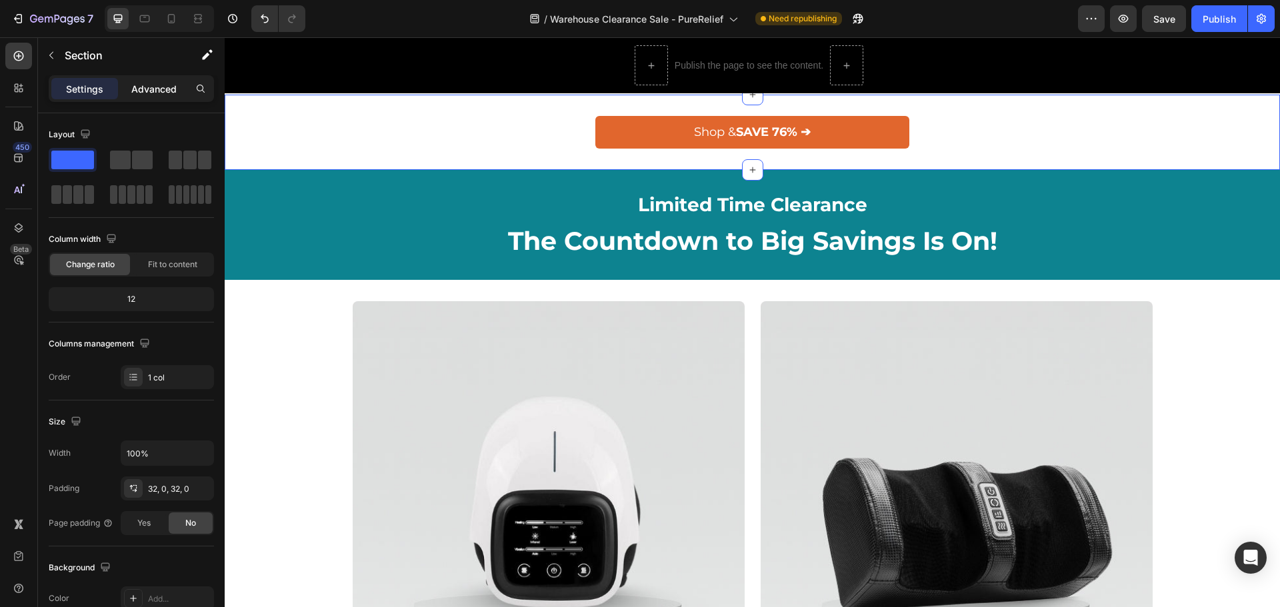
click at [155, 87] on p "Advanced" at bounding box center [153, 89] width 45 height 14
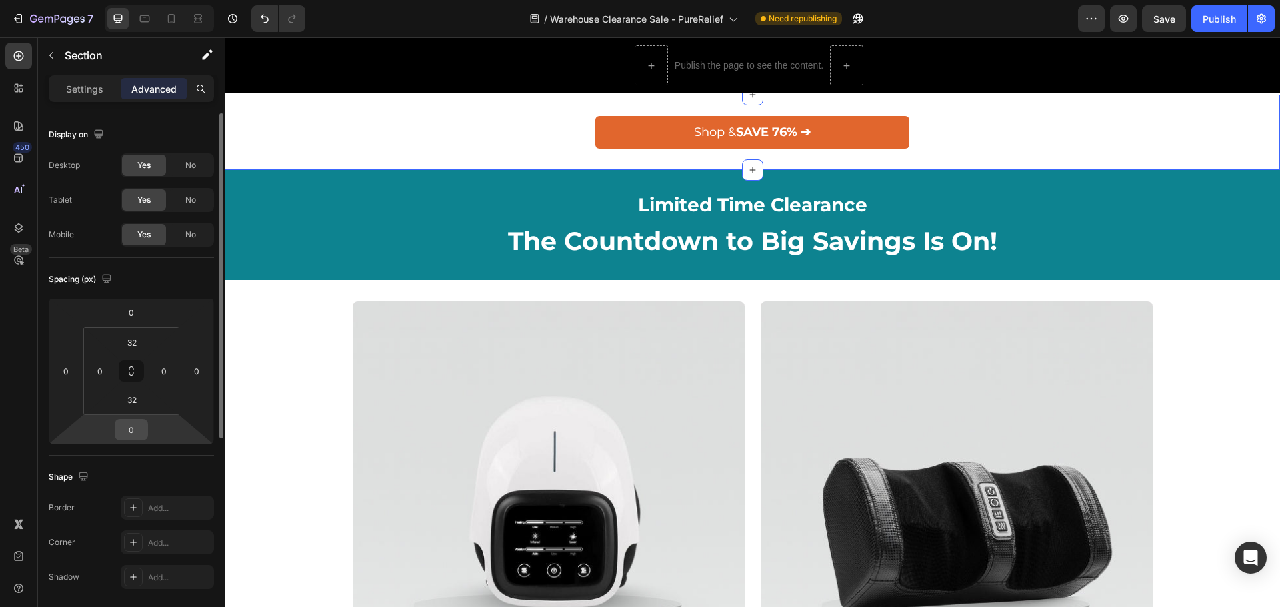
click at [131, 435] on input "0" at bounding box center [131, 430] width 27 height 20
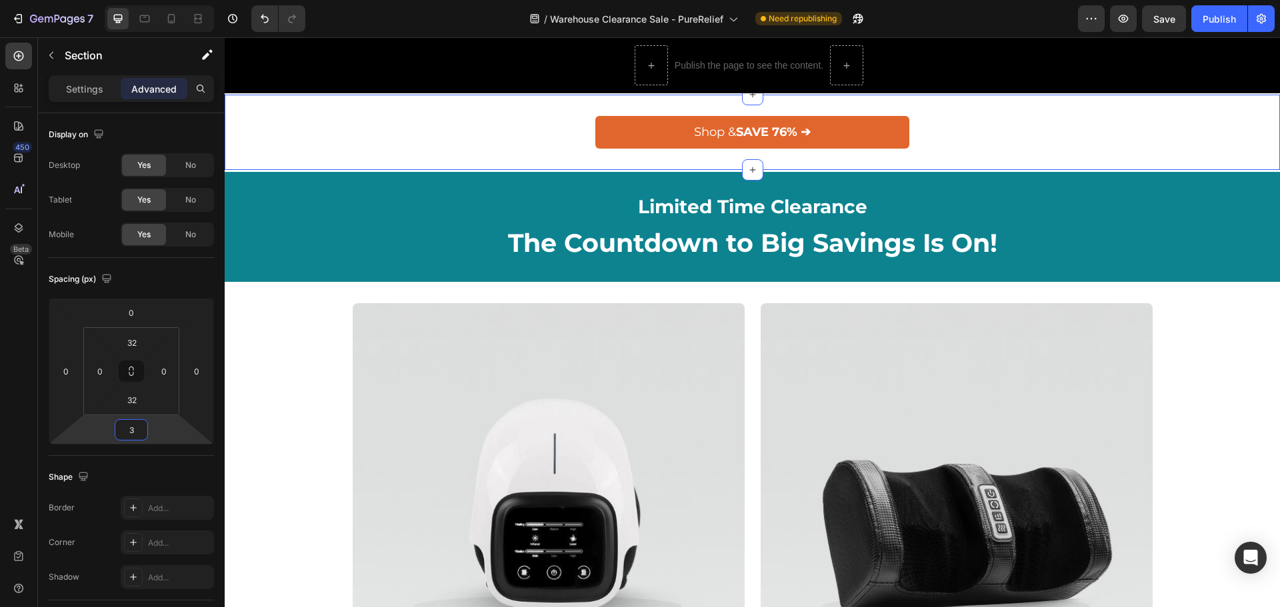
type input "32"
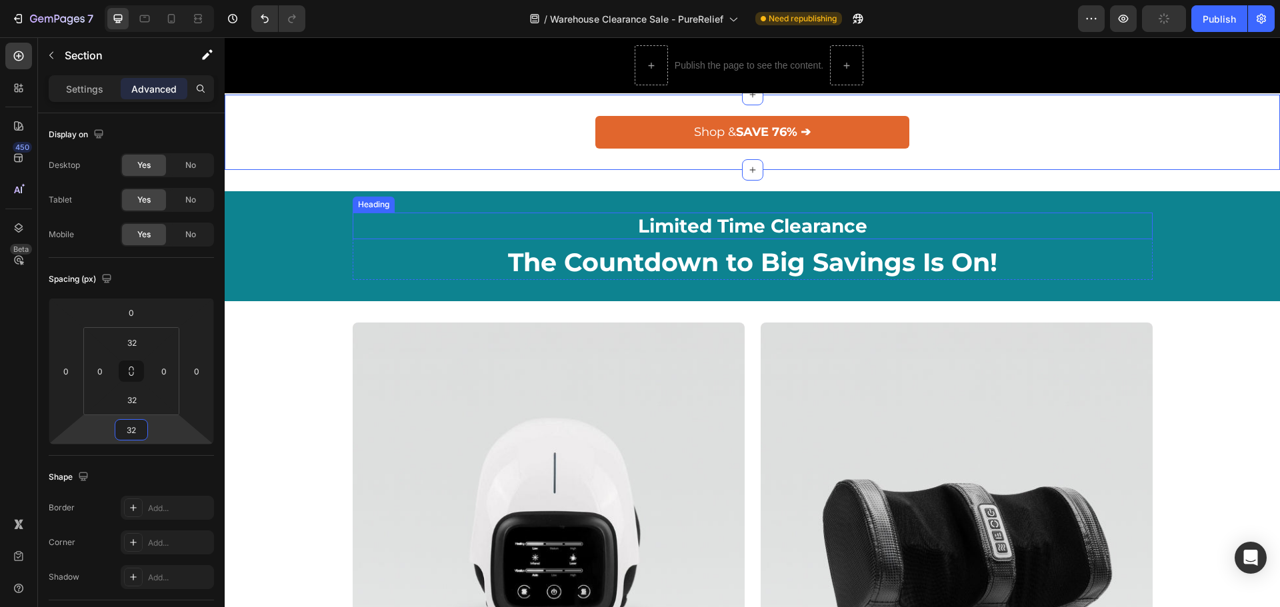
click at [653, 221] on h2 "Limited Time Clearance" at bounding box center [753, 226] width 800 height 27
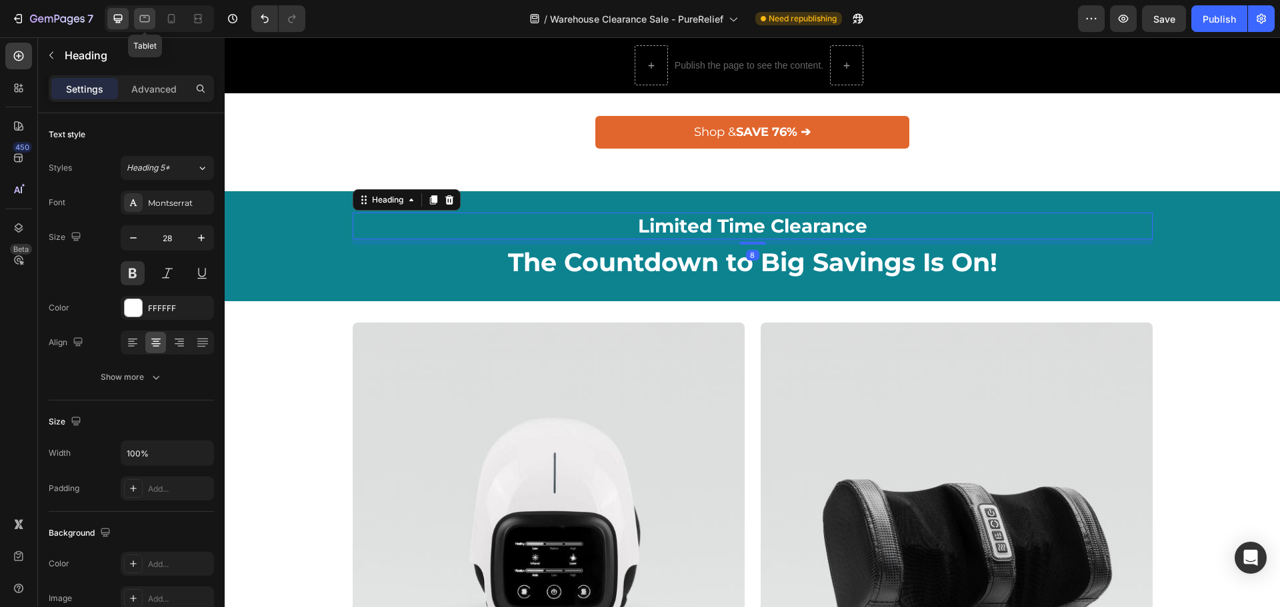
click at [148, 16] on icon at bounding box center [145, 18] width 10 height 7
type input "25"
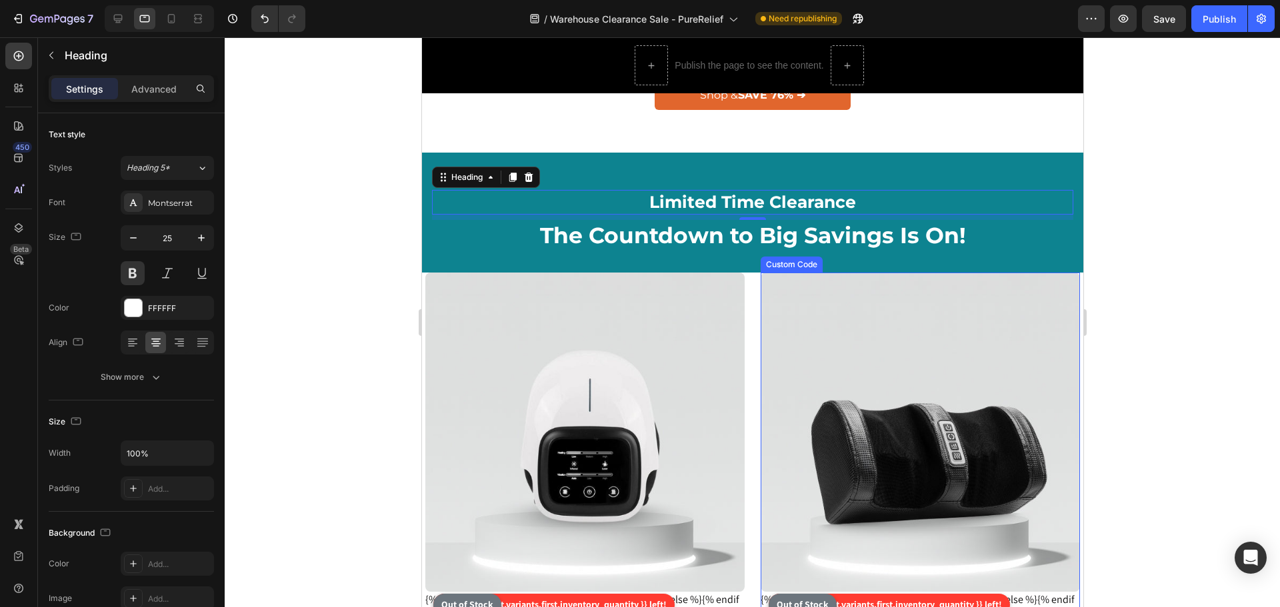
scroll to position [929, 0]
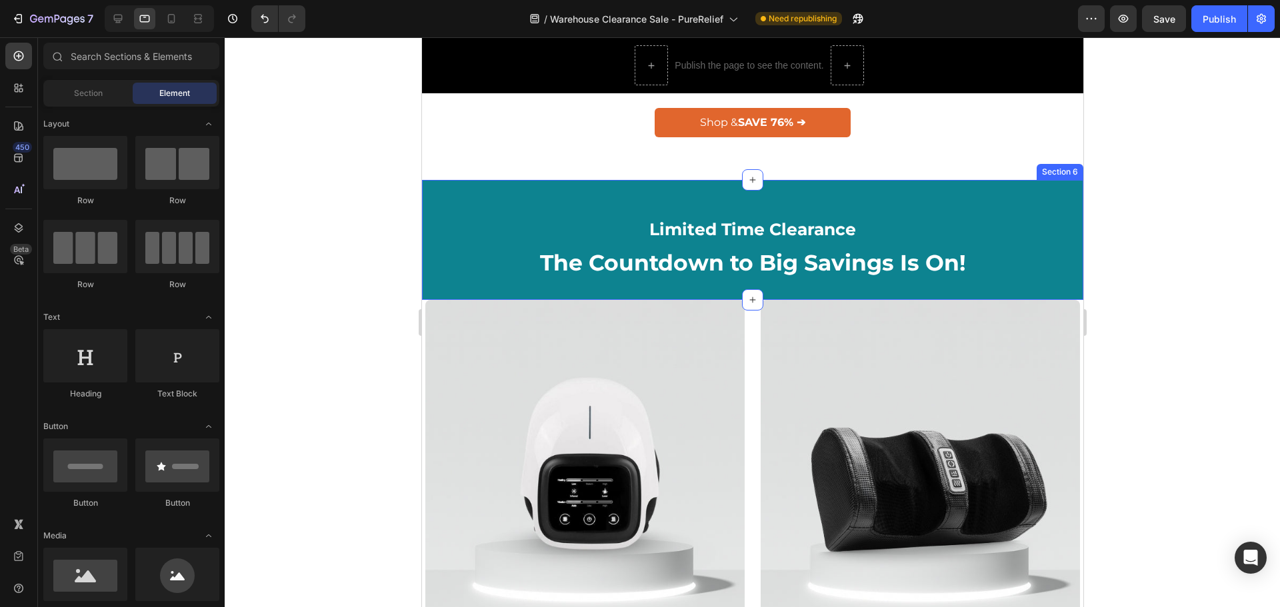
click at [456, 191] on div "Limited Time Clearance Heading The Countdown to Big Savings Is On! Heading Row …" at bounding box center [751, 239] width 661 height 119
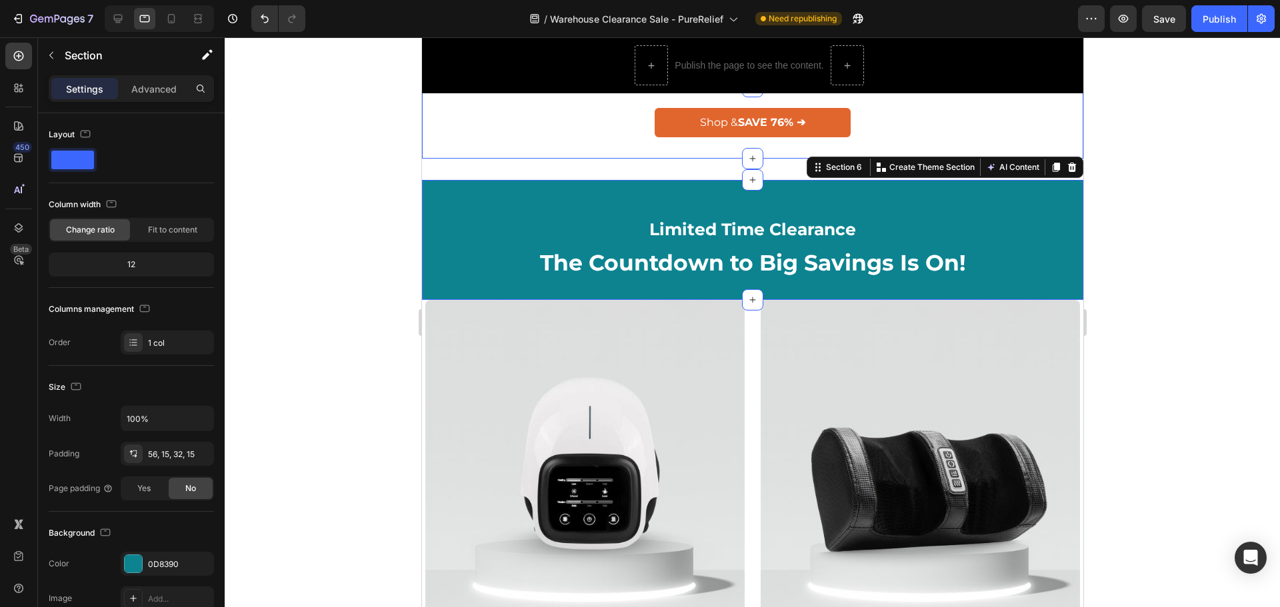
click at [529, 143] on div "Shop & SAVE 76% ➔ Button Section 5" at bounding box center [751, 123] width 661 height 73
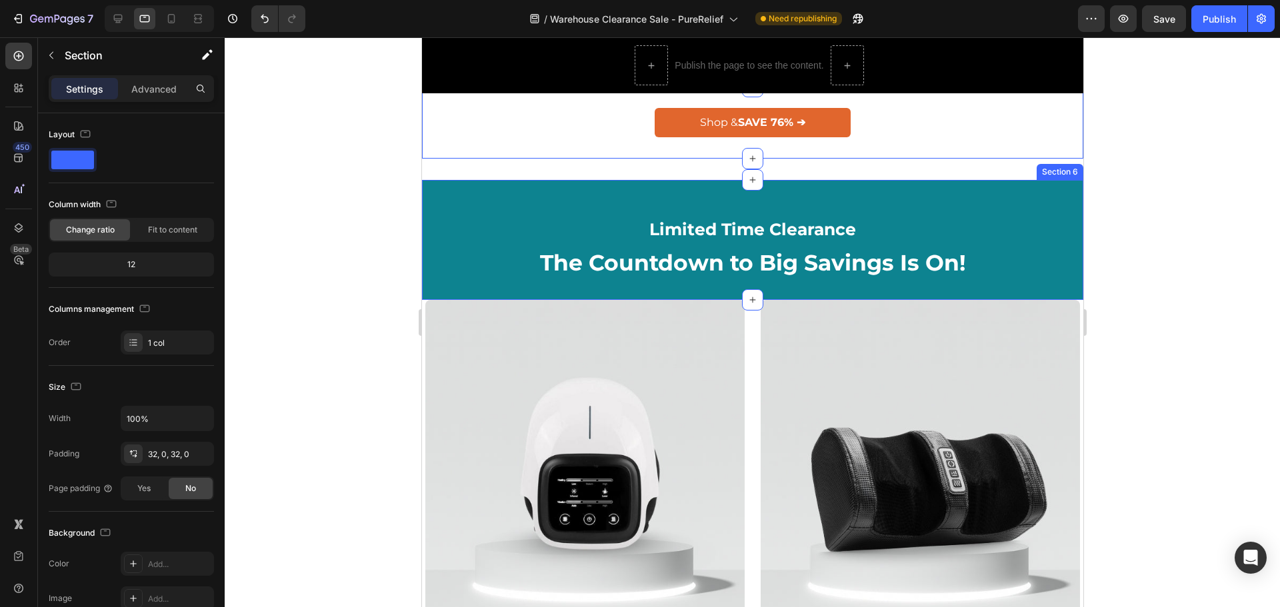
click at [549, 183] on div "Limited Time Clearance Heading The Countdown to Big Savings Is On! Heading Row …" at bounding box center [751, 239] width 661 height 119
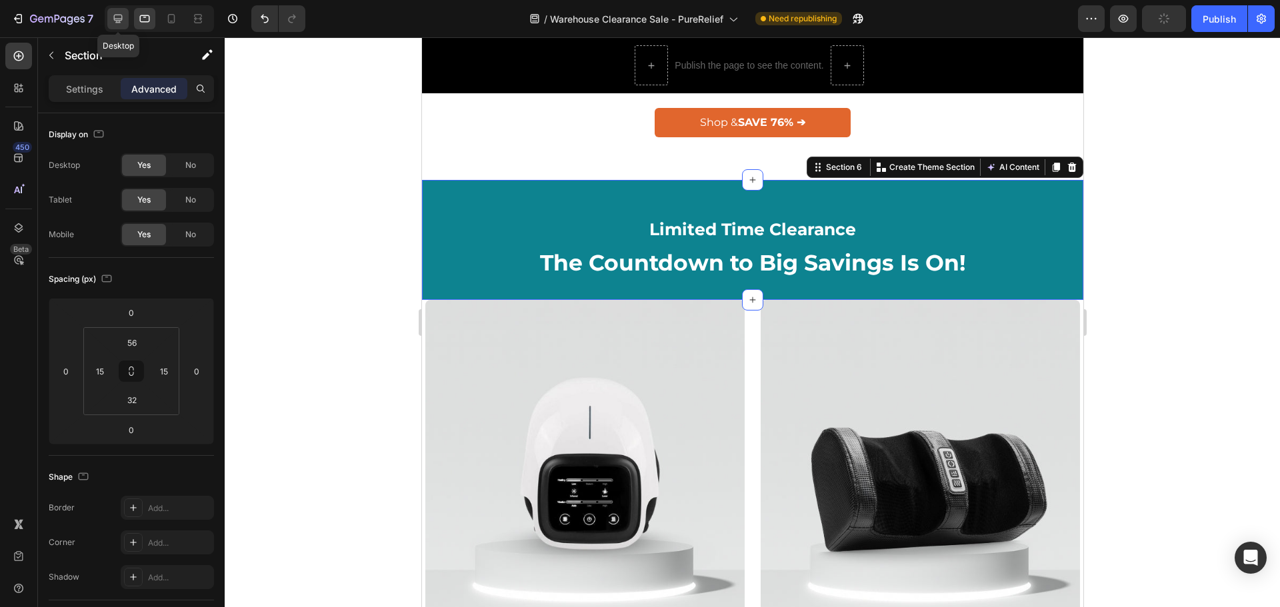
click at [119, 16] on icon at bounding box center [117, 18] width 13 height 13
type input "32"
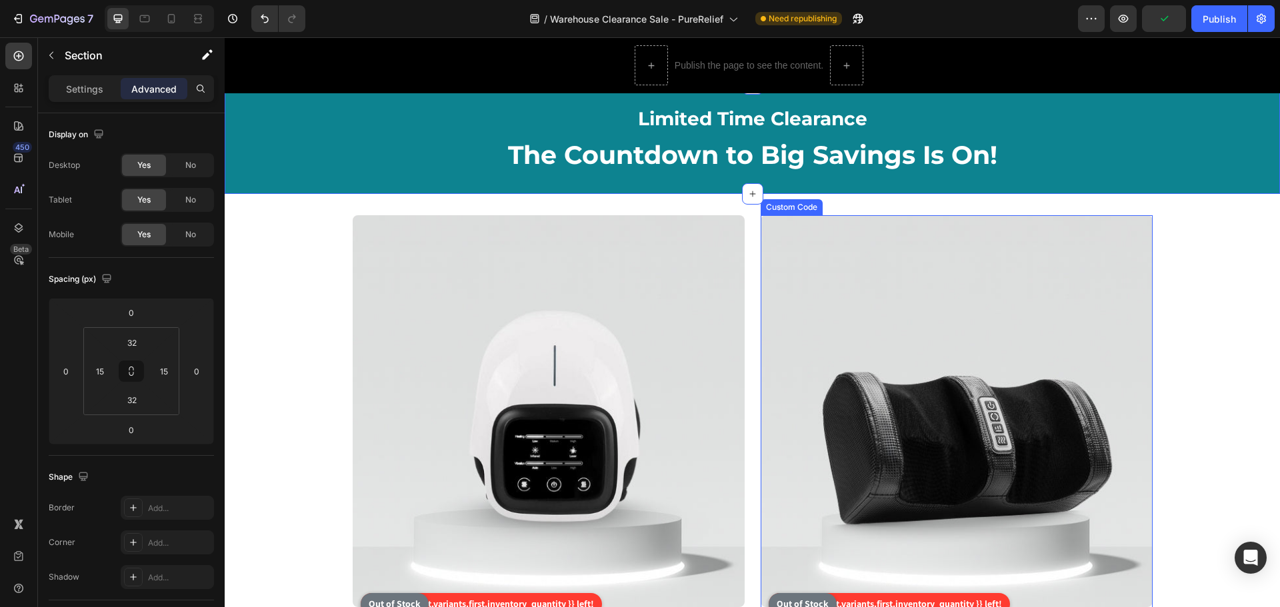
scroll to position [864, 0]
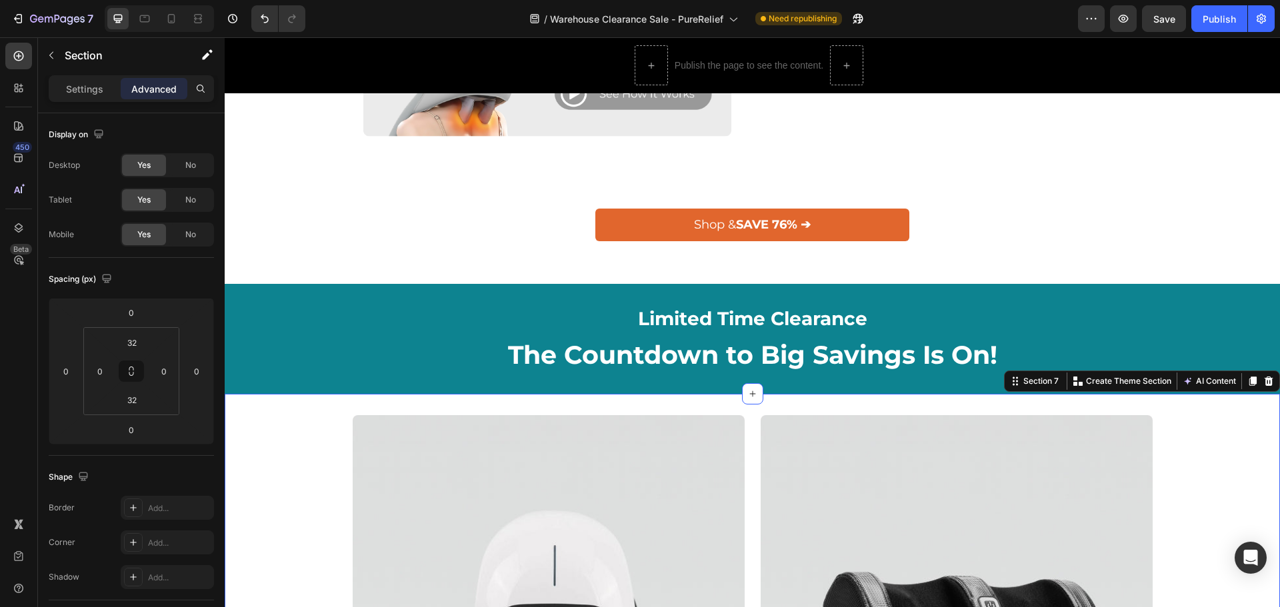
click at [133, 319] on input "0" at bounding box center [131, 313] width 27 height 20
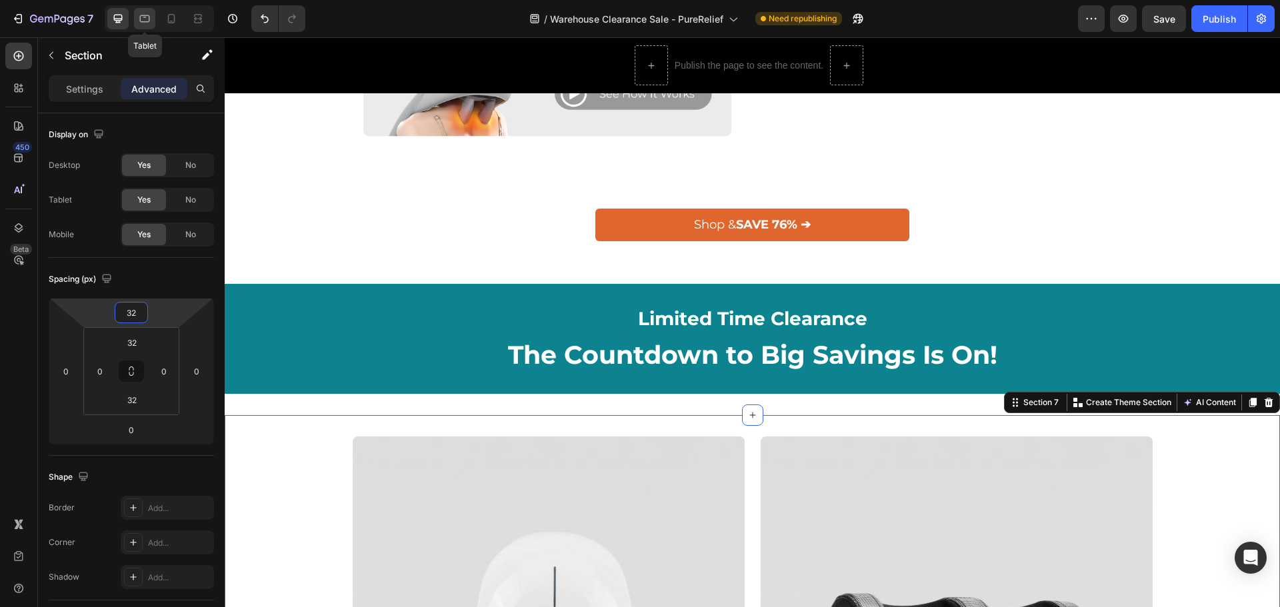
click at [145, 21] on icon at bounding box center [145, 18] width 10 height 7
type input "0"
type input "5"
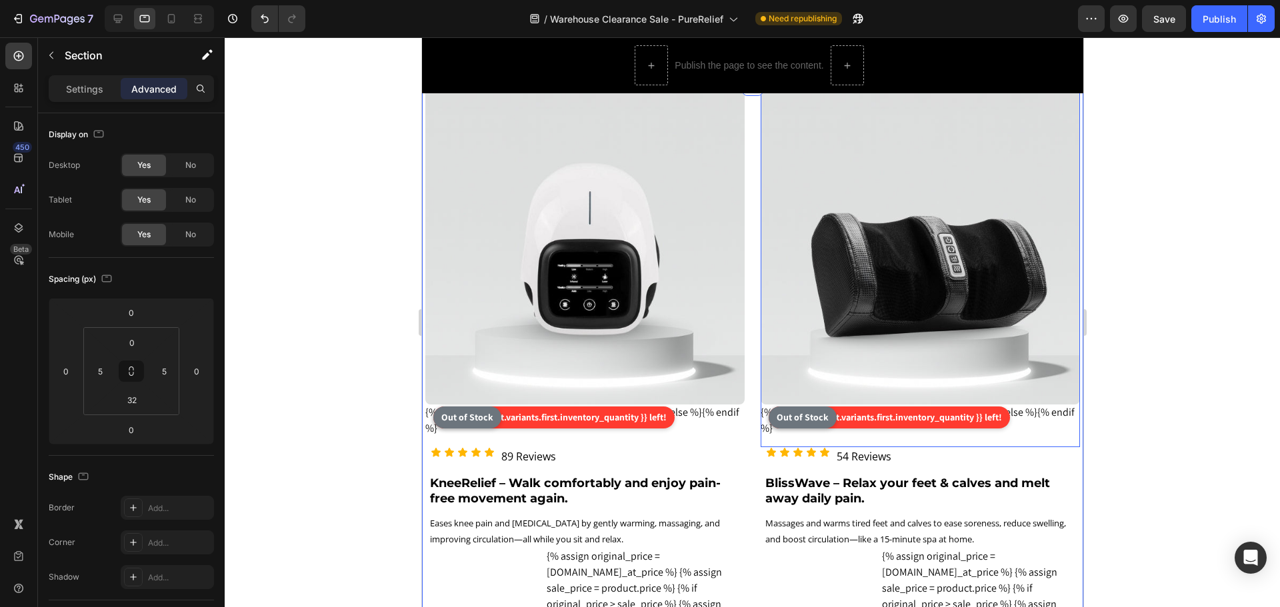
scroll to position [1167, 0]
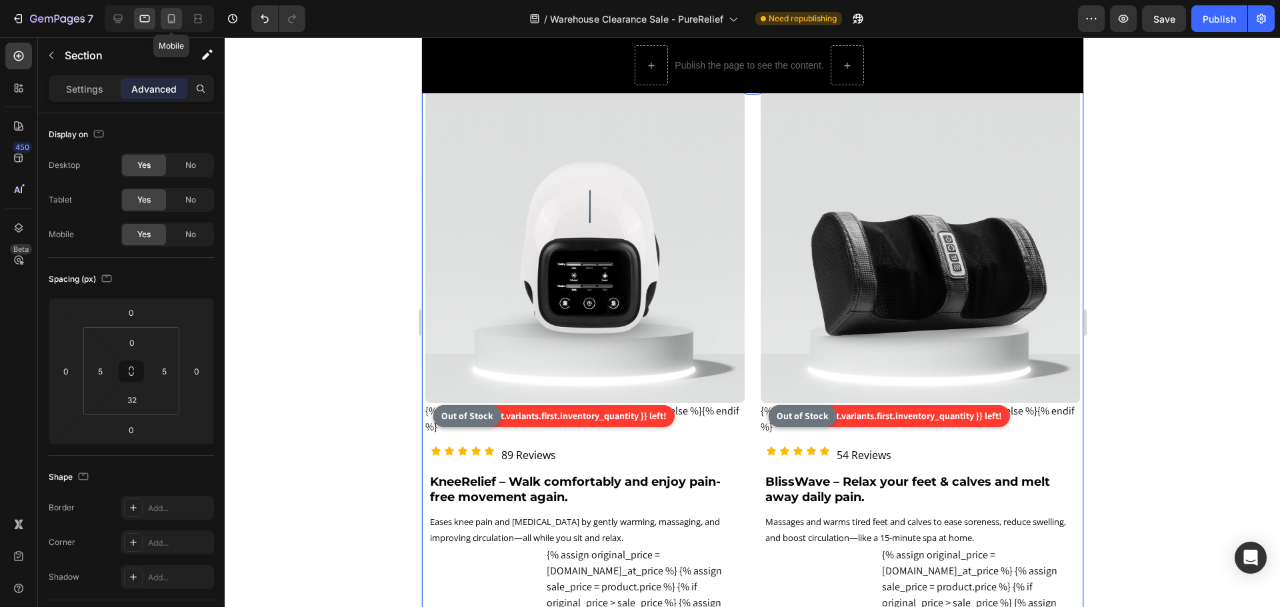
click at [165, 17] on icon at bounding box center [171, 18] width 13 height 13
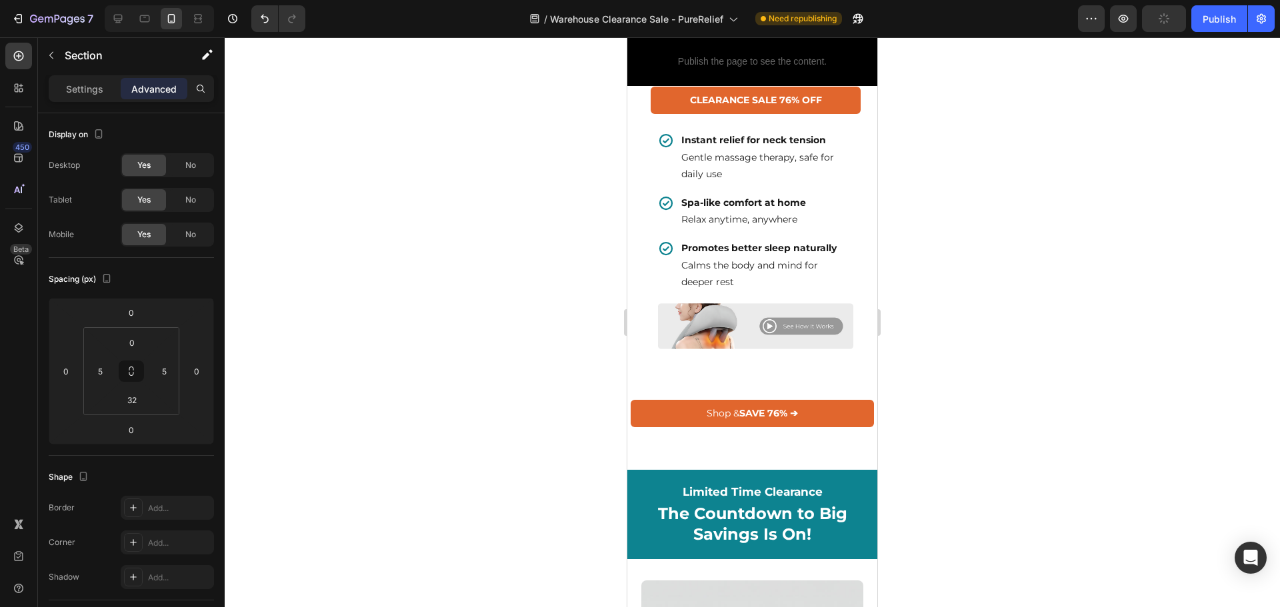
scroll to position [830, 0]
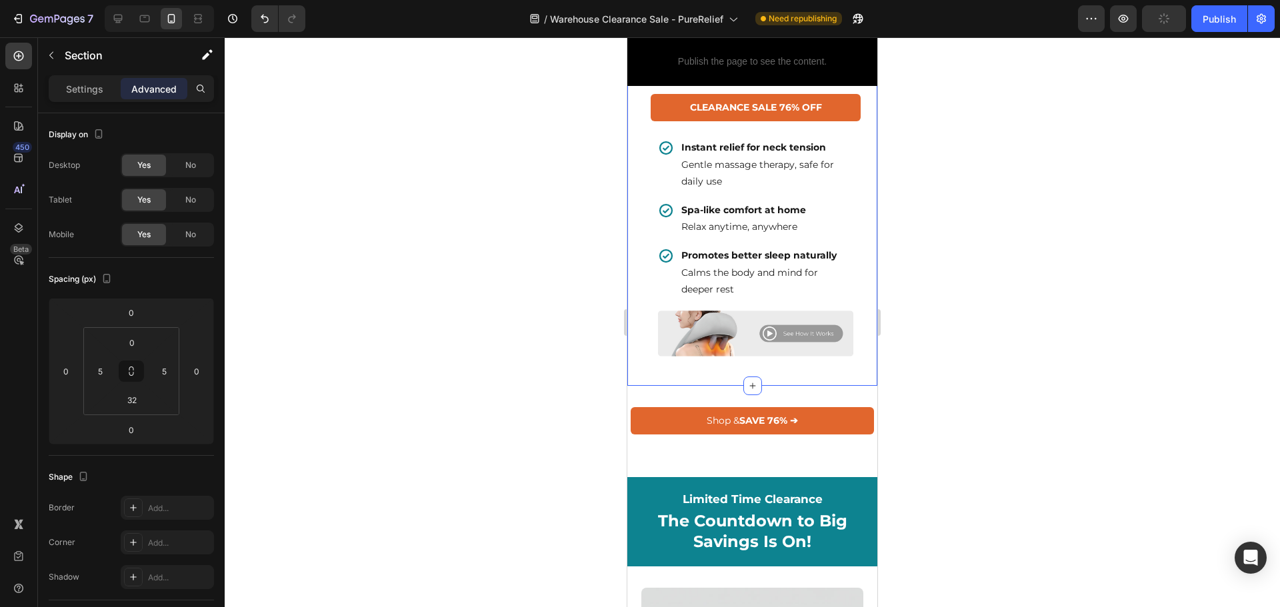
click at [683, 410] on div "Shop & SAVE 76% ➔ Button Section 5" at bounding box center [752, 421] width 250 height 70
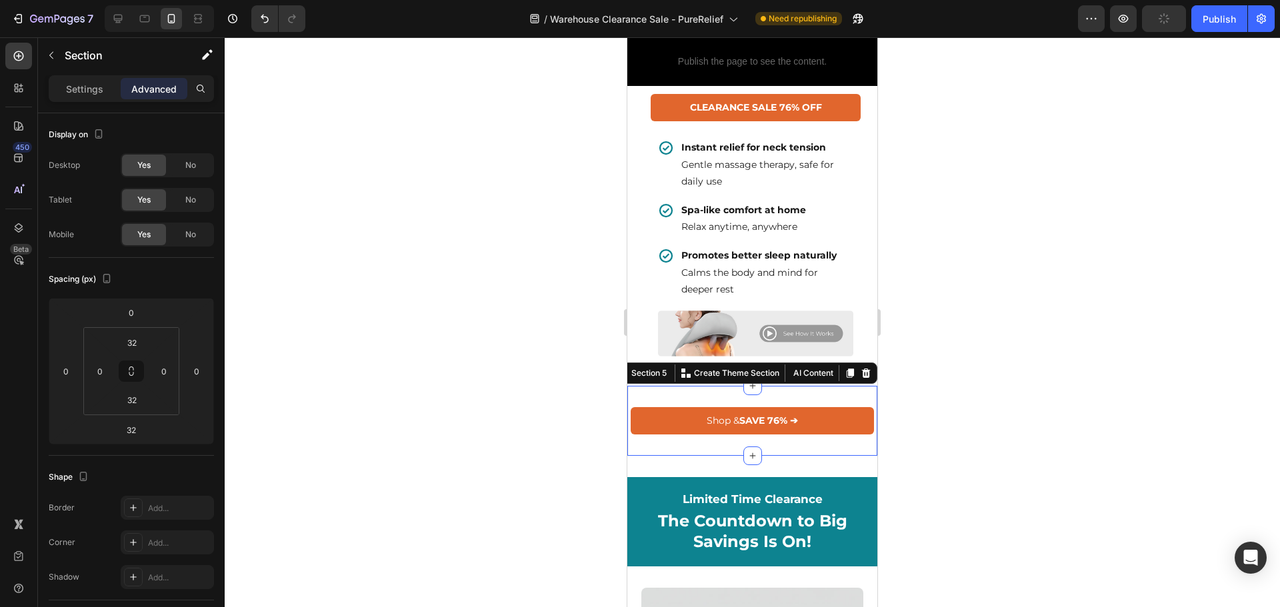
click at [369, 363] on div at bounding box center [752, 322] width 1055 height 570
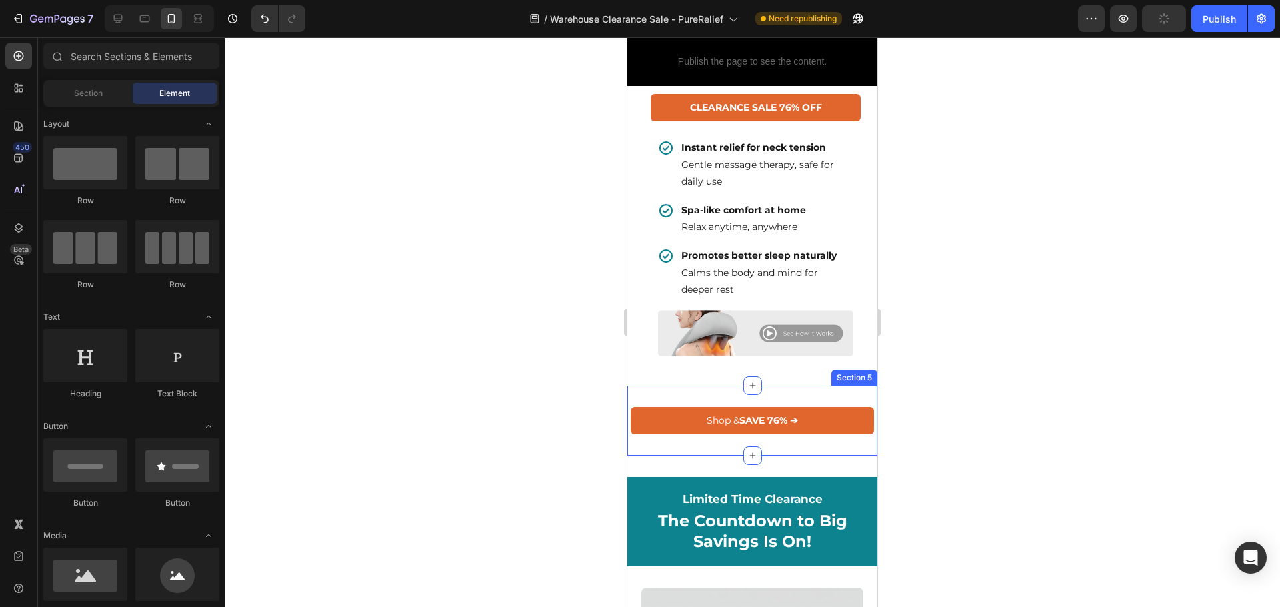
click at [782, 400] on div "Shop & SAVE 76% ➔ Button Section 5" at bounding box center [752, 421] width 250 height 70
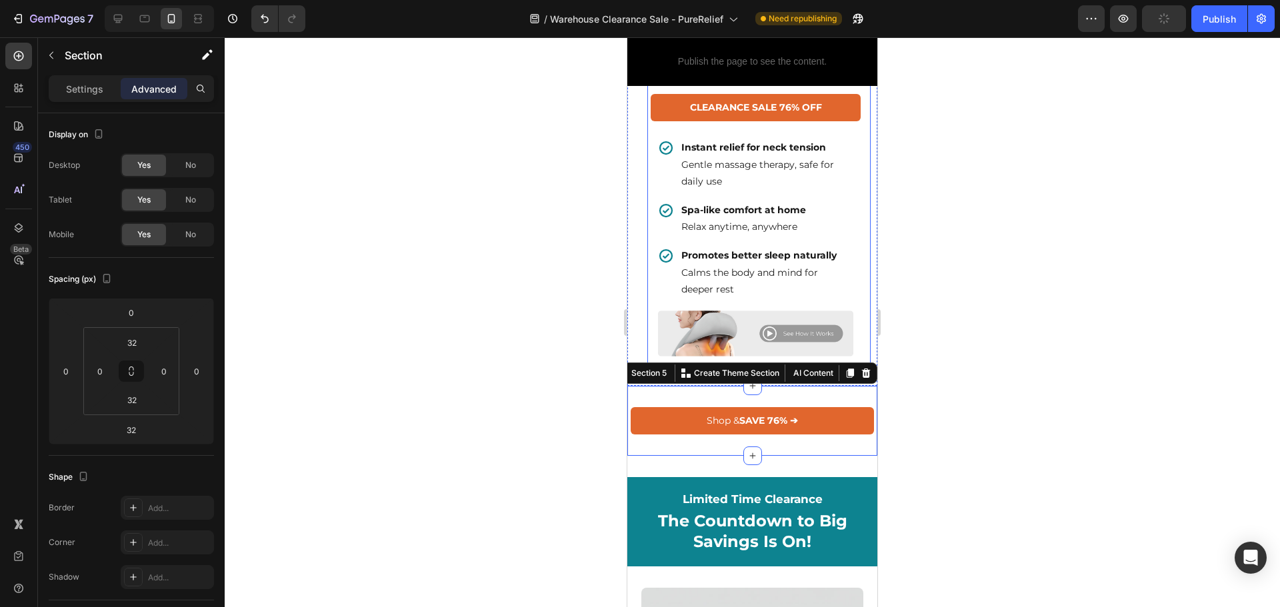
click at [852, 300] on div "Instant relief for neck tension Gentle massage therapy, safe for daily use Spa-…" at bounding box center [755, 210] width 217 height 179
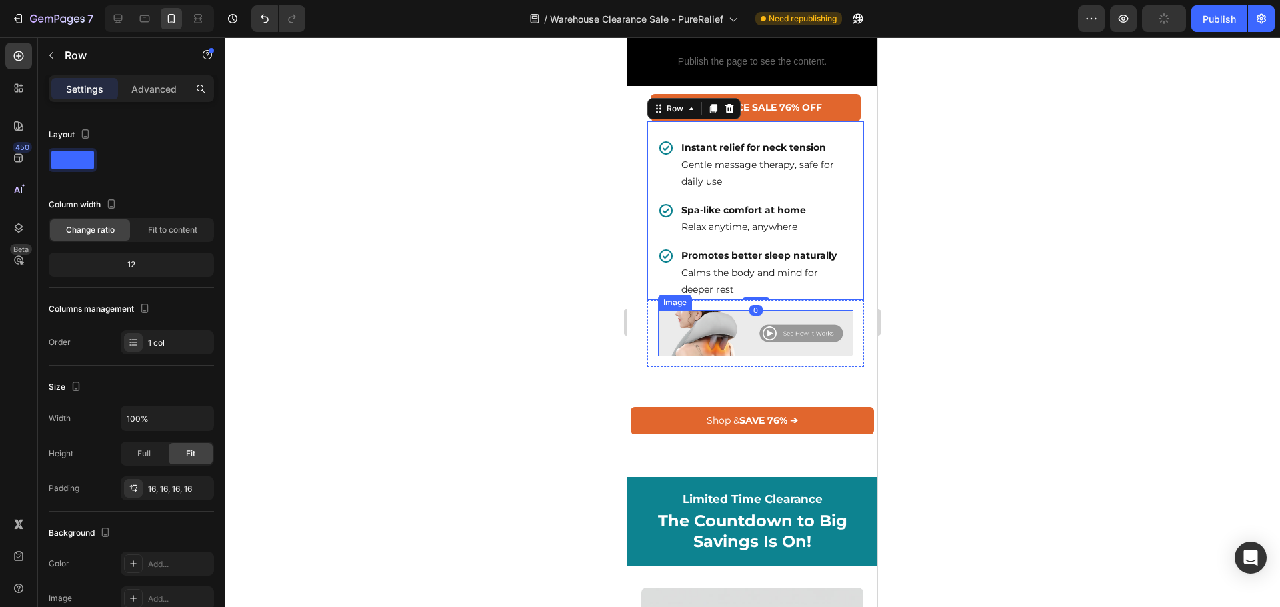
click at [843, 367] on div "Image Row" at bounding box center [755, 333] width 217 height 67
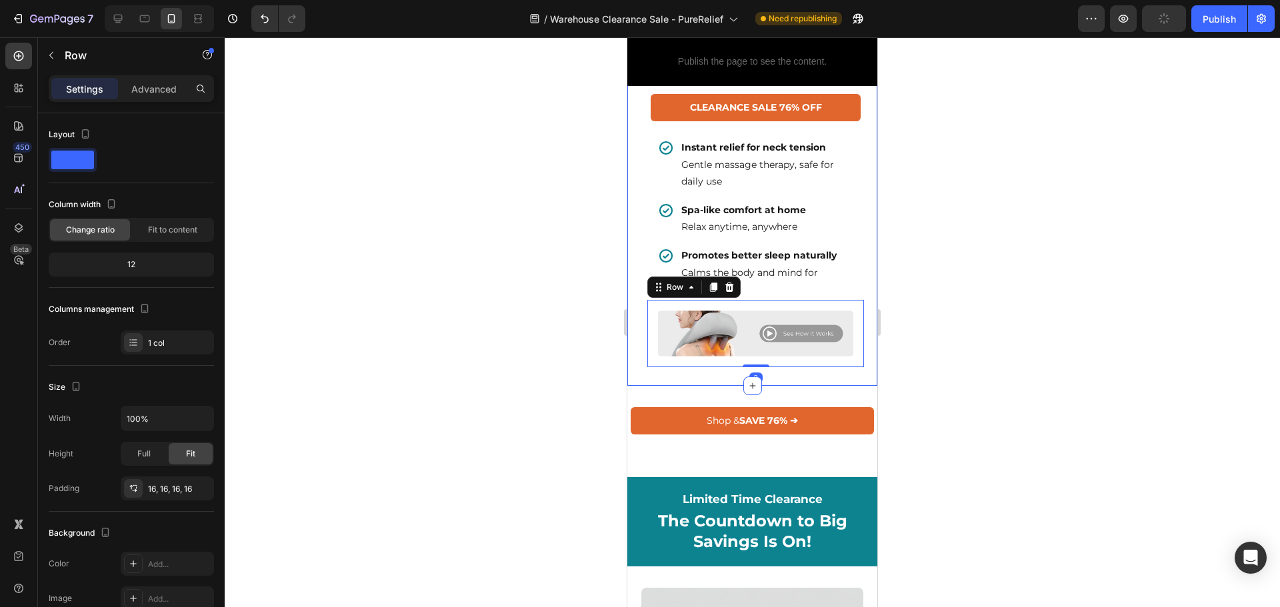
click at [839, 400] on div "Shop & SAVE 76% ➔ Button Section 5" at bounding box center [752, 421] width 250 height 70
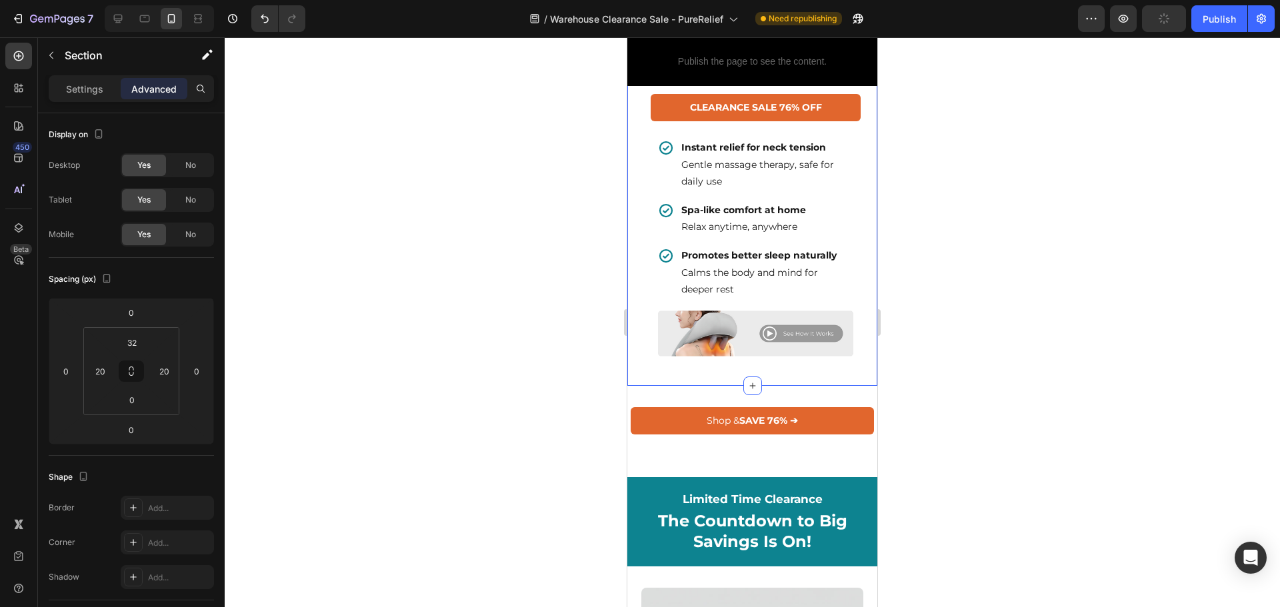
click at [137, 341] on input "32" at bounding box center [132, 343] width 27 height 20
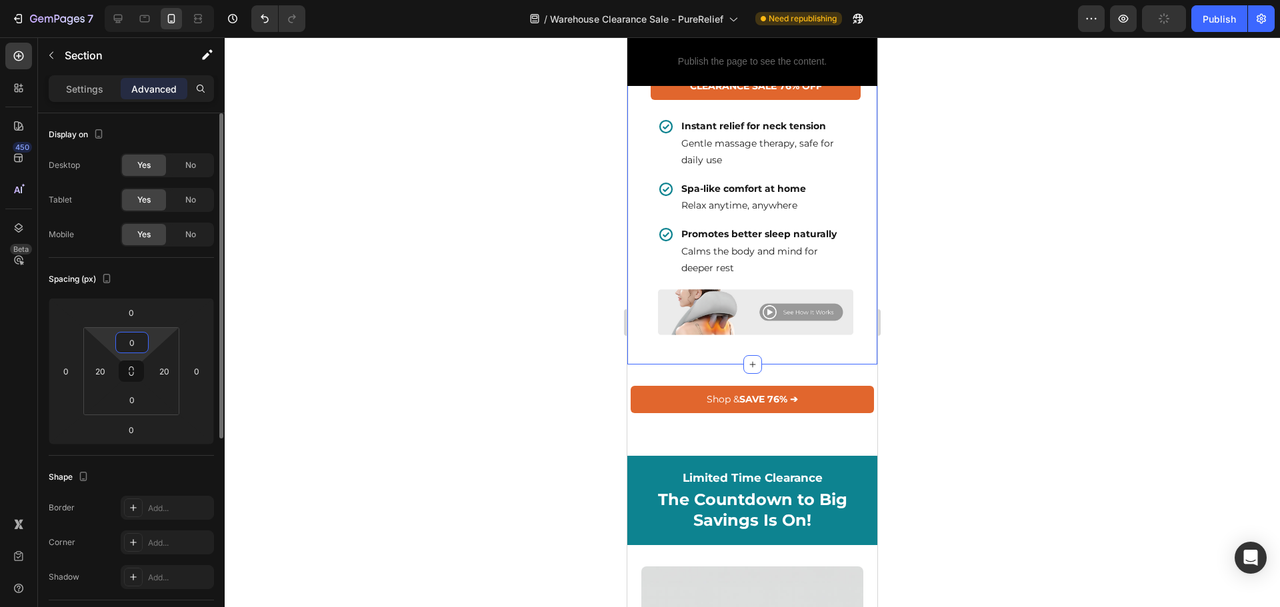
type input "32"
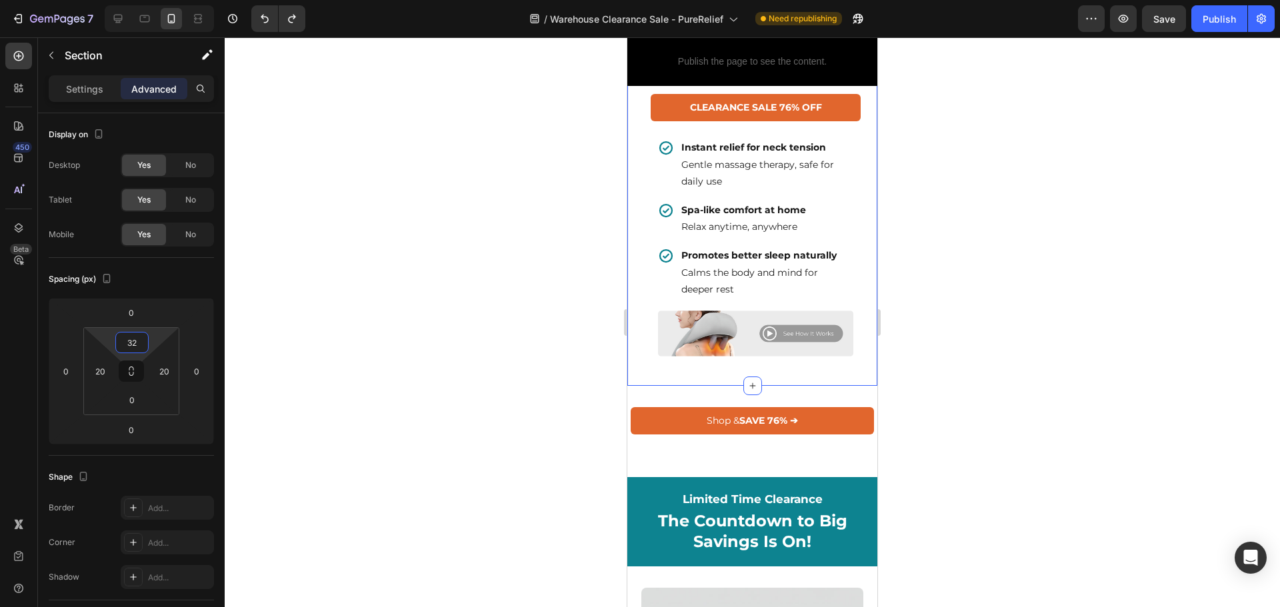
click at [1001, 307] on div at bounding box center [752, 322] width 1055 height 570
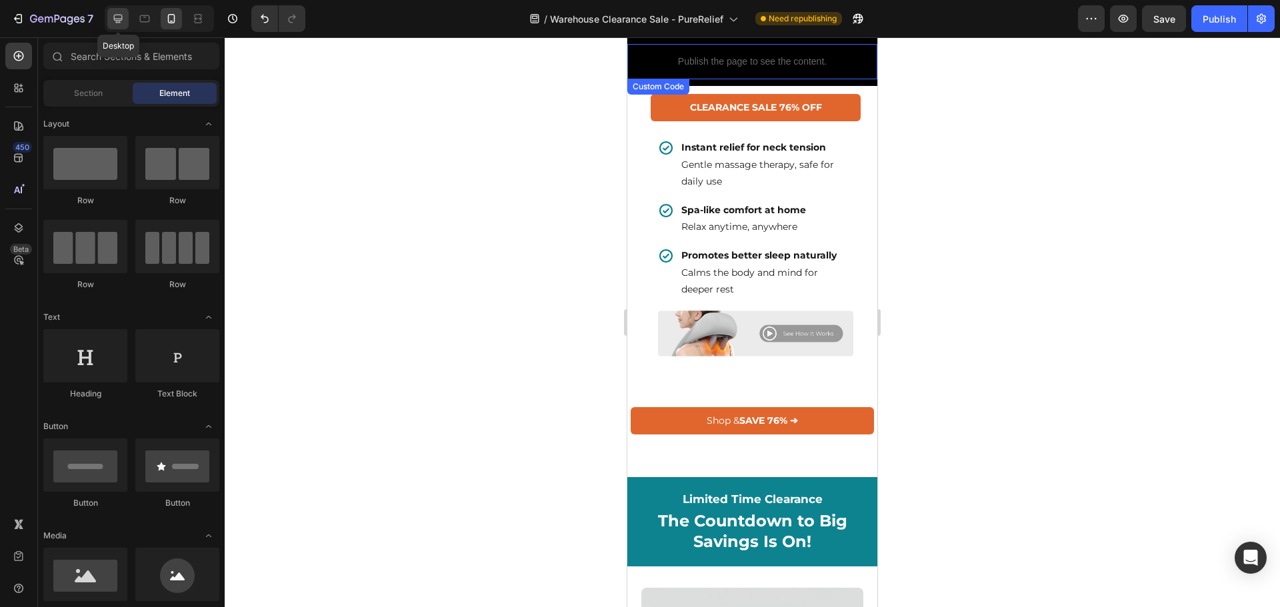
click at [125, 15] on icon at bounding box center [117, 18] width 13 height 13
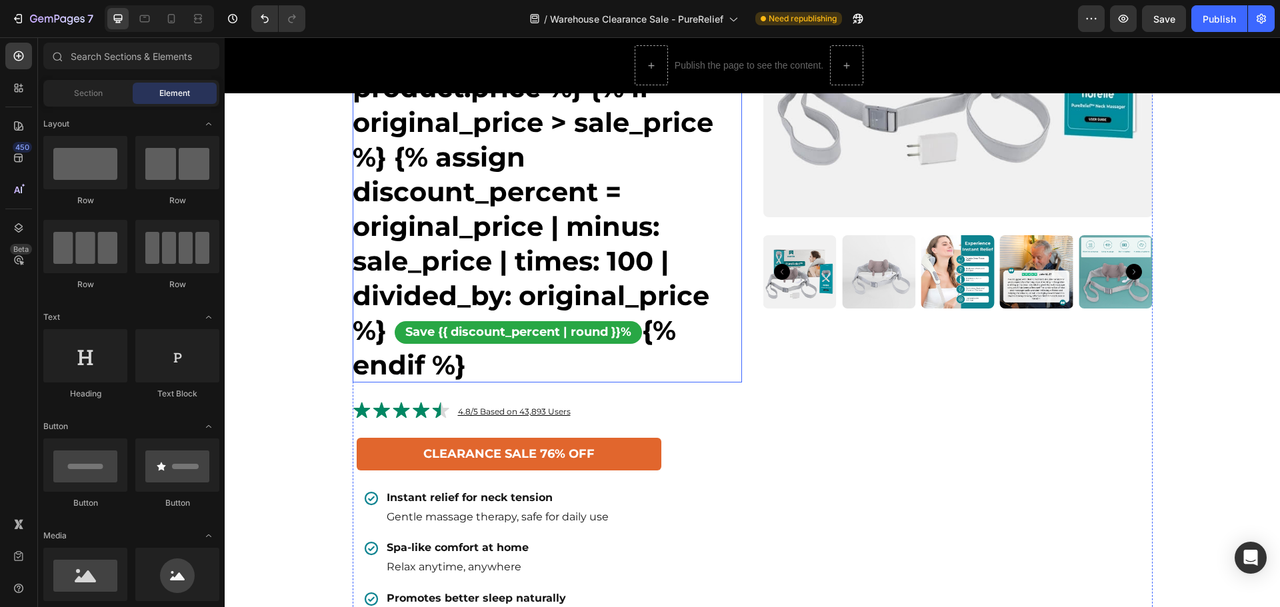
scroll to position [467, 0]
click at [583, 455] on p "CLEARANCE SALE 76% OFF" at bounding box center [508, 453] width 171 height 21
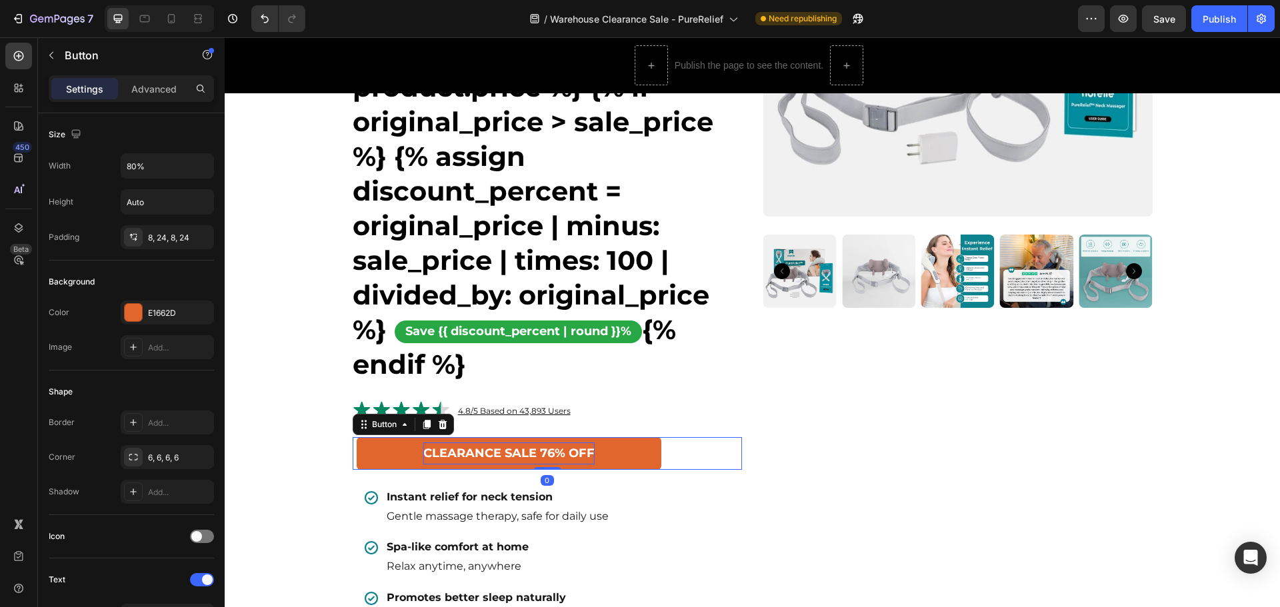
click at [451, 451] on p "CLEARANCE SALE 76% OFF" at bounding box center [508, 453] width 171 height 21
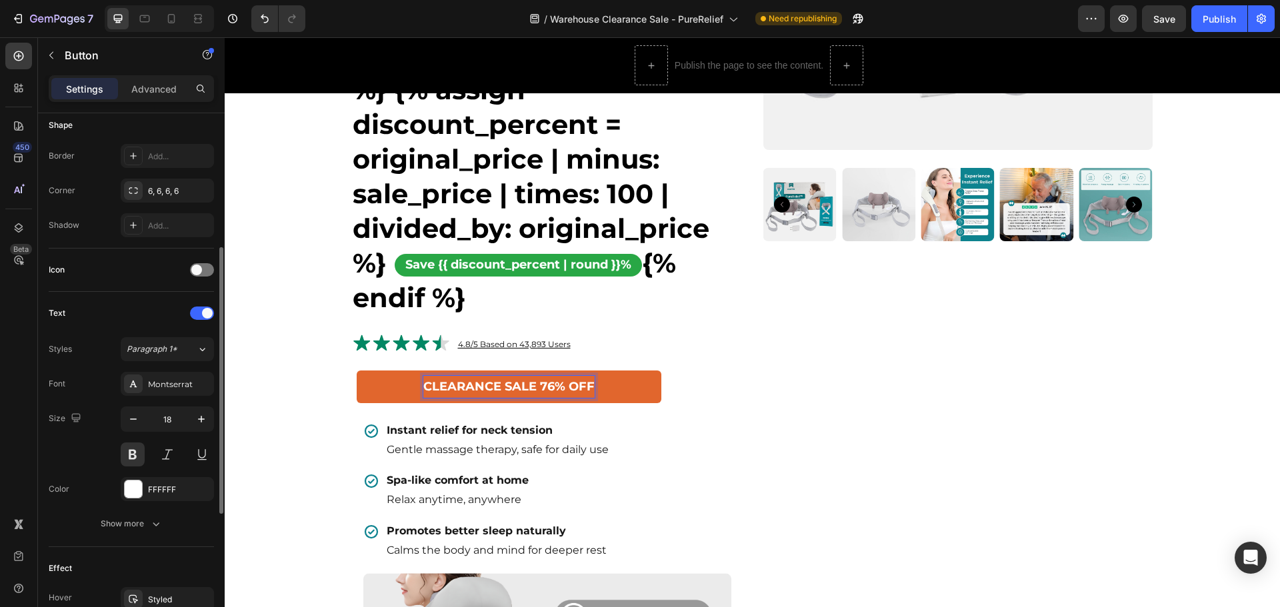
scroll to position [528, 0]
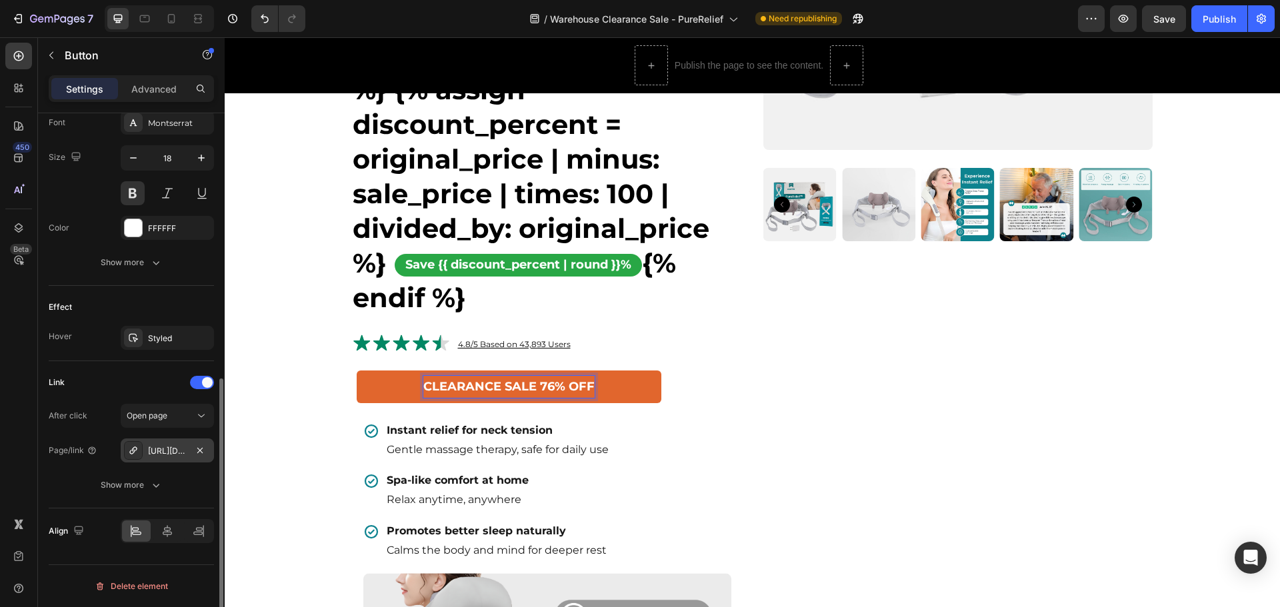
click at [170, 456] on div "[URL][DOMAIN_NAME]" at bounding box center [167, 451] width 39 height 12
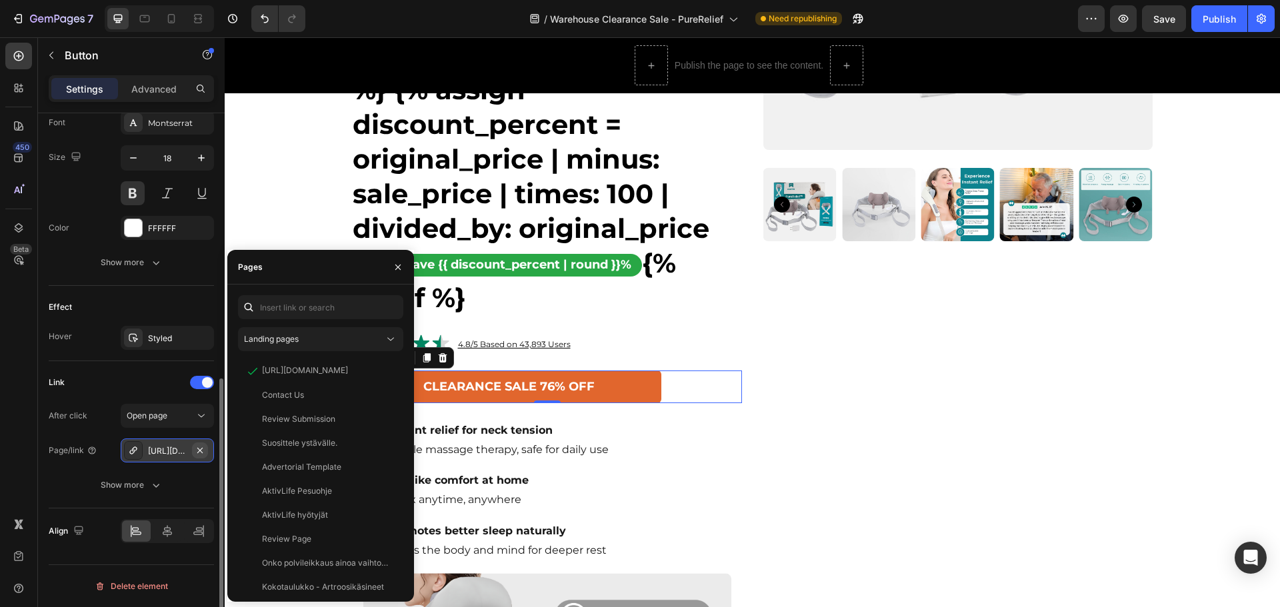
click at [197, 450] on icon "button" at bounding box center [200, 450] width 11 height 11
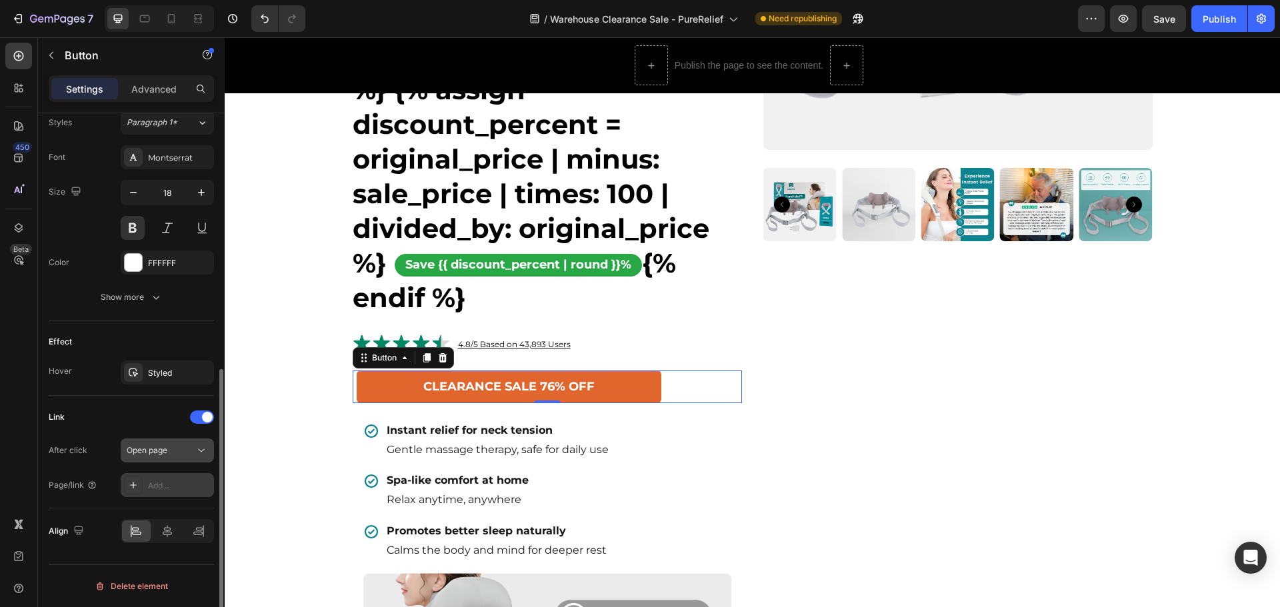
scroll to position [493, 0]
click at [162, 450] on span "Open page" at bounding box center [147, 450] width 41 height 10
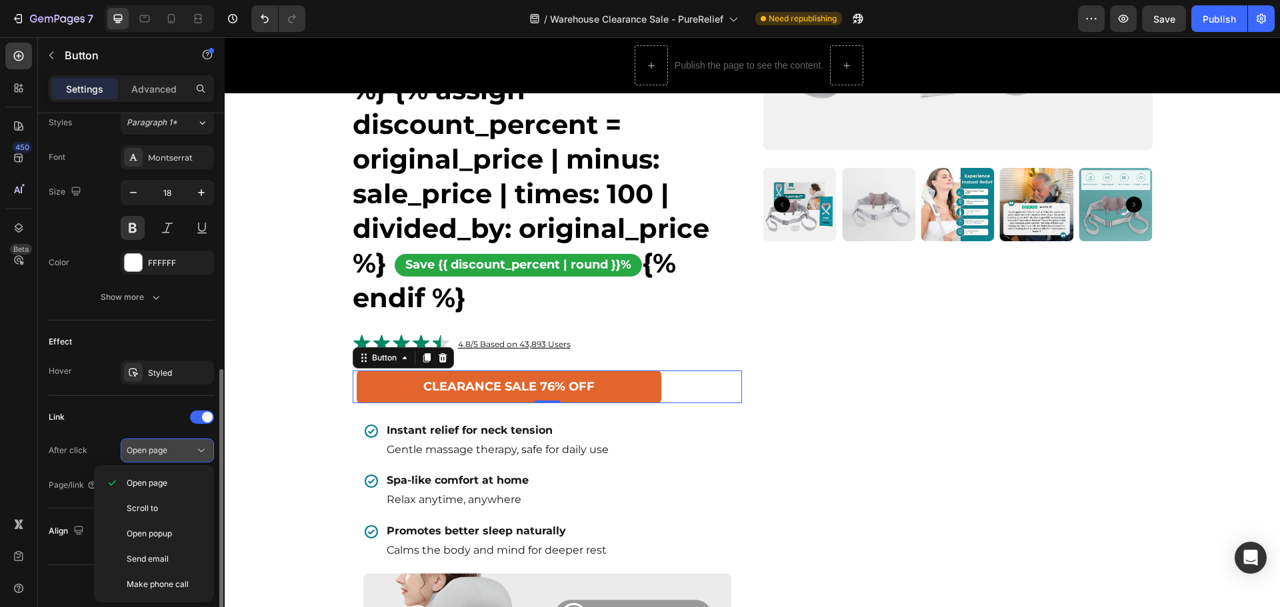
click at [158, 447] on span "Open page" at bounding box center [147, 450] width 41 height 10
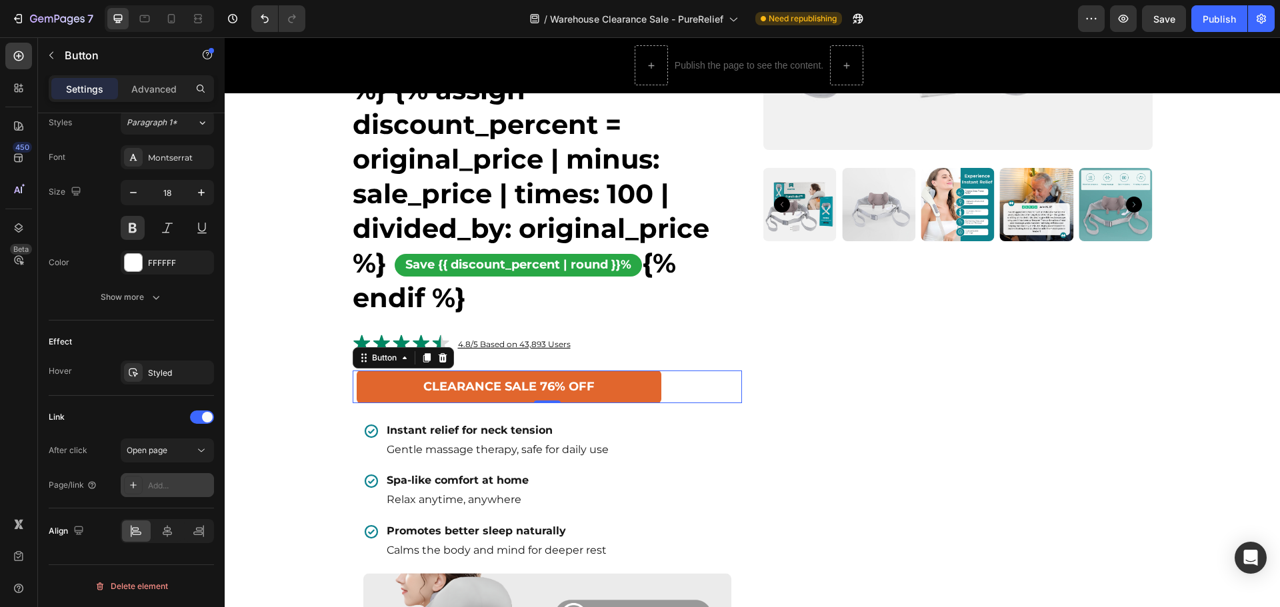
click at [169, 477] on div "Add..." at bounding box center [167, 485] width 93 height 24
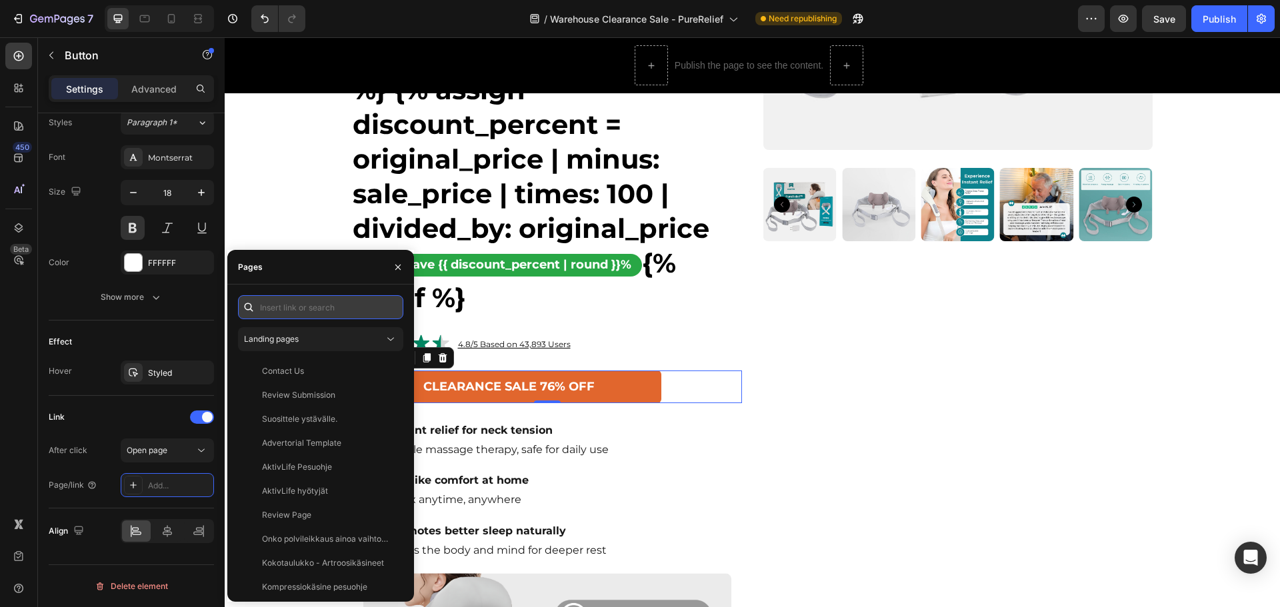
paste input "https://norelie.co/products/purerelief-shiatsu-neck-massager"
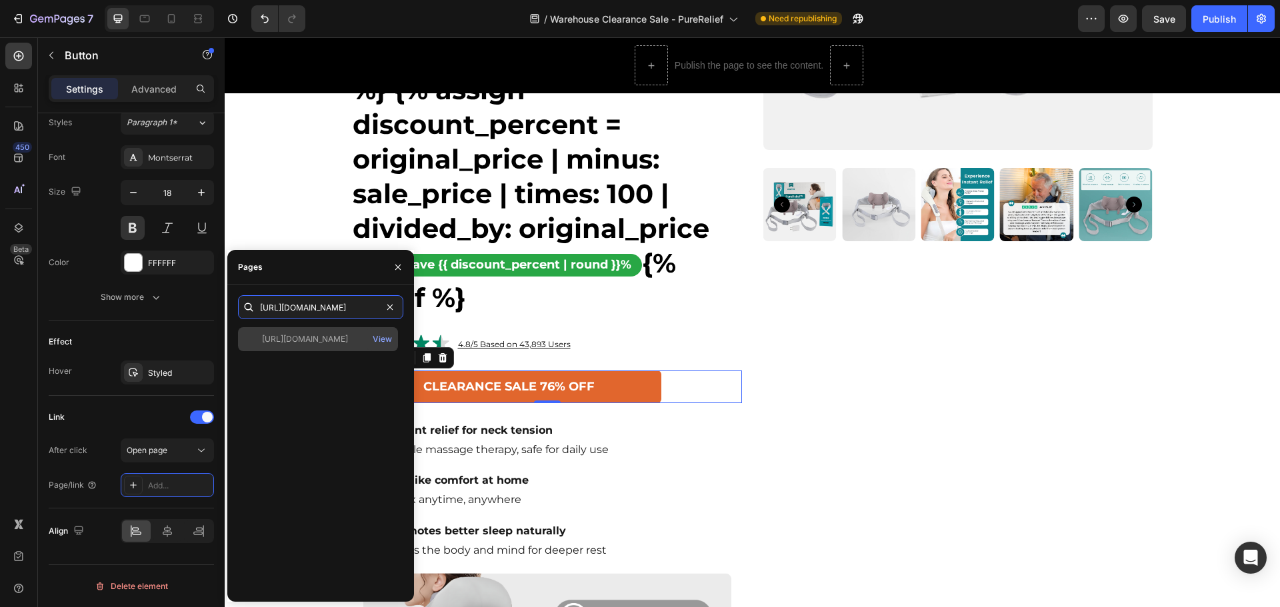
type input "https://norelie.co/products/purerelief-shiatsu-neck-massager"
click at [352, 347] on div "https://norelie.co/products/purerelief-shiatsu-neck-massager View" at bounding box center [318, 339] width 160 height 24
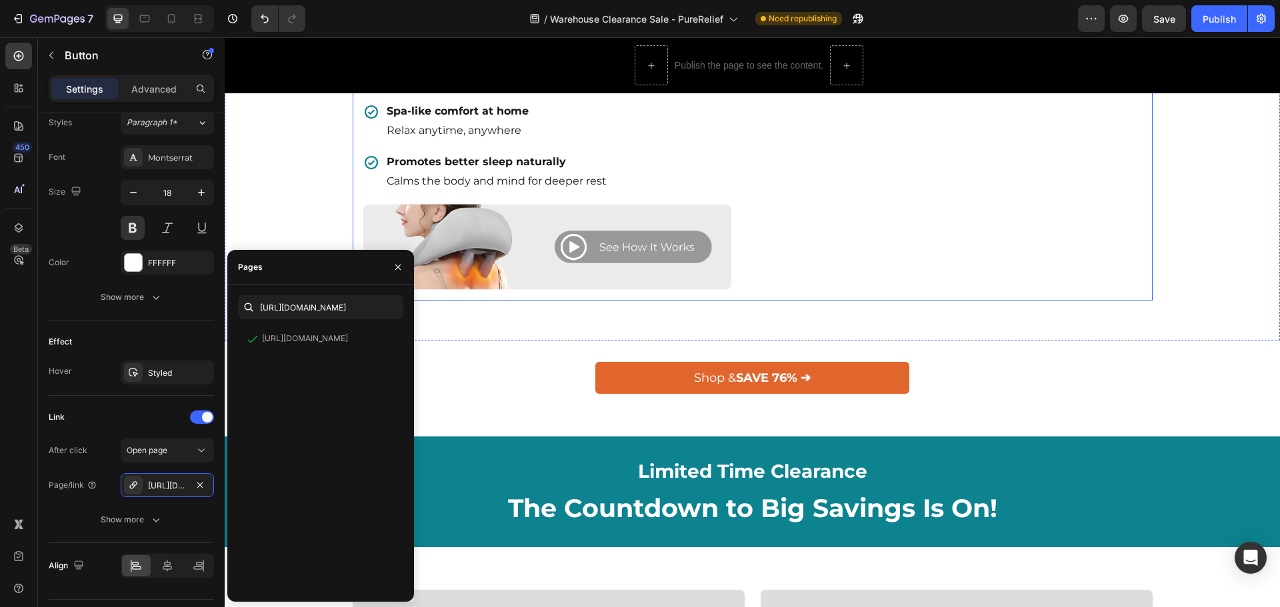
scroll to position [1067, 0]
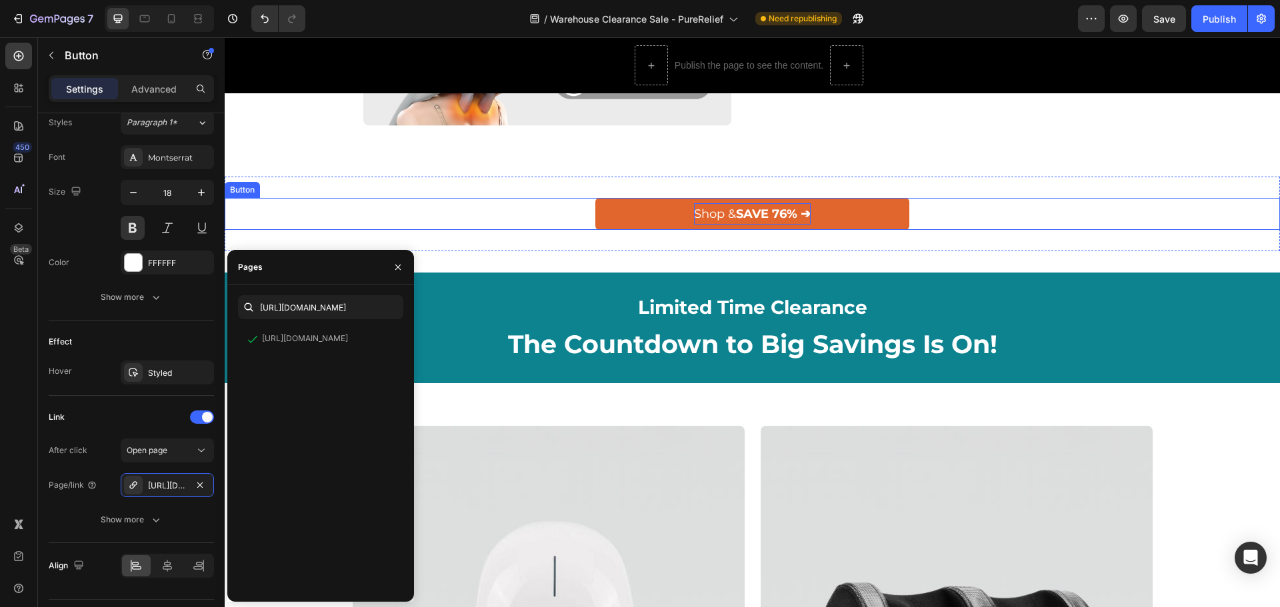
click at [777, 203] on p "Shop & SAVE 76% ➔" at bounding box center [752, 213] width 117 height 21
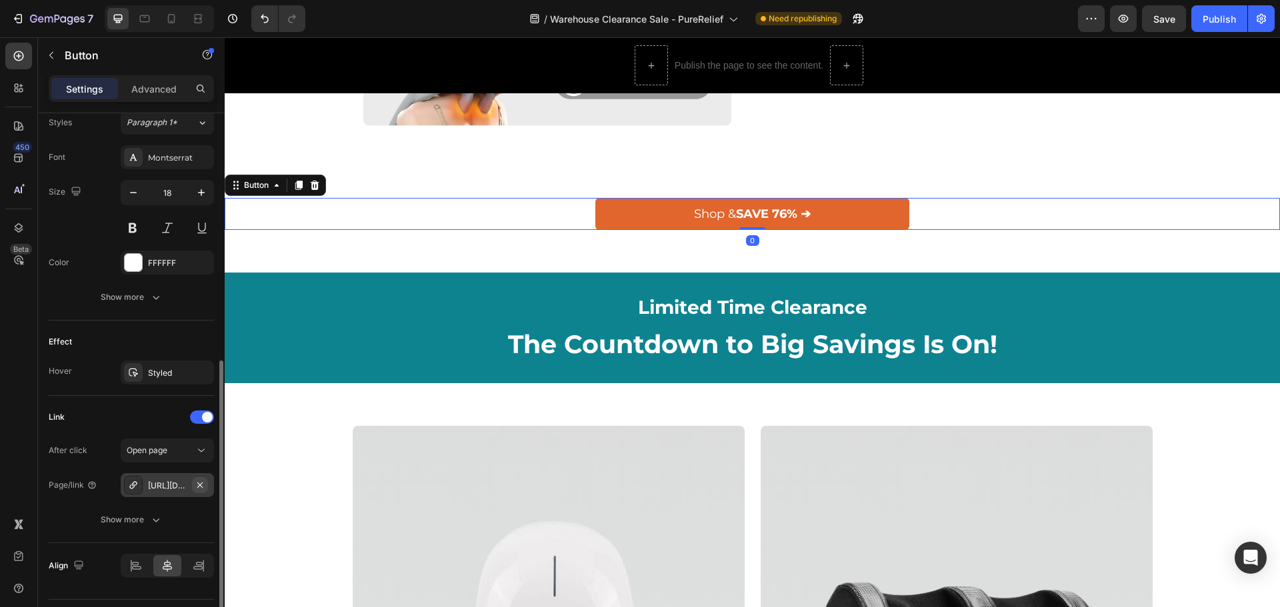
click at [203, 481] on icon "button" at bounding box center [200, 485] width 11 height 11
click at [169, 484] on div "Add..." at bounding box center [179, 486] width 63 height 12
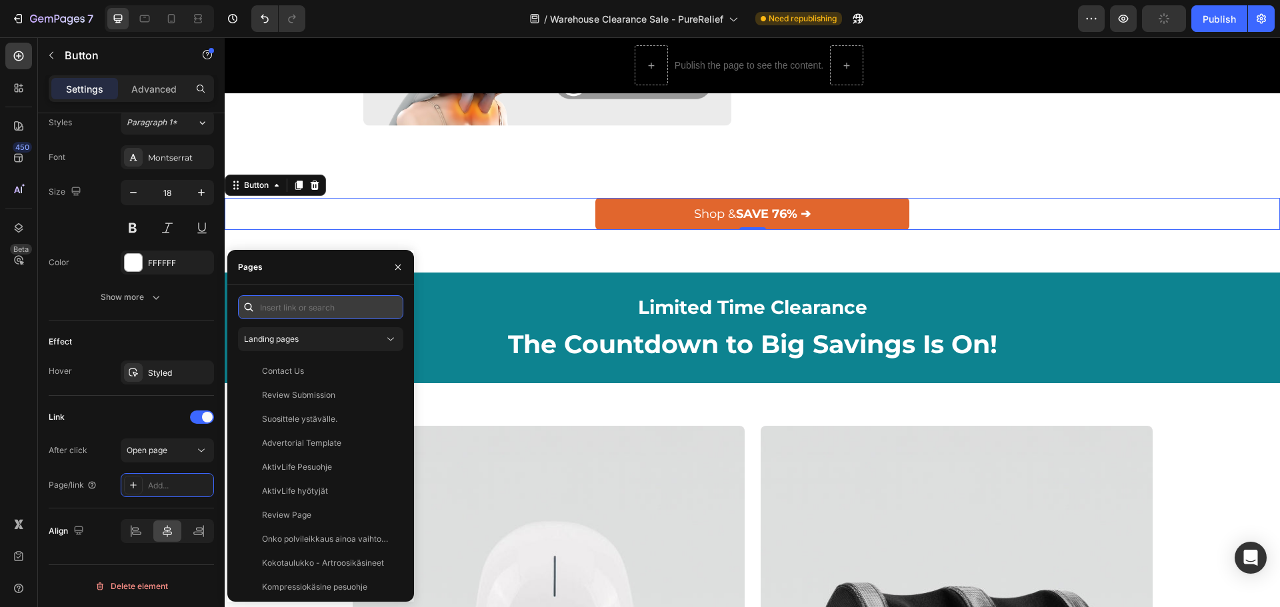
click at [261, 312] on input "text" at bounding box center [320, 307] width 165 height 24
paste input "https://norelie.co/products/purerelief-shiatsu-neck-massager"
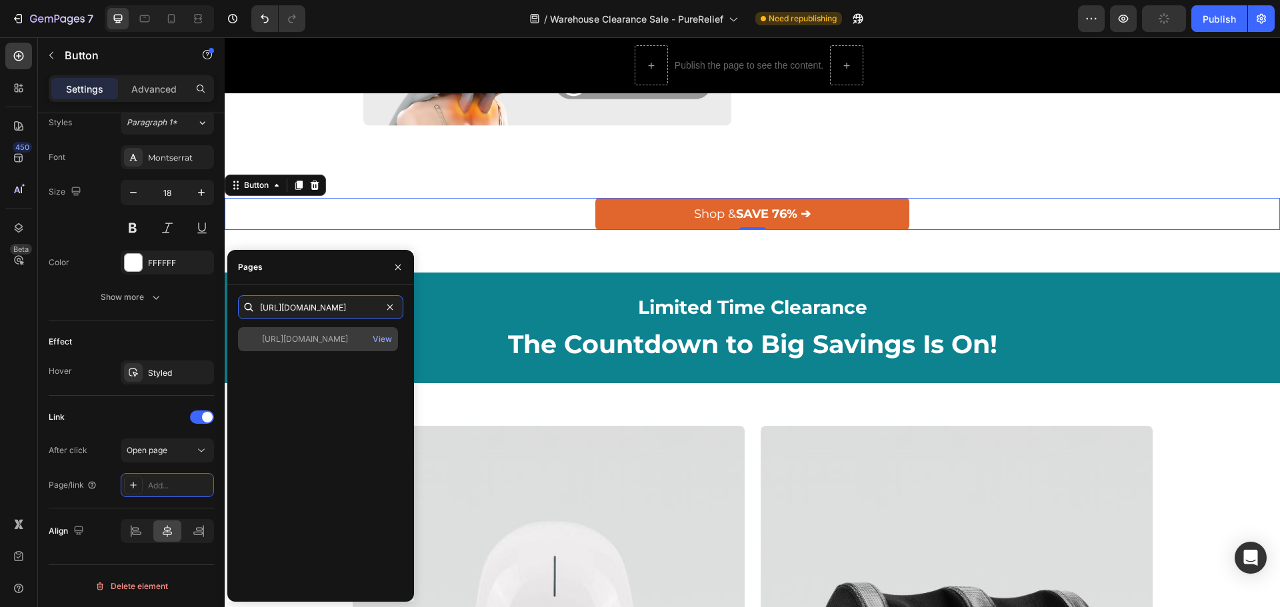
type input "https://norelie.co/products/purerelief-shiatsu-neck-massager"
click at [328, 335] on div "https://norelie.co/products/purerelief-shiatsu-neck-massager" at bounding box center [305, 339] width 86 height 12
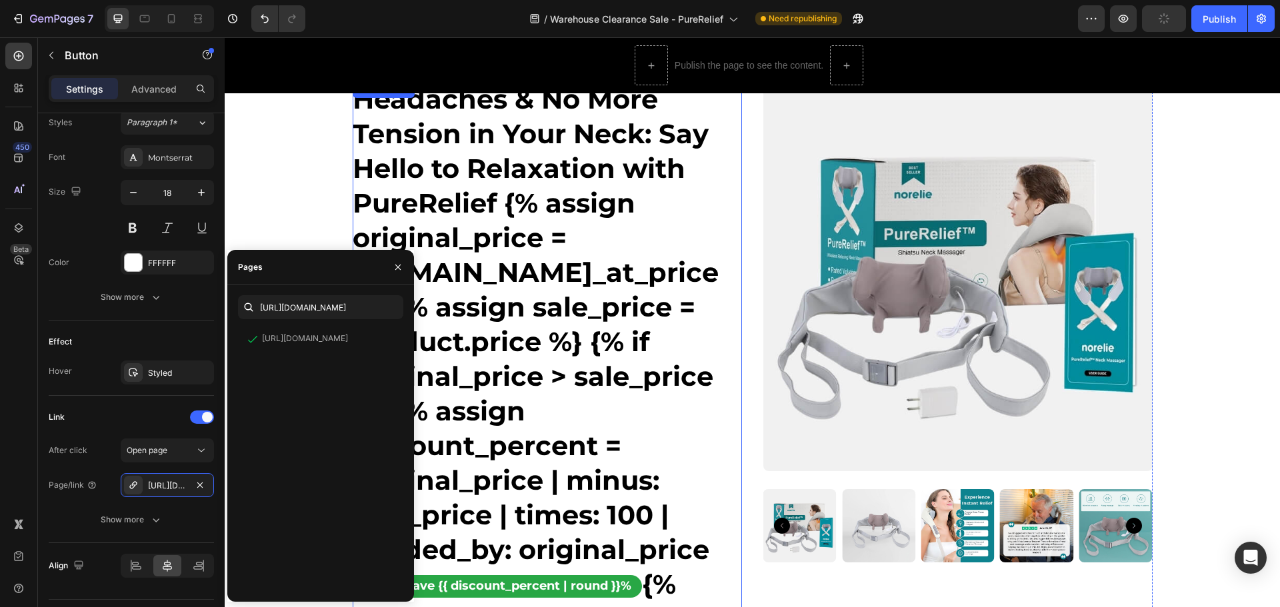
scroll to position [0, 0]
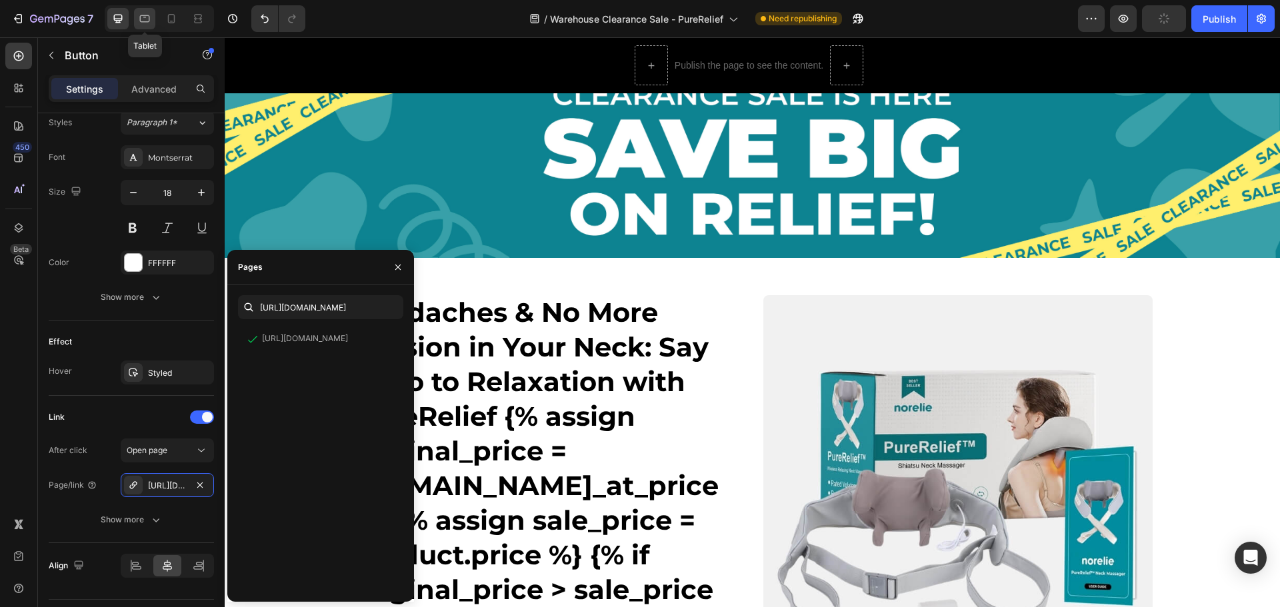
click at [148, 19] on icon at bounding box center [144, 18] width 13 height 13
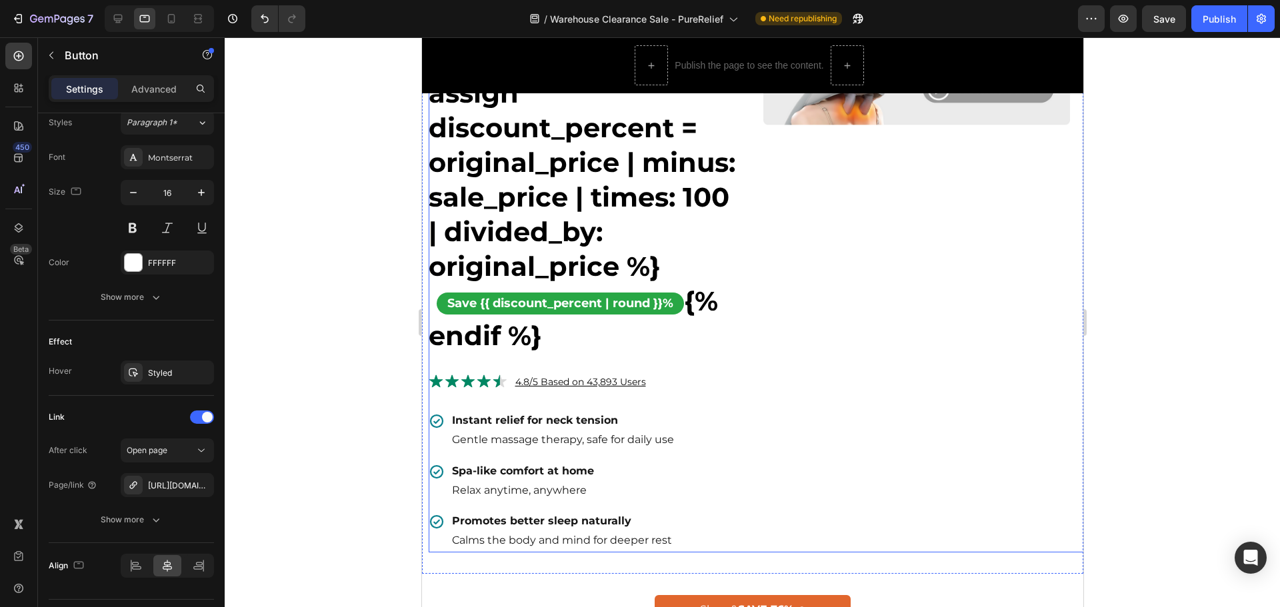
scroll to position [733, 0]
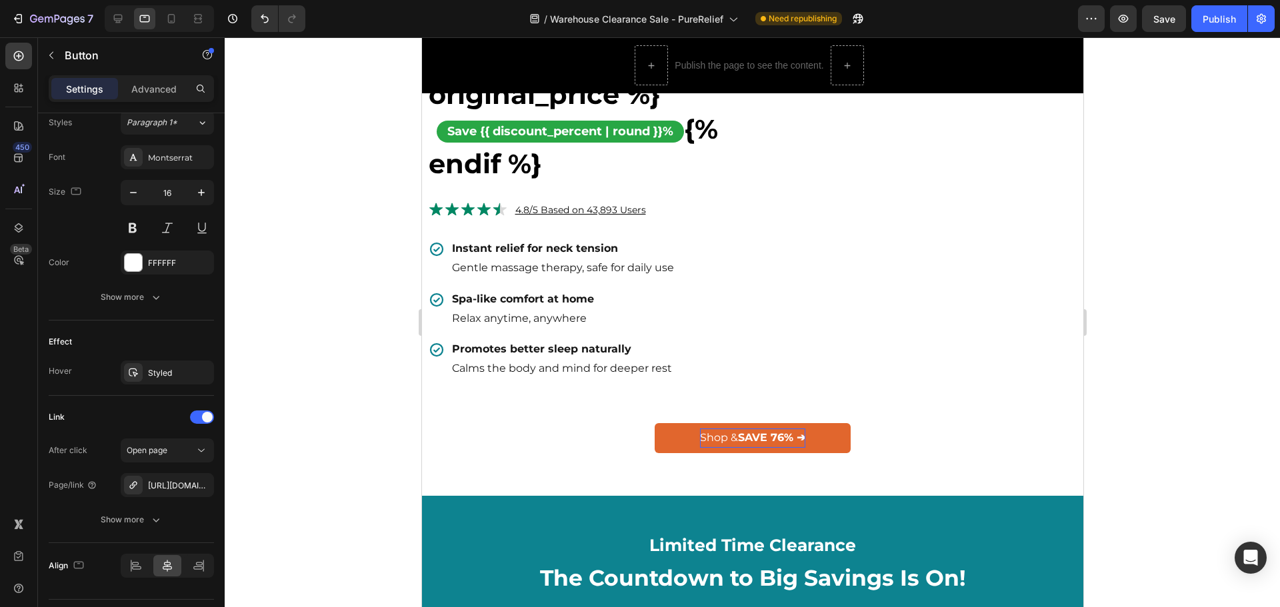
click at [783, 429] on p "Shop & SAVE 76% ➔" at bounding box center [751, 438] width 105 height 19
click at [880, 443] on div "Shop & SAVE 76% ➔ Button" at bounding box center [751, 438] width 661 height 30
click at [811, 431] on link "Shop & SAVE 76% ➔" at bounding box center [752, 438] width 196 height 30
click at [833, 431] on link "Shop & SAVE 76% ➔" at bounding box center [752, 438] width 196 height 30
click at [120, 19] on icon at bounding box center [118, 19] width 9 height 9
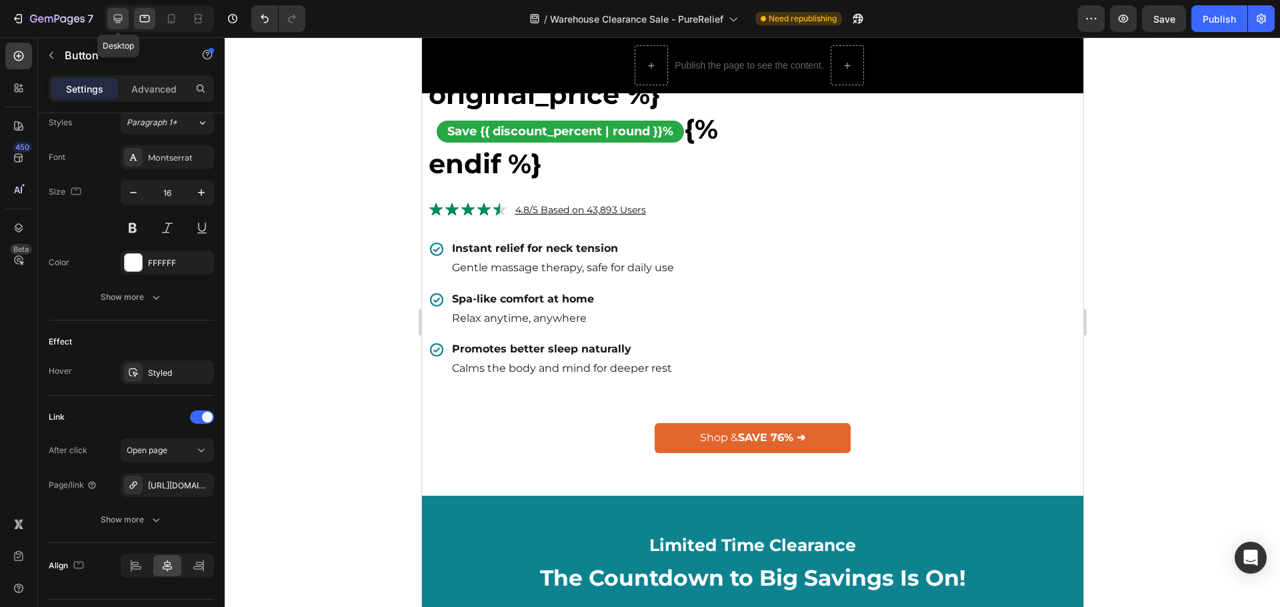
type input "18"
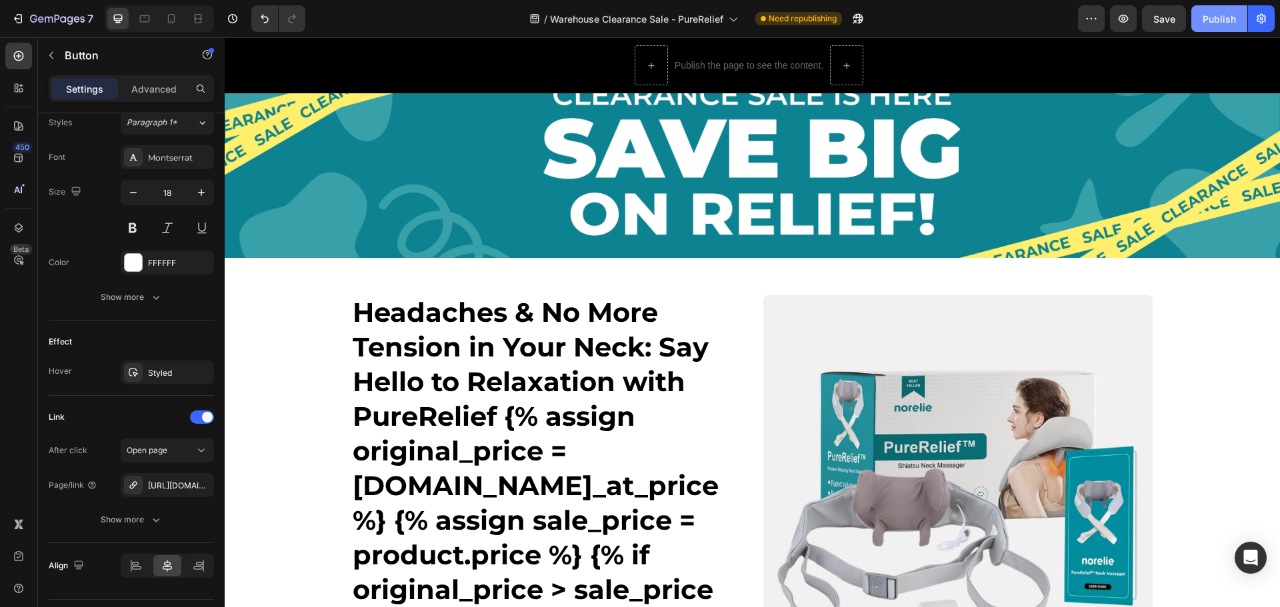
click at [1199, 17] on button "Publish" at bounding box center [1220, 18] width 56 height 27
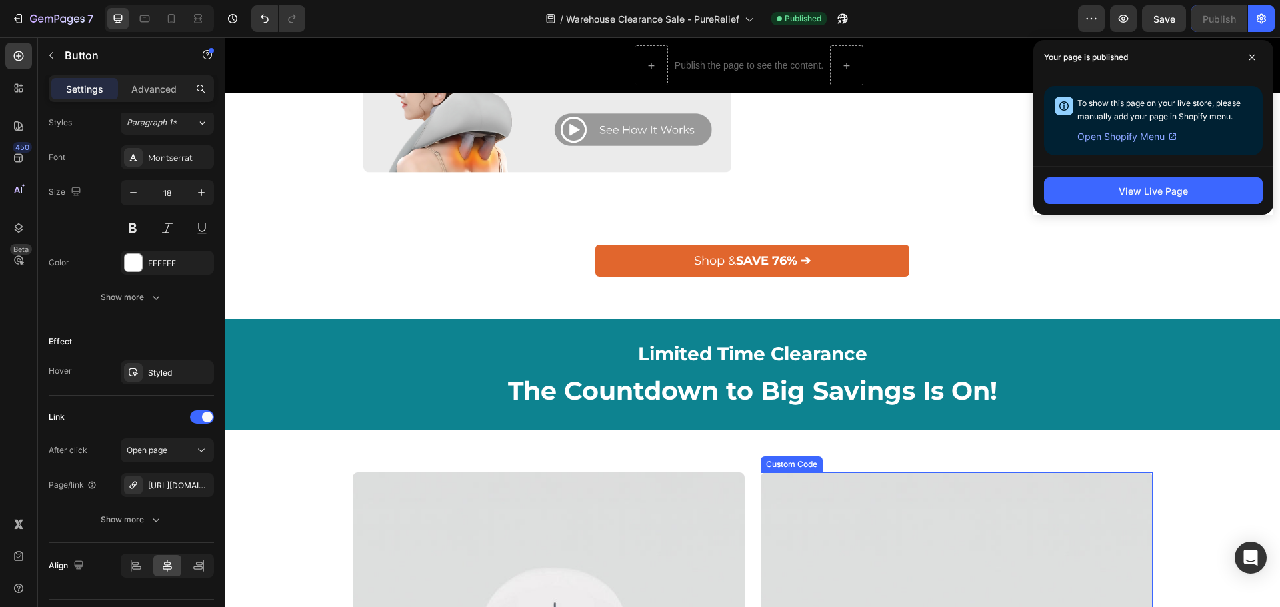
scroll to position [867, 0]
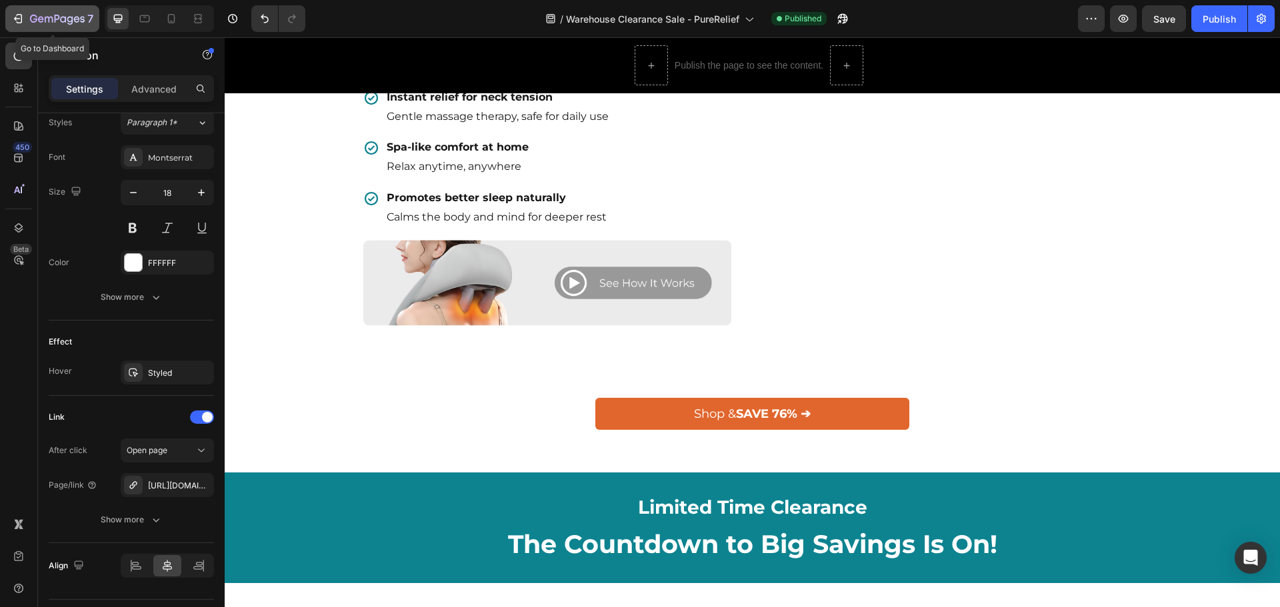
click at [52, 13] on div "7" at bounding box center [61, 19] width 63 height 16
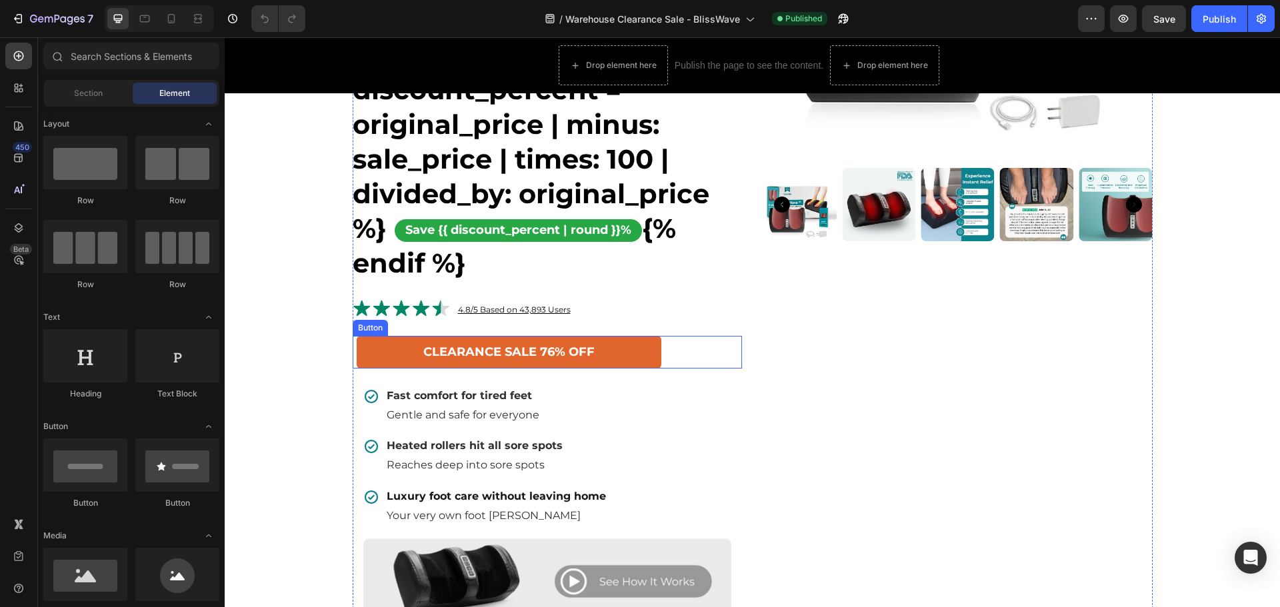
scroll to position [600, 0]
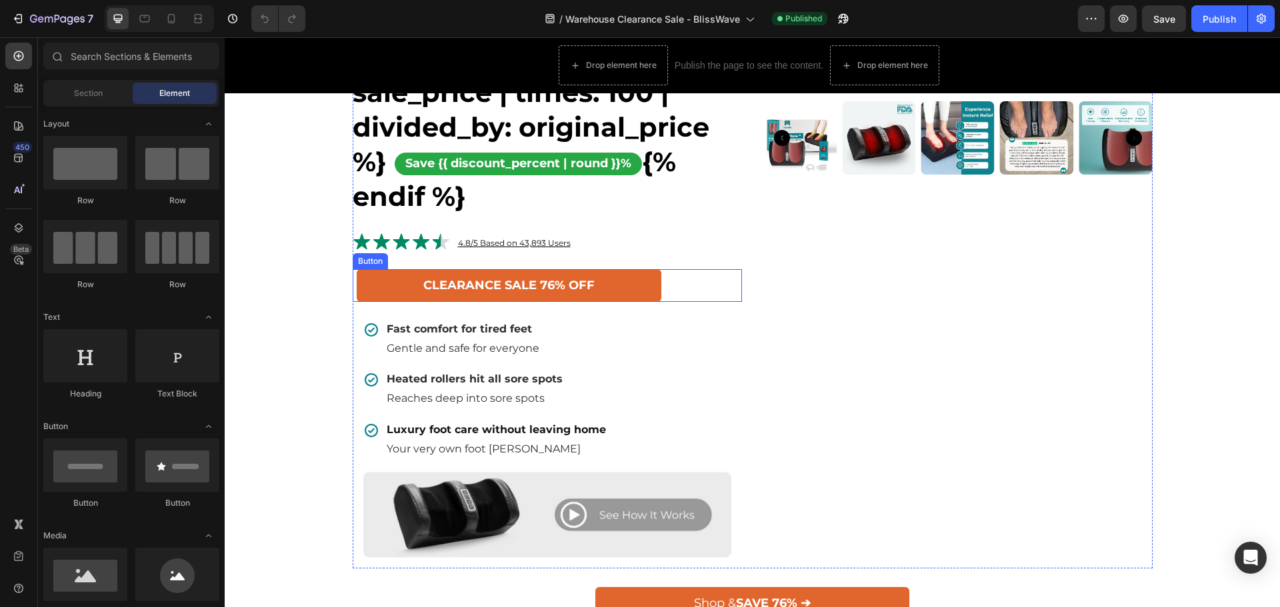
drag, startPoint x: 588, startPoint y: 295, endPoint x: 609, endPoint y: 295, distance: 21.3
click at [588, 295] on p "CLEARANCE SALE 76% OFF" at bounding box center [508, 285] width 171 height 21
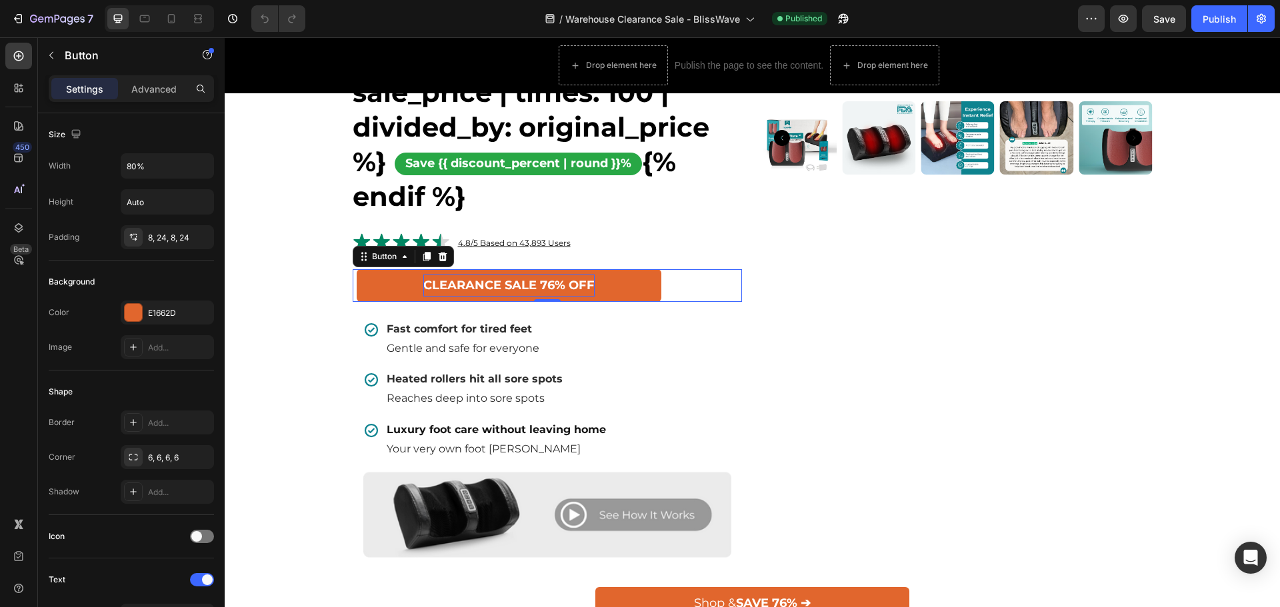
click at [552, 277] on p "CLEARANCE SALE 76% OFF" at bounding box center [508, 285] width 171 height 21
click at [608, 287] on link "CLEARANCE SALE 76% OFF" at bounding box center [509, 285] width 305 height 32
click at [392, 257] on div "Button" at bounding box center [384, 257] width 30 height 12
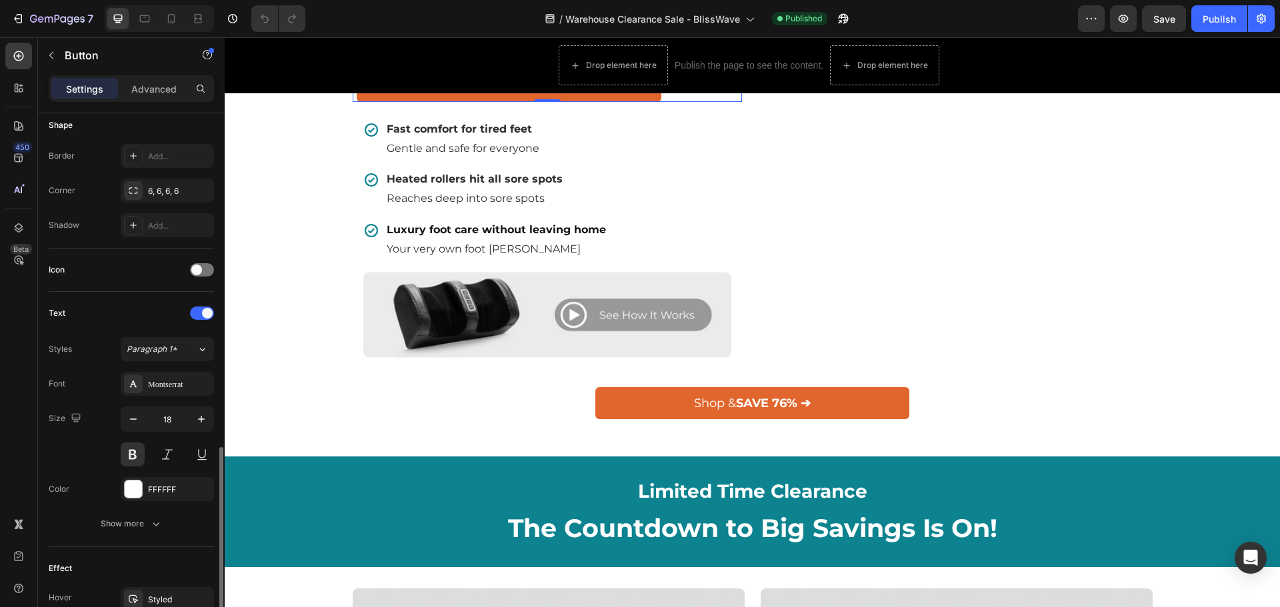
scroll to position [400, 0]
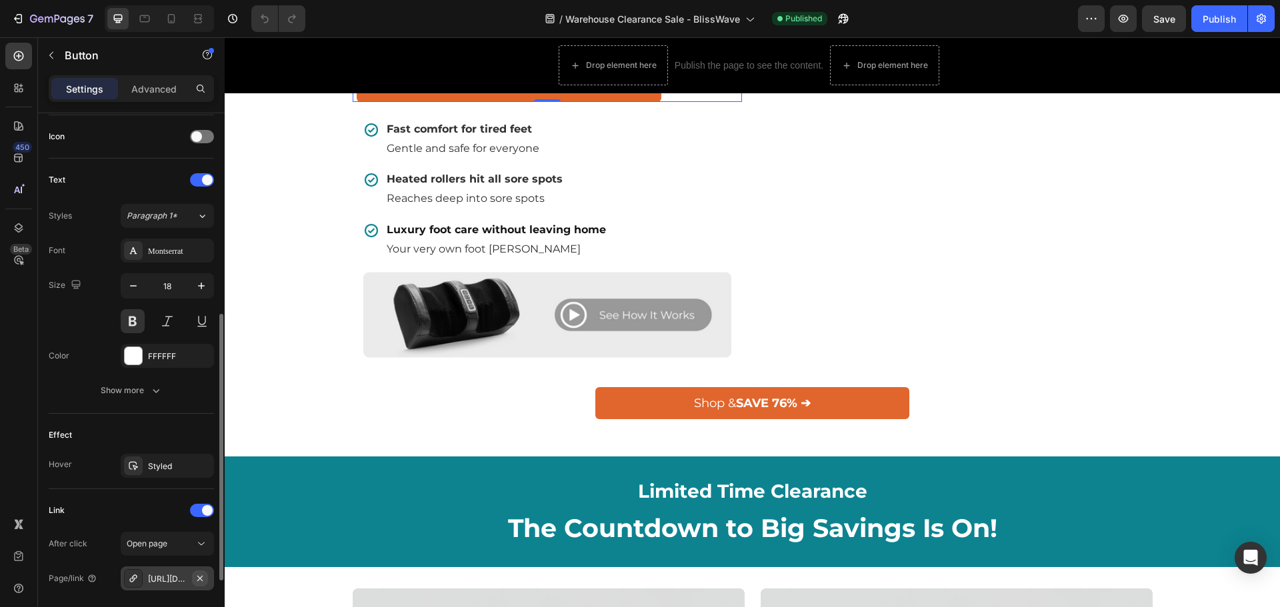
click at [200, 579] on icon "button" at bounding box center [199, 577] width 5 height 5
click at [169, 583] on div "Add..." at bounding box center [179, 579] width 63 height 12
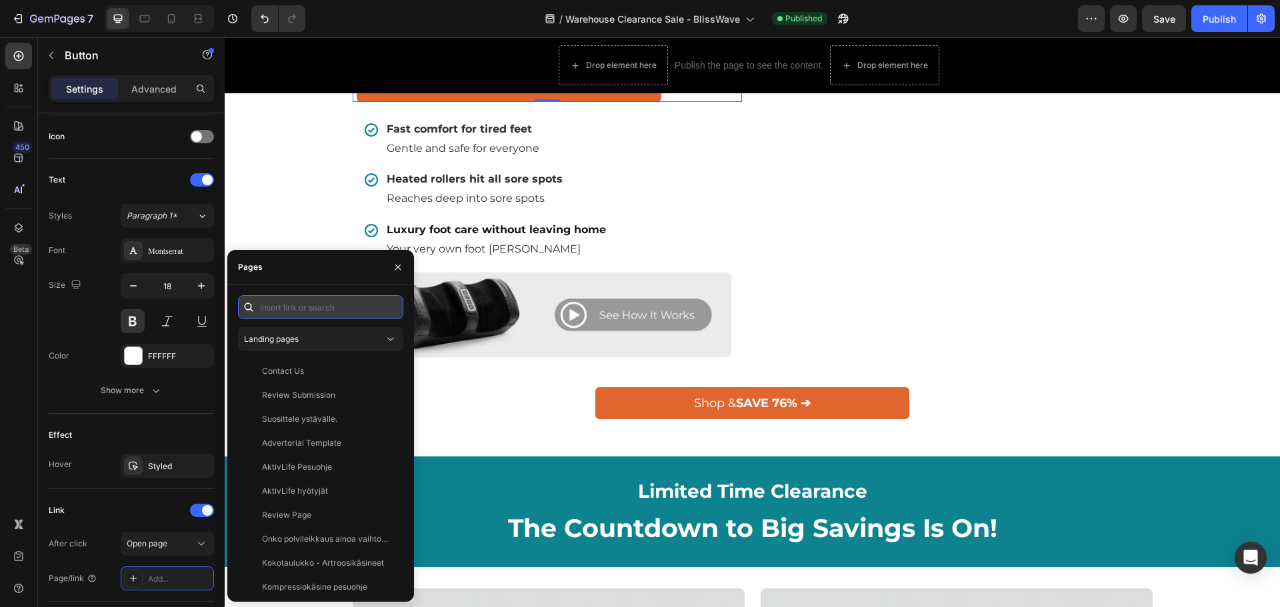
click at [268, 309] on input "text" at bounding box center [320, 307] width 165 height 24
paste input "https://norelie.co/products/blisswave-foot-massager"
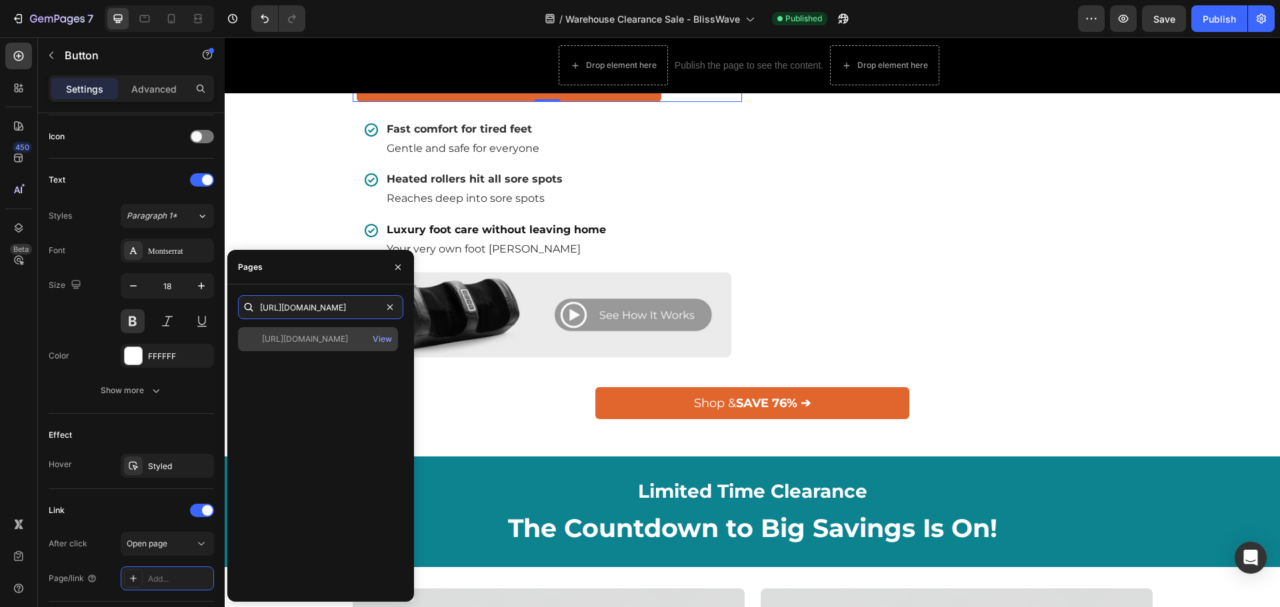
type input "https://norelie.co/products/blisswave-foot-massager"
click at [335, 335] on div "https://norelie.co/products/blisswave-foot-massager" at bounding box center [305, 339] width 86 height 12
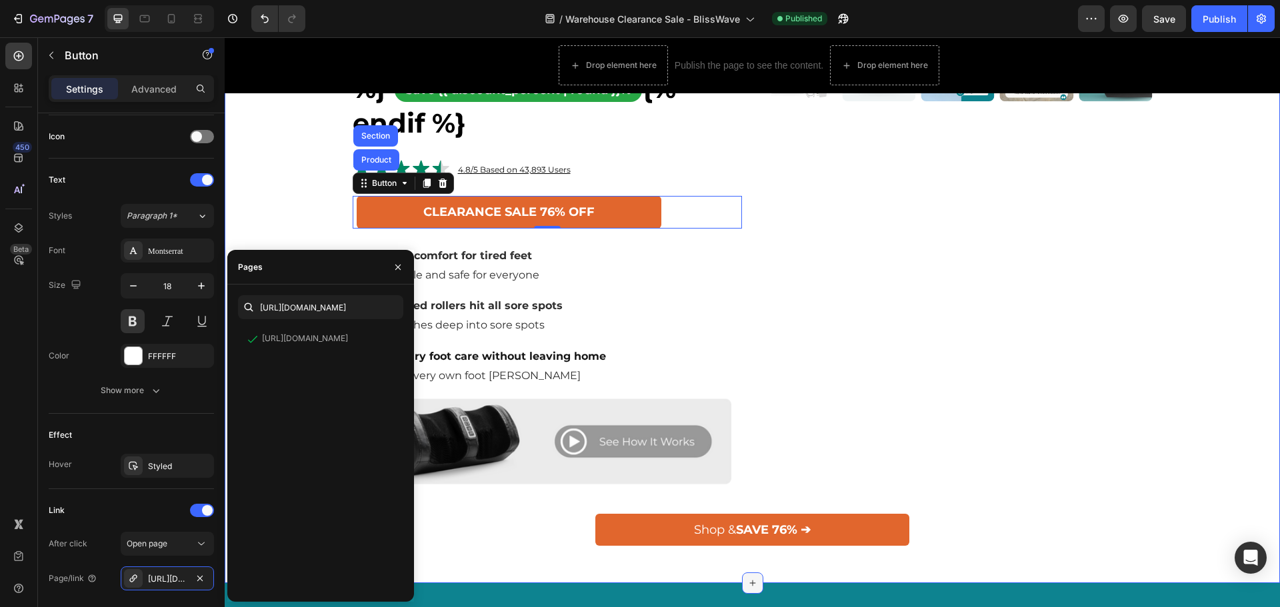
scroll to position [800, 0]
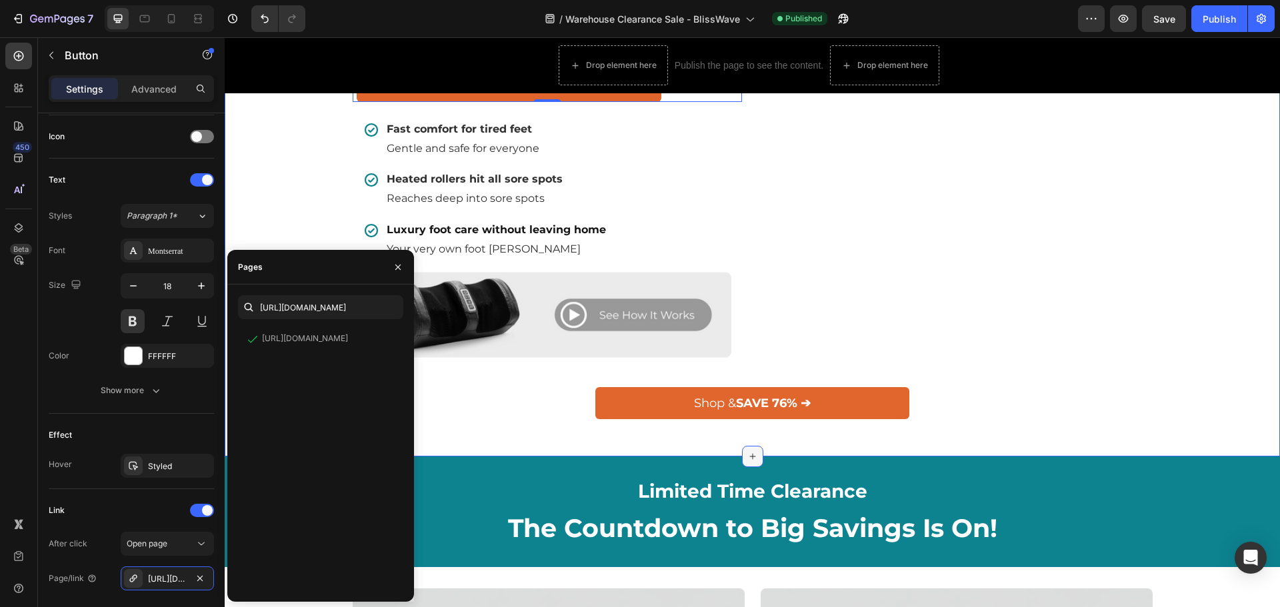
click at [757, 450] on div at bounding box center [752, 456] width 21 height 21
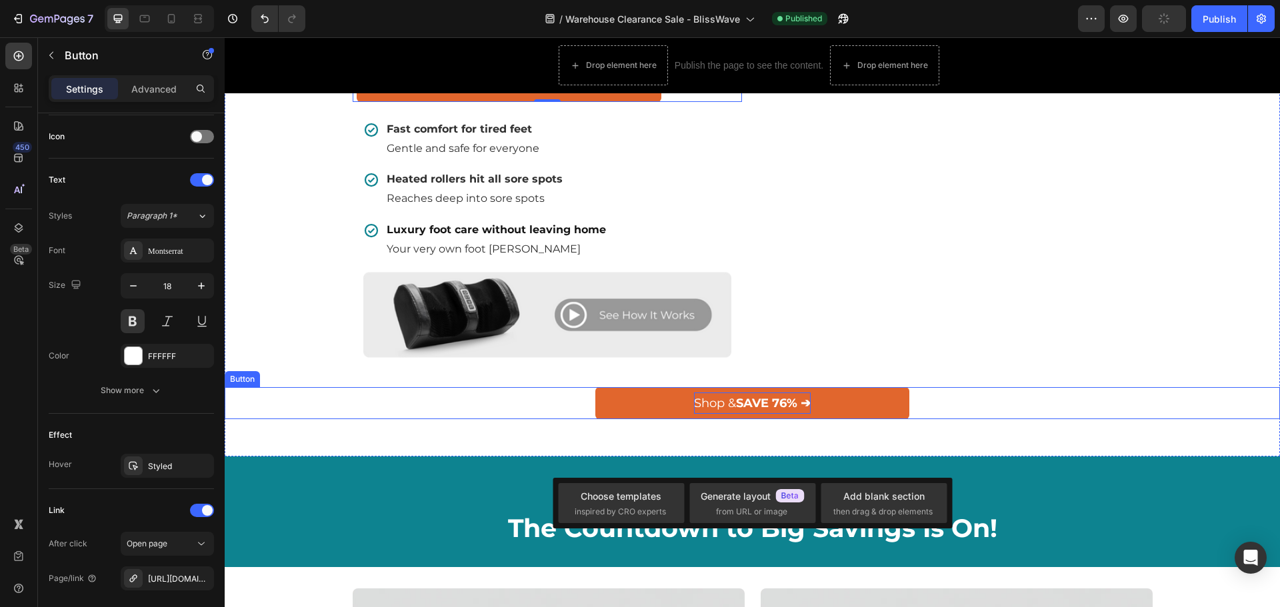
click at [749, 413] on p "Shop & SAVE 76% ➔" at bounding box center [752, 403] width 117 height 21
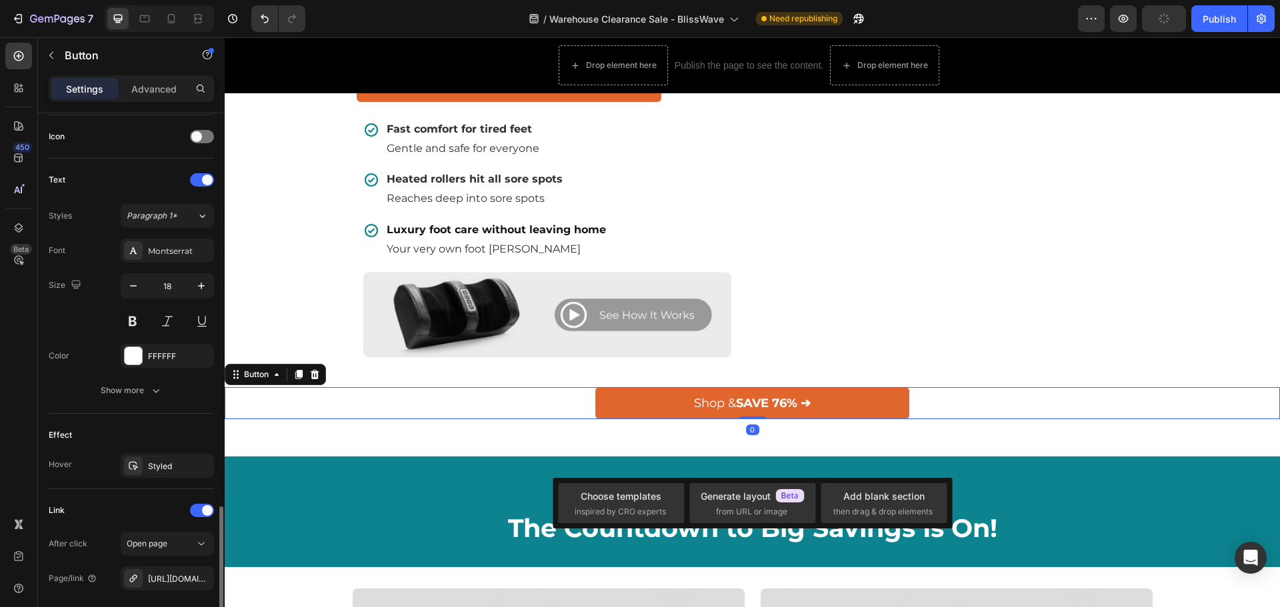
scroll to position [528, 0]
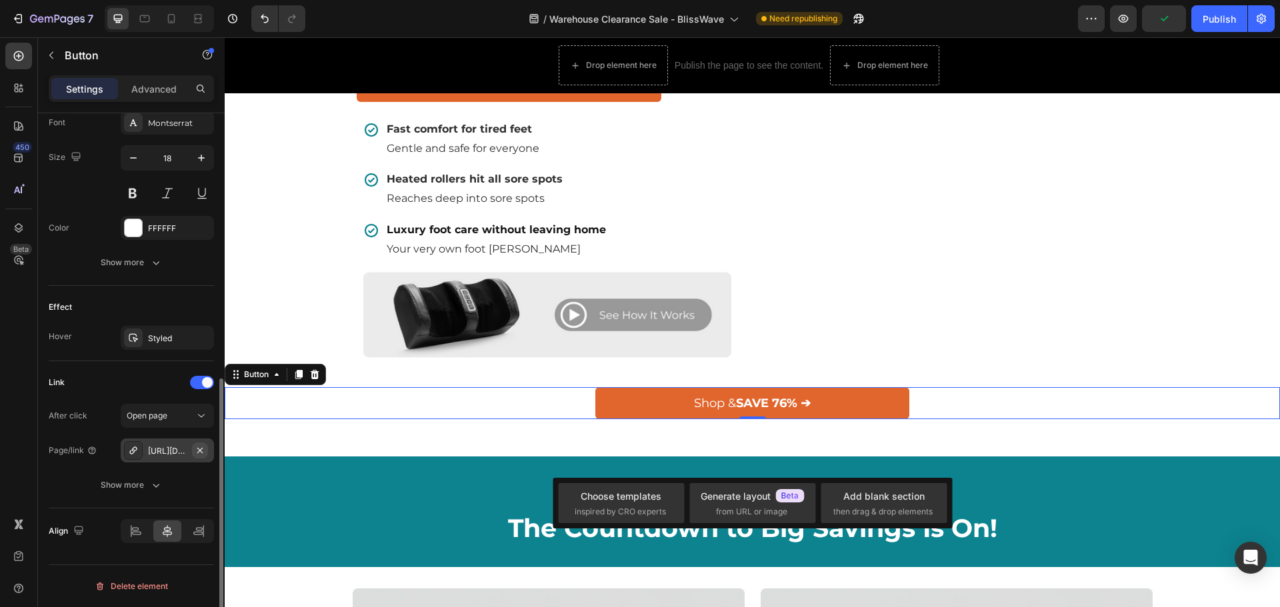
click at [202, 454] on icon "button" at bounding box center [200, 450] width 11 height 11
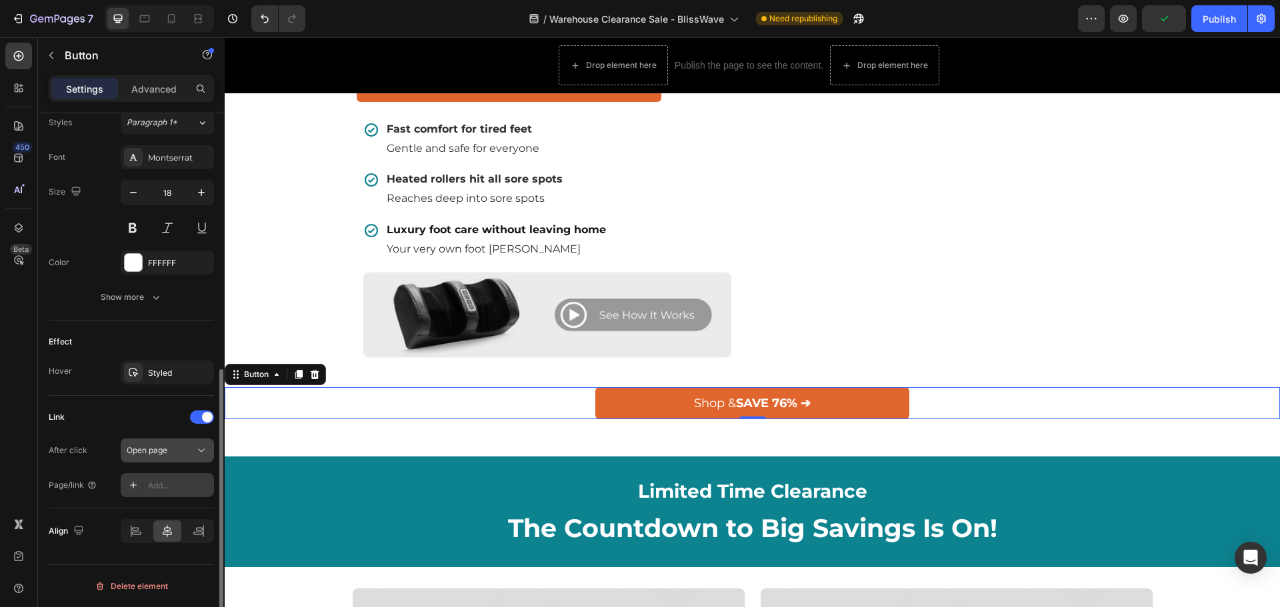
scroll to position [493, 0]
click at [169, 484] on div "Add..." at bounding box center [179, 486] width 63 height 12
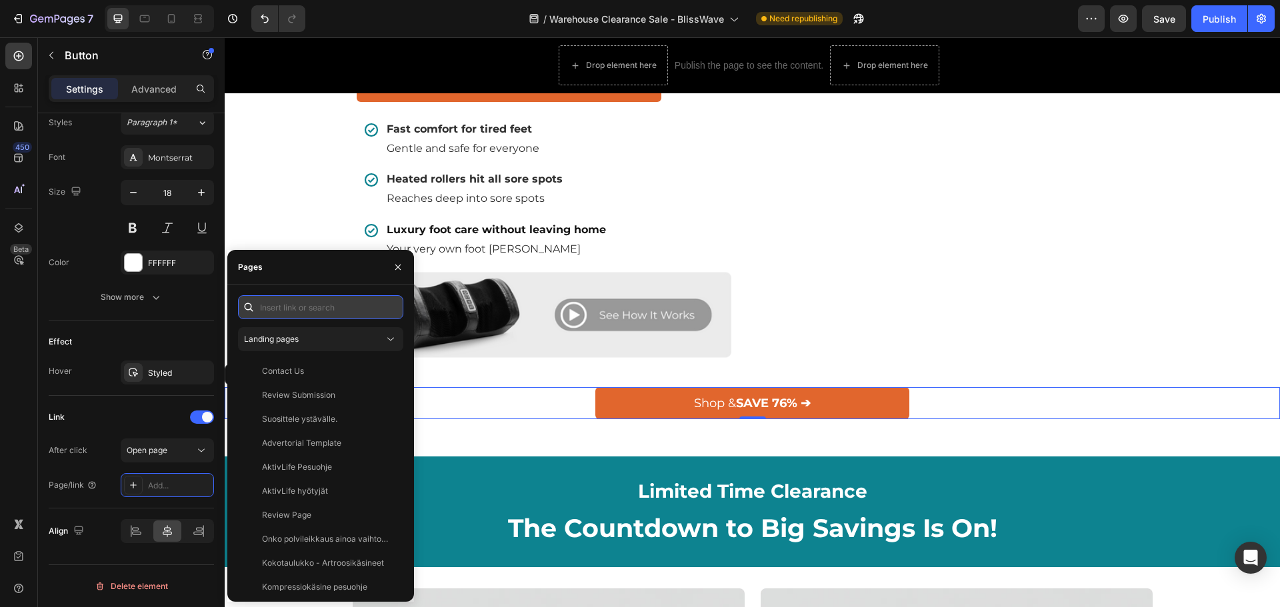
click at [339, 314] on input "text" at bounding box center [320, 307] width 165 height 24
paste input "https://norelie.co/products/blisswave-foot-massager"
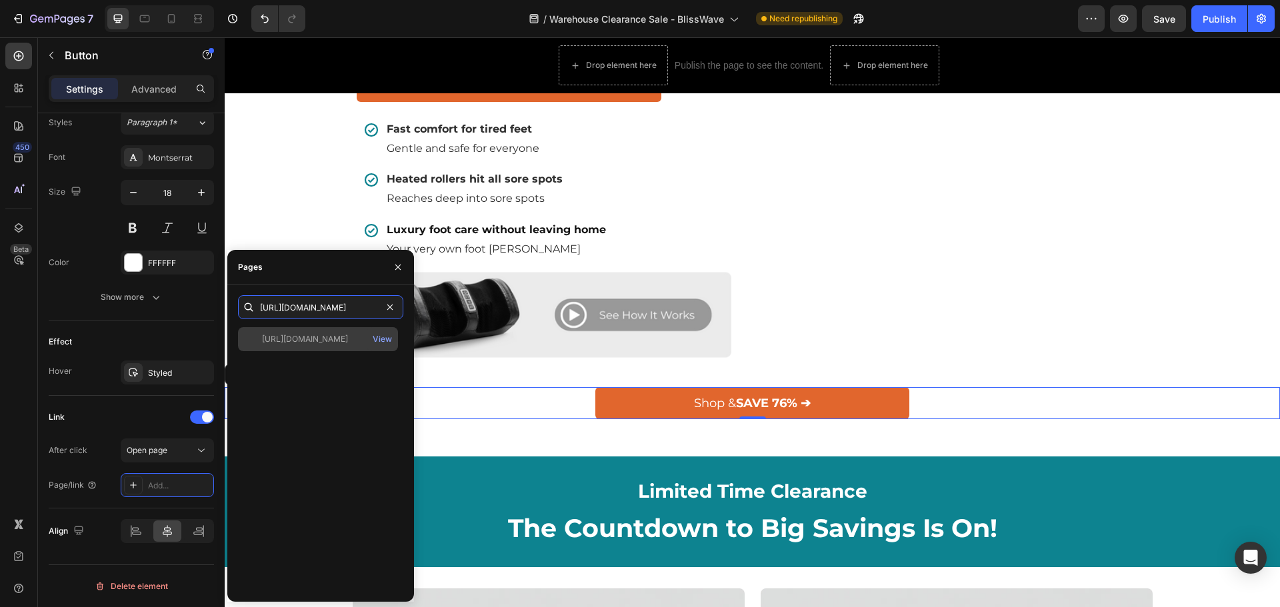
type input "https://norelie.co/products/blisswave-foot-massager"
click at [333, 341] on div "https://norelie.co/products/blisswave-foot-massager" at bounding box center [305, 339] width 86 height 12
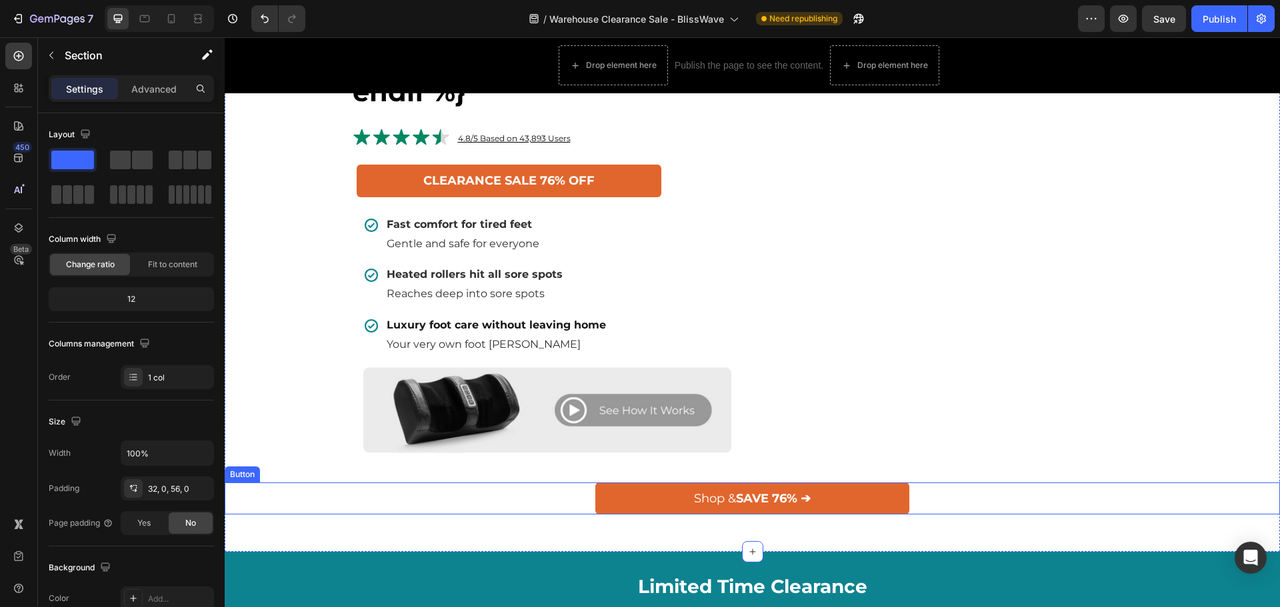
scroll to position [867, 0]
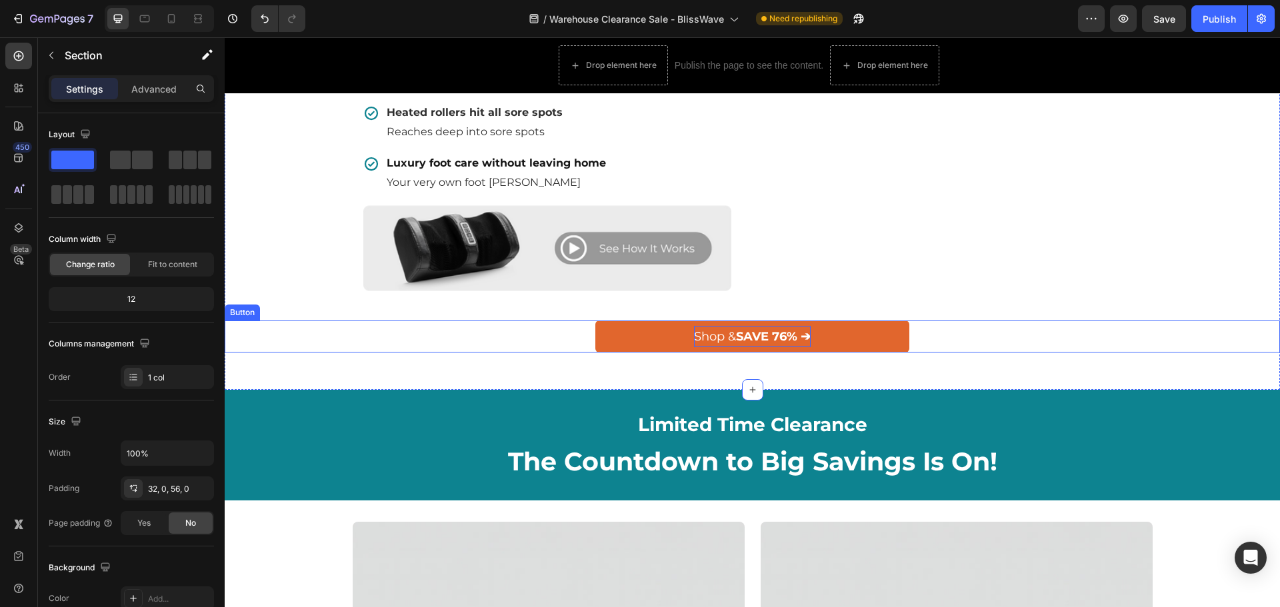
click at [798, 338] on strong "SAVE 76% ➔" at bounding box center [773, 336] width 75 height 15
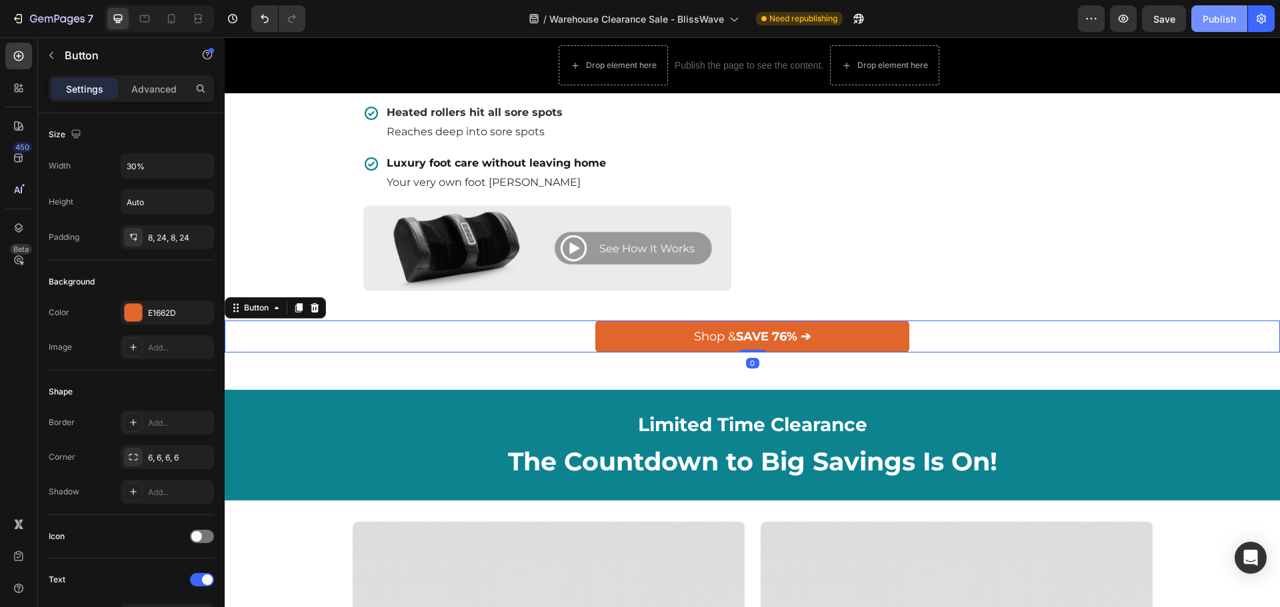
click at [1217, 22] on div "Publish" at bounding box center [1219, 19] width 33 height 14
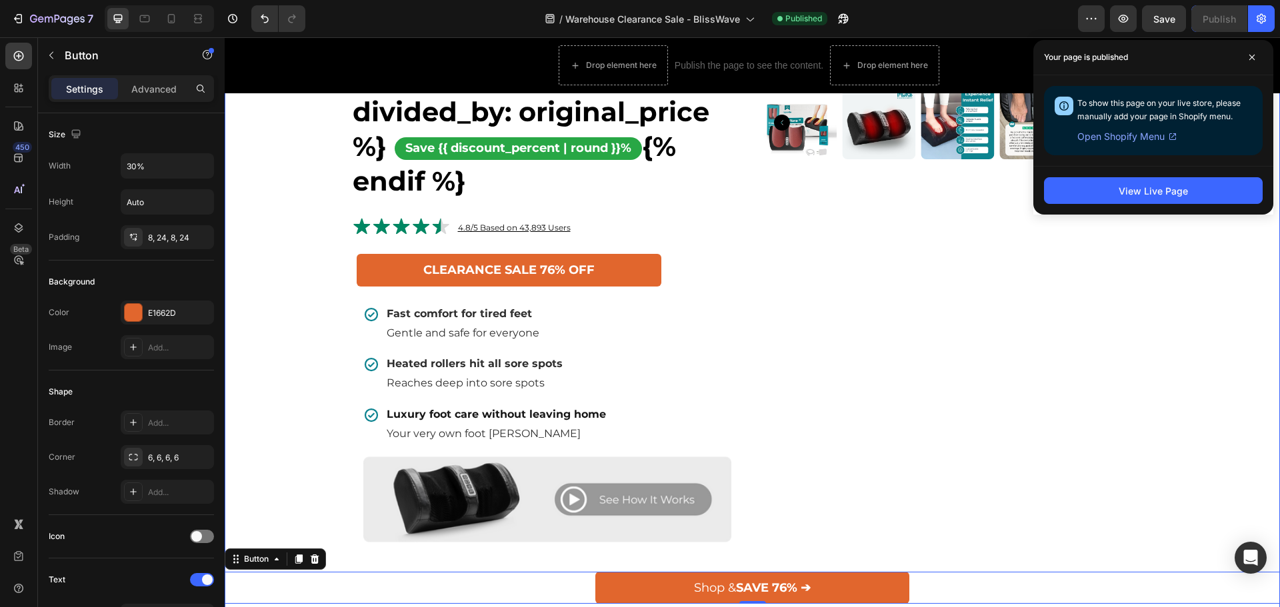
scroll to position [600, 0]
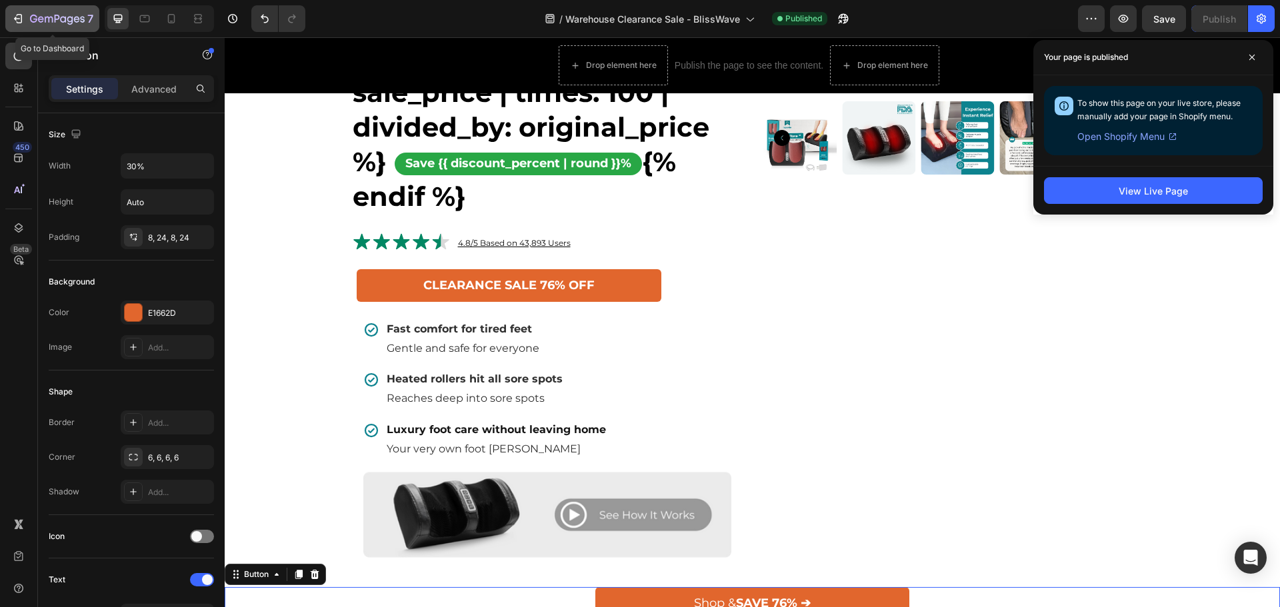
click at [42, 19] on icon "button" at bounding box center [57, 19] width 55 height 11
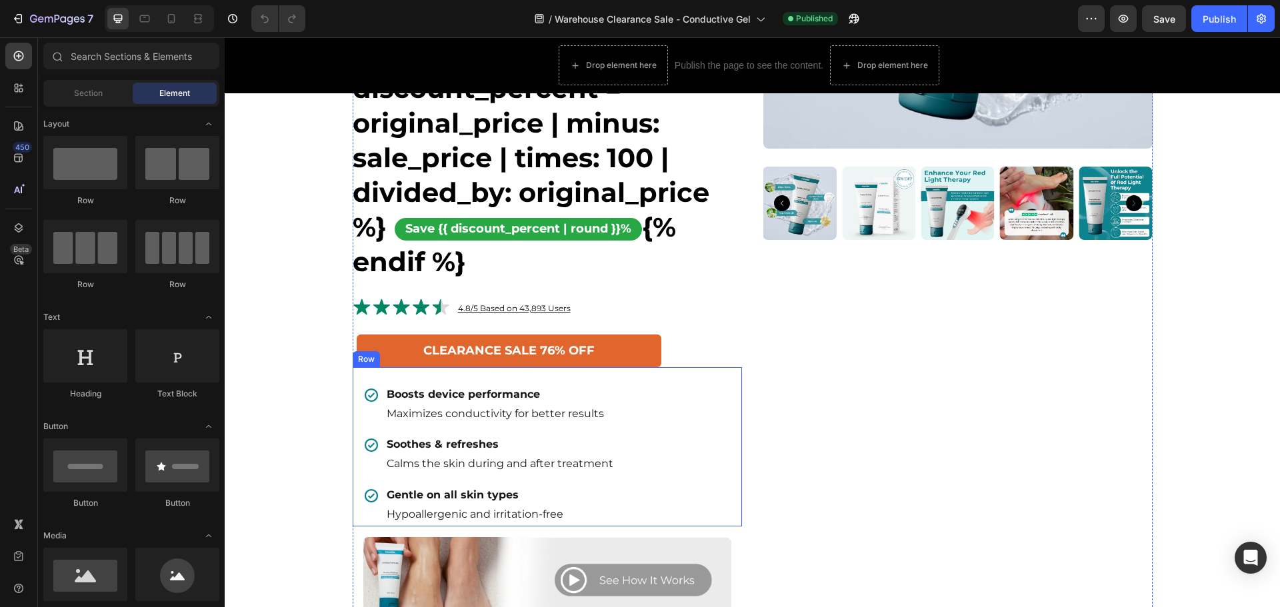
scroll to position [667, 0]
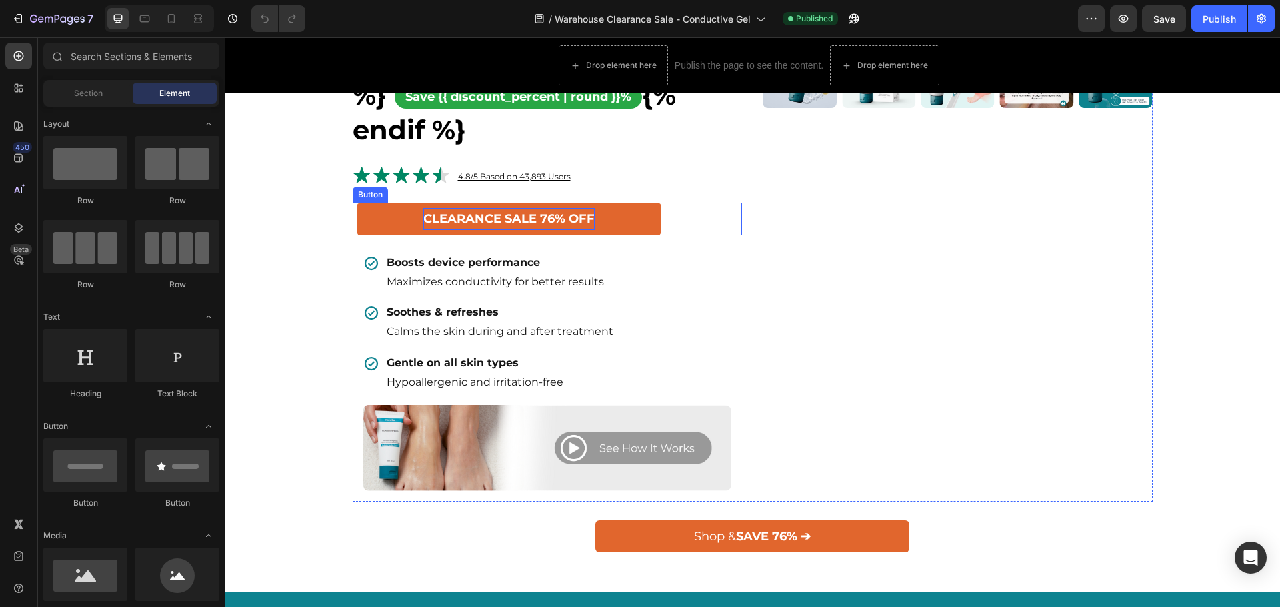
drag, startPoint x: 522, startPoint y: 245, endPoint x: 478, endPoint y: 250, distance: 44.3
click at [522, 229] on p "CLEARANCE SALE 76% OFF" at bounding box center [508, 218] width 171 height 21
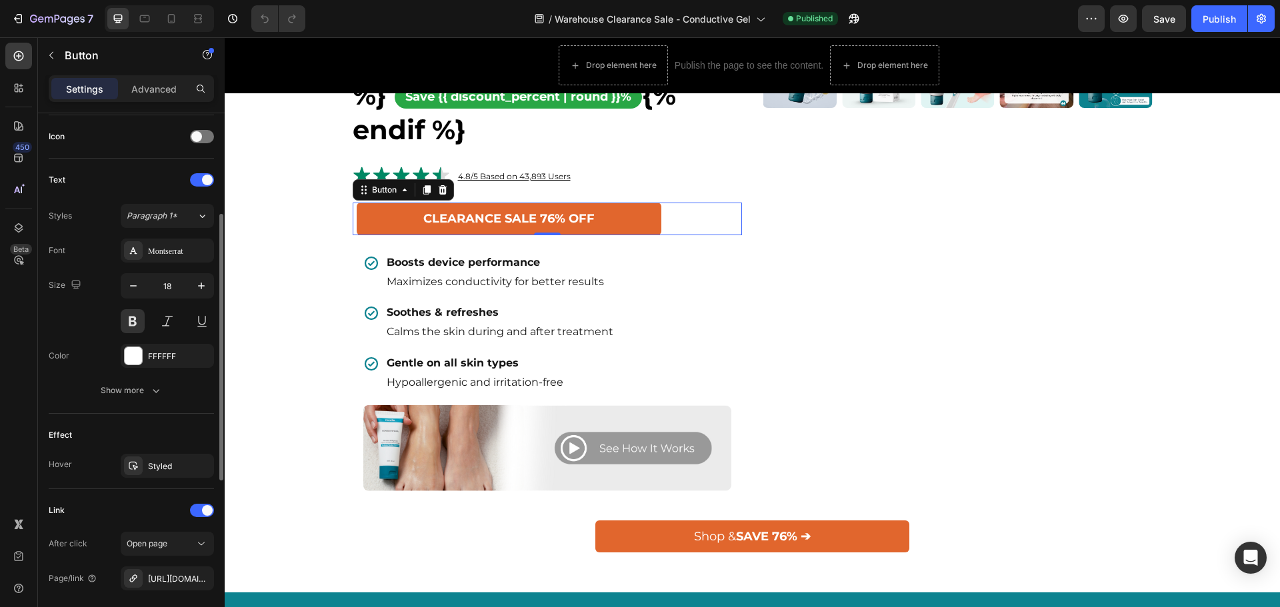
scroll to position [467, 0]
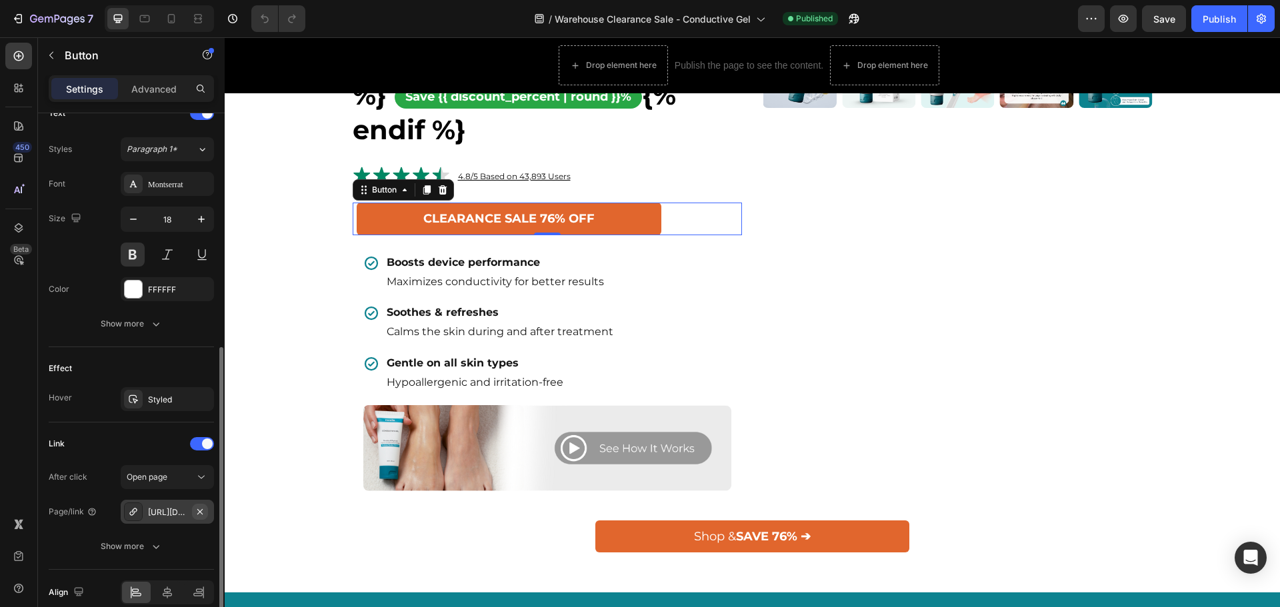
click at [199, 515] on icon "button" at bounding box center [200, 512] width 11 height 11
click at [185, 513] on div "Add..." at bounding box center [179, 513] width 63 height 12
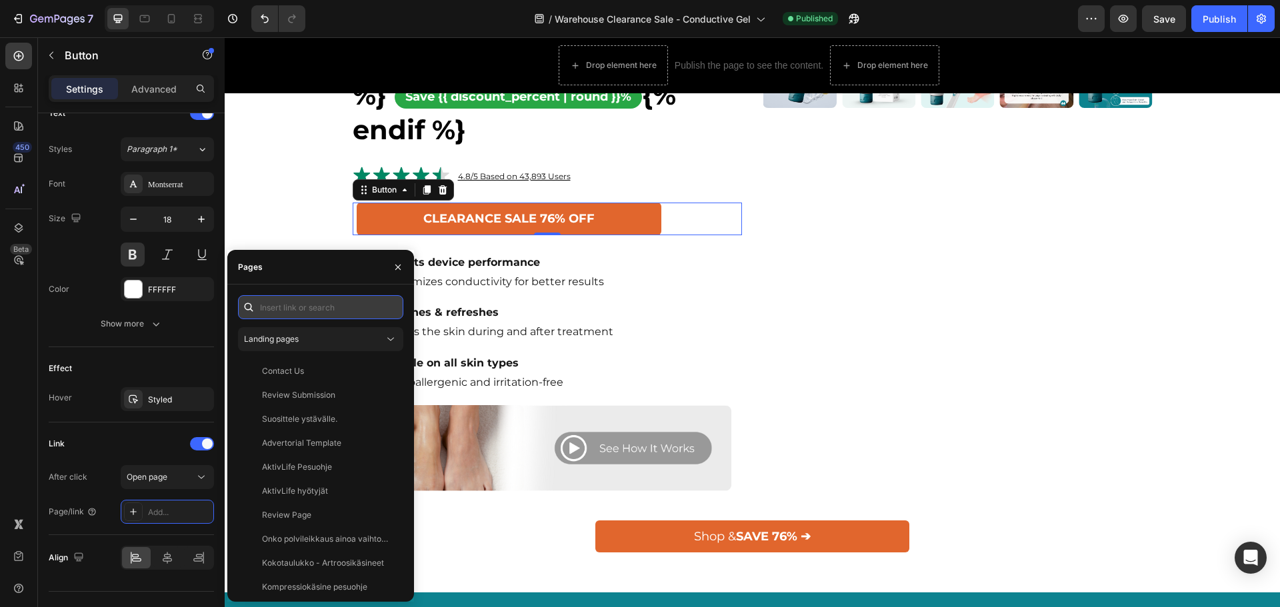
click at [278, 305] on input "text" at bounding box center [320, 307] width 165 height 24
paste input "https://norelie.co/products/norelie-conductive-gel-2"
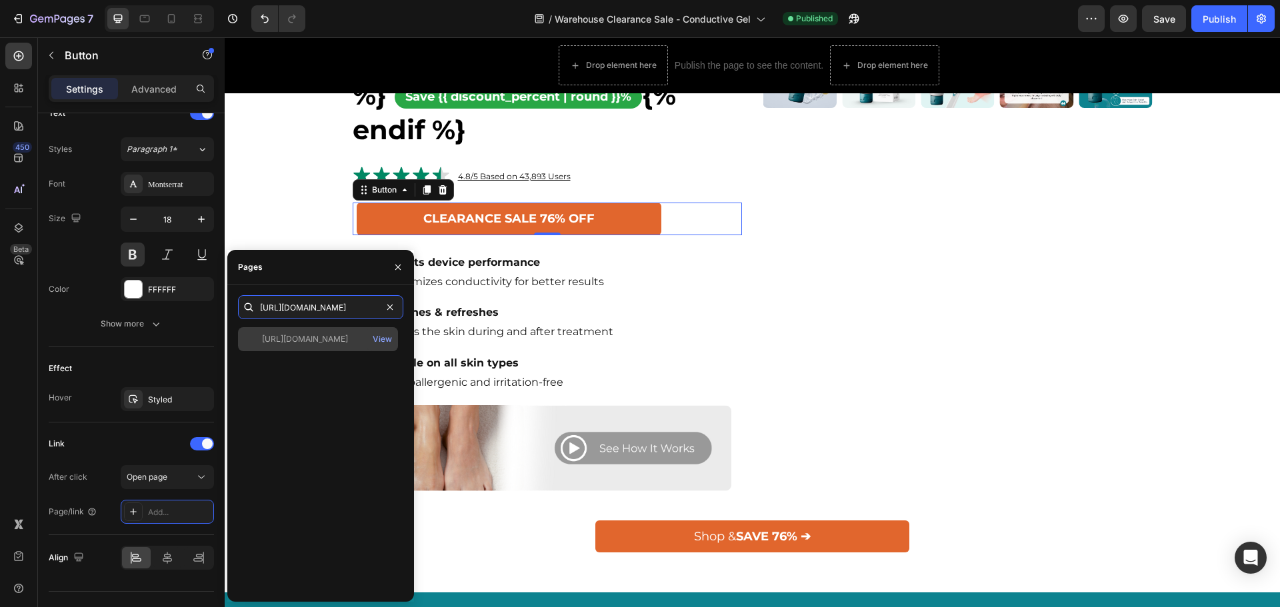
type input "https://norelie.co/products/norelie-conductive-gel-2"
click at [348, 339] on div "https://norelie.co/products/norelie-conductive-gel-2" at bounding box center [305, 339] width 86 height 12
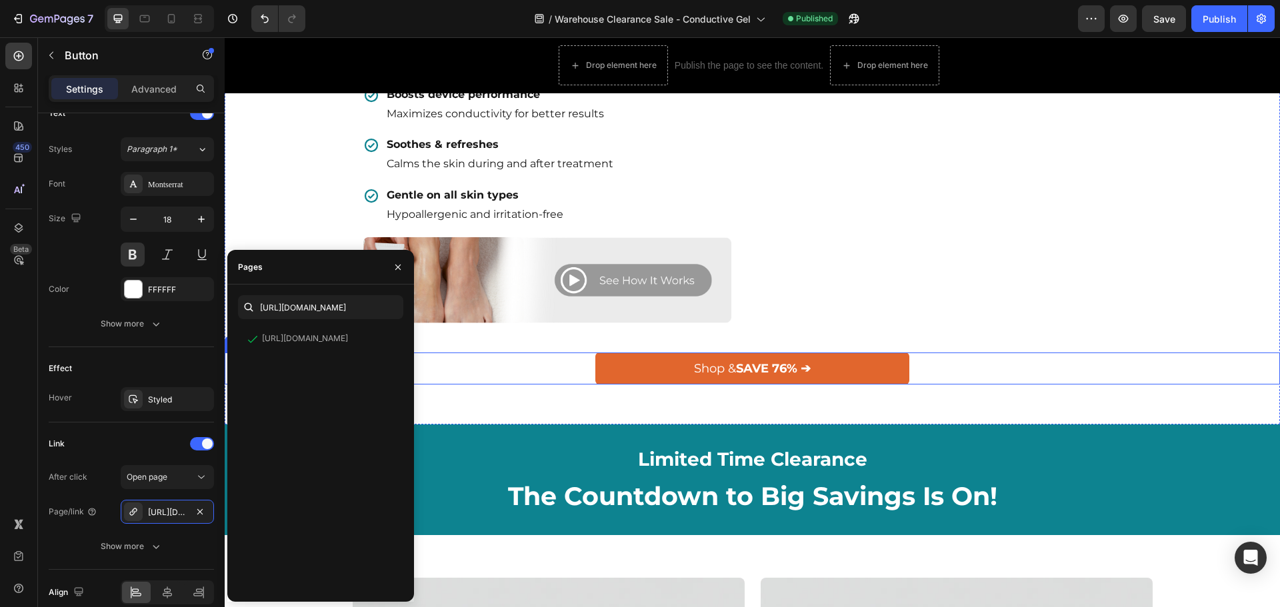
scroll to position [867, 0]
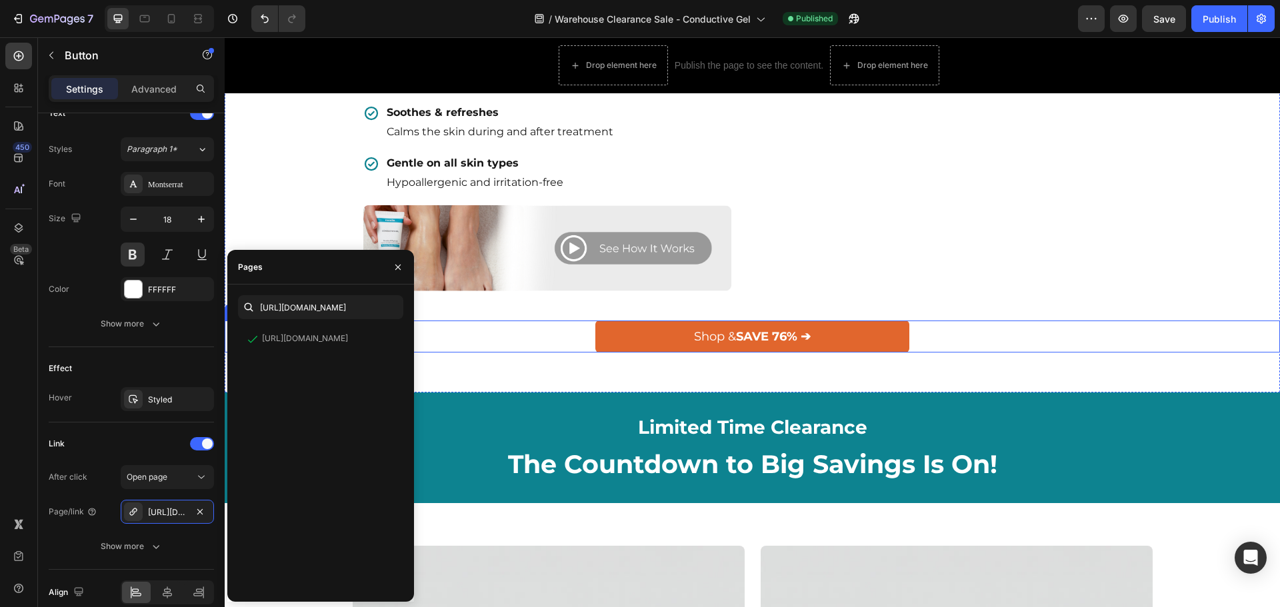
click at [676, 353] on link "Shop & SAVE 76% ➔" at bounding box center [752, 337] width 314 height 32
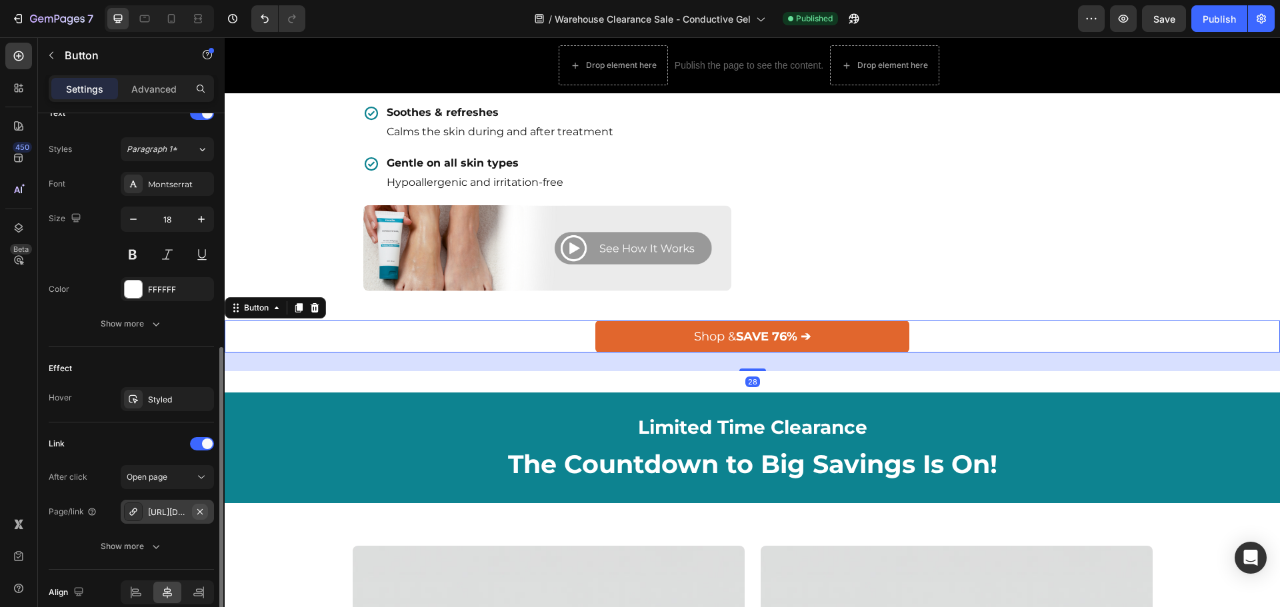
click at [207, 511] on button "button" at bounding box center [200, 512] width 16 height 16
click at [176, 518] on div "Add..." at bounding box center [179, 513] width 63 height 12
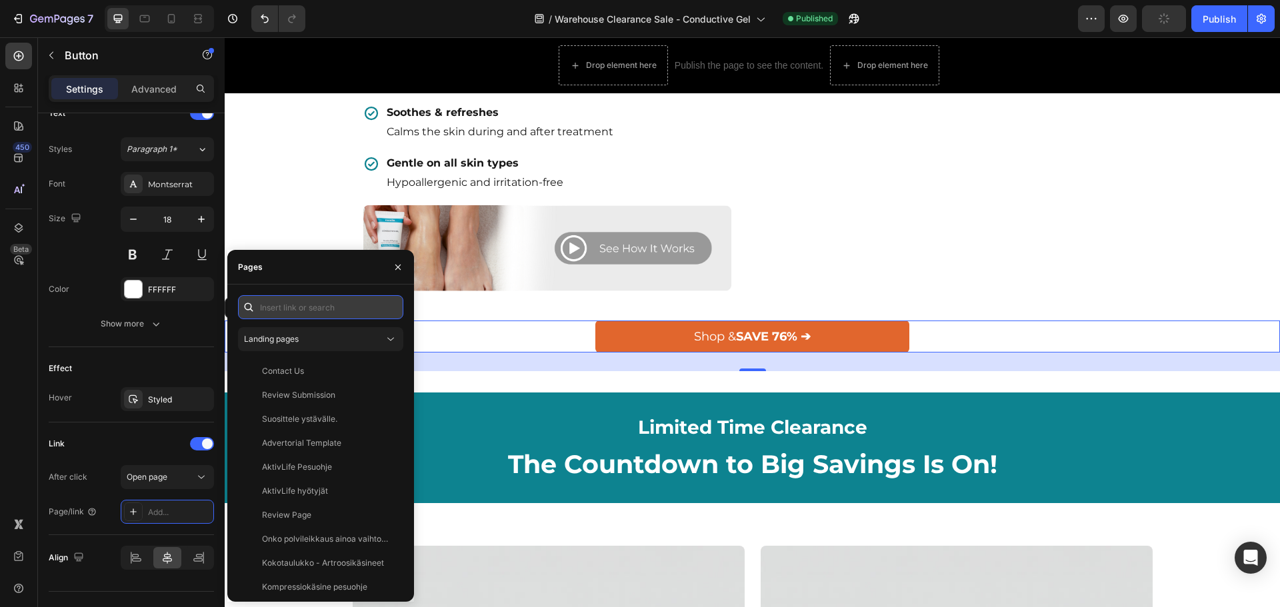
click at [265, 310] on input "text" at bounding box center [320, 307] width 165 height 24
paste input "https://norelie.co/products/norelie-conductive-gel-2"
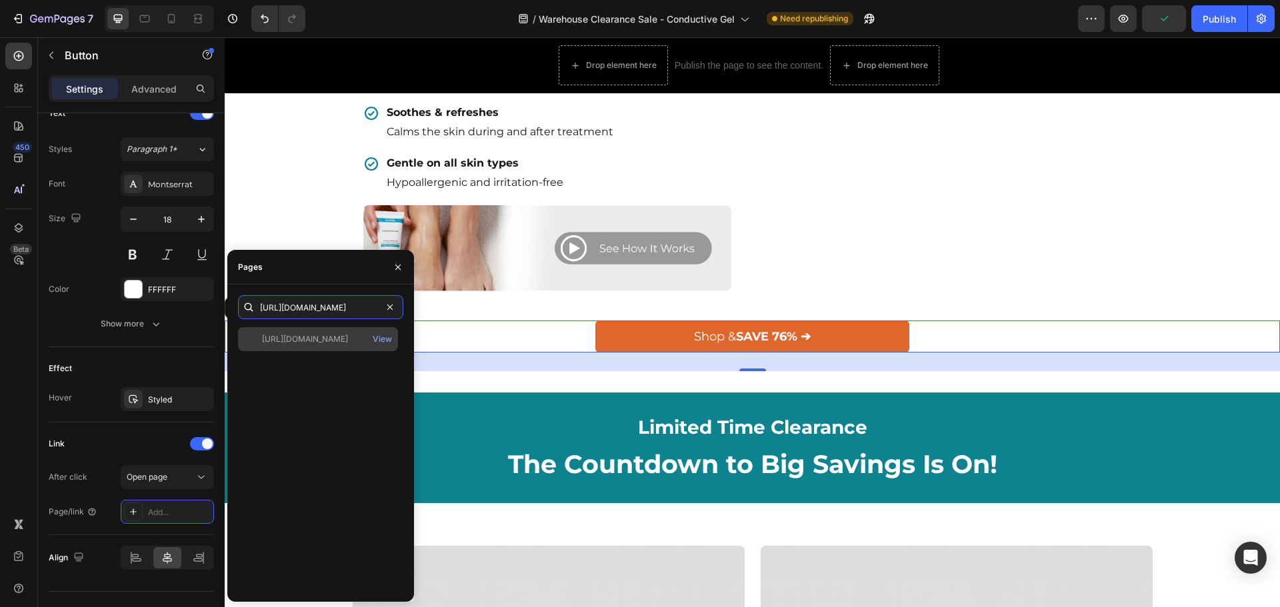
type input "https://norelie.co/products/norelie-conductive-gel-2"
click at [297, 337] on div "https://norelie.co/products/norelie-conductive-gel-2" at bounding box center [305, 339] width 86 height 12
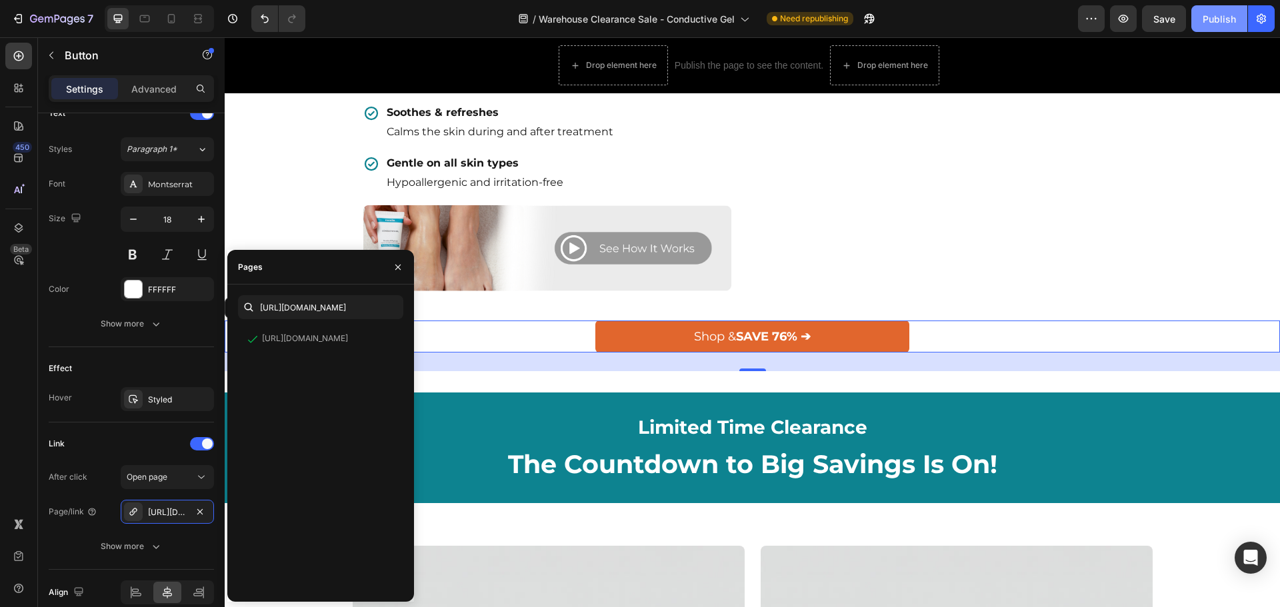
click at [1221, 29] on button "Publish" at bounding box center [1220, 18] width 56 height 27
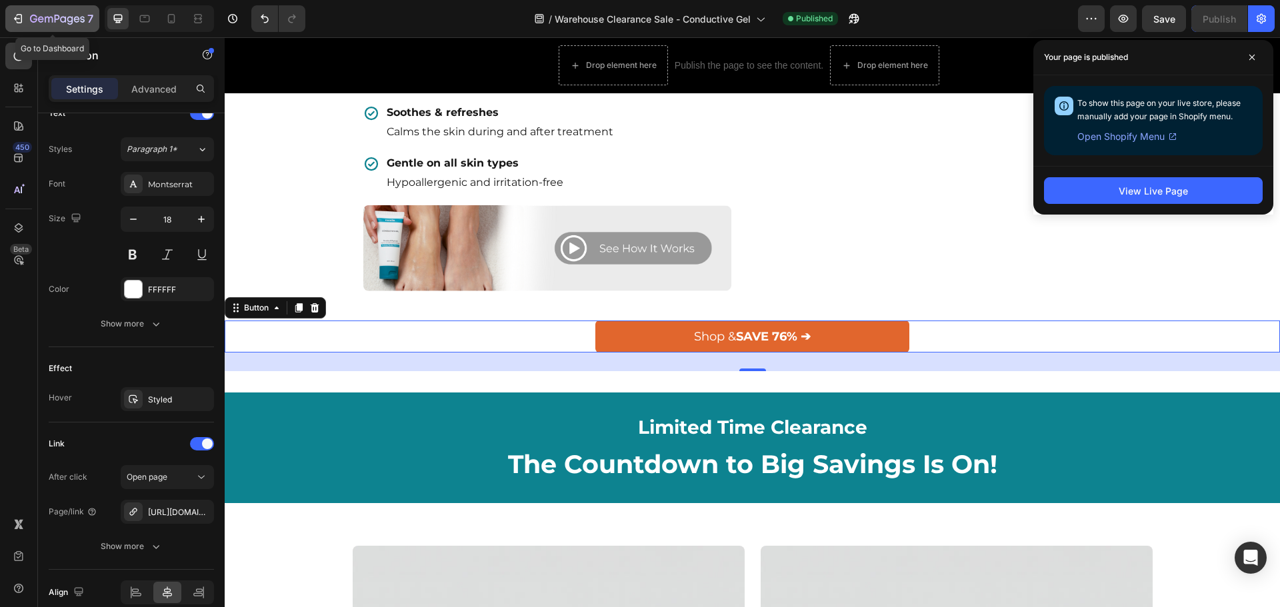
click at [54, 19] on icon "button" at bounding box center [57, 19] width 55 height 11
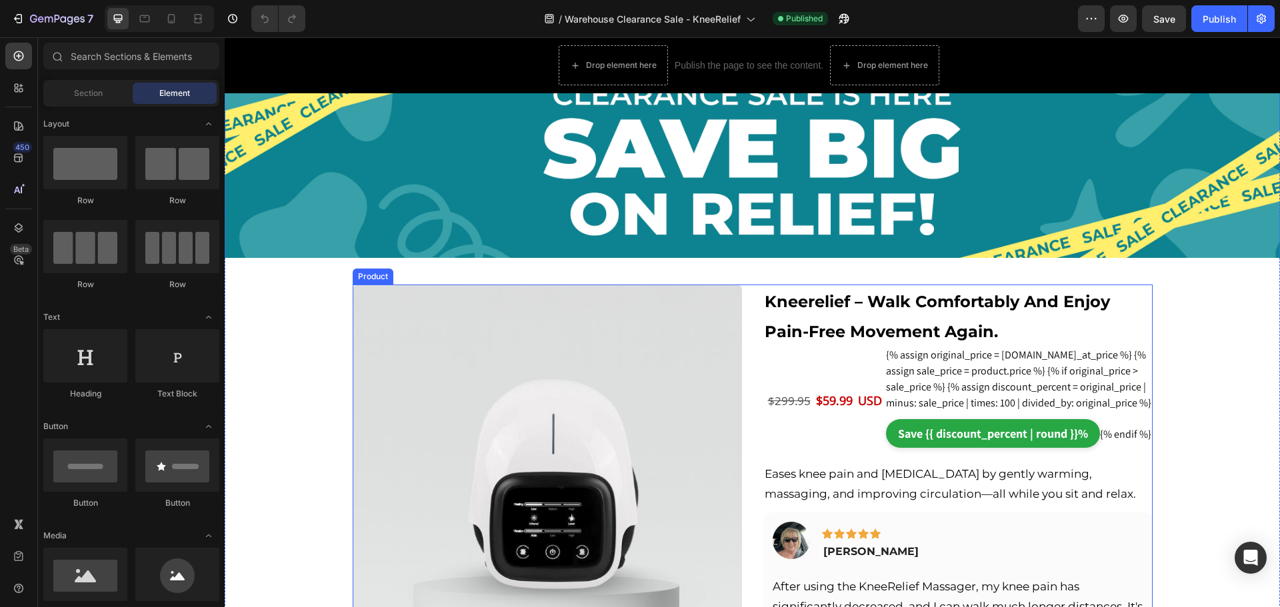
click at [743, 302] on div "{% if product.variants.first.inventory_quantity > 0 %} Only {{ product.variants…" at bounding box center [753, 489] width 800 height 408
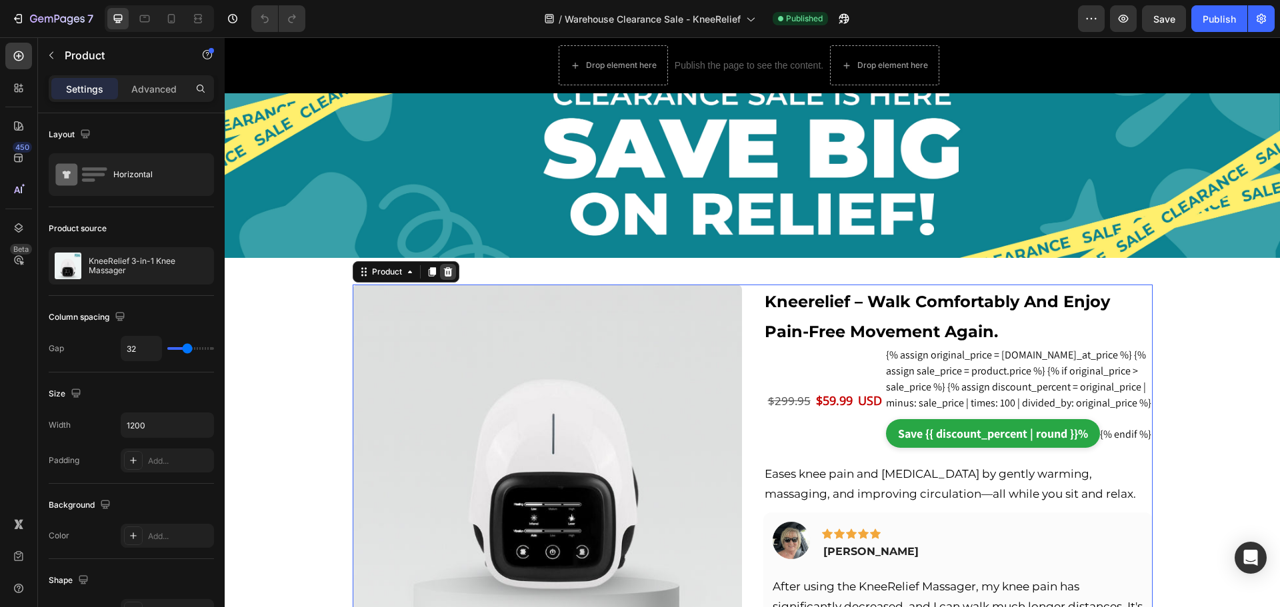
click at [446, 275] on icon at bounding box center [448, 272] width 11 height 11
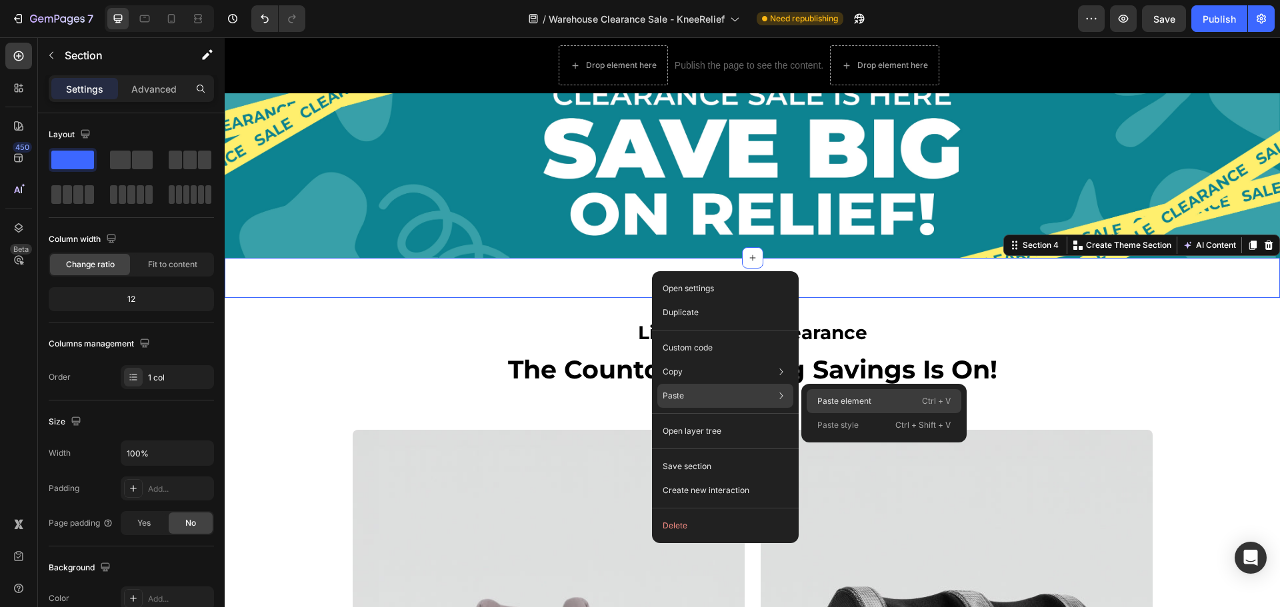
click at [875, 413] on div "Paste element Ctrl + V" at bounding box center [884, 425] width 155 height 24
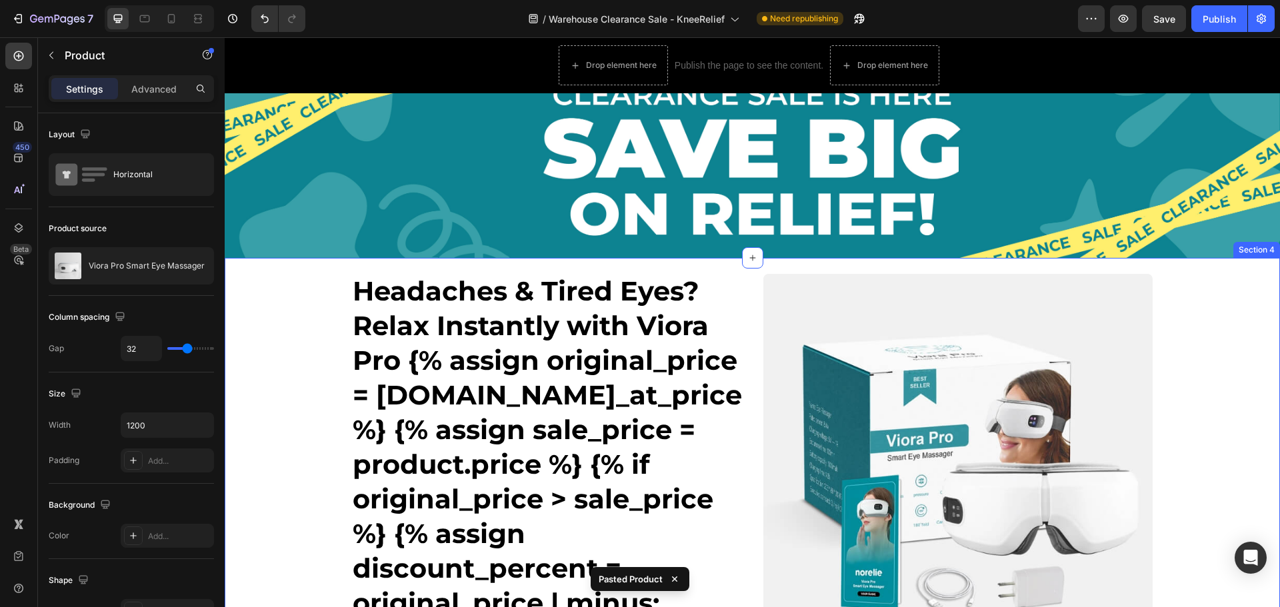
drag, startPoint x: 598, startPoint y: 260, endPoint x: 582, endPoint y: 260, distance: 16.0
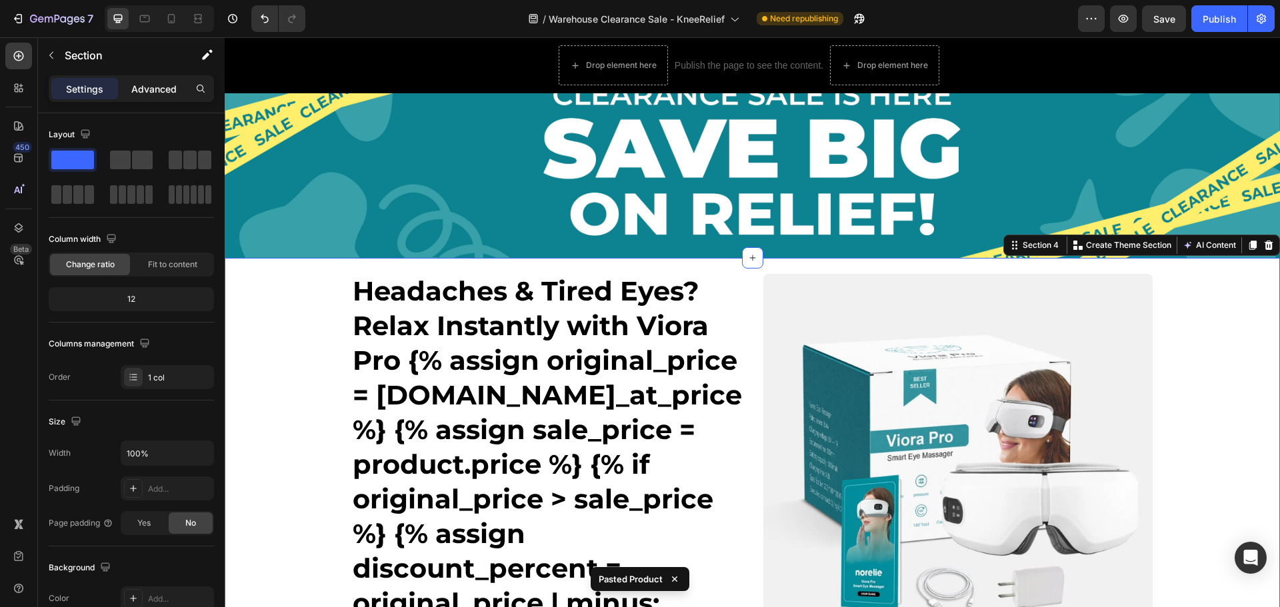
click at [149, 87] on p "Advanced" at bounding box center [153, 89] width 45 height 14
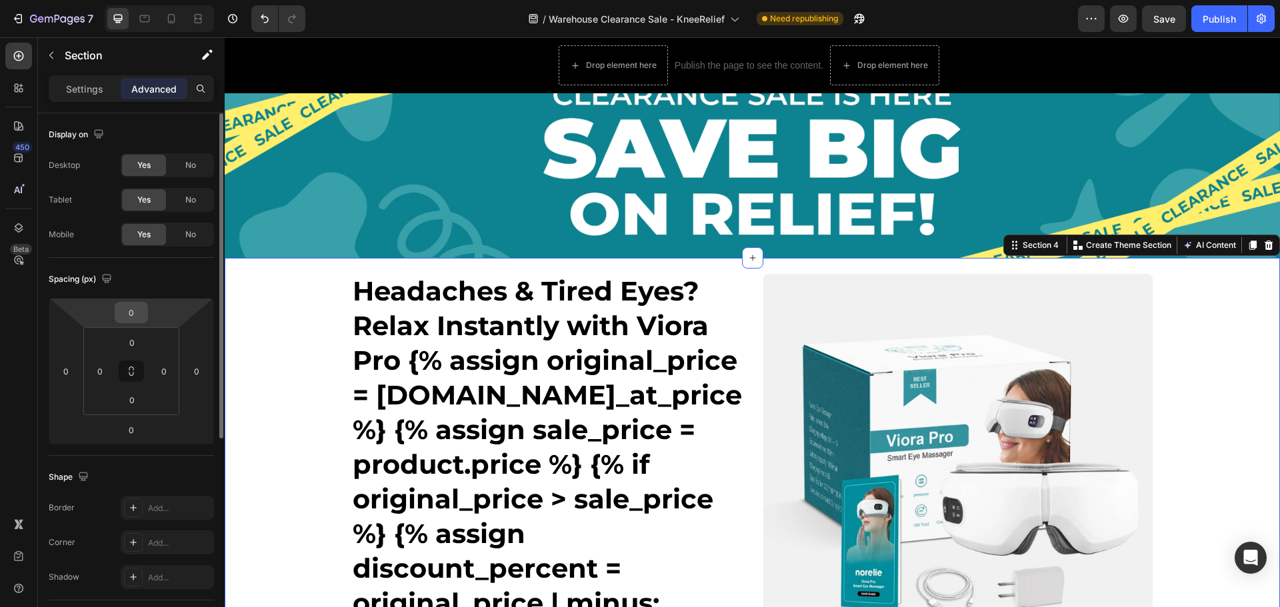
click at [131, 320] on input "0" at bounding box center [131, 313] width 27 height 20
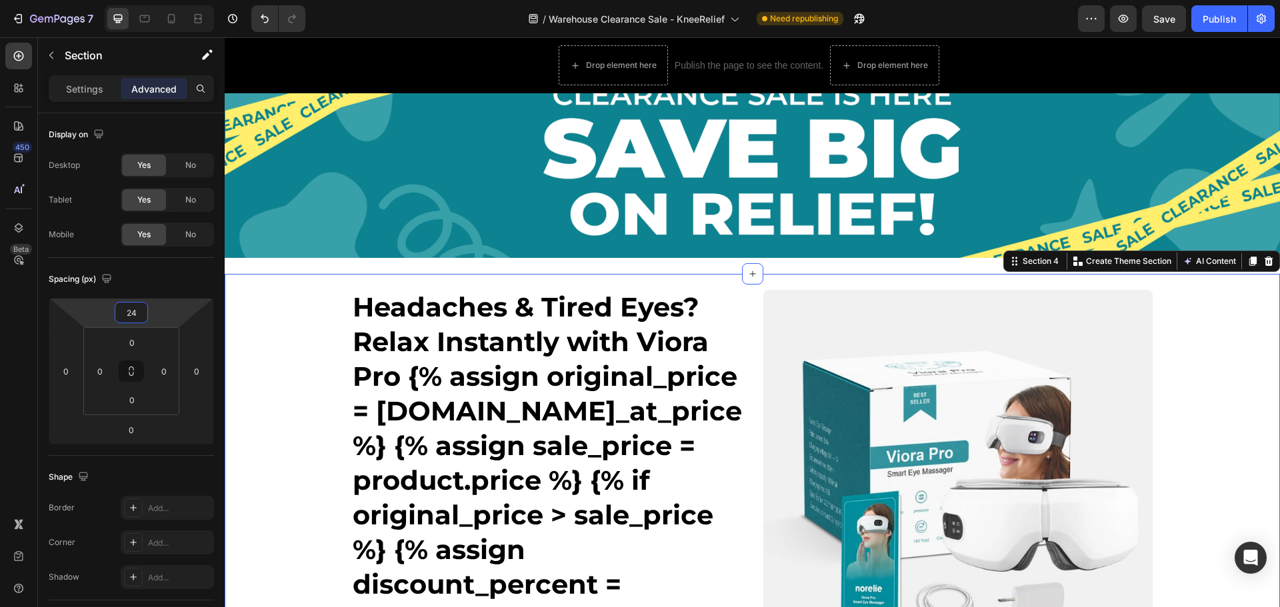
type input "24"
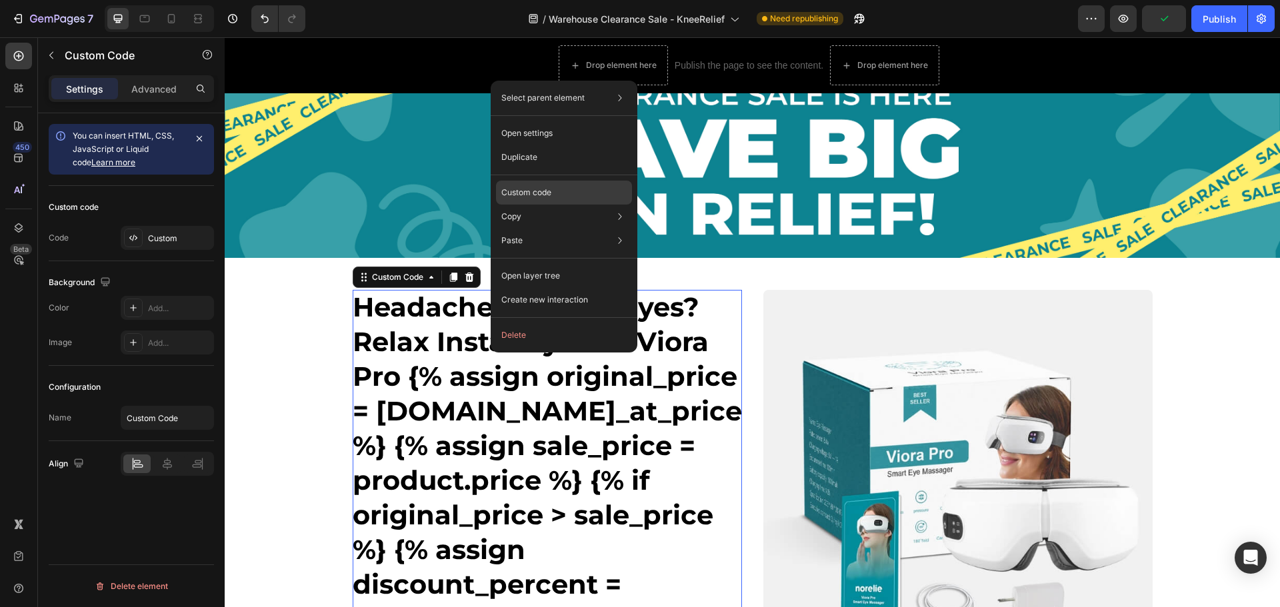
click at [543, 188] on p "Custom code" at bounding box center [526, 193] width 50 height 12
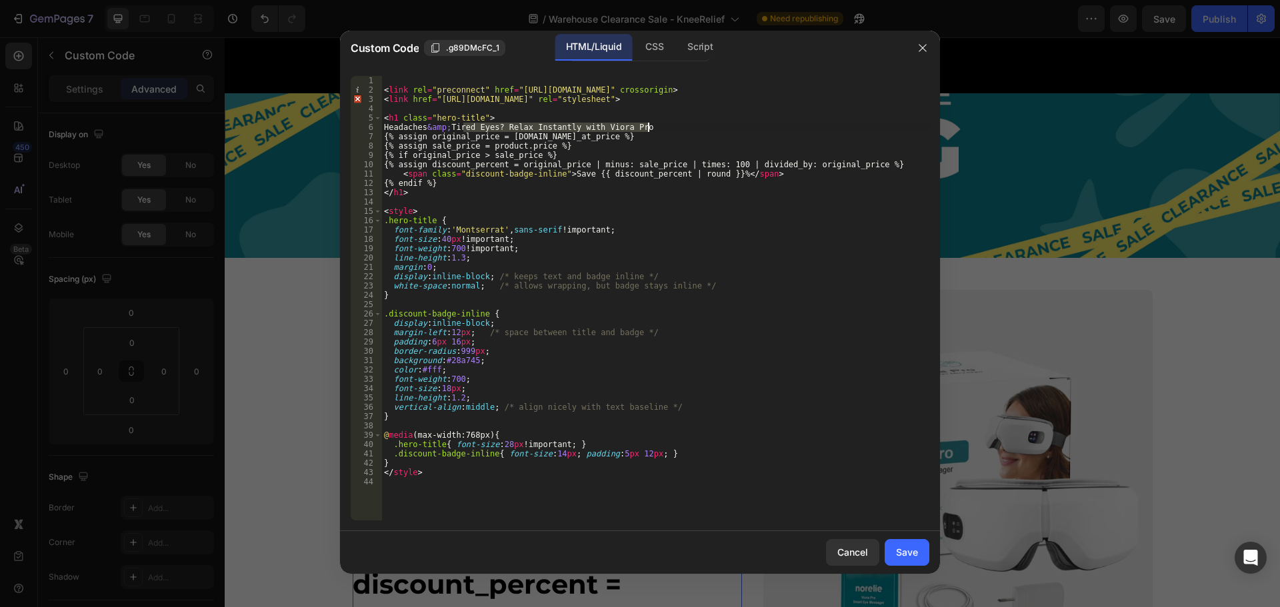
drag, startPoint x: 462, startPoint y: 129, endPoint x: 651, endPoint y: 125, distance: 189.4
click at [651, 125] on div "< link rel = "preconnect" href = "[URL][DOMAIN_NAME]" crossorigin > < link href…" at bounding box center [655, 307] width 548 height 463
paste textarea "Stop Struggling with Stiff Knees: Start Moving Freely with KneeRelief"
type textarea "Headaches &amp; Stop Struggling with Stiff Knees: Start Moving Freely with Knee…"
click at [897, 547] on div "Save" at bounding box center [907, 552] width 22 height 14
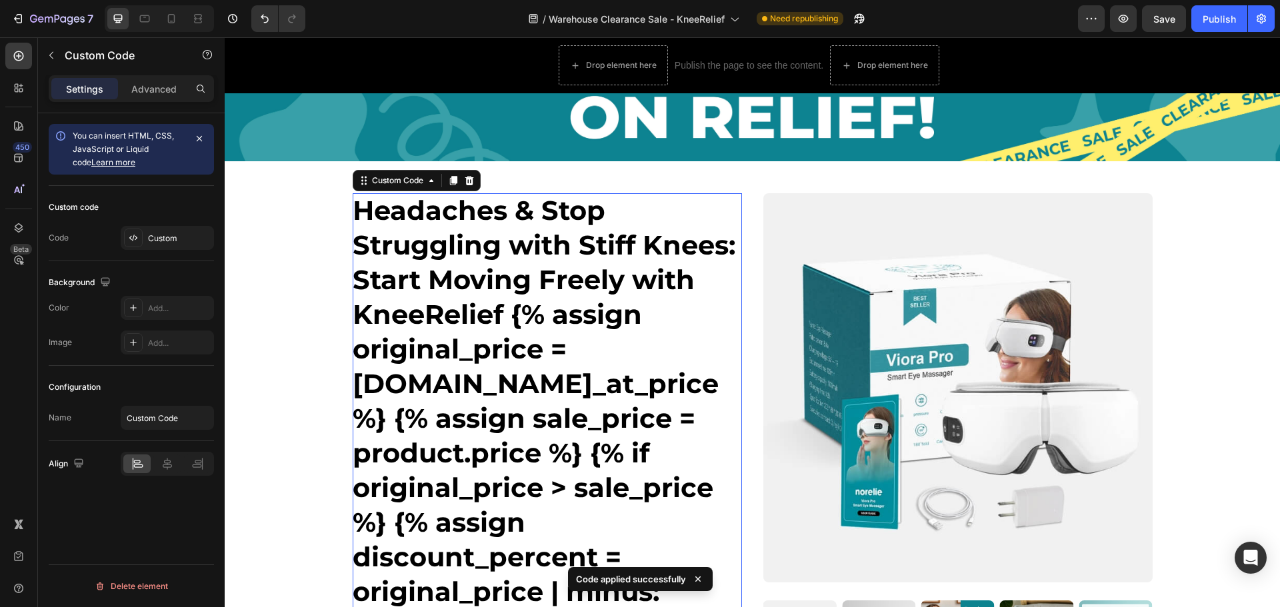
scroll to position [67, 0]
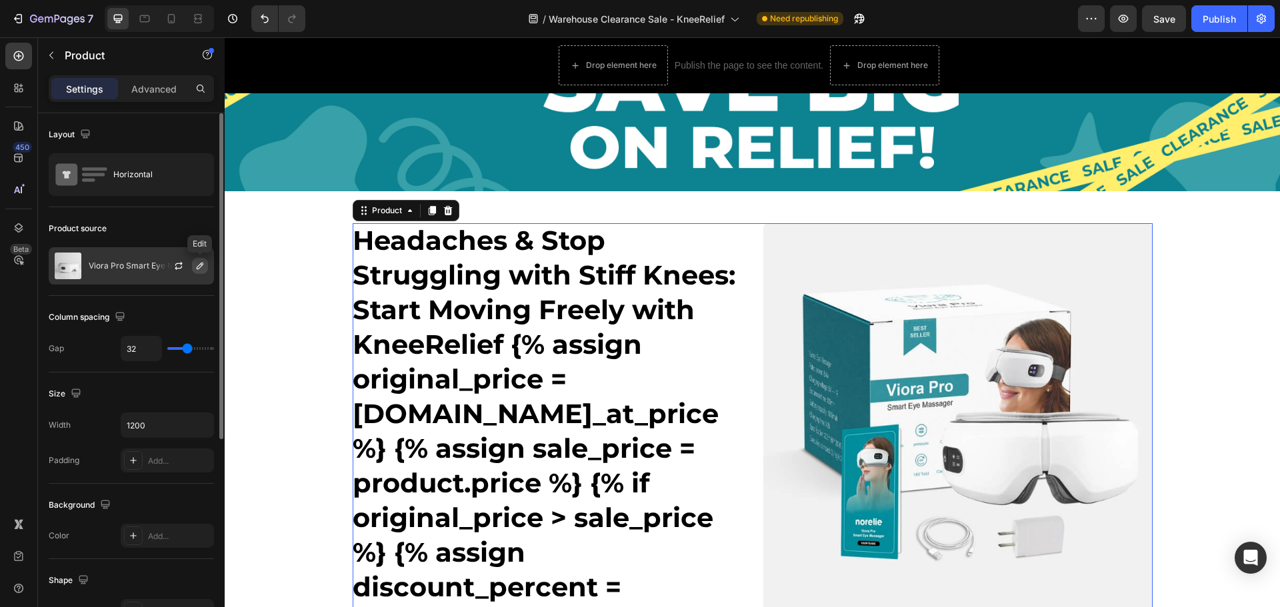
click at [203, 266] on icon "button" at bounding box center [200, 266] width 11 height 11
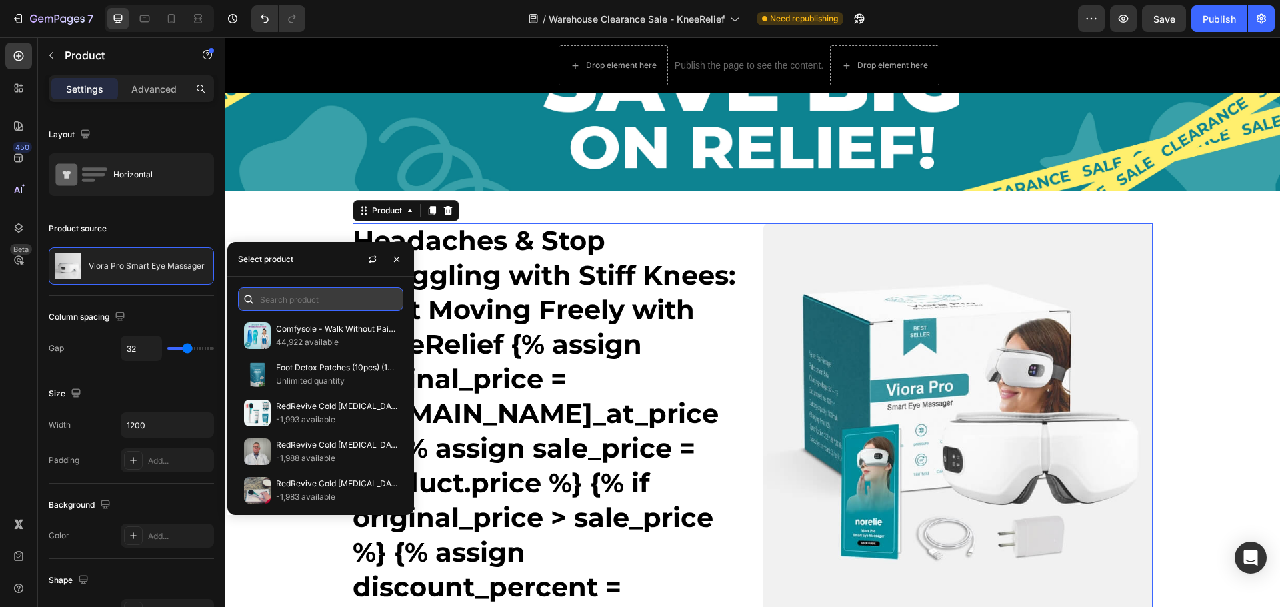
click at [291, 299] on input "text" at bounding box center [320, 299] width 165 height 24
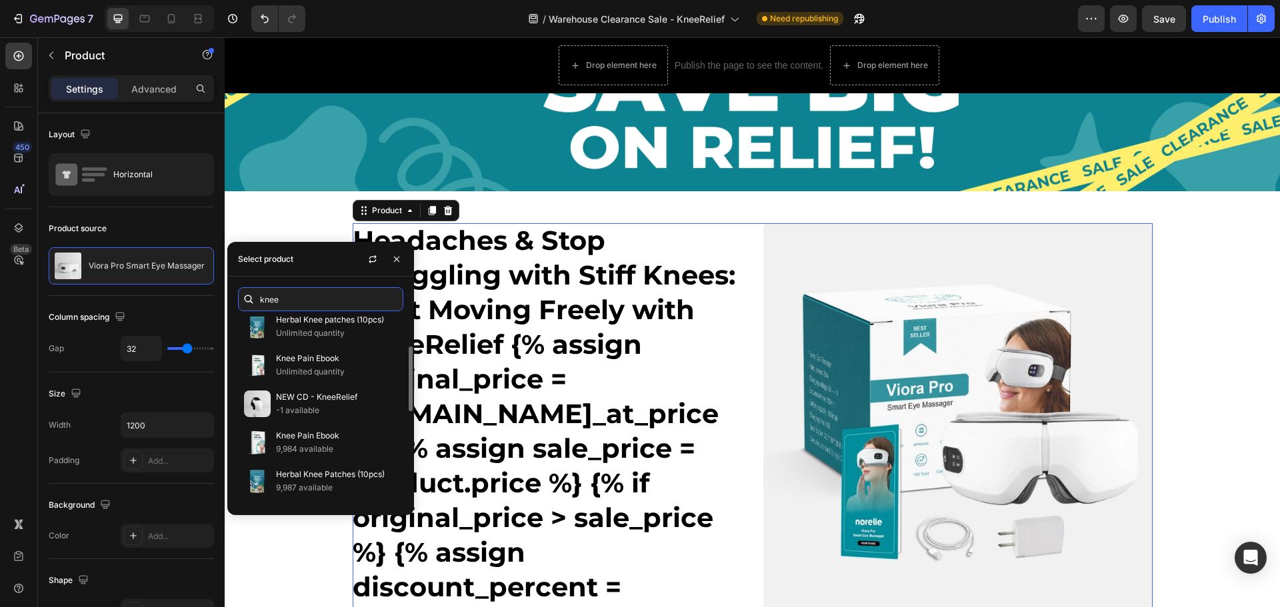
scroll to position [353, 0]
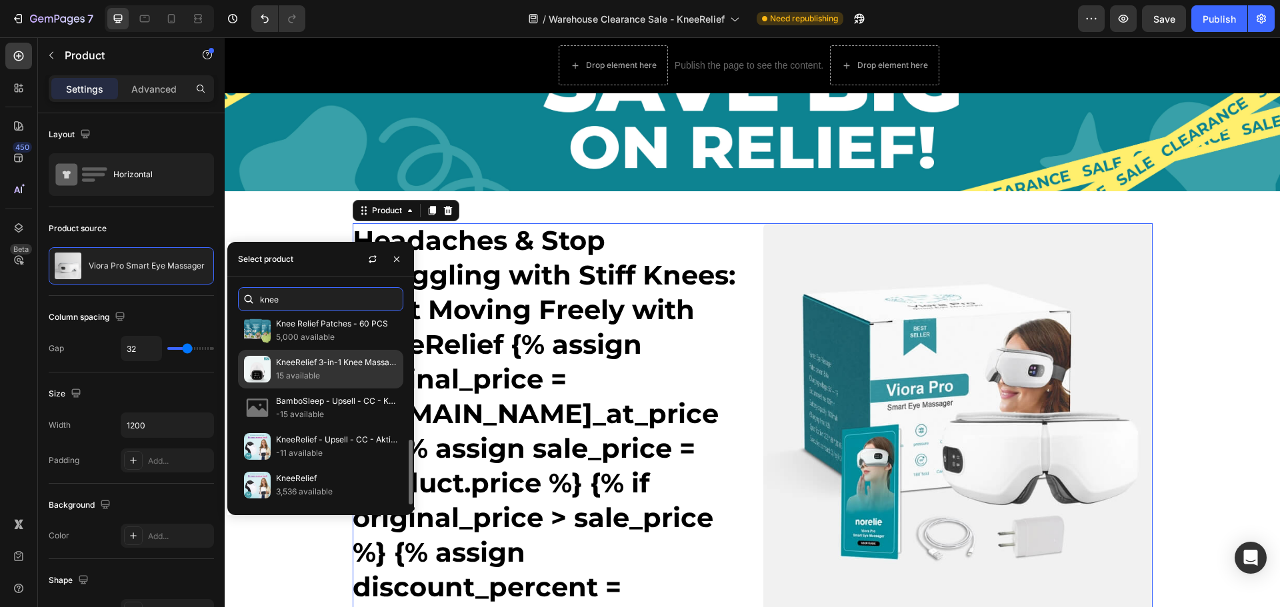
type input "knee"
click at [295, 362] on p "KneeRelief 3-in-1 Knee Massager" at bounding box center [336, 362] width 121 height 13
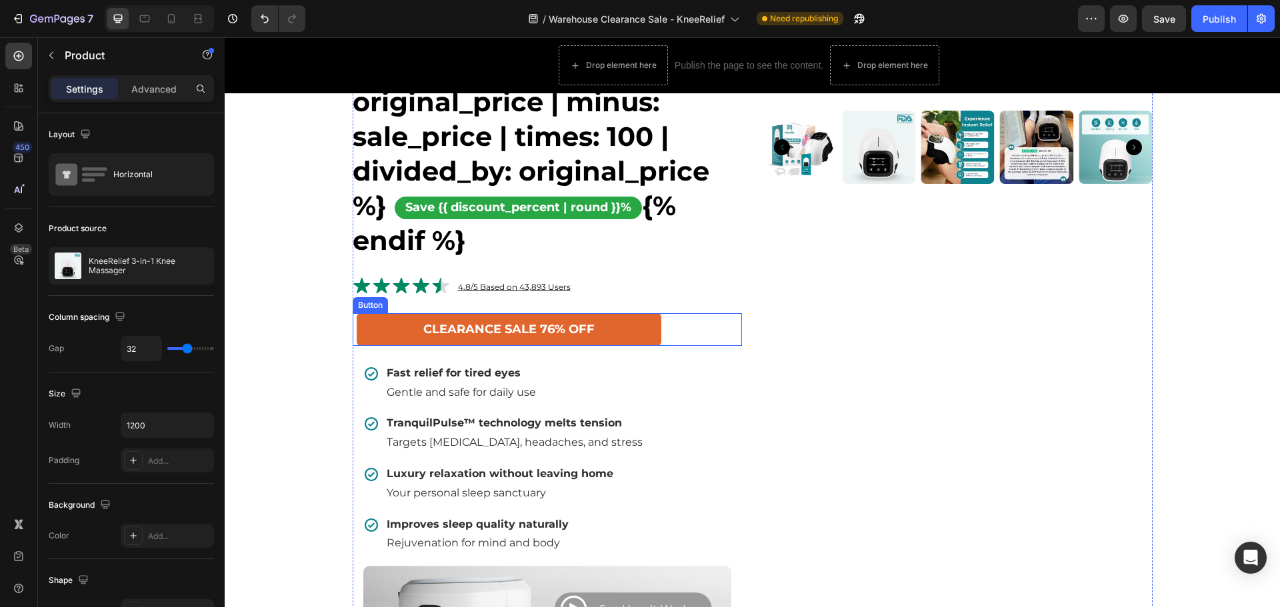
scroll to position [600, 0]
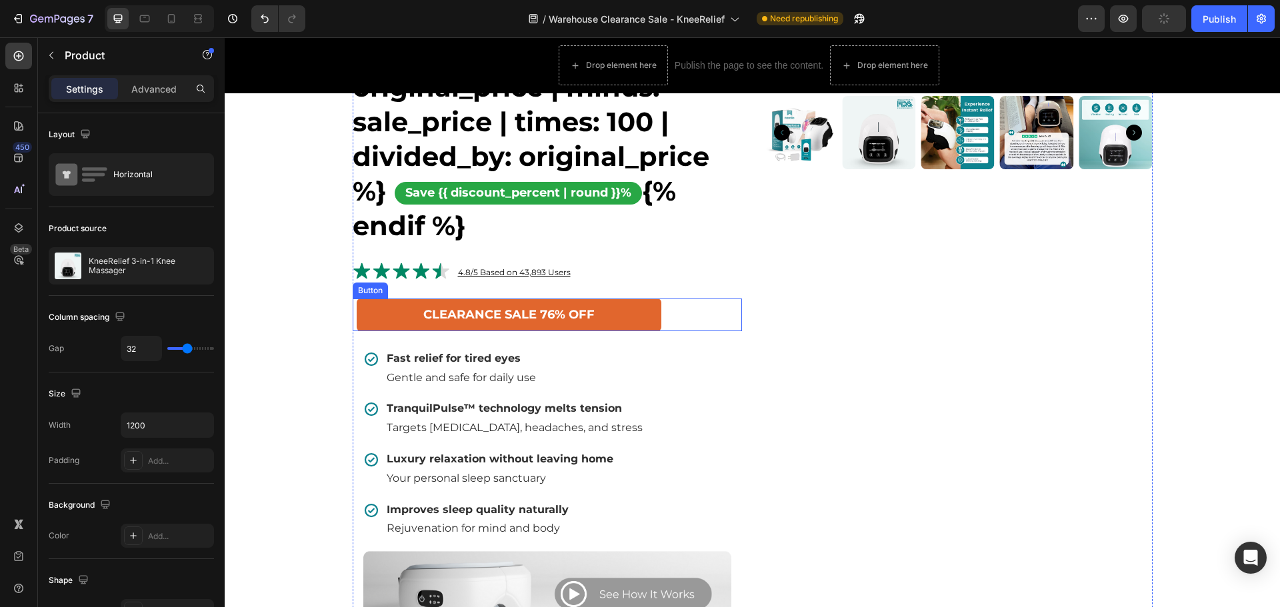
click at [613, 315] on link "CLEARANCE SALE 76% OFF" at bounding box center [509, 315] width 305 height 32
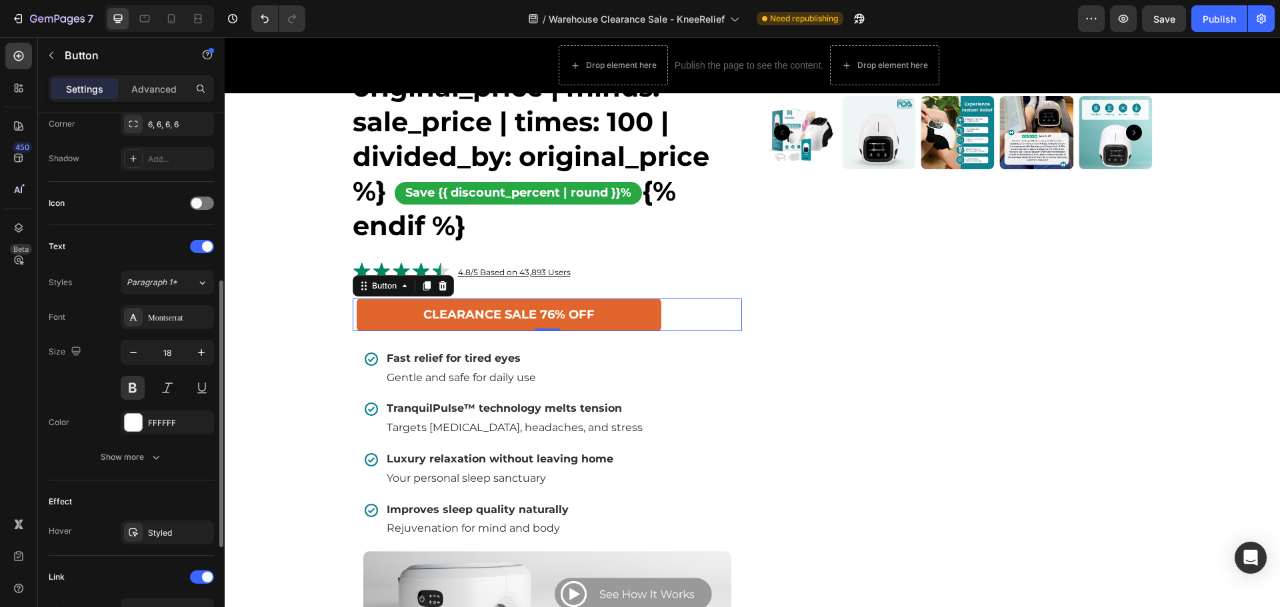
scroll to position [467, 0]
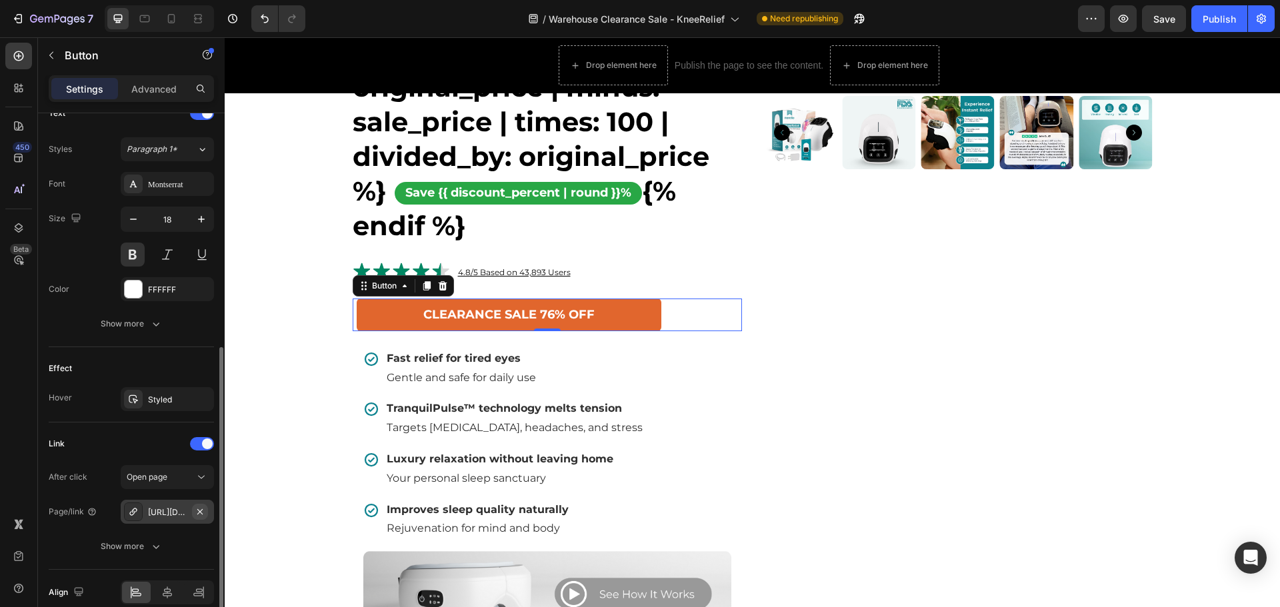
click at [202, 509] on icon "button" at bounding box center [200, 512] width 11 height 11
click at [173, 503] on div "Add..." at bounding box center [167, 512] width 93 height 24
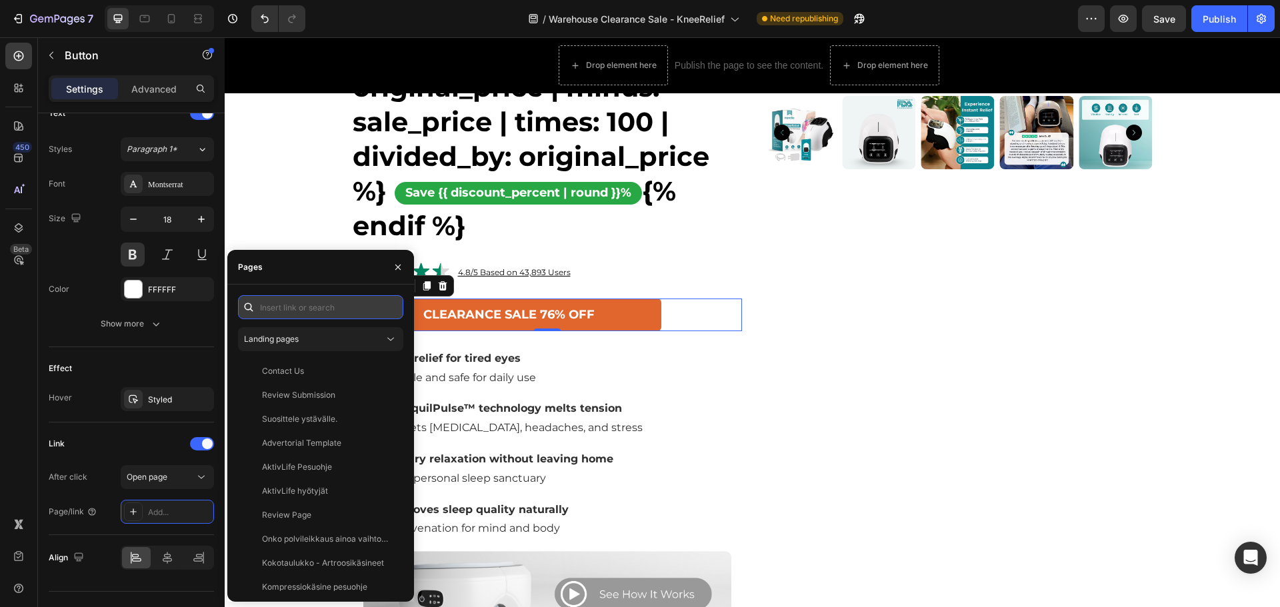
click at [284, 311] on input "text" at bounding box center [320, 307] width 165 height 24
paste input "[URL][DOMAIN_NAME]"
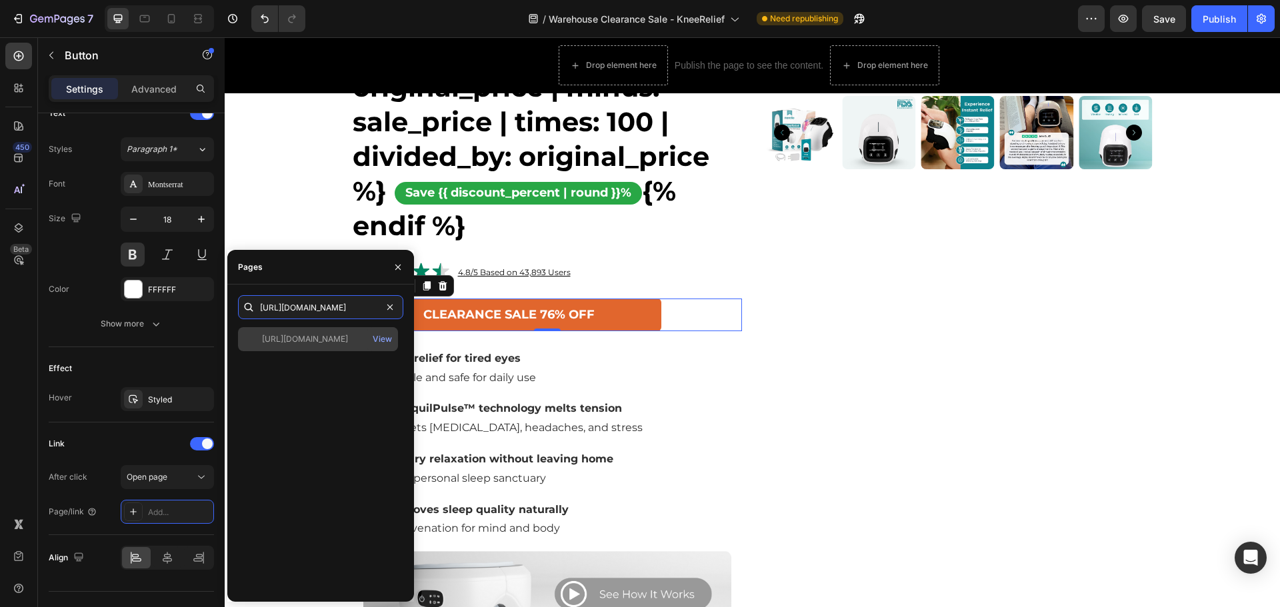
type input "[URL][DOMAIN_NAME]"
click at [340, 339] on div "[URL][DOMAIN_NAME]" at bounding box center [305, 339] width 86 height 12
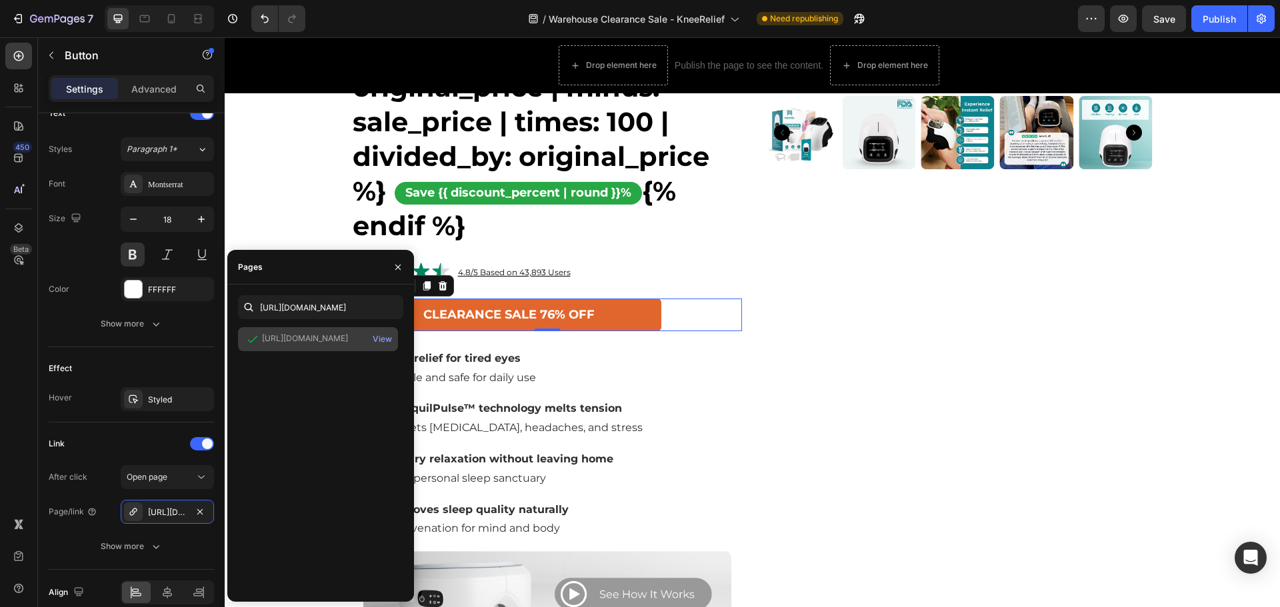
scroll to position [0, 0]
click at [776, 389] on div "Product Images" at bounding box center [957, 169] width 389 height 960
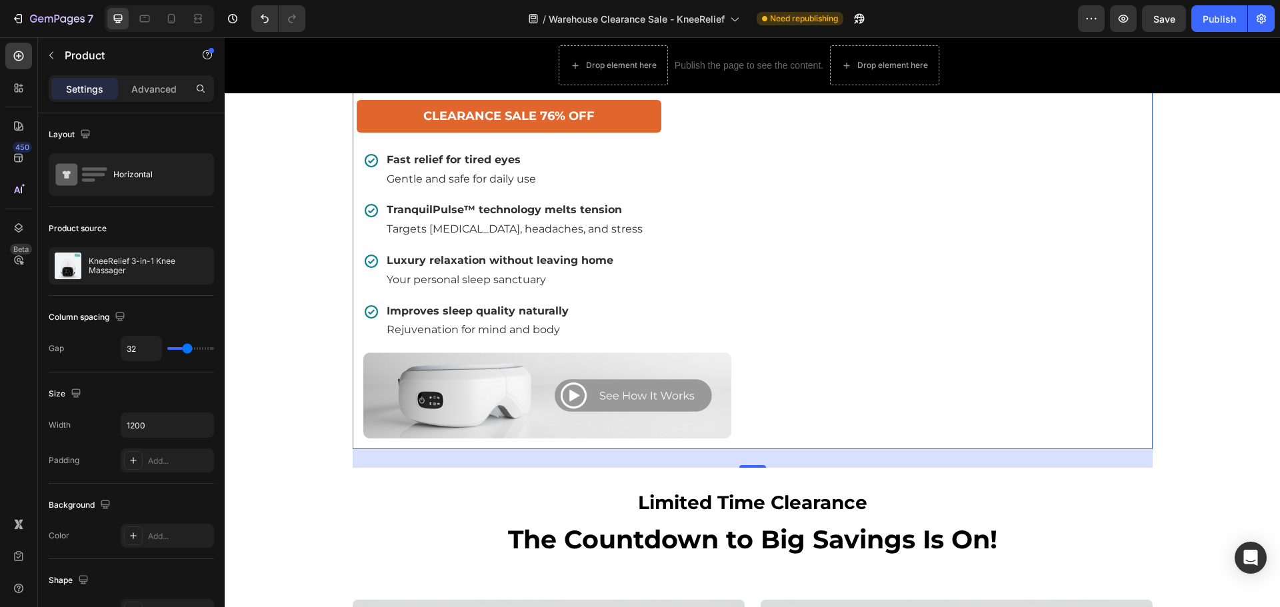
scroll to position [1000, 0]
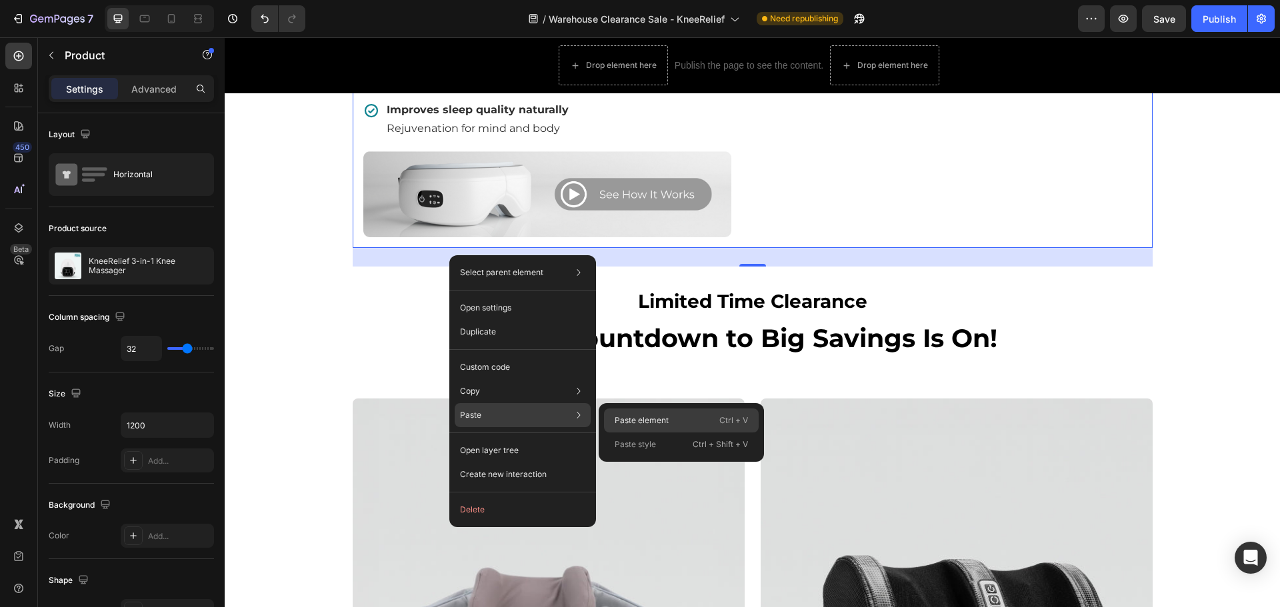
click at [626, 418] on p "Paste element" at bounding box center [642, 421] width 54 height 12
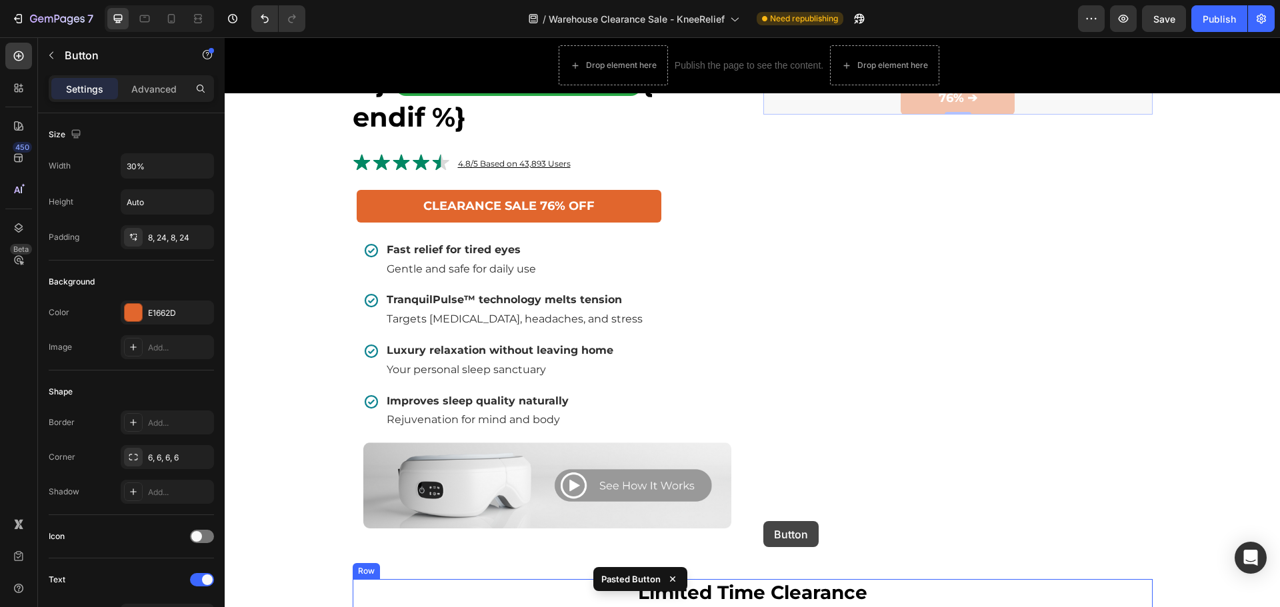
scroll to position [933, 0]
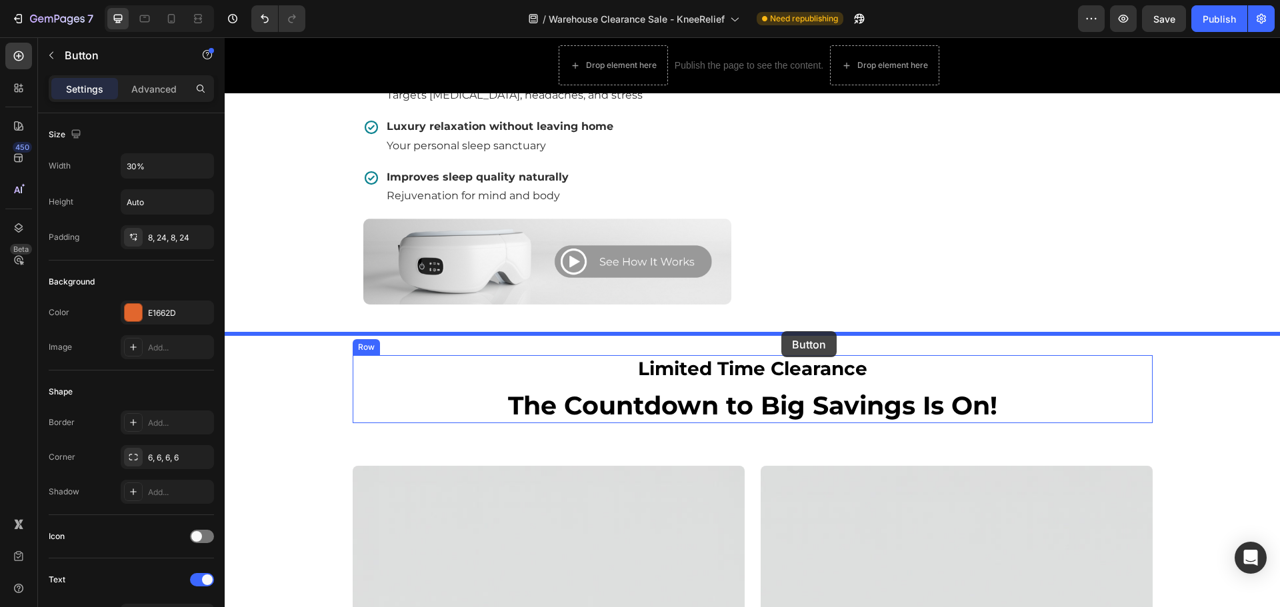
drag, startPoint x: 786, startPoint y: 231, endPoint x: 781, endPoint y: 331, distance: 100.1
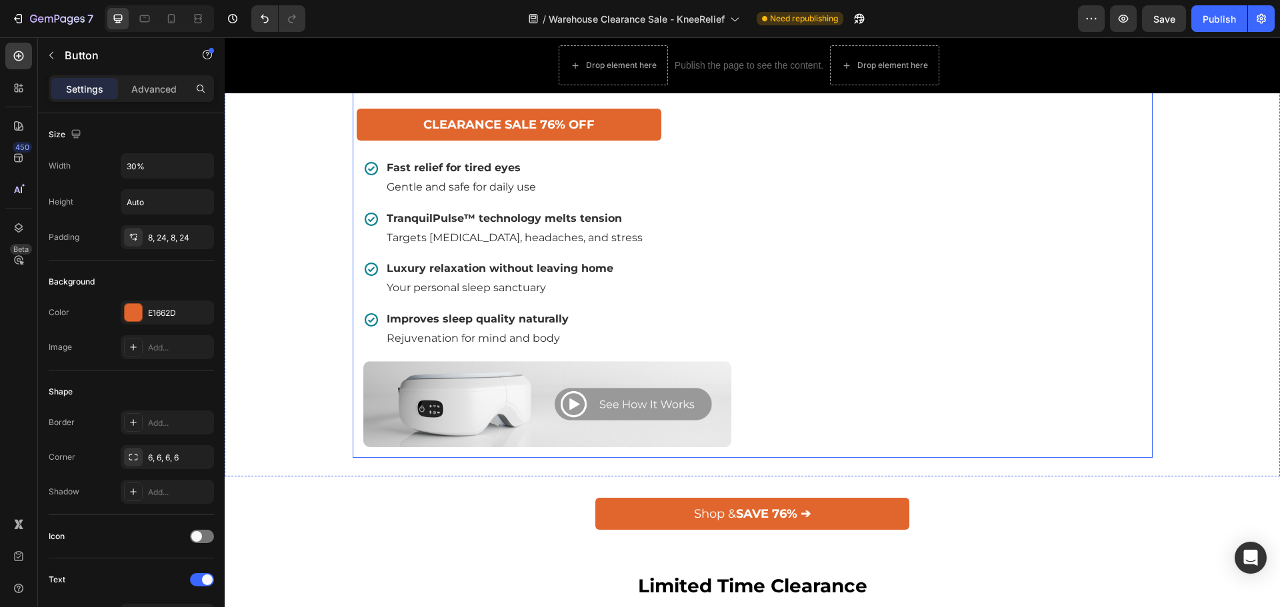
scroll to position [799, 0]
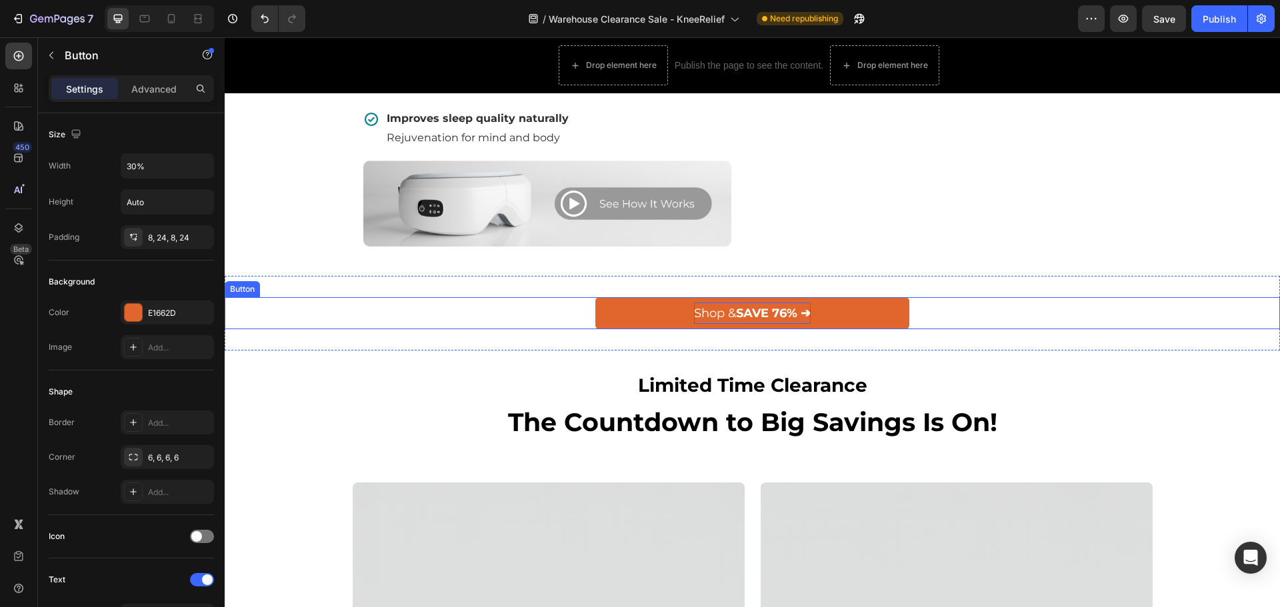
click at [694, 303] on p "Shop & SAVE 76% ➔" at bounding box center [752, 313] width 117 height 21
click at [601, 305] on link "Shop & SAVE 76% ➔" at bounding box center [752, 313] width 314 height 32
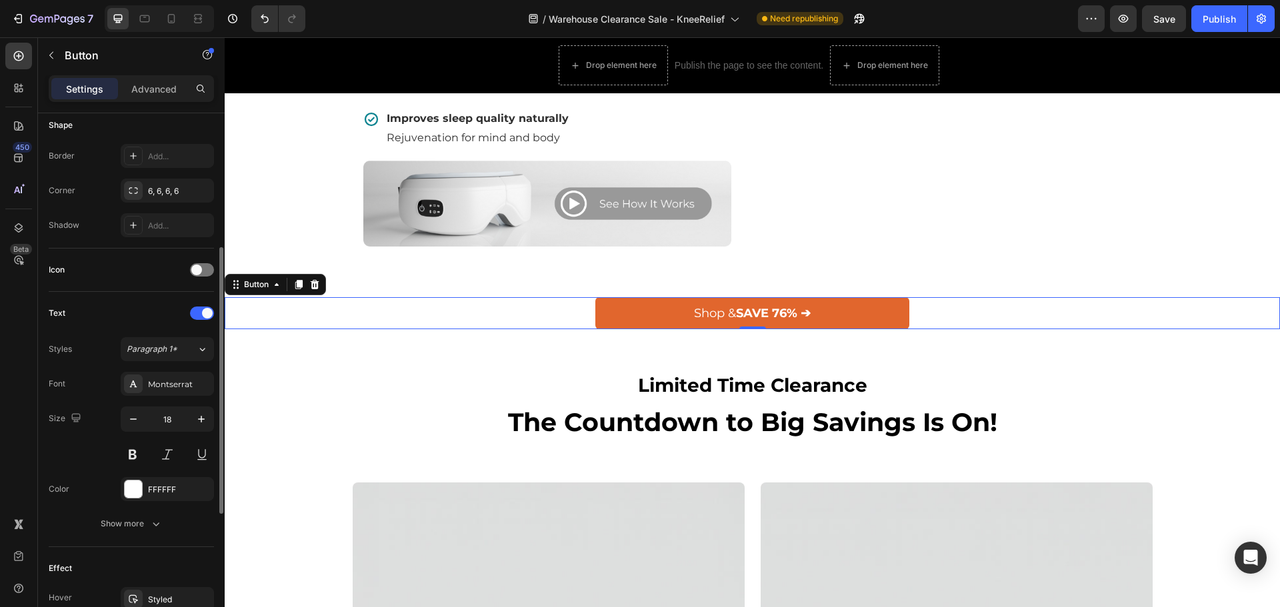
scroll to position [528, 0]
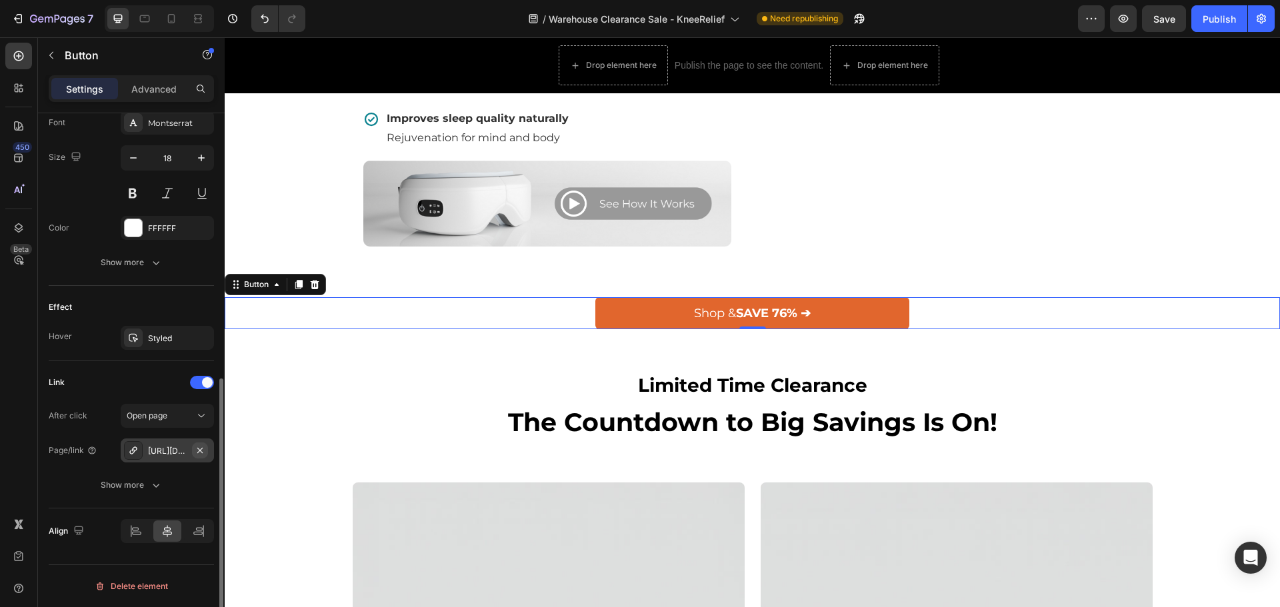
click at [207, 453] on button "button" at bounding box center [200, 451] width 16 height 16
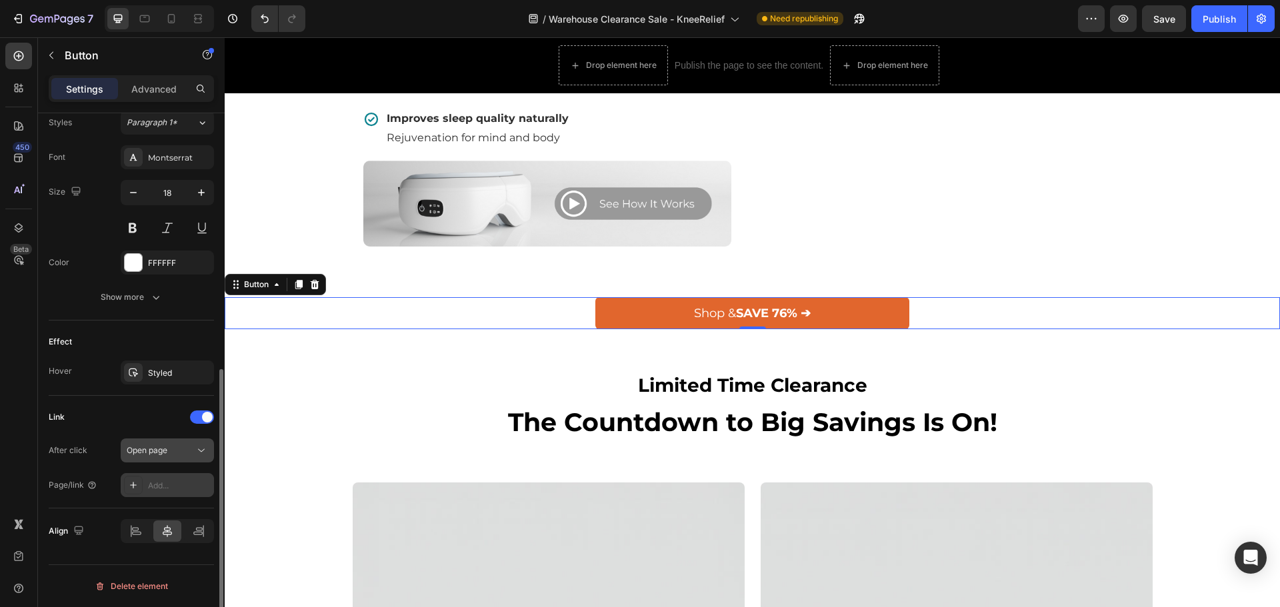
scroll to position [493, 0]
click at [171, 487] on div "Add..." at bounding box center [179, 486] width 63 height 12
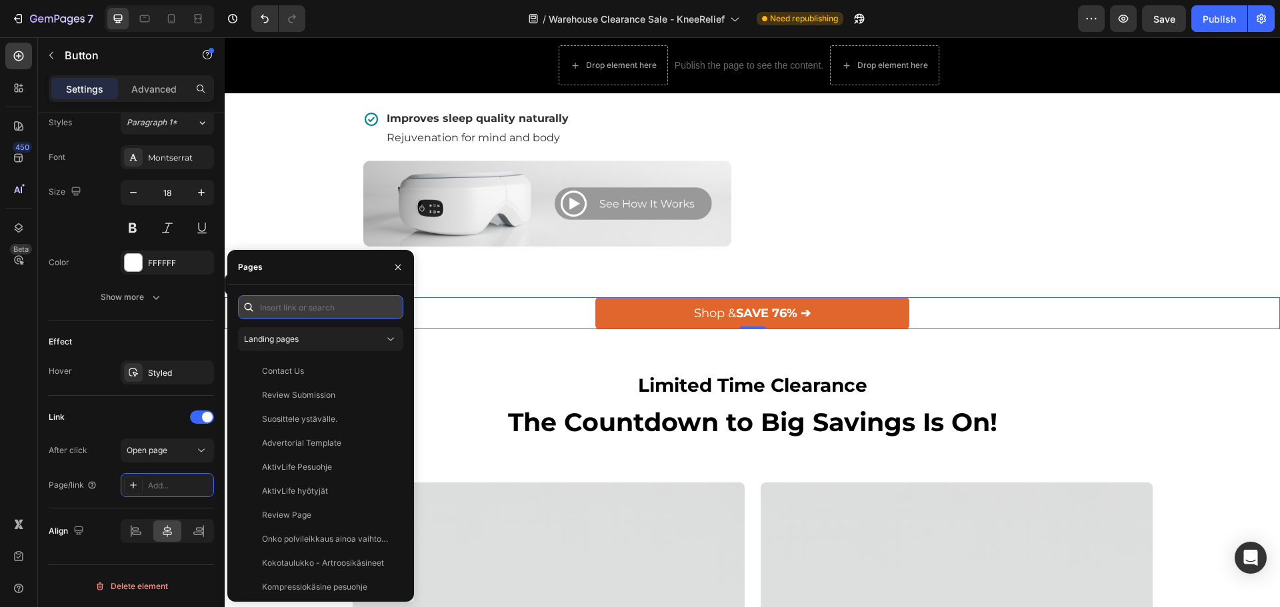
click at [295, 313] on input "text" at bounding box center [320, 307] width 165 height 24
paste input "[URL][DOMAIN_NAME]"
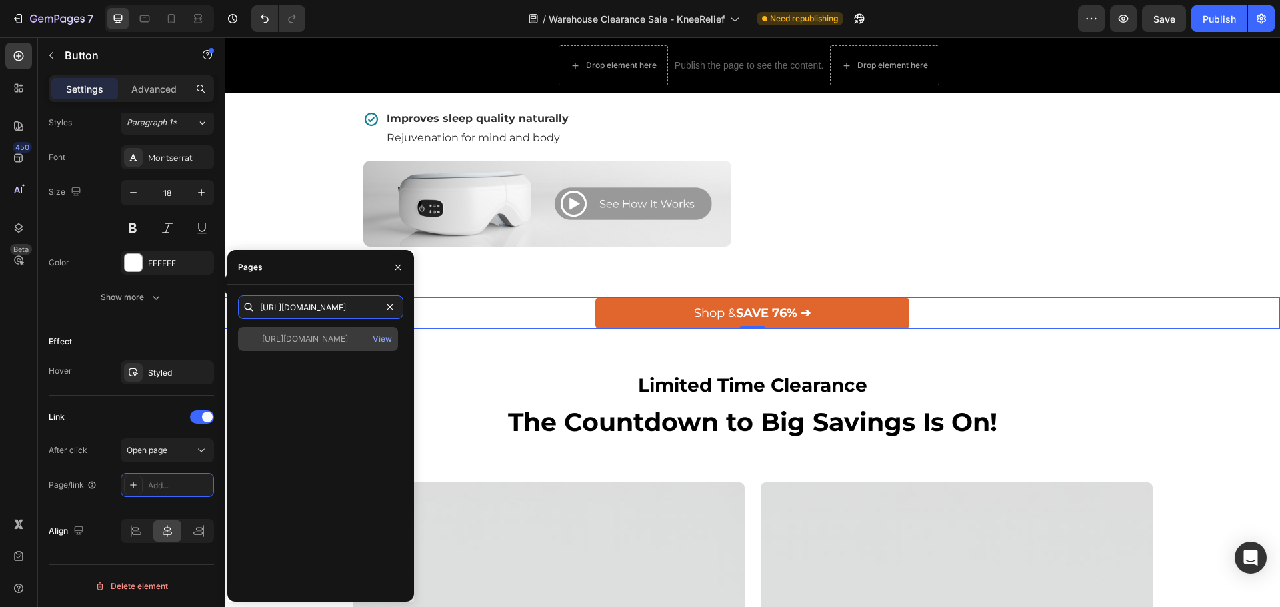
type input "[URL][DOMAIN_NAME]"
click at [327, 332] on div "[URL][DOMAIN_NAME] View" at bounding box center [318, 339] width 160 height 24
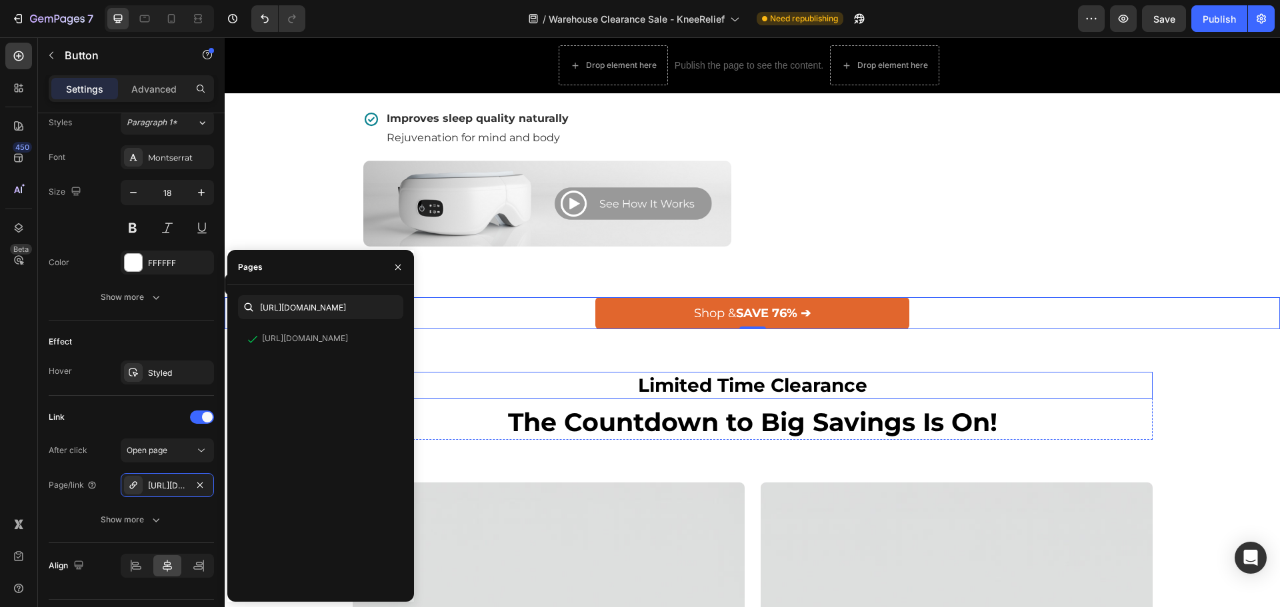
click at [525, 372] on h2 "Limited Time Clearance" at bounding box center [753, 385] width 800 height 27
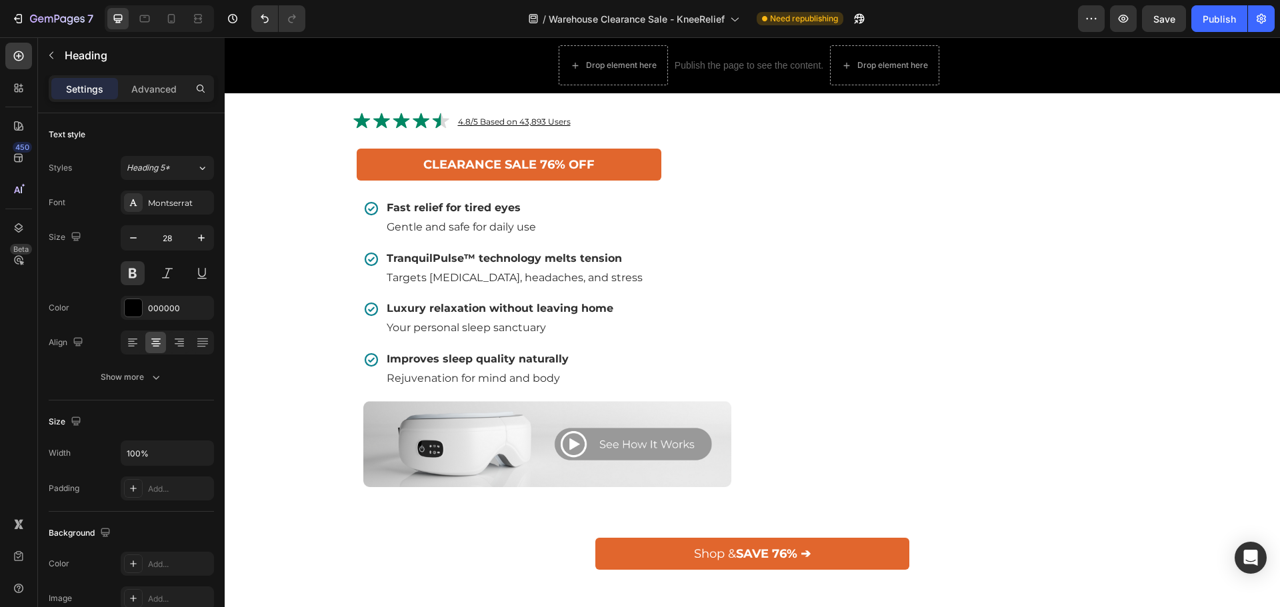
scroll to position [933, 0]
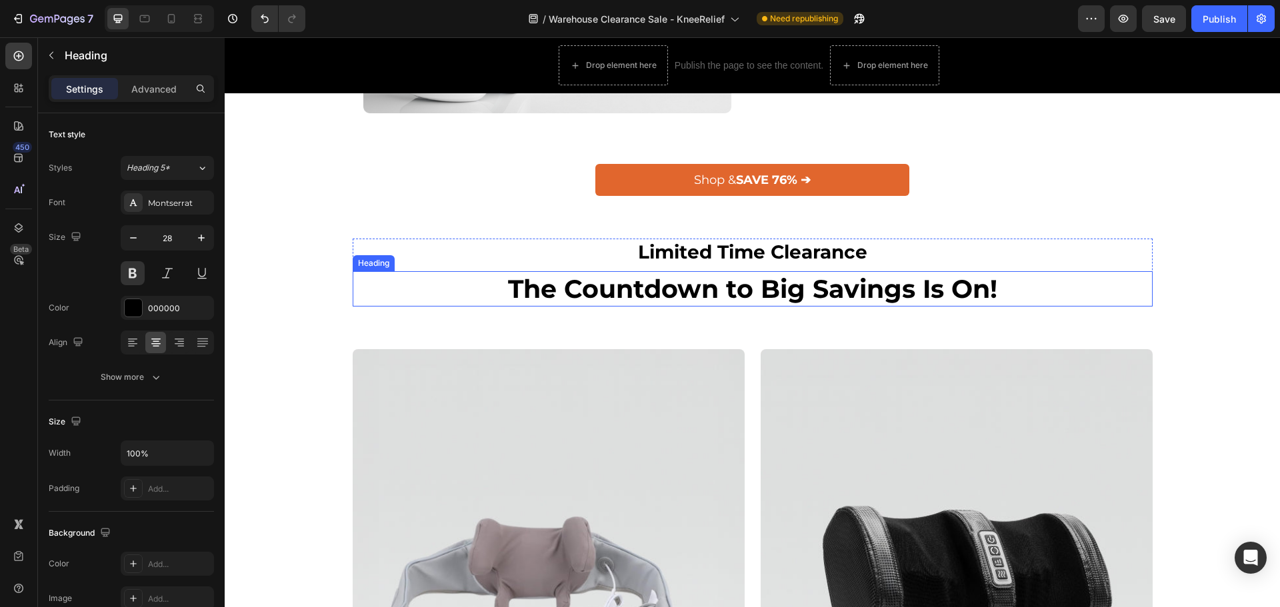
click at [371, 271] on div "The Countdown to Big Savings Is On! Heading" at bounding box center [753, 288] width 800 height 35
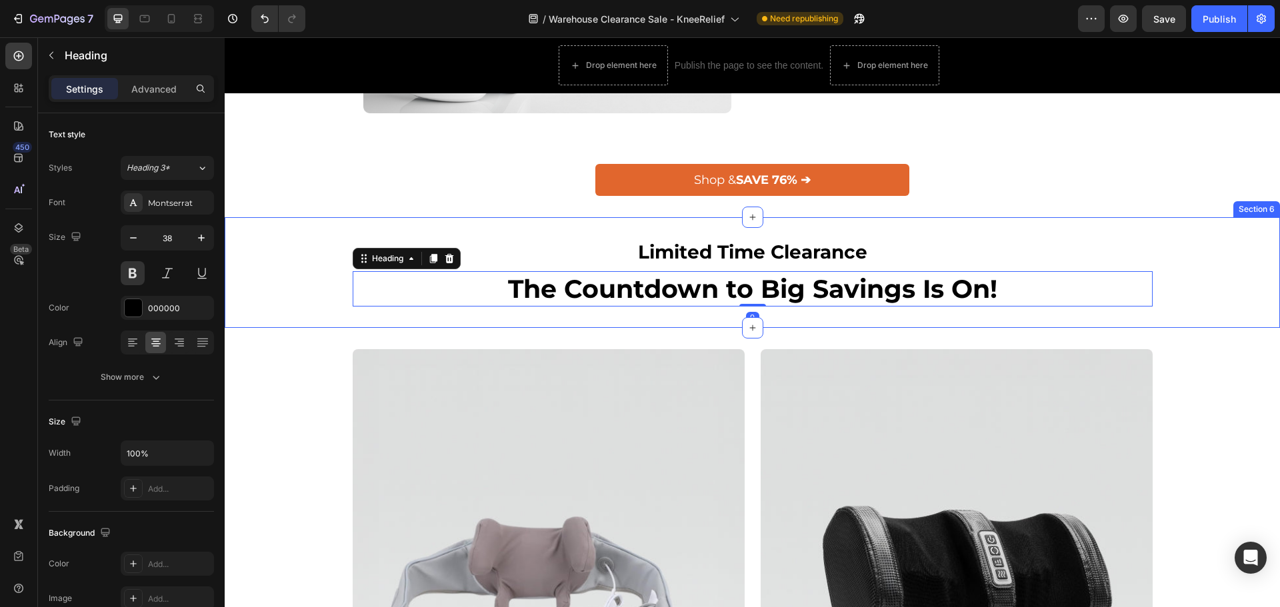
click at [289, 280] on div "Limited Time Clearance Heading The Countdown to Big Savings Is On! Heading 0 Row" at bounding box center [752, 273] width 1035 height 68
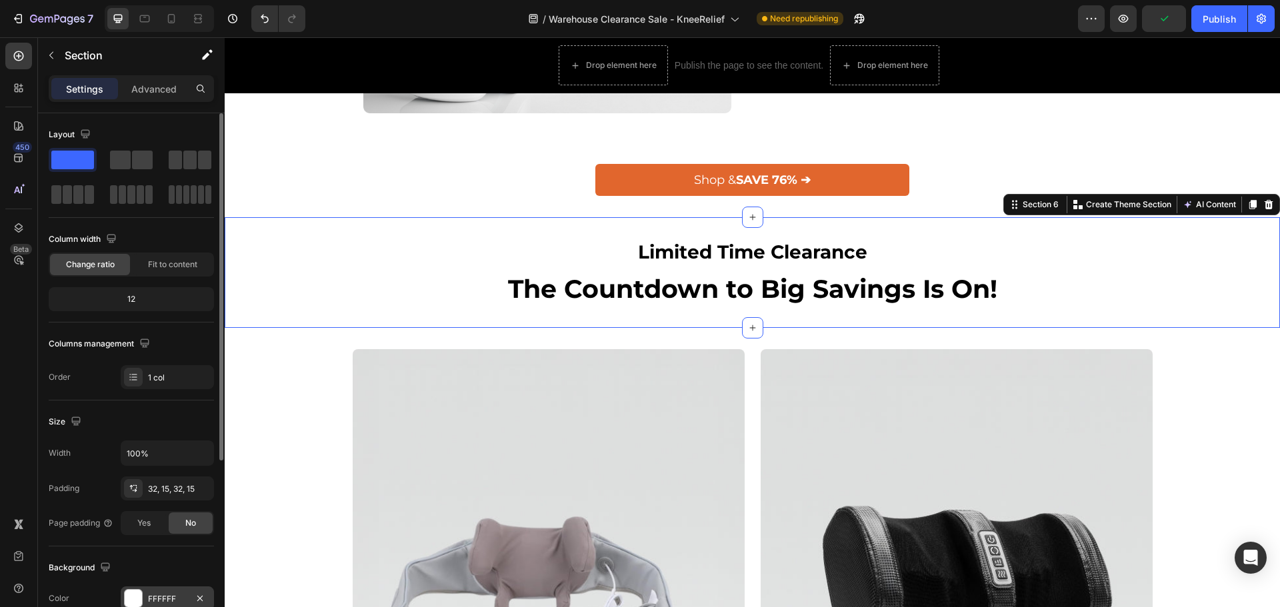
click at [137, 597] on div at bounding box center [133, 598] width 17 height 17
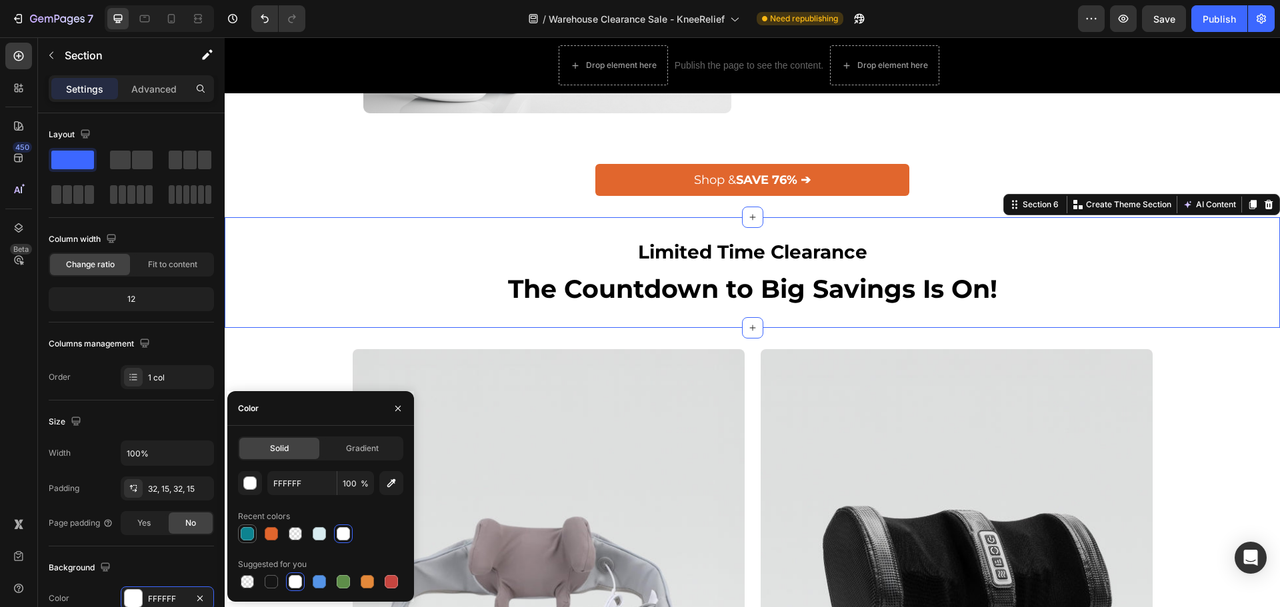
click at [247, 533] on div at bounding box center [247, 533] width 13 height 13
type input "0D8390"
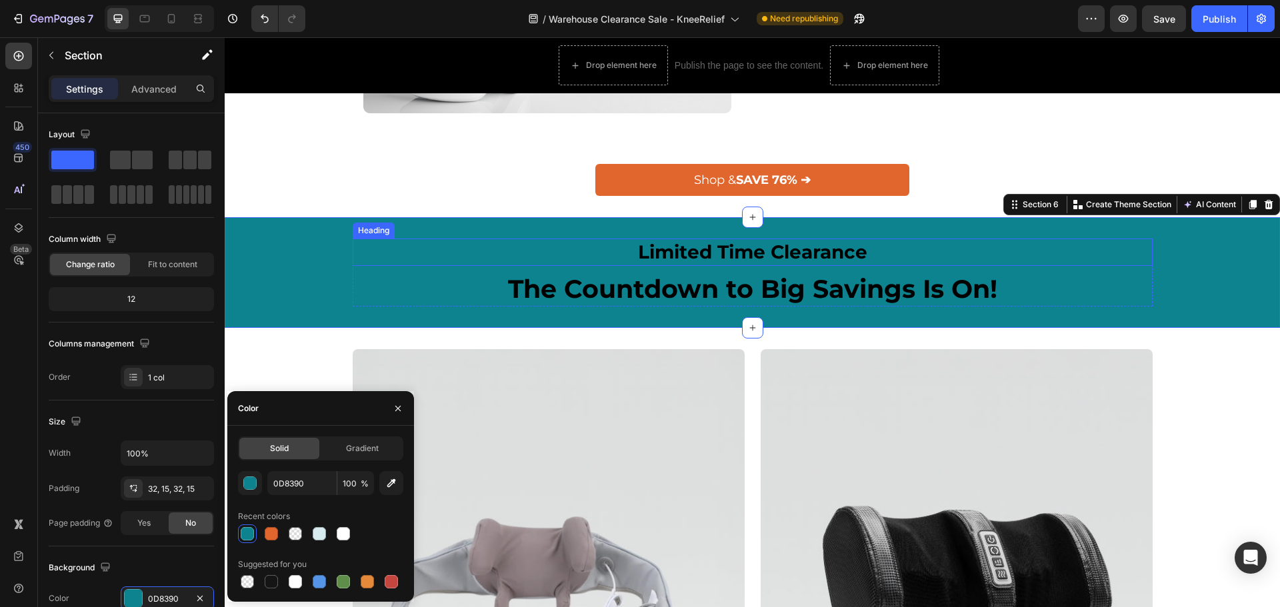
click at [645, 248] on h2 "Limited Time Clearance" at bounding box center [753, 252] width 800 height 27
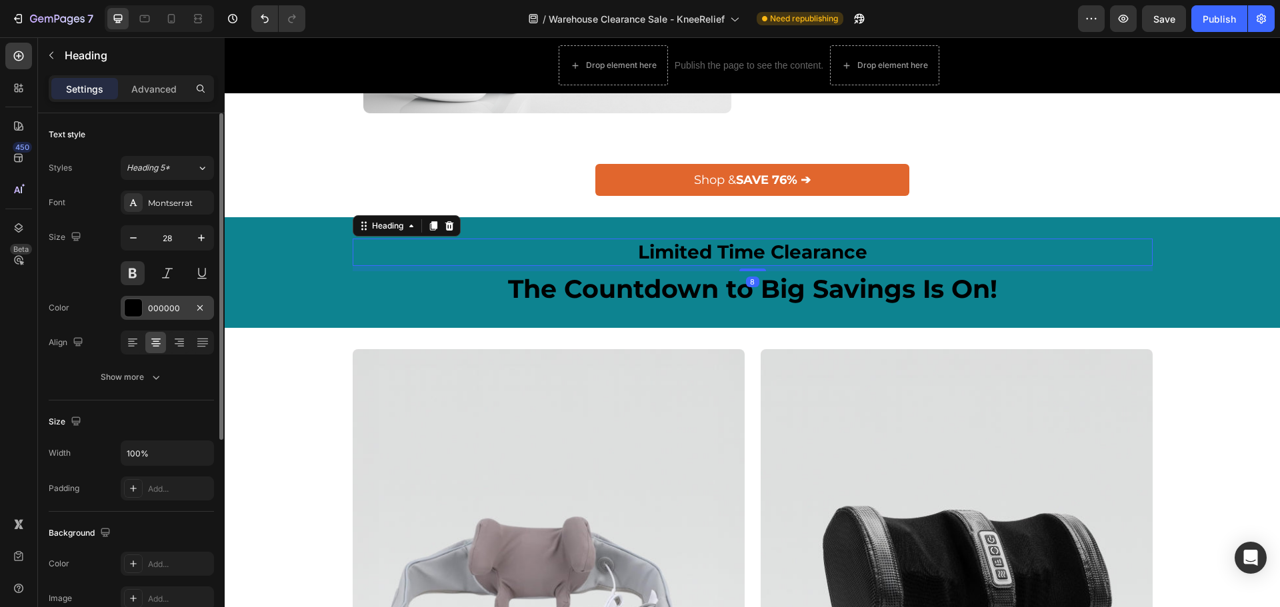
click at [131, 314] on div at bounding box center [133, 307] width 17 height 17
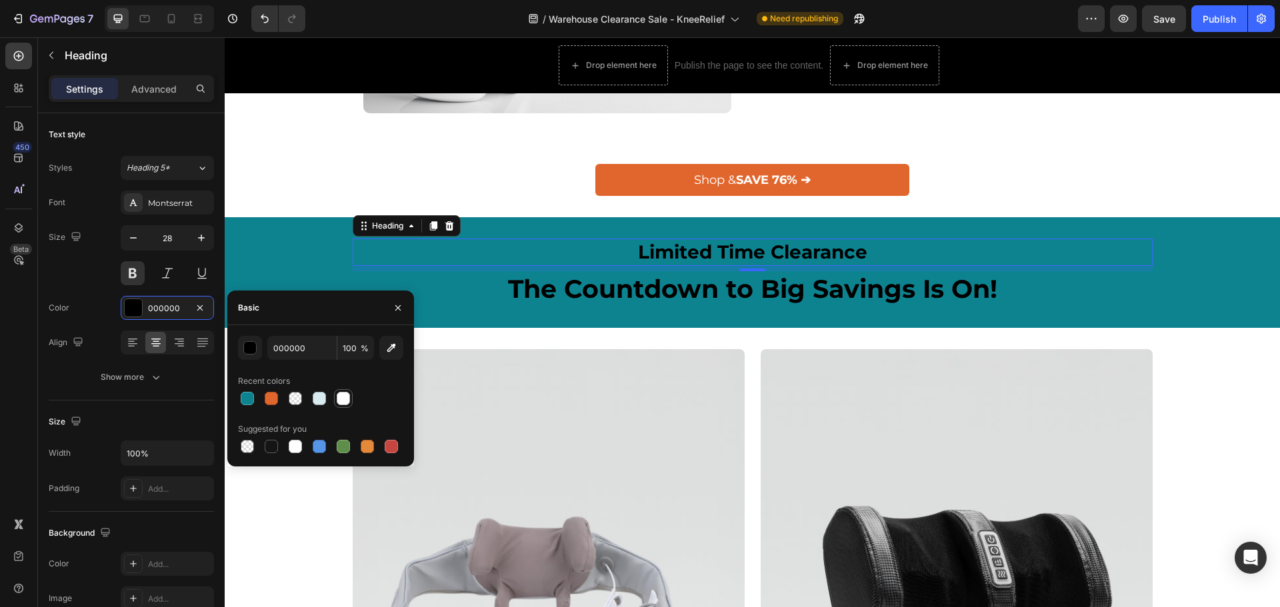
click at [336, 396] on div at bounding box center [343, 399] width 16 height 16
type input "FFFFFF"
click at [593, 291] on h2 "The Countdown to Big Savings Is On!" at bounding box center [753, 288] width 800 height 35
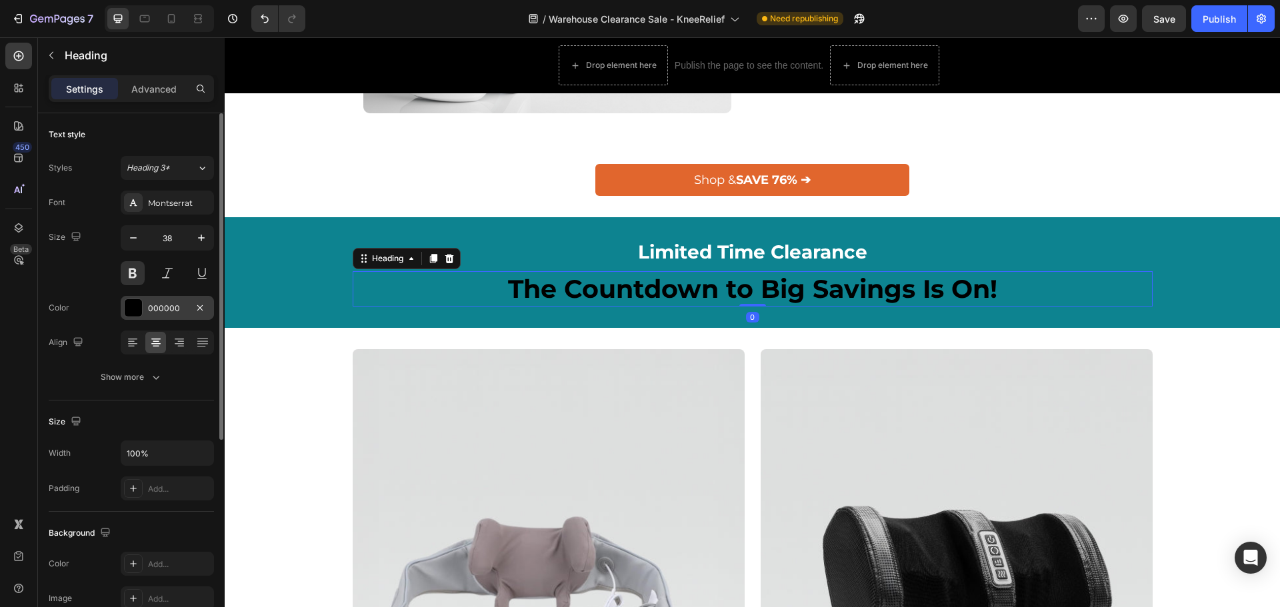
click at [138, 306] on div at bounding box center [133, 307] width 17 height 17
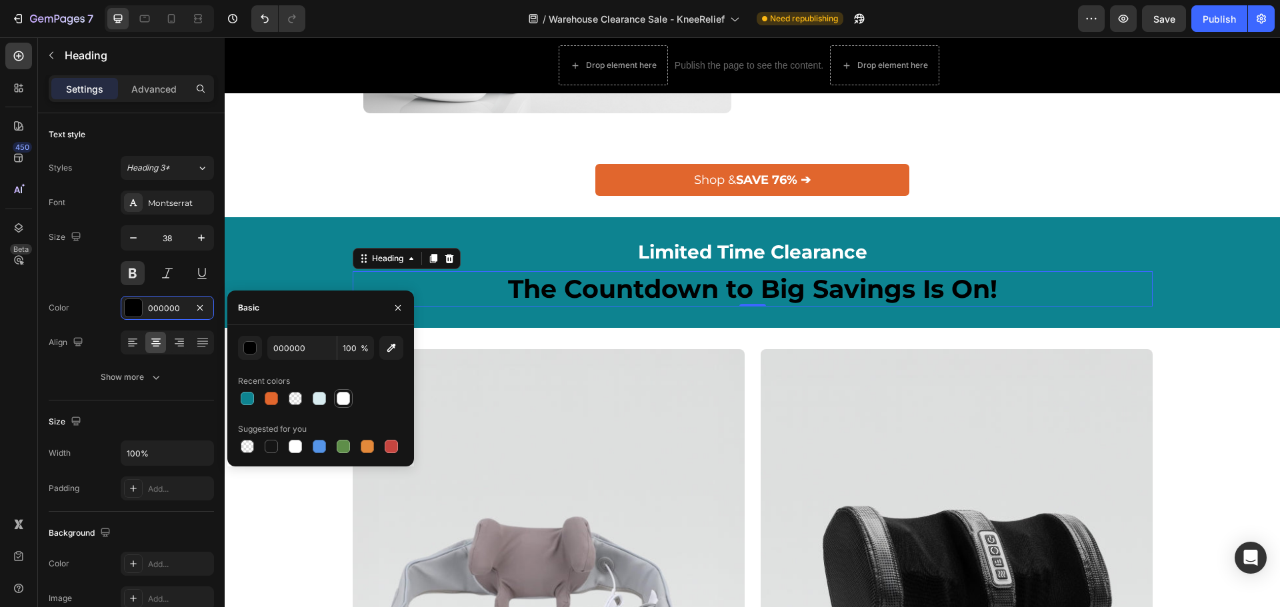
click at [341, 399] on div at bounding box center [343, 398] width 13 height 13
type input "FFFFFF"
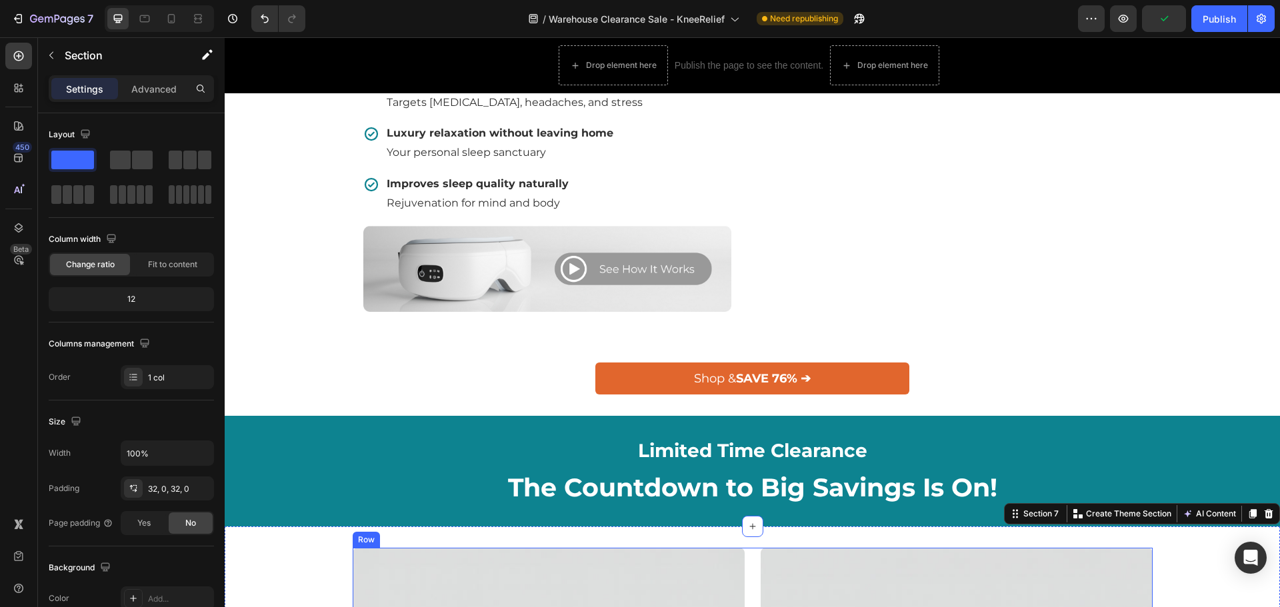
scroll to position [733, 0]
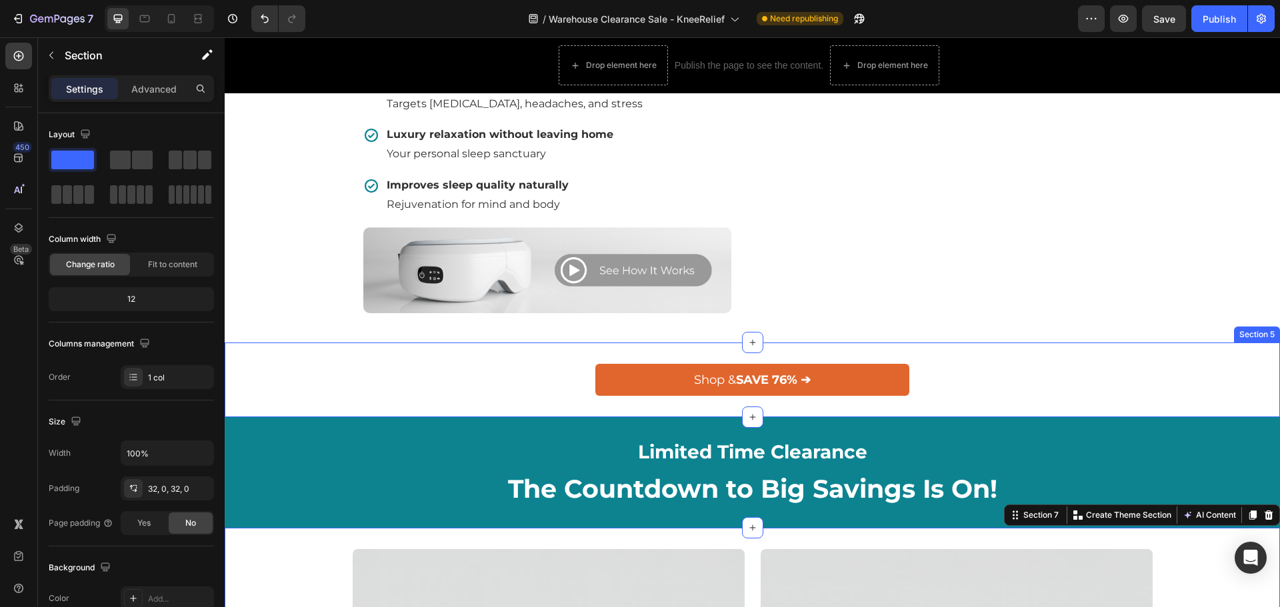
click at [923, 402] on div "Shop & SAVE 76% ➔ Button Section 5" at bounding box center [752, 380] width 1055 height 75
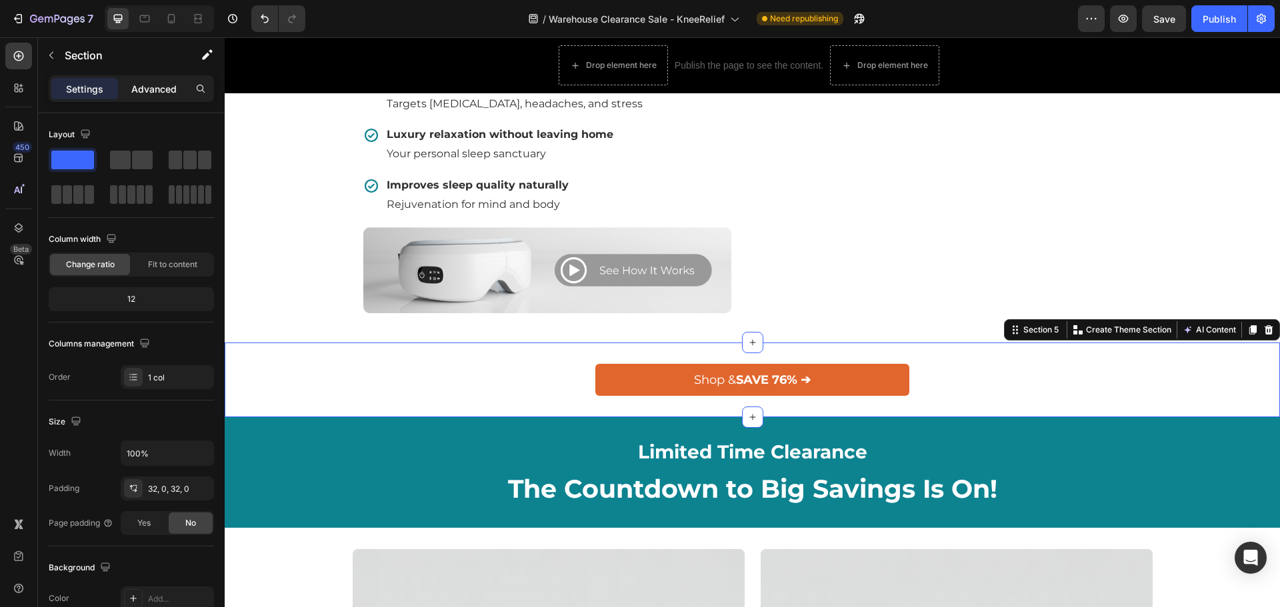
click at [167, 97] on div "Advanced" at bounding box center [154, 88] width 67 height 21
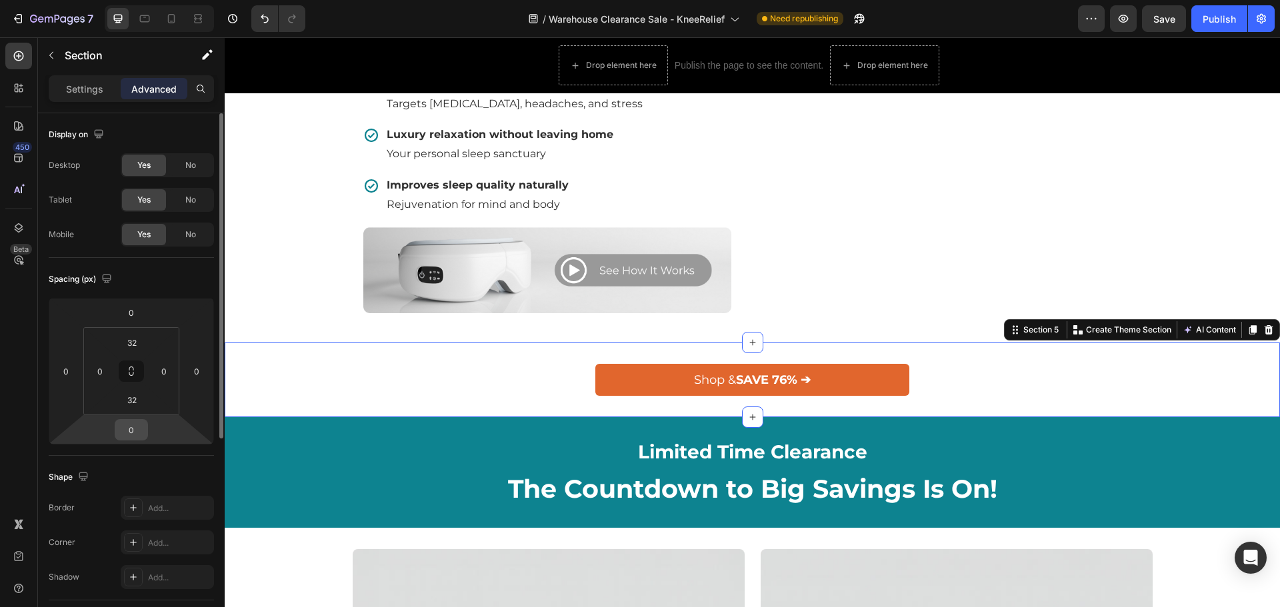
click at [139, 427] on input "0" at bounding box center [131, 430] width 27 height 20
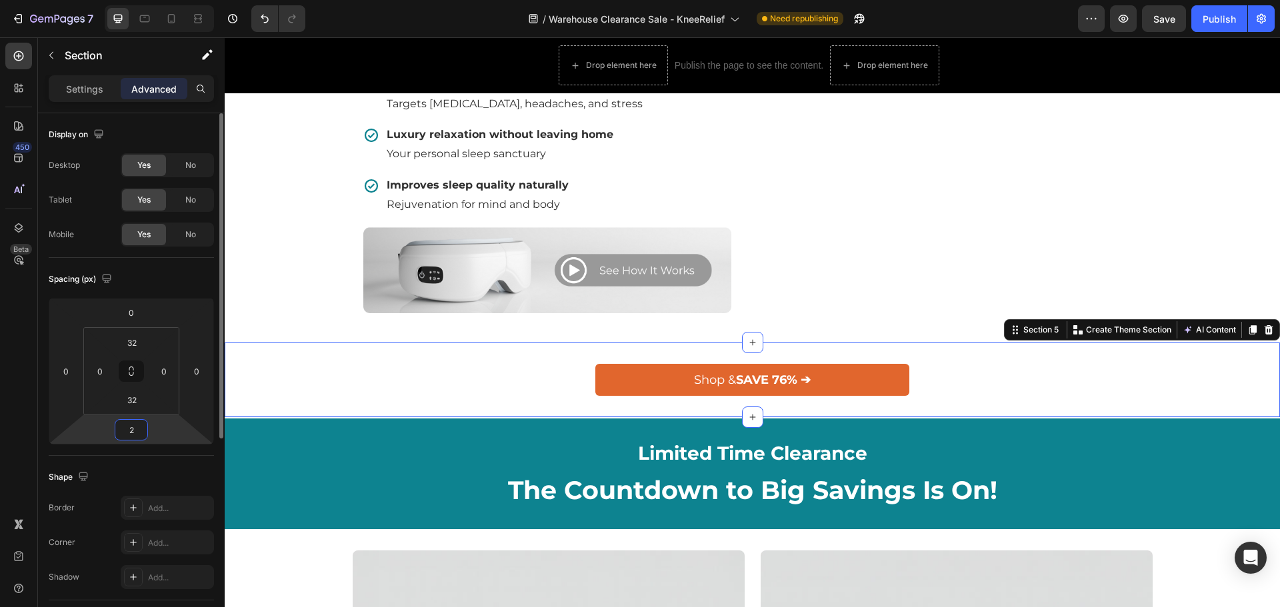
type input "24"
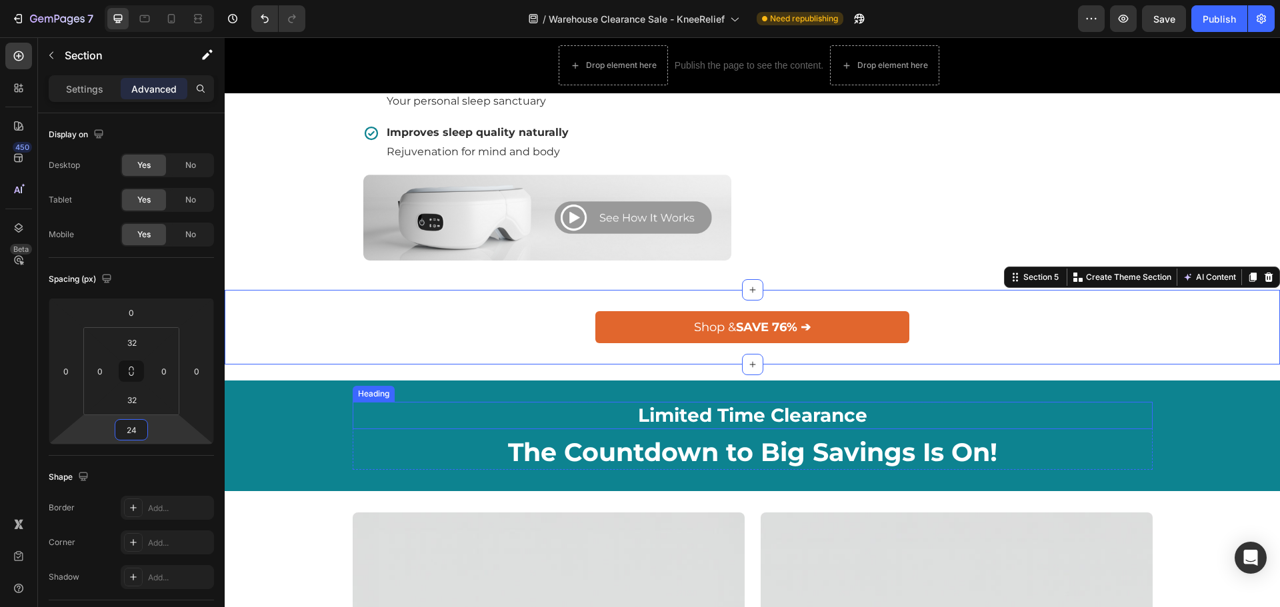
scroll to position [866, 0]
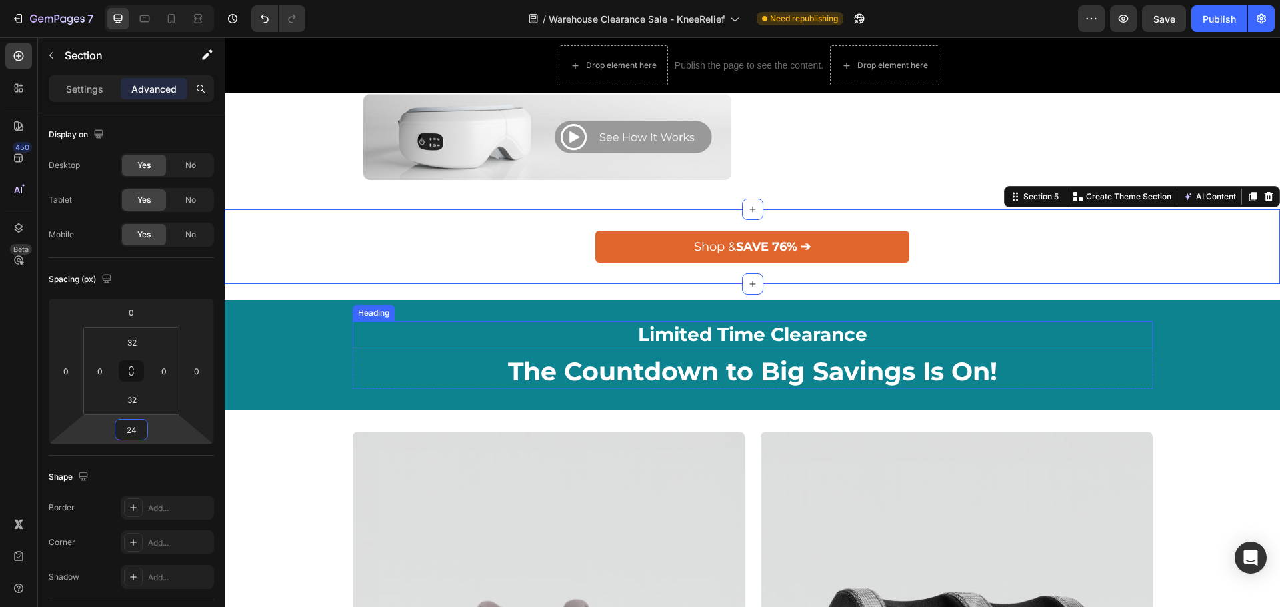
click at [419, 345] on h2 "Limited Time Clearance" at bounding box center [753, 334] width 800 height 27
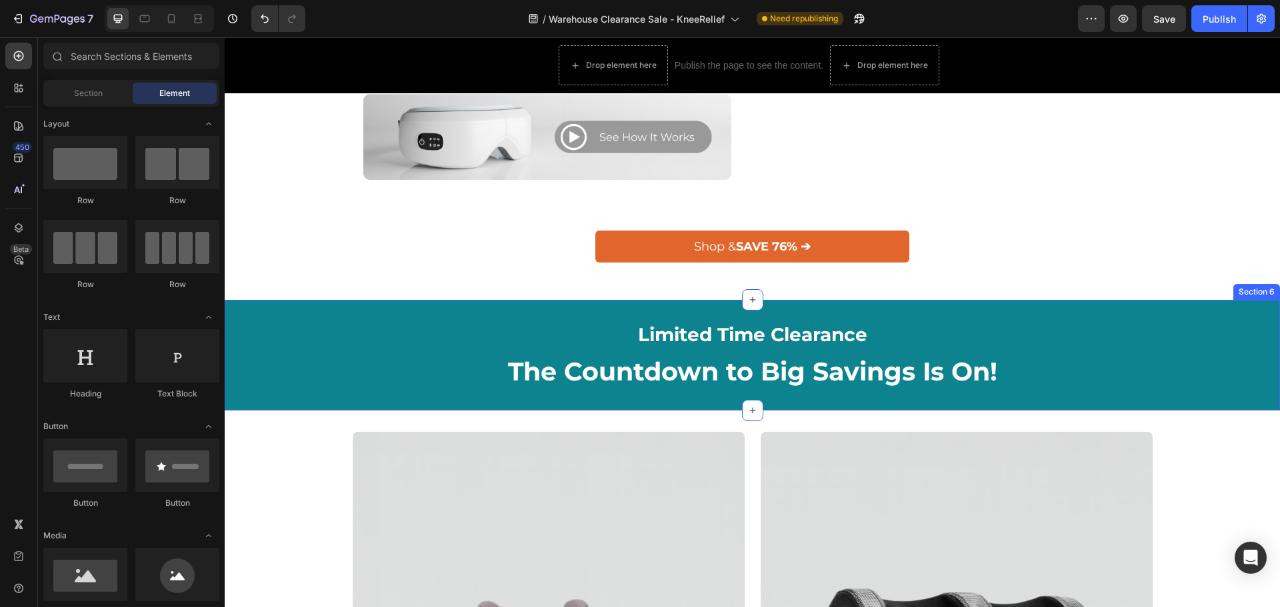
click at [241, 303] on div "Limited Time Clearance Heading The Countdown to Big Savings Is On! Heading Row …" at bounding box center [752, 355] width 1055 height 111
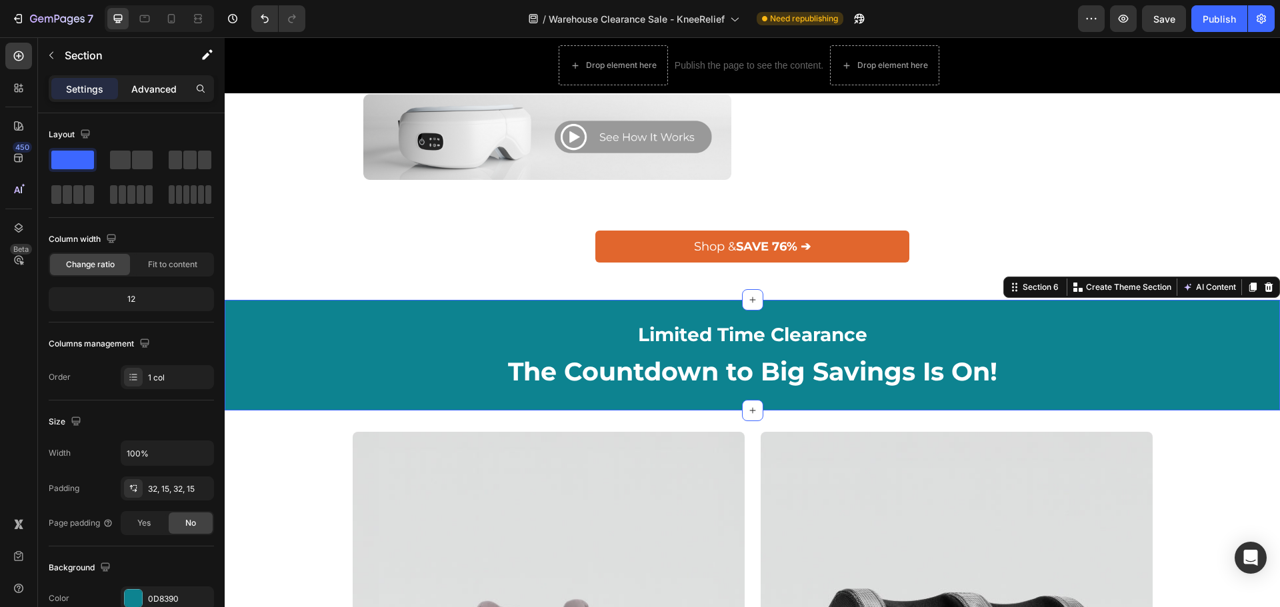
click at [152, 91] on p "Advanced" at bounding box center [153, 89] width 45 height 14
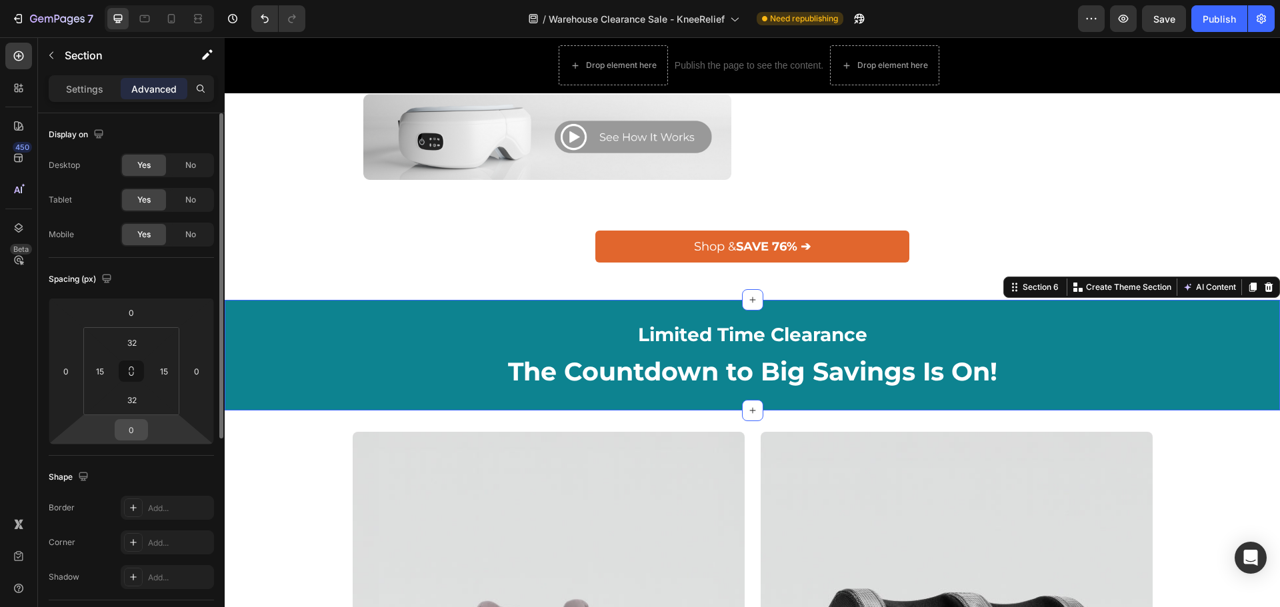
click at [137, 427] on input "0" at bounding box center [131, 430] width 27 height 20
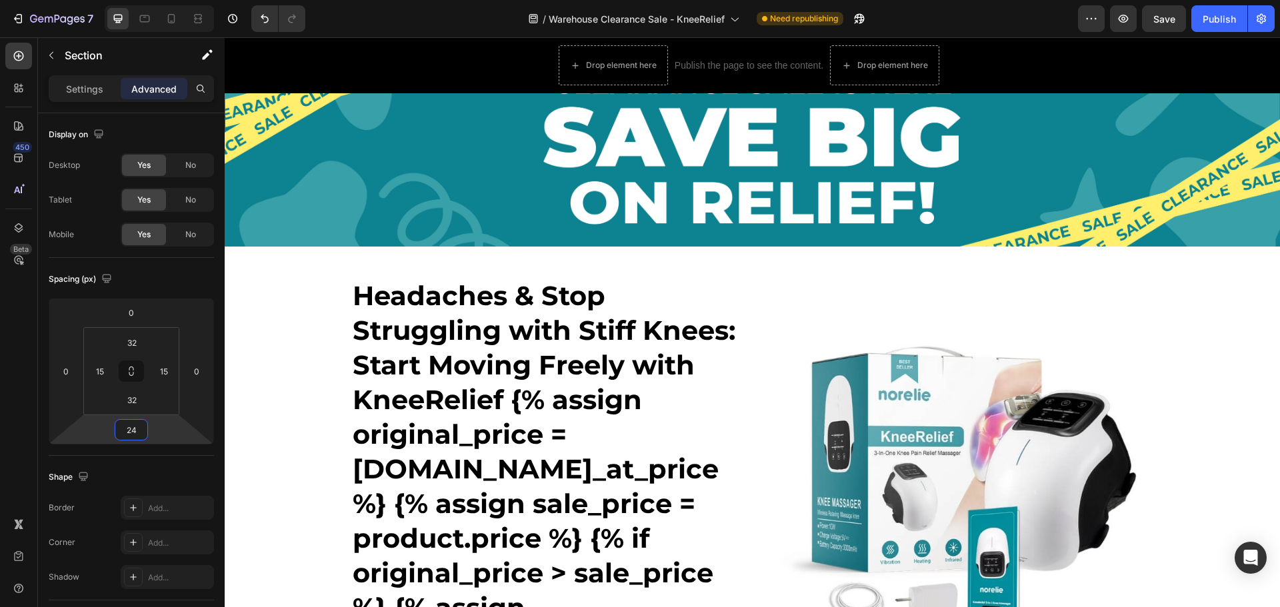
scroll to position [0, 0]
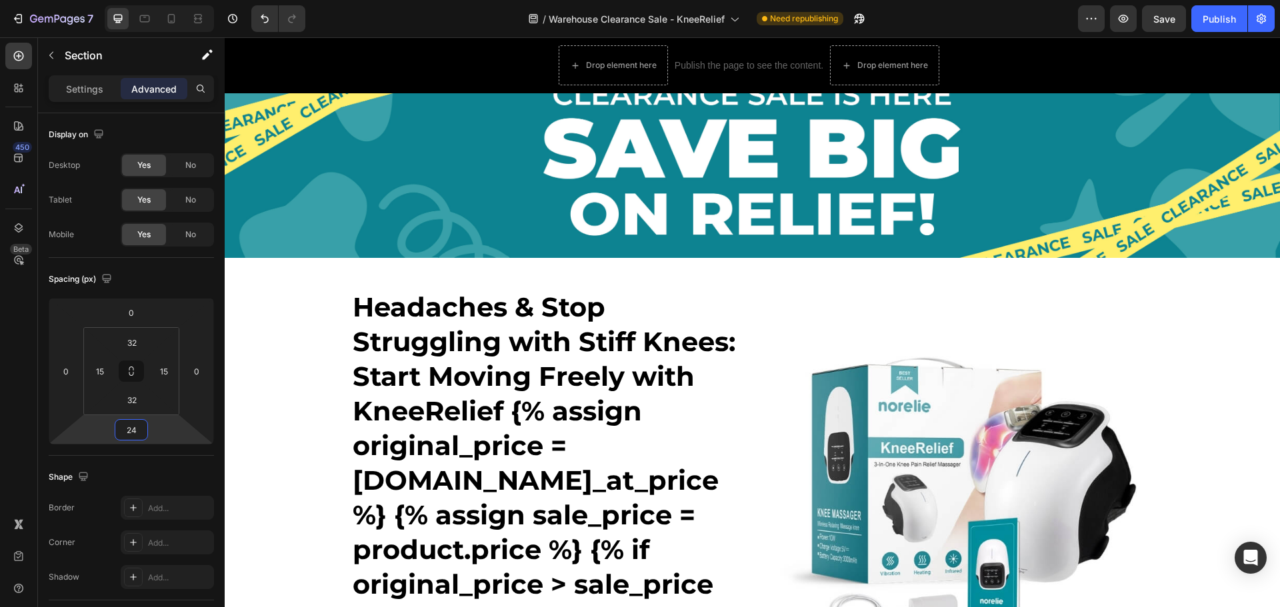
type input "24"
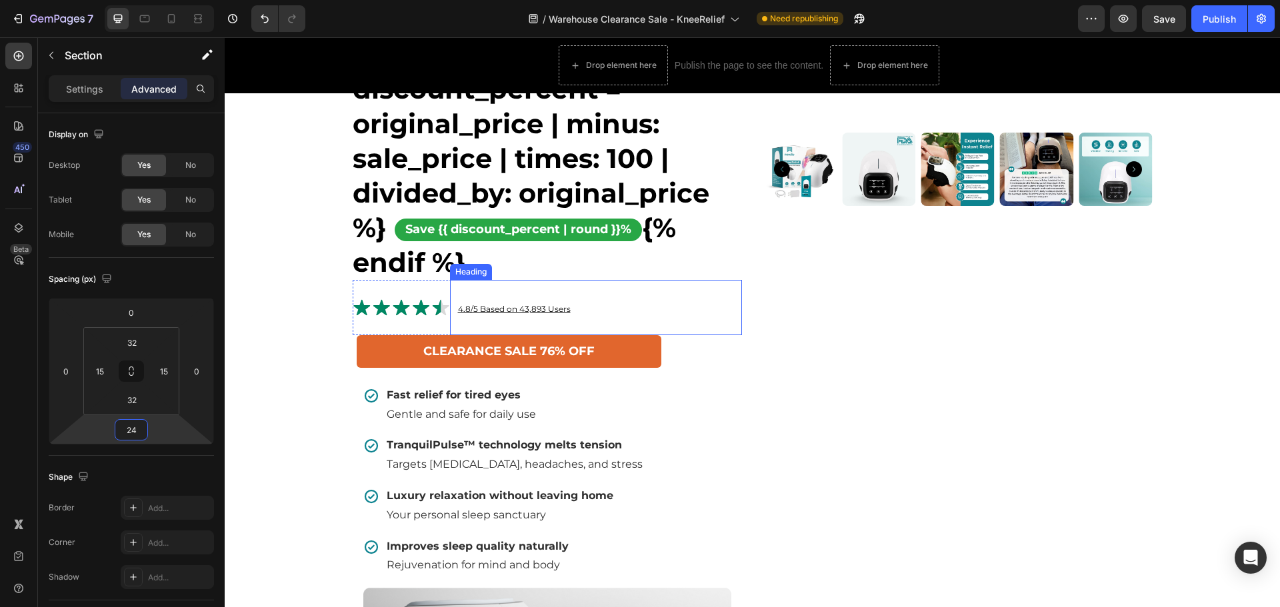
scroll to position [733, 0]
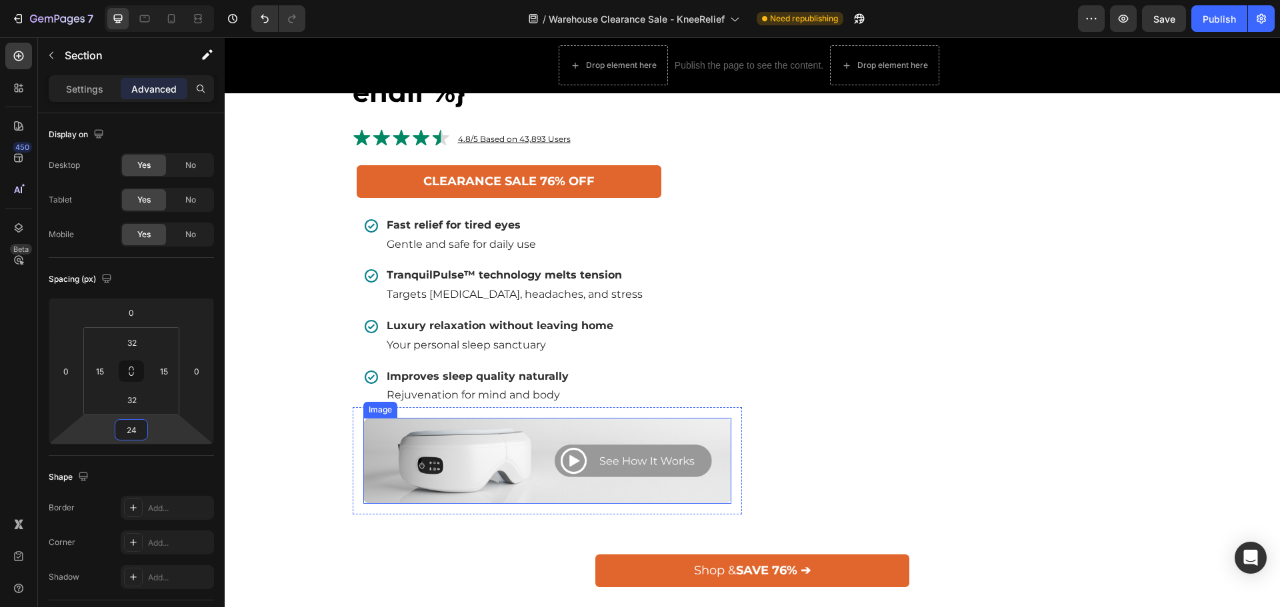
click at [525, 437] on img at bounding box center [547, 461] width 368 height 86
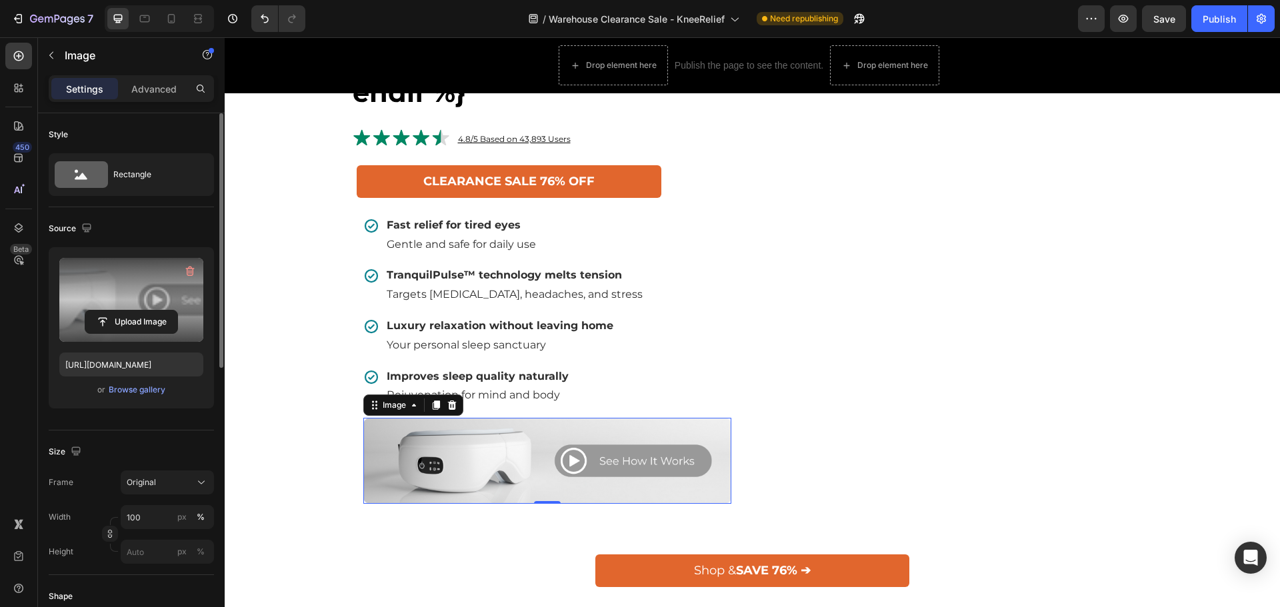
click at [153, 301] on label at bounding box center [131, 300] width 144 height 84
click at [153, 311] on input "file" at bounding box center [131, 322] width 92 height 23
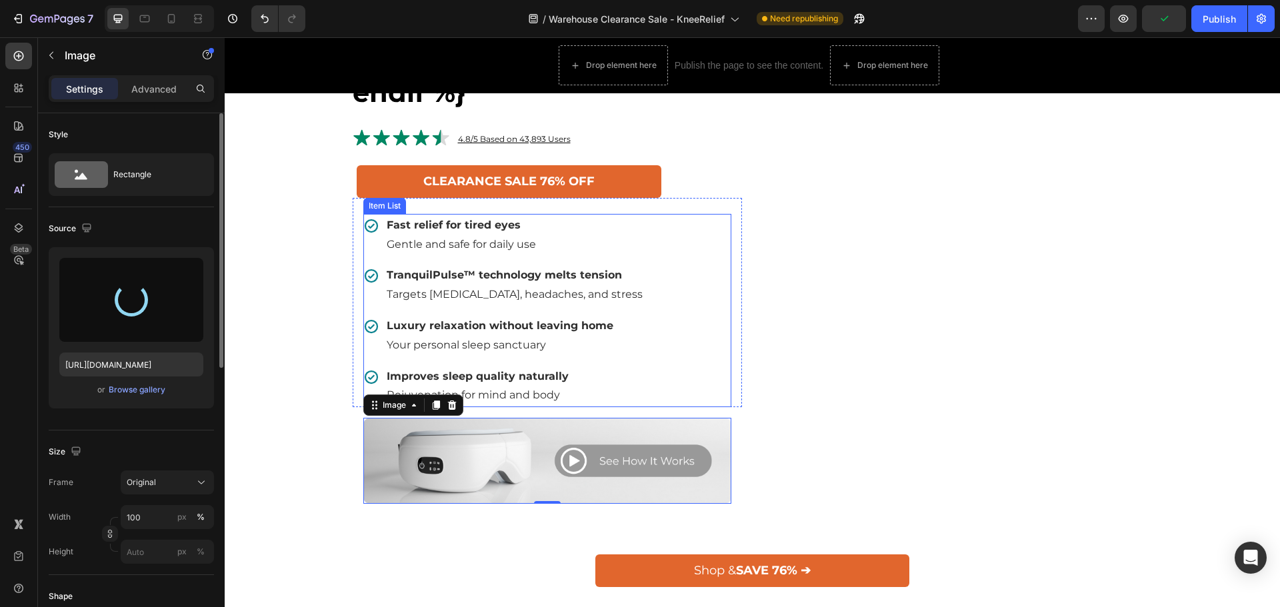
type input "[URL][DOMAIN_NAME]"
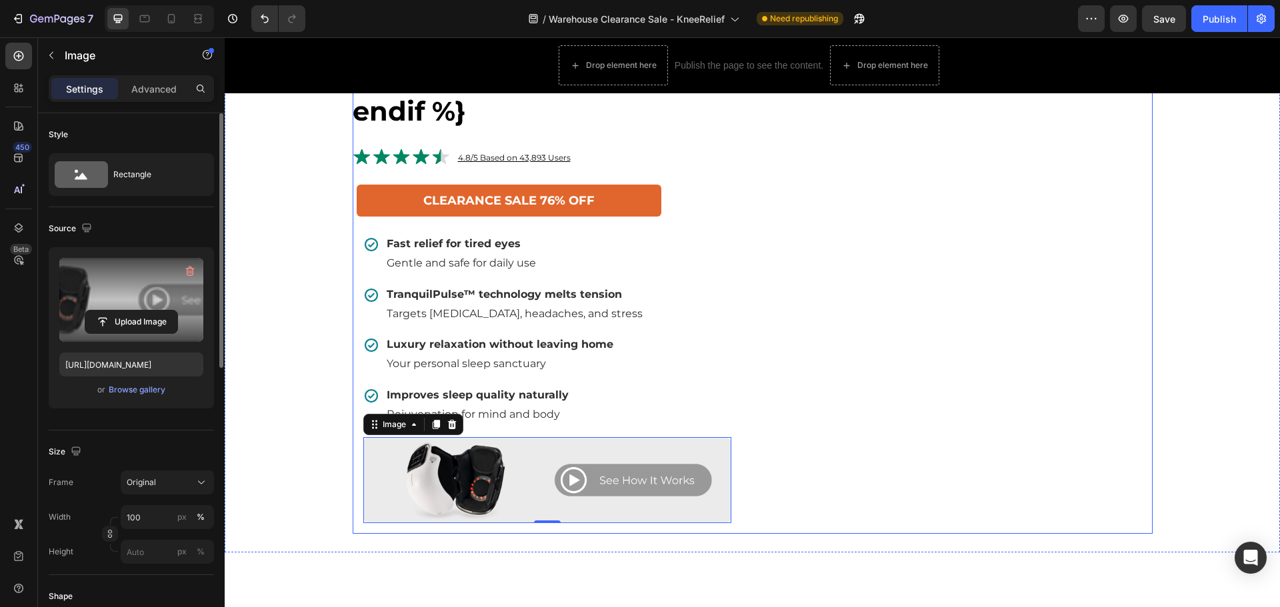
scroll to position [600, 0]
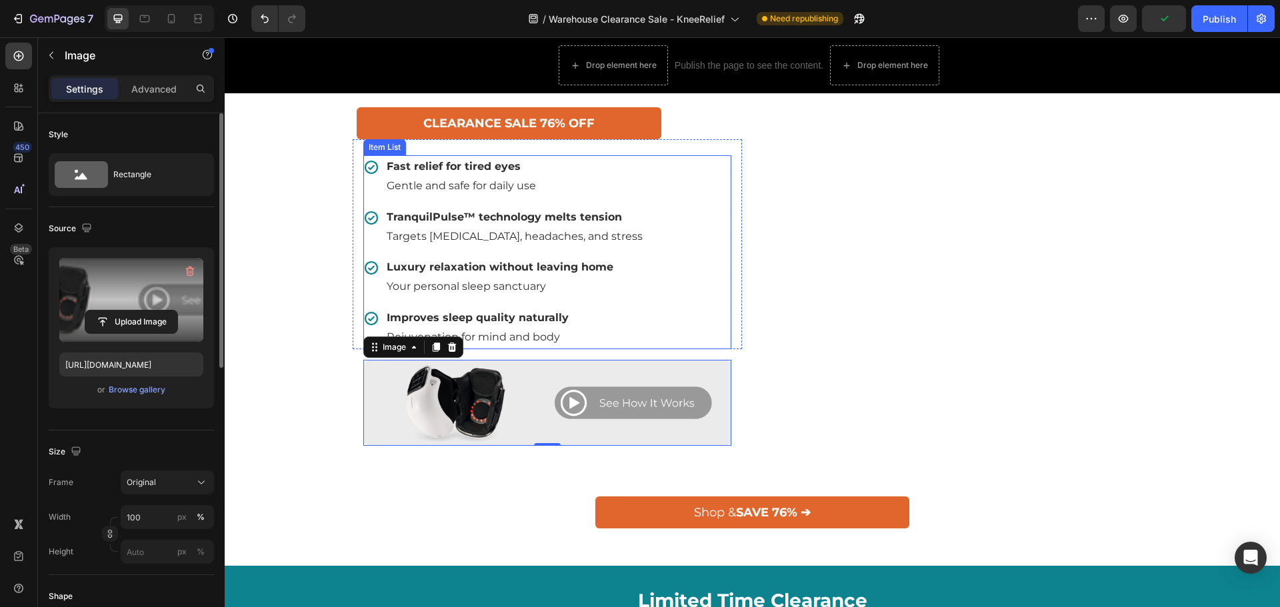
click at [474, 177] on p "Gentle and safe for daily use" at bounding box center [515, 186] width 256 height 19
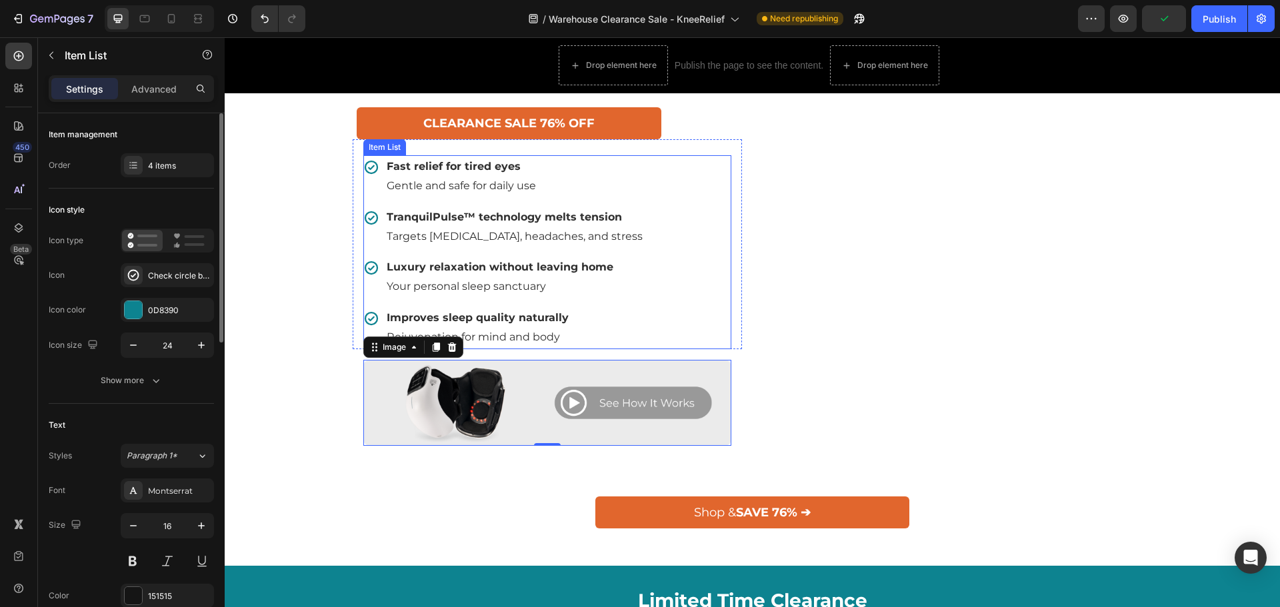
click at [474, 177] on p "Gentle and safe for daily use" at bounding box center [515, 186] width 256 height 19
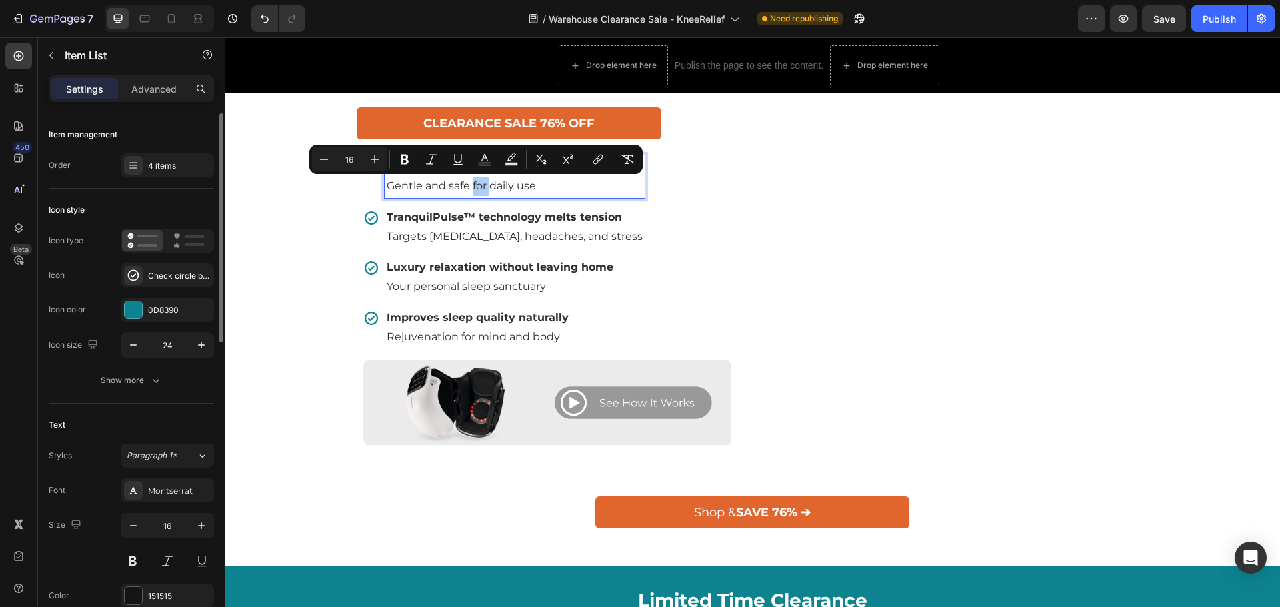
click at [485, 166] on button "color" at bounding box center [485, 159] width 24 height 24
type input "2F2F2F"
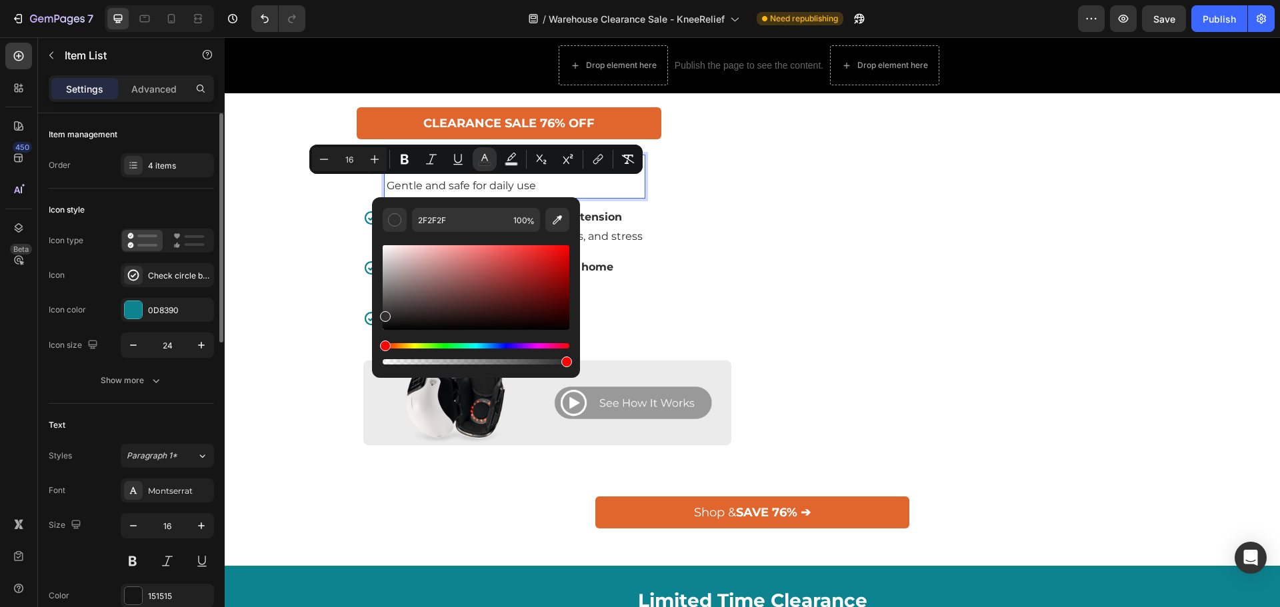
click at [494, 177] on p "Gentle and safe for daily use" at bounding box center [515, 186] width 256 height 19
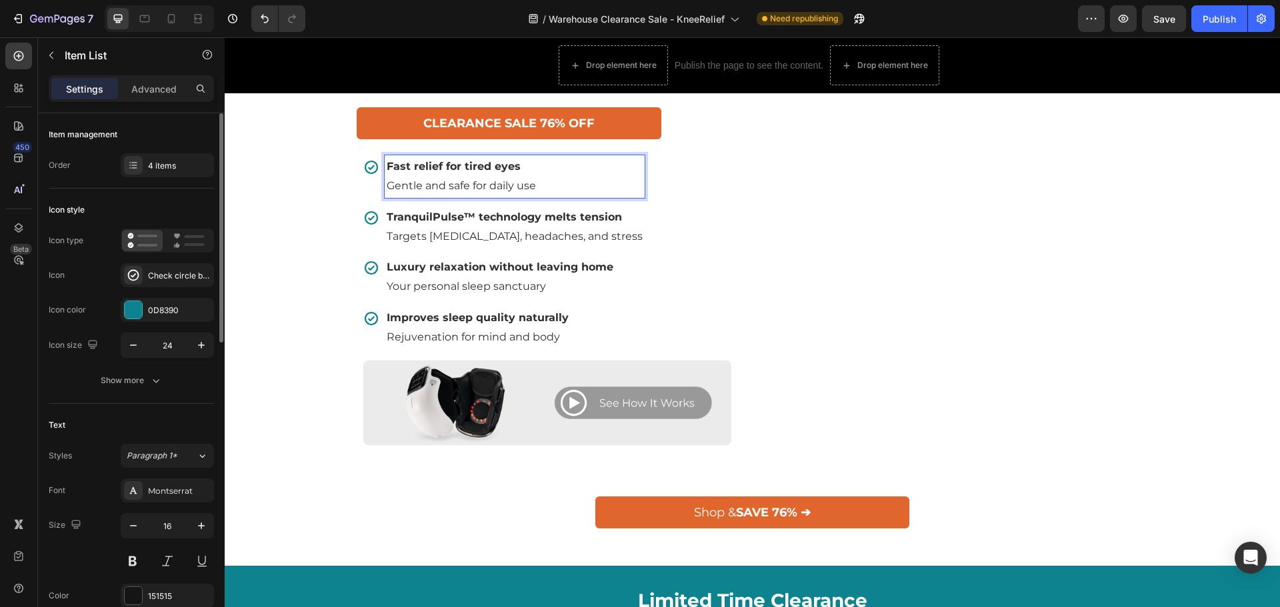
click at [500, 183] on span "Gentle and safe for daily use" at bounding box center [461, 185] width 149 height 13
click at [439, 233] on span "Targets [MEDICAL_DATA], headaches, and stress" at bounding box center [515, 236] width 256 height 13
click at [445, 230] on span "Targets [MEDICAL_DATA], headaches, and stress" at bounding box center [515, 236] width 256 height 13
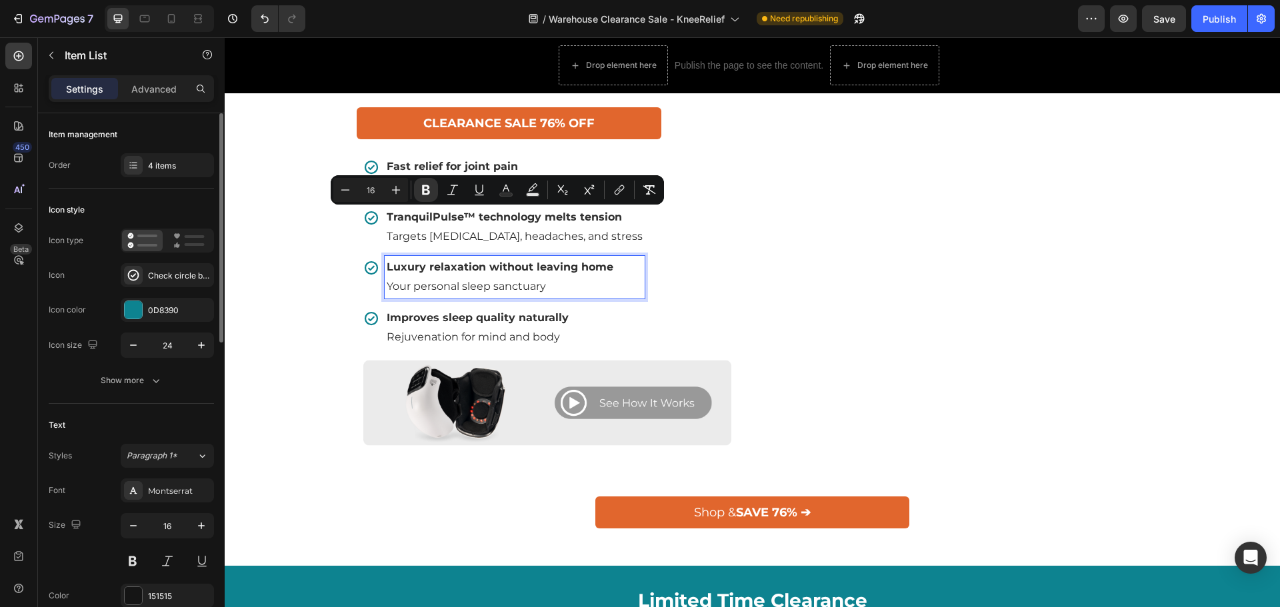
click at [487, 274] on p "Luxury relaxation without leaving home" at bounding box center [515, 267] width 256 height 19
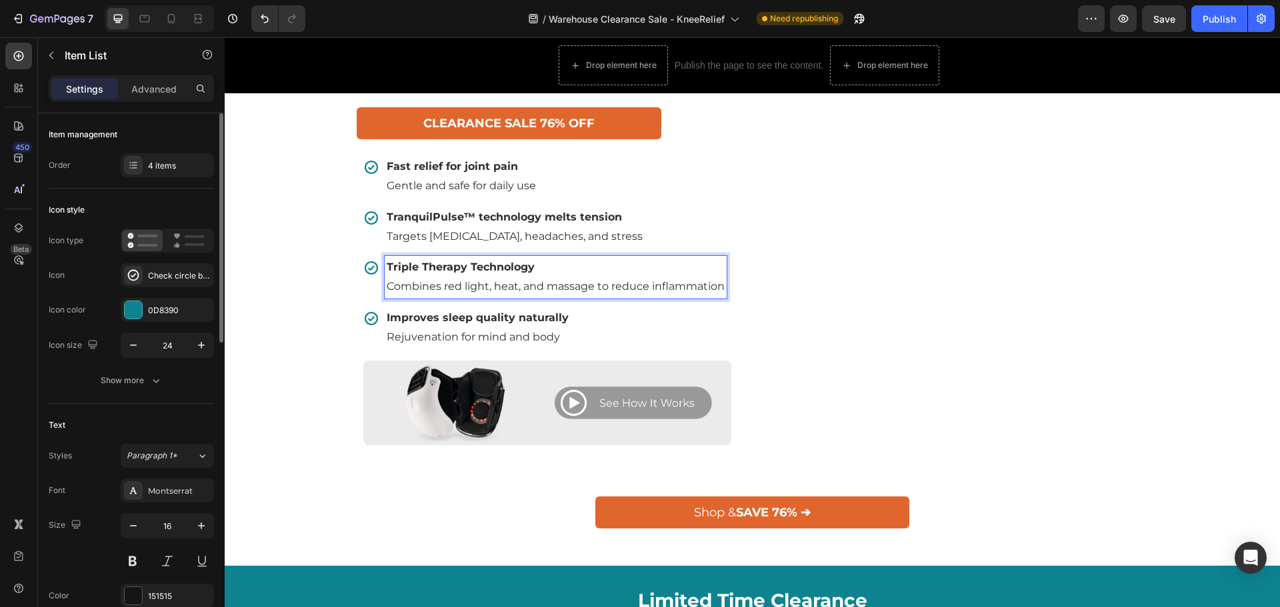
click at [609, 318] on p "Improves sleep quality naturally" at bounding box center [556, 318] width 338 height 19
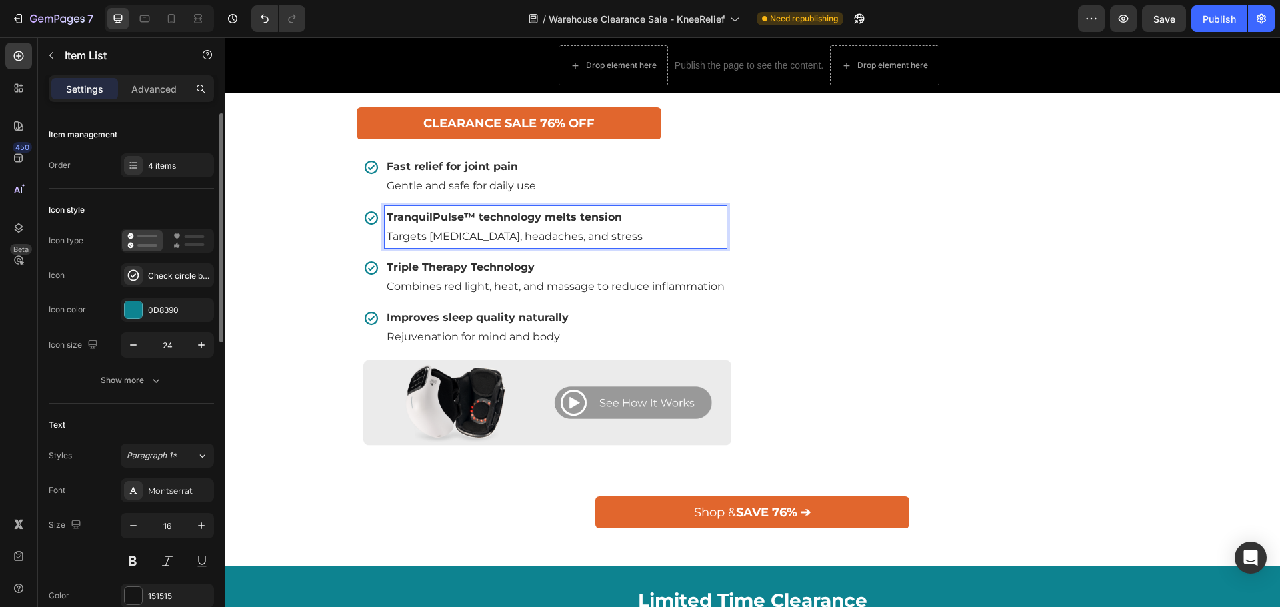
click at [526, 228] on p "Targets [MEDICAL_DATA], headaches, and stress" at bounding box center [556, 236] width 338 height 19
click at [449, 228] on p "Targets [MEDICAL_DATA], headaches, and stress" at bounding box center [556, 236] width 338 height 19
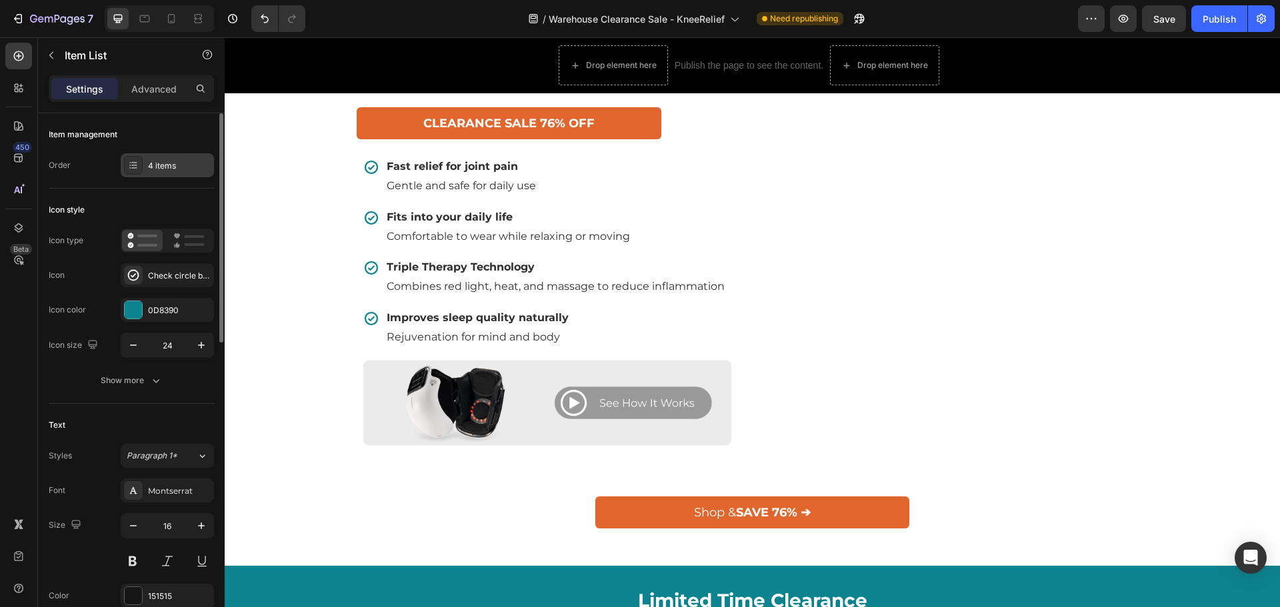
click at [177, 155] on div "4 items" at bounding box center [167, 165] width 93 height 24
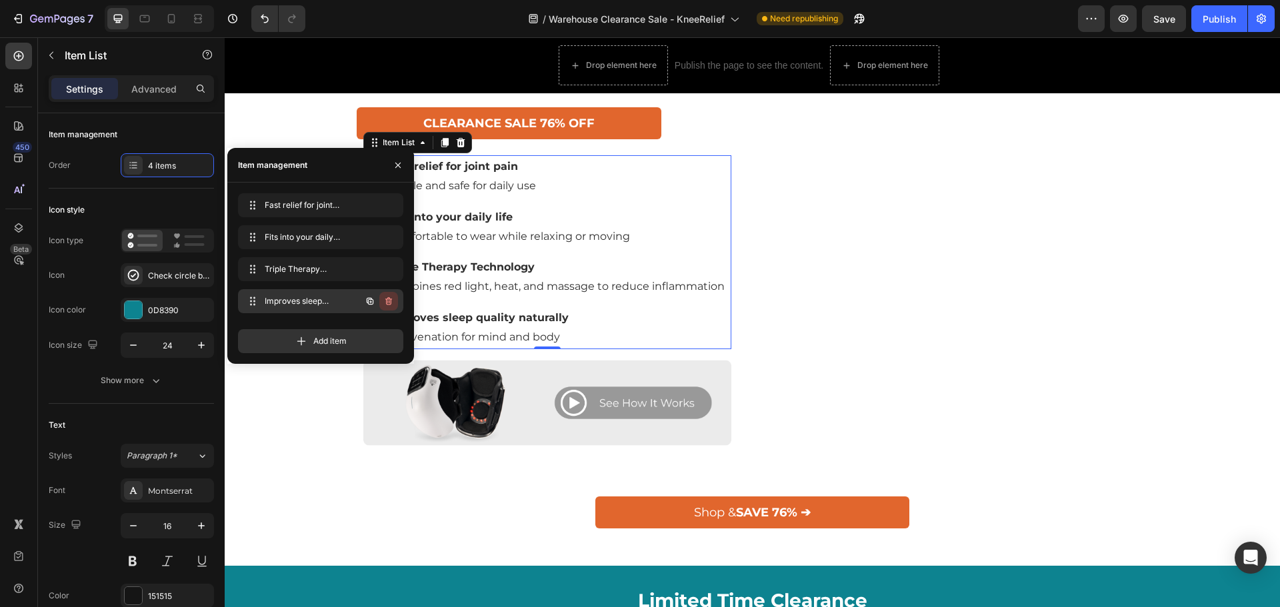
click at [391, 303] on icon "button" at bounding box center [388, 301] width 7 height 8
click at [377, 294] on button "Delete" at bounding box center [379, 301] width 37 height 19
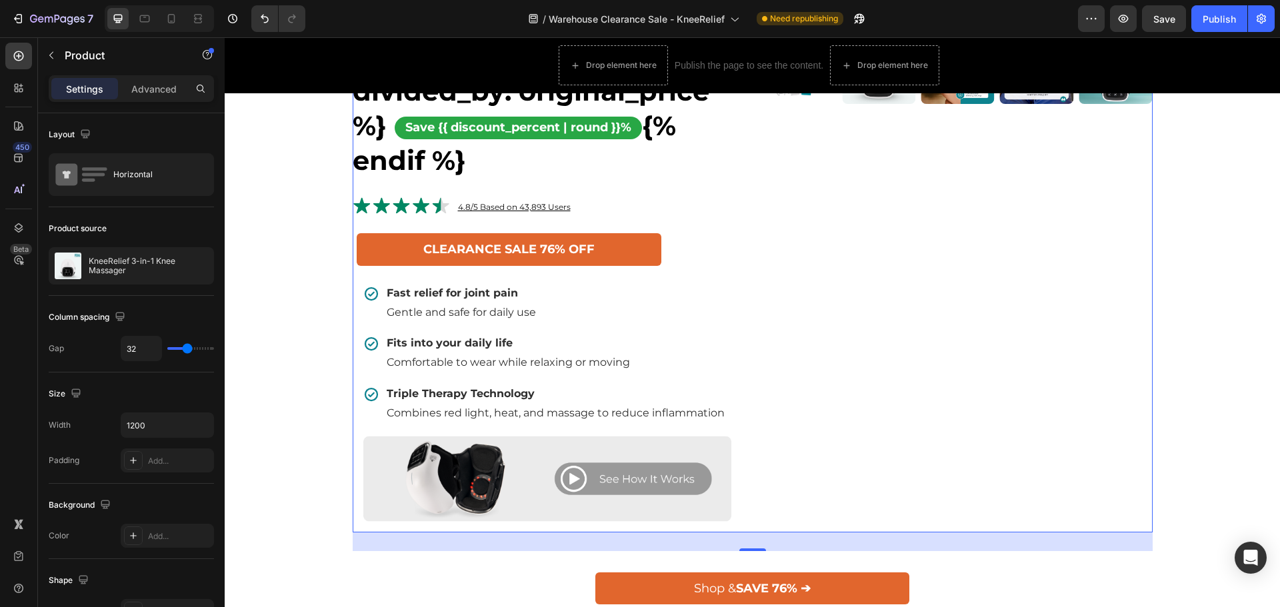
scroll to position [667, 0]
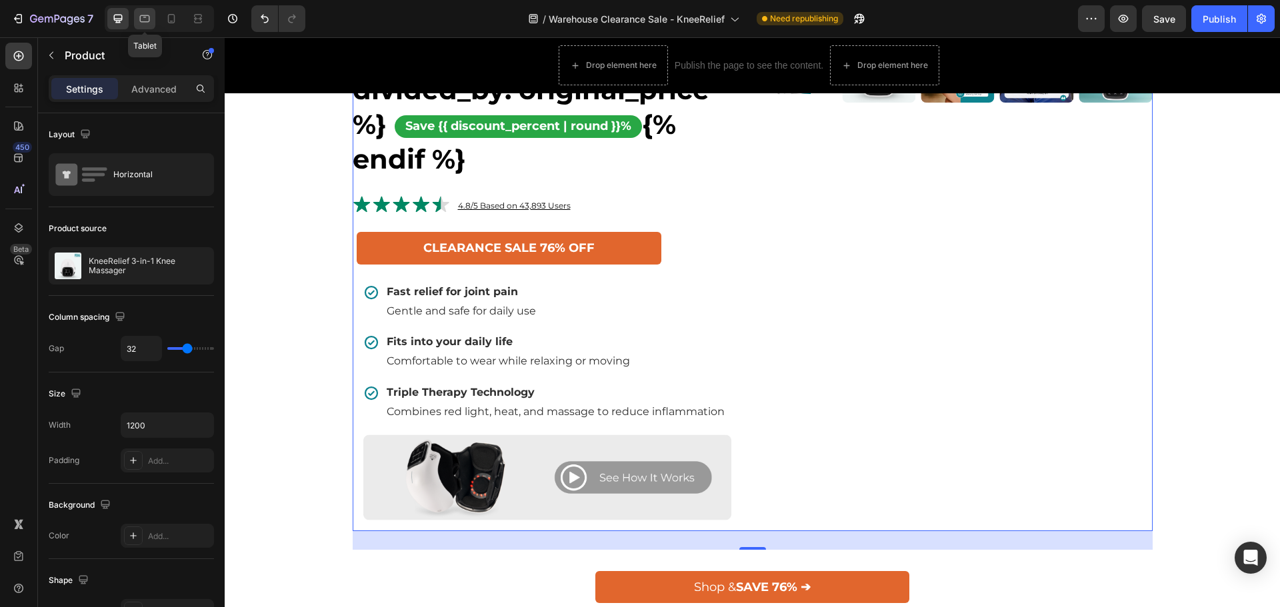
click at [143, 14] on icon at bounding box center [144, 18] width 13 height 13
type input "100%"
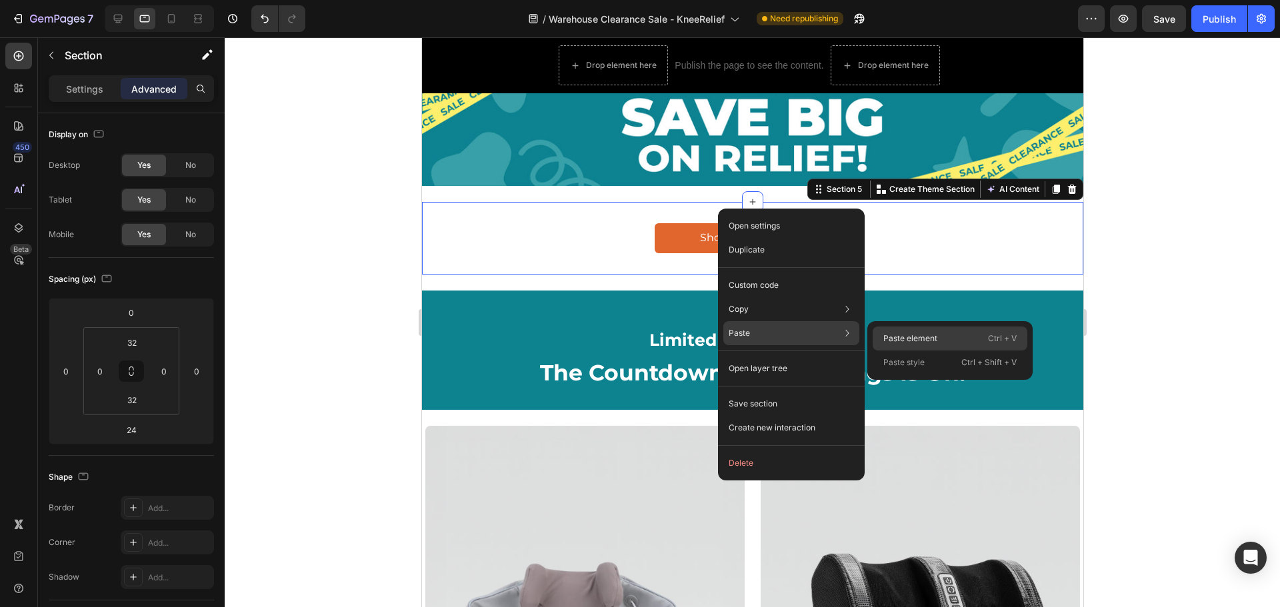
click at [897, 343] on p "Paste element" at bounding box center [910, 339] width 54 height 12
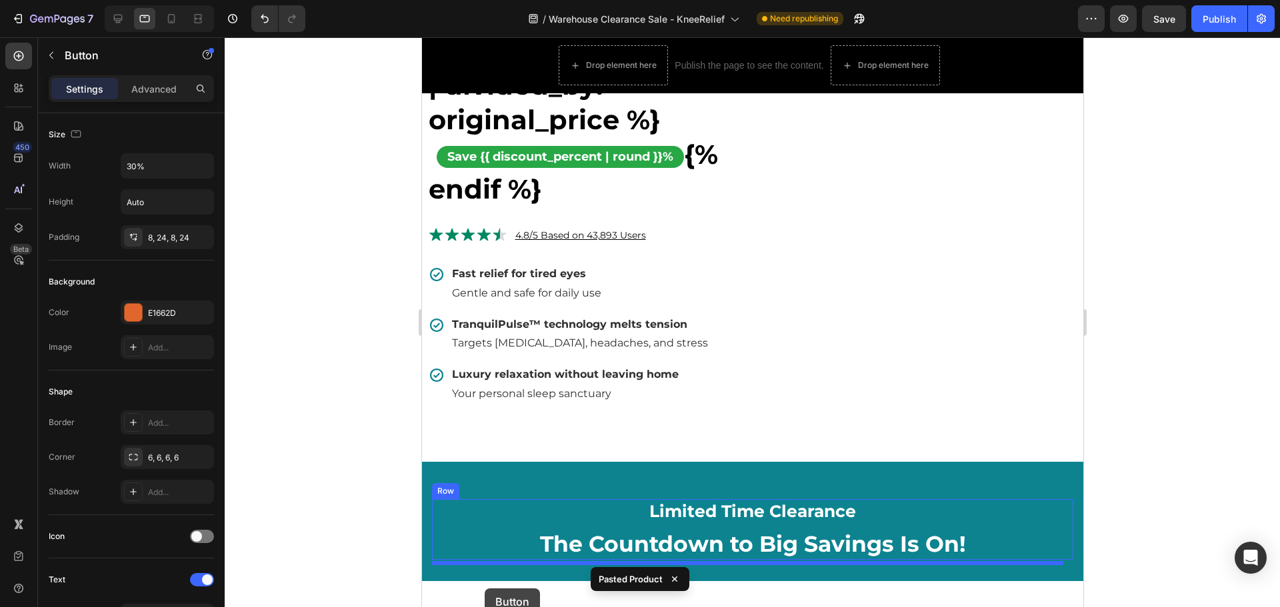
scroll to position [687, 0]
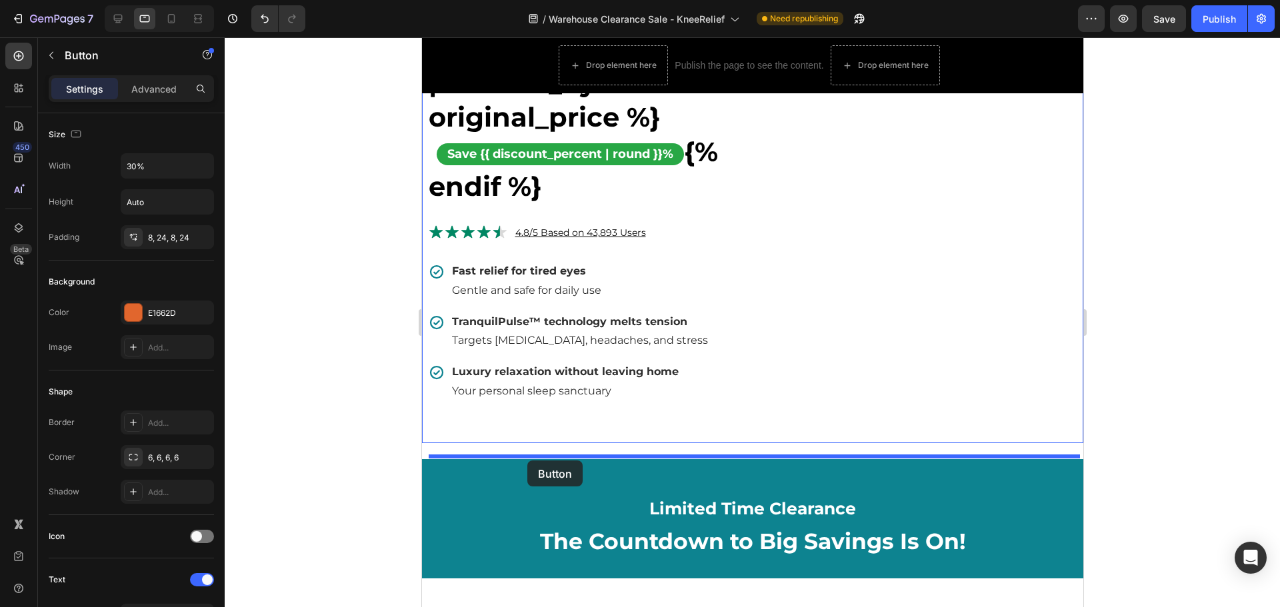
drag, startPoint x: 470, startPoint y: 249, endPoint x: 527, endPoint y: 461, distance: 218.8
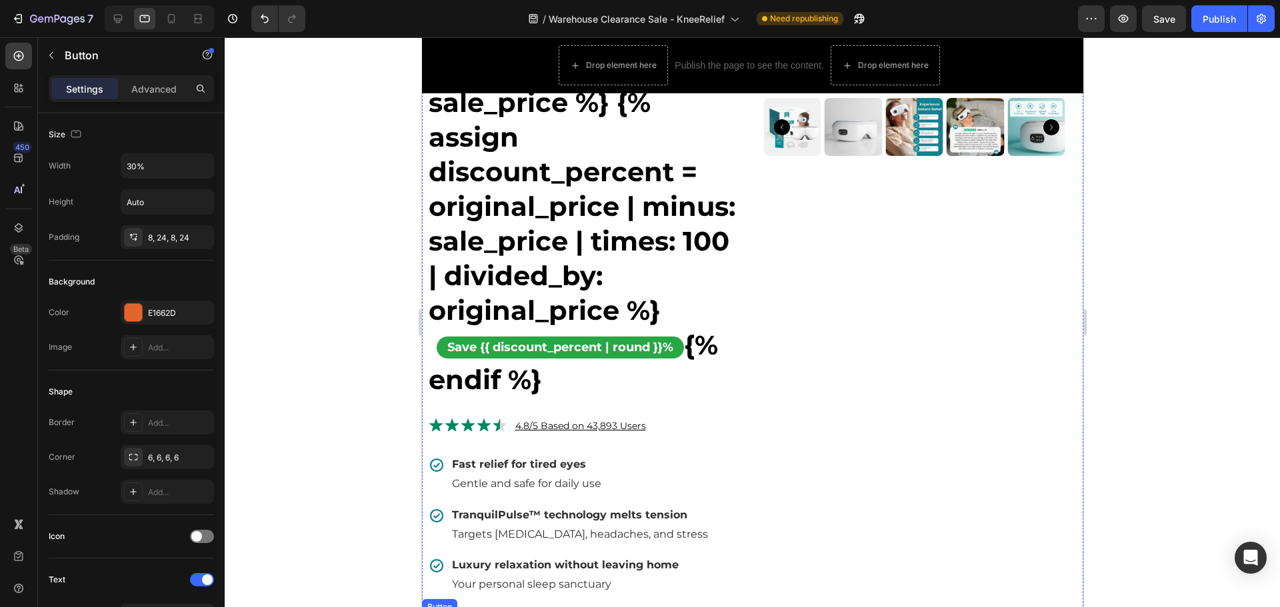
scroll to position [457, 0]
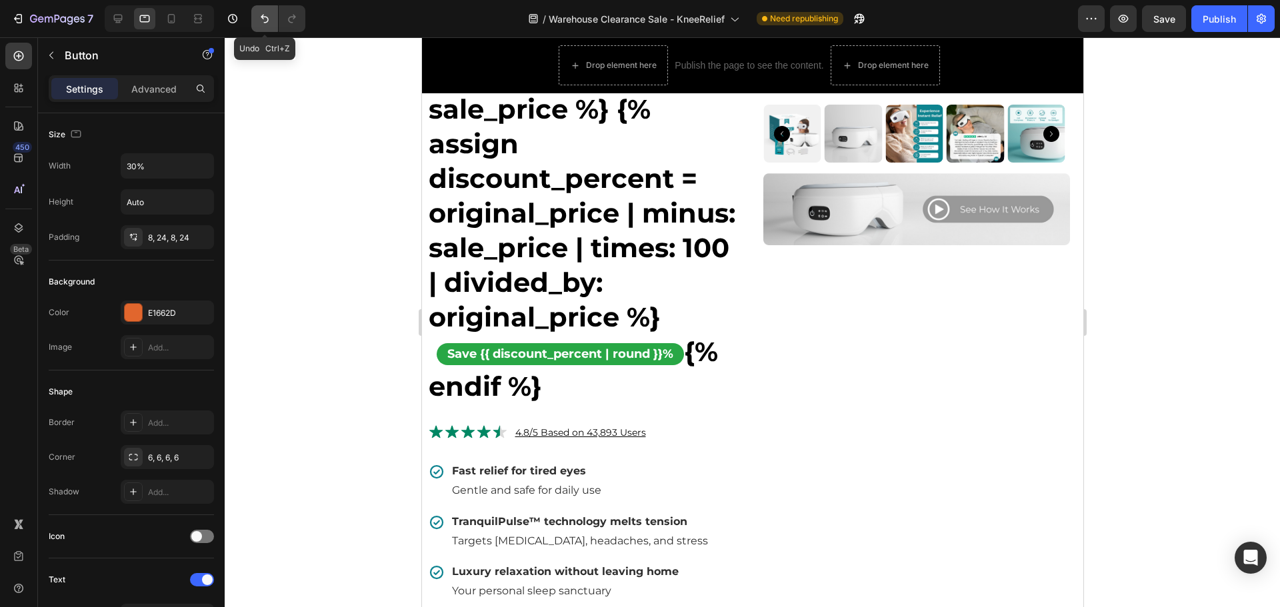
click at [261, 25] on button "Undo/Redo" at bounding box center [264, 18] width 27 height 27
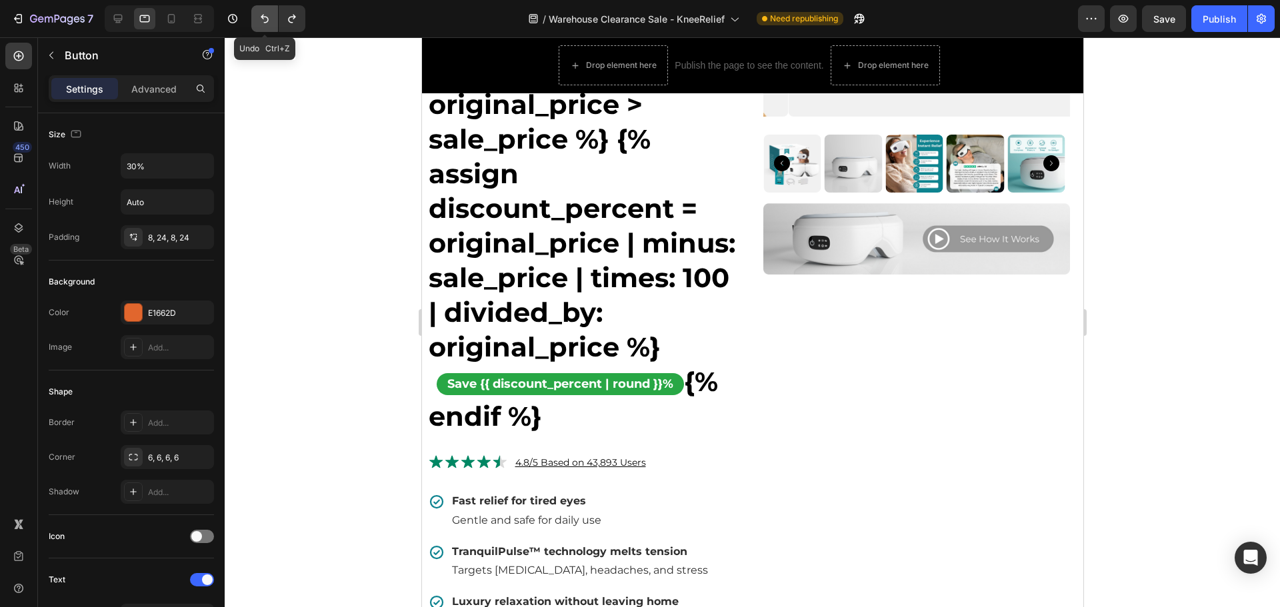
click at [257, 15] on button "Undo/Redo" at bounding box center [264, 18] width 27 height 27
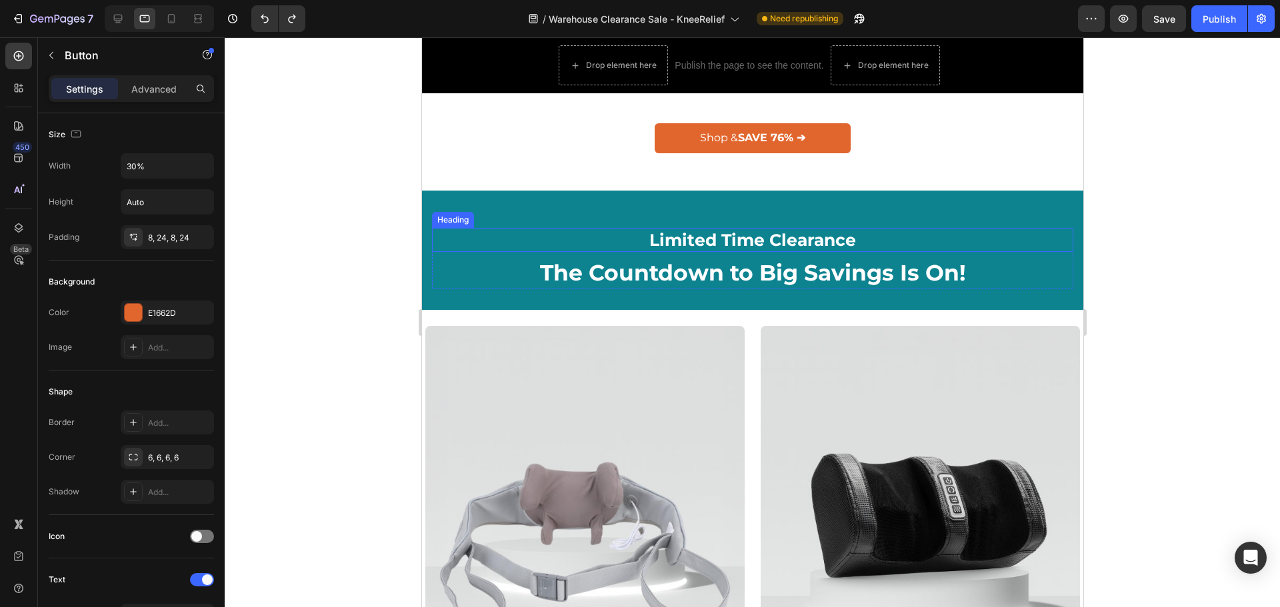
scroll to position [0, 0]
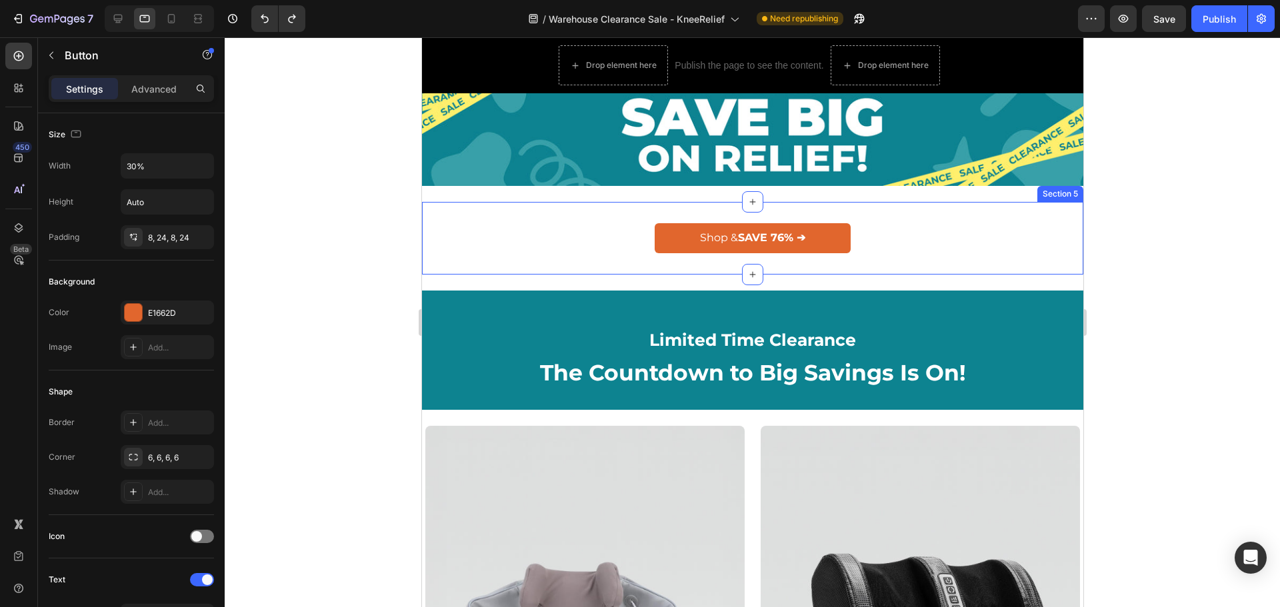
click at [727, 205] on div "Shop & SAVE 76% ➔ Button Section 5" at bounding box center [751, 238] width 661 height 73
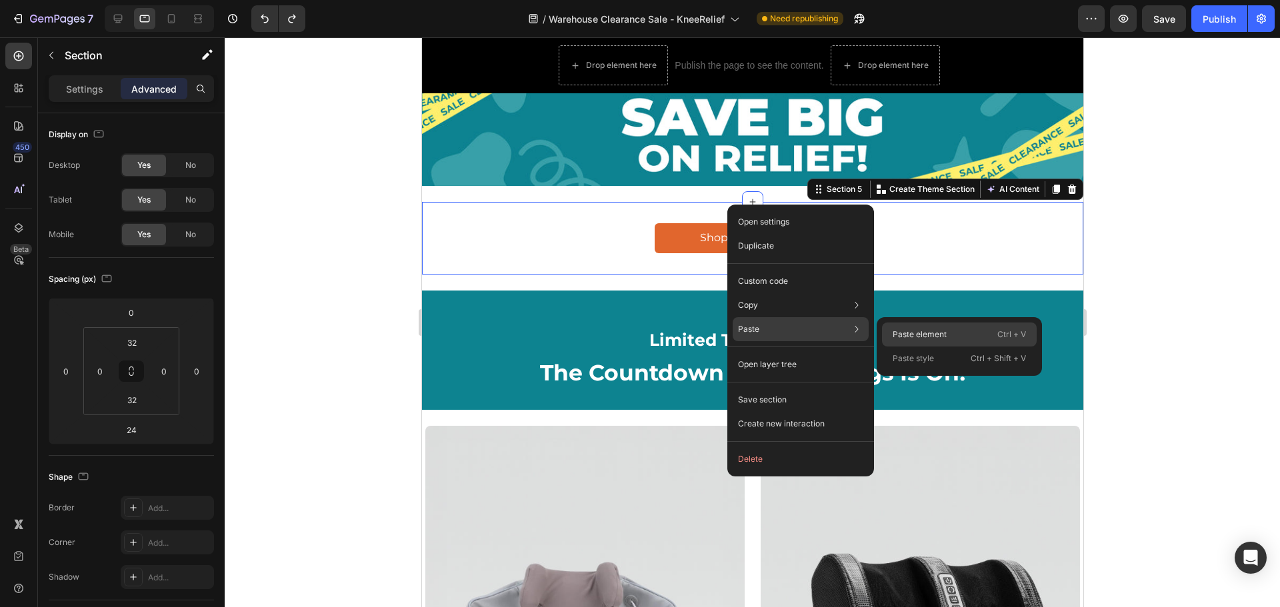
click at [922, 340] on p "Paste element" at bounding box center [920, 335] width 54 height 12
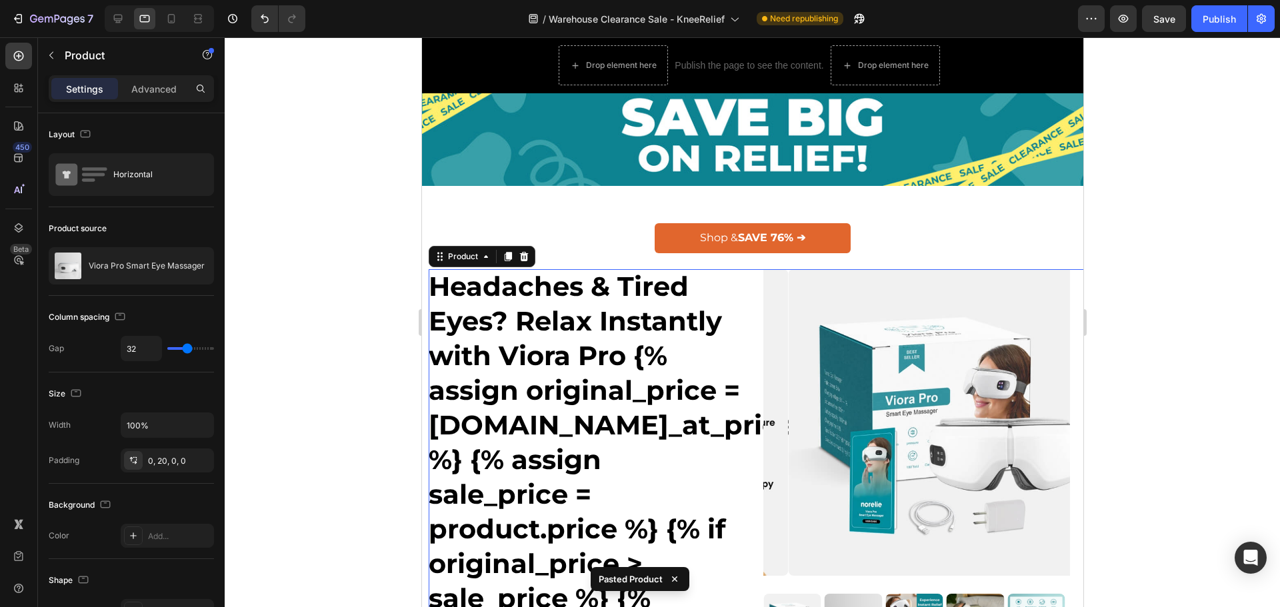
scroll to position [67, 0]
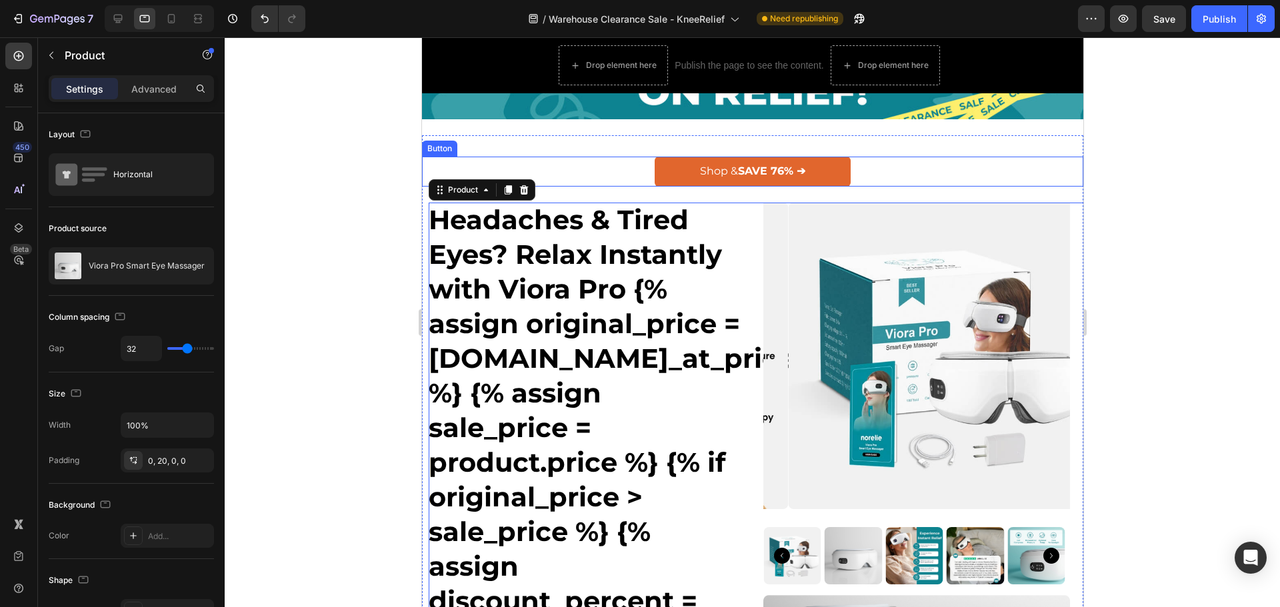
click at [590, 157] on div "Shop & SAVE 76% ➔ Button" at bounding box center [751, 172] width 661 height 30
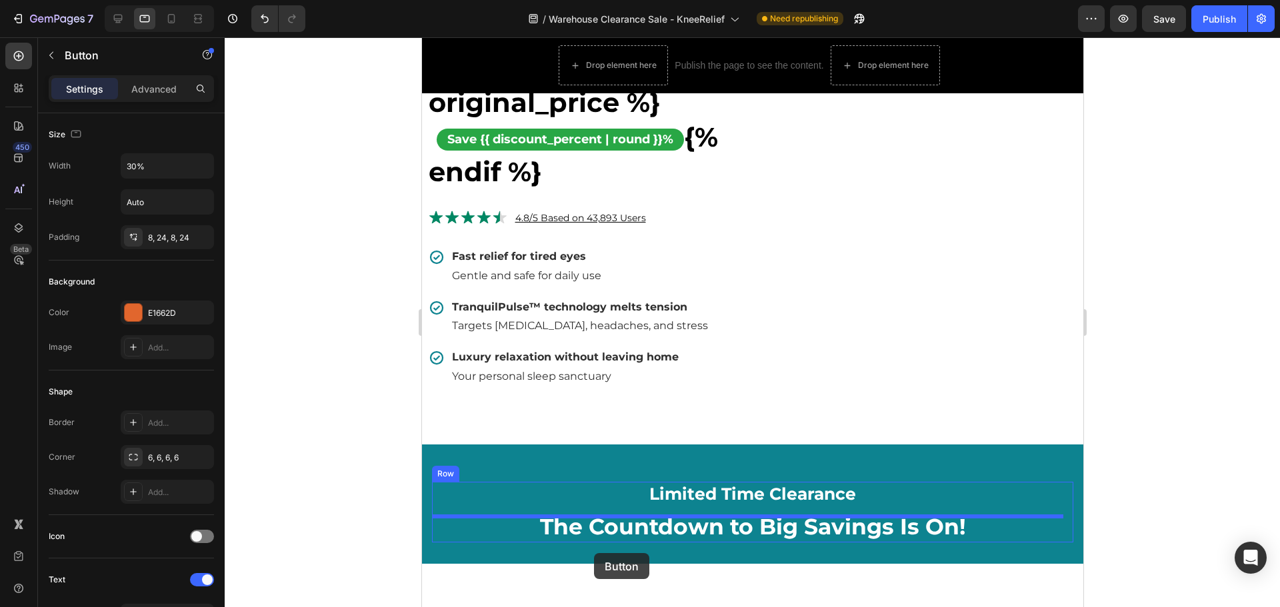
scroll to position [709, 0]
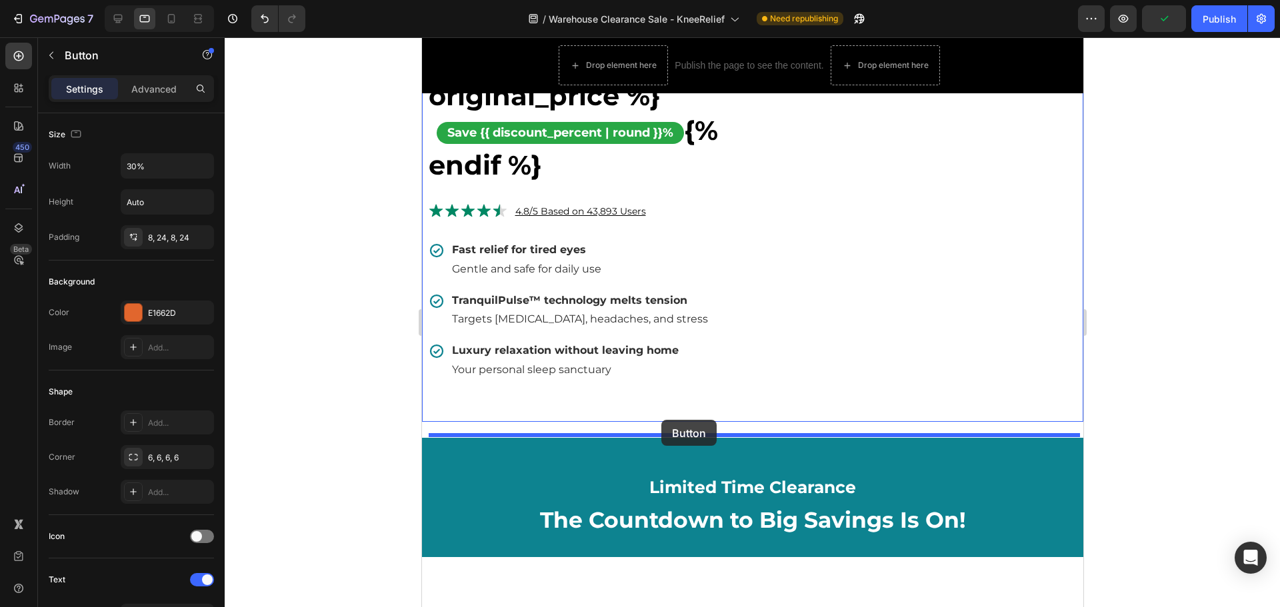
drag, startPoint x: 448, startPoint y: 149, endPoint x: 661, endPoint y: 420, distance: 344.8
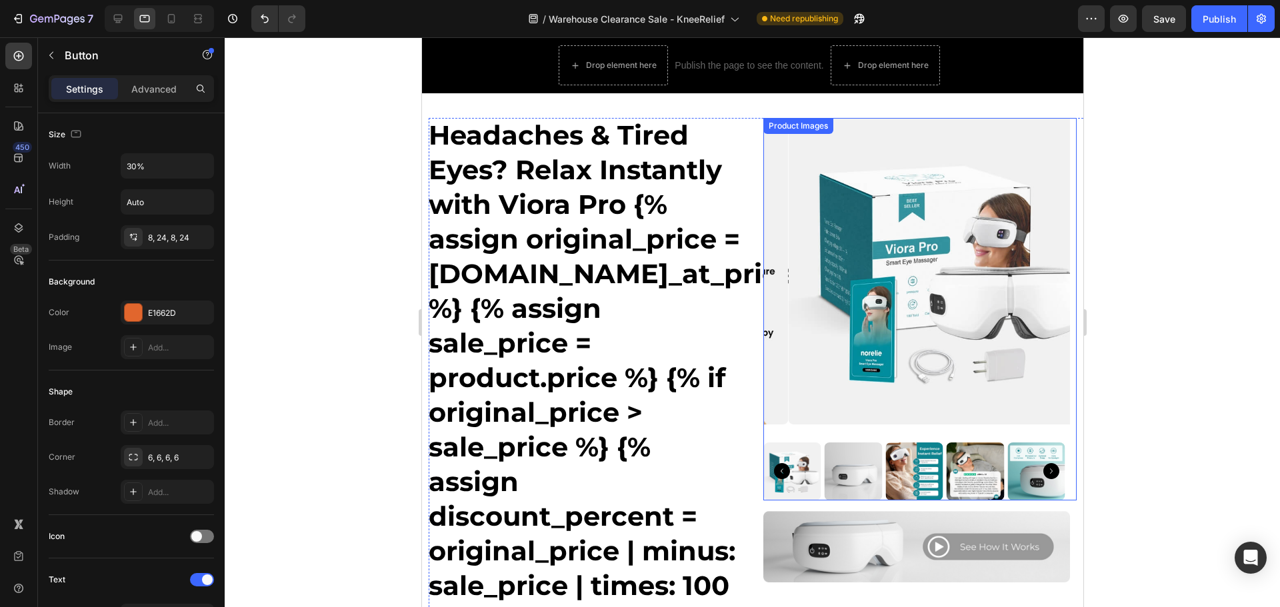
scroll to position [0, 0]
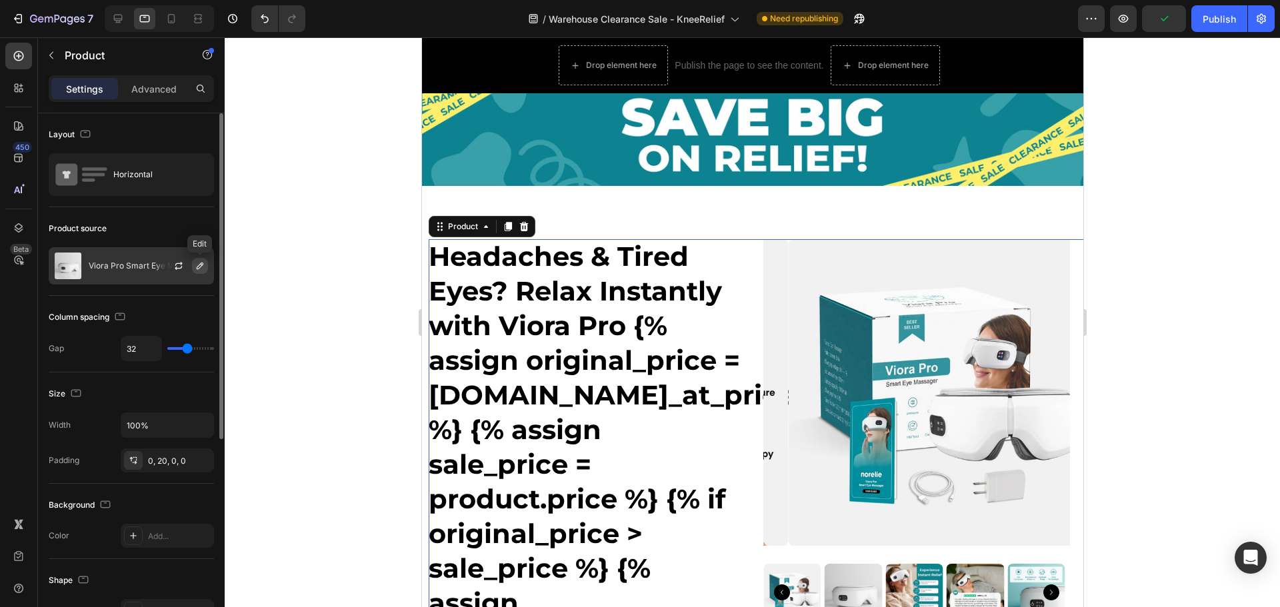
click at [204, 269] on icon "button" at bounding box center [200, 266] width 11 height 11
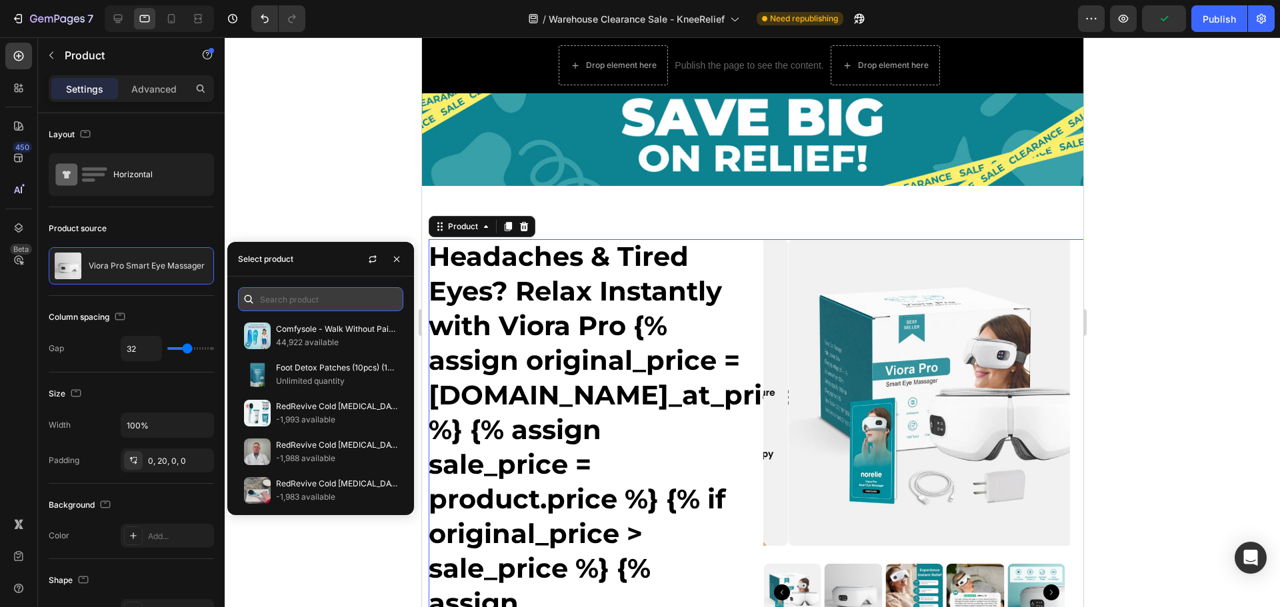
click at [289, 298] on input "text" at bounding box center [320, 299] width 165 height 24
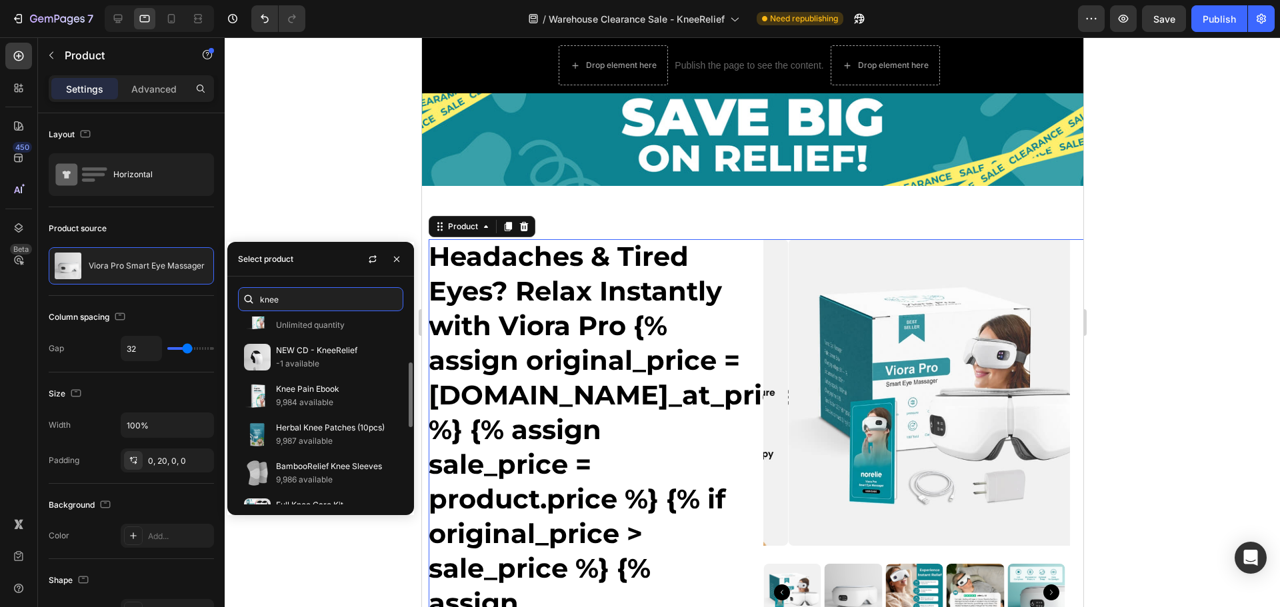
scroll to position [267, 0]
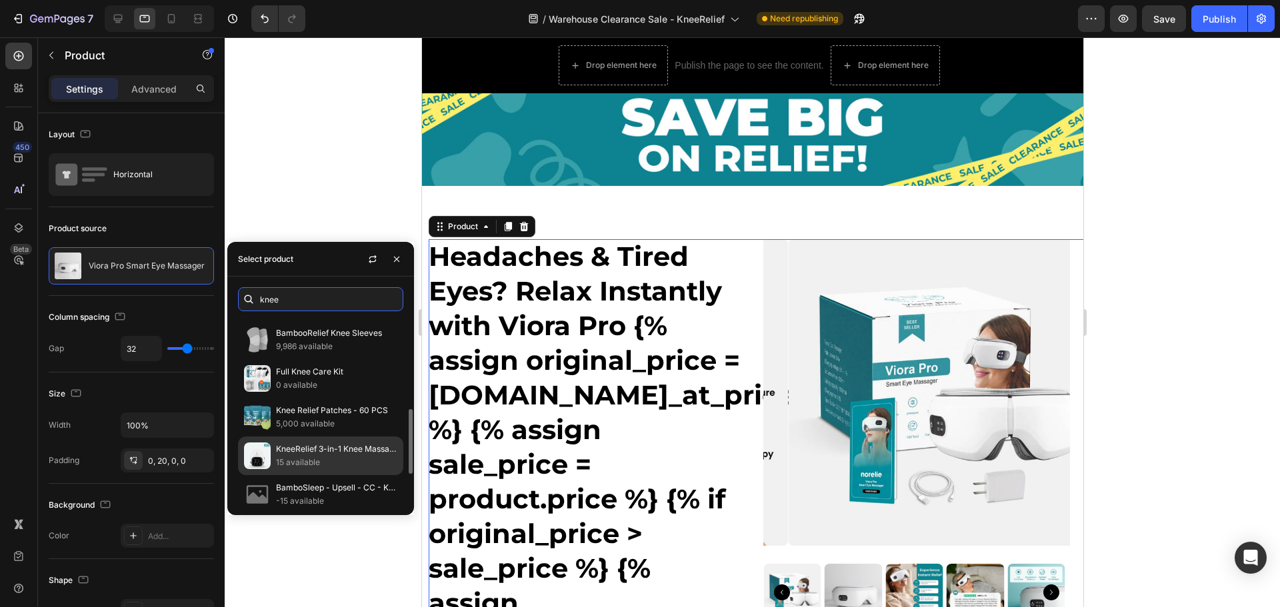
type input "knee"
click at [326, 461] on p "15 available" at bounding box center [336, 462] width 121 height 13
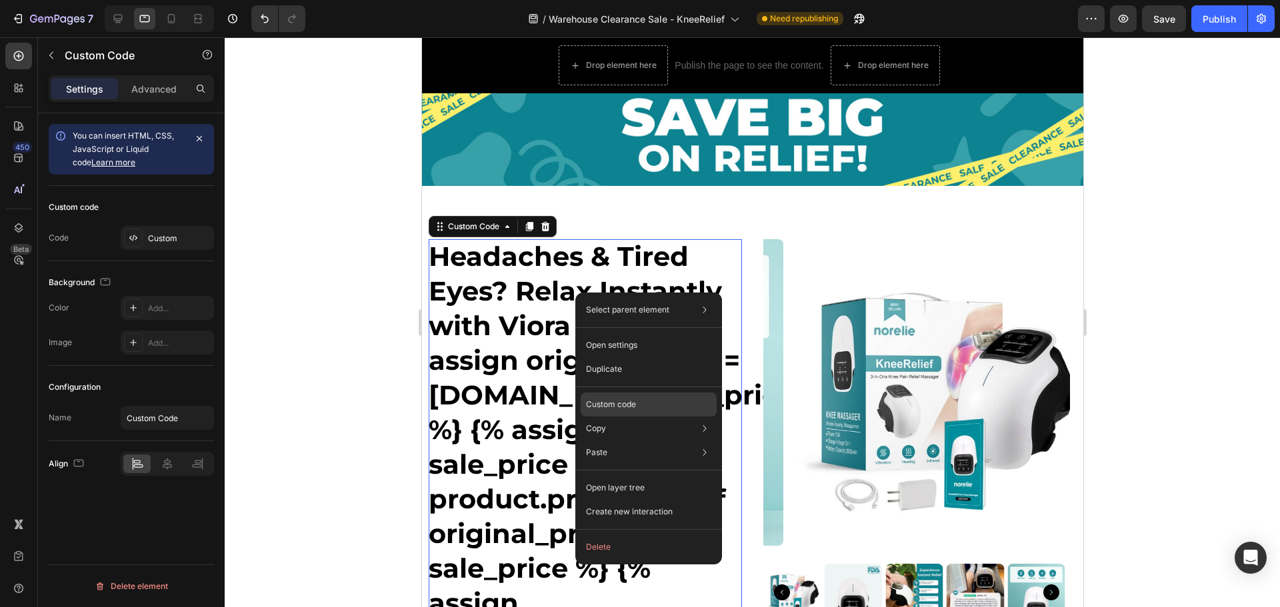
click at [618, 407] on p "Custom code" at bounding box center [611, 405] width 50 height 12
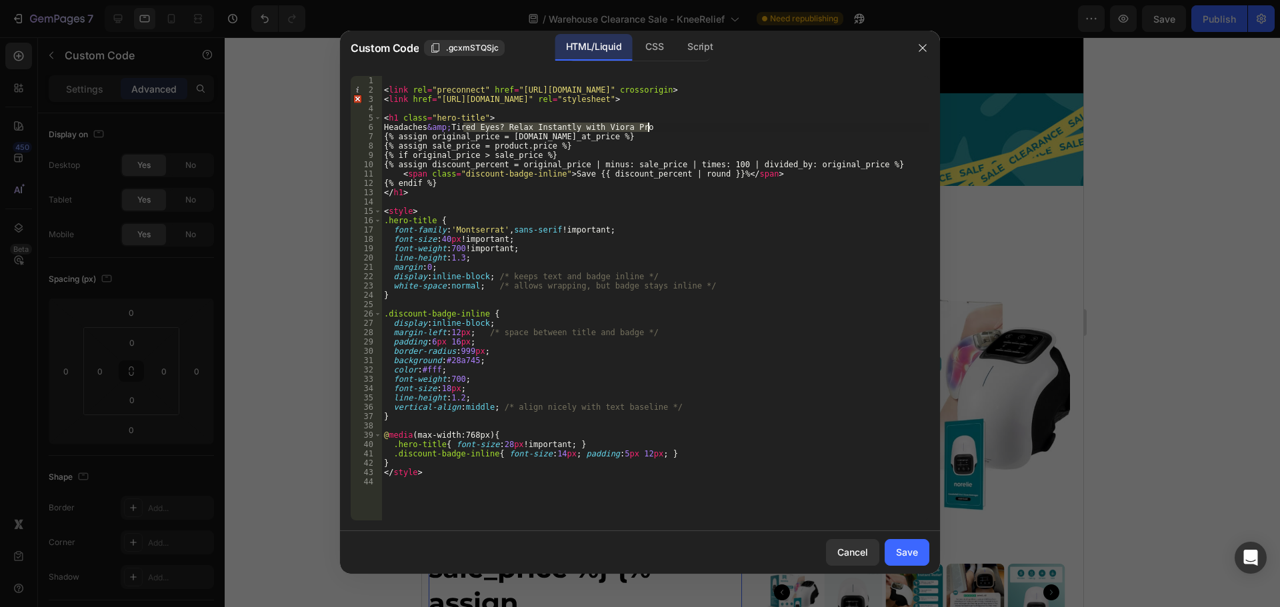
drag, startPoint x: 462, startPoint y: 127, endPoint x: 647, endPoint y: 127, distance: 185.4
click at [647, 127] on div "< link rel = "preconnect" href = "[URL][DOMAIN_NAME]" crossorigin > < link href…" at bounding box center [655, 307] width 548 height 463
paste textarea "Stop Struggling with Stiff Knees: Start Moving Freely with KneeRelief"
type textarea "Headaches &amp; Stop Struggling with Stiff Knees: Start Moving Freely with Knee…"
click at [919, 553] on button "Save" at bounding box center [907, 552] width 45 height 27
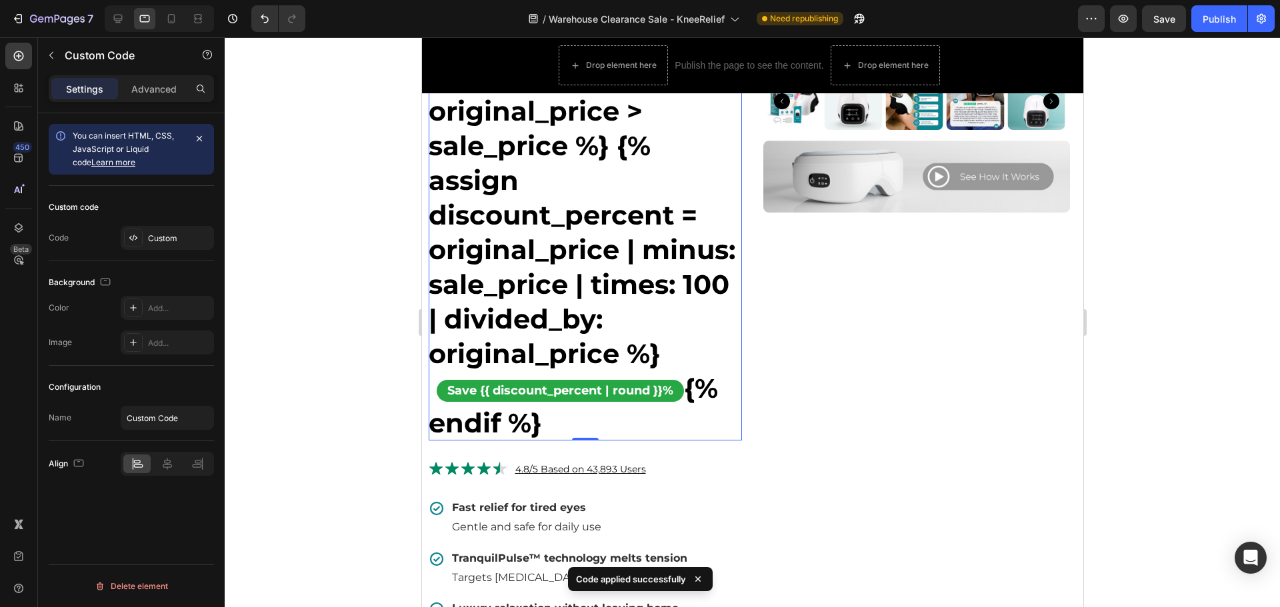
scroll to position [667, 0]
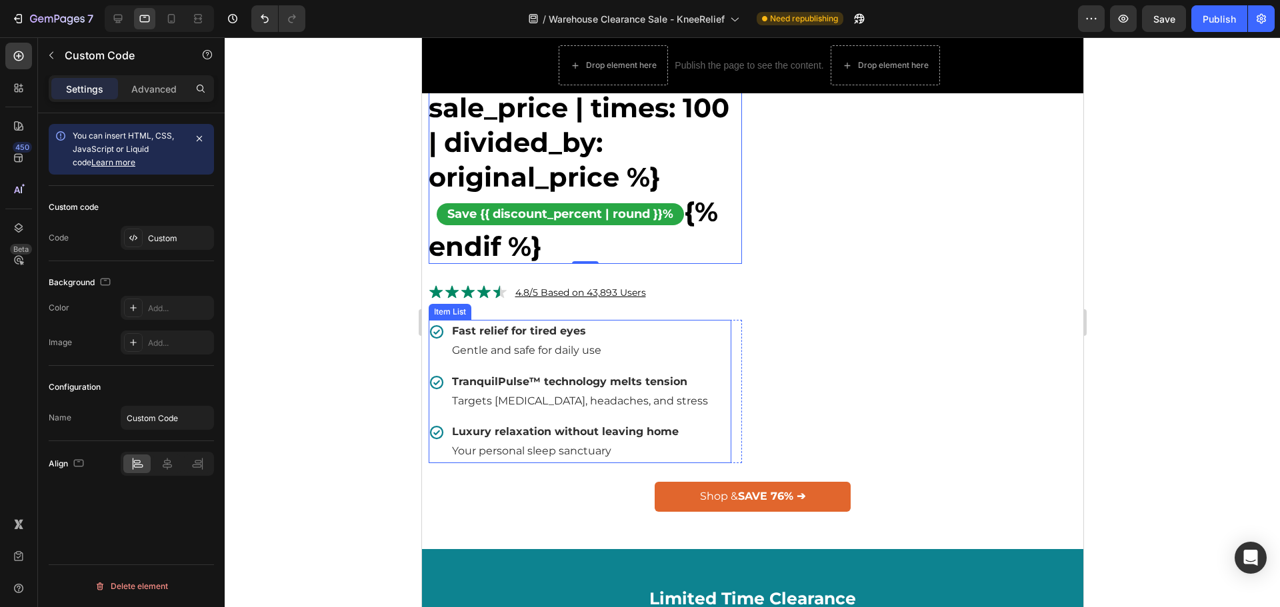
click at [535, 357] on p "Gentle and safe for daily use" at bounding box center [579, 350] width 256 height 19
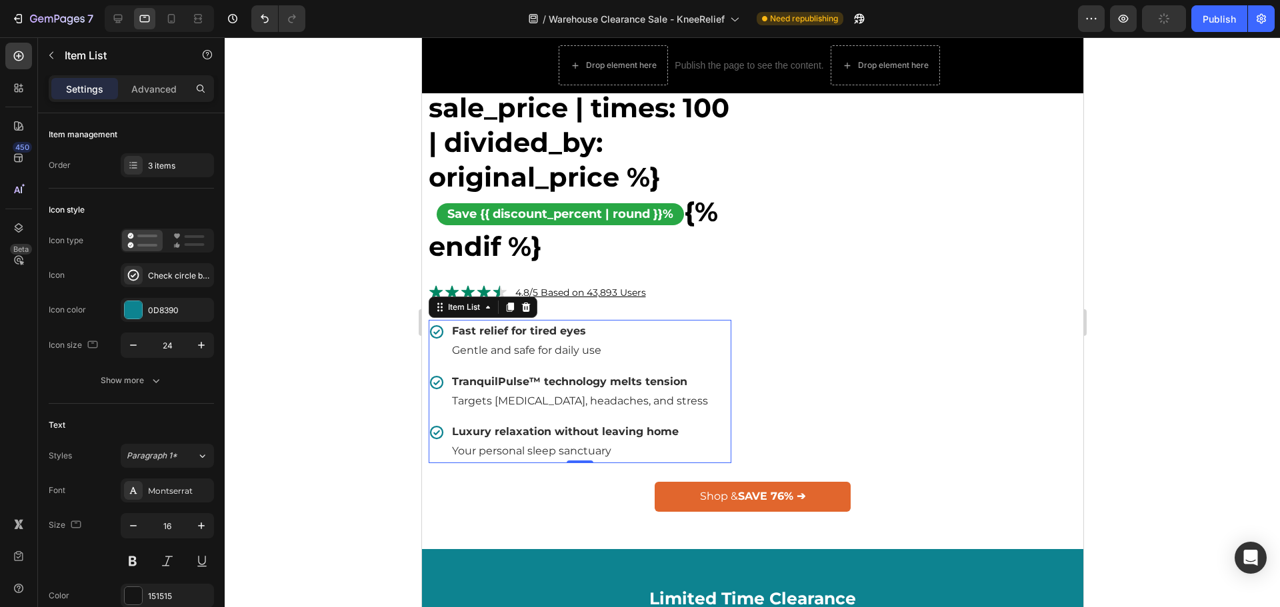
click at [535, 352] on span "Gentle and safe for daily use" at bounding box center [525, 350] width 149 height 13
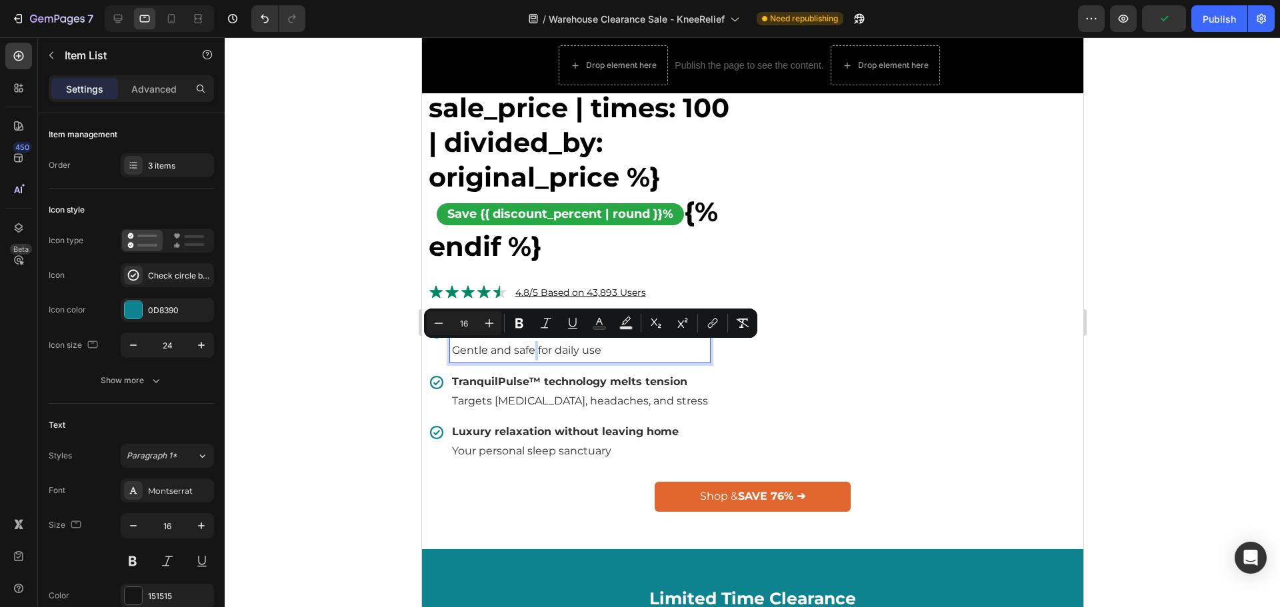
click at [535, 351] on span "Gentle and safe for daily use" at bounding box center [525, 350] width 149 height 13
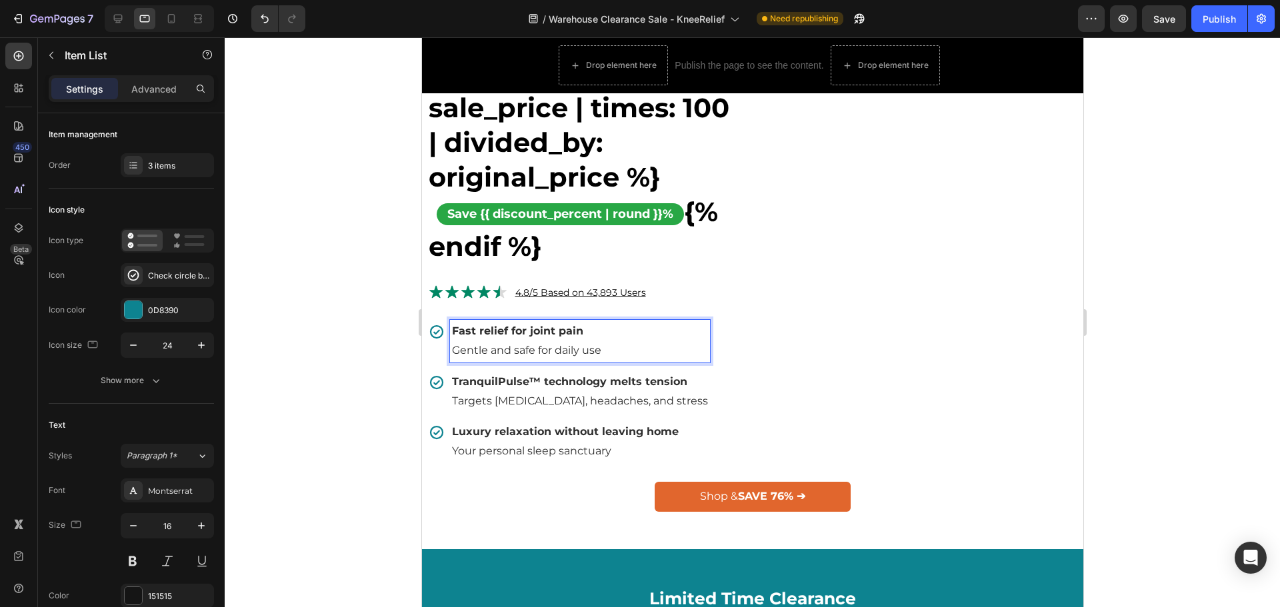
click at [594, 376] on strong "TranquilPulse™ technology melts tension" at bounding box center [568, 381] width 235 height 13
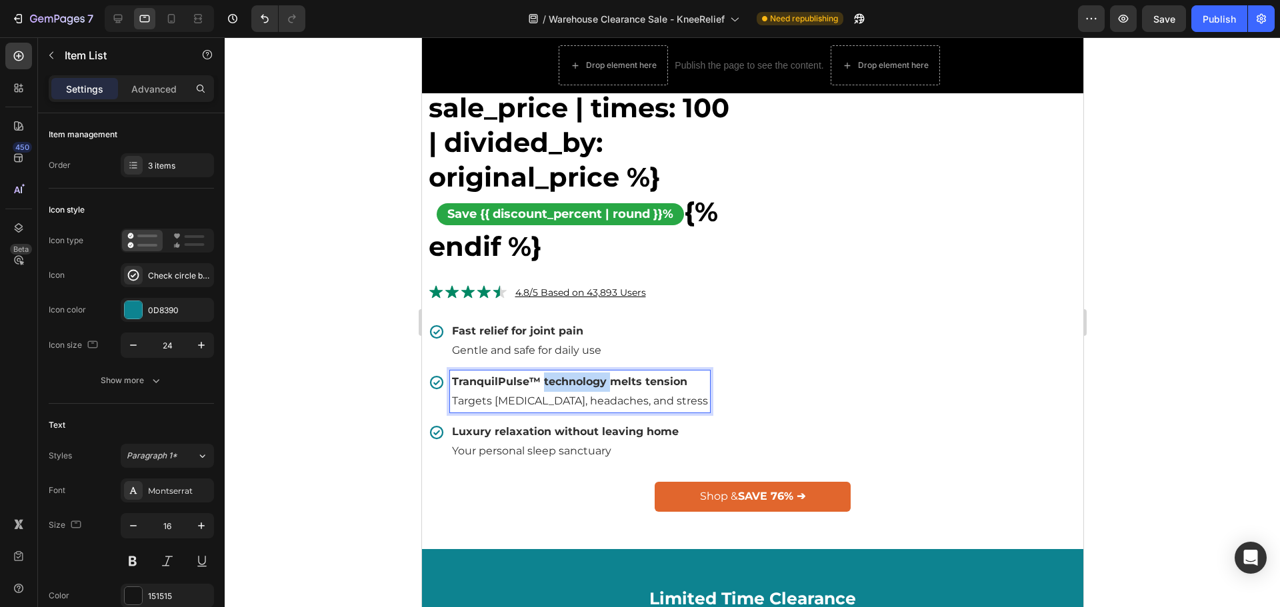
click at [594, 376] on strong "TranquilPulse™ technology melts tension" at bounding box center [568, 381] width 235 height 13
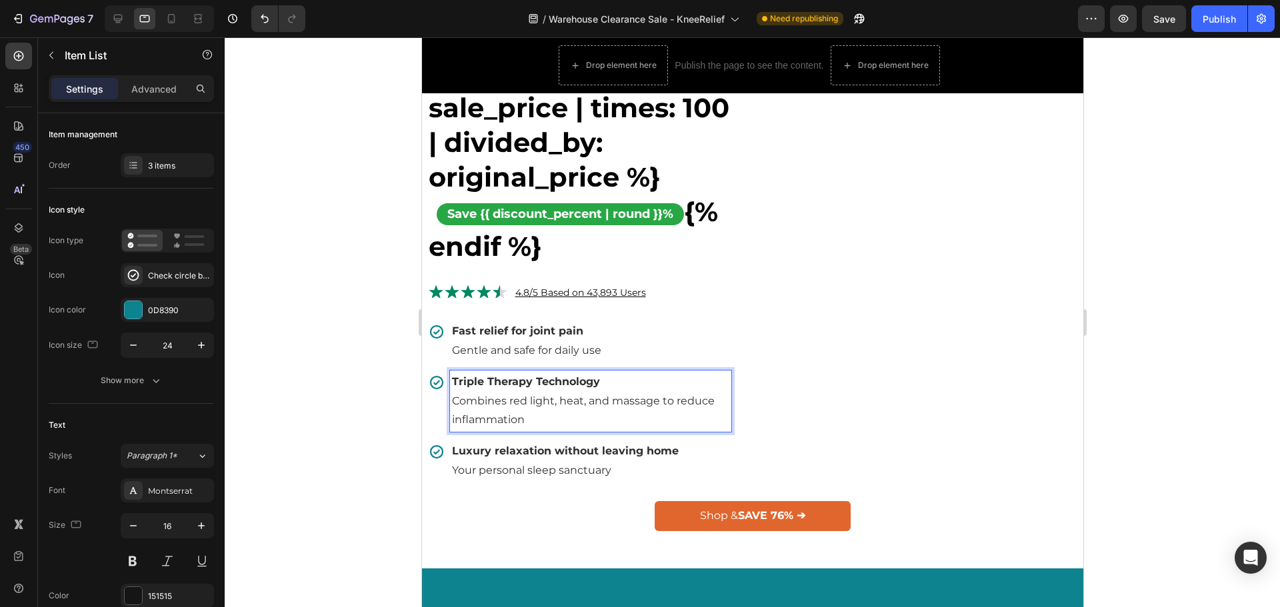
click at [455, 402] on span "Combines red light, heat, and massage to reduce inflammation" at bounding box center [582, 411] width 263 height 32
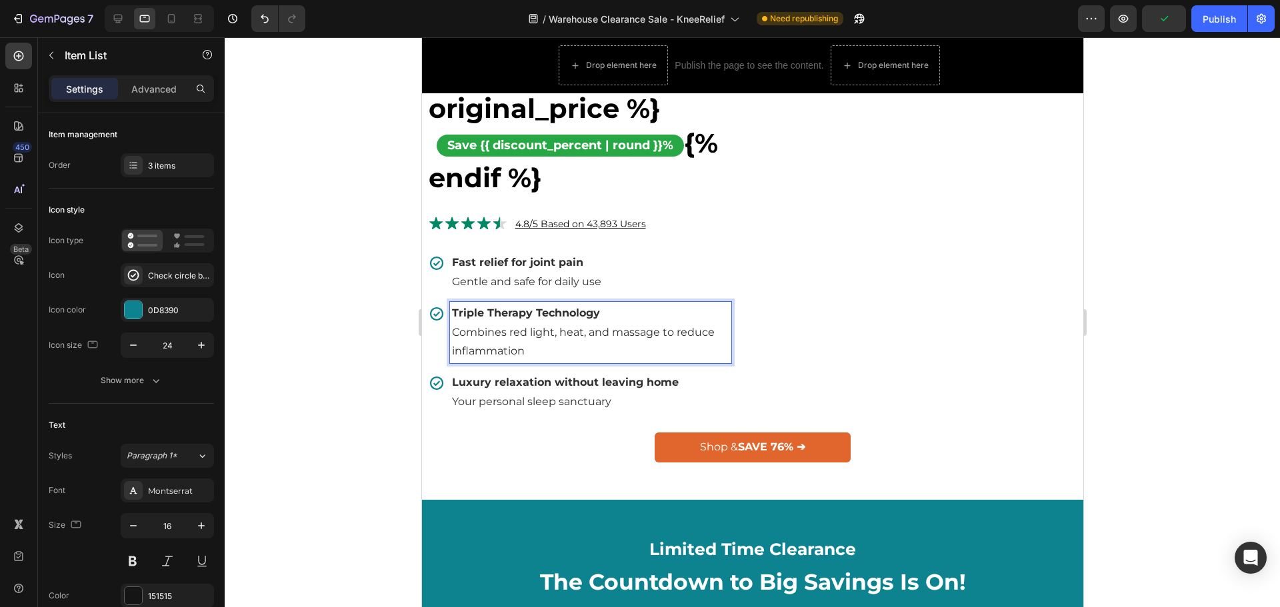
scroll to position [867, 0]
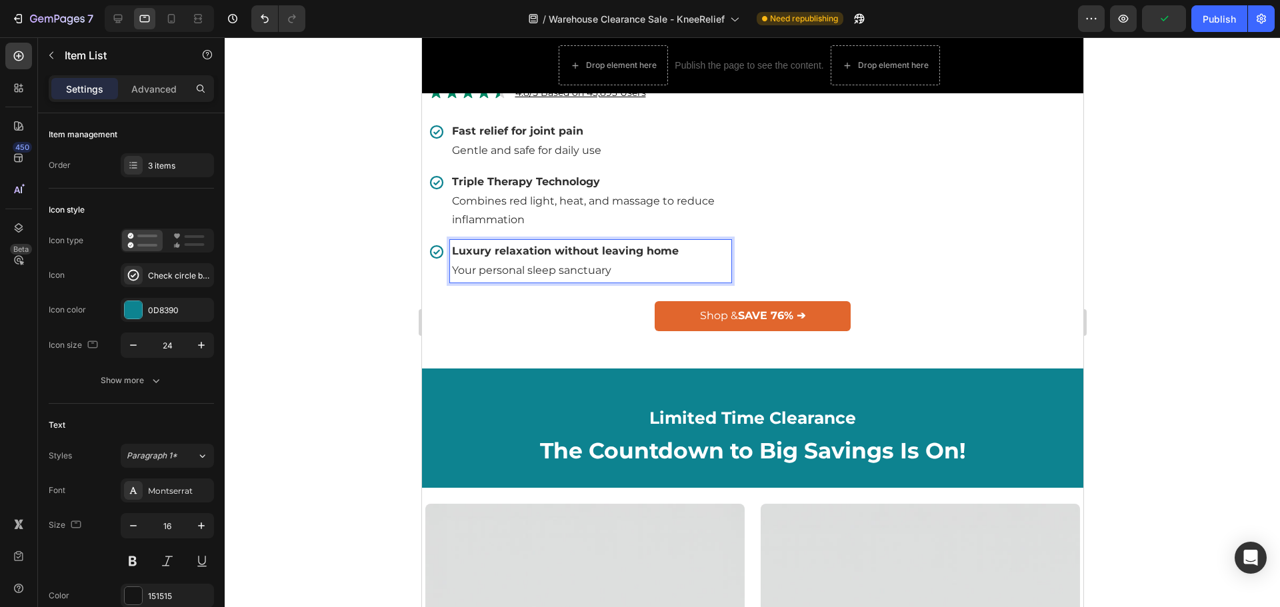
click at [550, 252] on strong "Luxury relaxation without leaving home" at bounding box center [564, 251] width 227 height 13
click at [835, 314] on link "Shop & SAVE 76% ➔" at bounding box center [752, 316] width 196 height 30
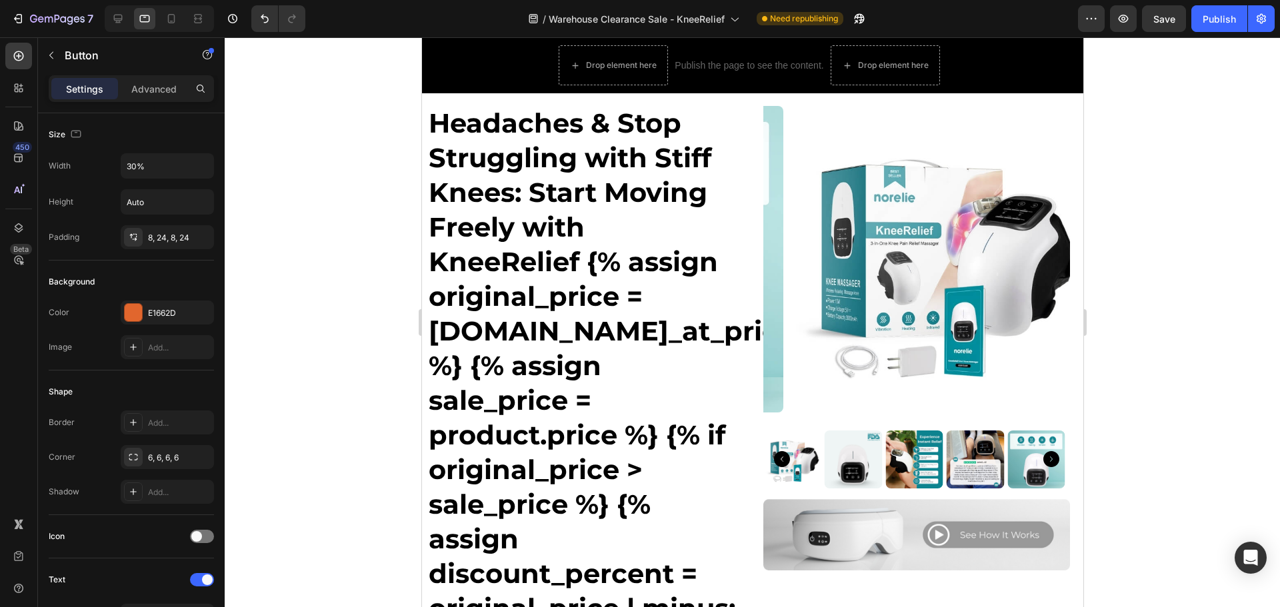
scroll to position [400, 0]
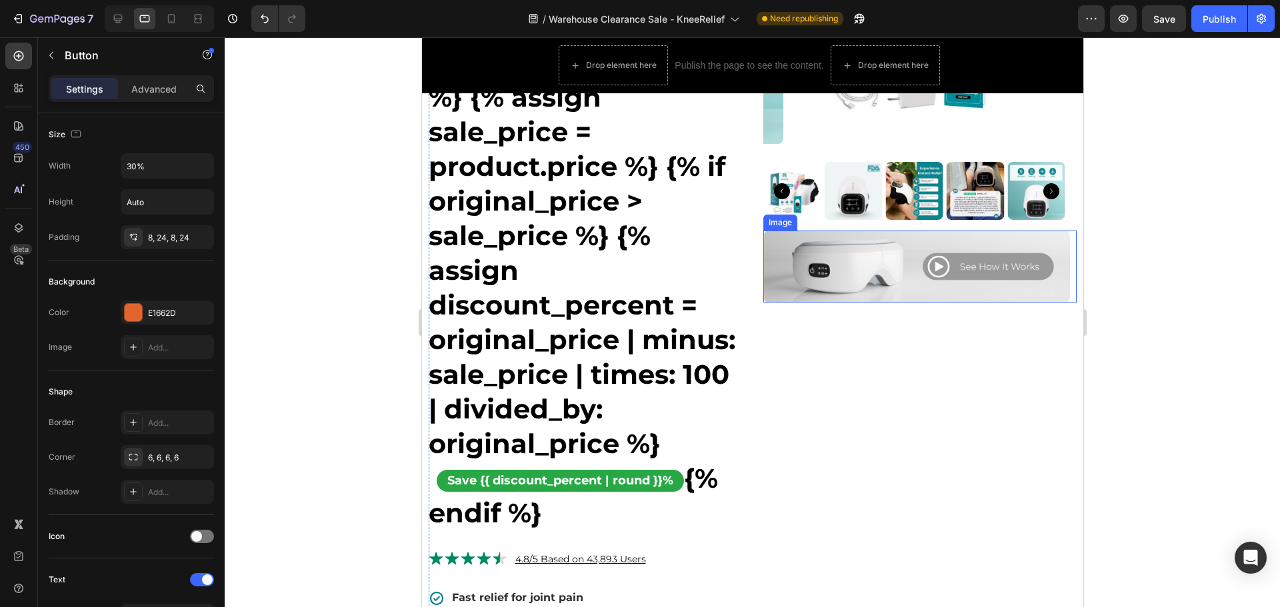
click at [853, 273] on img at bounding box center [916, 267] width 307 height 72
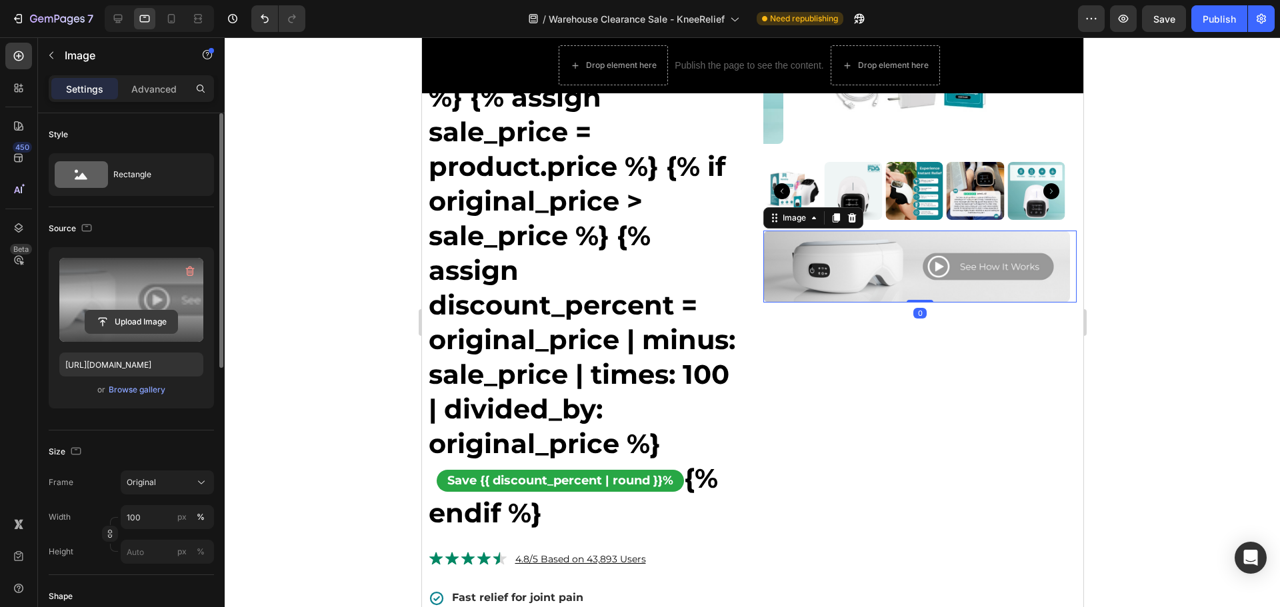
click at [112, 315] on input "file" at bounding box center [131, 322] width 92 height 23
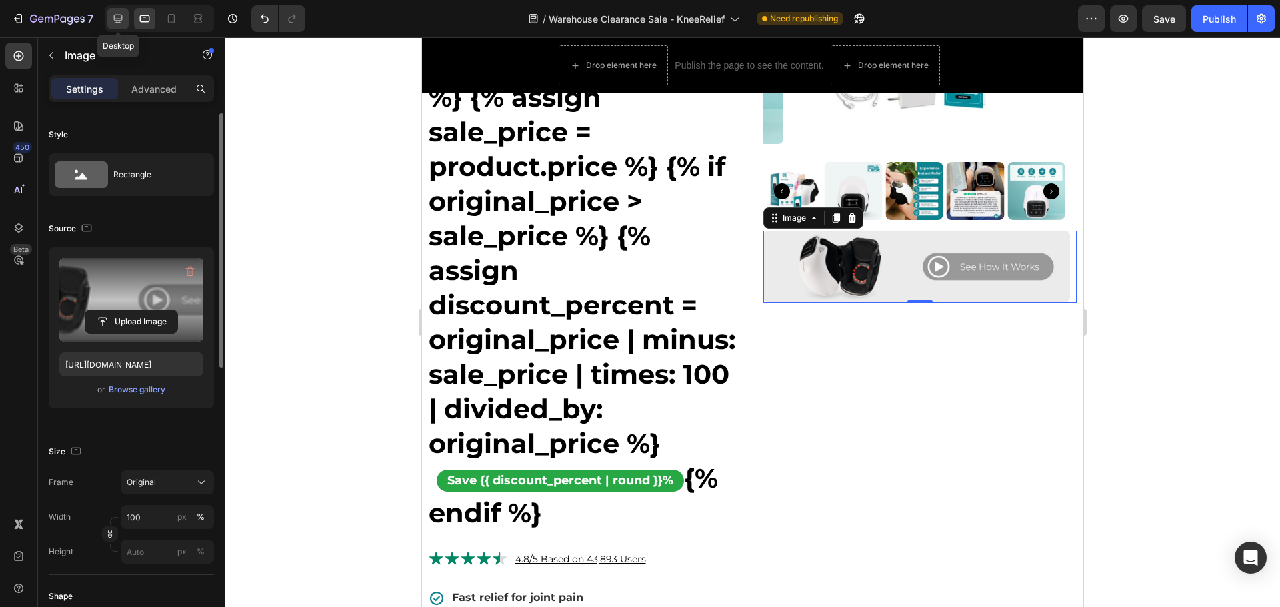
click at [122, 18] on icon at bounding box center [118, 19] width 9 height 9
type input "https://cdn.shopify.com/s/files/1/0772/0383/3158/files/gempages_474696484135109…"
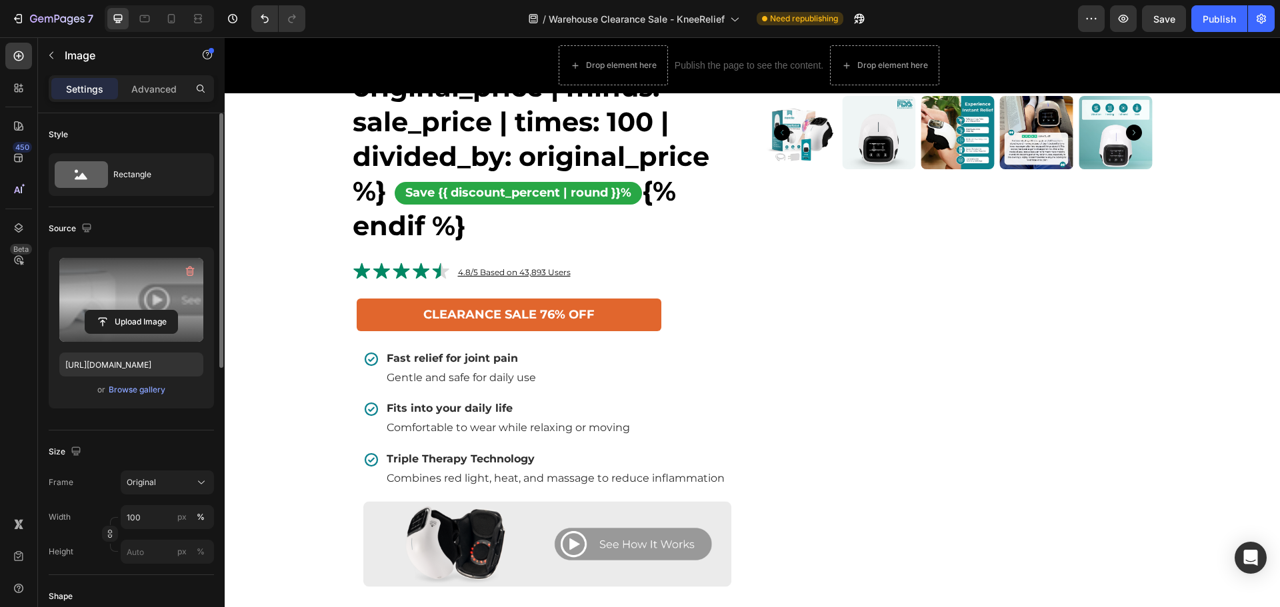
scroll to position [800, 0]
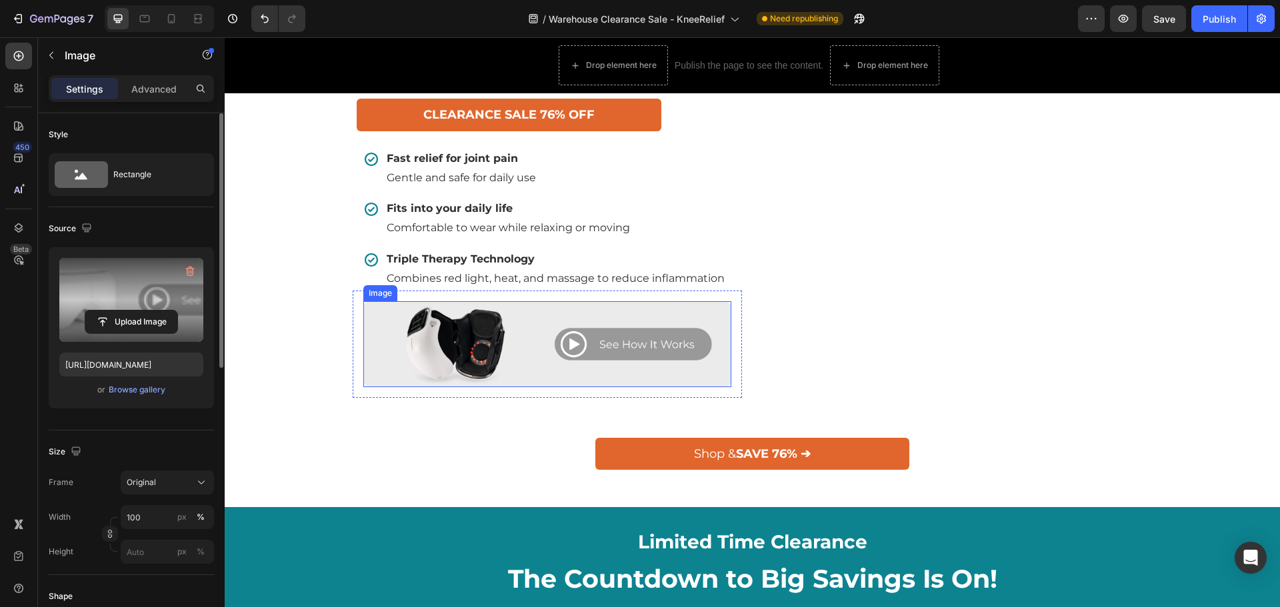
click at [601, 353] on img at bounding box center [547, 344] width 368 height 86
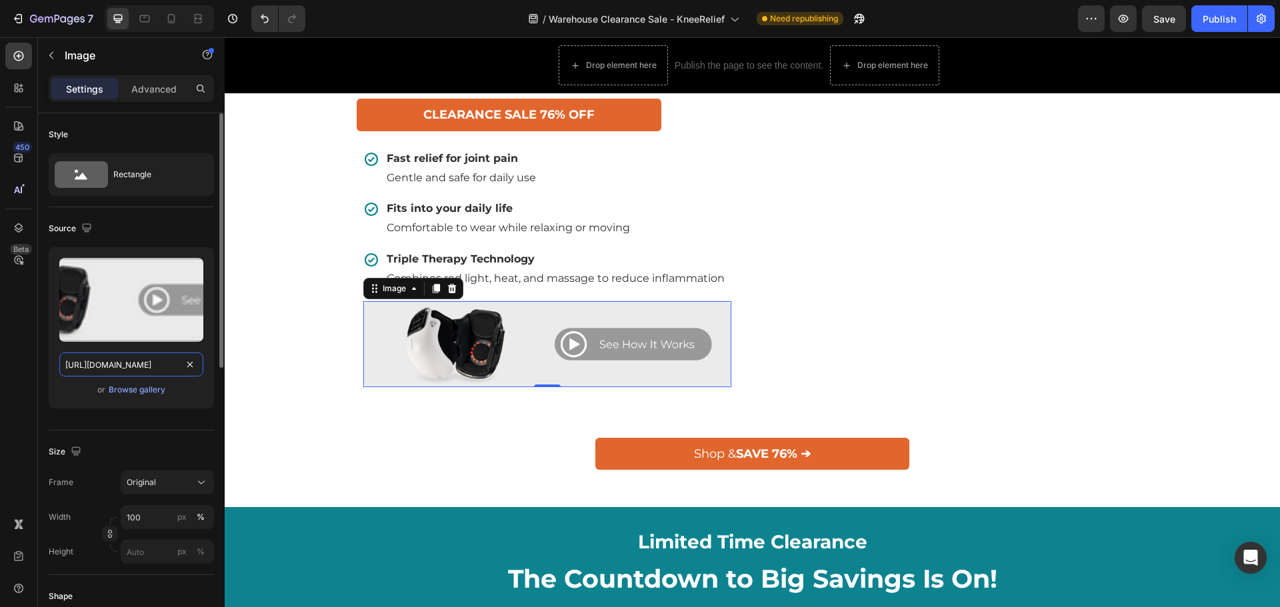
click at [143, 373] on input "https://cdn.shopify.com/s/files/1/0772/0383/3158/files/gempages_474696484135109…" at bounding box center [131, 365] width 144 height 24
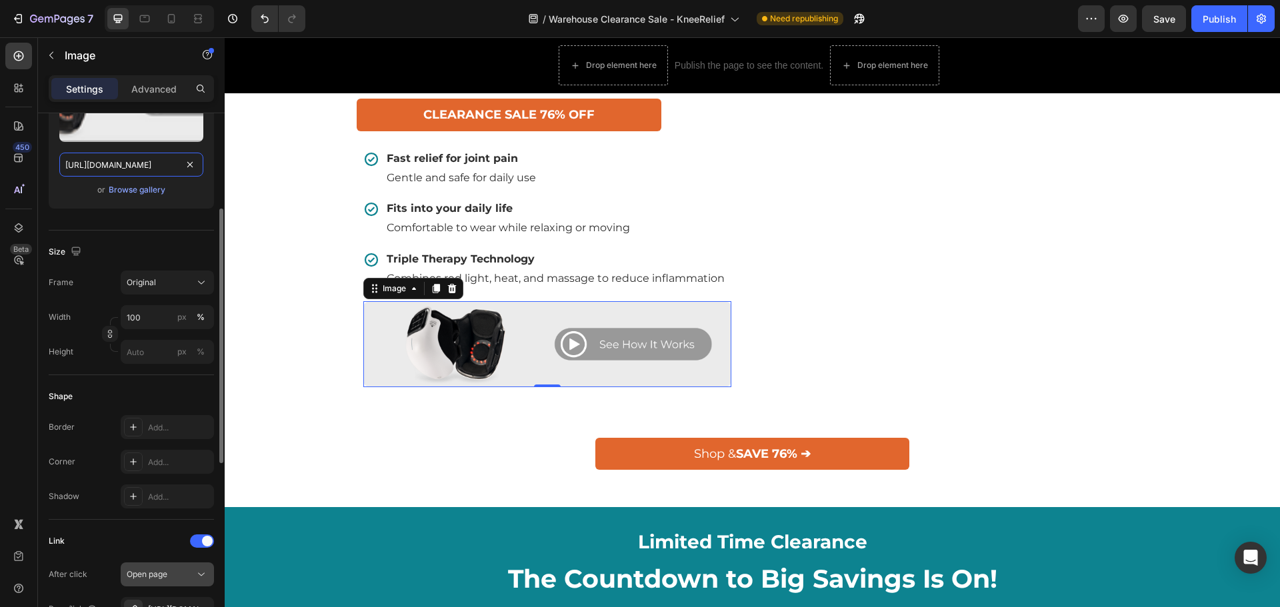
scroll to position [400, 0]
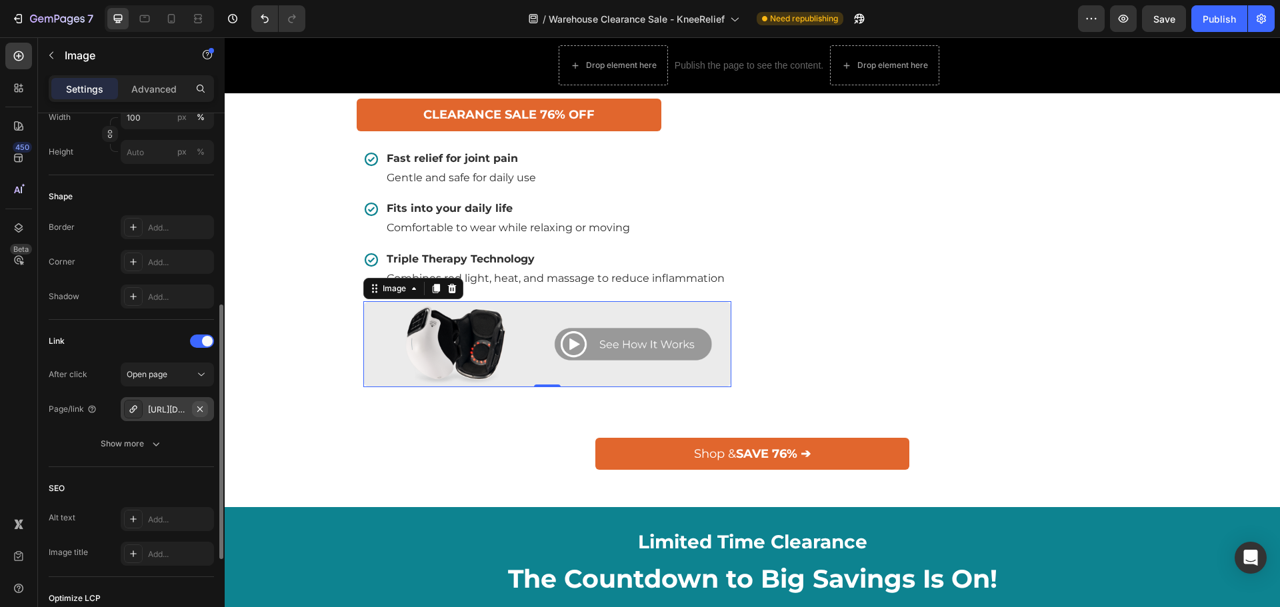
click at [196, 411] on icon "button" at bounding box center [200, 409] width 11 height 11
click at [161, 411] on div "Add..." at bounding box center [179, 410] width 63 height 12
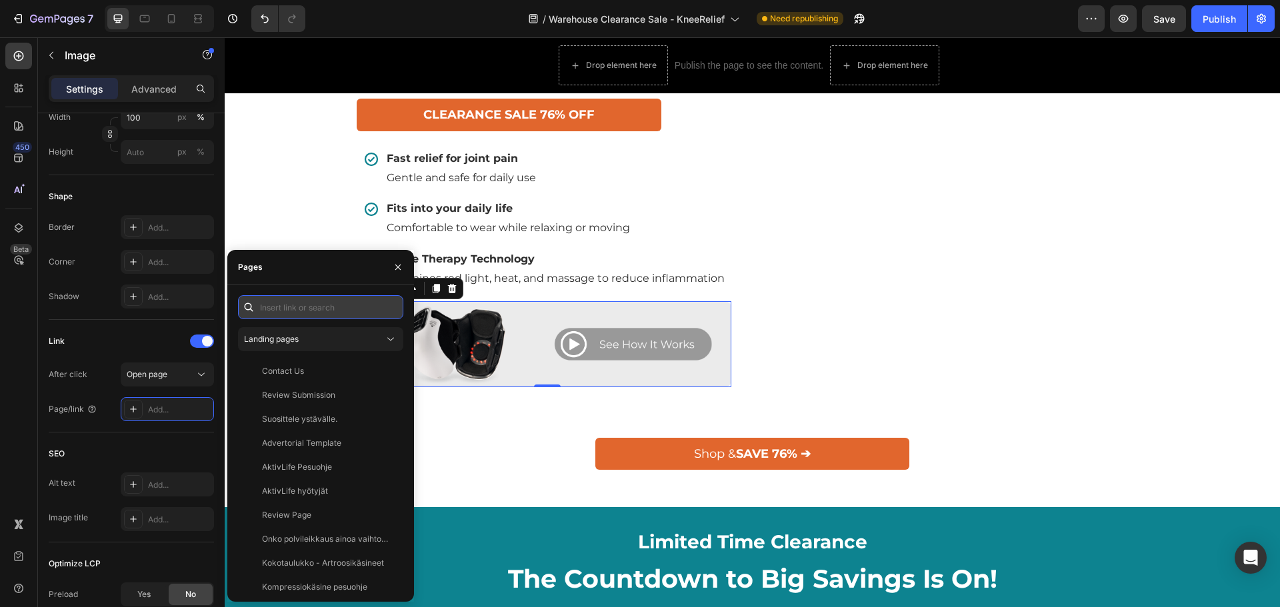
click at [271, 313] on input "text" at bounding box center [320, 307] width 165 height 24
paste input "https://norelie.co/products/kneerelief-3-in-1-massager#r-1728582841211"
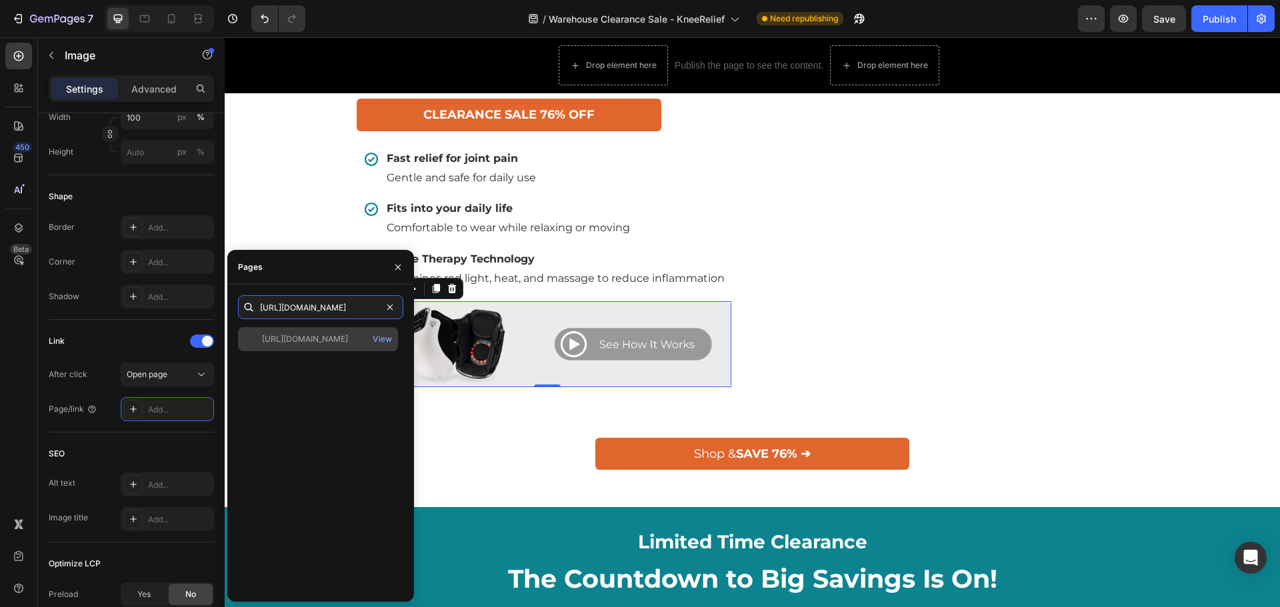
type input "https://norelie.co/products/kneerelief-3-in-1-massager#r-1728582841211"
click at [348, 337] on div "https://norelie.co/products/kneerelief-3-in-1-massager#r-1728582841211" at bounding box center [305, 339] width 86 height 12
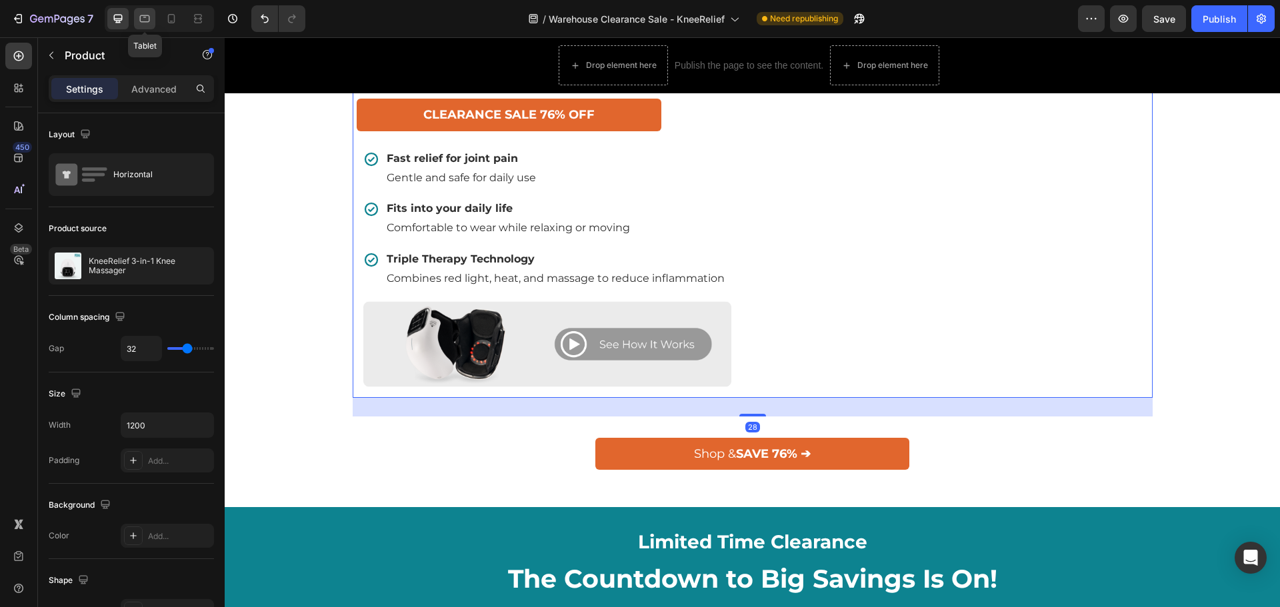
click at [141, 15] on icon at bounding box center [144, 18] width 13 height 13
type input "100%"
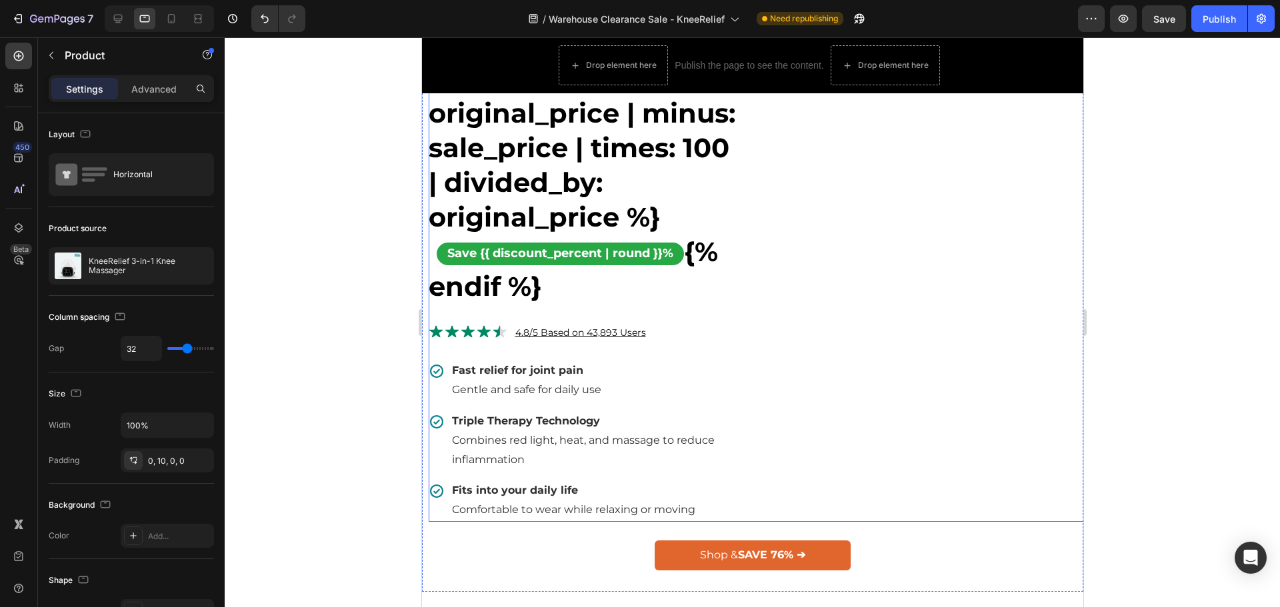
scroll to position [603, 0]
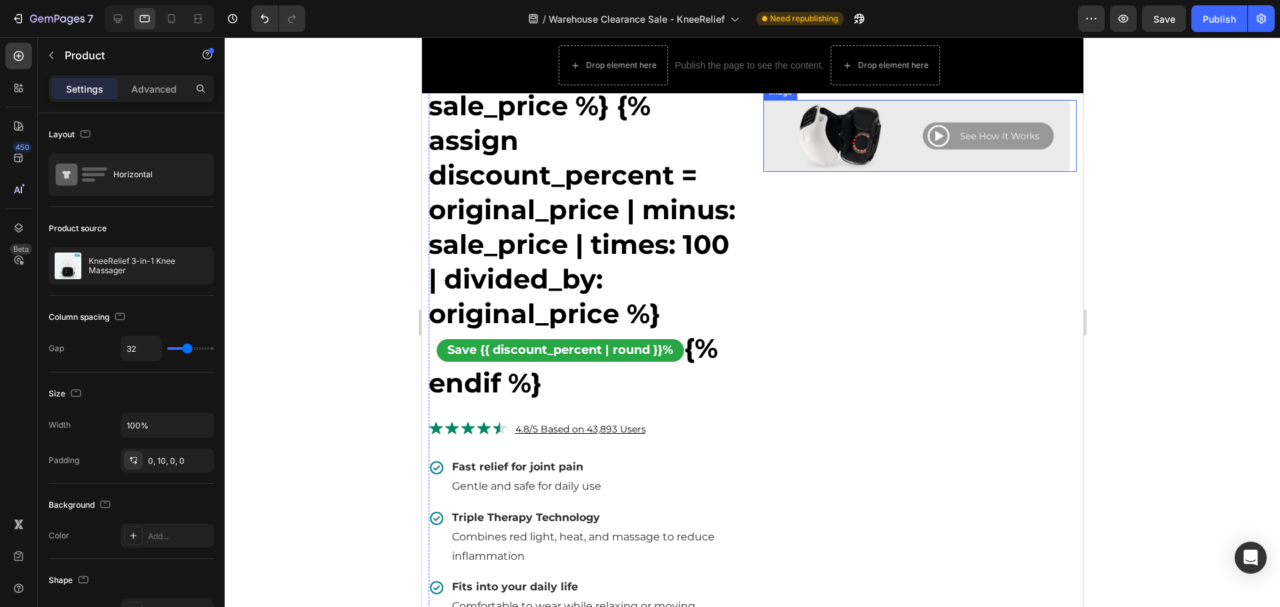
click at [938, 145] on img at bounding box center [916, 136] width 307 height 72
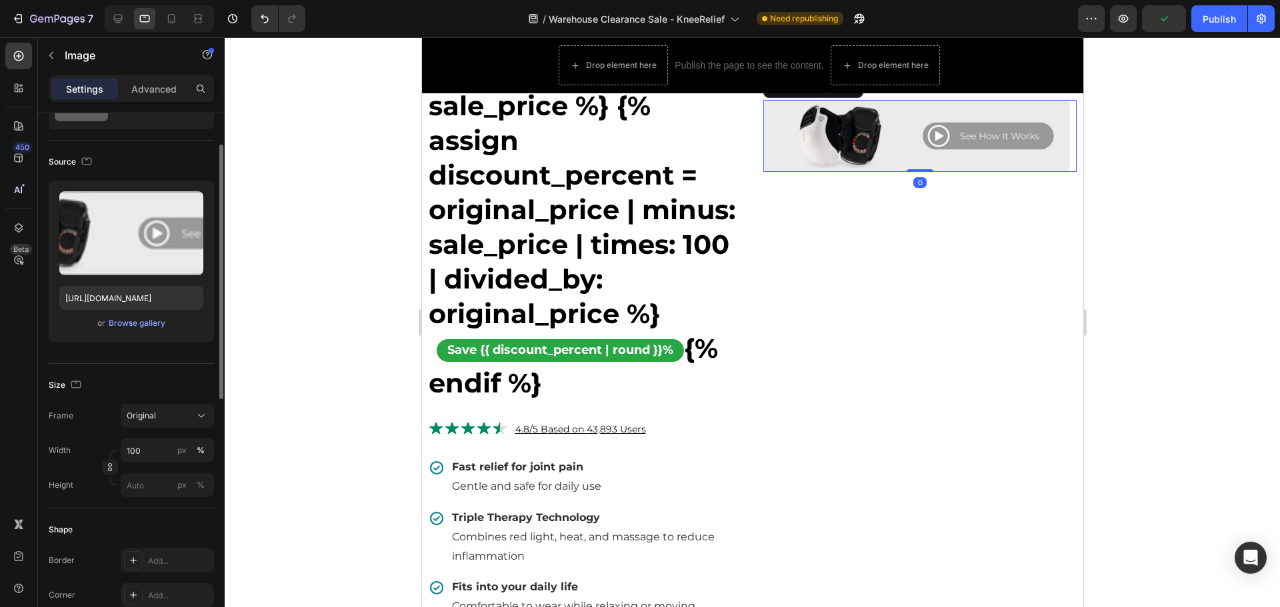
scroll to position [333, 0]
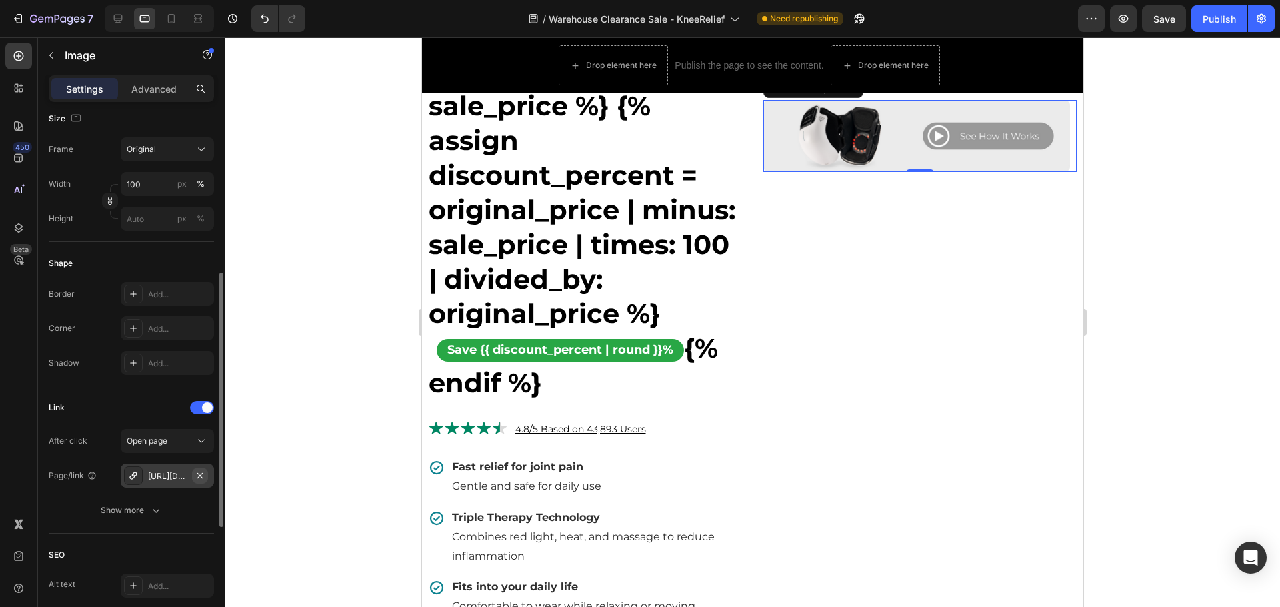
click at [201, 479] on icon "button" at bounding box center [200, 476] width 11 height 11
click at [179, 473] on div "Add..." at bounding box center [179, 477] width 63 height 12
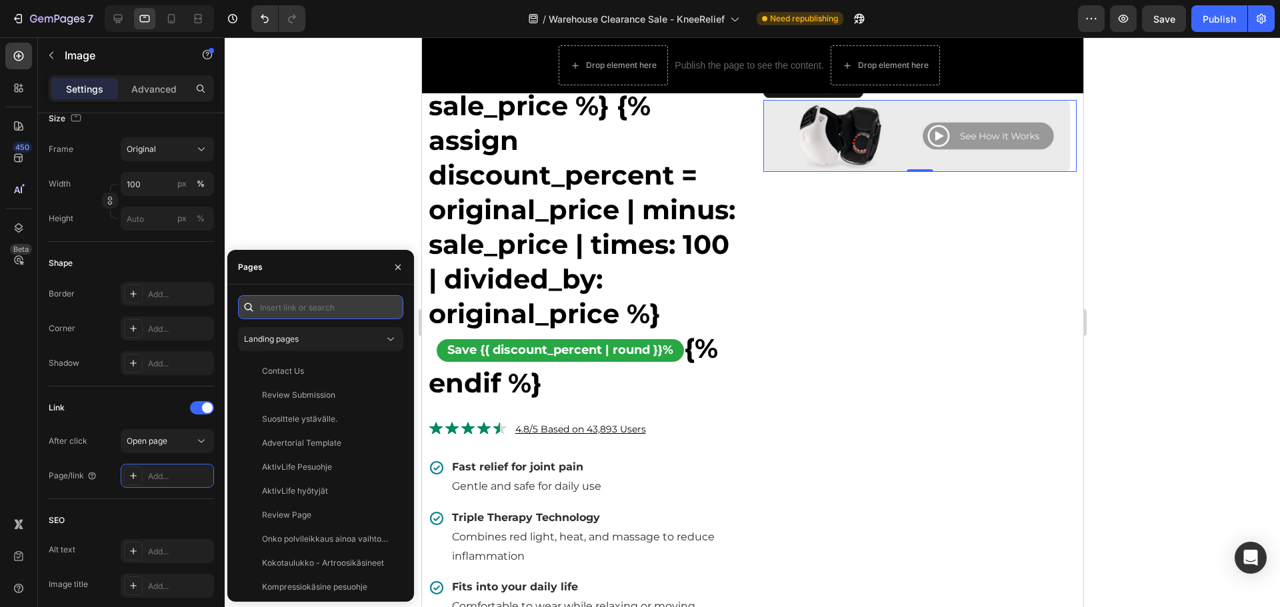
click at [281, 305] on input "text" at bounding box center [320, 307] width 165 height 24
paste input "https://norelie.co/products/kneerelief-3-in-1-massager#r-1728582841211"
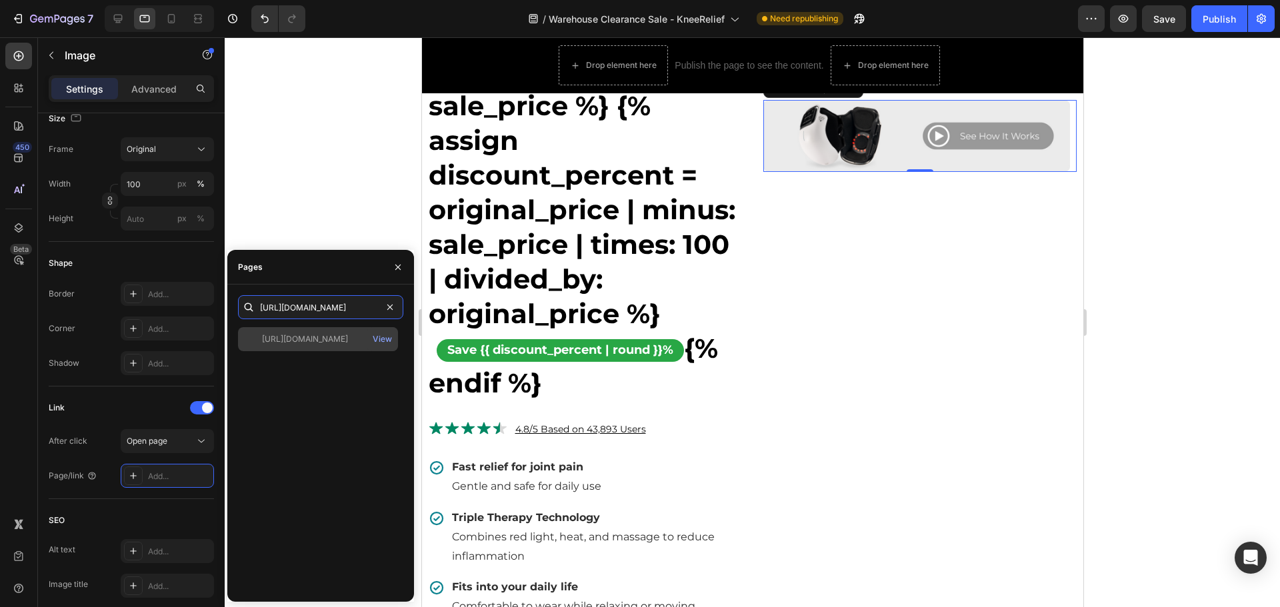
type input "https://norelie.co/products/kneerelief-3-in-1-massager#r-1728582841211"
click at [323, 337] on div "https://norelie.co/products/kneerelief-3-in-1-massager#r-1728582841211" at bounding box center [305, 339] width 86 height 12
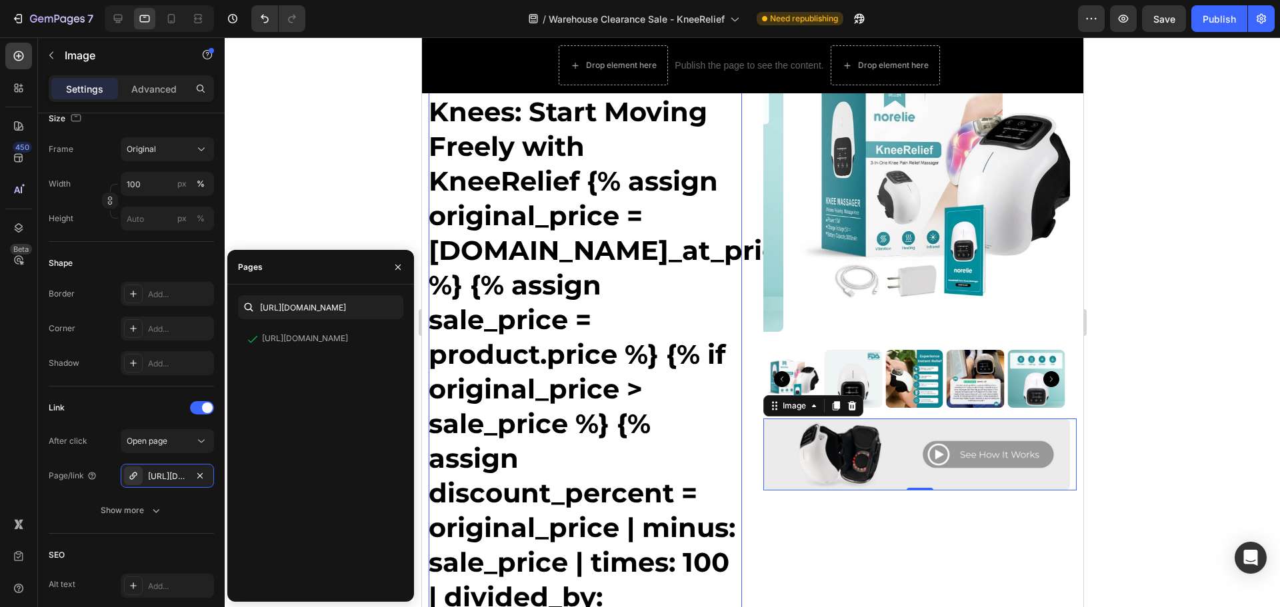
scroll to position [322, 0]
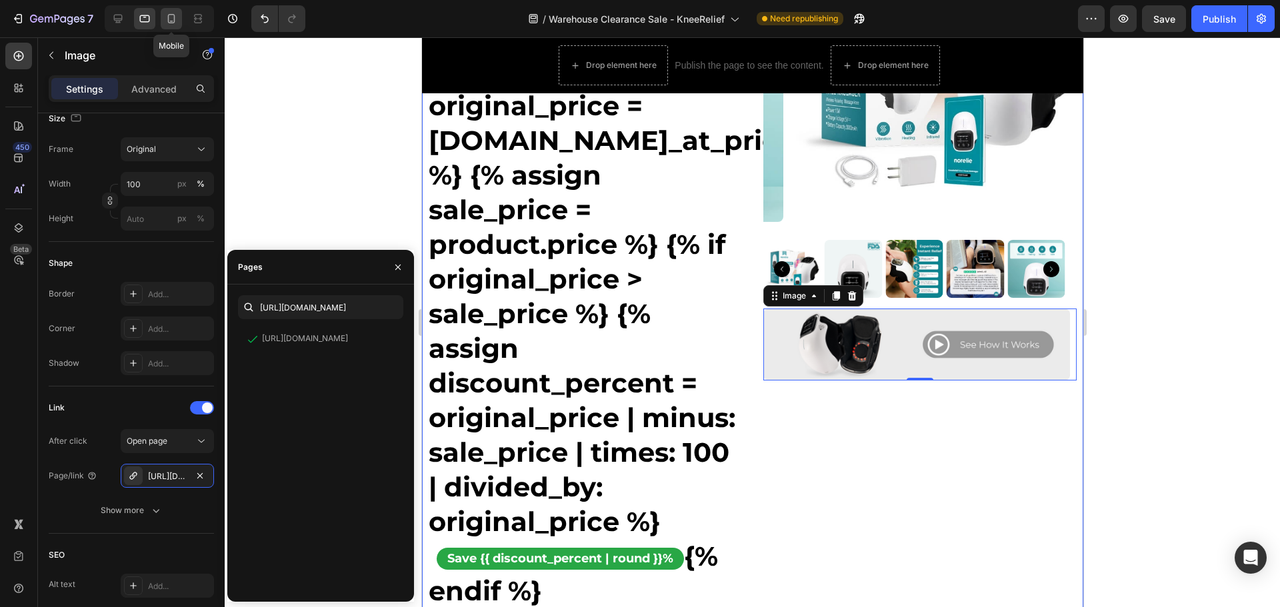
click at [178, 20] on icon at bounding box center [171, 18] width 13 height 13
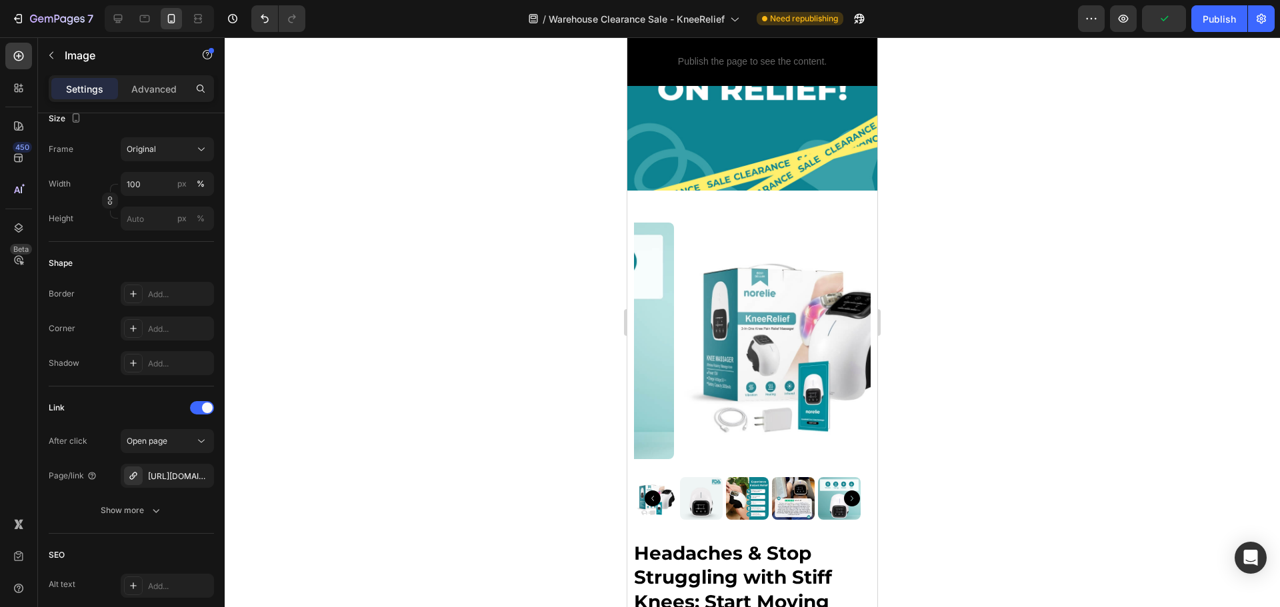
scroll to position [133, 0]
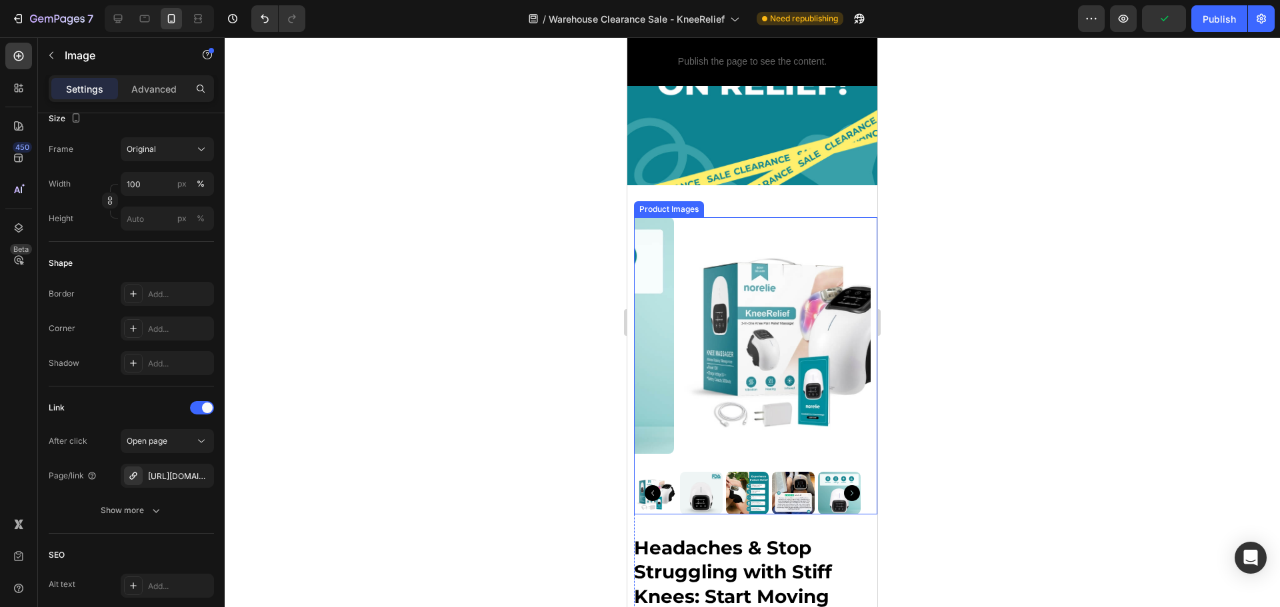
click at [759, 217] on img at bounding box center [792, 335] width 237 height 237
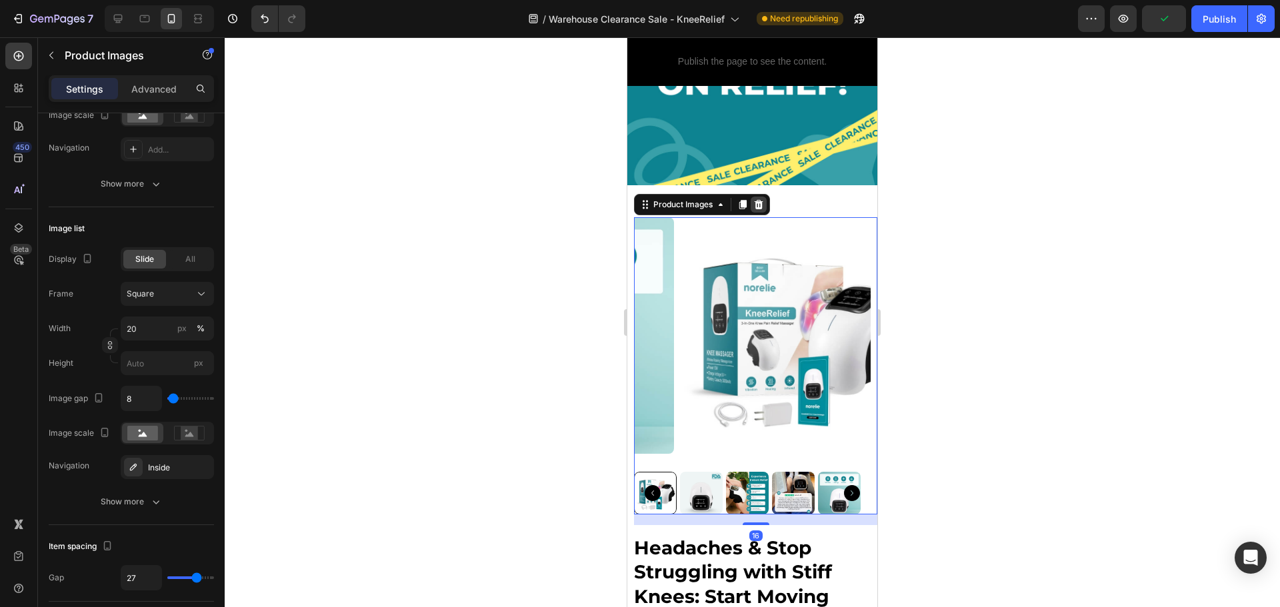
scroll to position [0, 0]
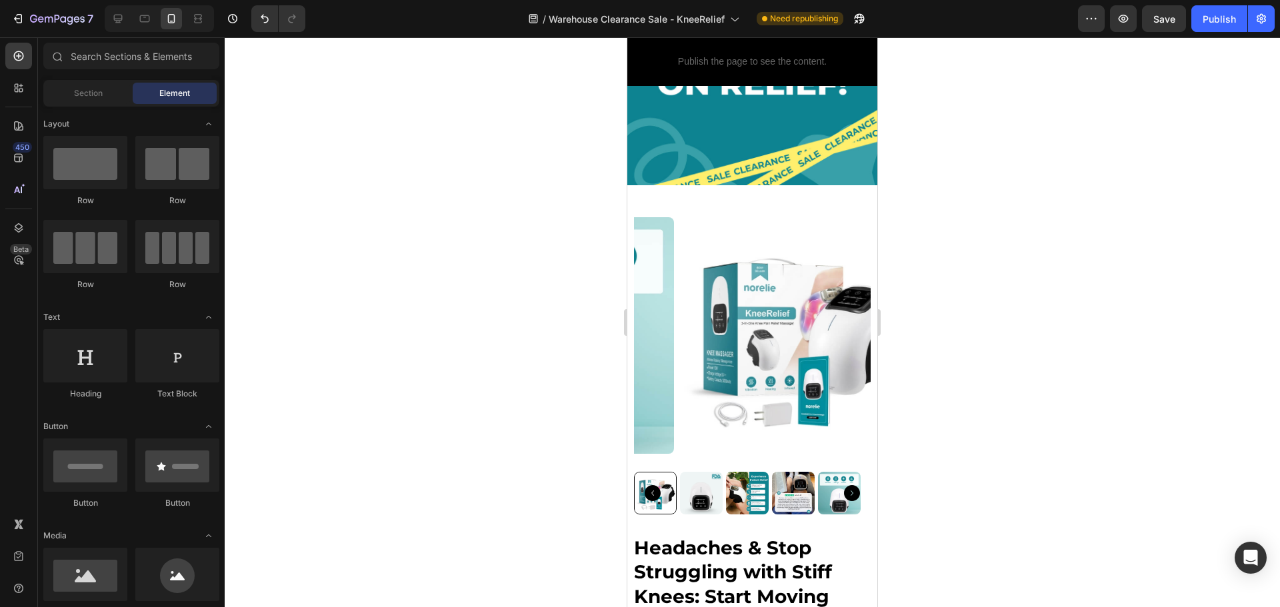
click at [121, 17] on icon at bounding box center [117, 18] width 13 height 13
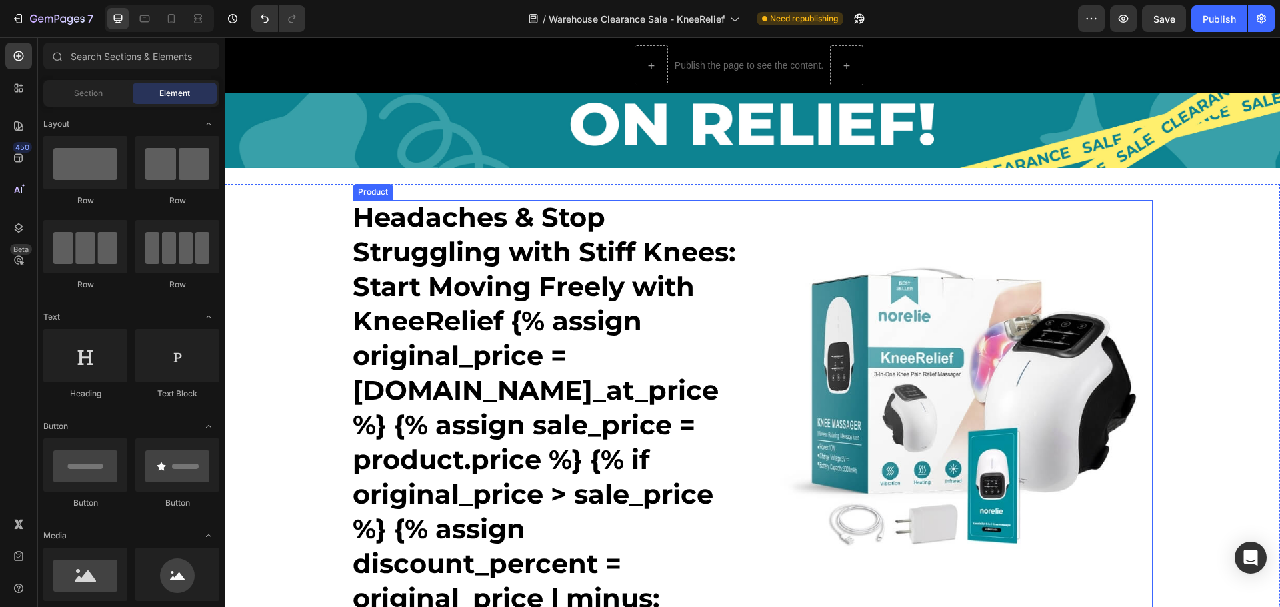
scroll to position [67, 0]
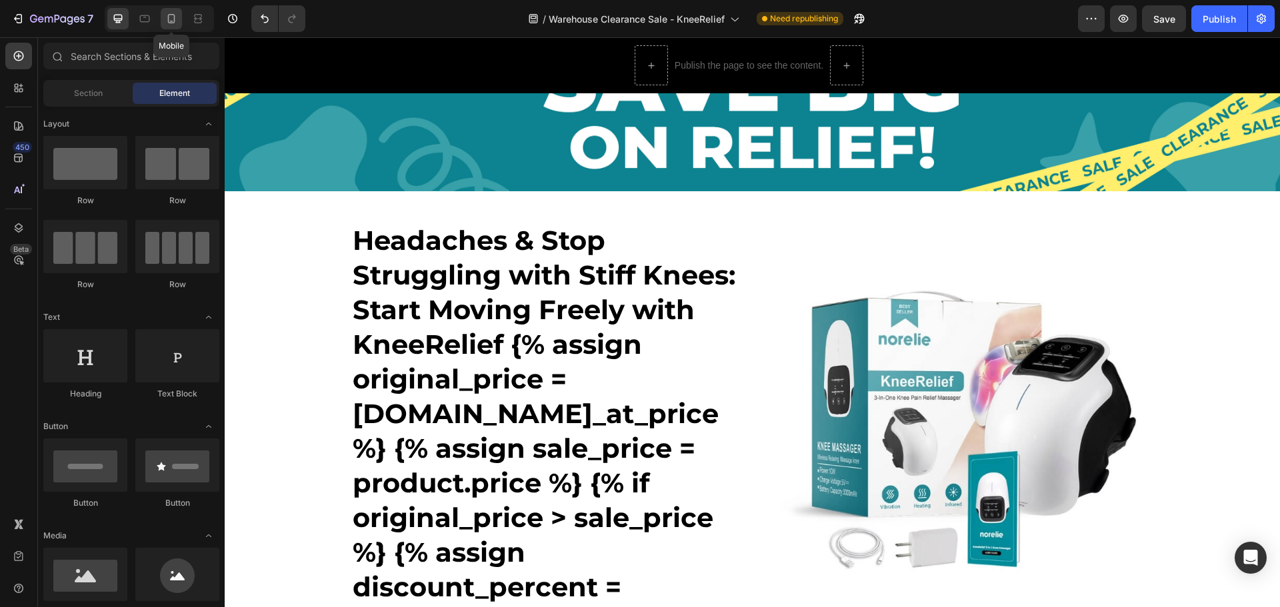
click at [172, 23] on icon at bounding box center [171, 18] width 7 height 9
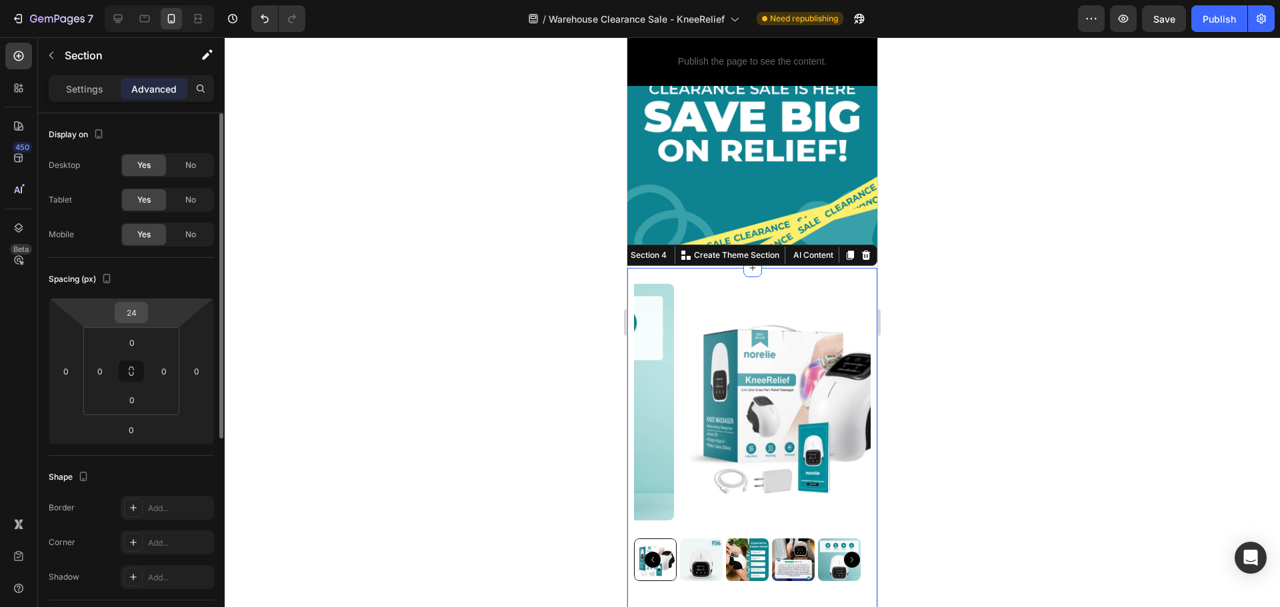
click at [143, 311] on input "24" at bounding box center [131, 313] width 27 height 20
type input "0"
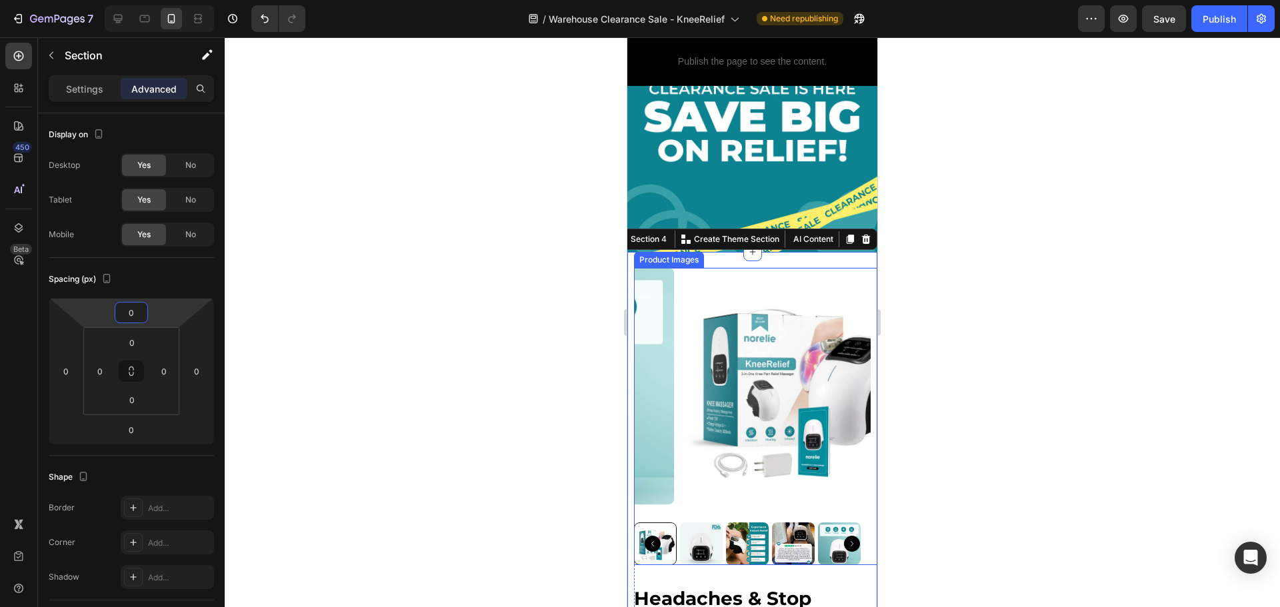
click at [729, 286] on img at bounding box center [792, 386] width 237 height 237
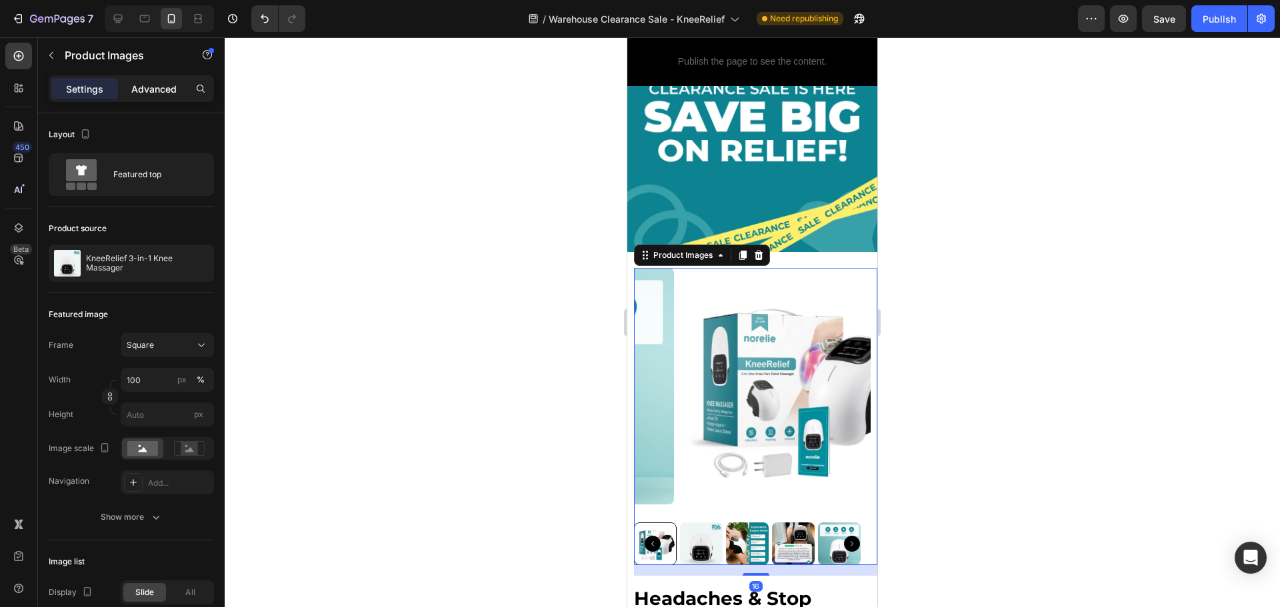
click at [144, 91] on p "Advanced" at bounding box center [153, 89] width 45 height 14
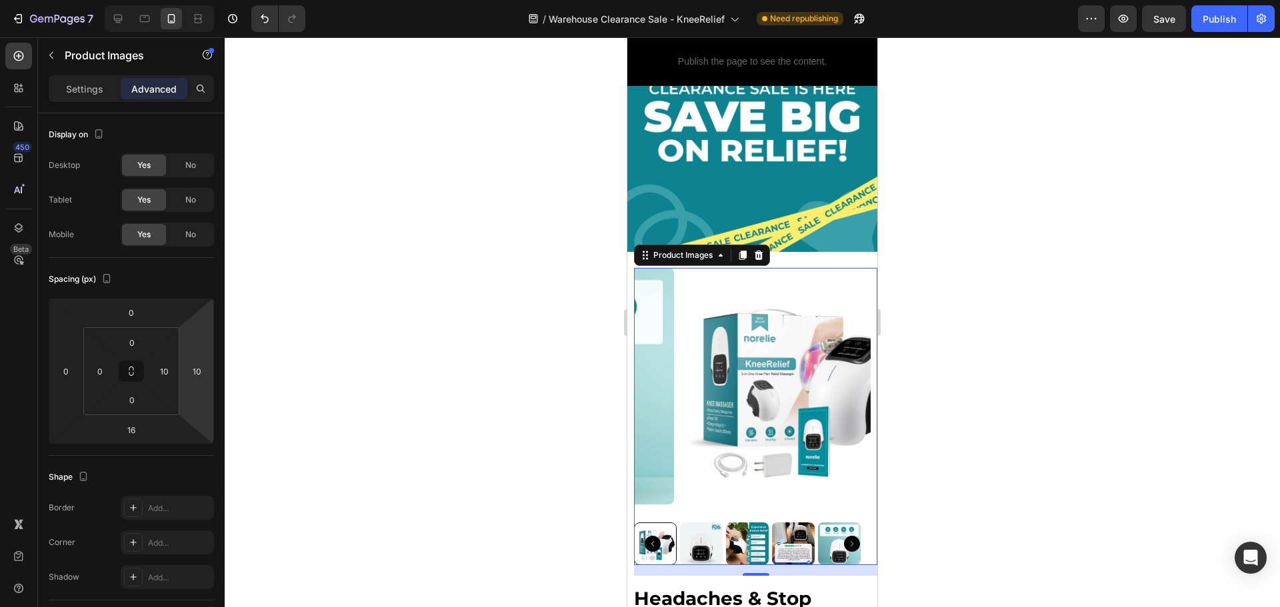
click at [772, 276] on img at bounding box center [792, 386] width 237 height 237
click at [955, 298] on div at bounding box center [752, 322] width 1055 height 570
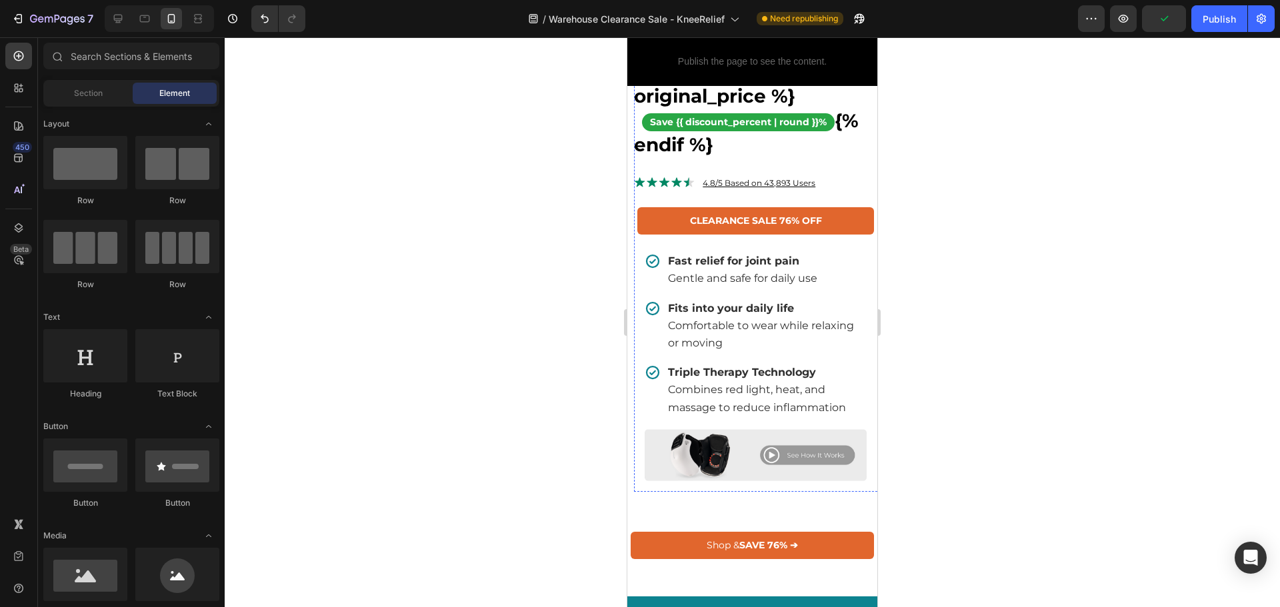
scroll to position [933, 0]
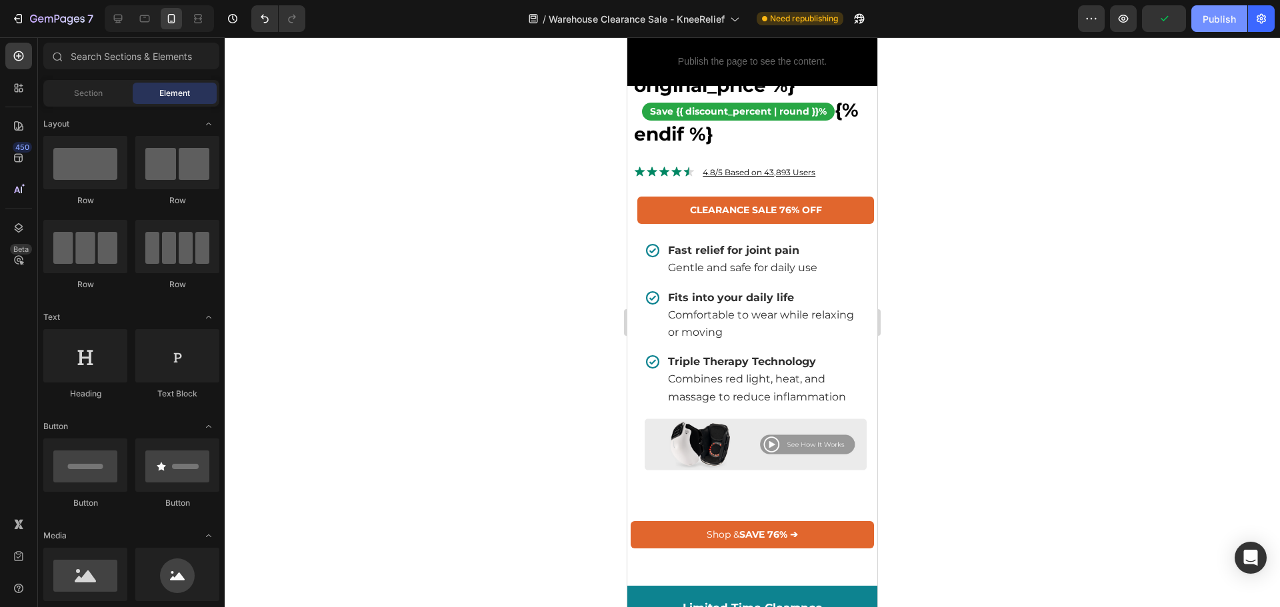
click at [1210, 22] on div "Publish" at bounding box center [1219, 19] width 33 height 14
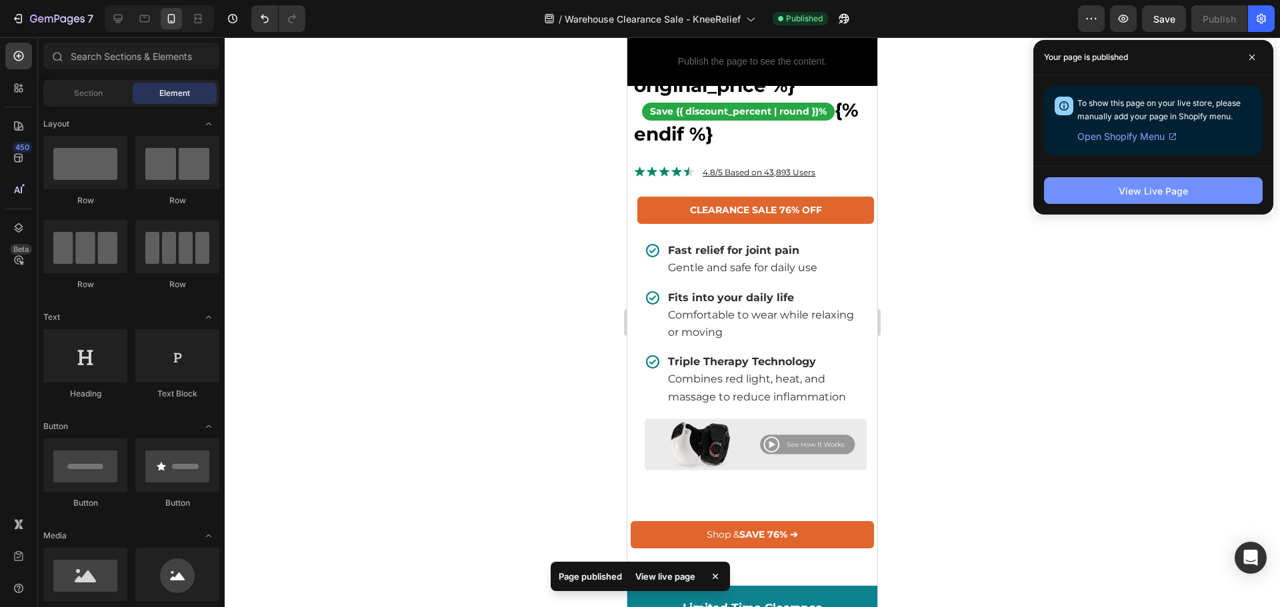
click at [1169, 191] on div "View Live Page" at bounding box center [1153, 191] width 69 height 14
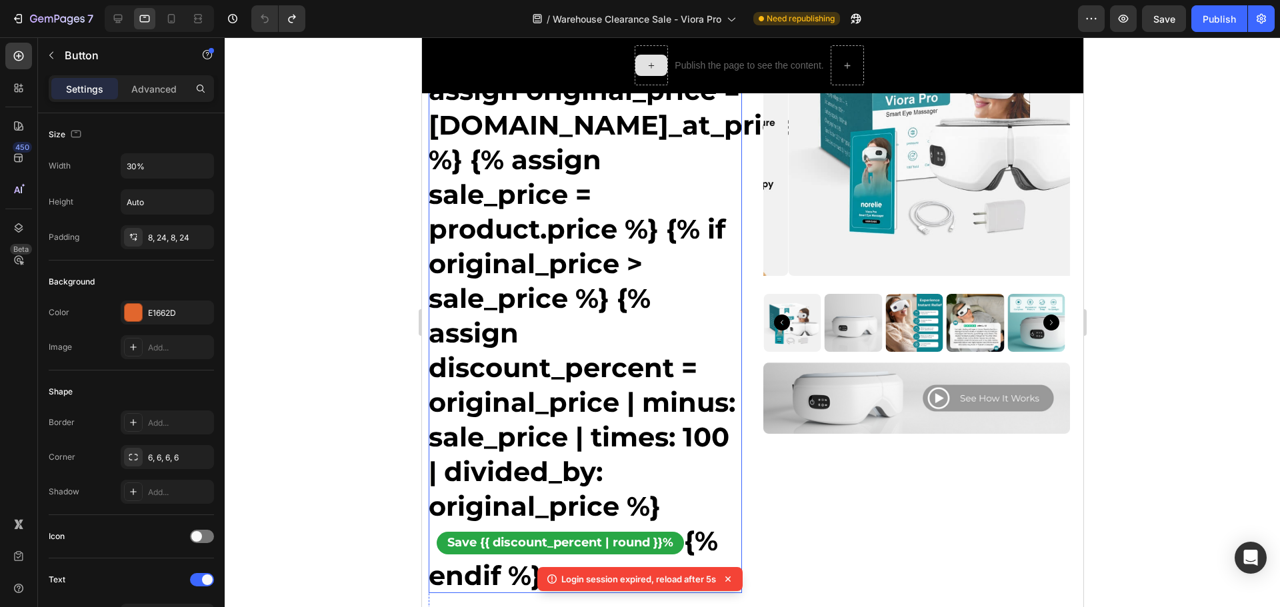
scroll to position [67, 0]
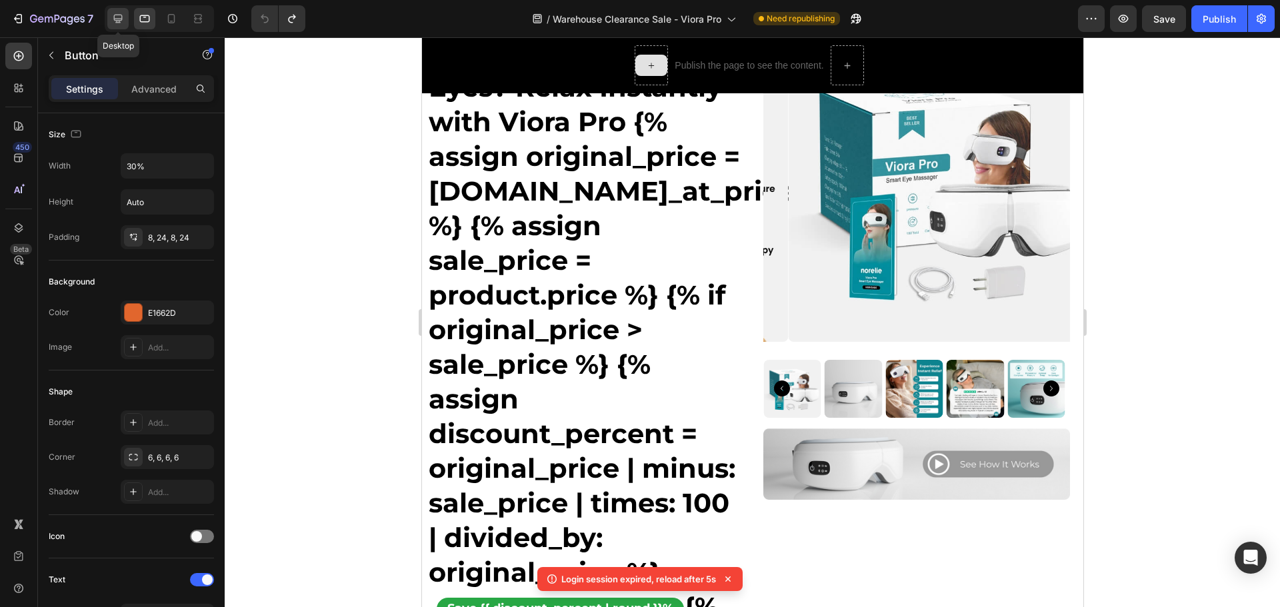
click at [115, 22] on icon at bounding box center [117, 18] width 13 height 13
type input "18"
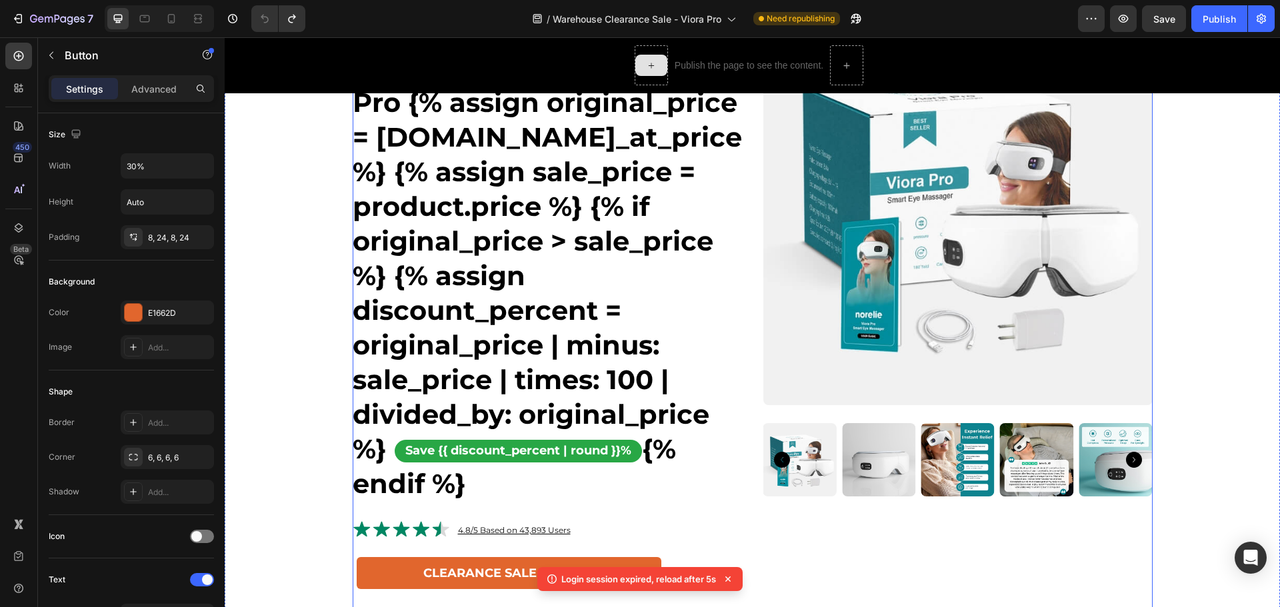
scroll to position [84, 0]
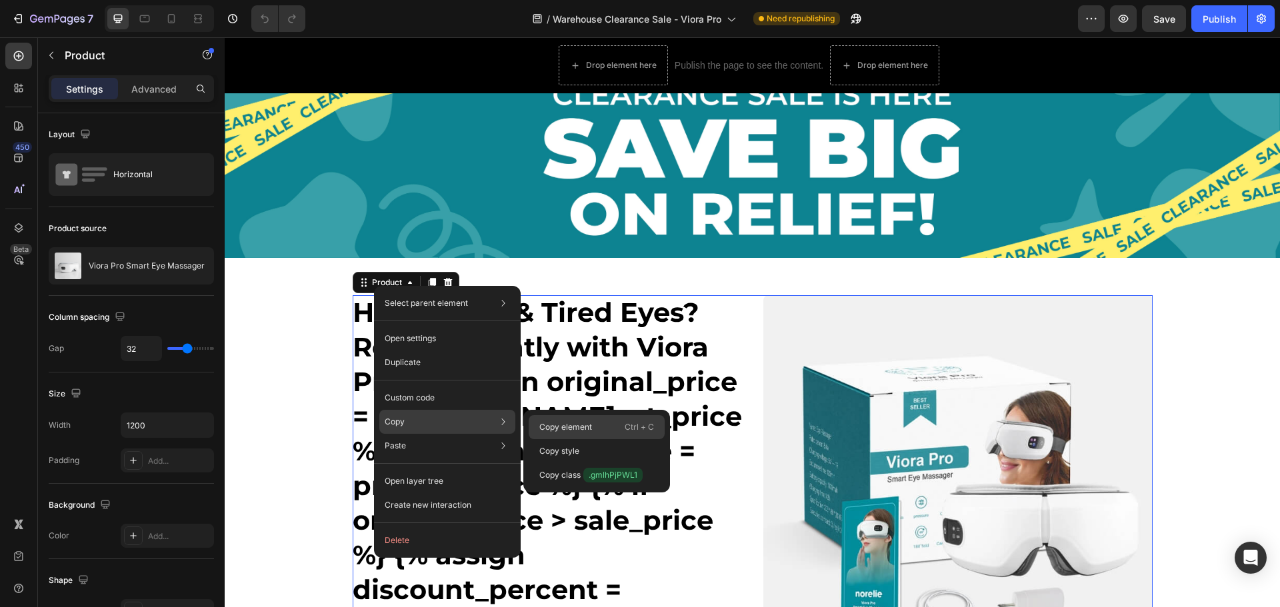
click at [575, 428] on p "Copy element" at bounding box center [565, 427] width 53 height 12
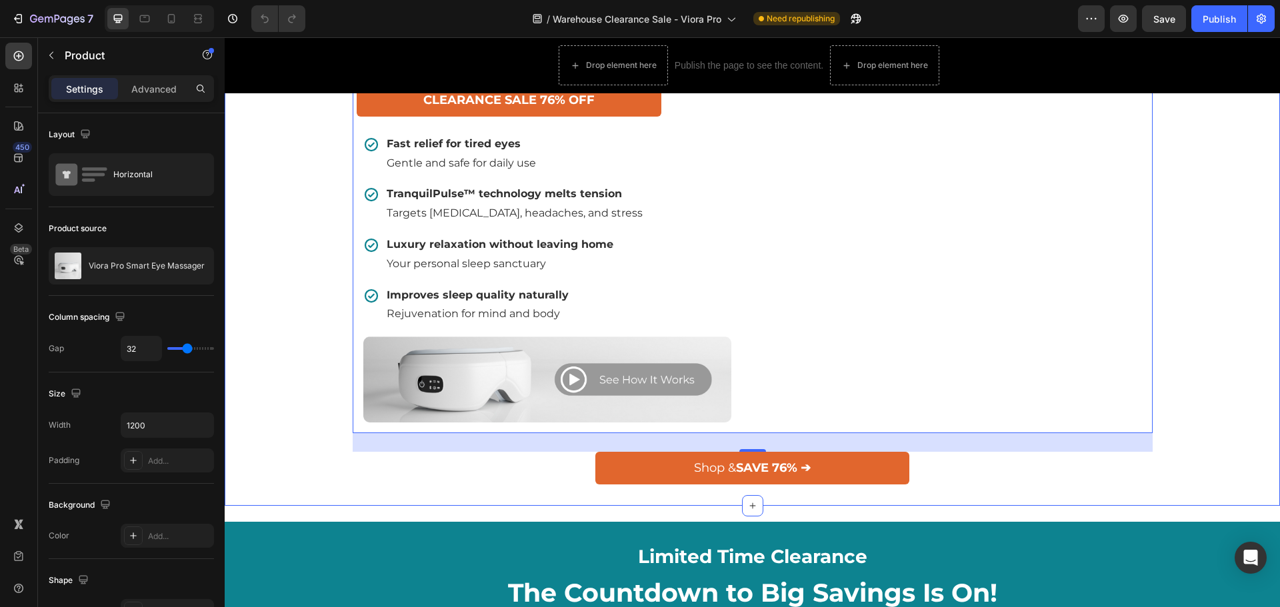
scroll to position [867, 0]
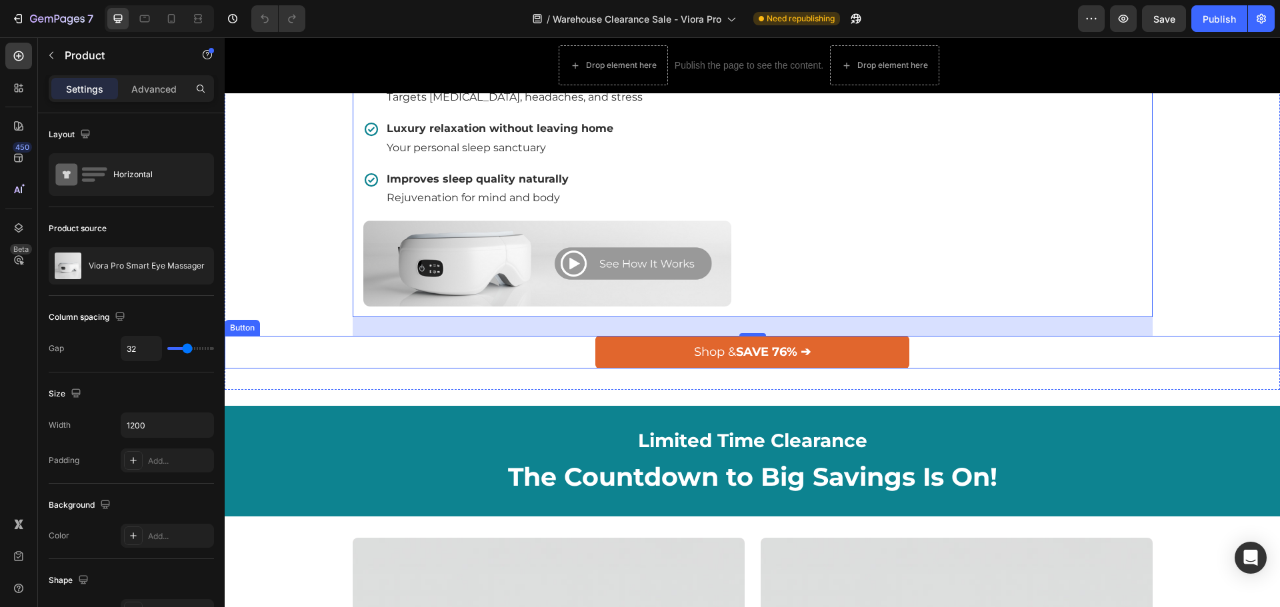
click at [565, 368] on div "Shop & SAVE 76% ➔ Button" at bounding box center [752, 352] width 1055 height 32
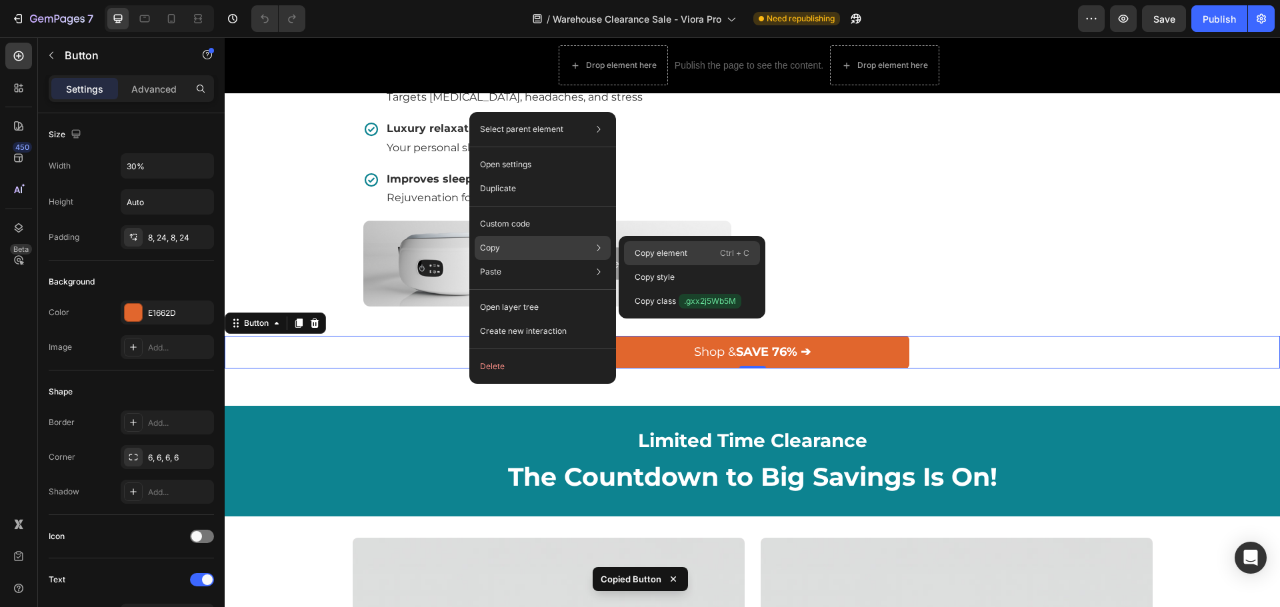
click at [646, 253] on p "Copy element" at bounding box center [661, 253] width 53 height 12
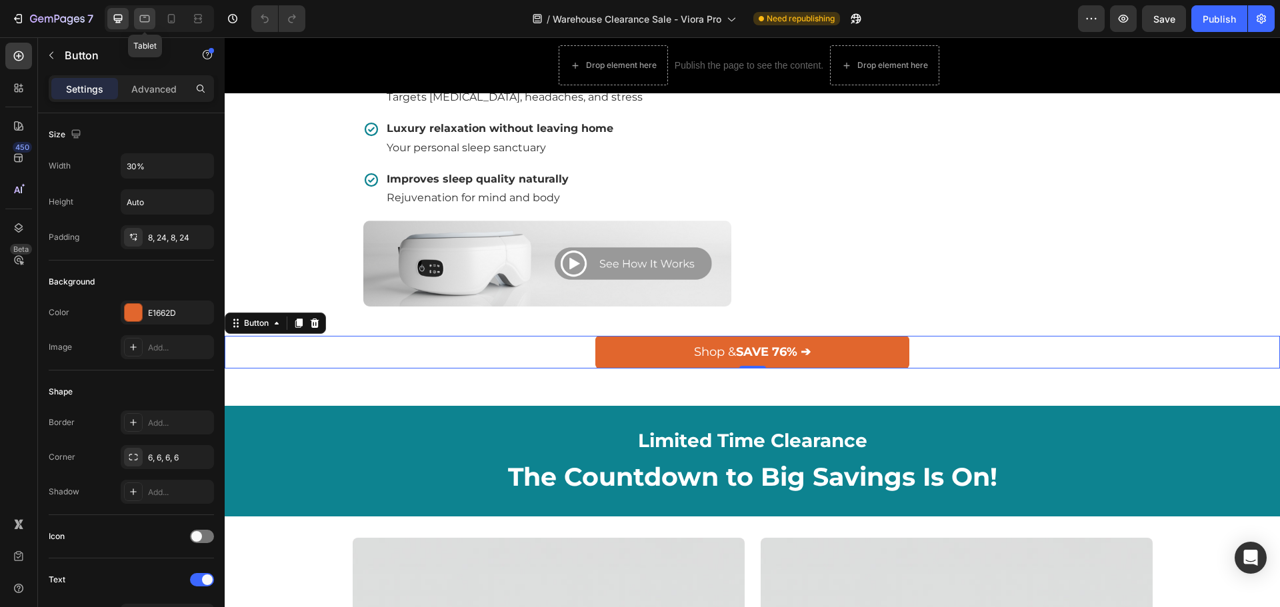
click at [142, 25] on icon at bounding box center [144, 18] width 13 height 13
type input "16"
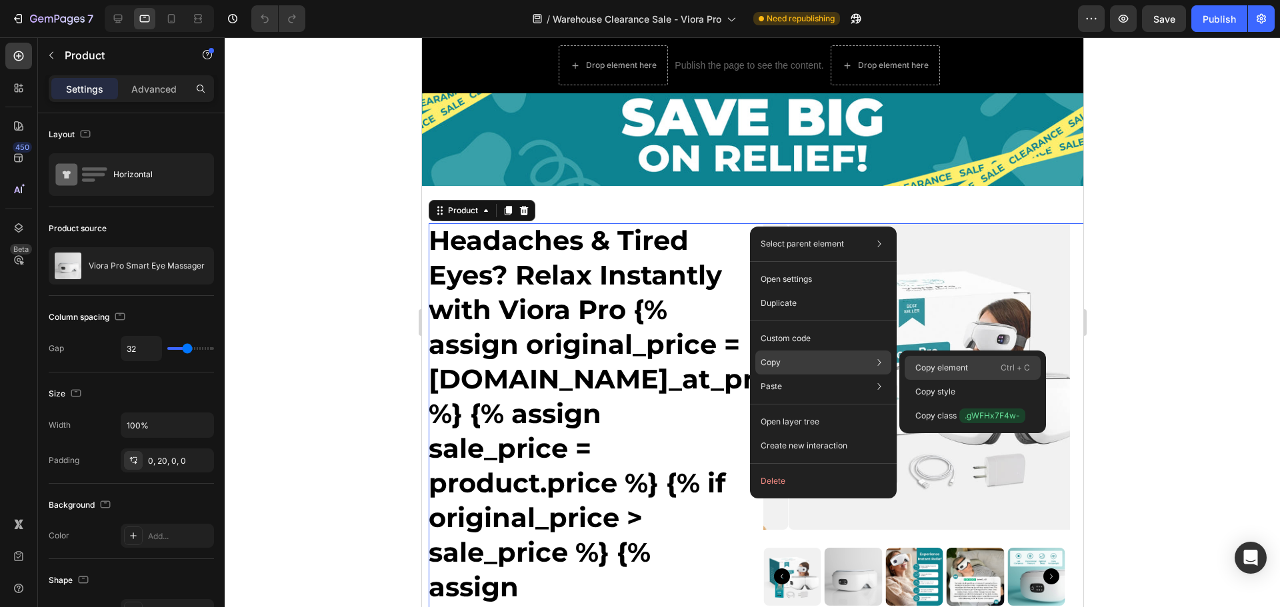
drag, startPoint x: 968, startPoint y: 371, endPoint x: 547, endPoint y: 336, distance: 422.2
click at [968, 380] on div "Copy element Ctrl + C" at bounding box center [973, 392] width 136 height 24
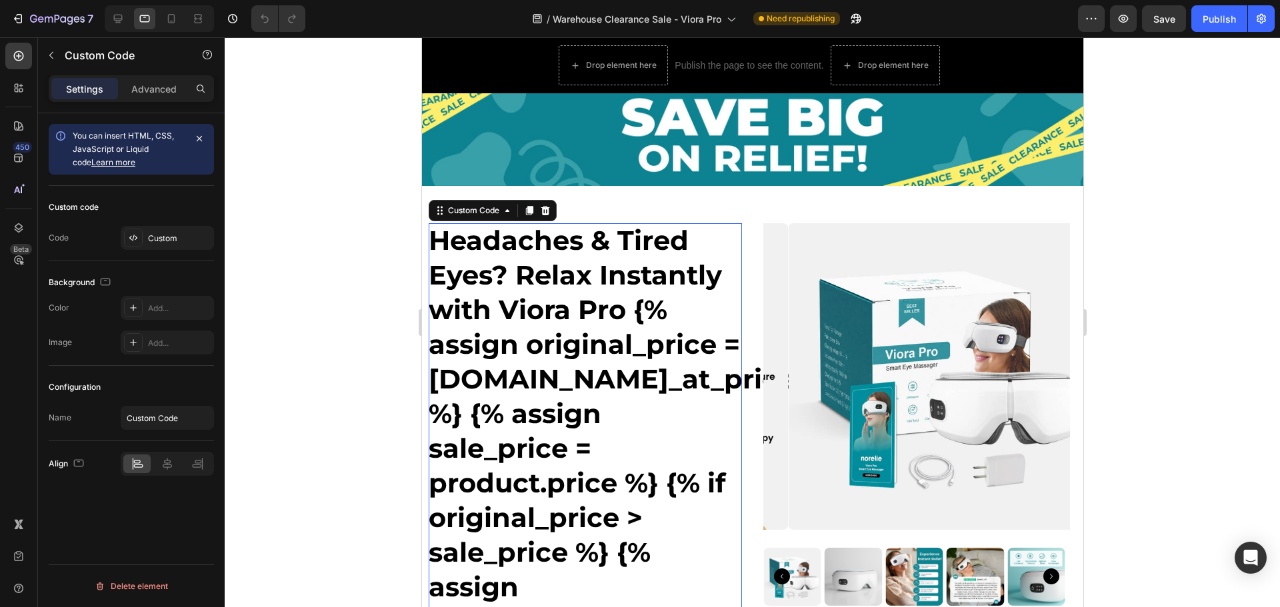
click at [733, 243] on h1 "Headaches & Tired Eyes? Relax Instantly with Viora Pro {% assign original_price…" at bounding box center [584, 535] width 313 height 624
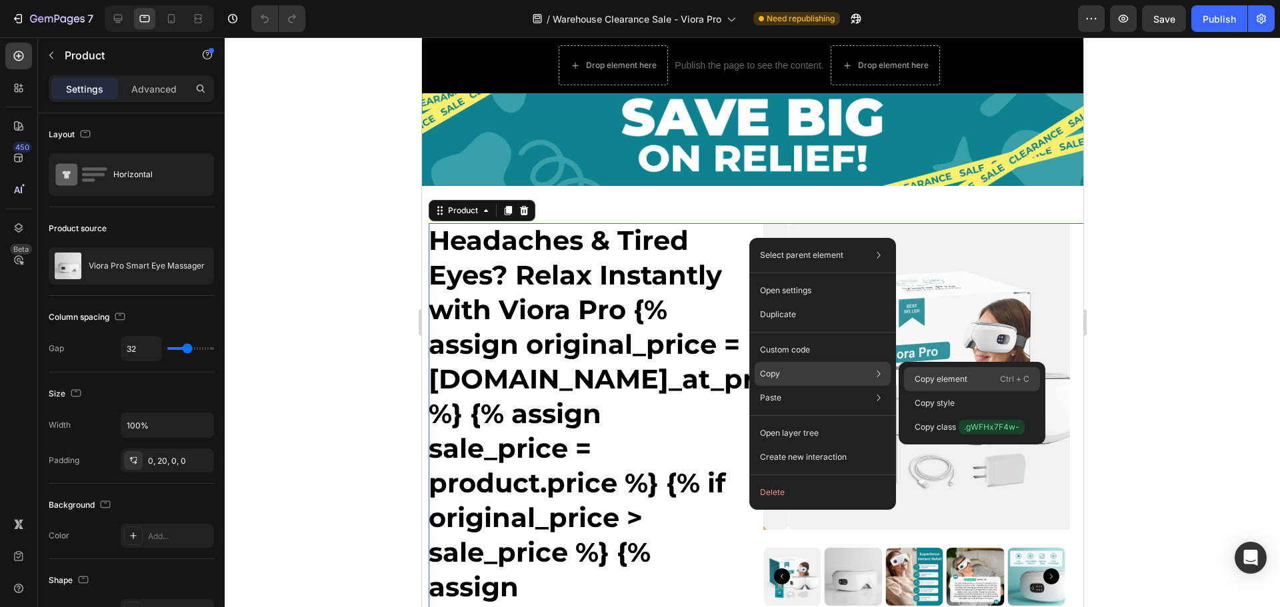
click at [913, 391] on div "Copy element Ctrl + C" at bounding box center [972, 403] width 136 height 24
